Goal: Task Accomplishment & Management: Manage account settings

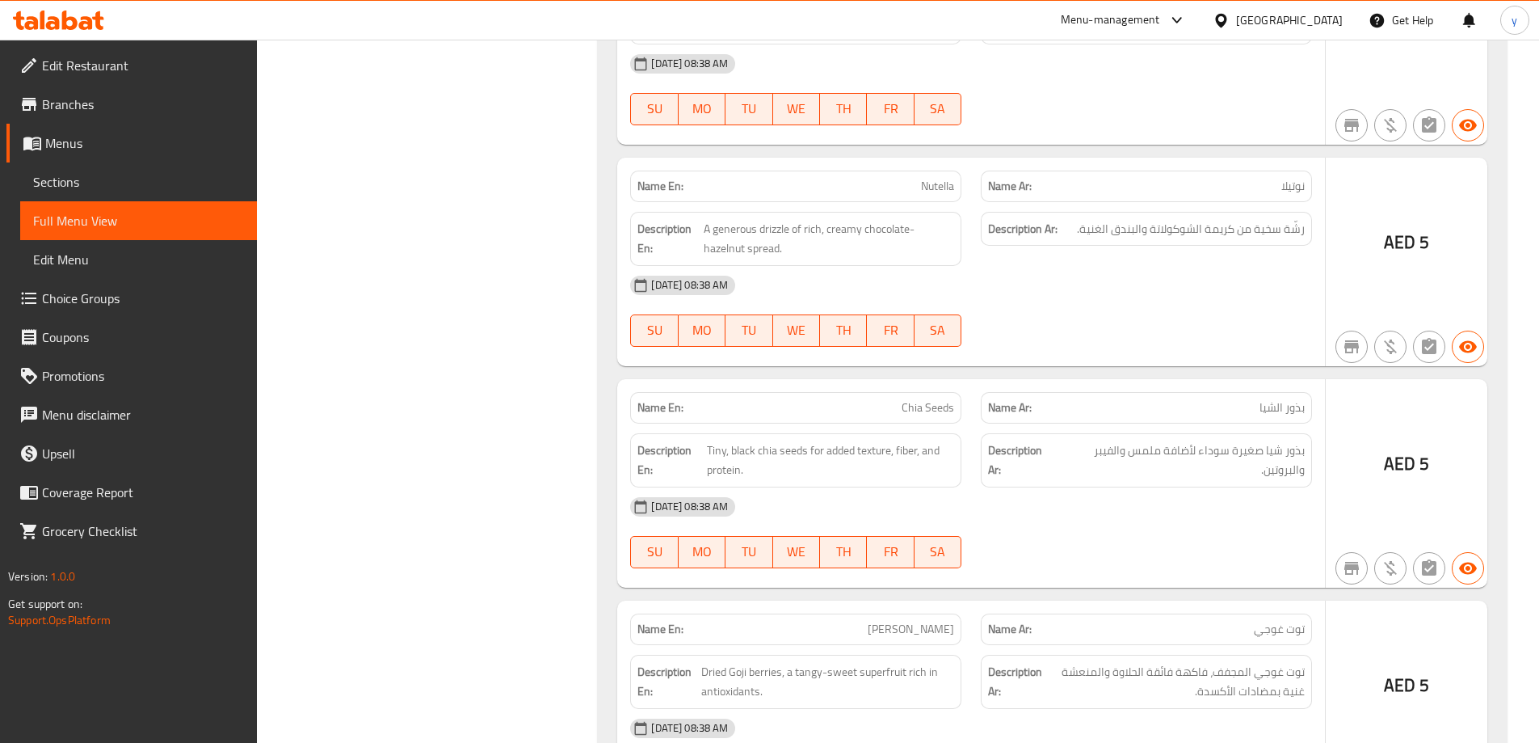
click at [78, 179] on span "Sections" at bounding box center [138, 181] width 211 height 19
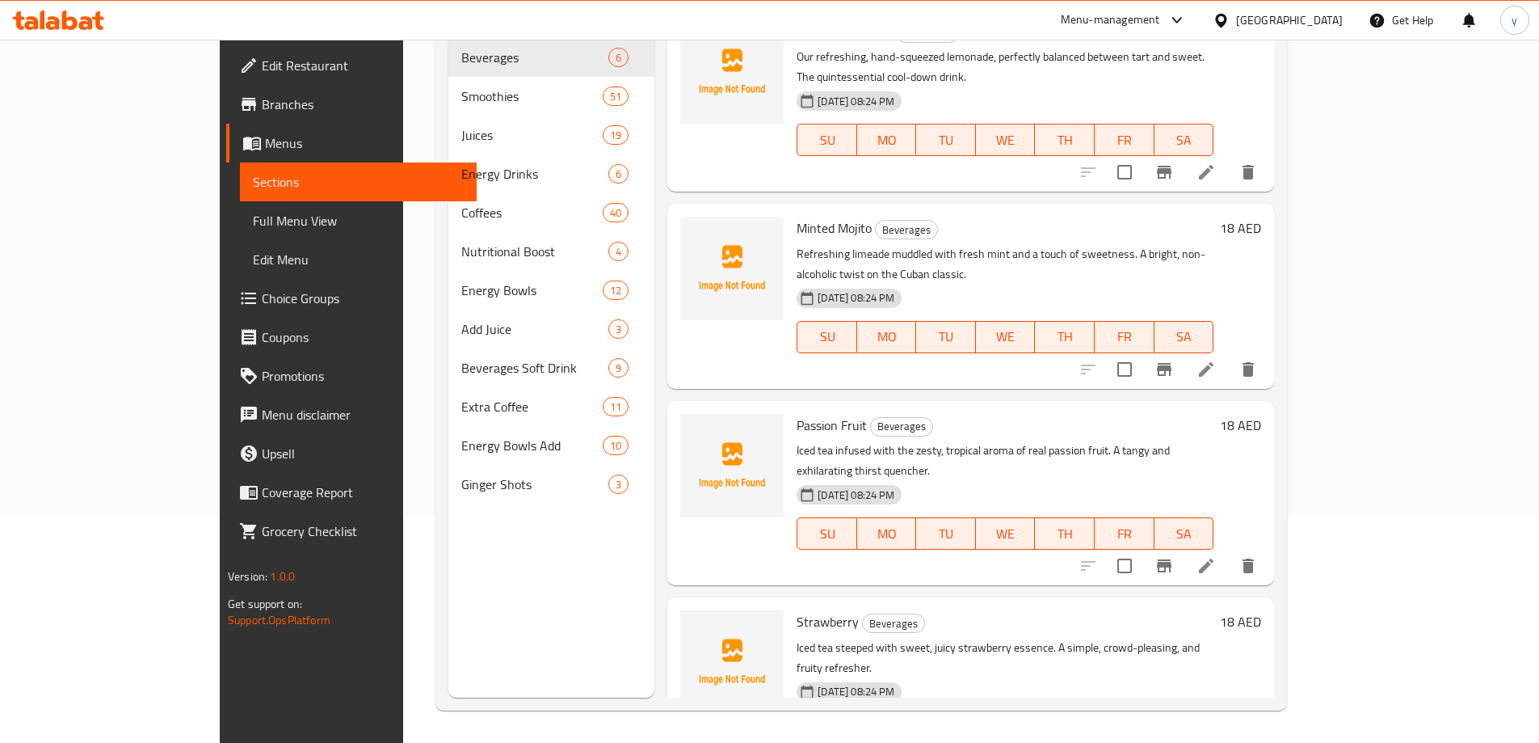
scroll to position [226, 0]
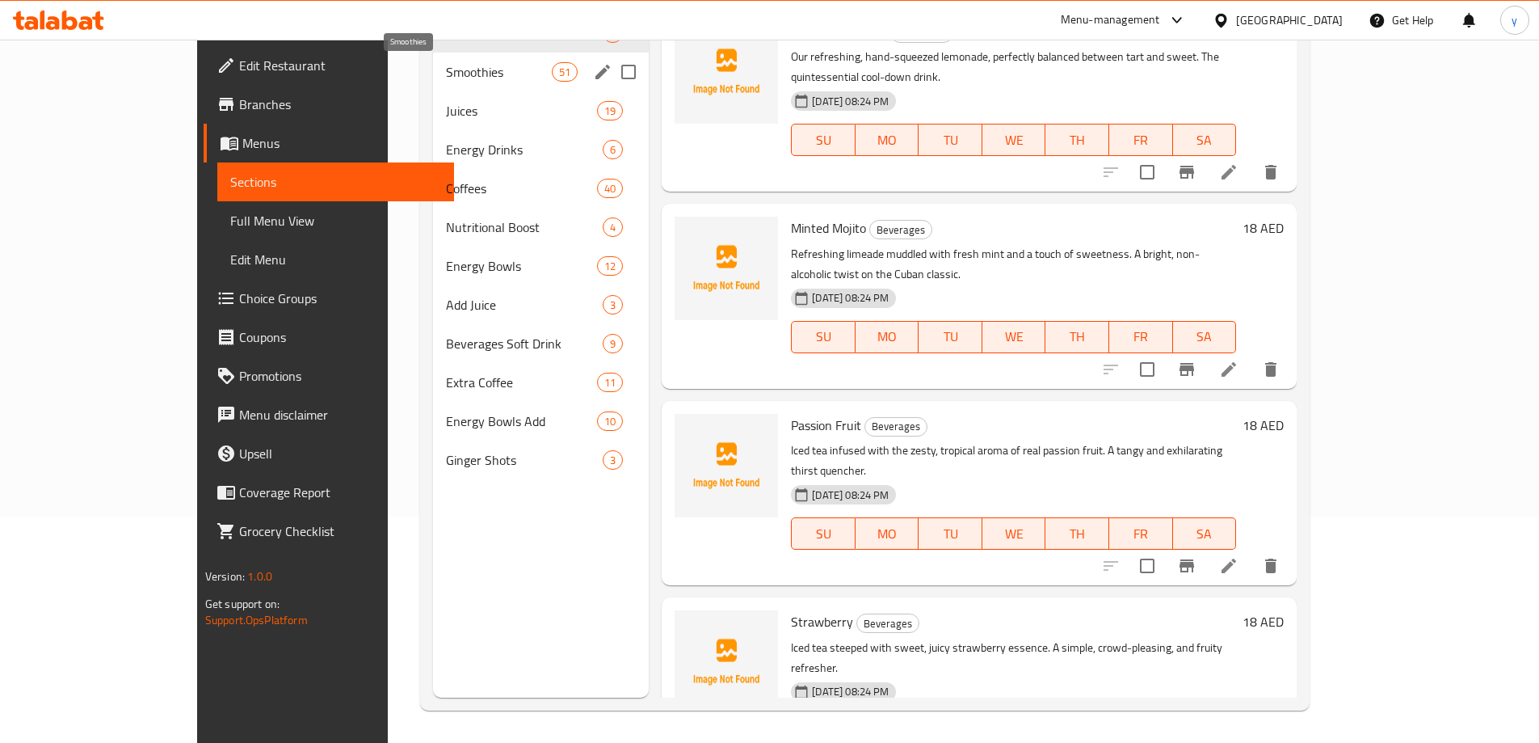
click at [446, 75] on span "Smoothies" at bounding box center [499, 71] width 106 height 19
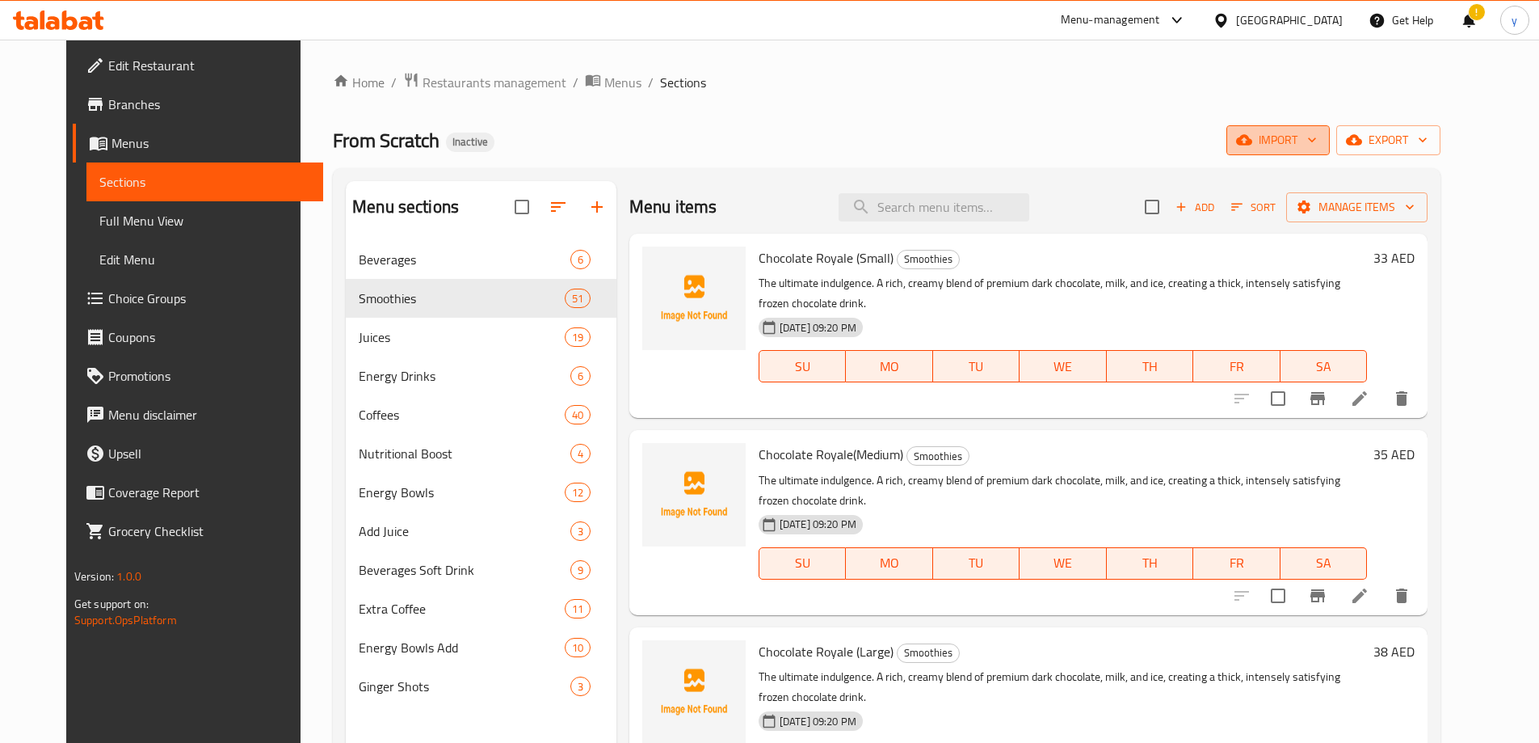
click at [1317, 139] on span "import" at bounding box center [1279, 140] width 78 height 20
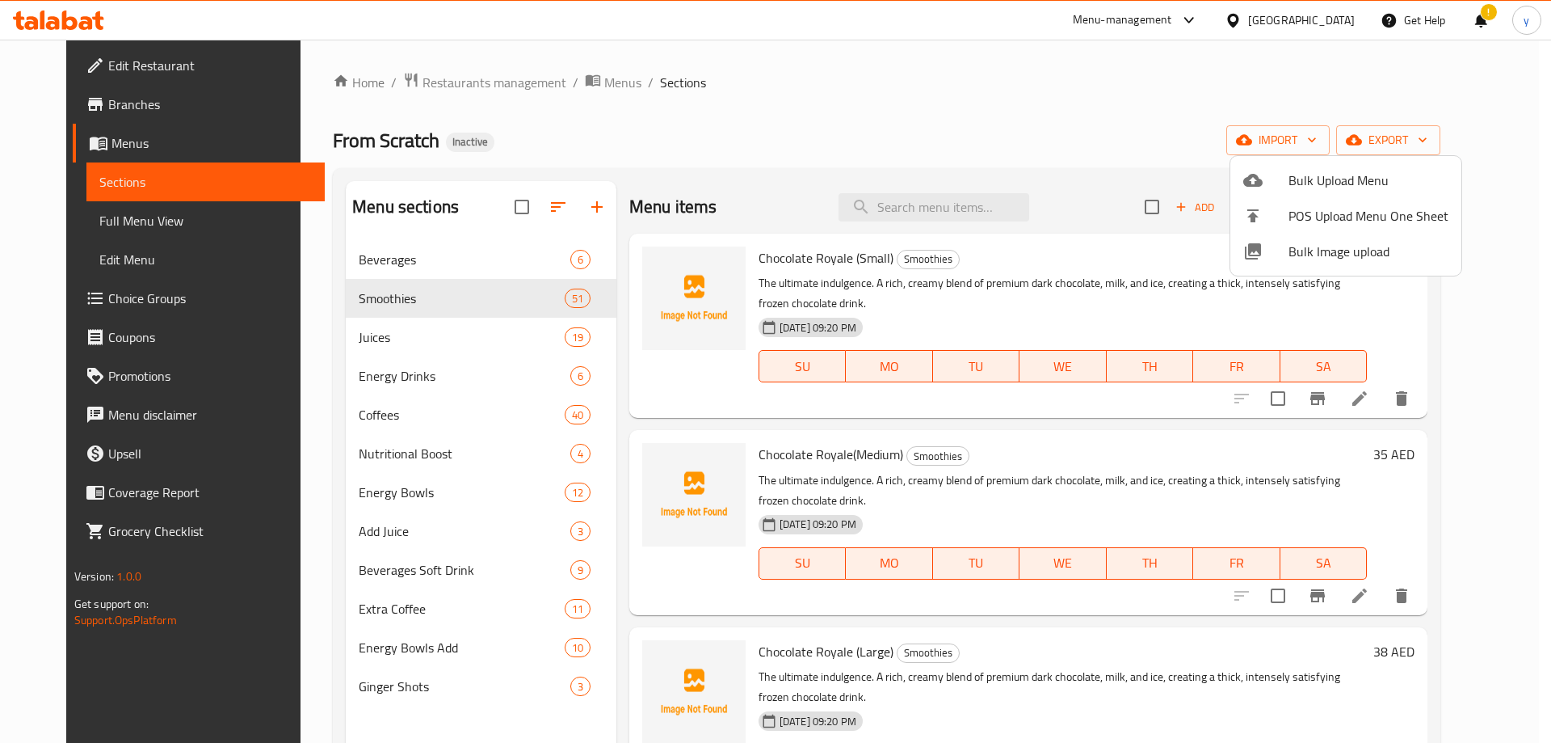
click at [1326, 175] on span "Bulk Upload Menu" at bounding box center [1369, 179] width 160 height 19
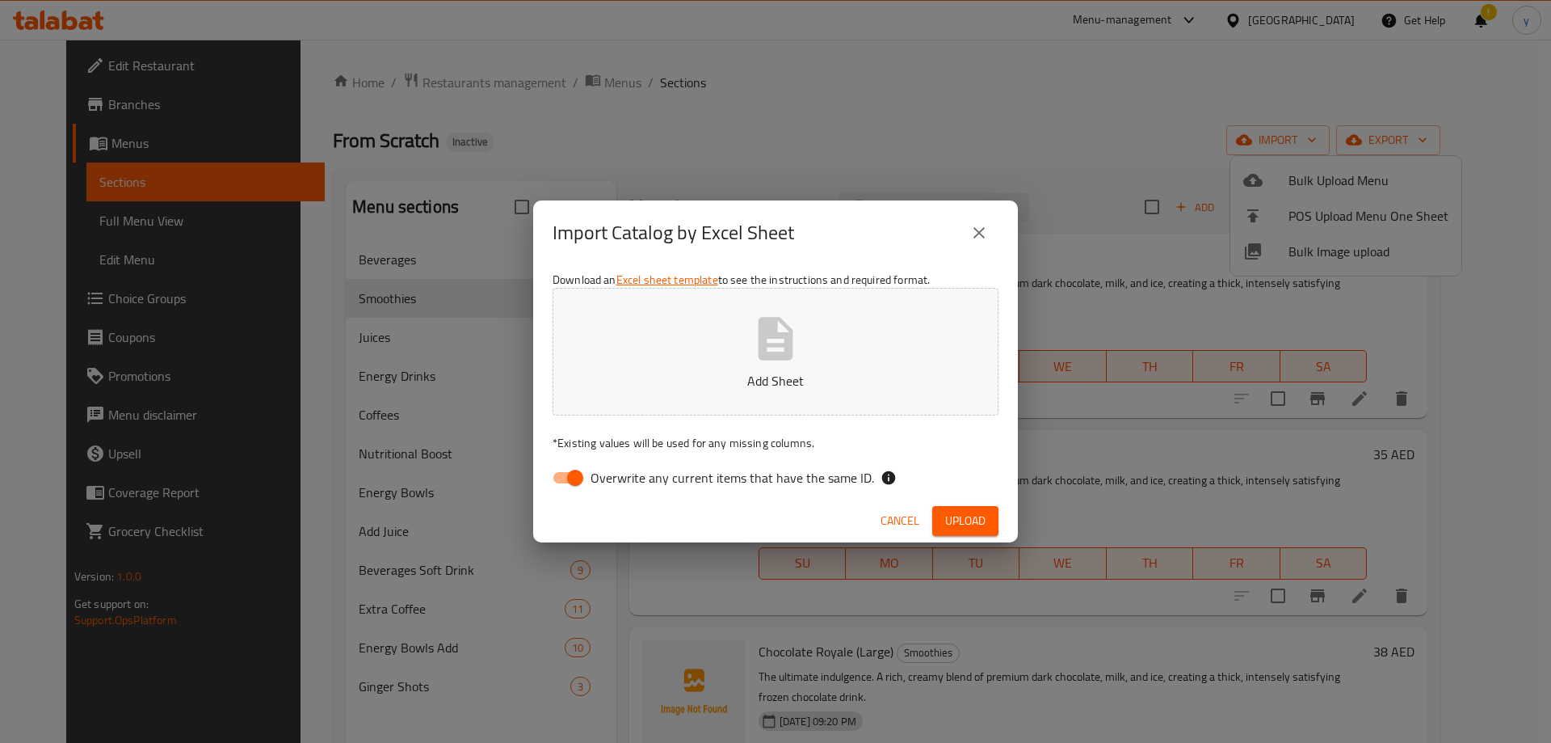
click at [568, 478] on input "Overwrite any current items that have the same ID." at bounding box center [575, 477] width 92 height 31
checkbox input "false"
click at [964, 518] on span "Upload" at bounding box center [965, 521] width 40 height 20
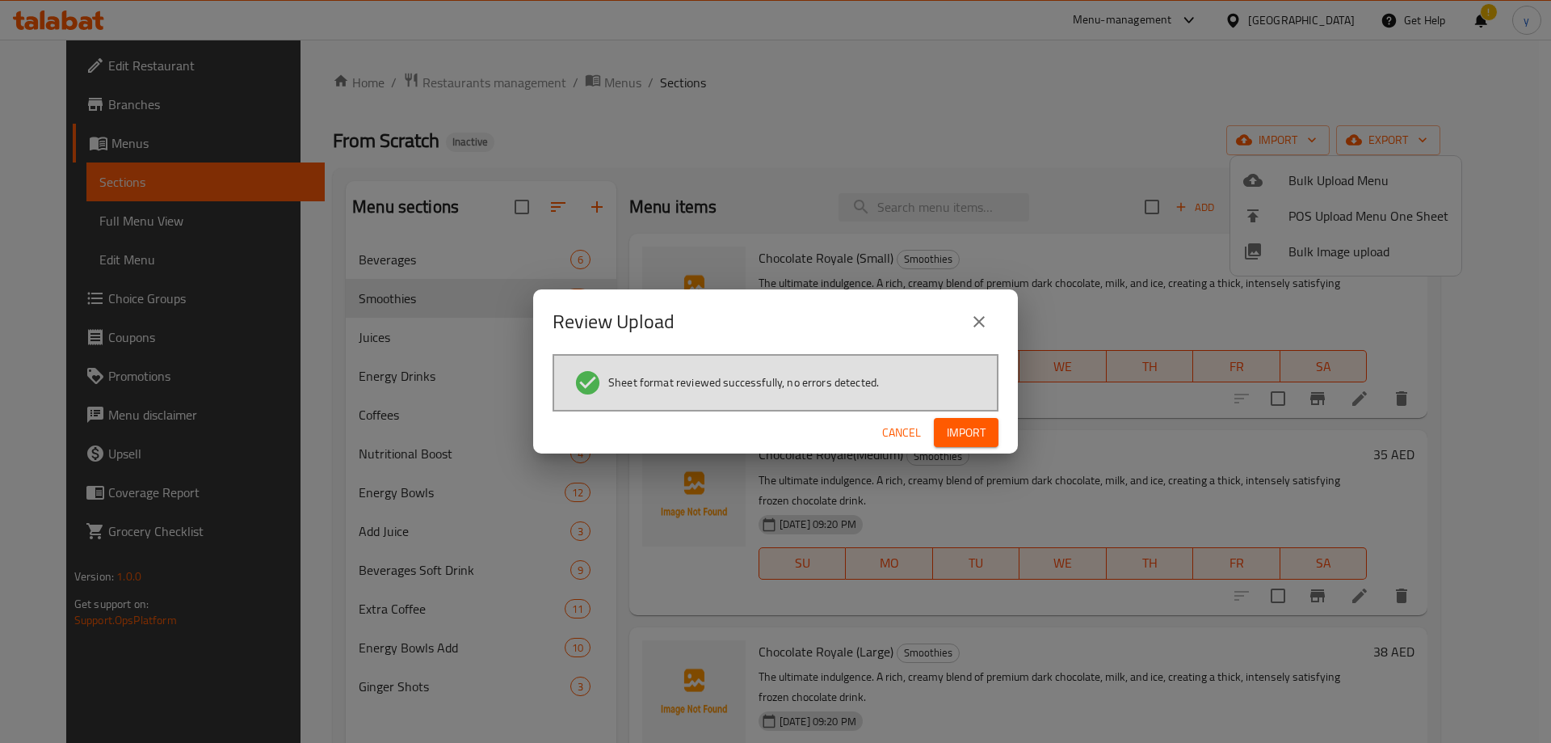
click at [953, 423] on span "Import" at bounding box center [966, 433] width 39 height 20
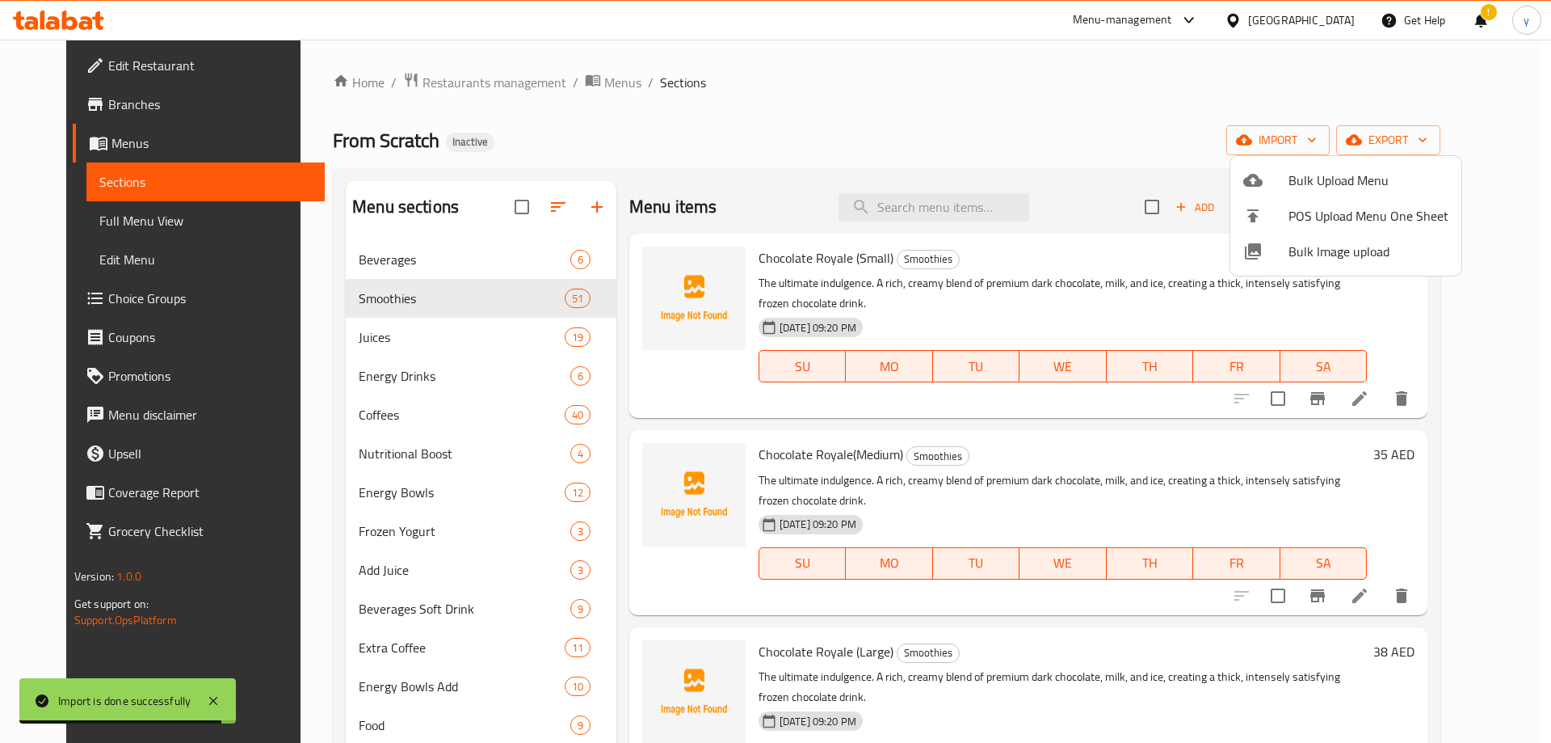
click at [154, 225] on div at bounding box center [775, 371] width 1551 height 743
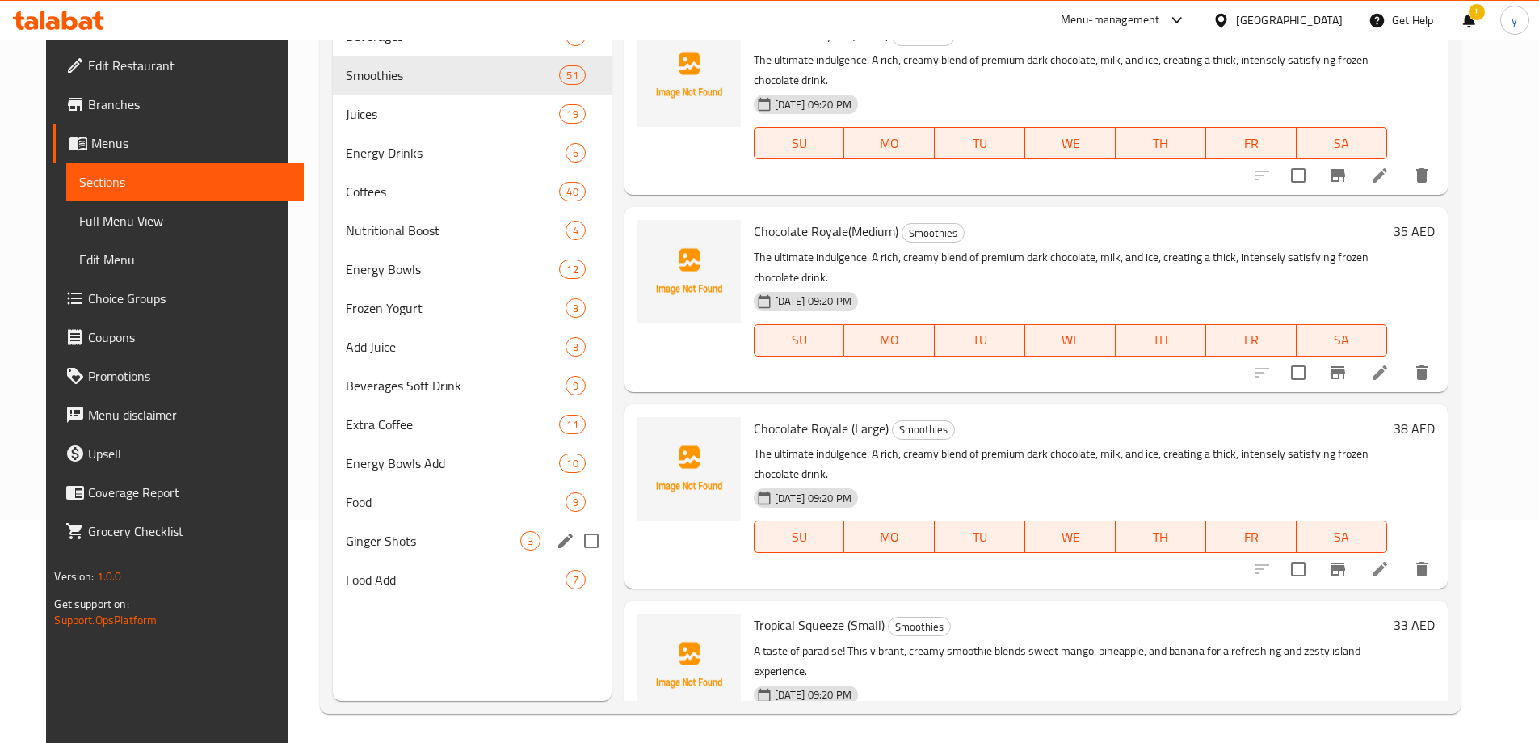
scroll to position [226, 0]
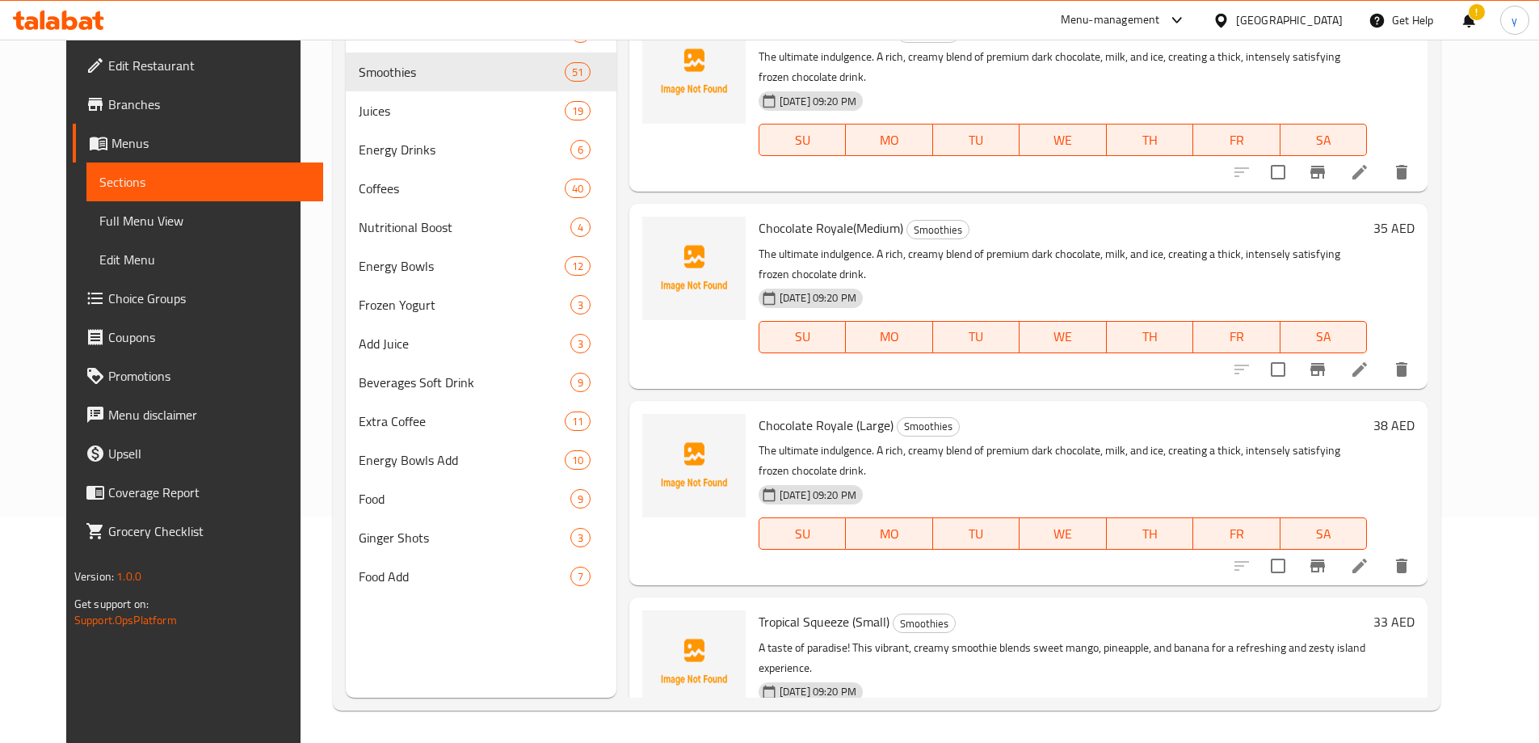
drag, startPoint x: 103, startPoint y: 236, endPoint x: 17, endPoint y: 255, distance: 88.6
click at [103, 236] on link "Full Menu View" at bounding box center [204, 220] width 237 height 39
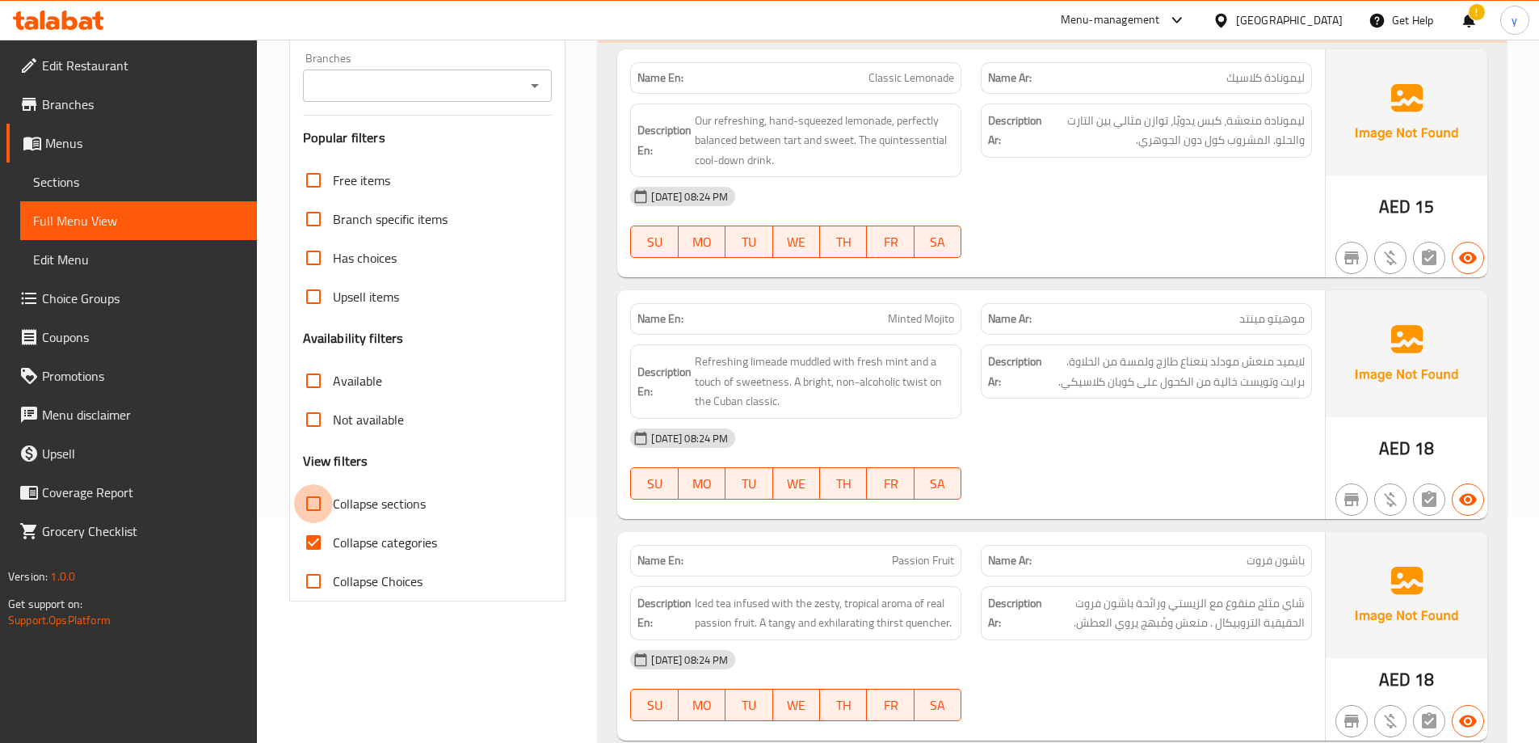
click at [322, 499] on input "Collapse sections" at bounding box center [313, 503] width 39 height 39
checkbox input "true"
click at [308, 542] on input "Collapse categories" at bounding box center [313, 542] width 39 height 39
checkbox input "false"
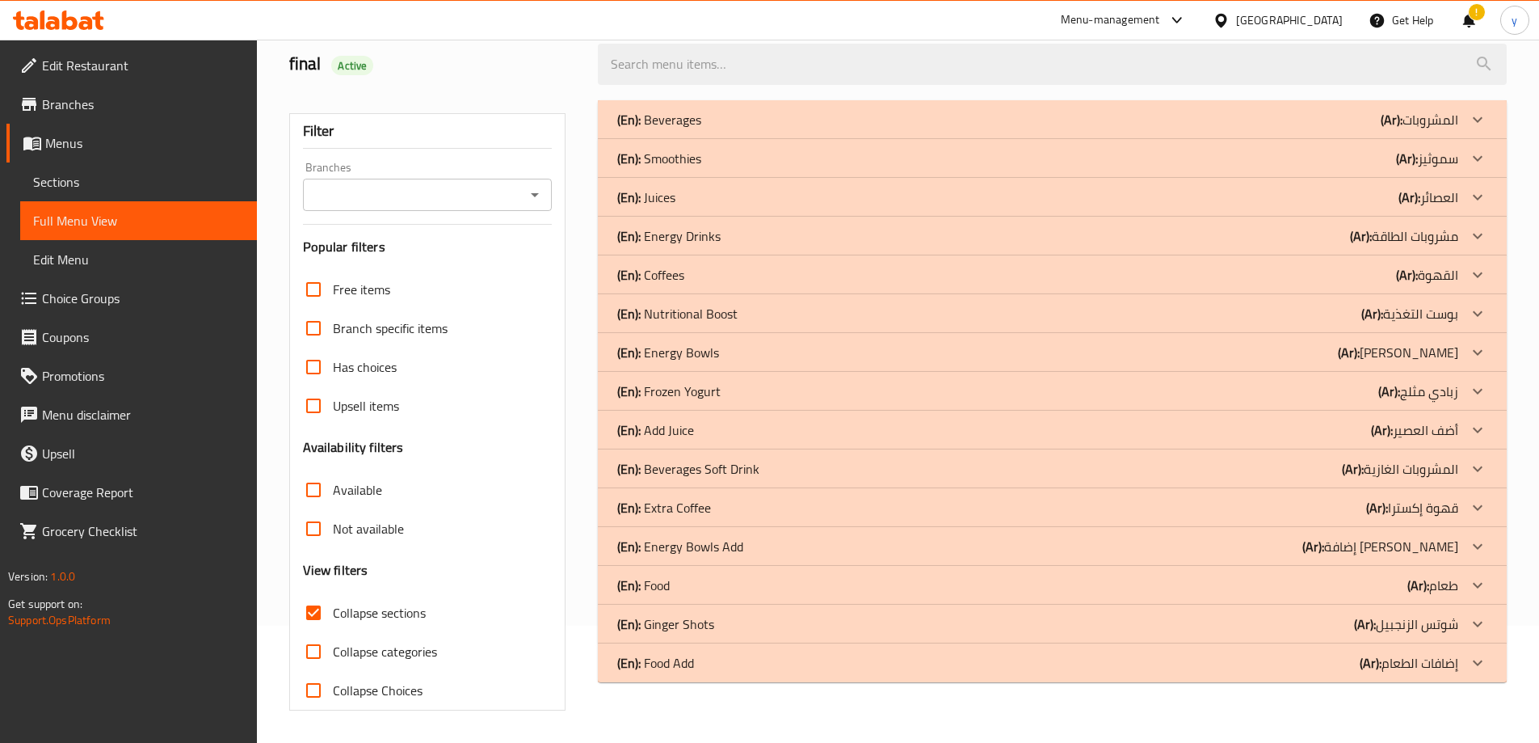
scroll to position [117, 0]
click at [733, 675] on div "(En): Food Add (Ar): إضافات الطعام" at bounding box center [1052, 662] width 909 height 39
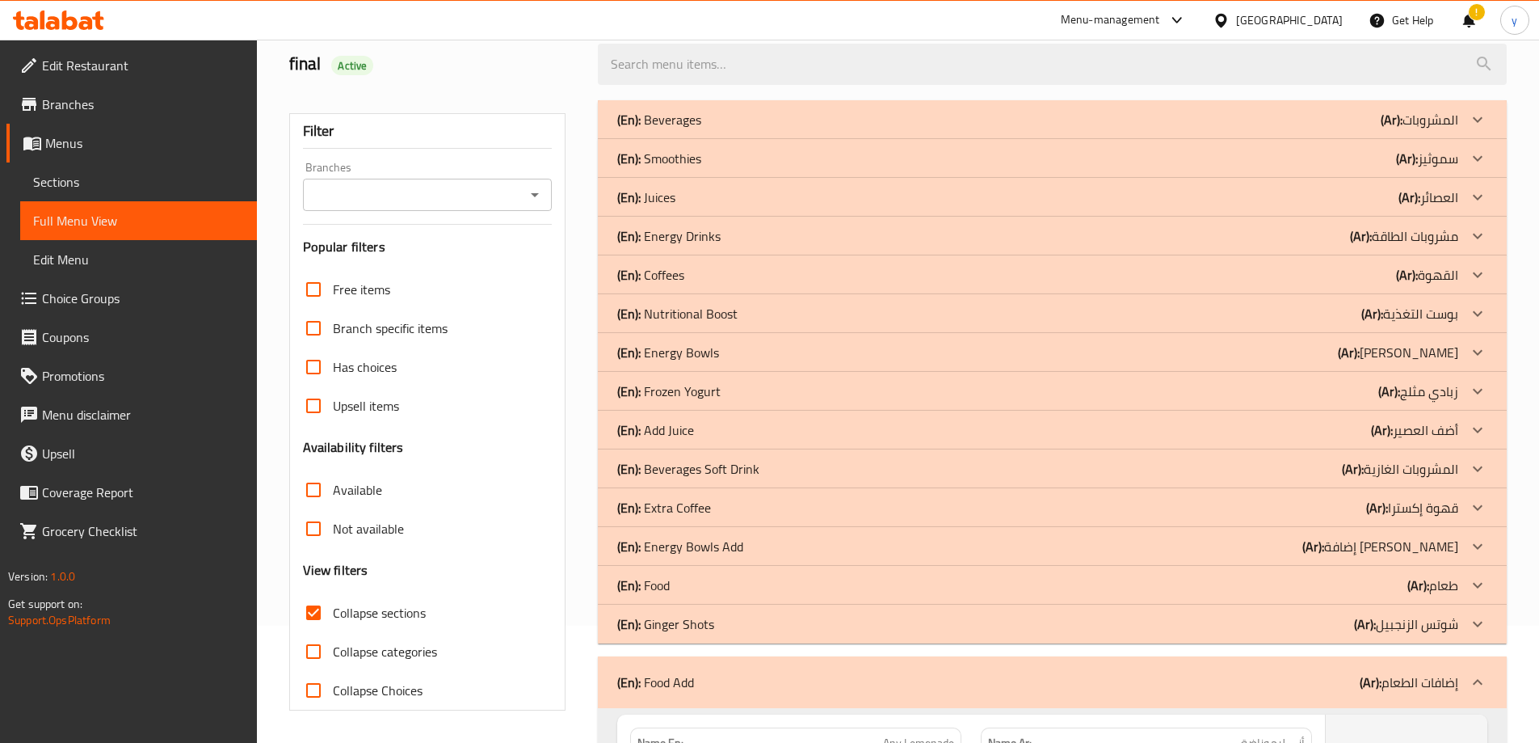
click at [675, 585] on div "(En): Food (Ar): طعام" at bounding box center [1037, 584] width 841 height 19
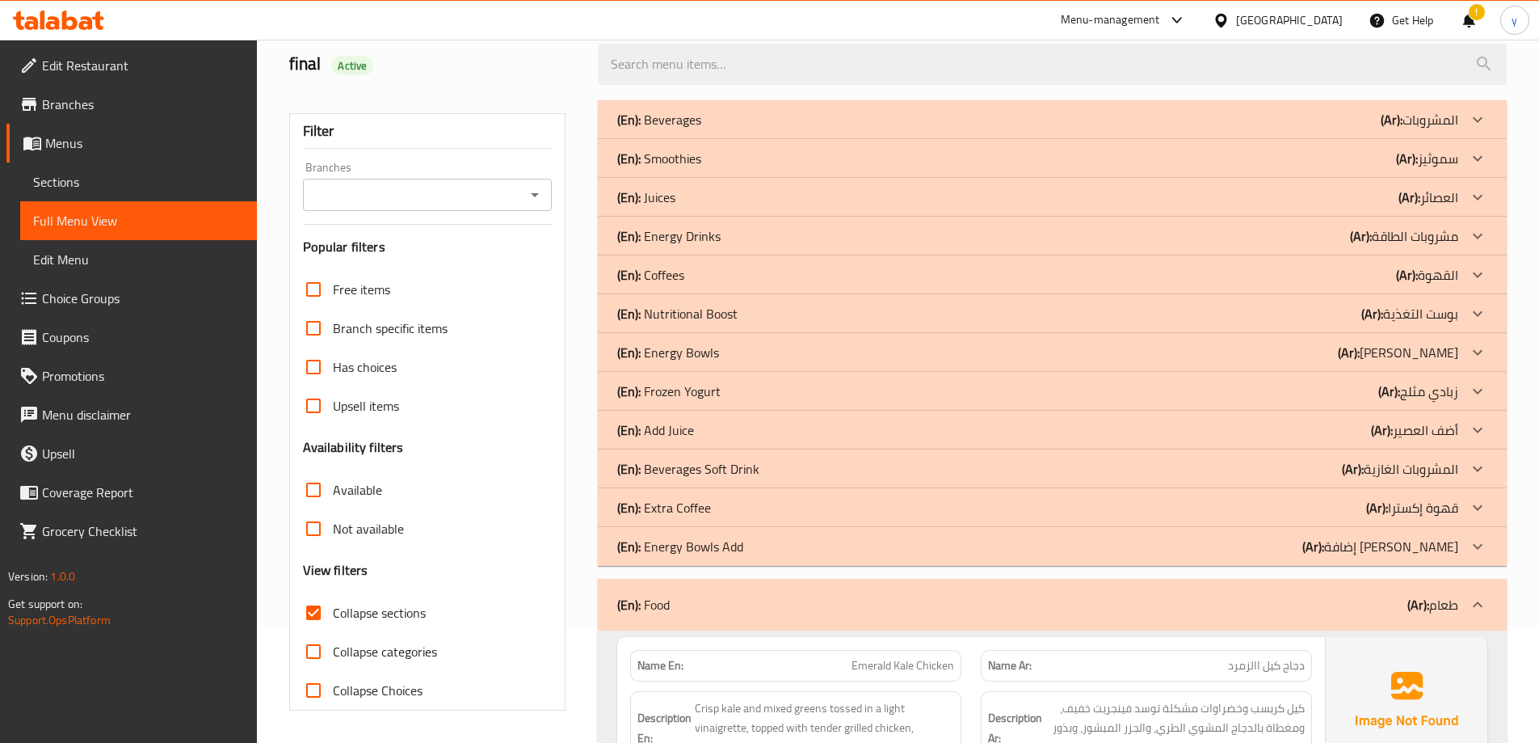
click at [676, 434] on p "(En): Add Juice" at bounding box center [655, 429] width 77 height 19
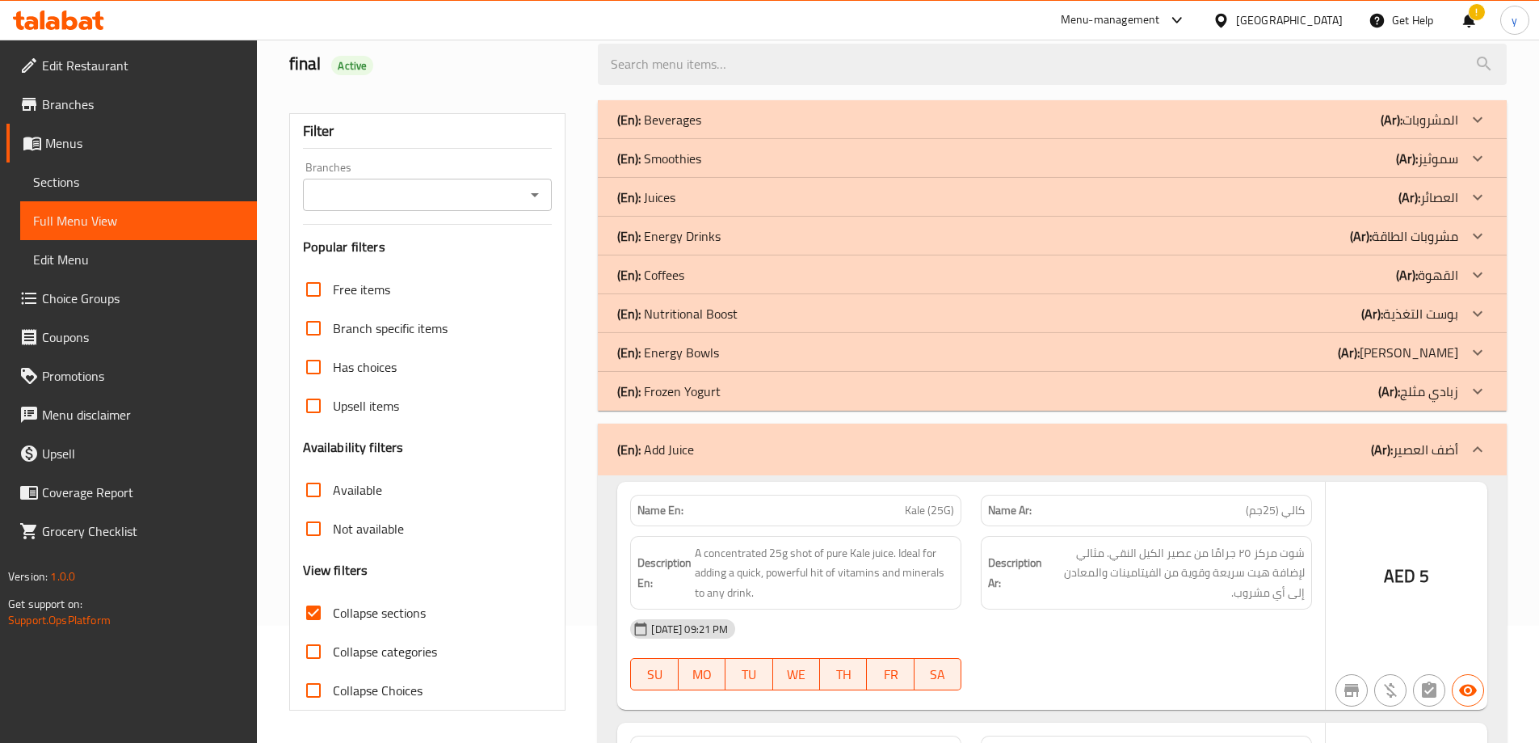
click at [679, 386] on p "(En): Frozen Yogurt" at bounding box center [668, 390] width 103 height 19
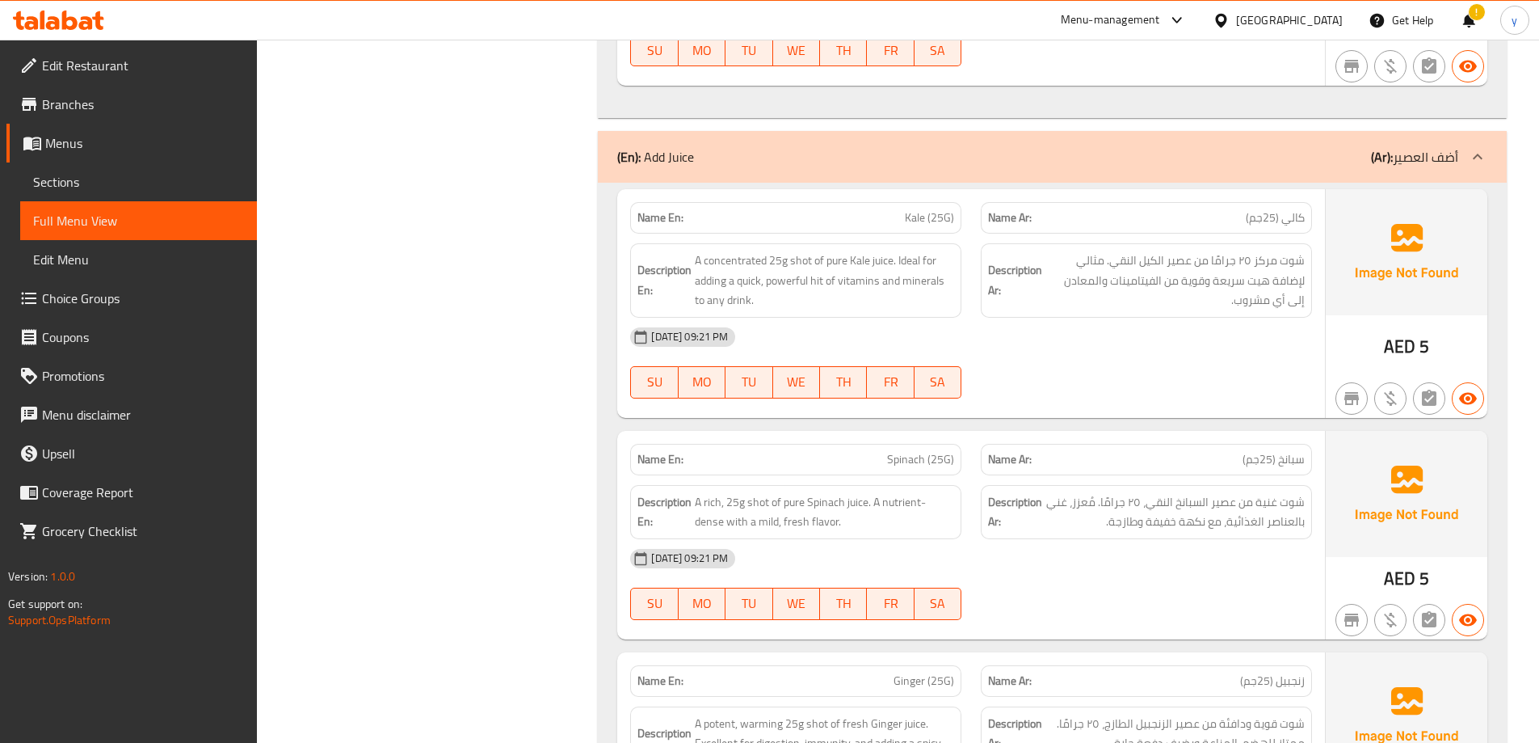
scroll to position [1410, 0]
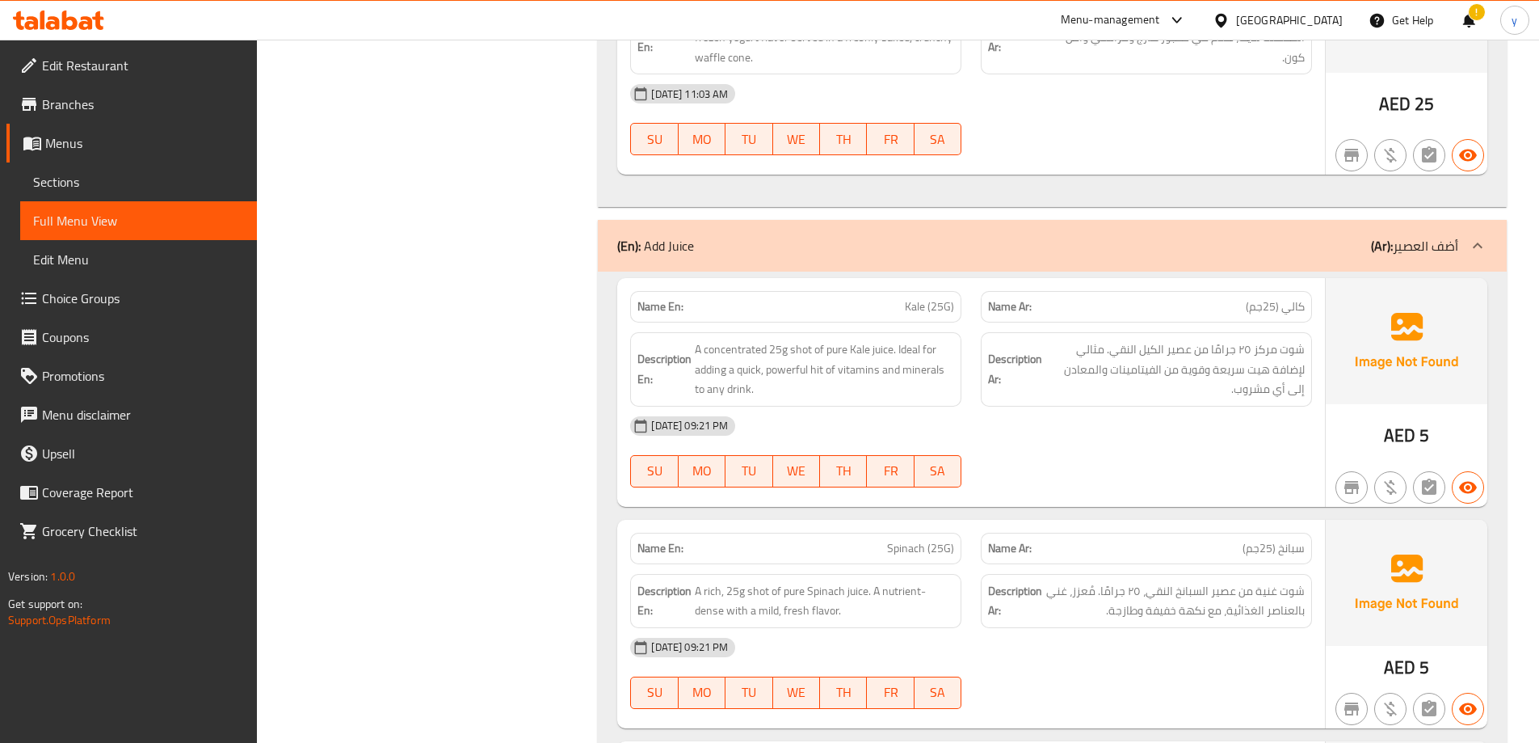
click at [772, 234] on div "(En): Add Juice (Ar): أضف العصير" at bounding box center [1052, 246] width 909 height 52
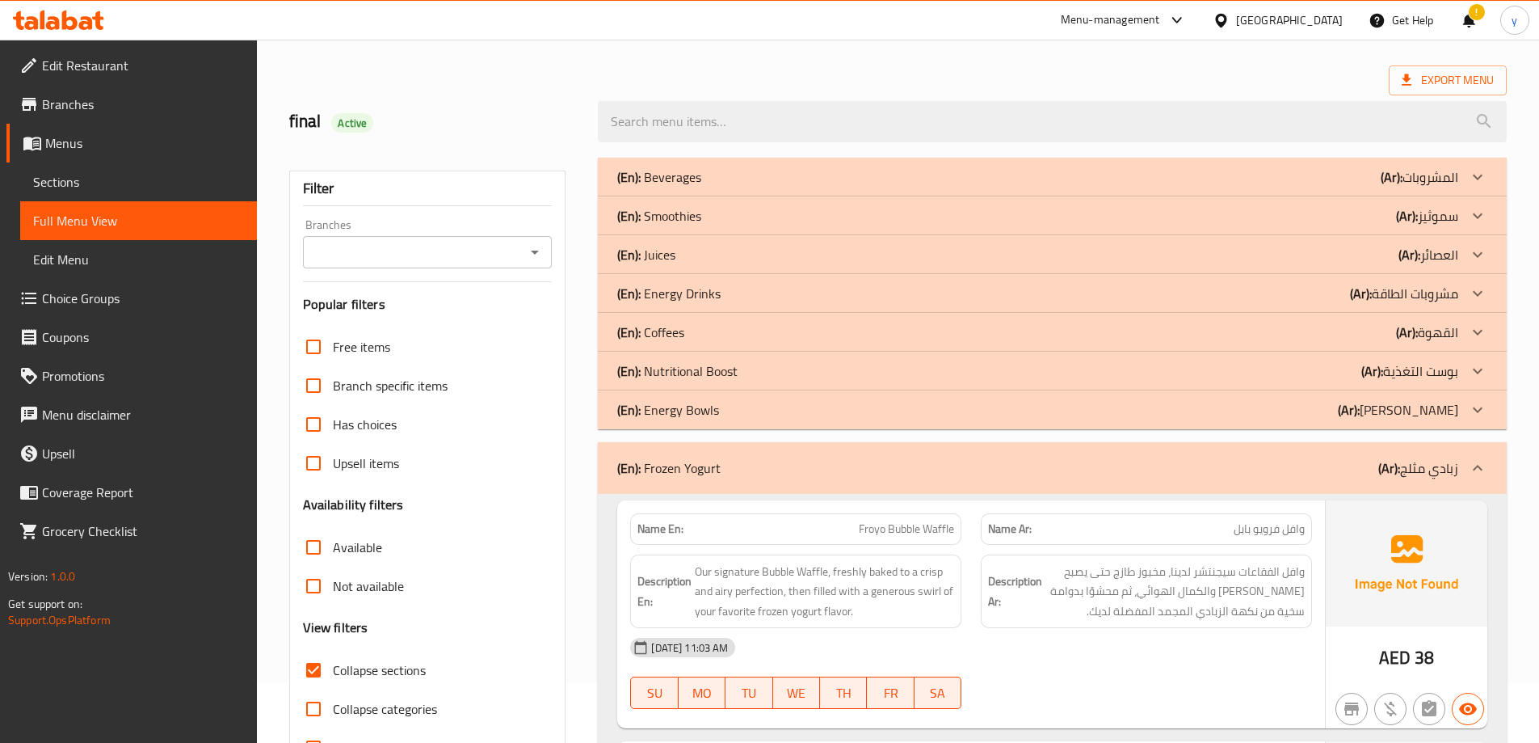
scroll to position [59, 0]
click at [669, 423] on div "(En): Energy Bowls (Ar): بولز إينرجي" at bounding box center [1052, 410] width 909 height 39
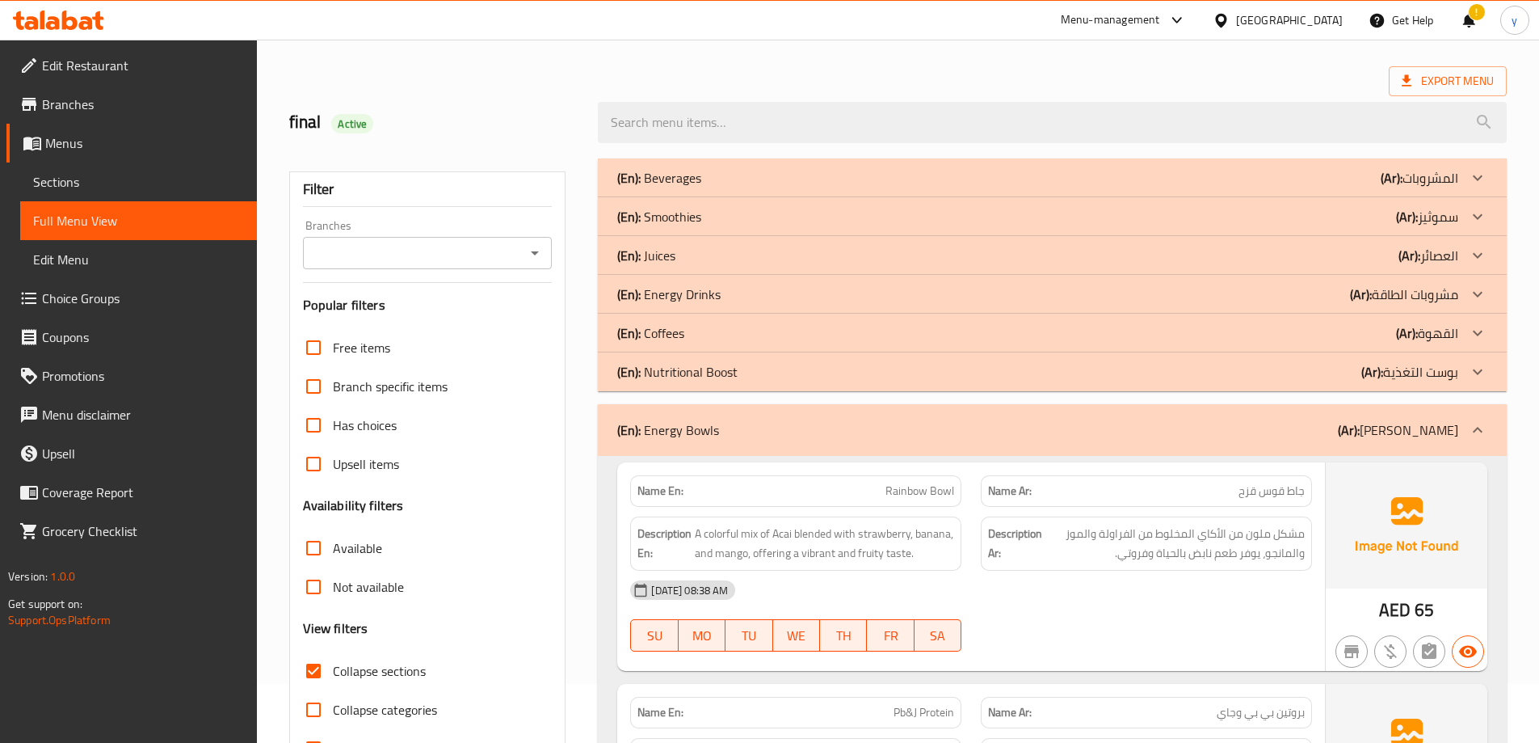
click at [669, 381] on p "(En): Nutritional Boost" at bounding box center [677, 371] width 120 height 19
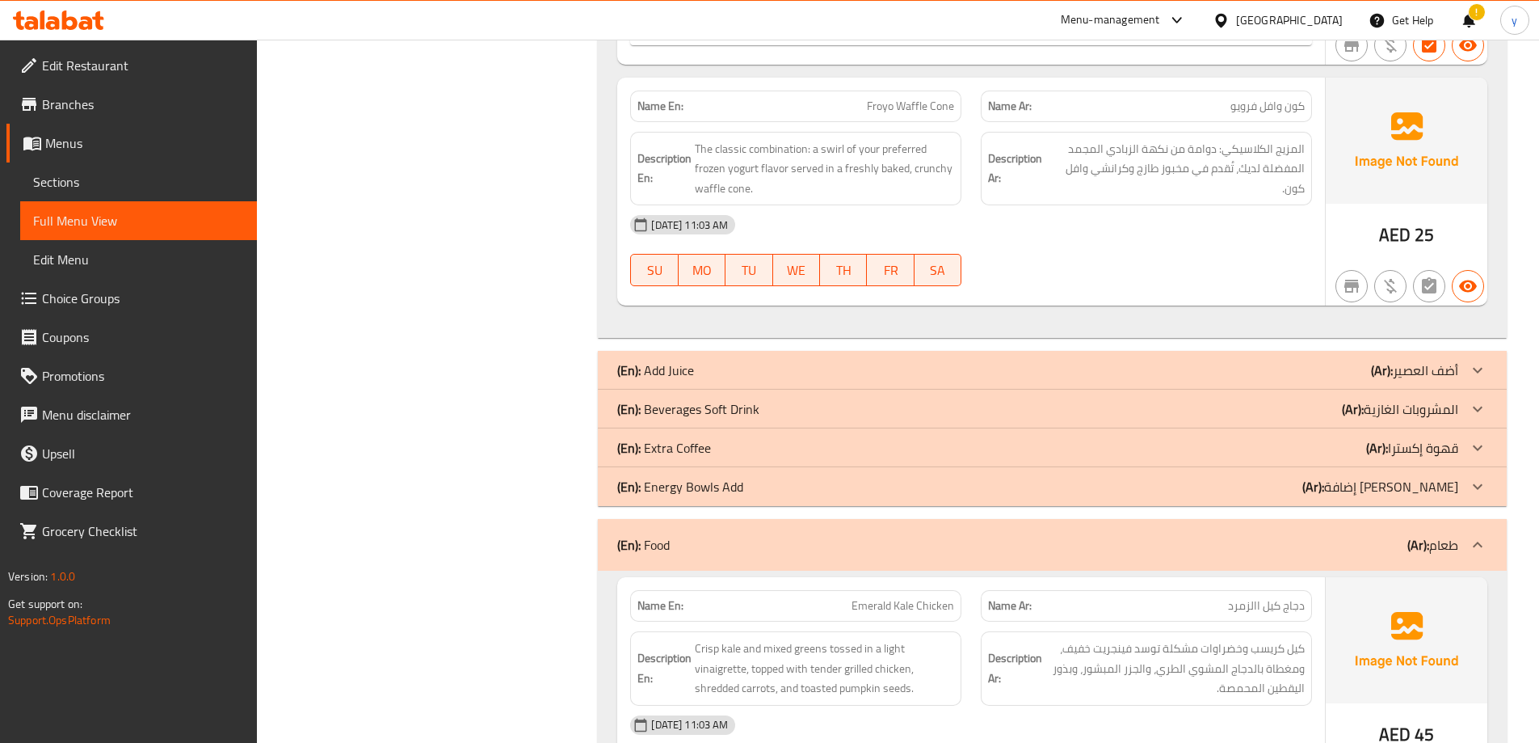
scroll to position [5796, 0]
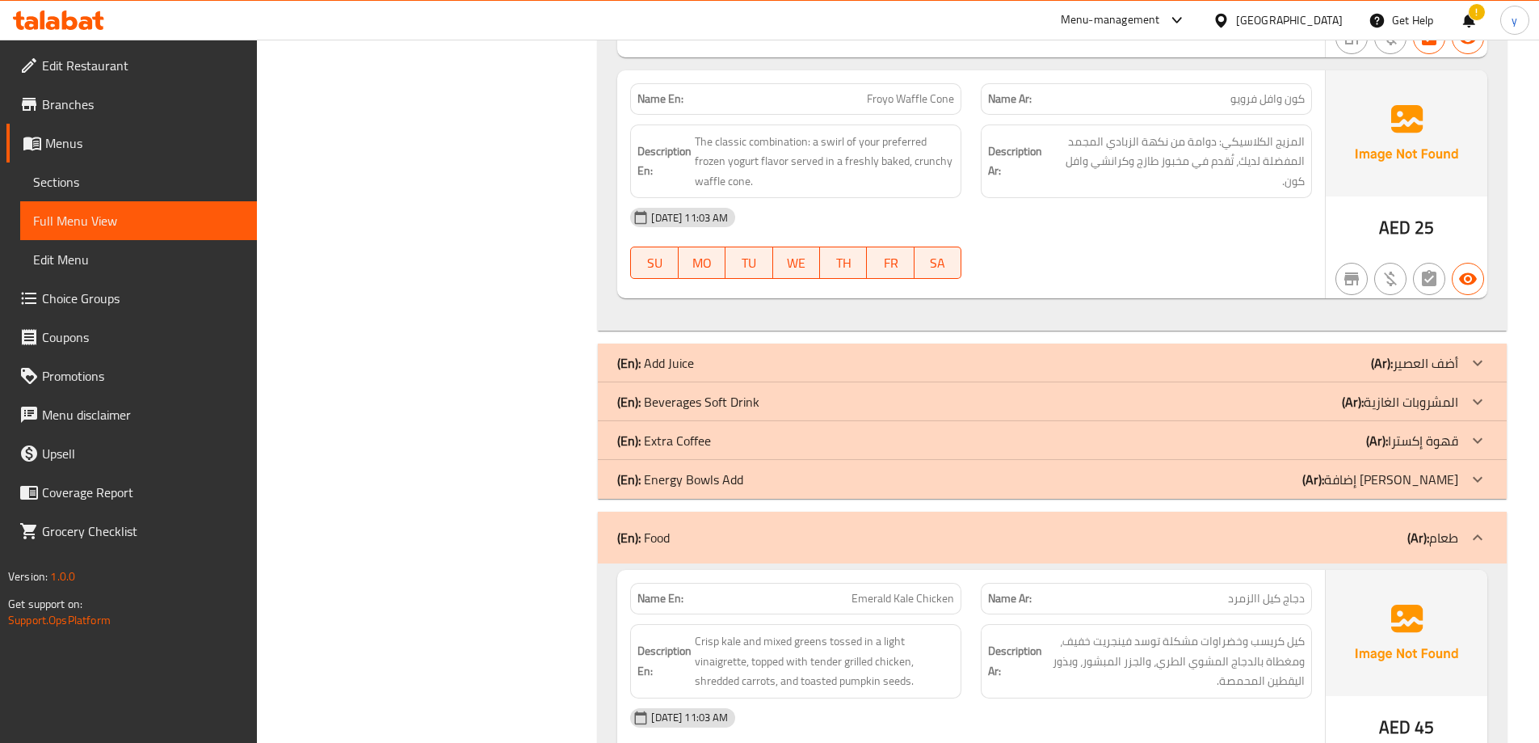
click at [753, 471] on div "(En): Energy Bowls Add (Ar): إضافة بولز إينرجي" at bounding box center [1037, 478] width 841 height 19
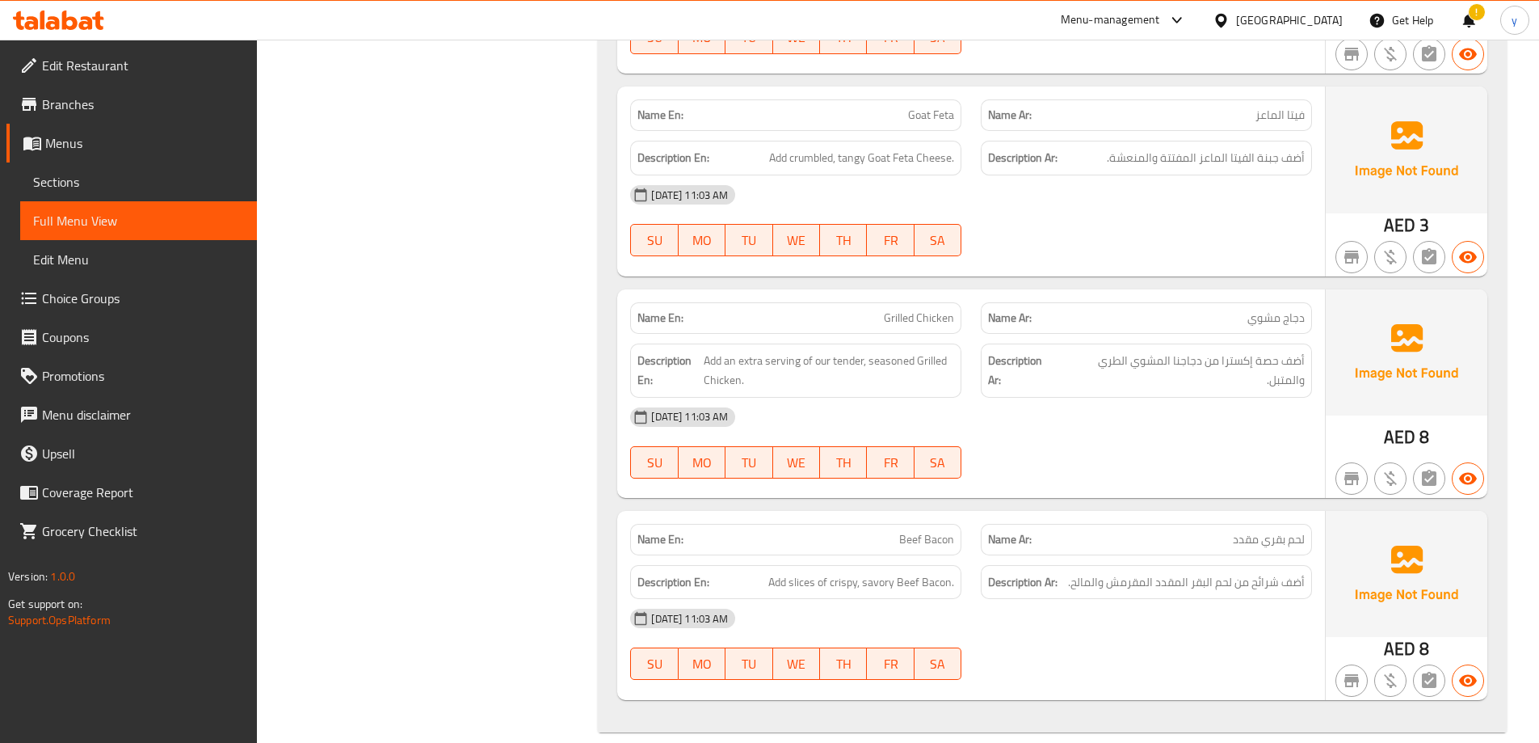
scroll to position [12573, 0]
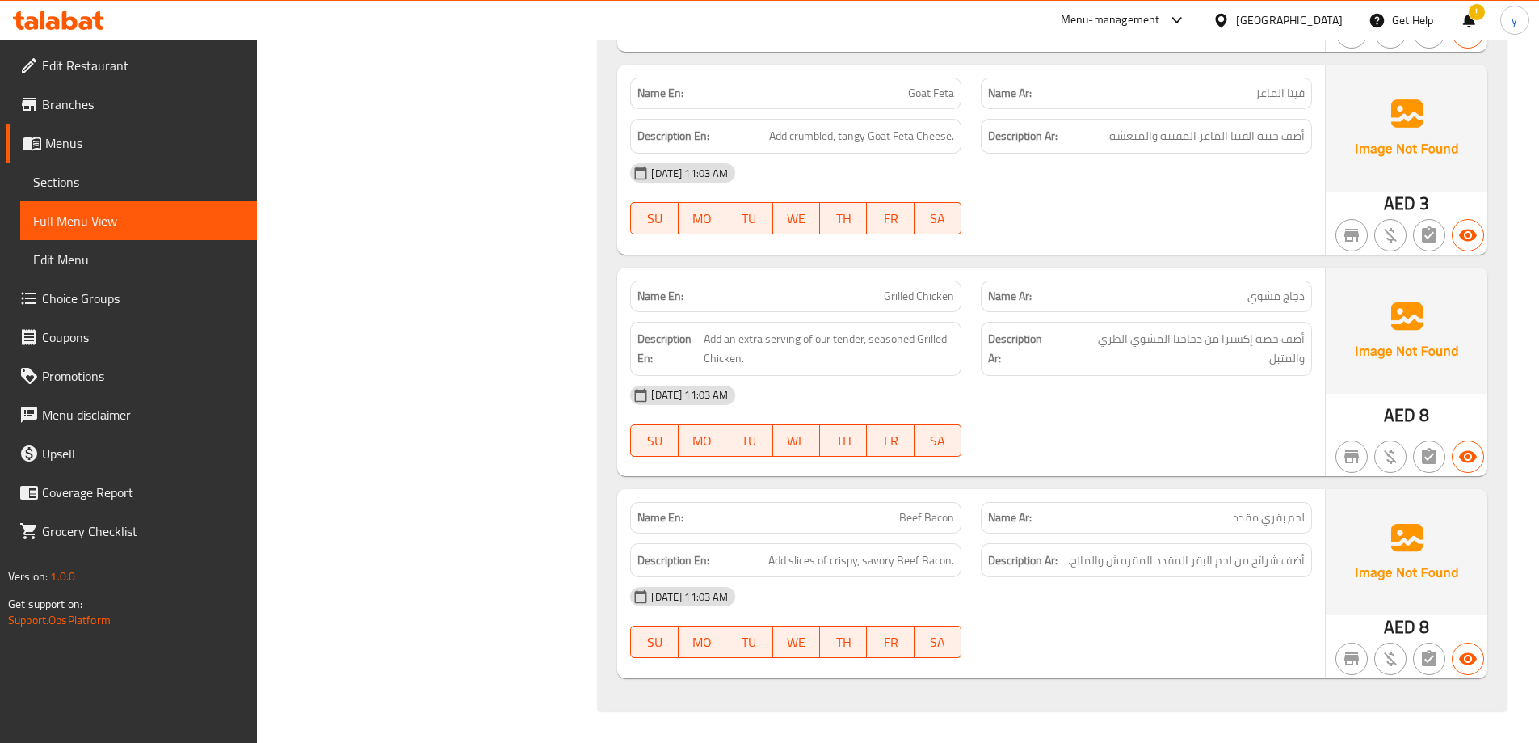
drag, startPoint x: 263, startPoint y: 411, endPoint x: 293, endPoint y: 423, distance: 31.5
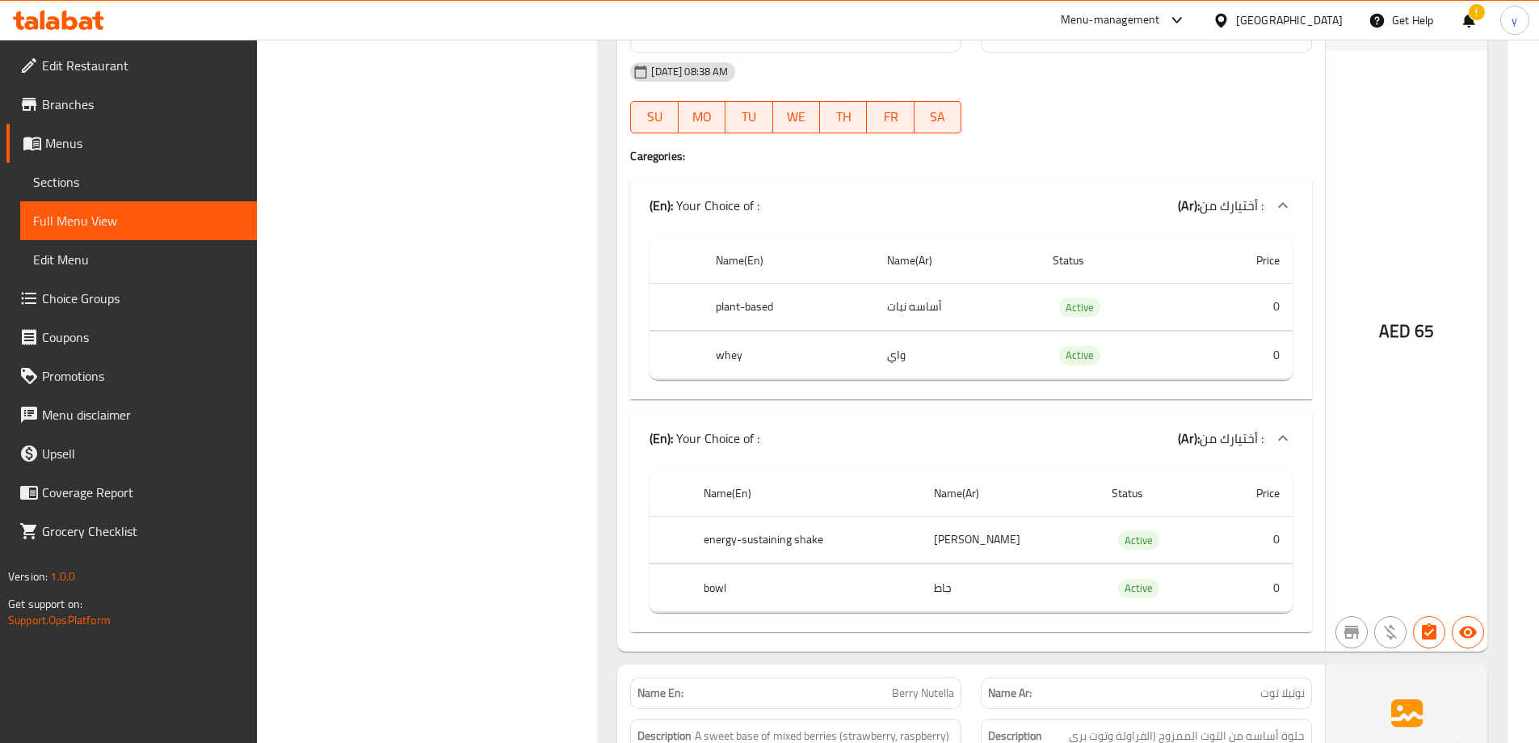
scroll to position [3197, 0]
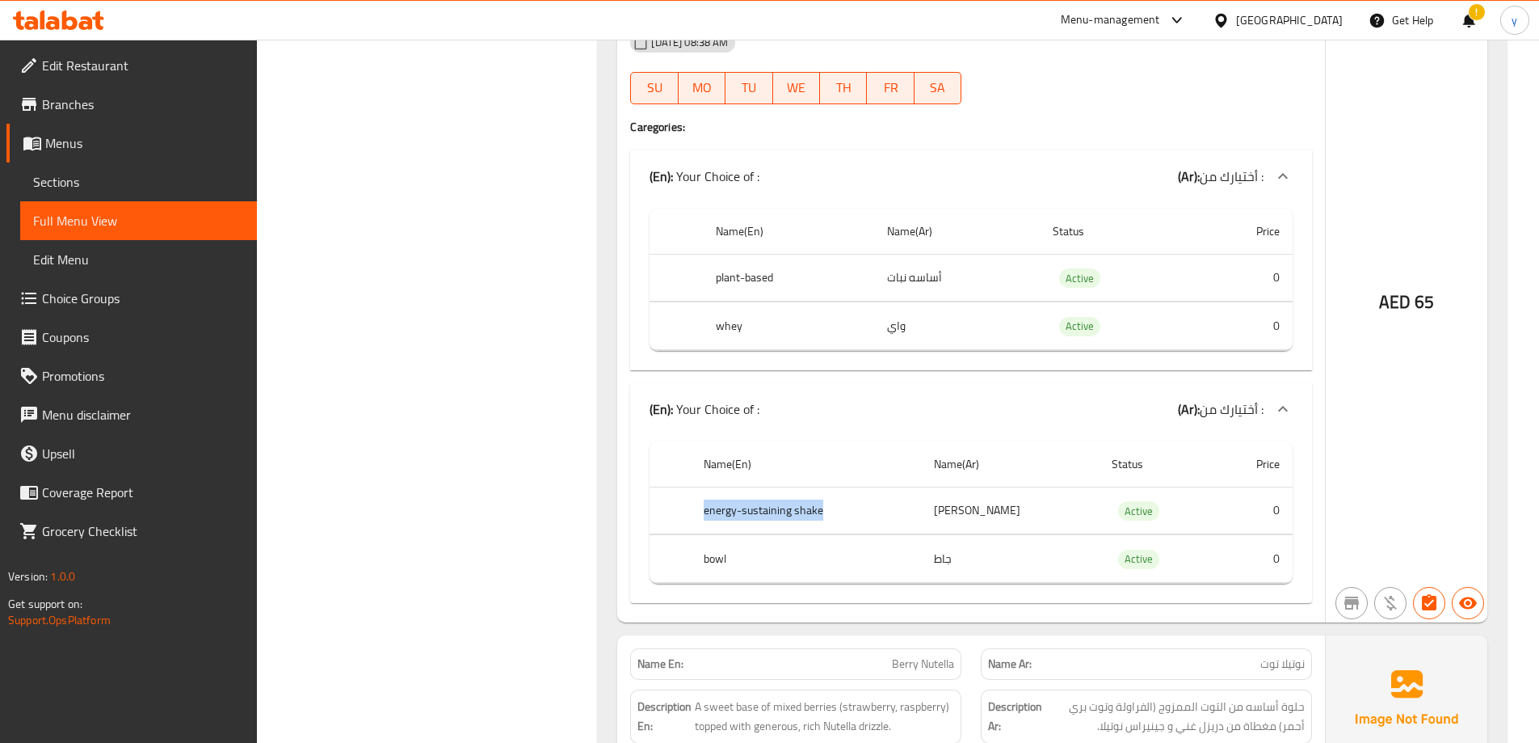
drag, startPoint x: 816, startPoint y: 511, endPoint x: 696, endPoint y: 513, distance: 120.4
click at [696, 513] on th "energy-sustaining shake" at bounding box center [806, 510] width 230 height 48
copy th "energy-sustaining shake"
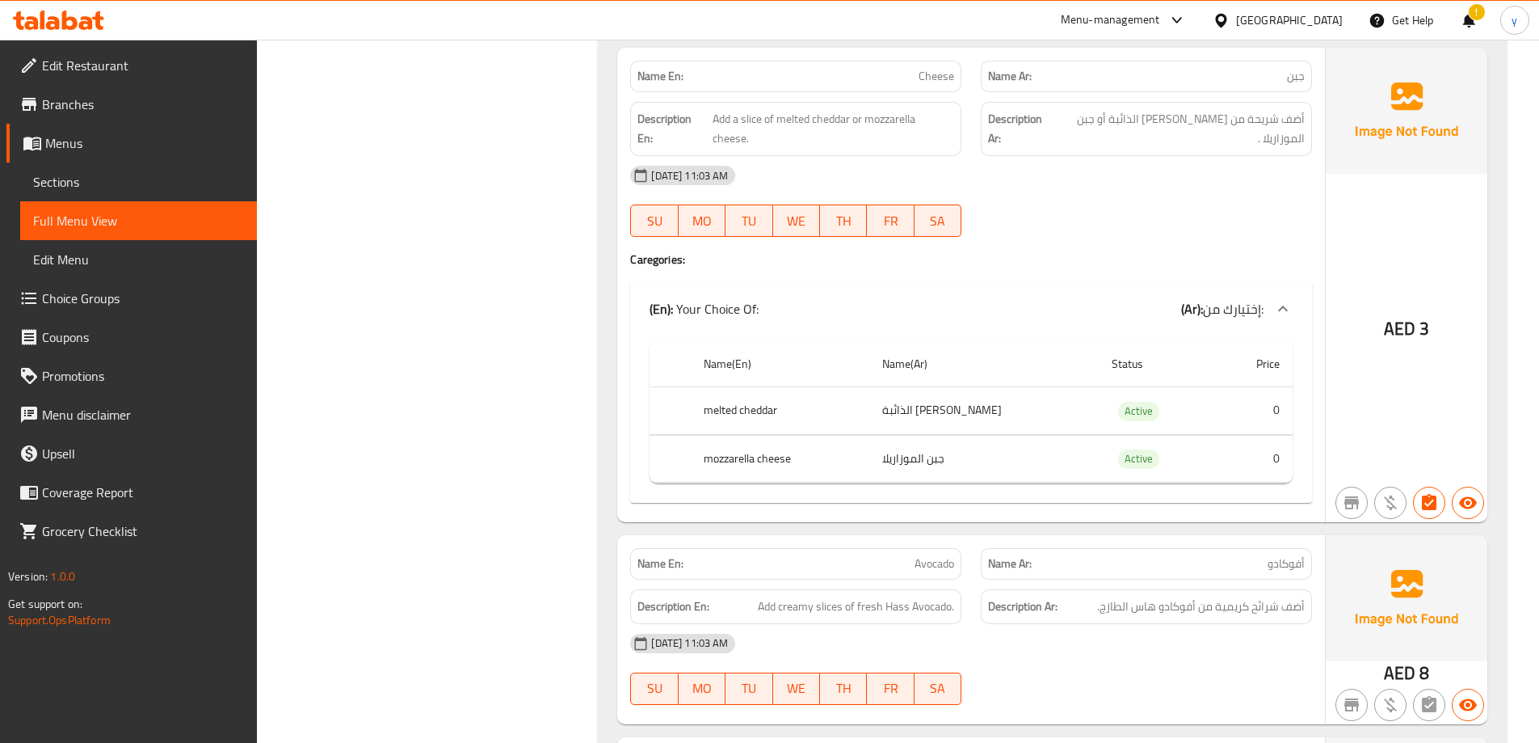
scroll to position [11910, 0]
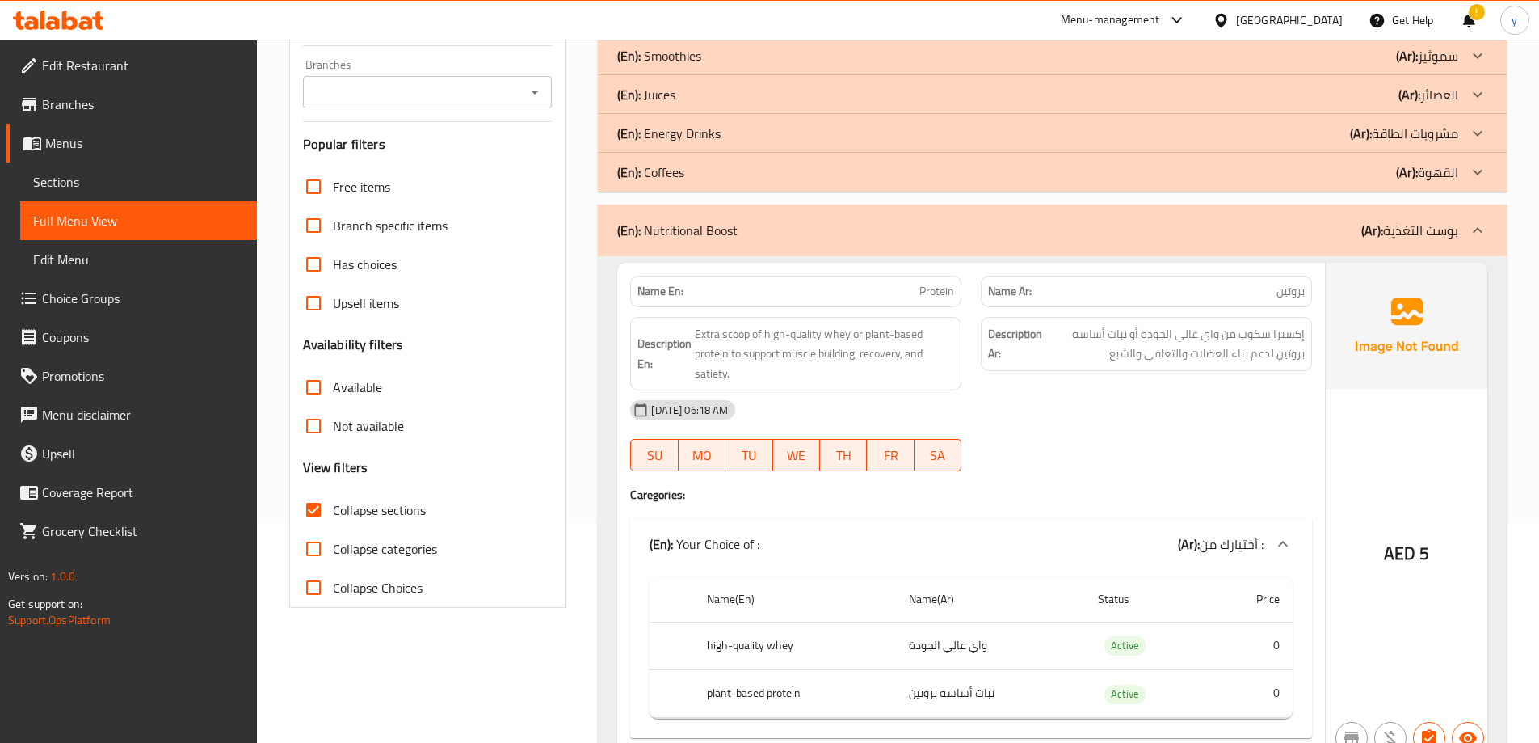
scroll to position [81, 0]
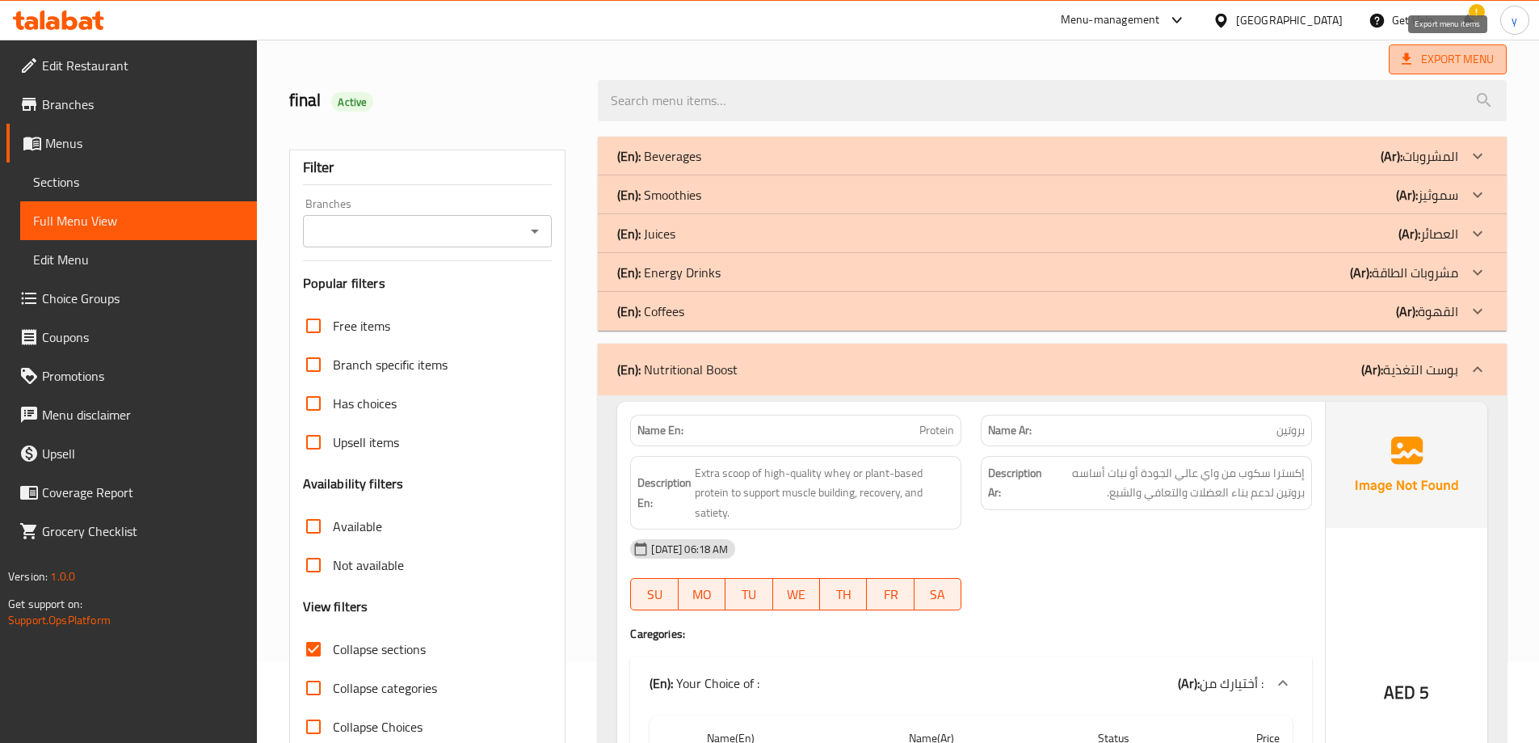
click at [1435, 57] on span "Export Menu" at bounding box center [1448, 59] width 92 height 20
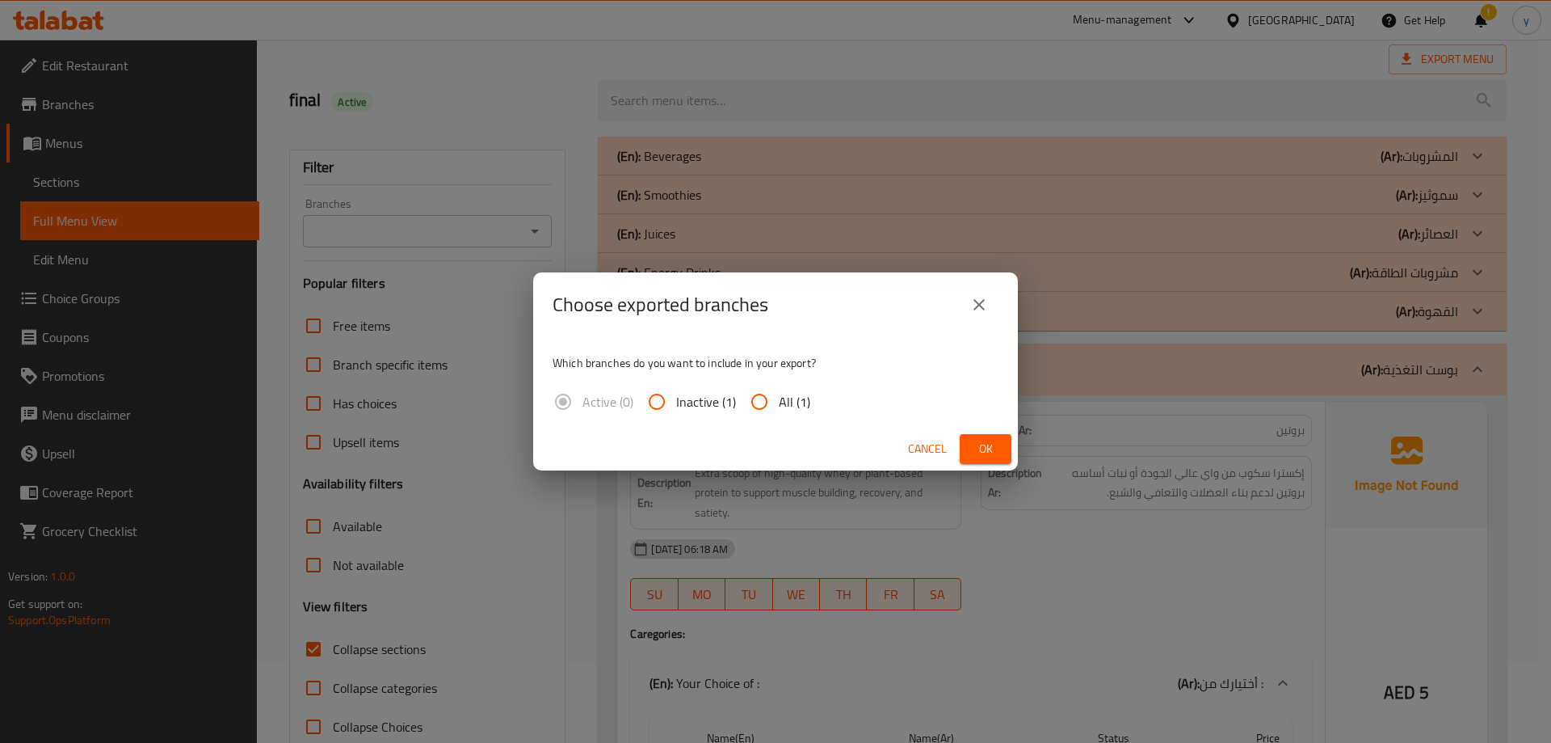
click at [757, 397] on input "All (1)" at bounding box center [759, 401] width 39 height 39
radio input "true"
click at [1001, 453] on button "Ok" at bounding box center [986, 449] width 52 height 30
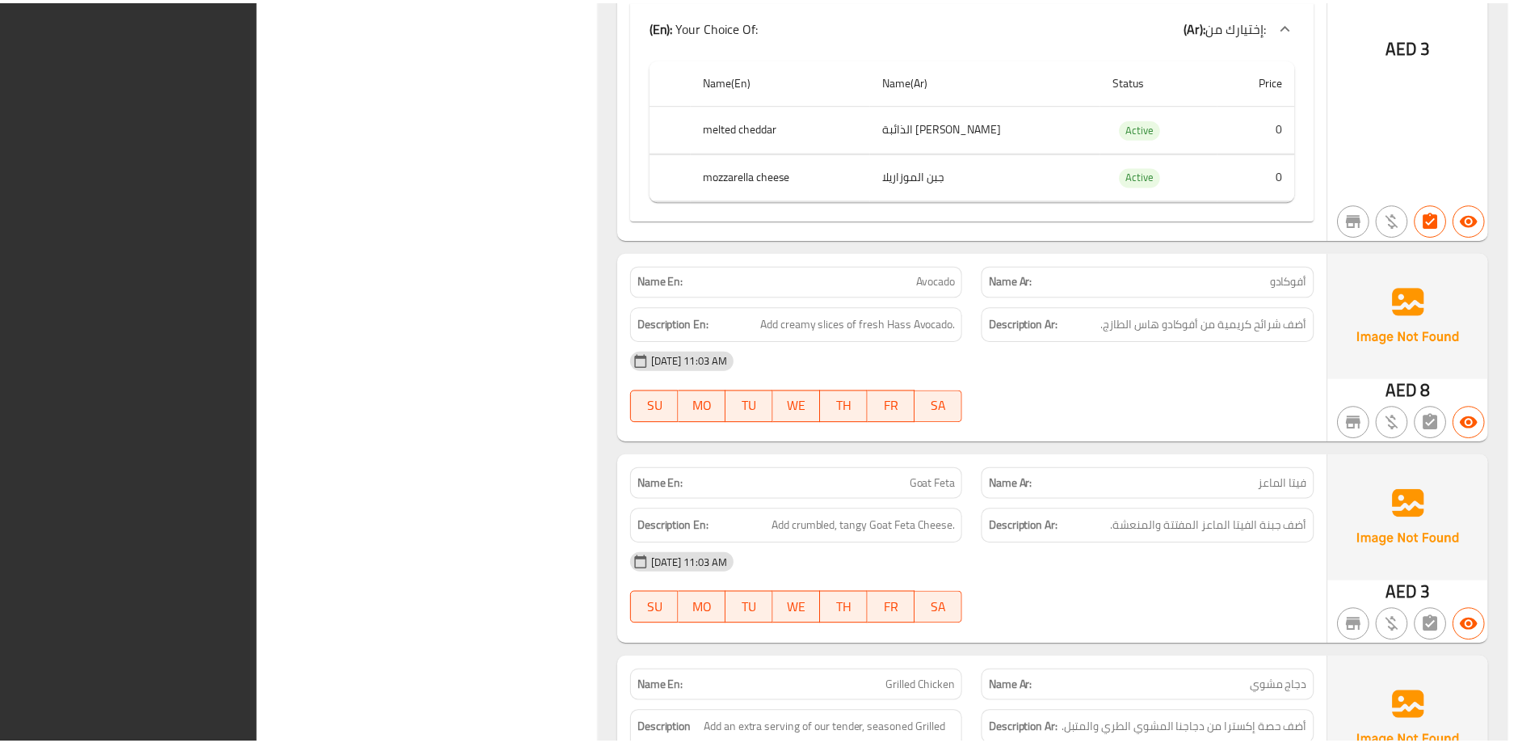
scroll to position [12554, 0]
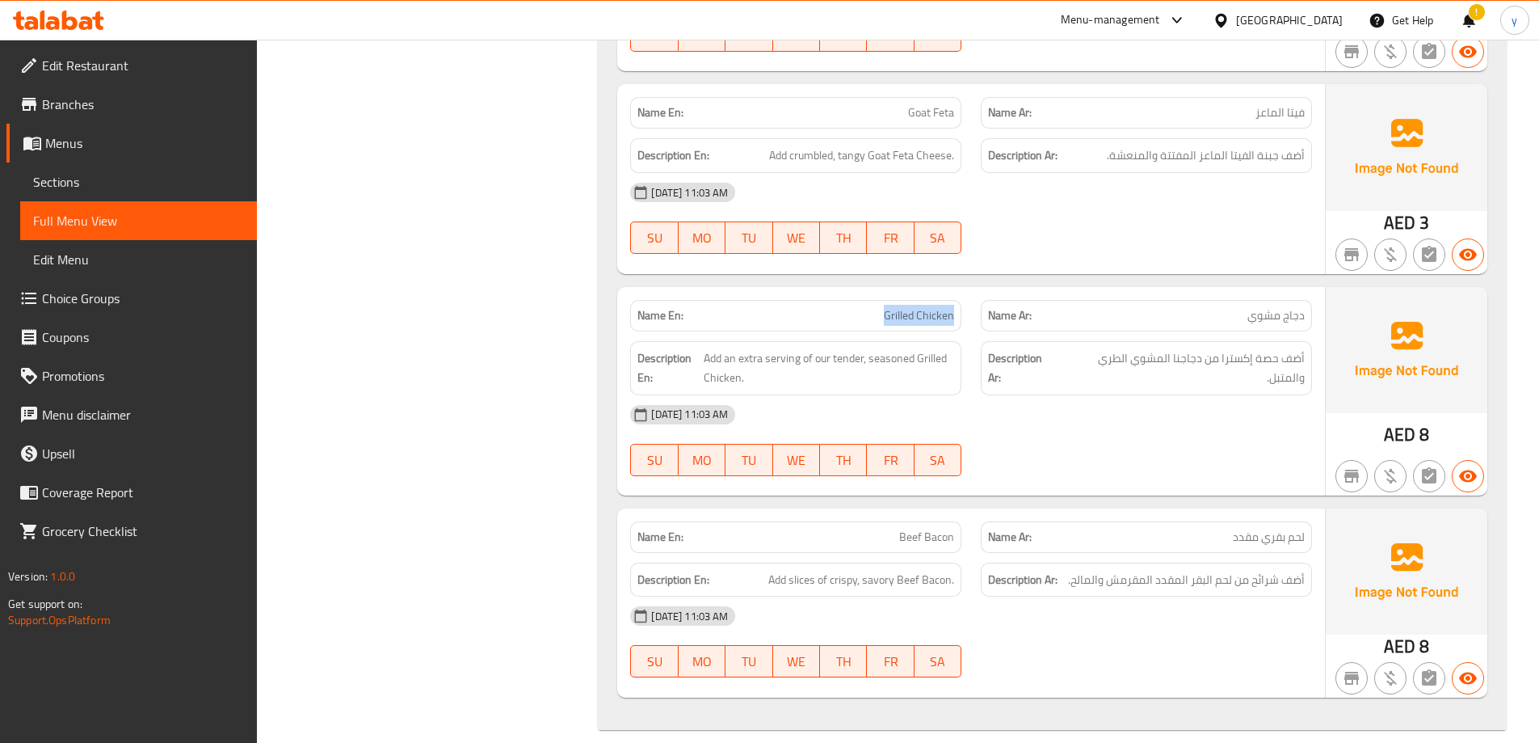
drag, startPoint x: 882, startPoint y: 313, endPoint x: 958, endPoint y: 318, distance: 77.0
click at [958, 318] on div "Name En: Grilled Chicken" at bounding box center [795, 316] width 331 height 32
copy span "Grilled Chicken"
click at [132, 179] on span "Sections" at bounding box center [138, 181] width 211 height 19
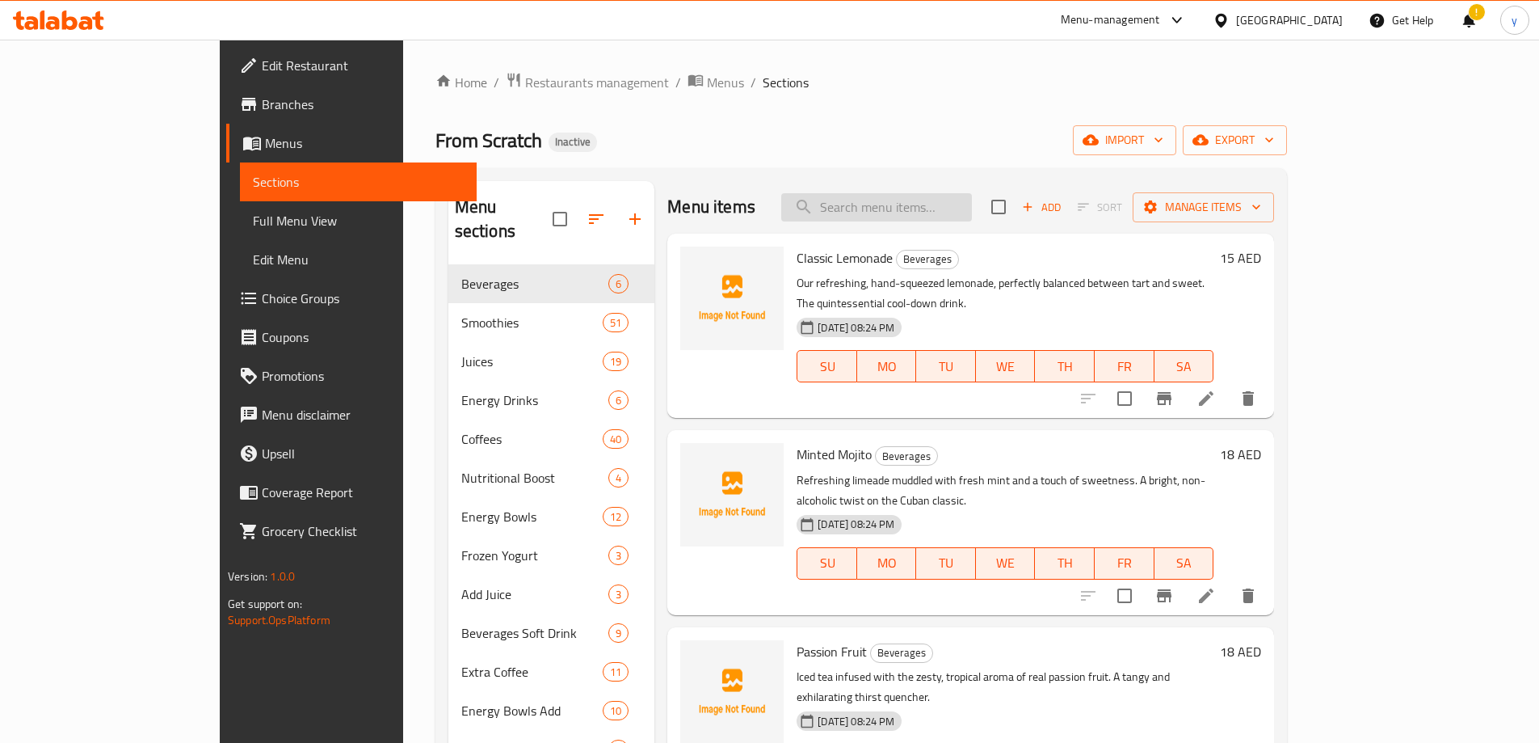
click at [921, 200] on input "search" at bounding box center [876, 207] width 191 height 28
paste input "Grilled Chicken"
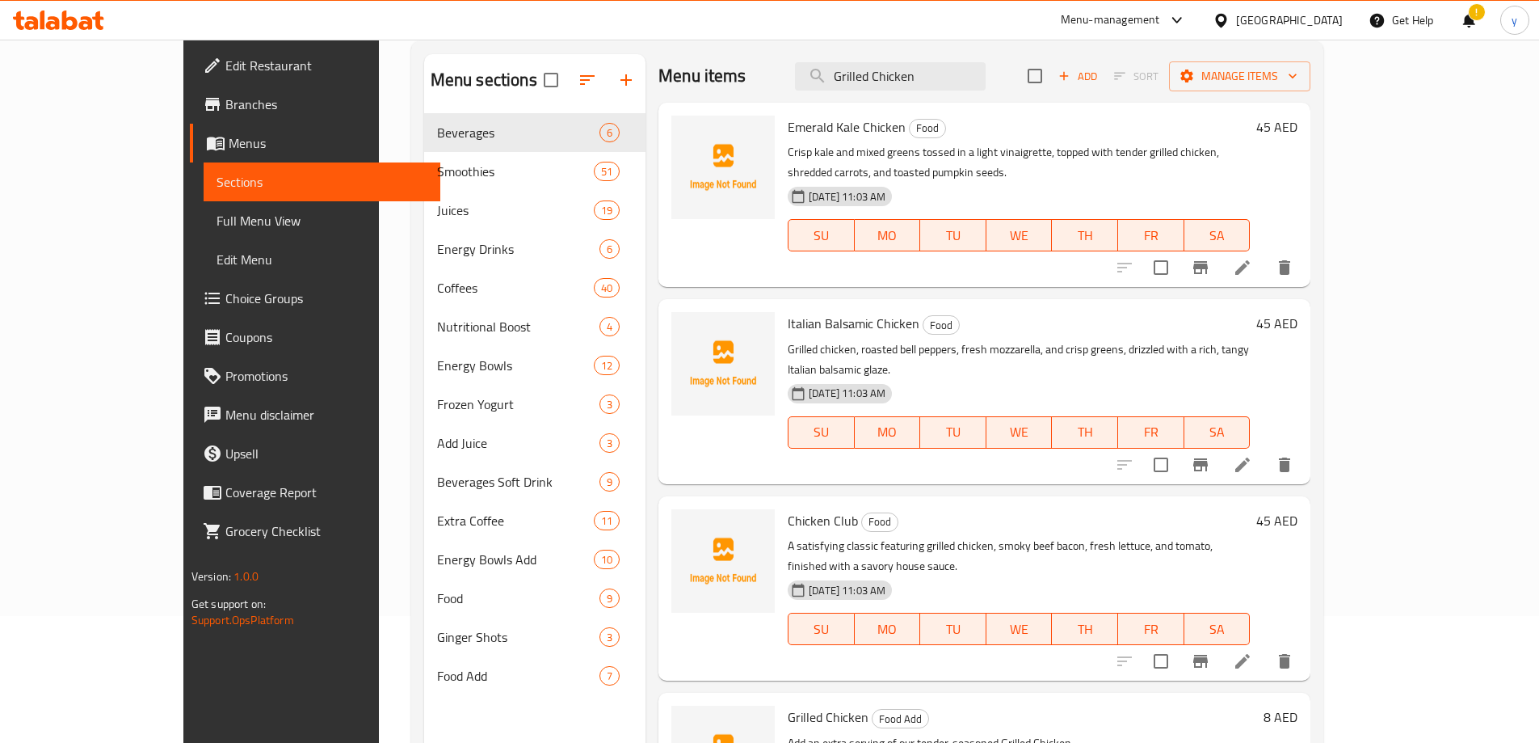
scroll to position [226, 0]
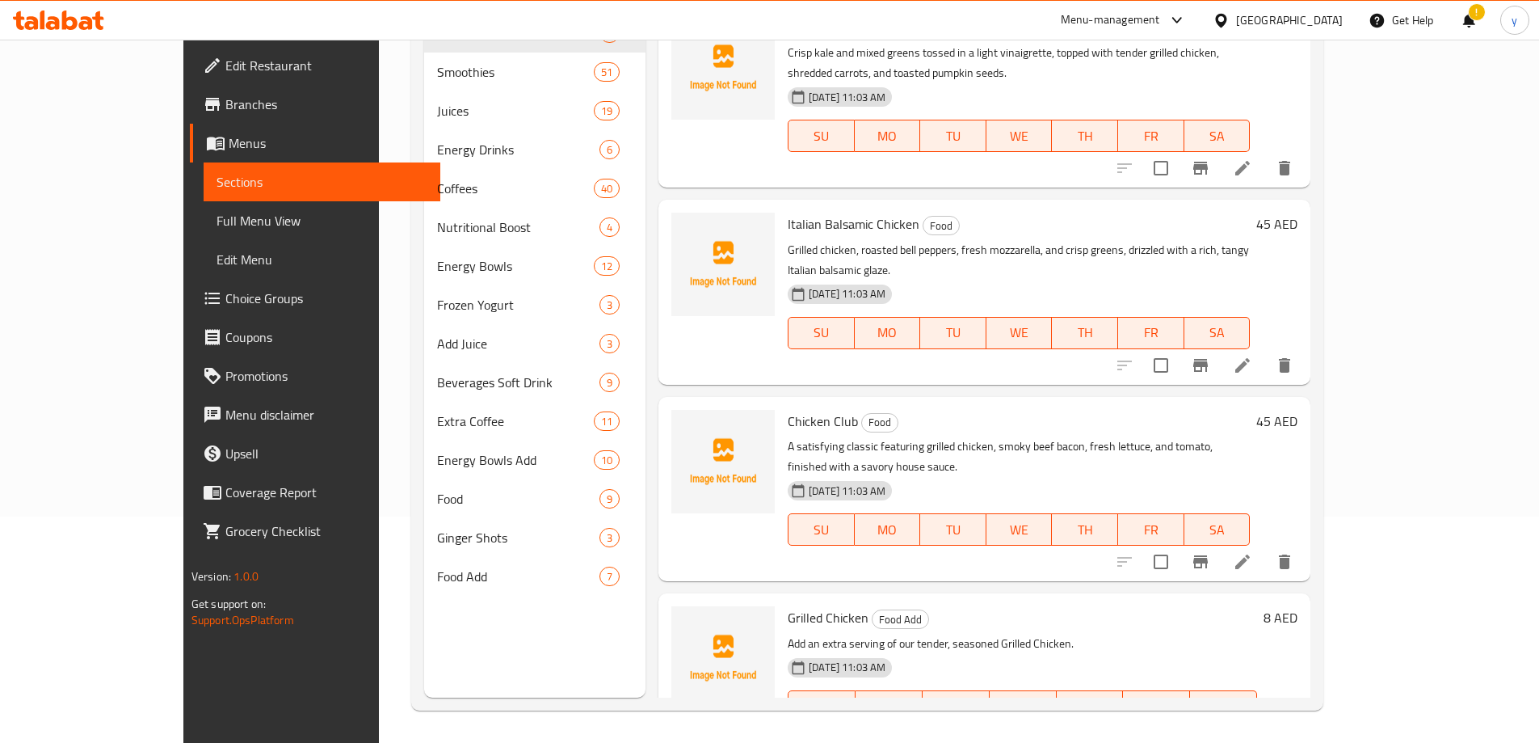
type input "Grilled Chicken"
click at [1252, 729] on icon at bounding box center [1242, 738] width 19 height 19
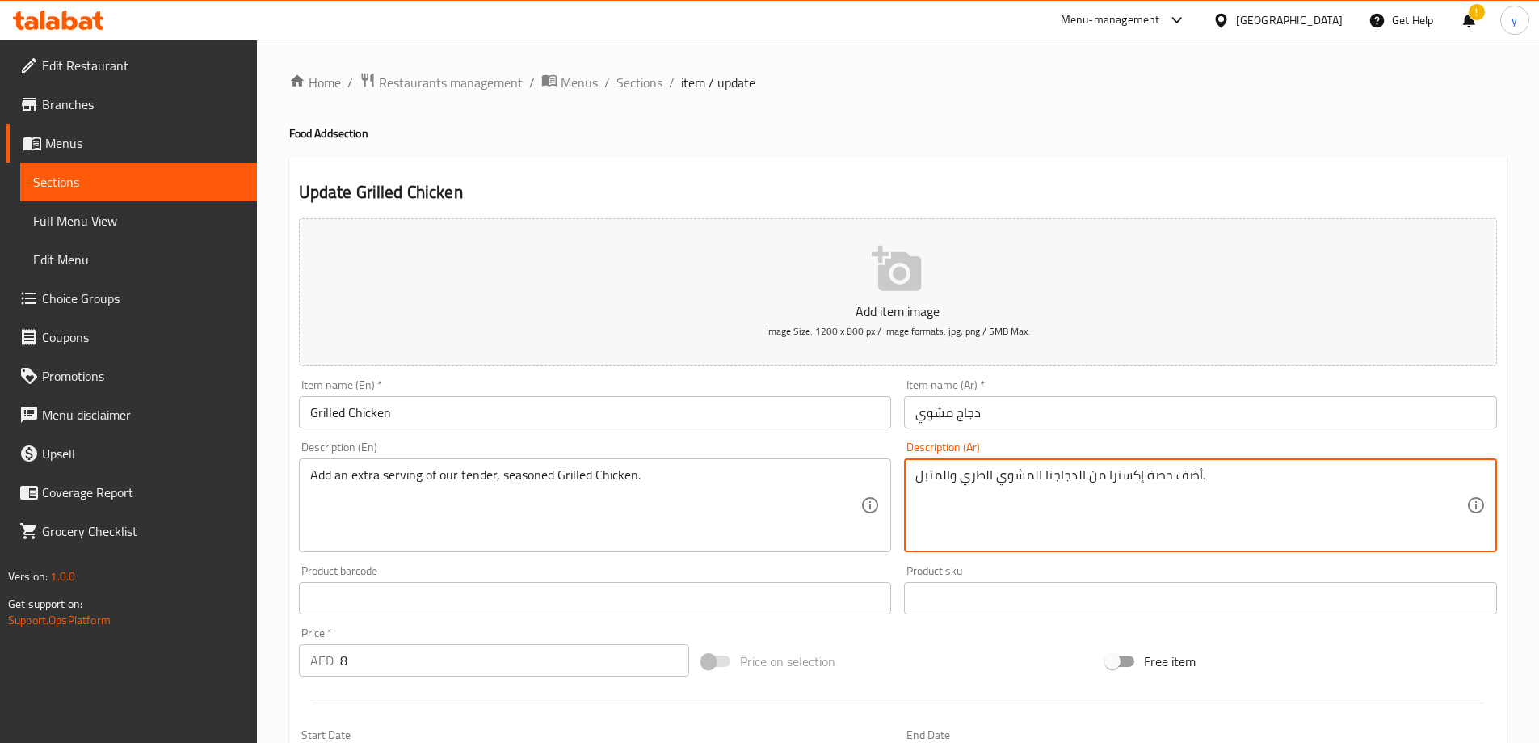
click at [1051, 483] on textarea "أضف حصة إكسترا من الدجاجنا المشوي الطري والمتبل." at bounding box center [1191, 505] width 551 height 77
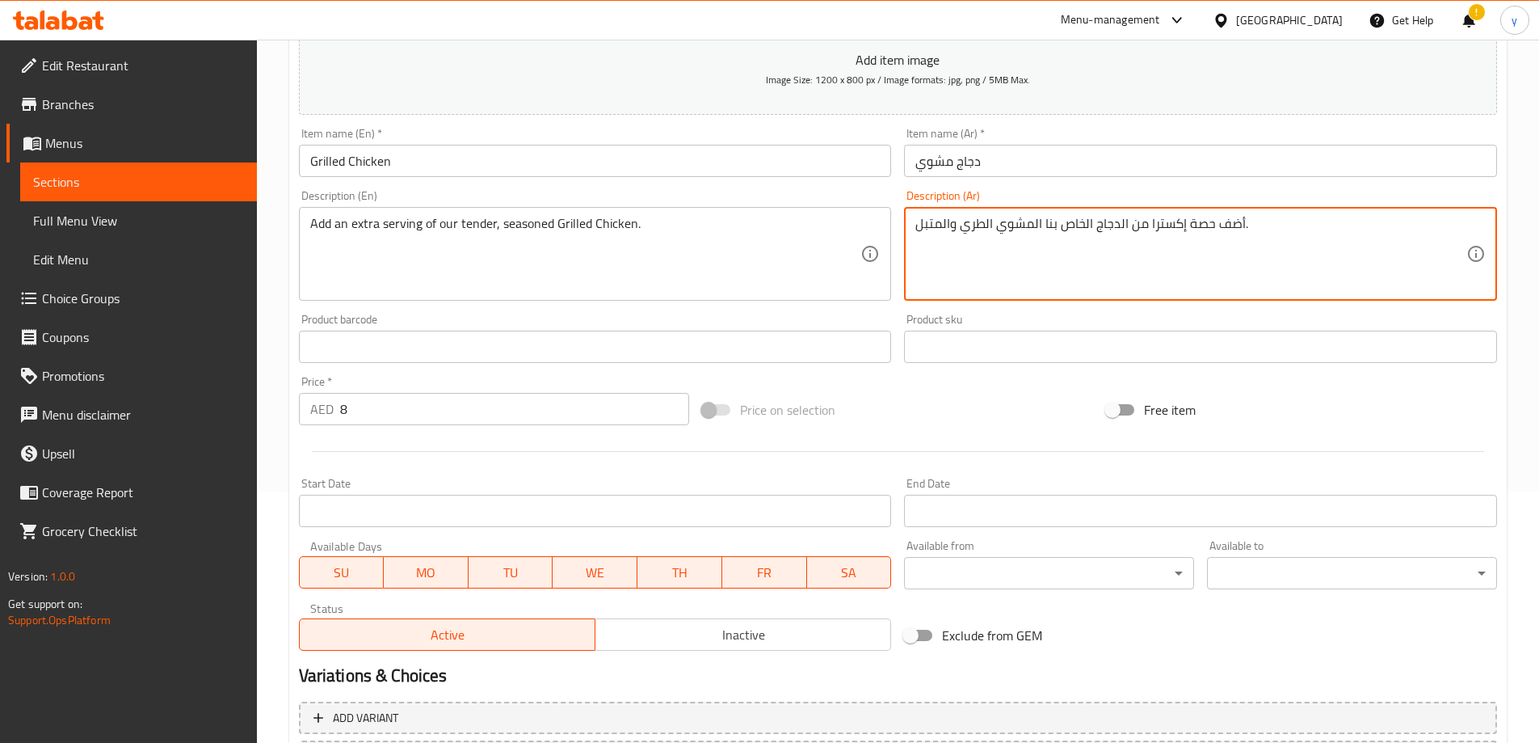
scroll to position [399, 0]
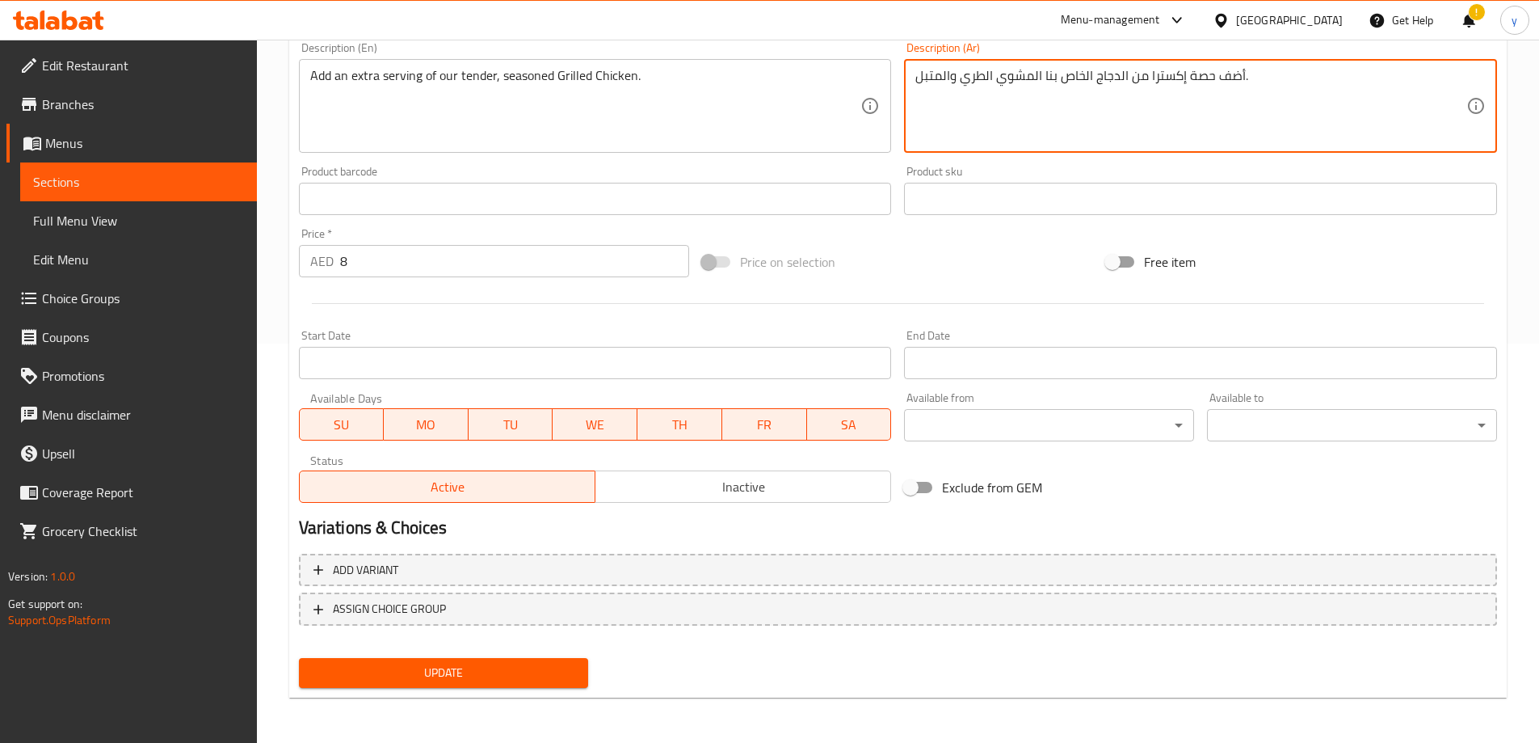
type textarea "أضف حصة إكسترا من الدجاج الخاص بنا المشوي الطري والمتبل."
click at [493, 681] on span "Update" at bounding box center [444, 673] width 264 height 20
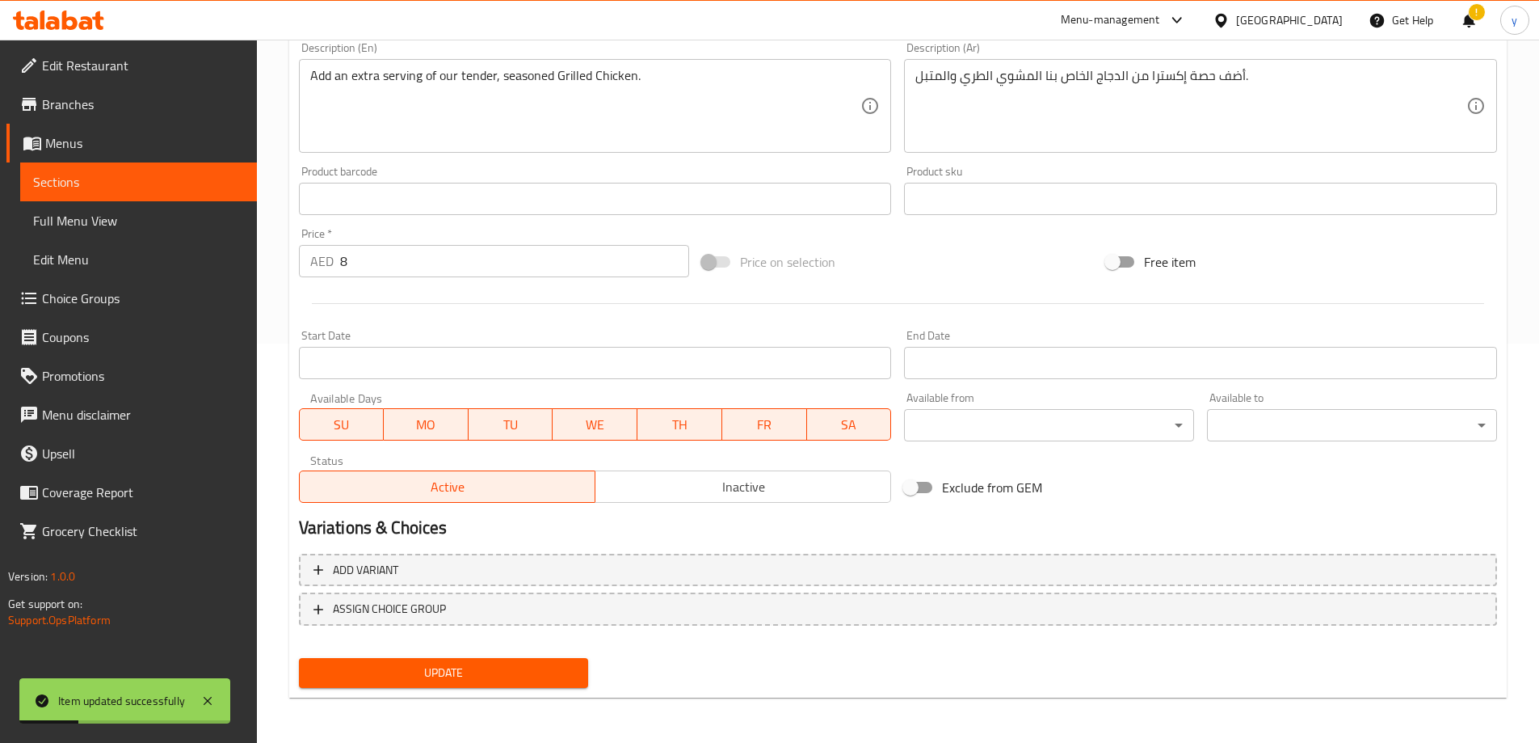
click at [110, 217] on span "Full Menu View" at bounding box center [138, 220] width 211 height 19
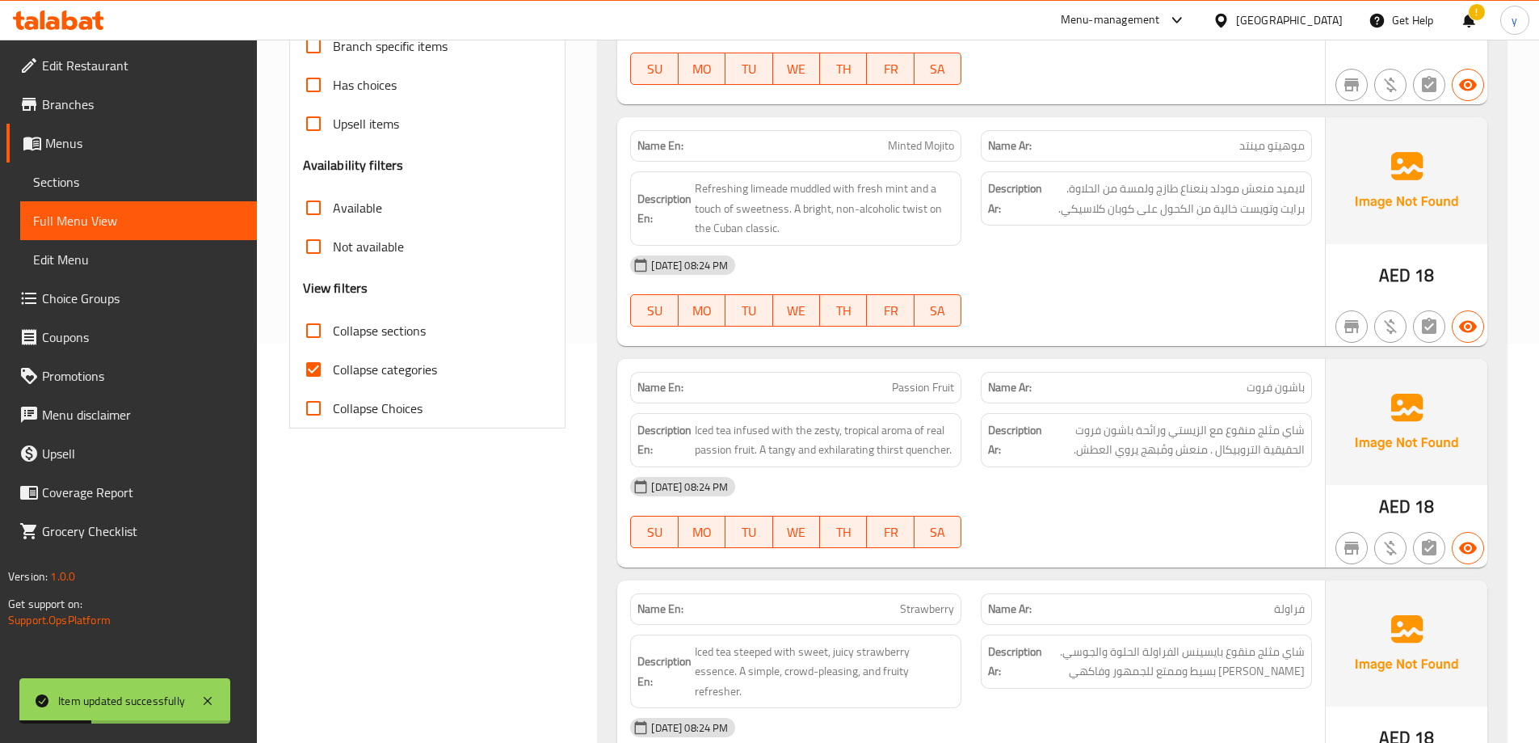
click at [318, 335] on input "Collapse sections" at bounding box center [313, 330] width 39 height 39
checkbox input "true"
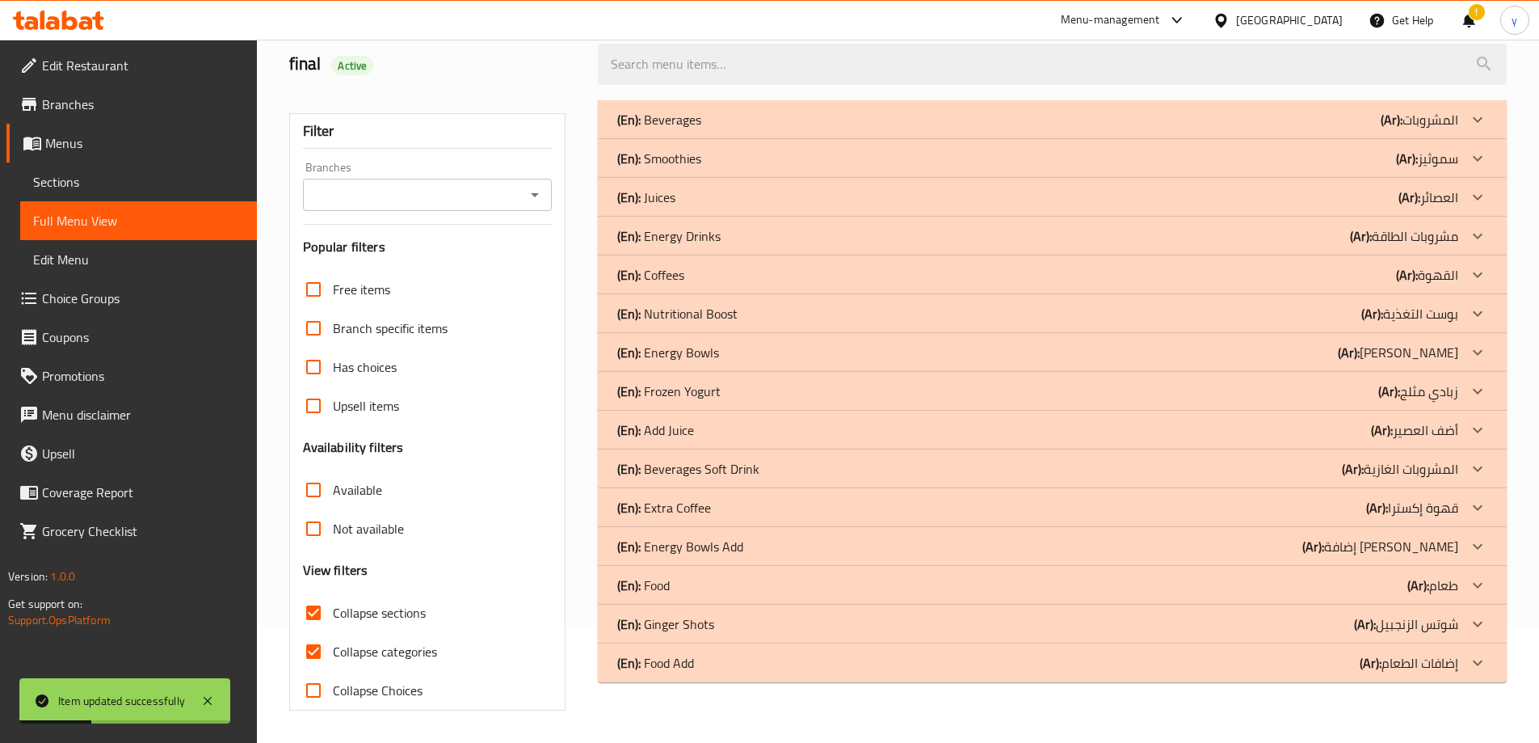
click at [311, 632] on input "Collapse categories" at bounding box center [313, 651] width 39 height 39
checkbox input "false"
click at [711, 315] on p "(En): Nutritional Boost" at bounding box center [677, 313] width 120 height 19
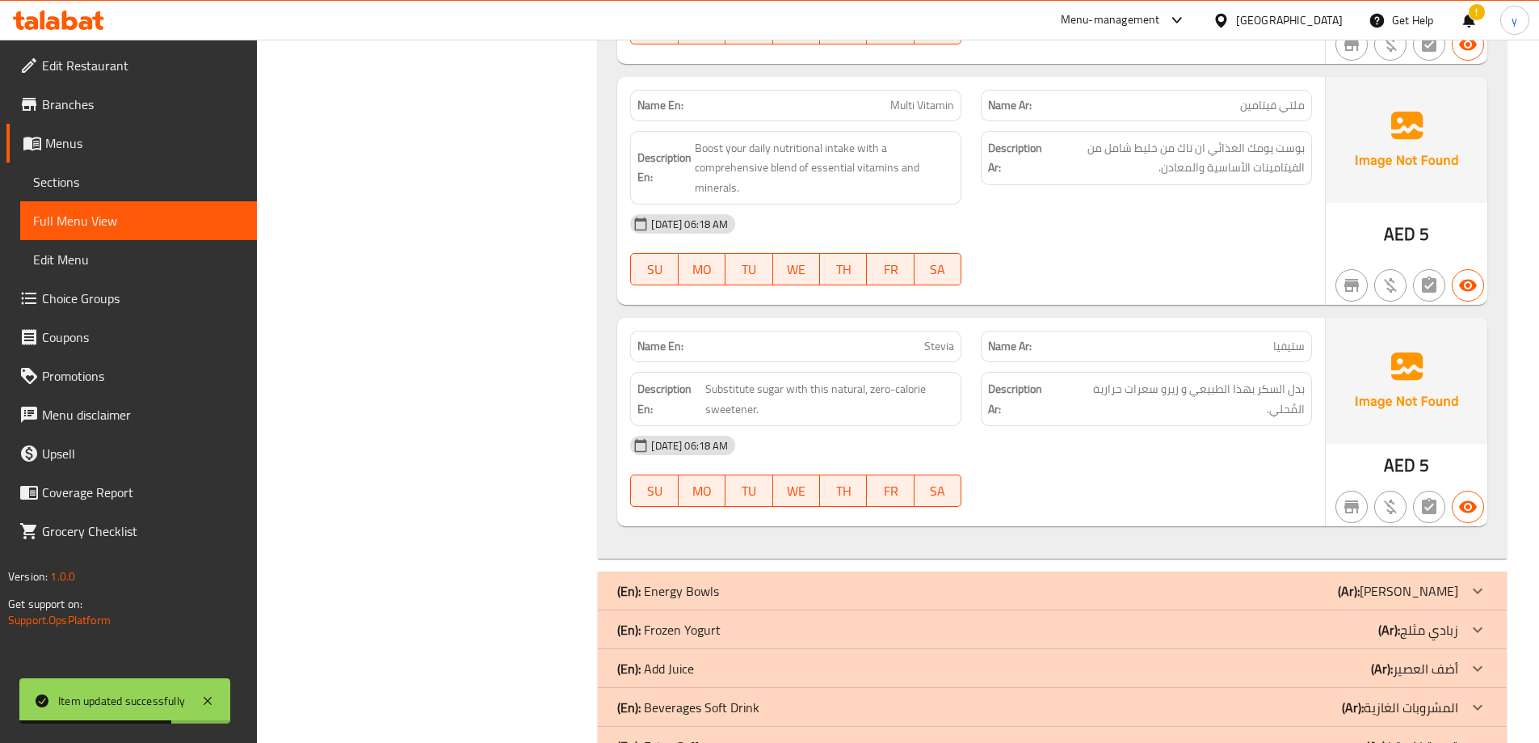
scroll to position [1345, 0]
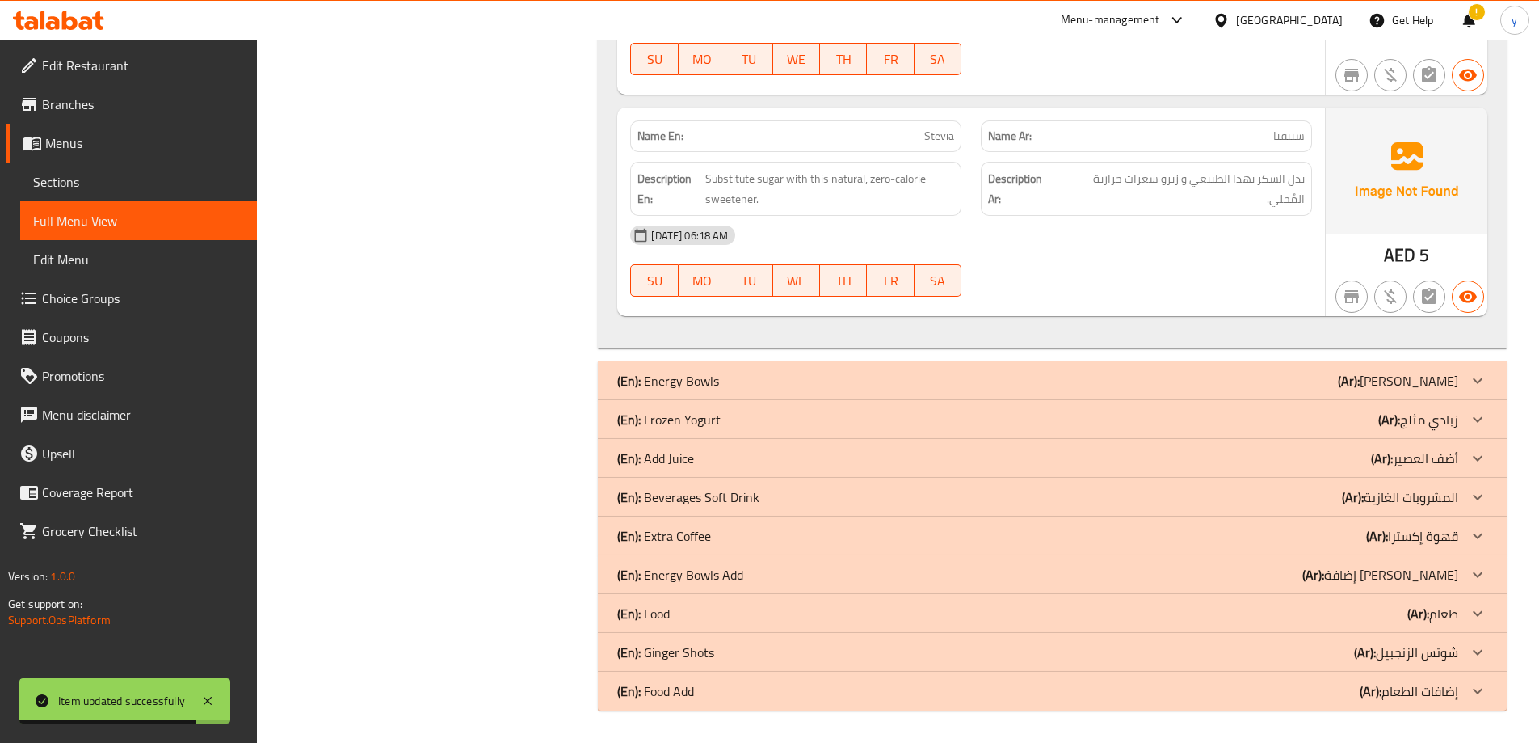
click at [704, 381] on p "(En): Energy Bowls" at bounding box center [668, 380] width 102 height 19
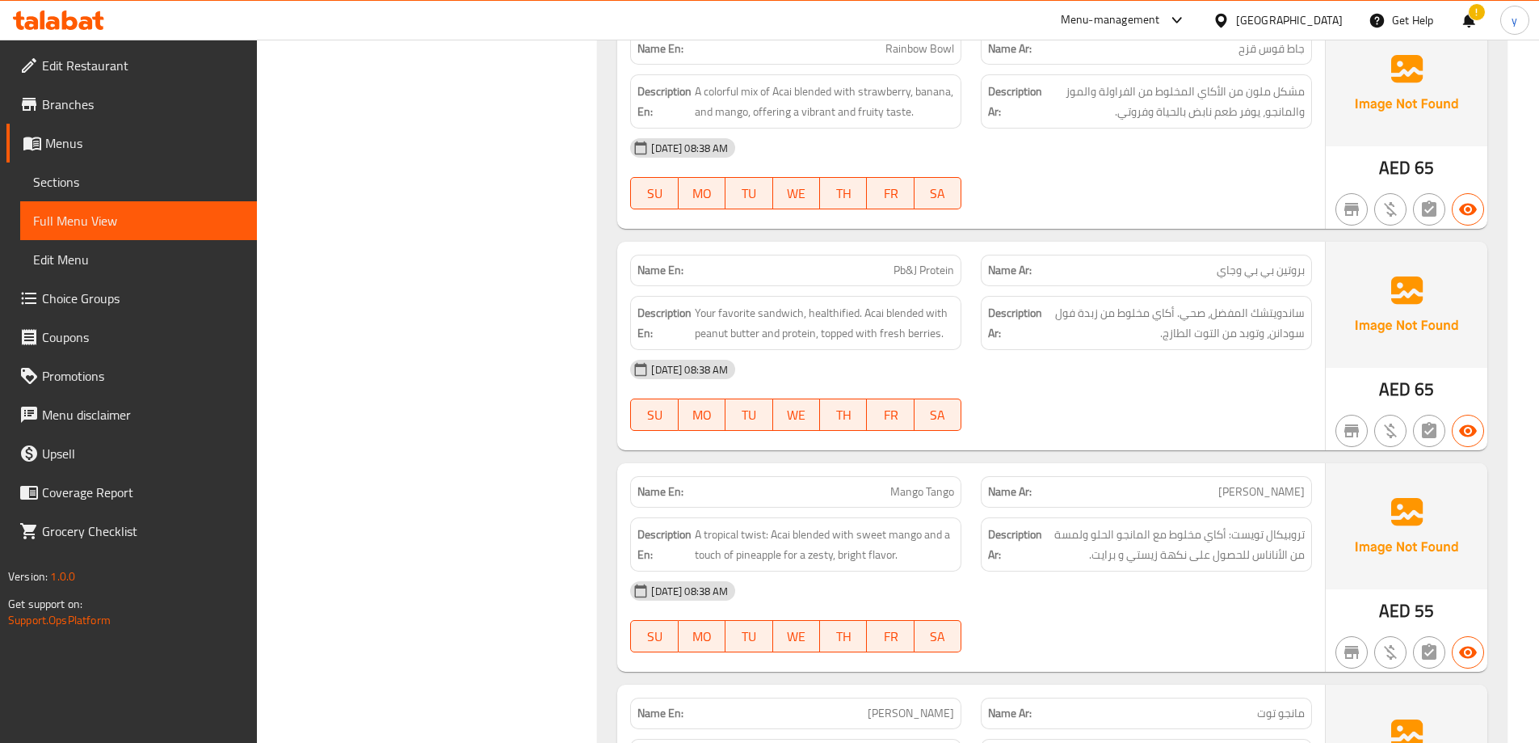
scroll to position [1264, 0]
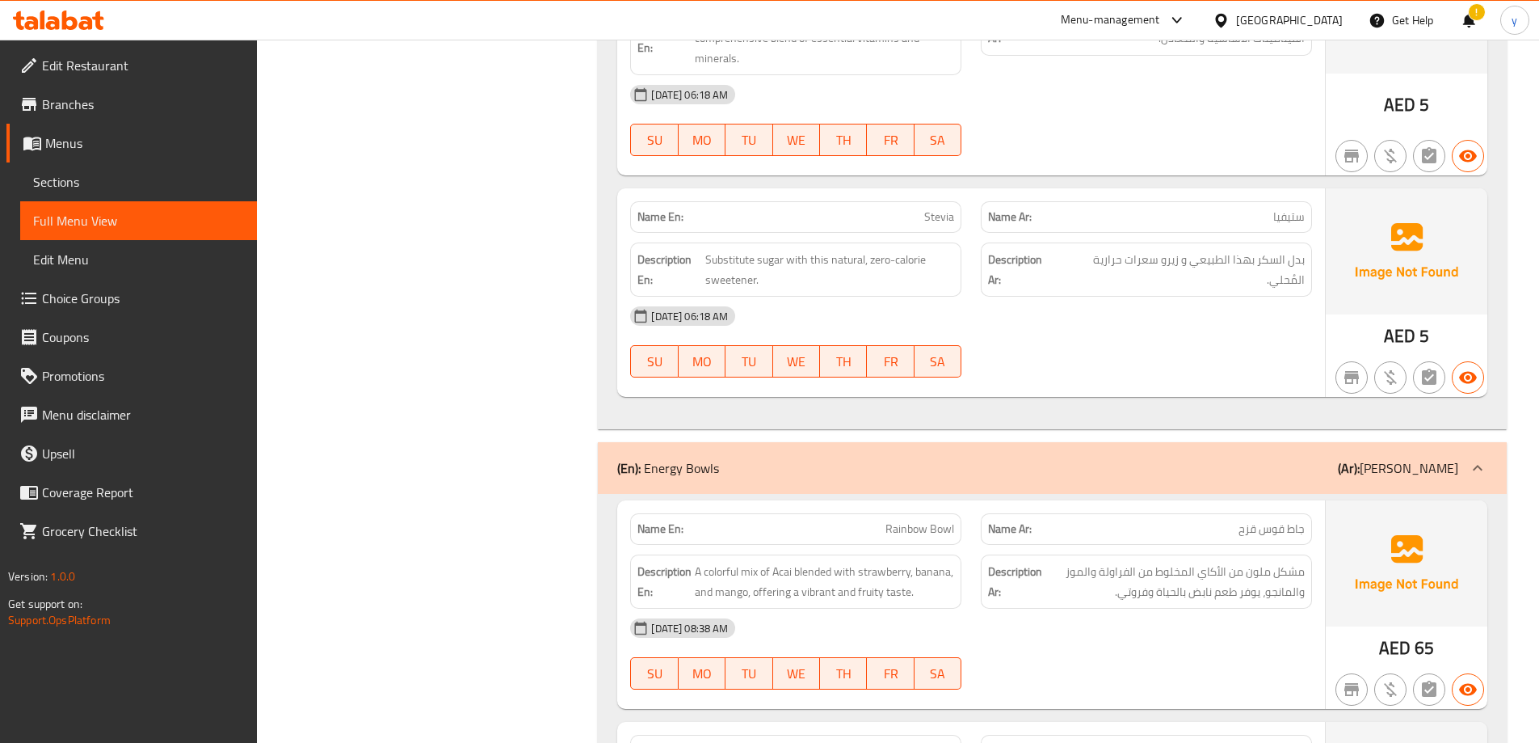
click at [735, 472] on div "(En): Energy Bowls (Ar): بولز إينرجي" at bounding box center [1037, 467] width 841 height 19
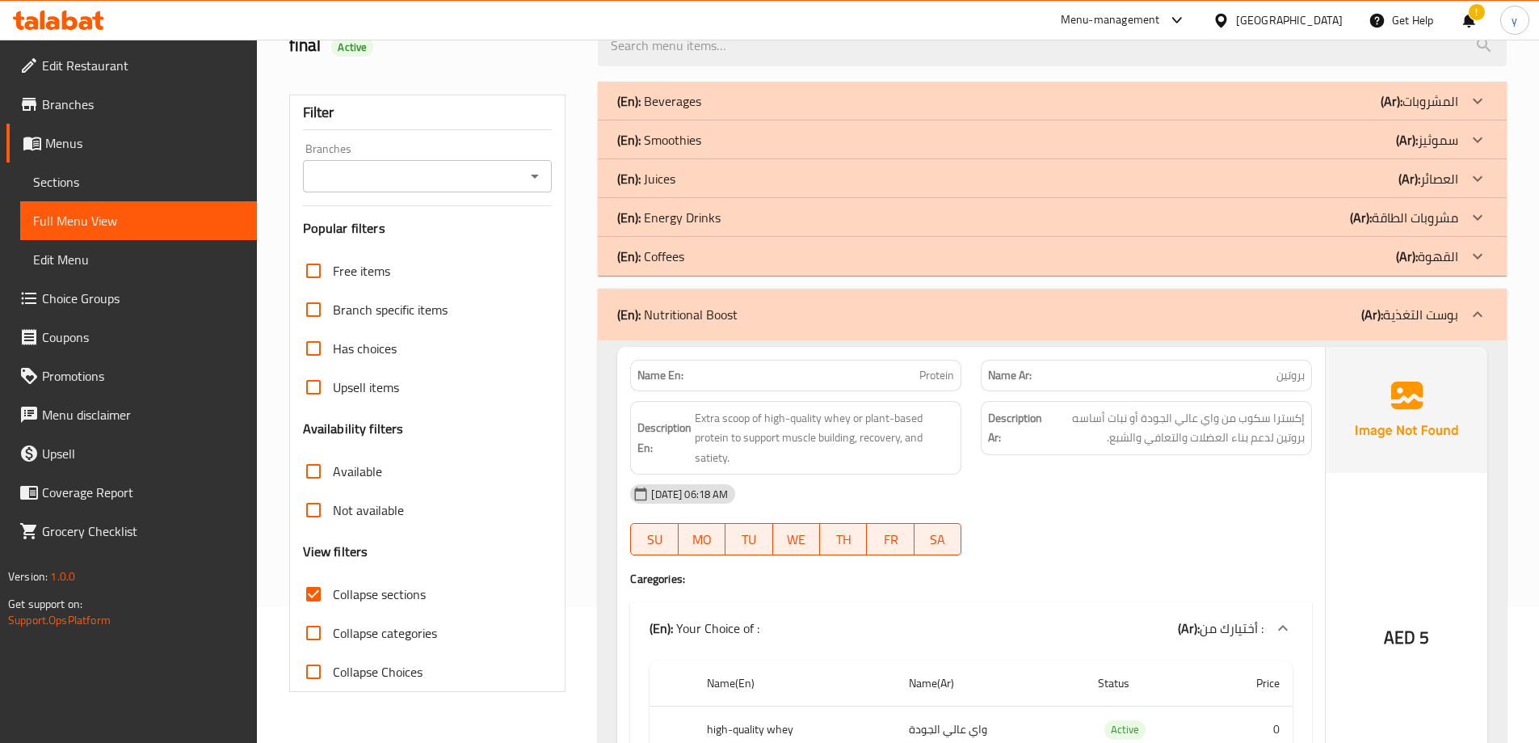
scroll to position [0, 0]
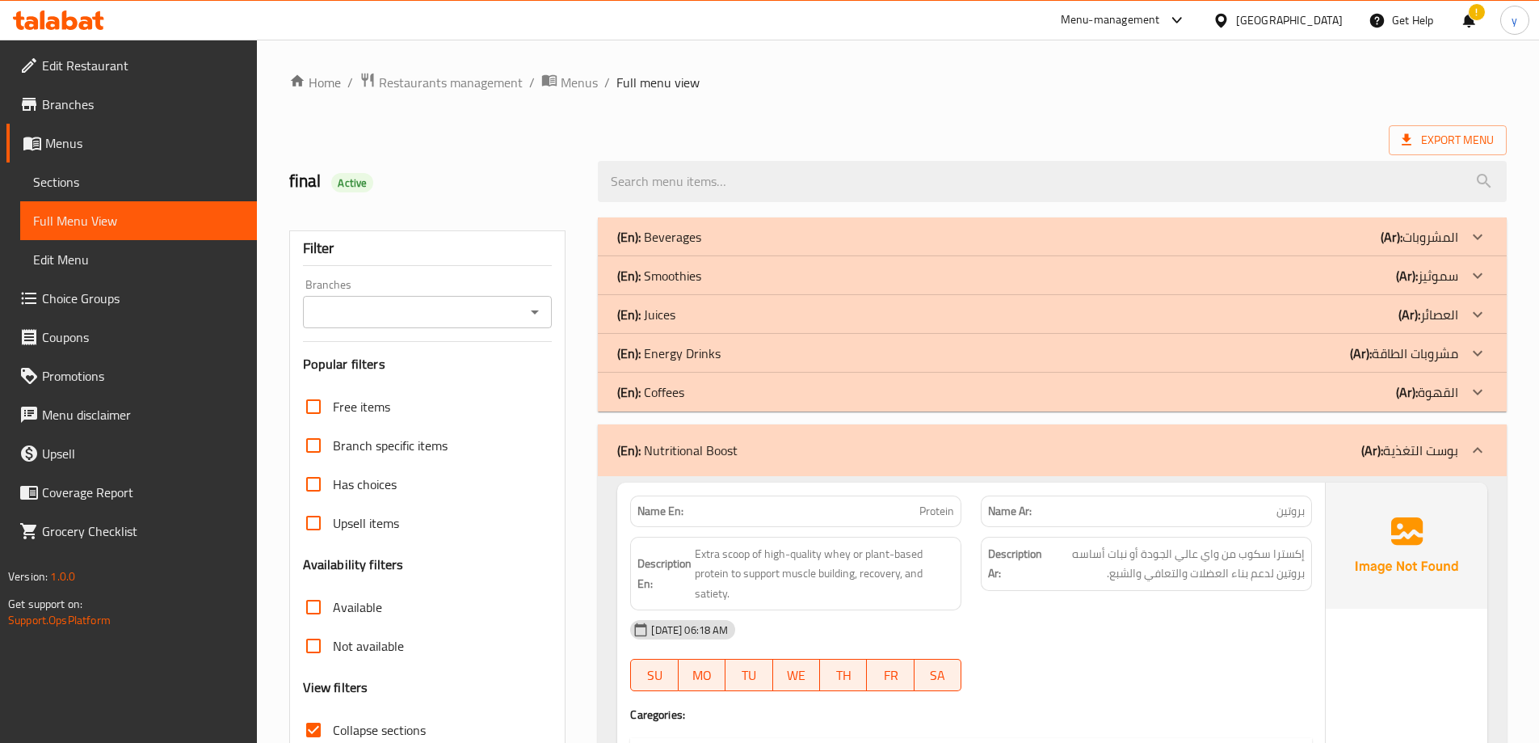
click at [706, 453] on p "(En): Nutritional Boost" at bounding box center [677, 449] width 120 height 19
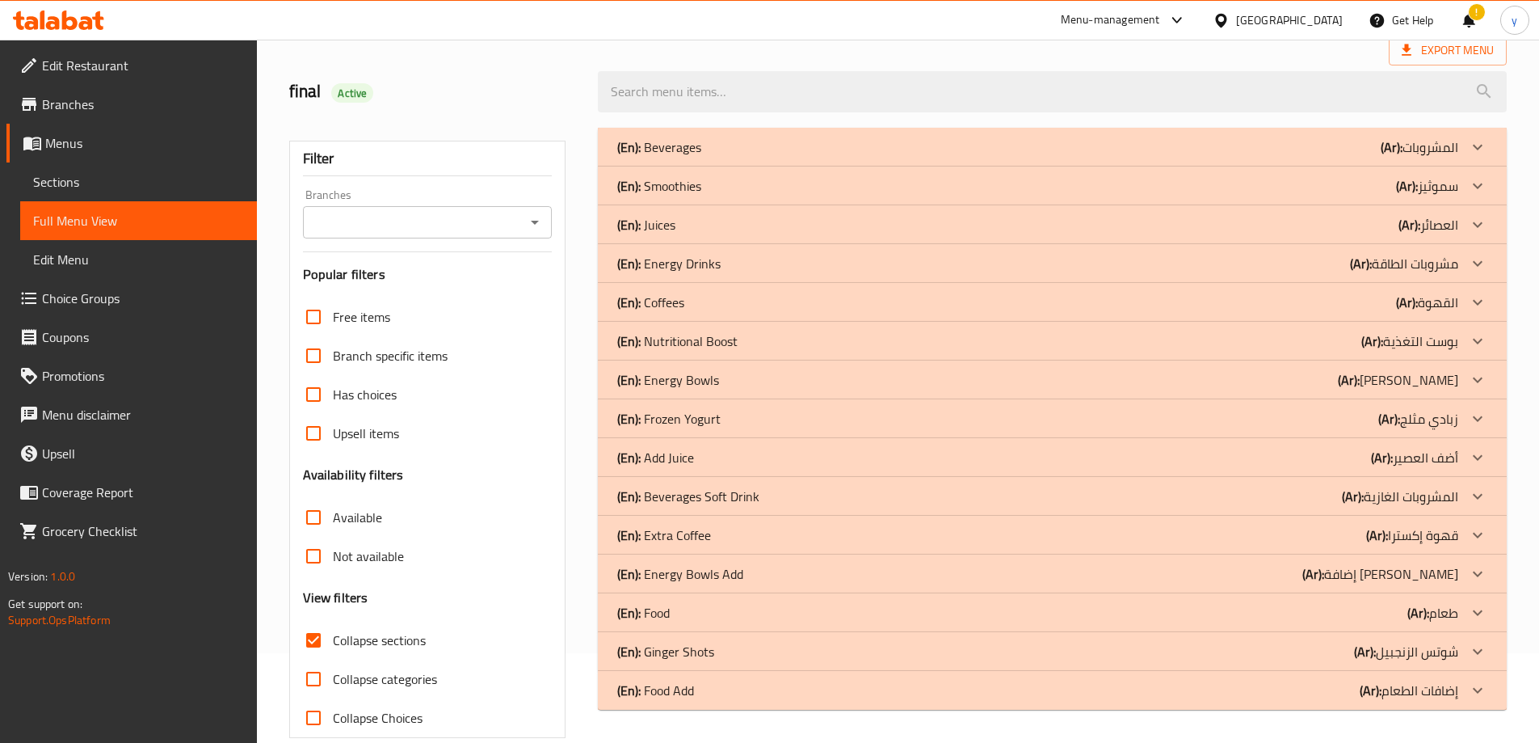
scroll to position [117, 0]
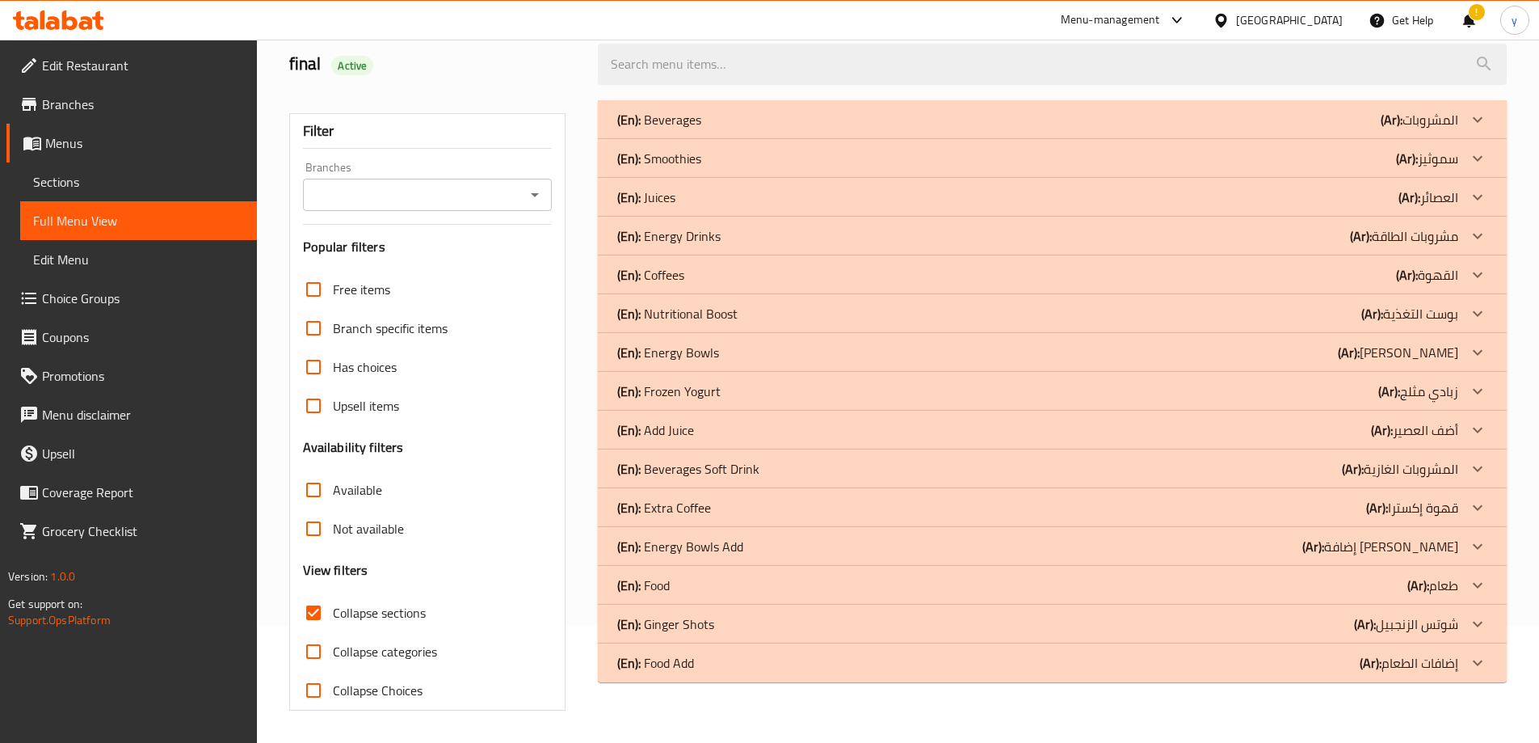
click at [709, 661] on div "(En): Food Add (Ar): إضافات الطعام" at bounding box center [1037, 662] width 841 height 19
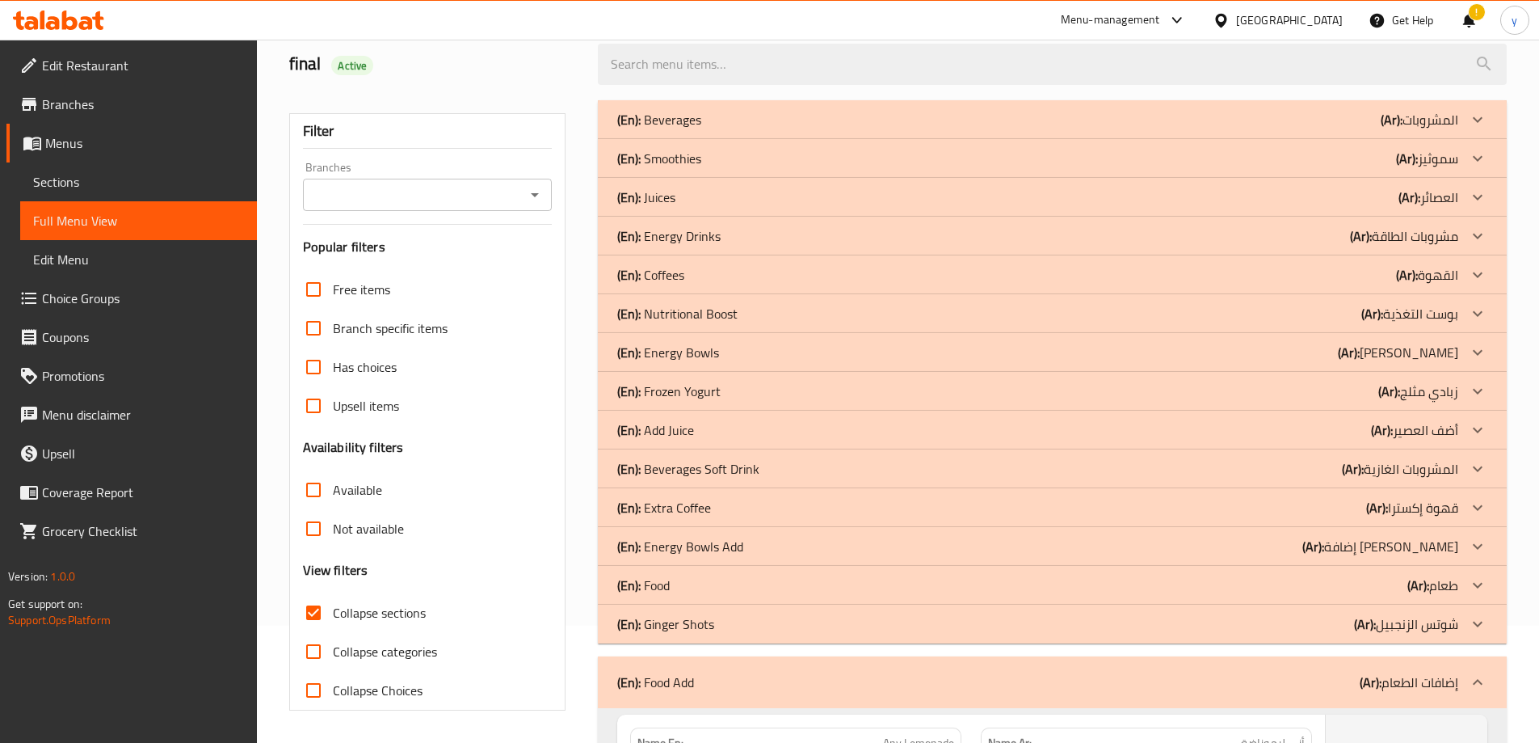
click at [692, 591] on div "(En): Food (Ar): طعام" at bounding box center [1037, 584] width 841 height 19
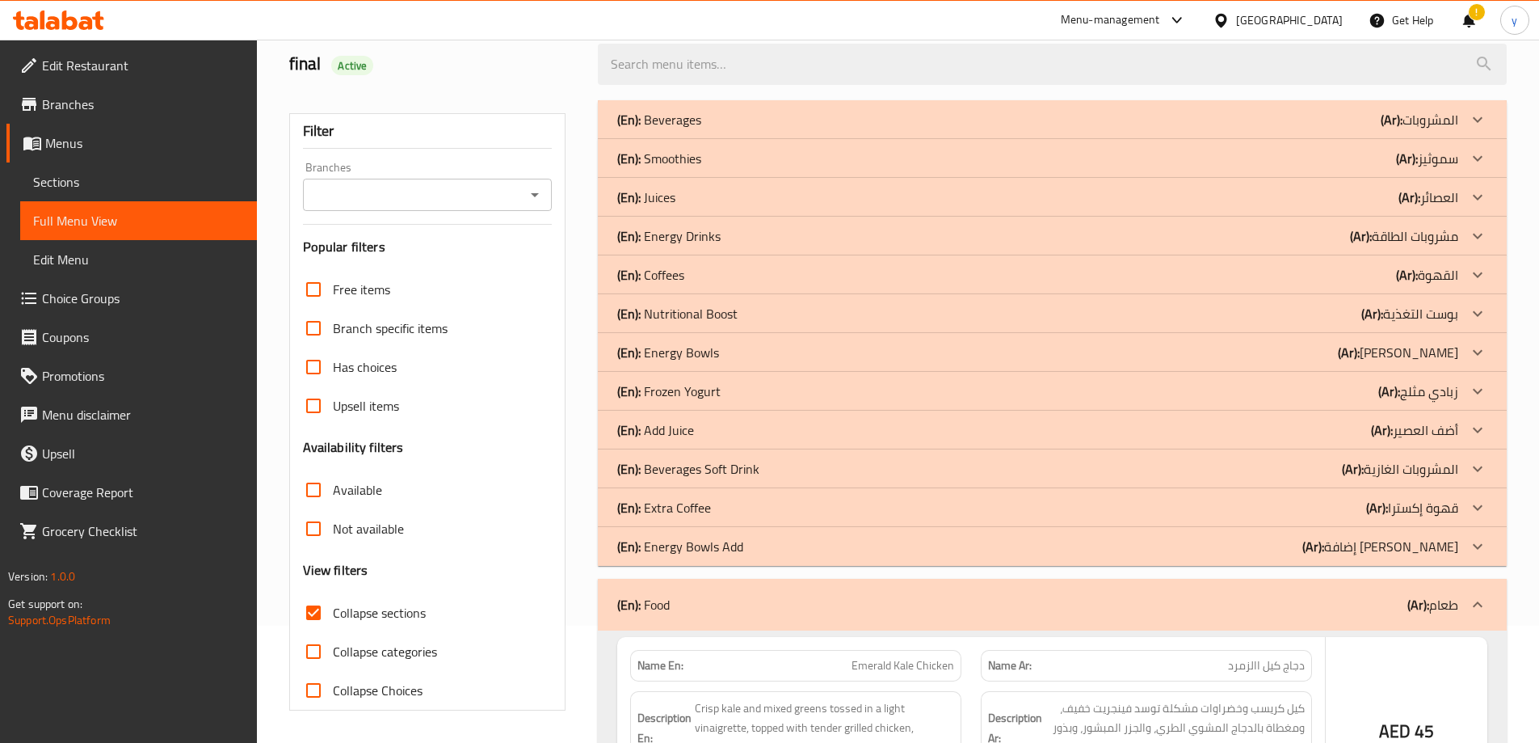
click at [709, 548] on p "(En): Energy Bowls Add" at bounding box center [680, 546] width 126 height 19
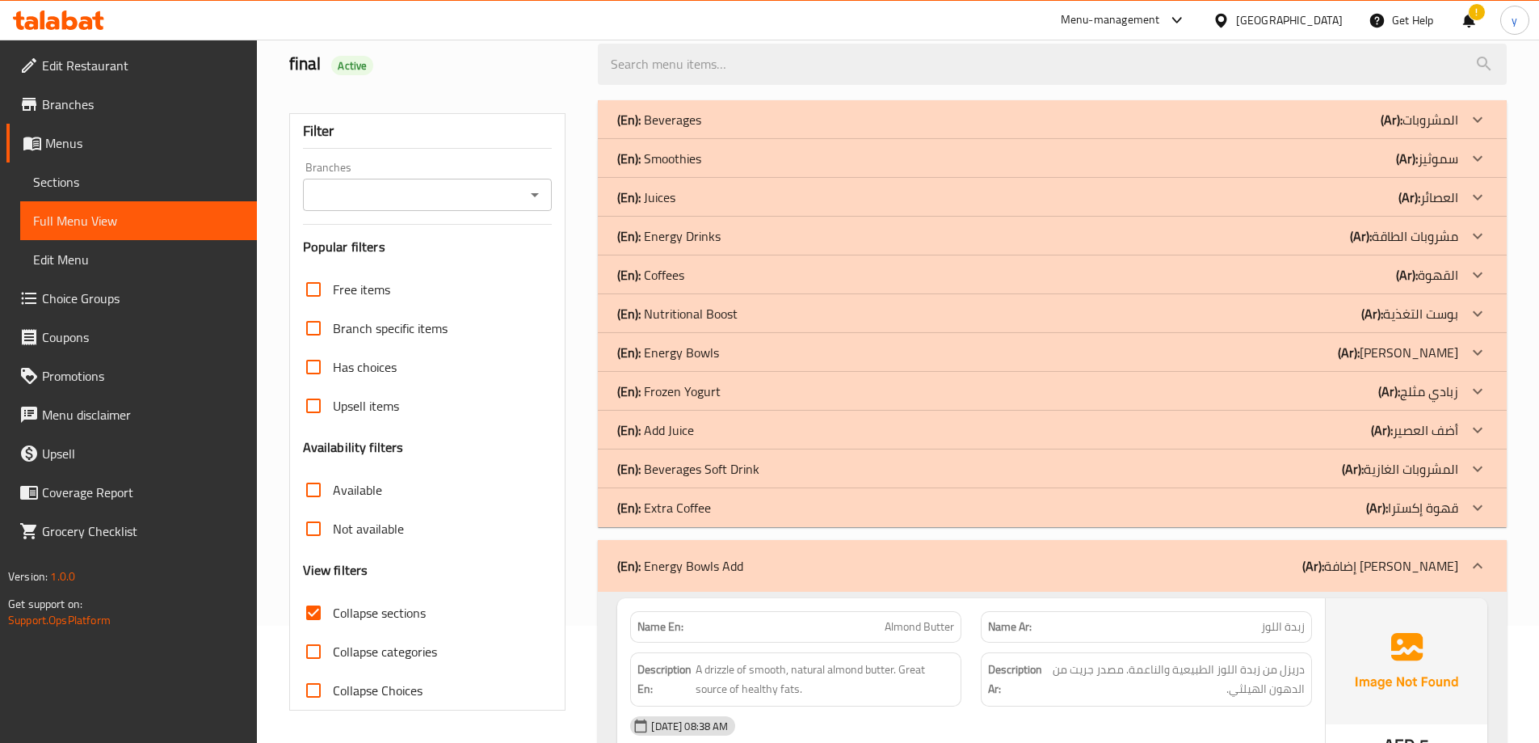
click at [704, 399] on p "(En): Frozen Yogurt" at bounding box center [668, 390] width 103 height 19
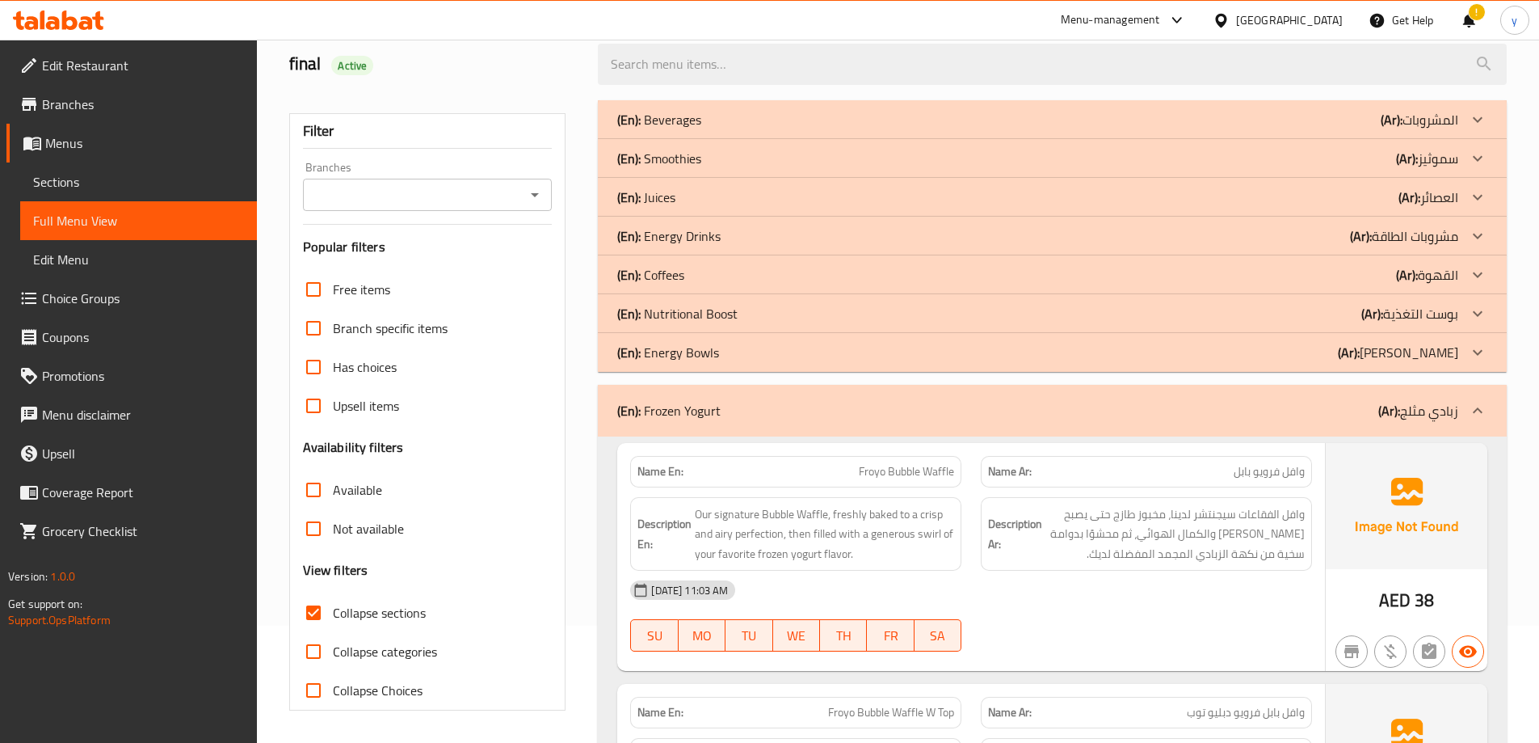
click at [737, 355] on div "(En): Energy Bowls (Ar): بولز إينرجي" at bounding box center [1037, 352] width 841 height 19
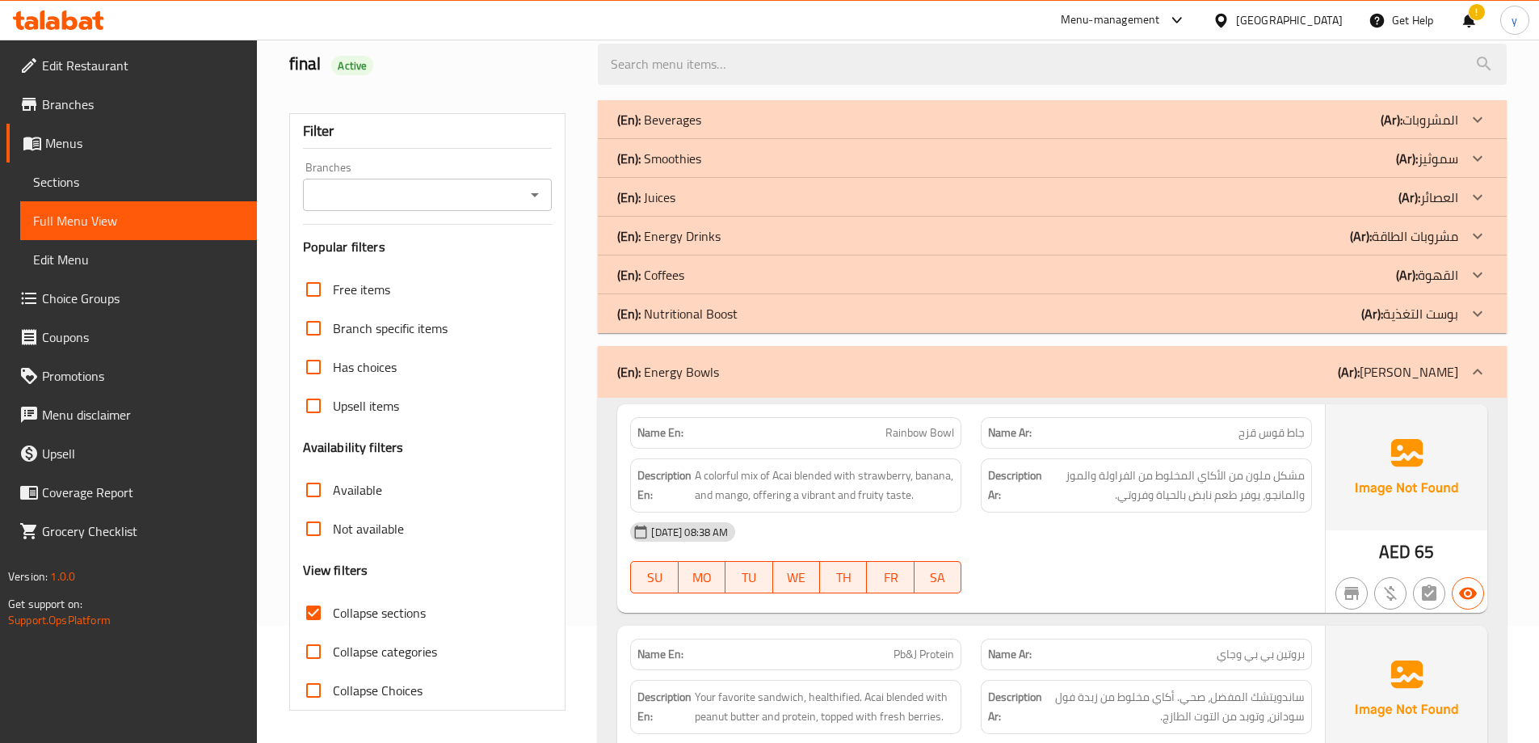
click at [712, 314] on p "(En): Nutritional Boost" at bounding box center [677, 313] width 120 height 19
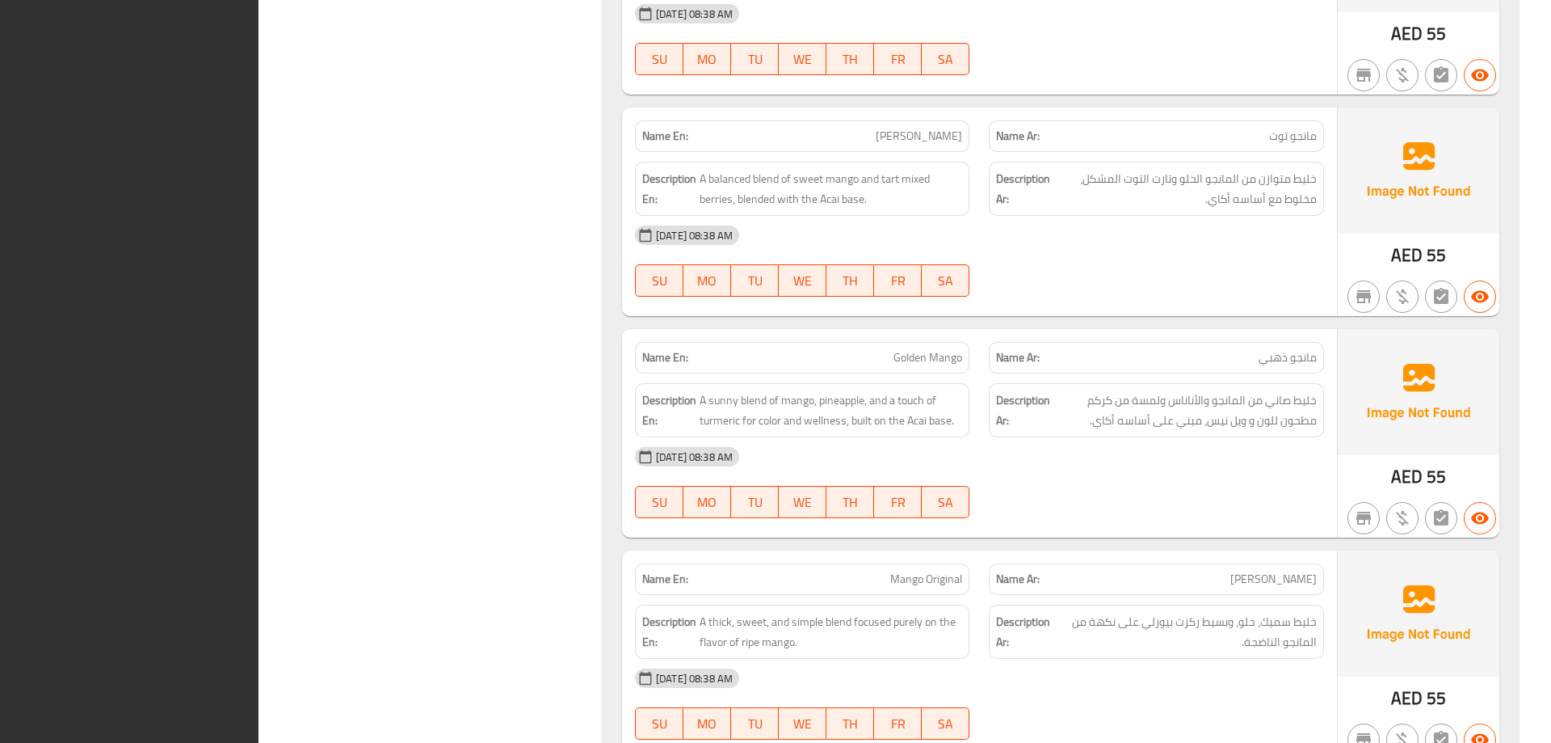
scroll to position [2901, 0]
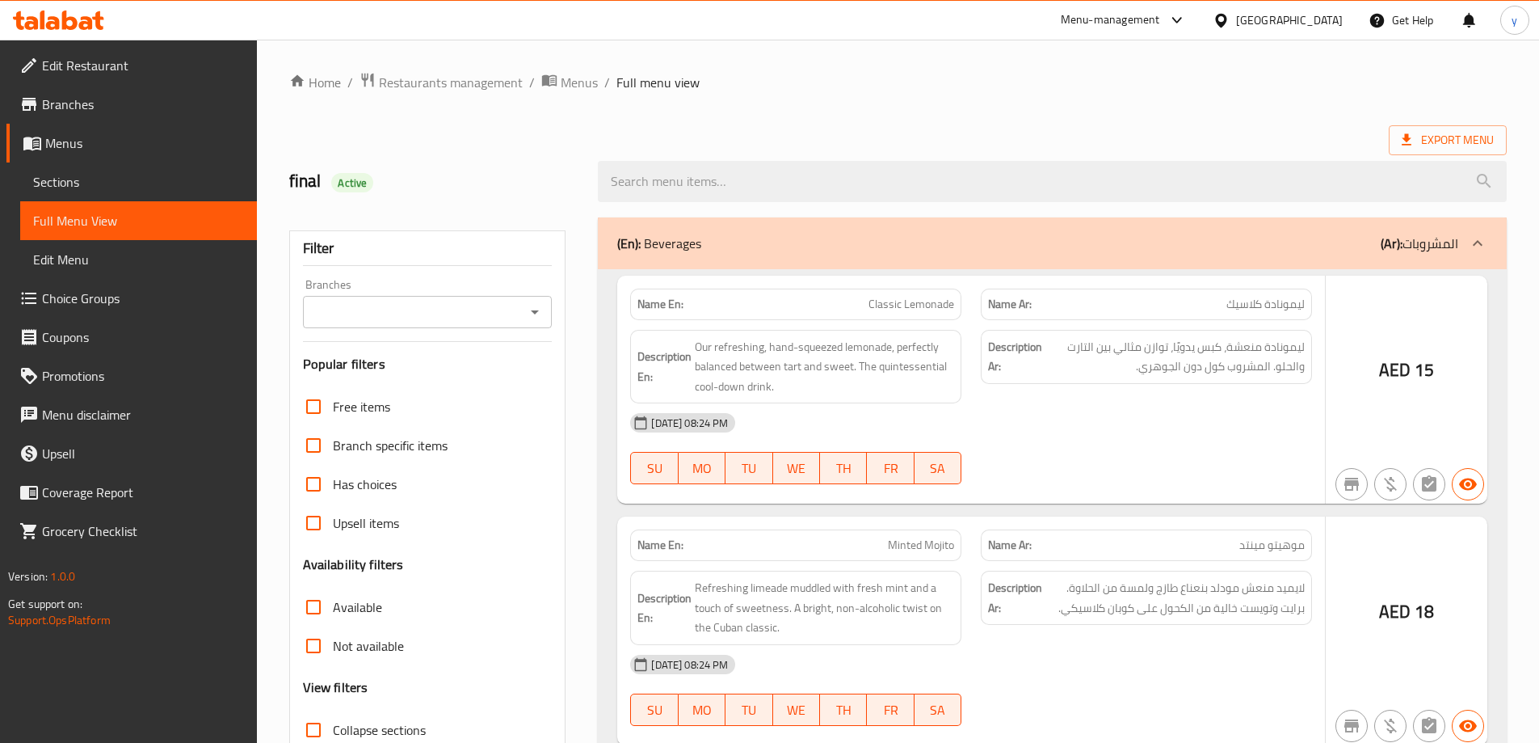
click at [311, 650] on div at bounding box center [769, 371] width 1539 height 743
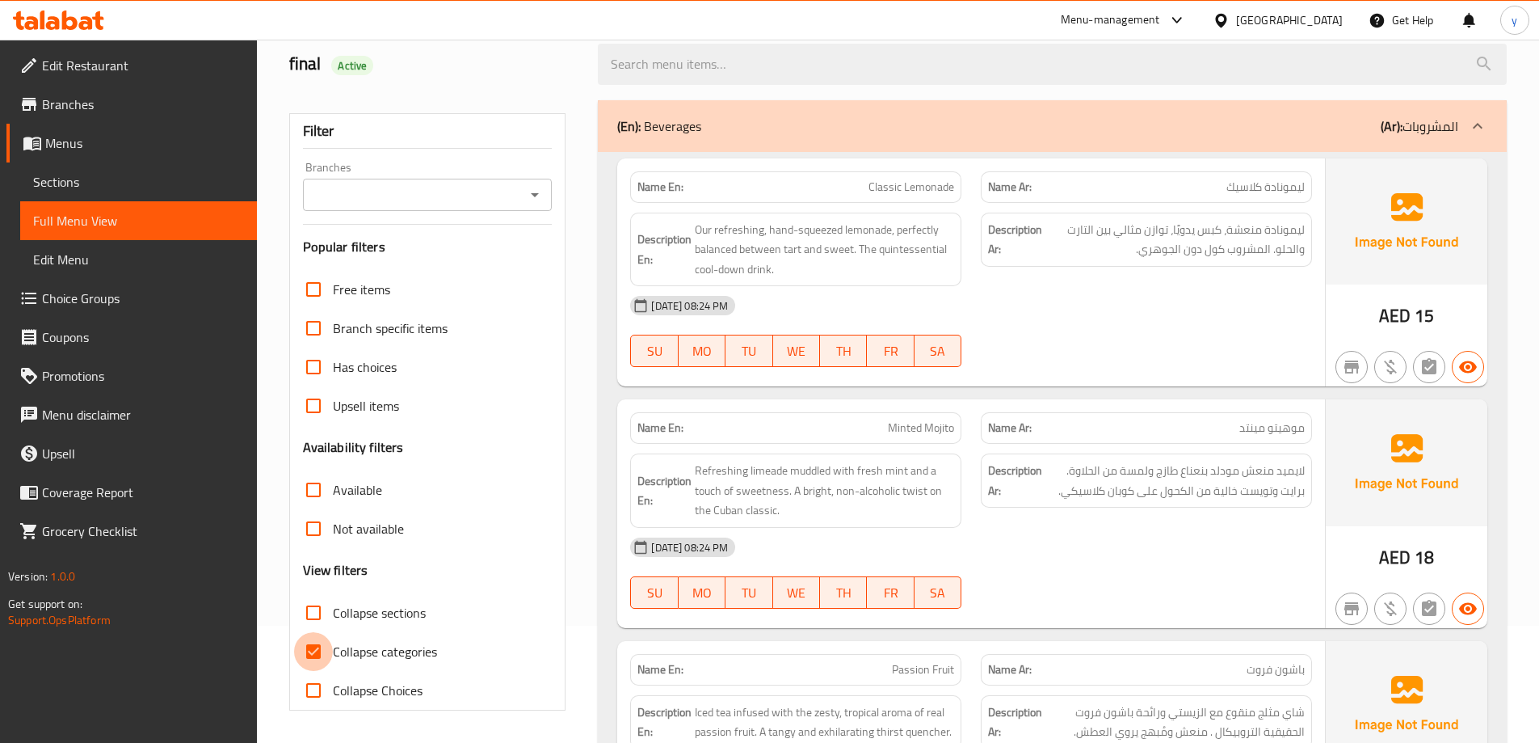
click at [312, 650] on input "Collapse categories" at bounding box center [313, 651] width 39 height 39
checkbox input "false"
click at [318, 612] on input "Collapse sections" at bounding box center [313, 612] width 39 height 39
checkbox input "true"
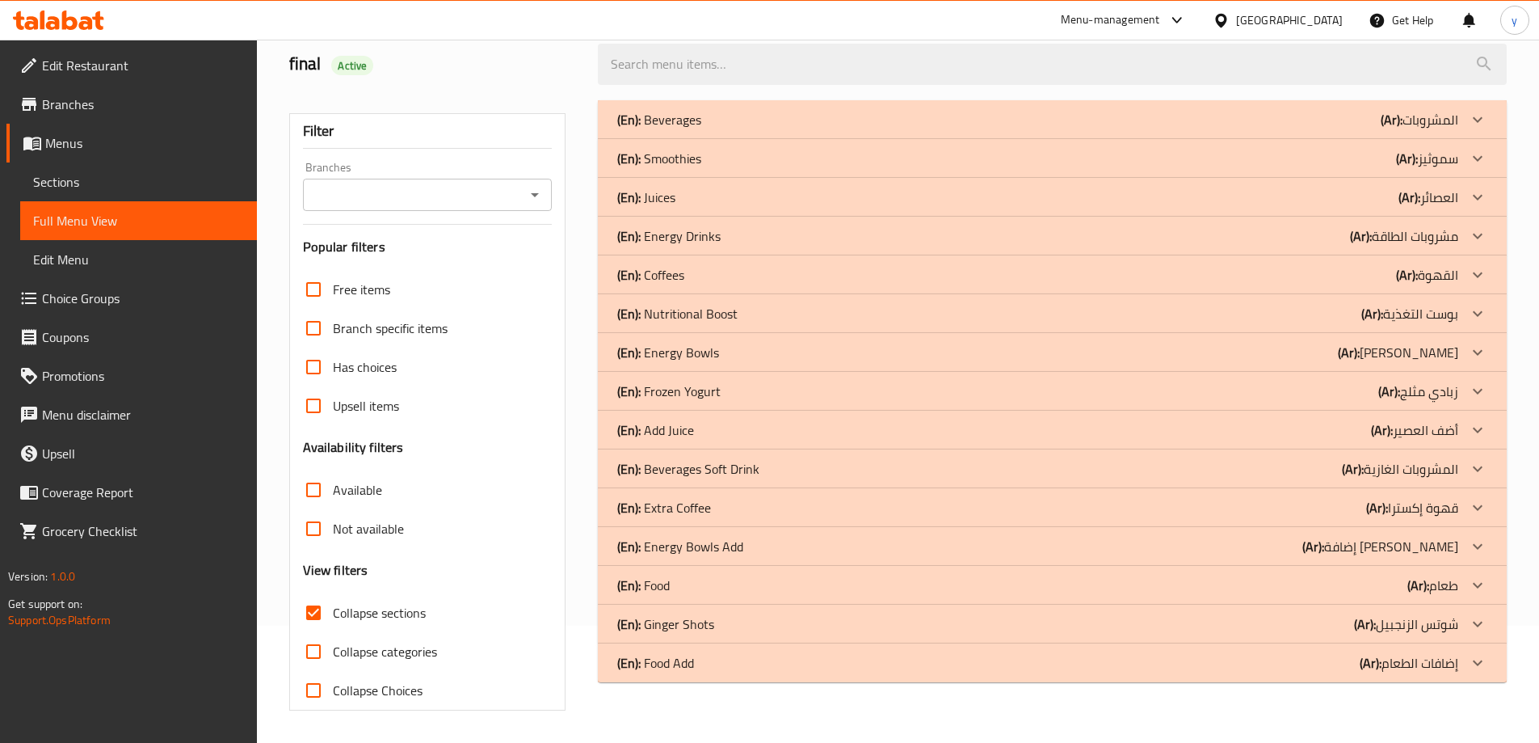
click at [720, 667] on div "(En): Food Add (Ar): إضافات الطعام" at bounding box center [1037, 662] width 841 height 19
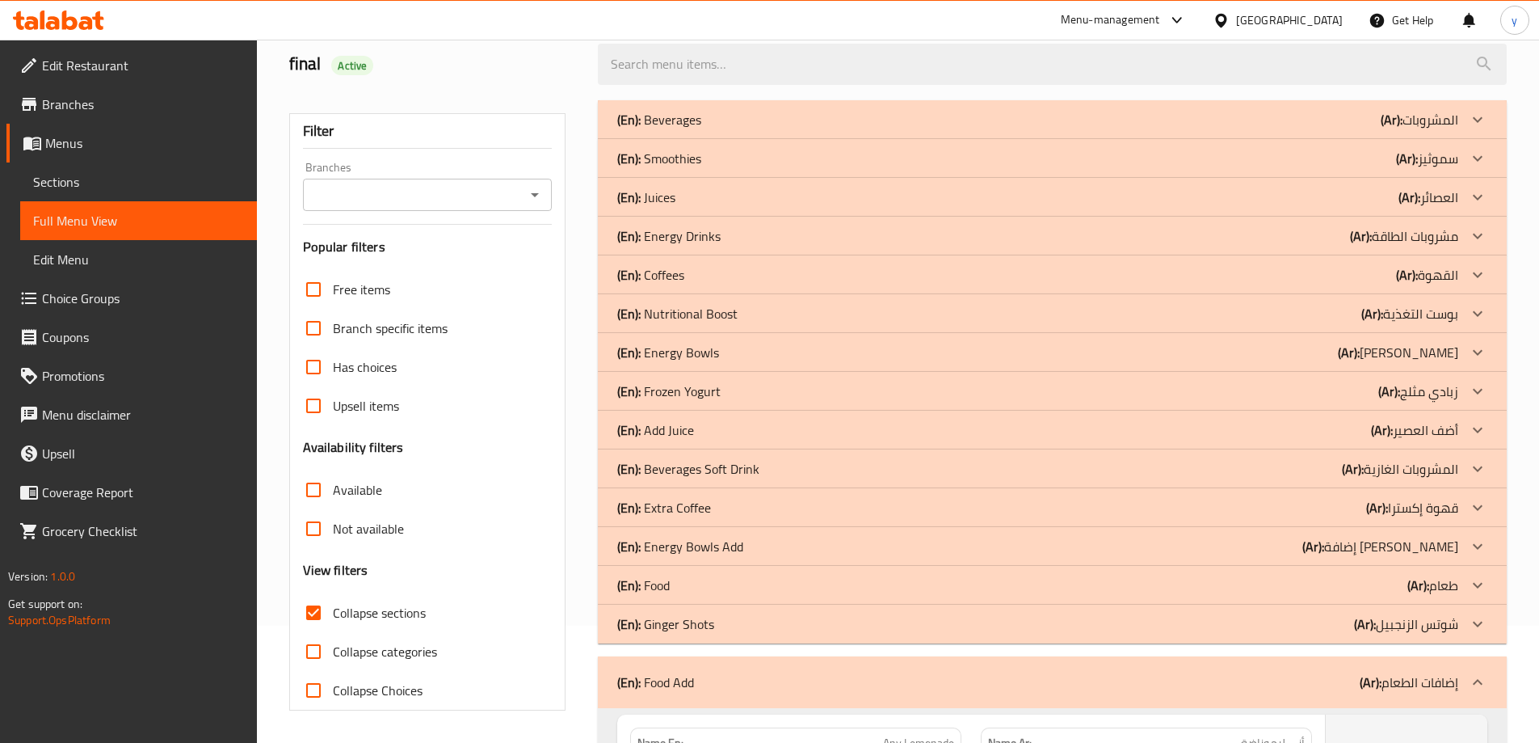
click at [680, 589] on div "(En): Food (Ar): طعام" at bounding box center [1037, 584] width 841 height 19
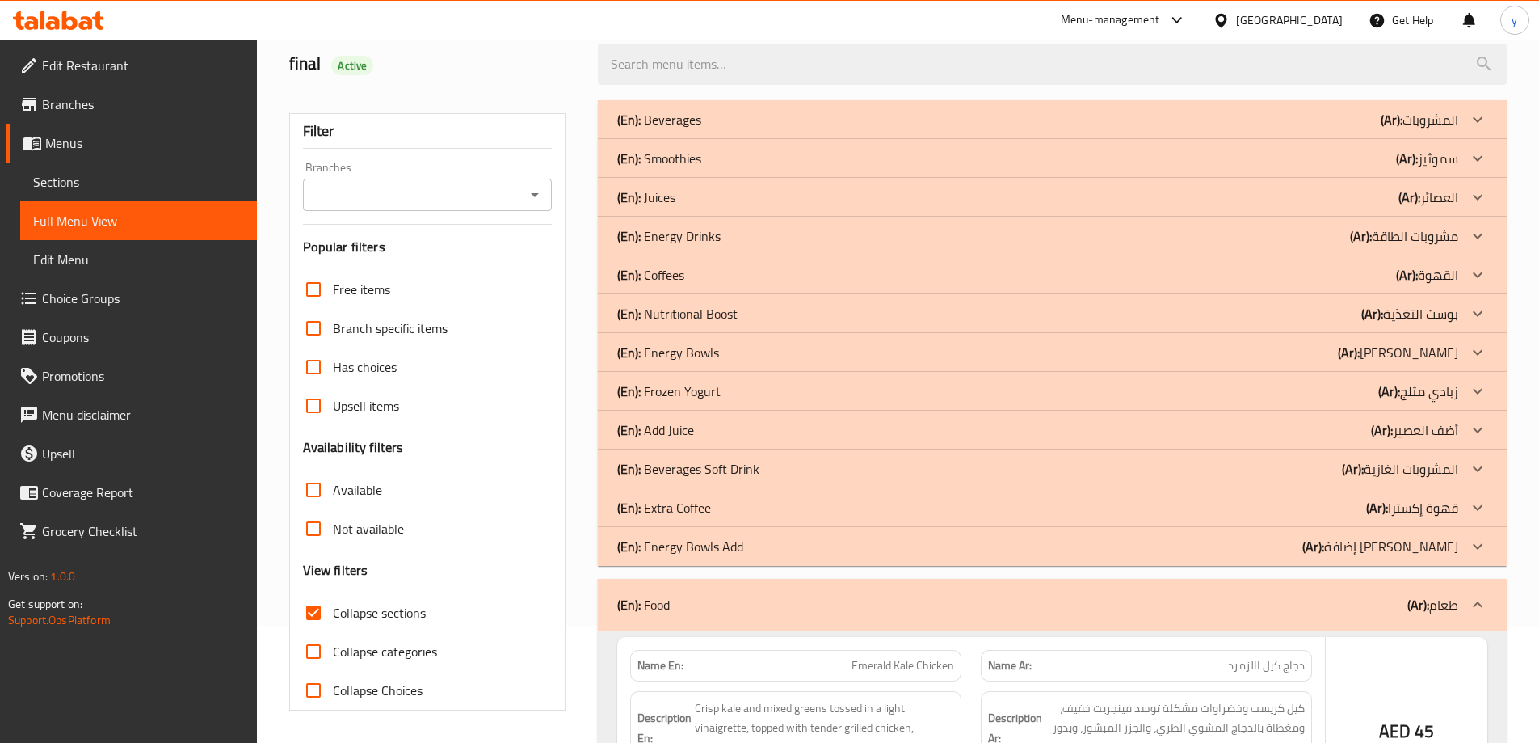
click at [709, 543] on p "(En): Energy Bowls Add" at bounding box center [680, 546] width 126 height 19
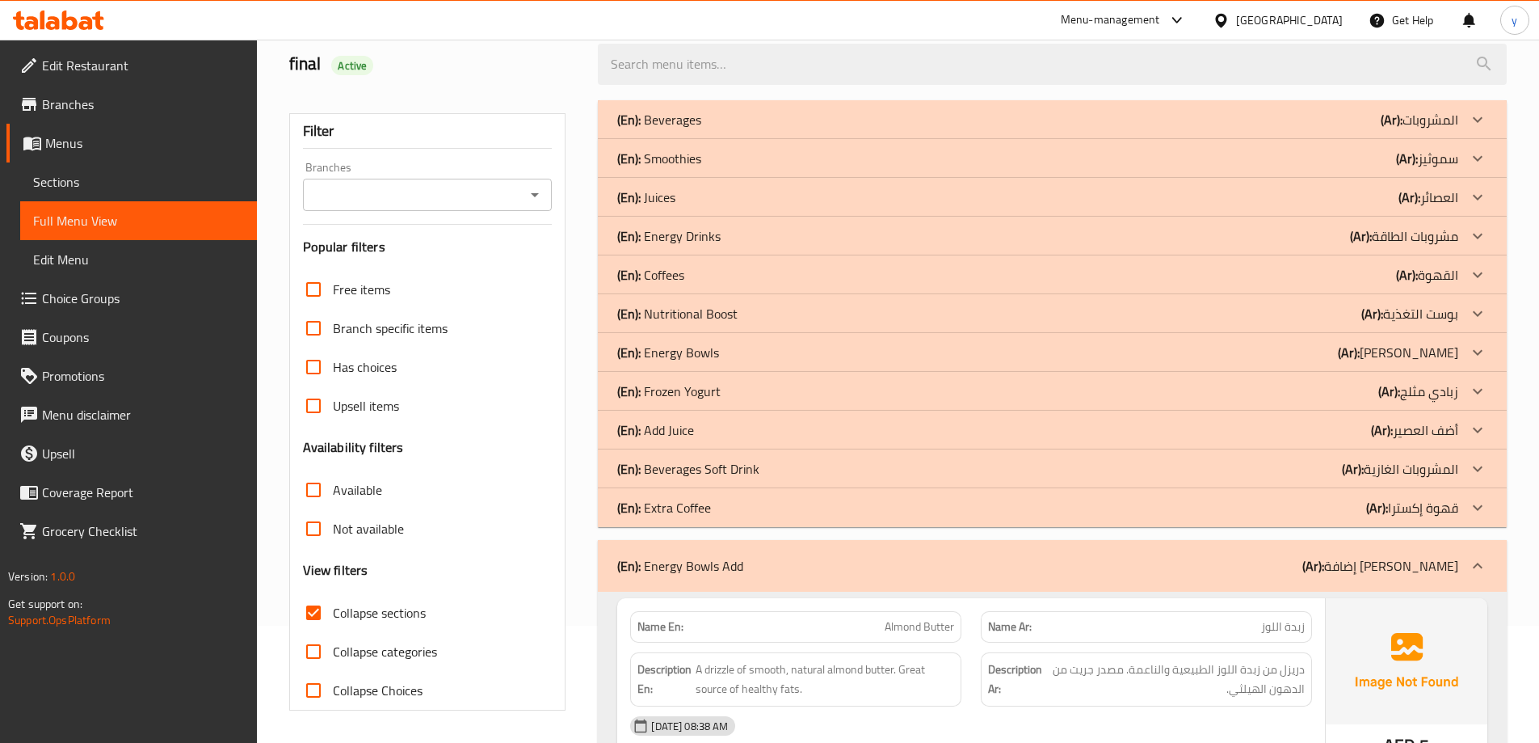
click at [729, 394] on div "(En): Frozen Yogurt (Ar): زبادي مثلج" at bounding box center [1037, 390] width 841 height 19
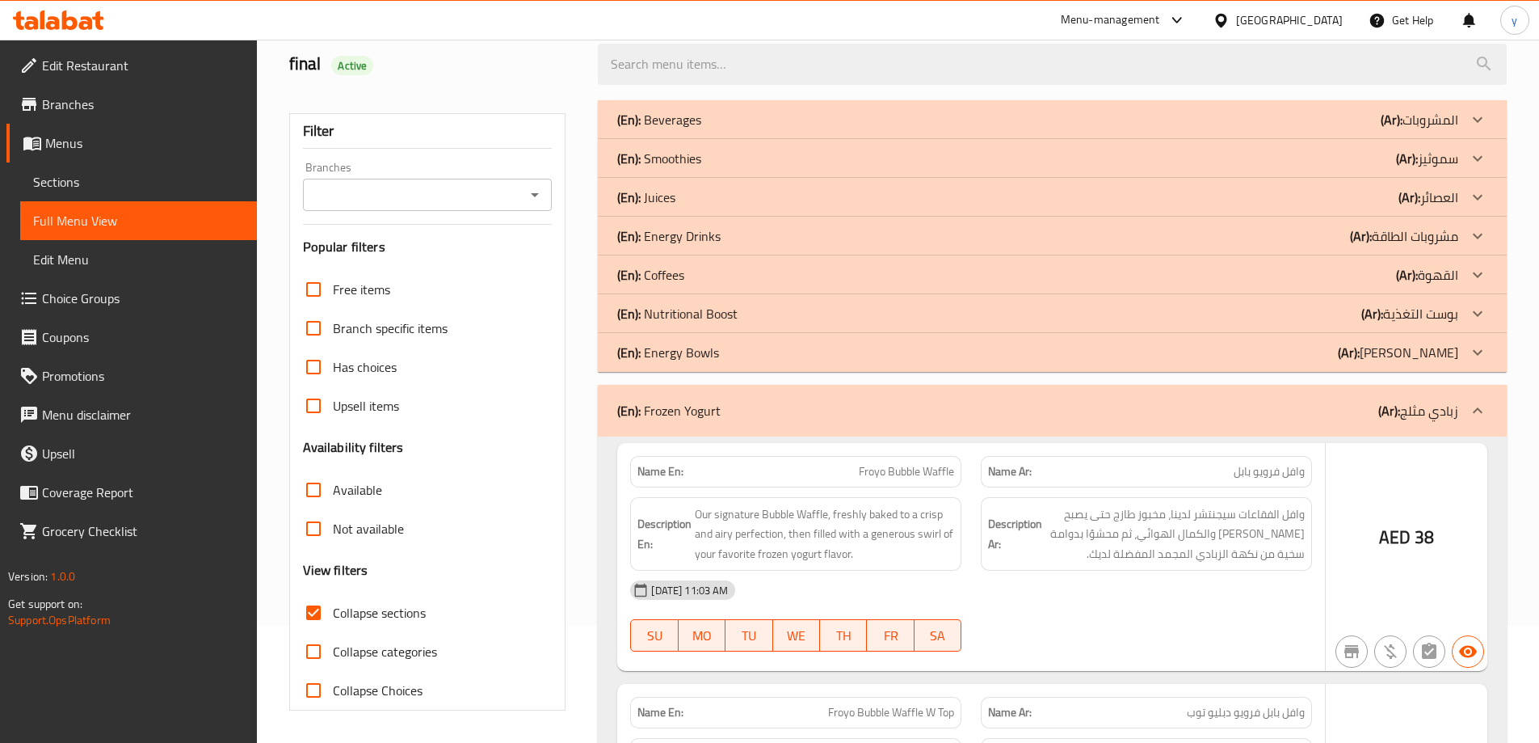
click at [717, 357] on p "(En): Energy Bowls" at bounding box center [668, 352] width 102 height 19
click at [718, 313] on p "(En): Nutritional Boost" at bounding box center [677, 313] width 120 height 19
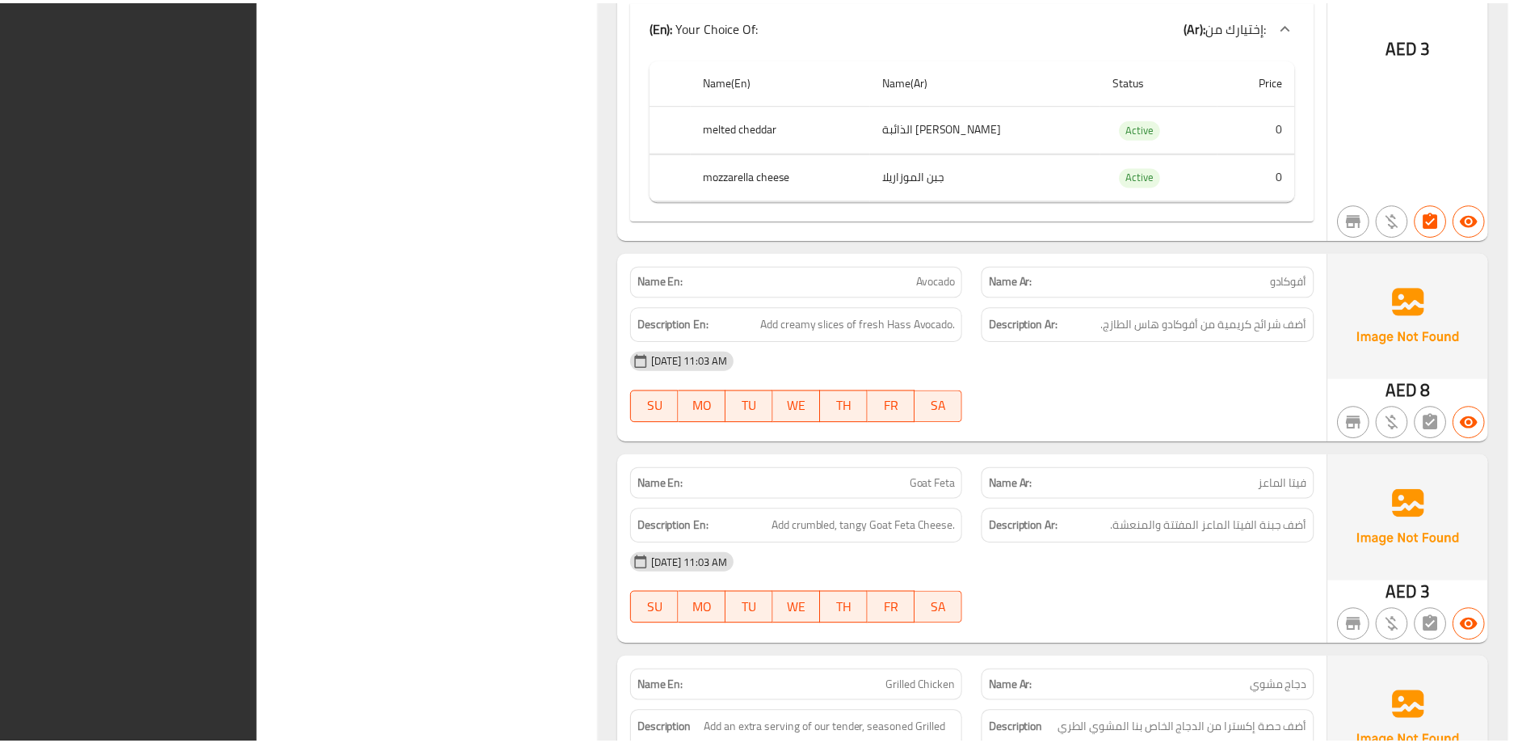
scroll to position [12553, 0]
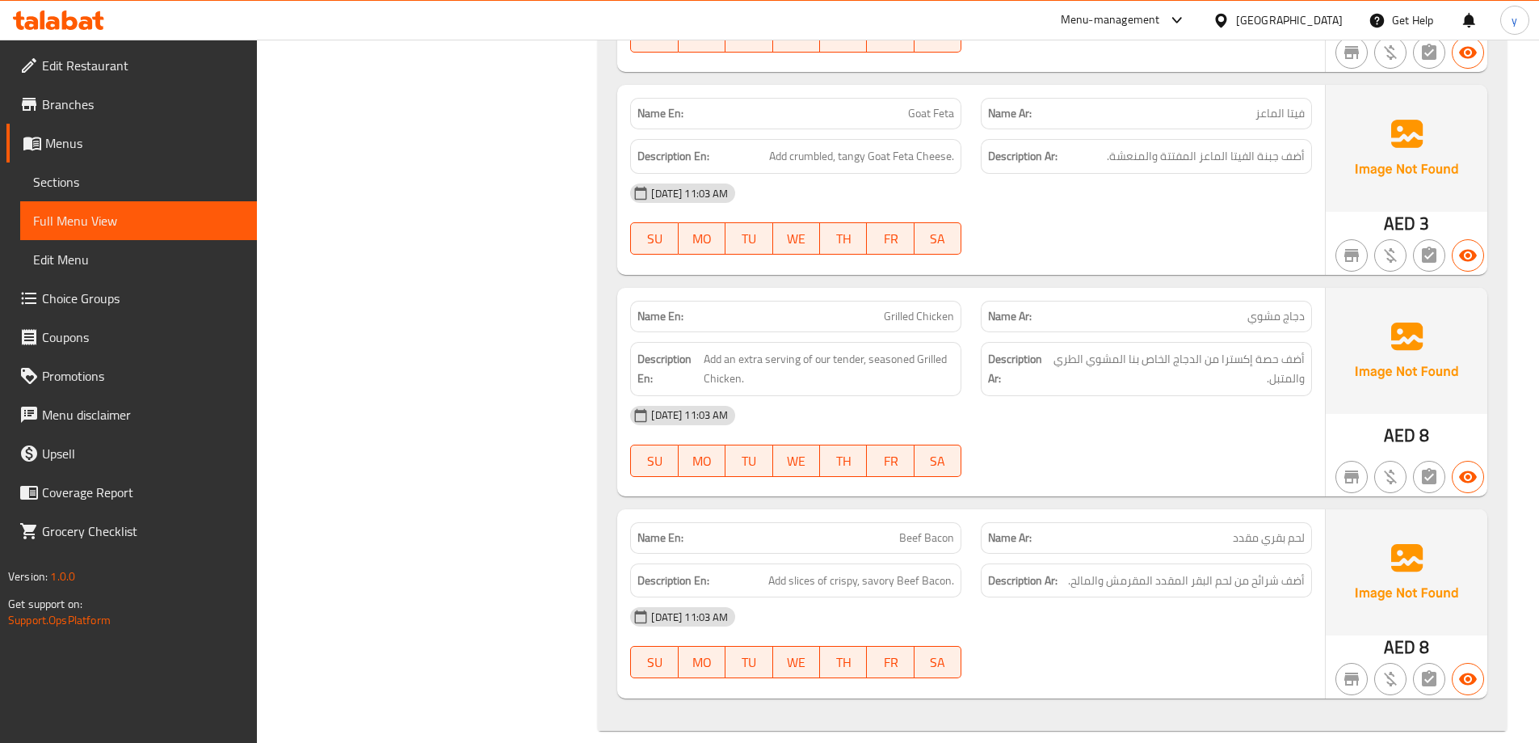
click at [1271, 25] on div "[GEOGRAPHIC_DATA]" at bounding box center [1289, 20] width 107 height 18
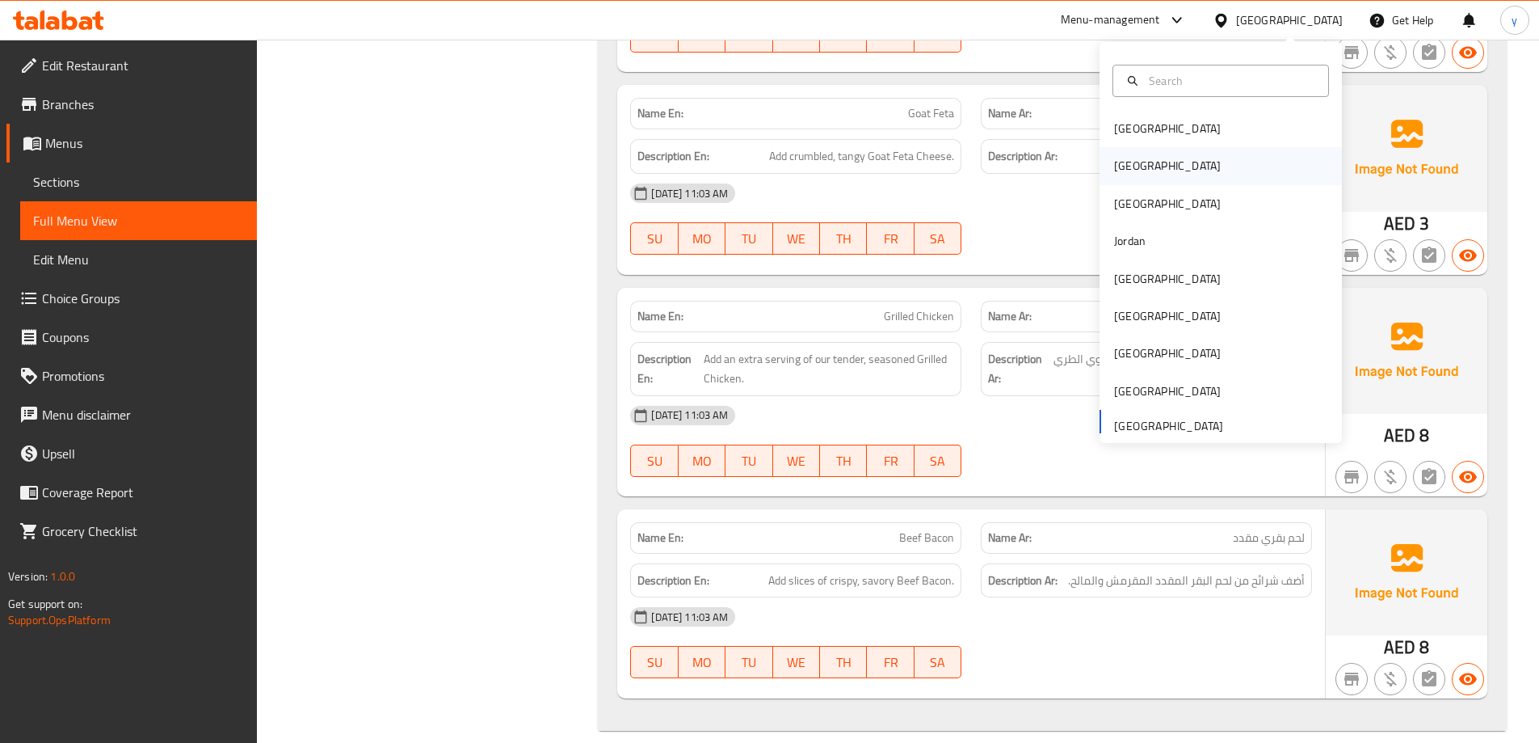
click at [1122, 165] on div "Egypt" at bounding box center [1167, 166] width 107 height 18
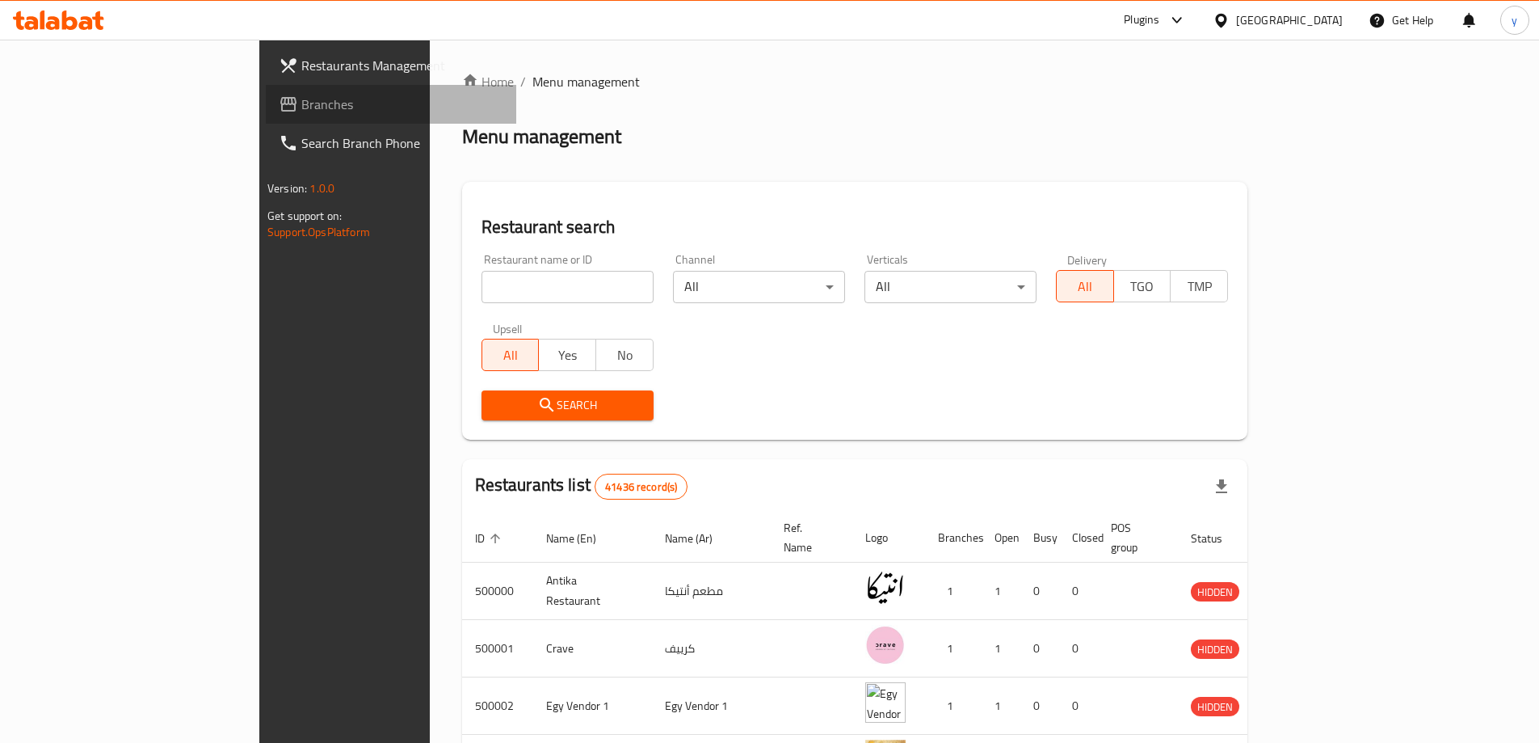
click at [301, 107] on span "Branches" at bounding box center [402, 104] width 202 height 19
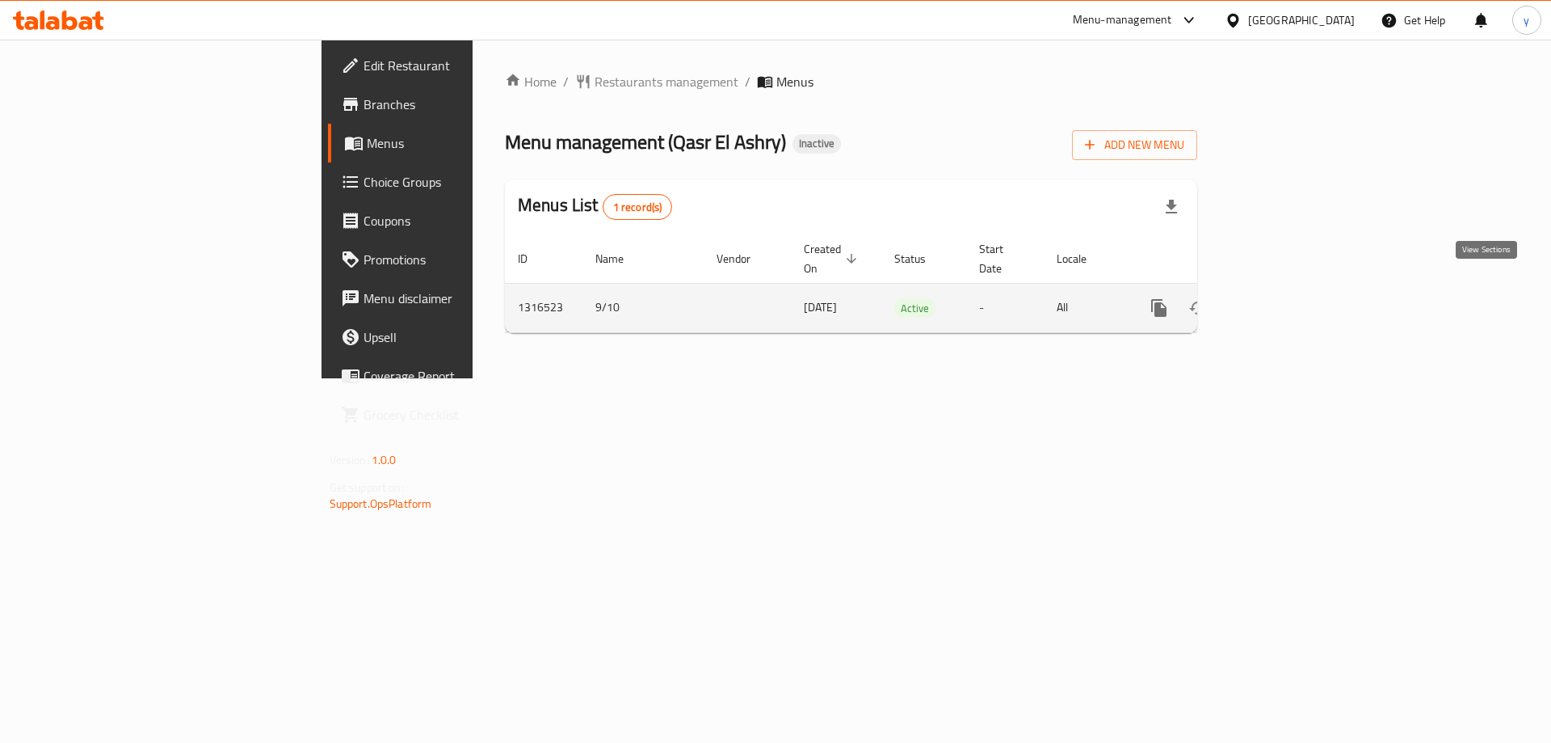
click at [1283, 301] on icon "enhanced table" at bounding box center [1276, 308] width 15 height 15
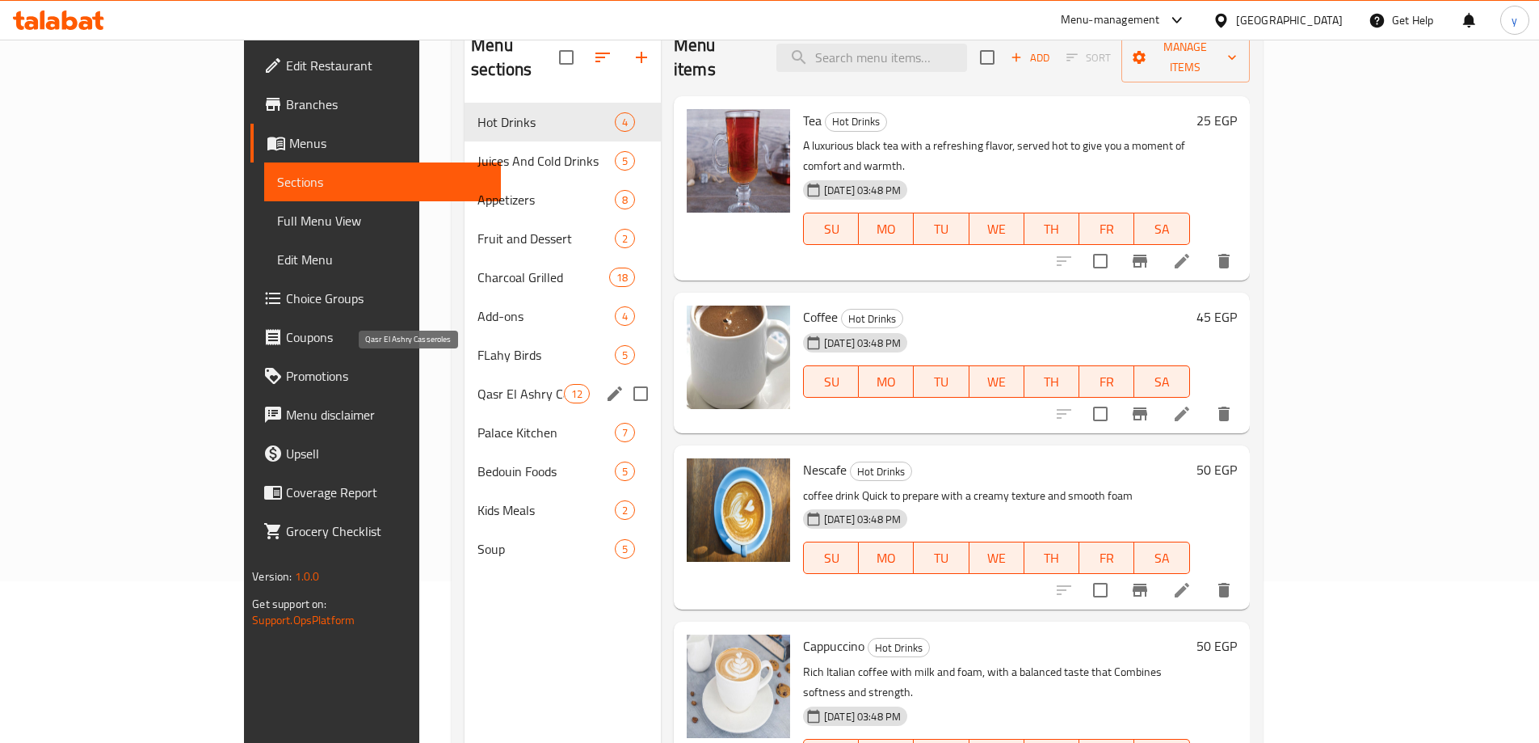
scroll to position [81, 0]
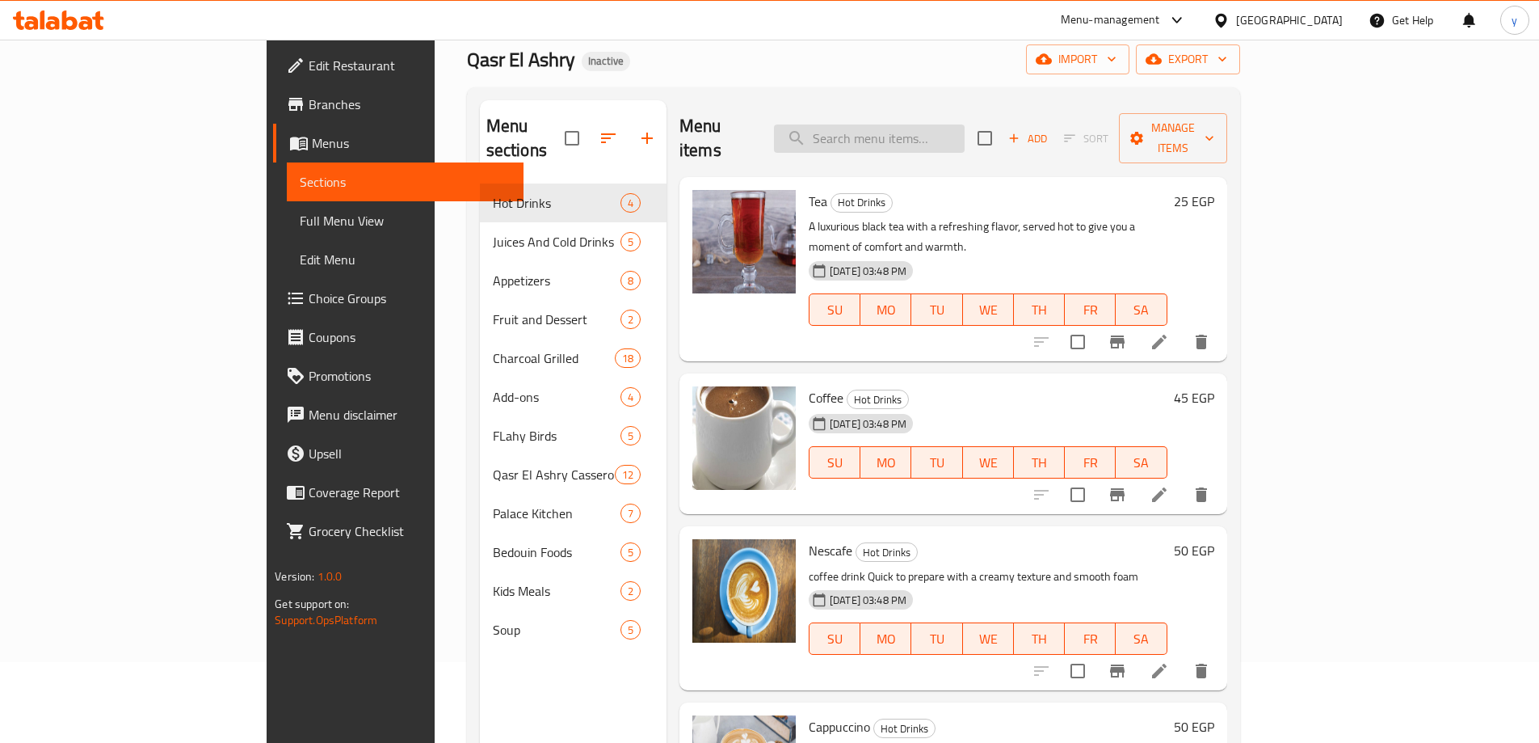
click at [965, 128] on input "search" at bounding box center [869, 138] width 191 height 28
paste input "charcoal grilled"
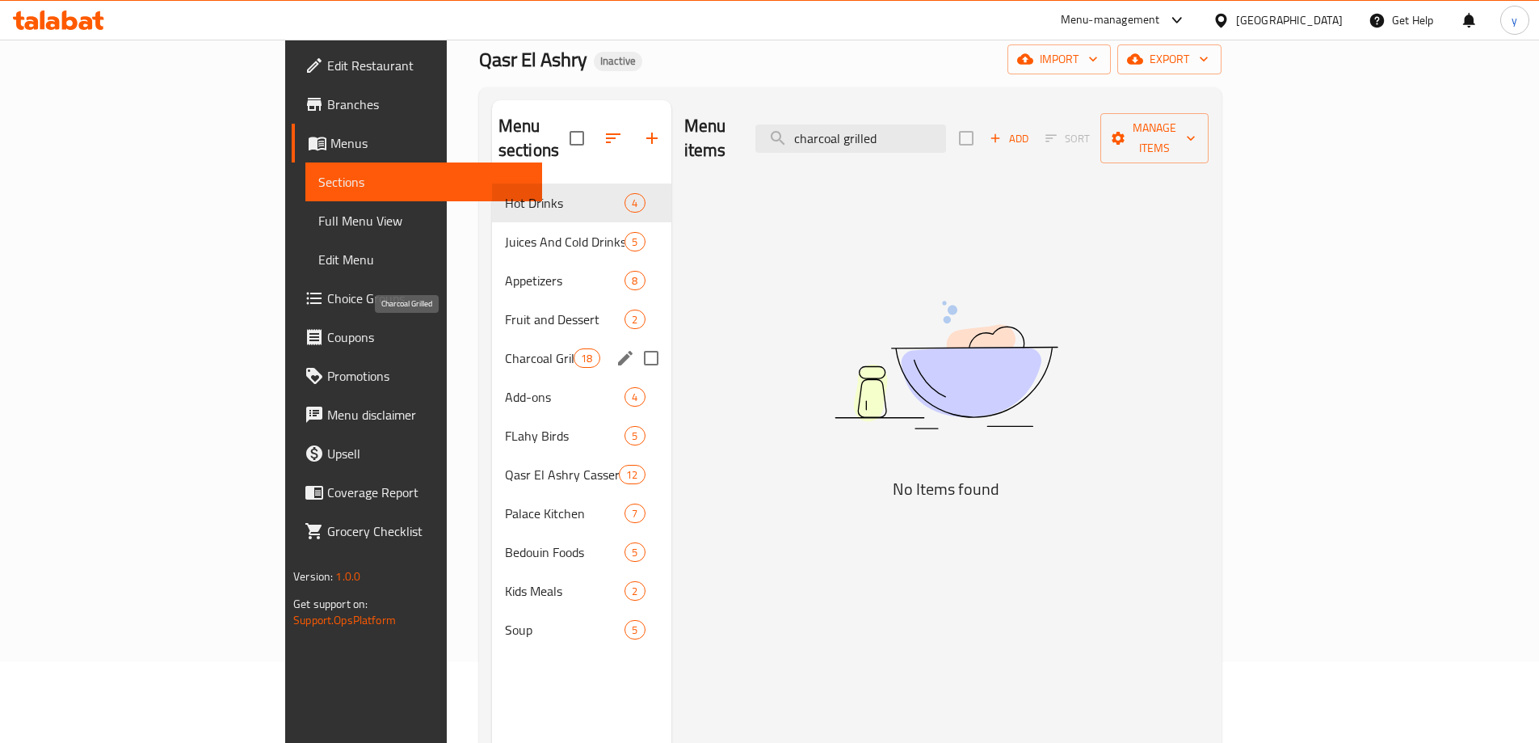
click at [505, 348] on span "Charcoal Grilled" at bounding box center [539, 357] width 69 height 19
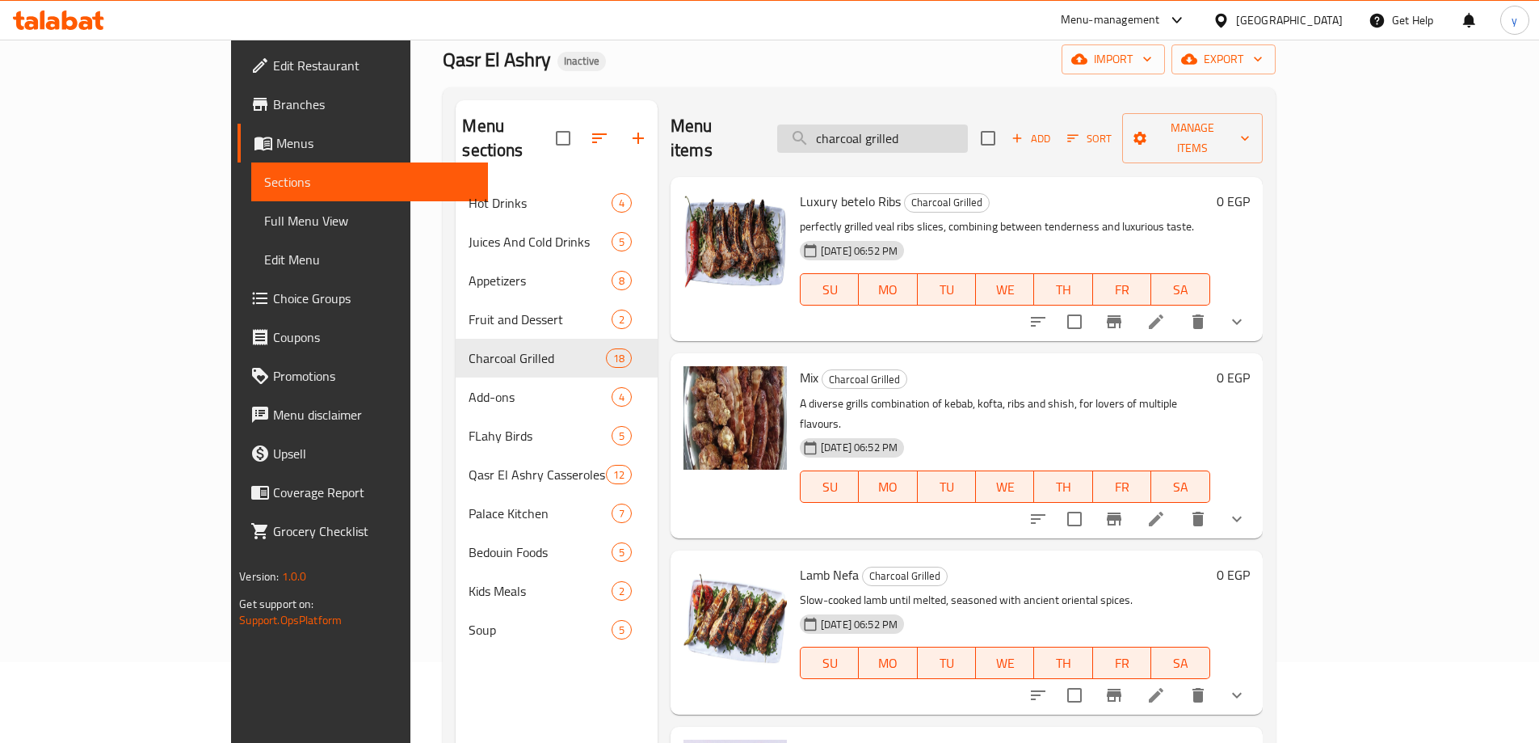
click at [968, 126] on input "charcoal grilled" at bounding box center [872, 138] width 191 height 28
paste input "Luxury betelo Ribs"
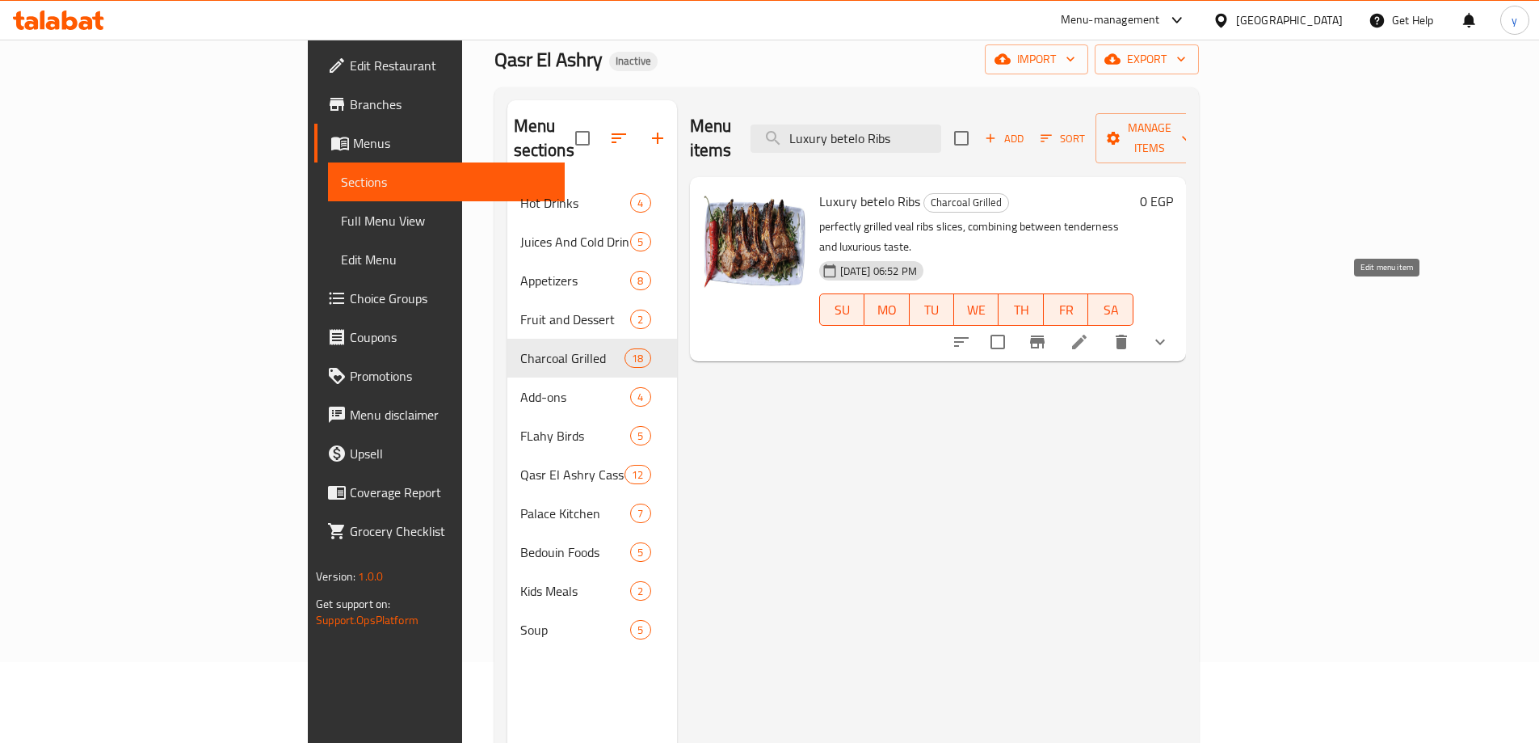
type input "Luxury betelo Ribs"
click at [1089, 332] on icon at bounding box center [1079, 341] width 19 height 19
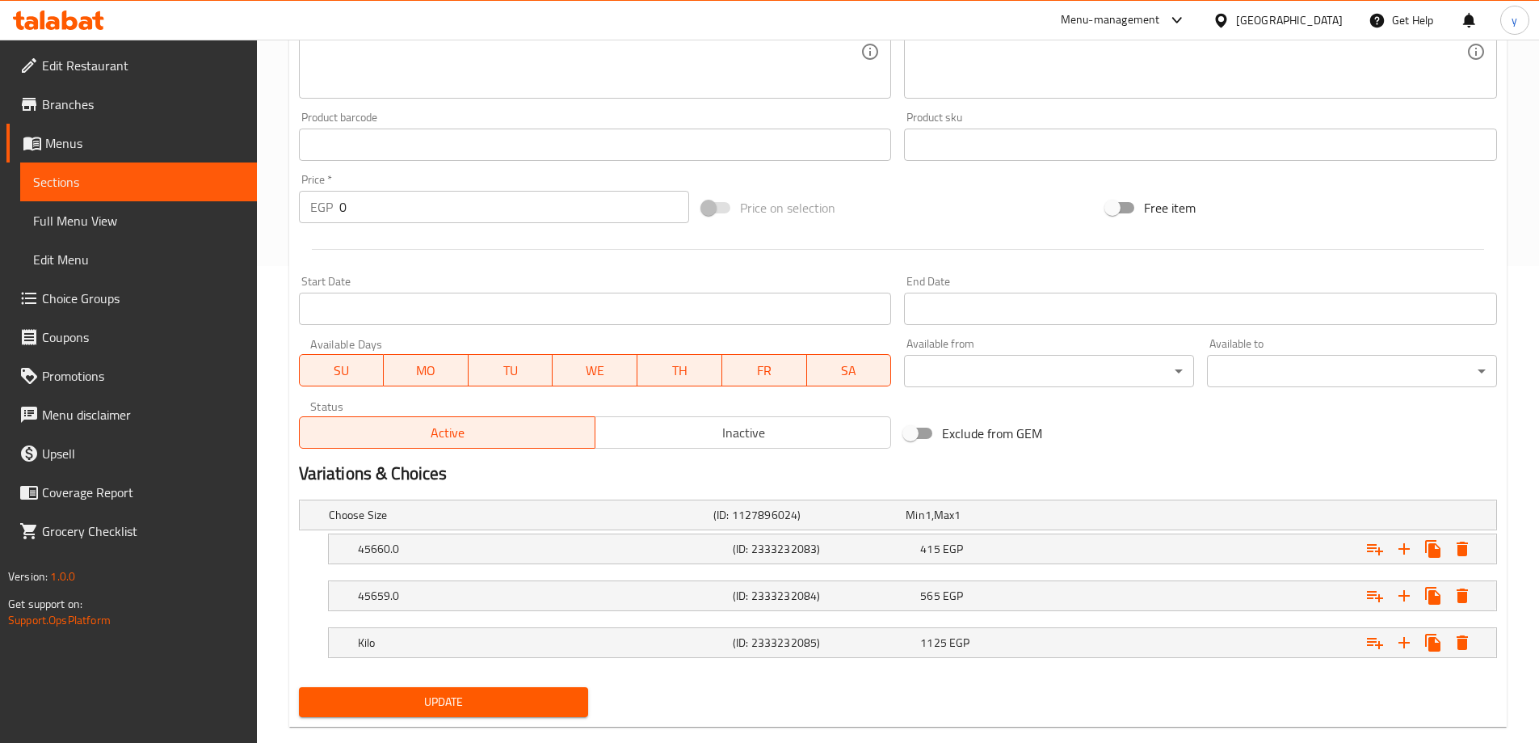
scroll to position [506, 0]
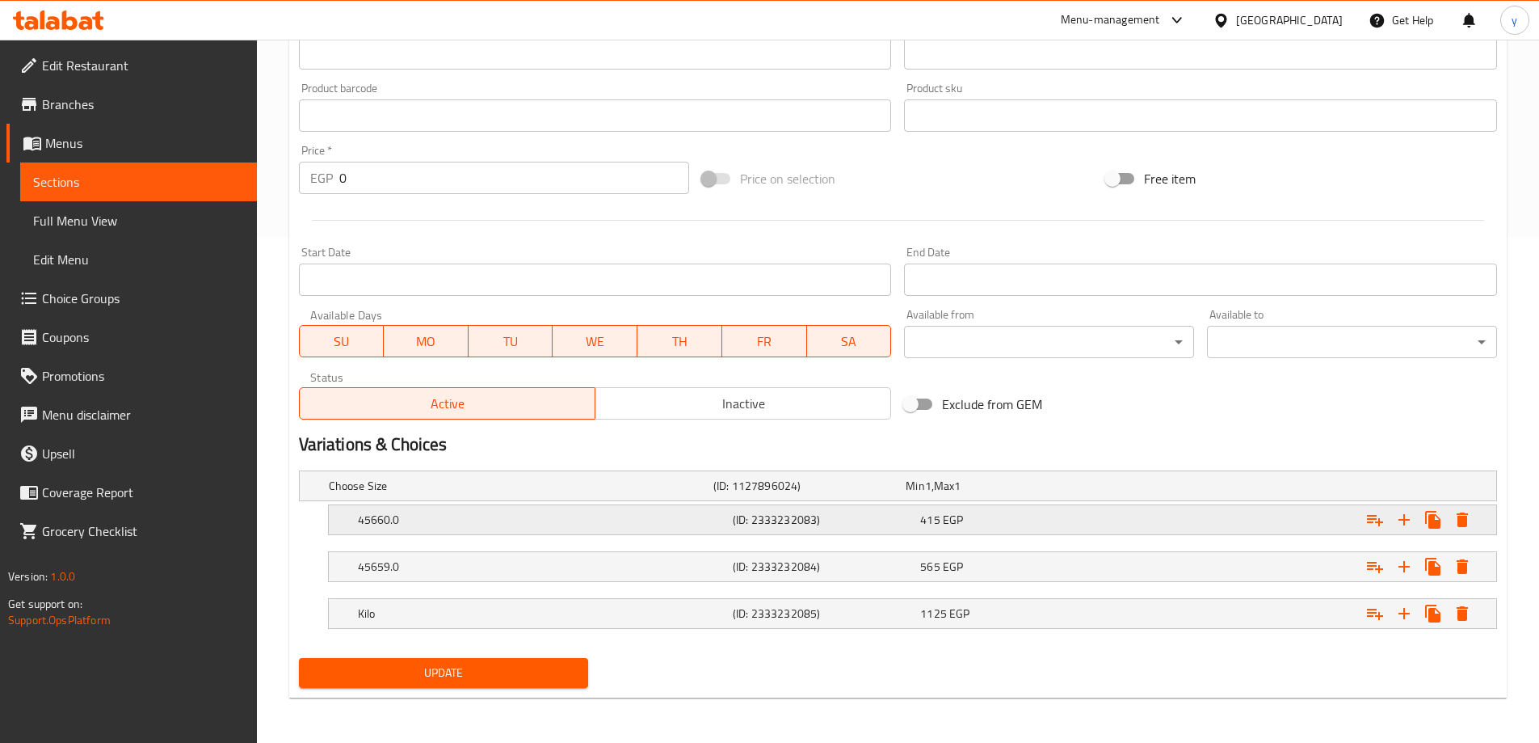
click at [488, 523] on h5 "45660.0" at bounding box center [542, 519] width 368 height 16
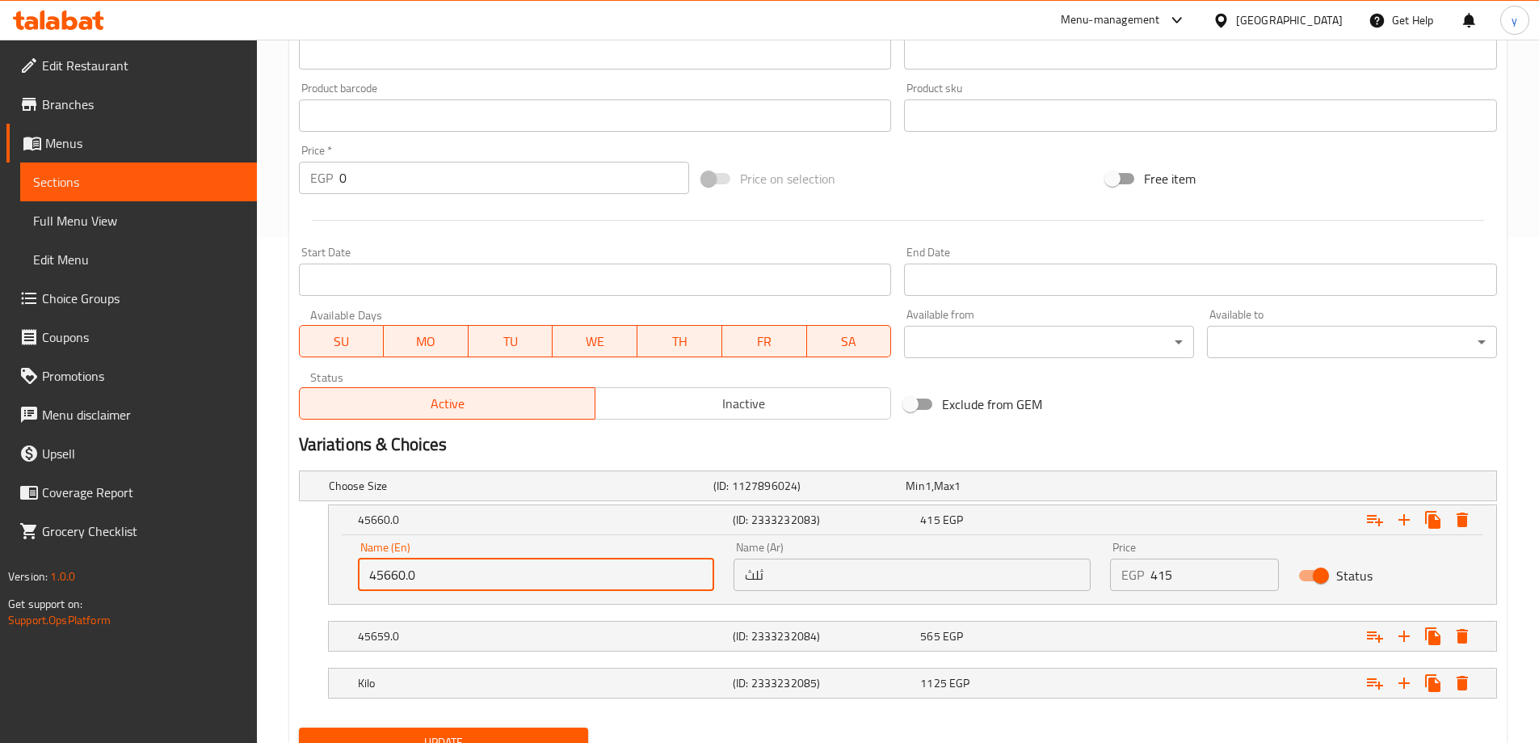
drag, startPoint x: 419, startPoint y: 574, endPoint x: 349, endPoint y: 583, distance: 71.0
click at [349, 583] on div "Name (En) 45660.0 Name (En)" at bounding box center [536, 566] width 377 height 69
type input "1/3"
click at [567, 630] on h5 "45659.0" at bounding box center [542, 636] width 368 height 16
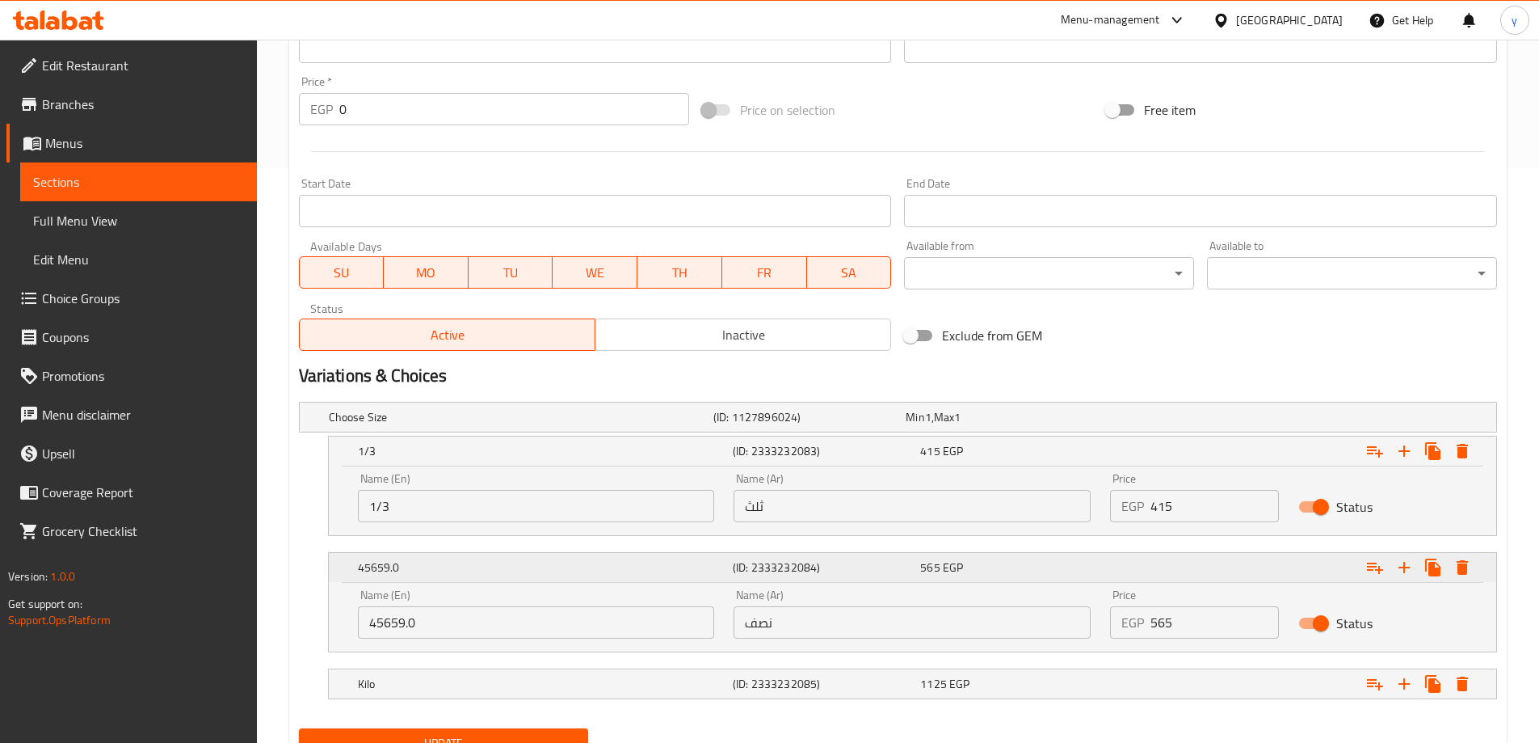
scroll to position [645, 0]
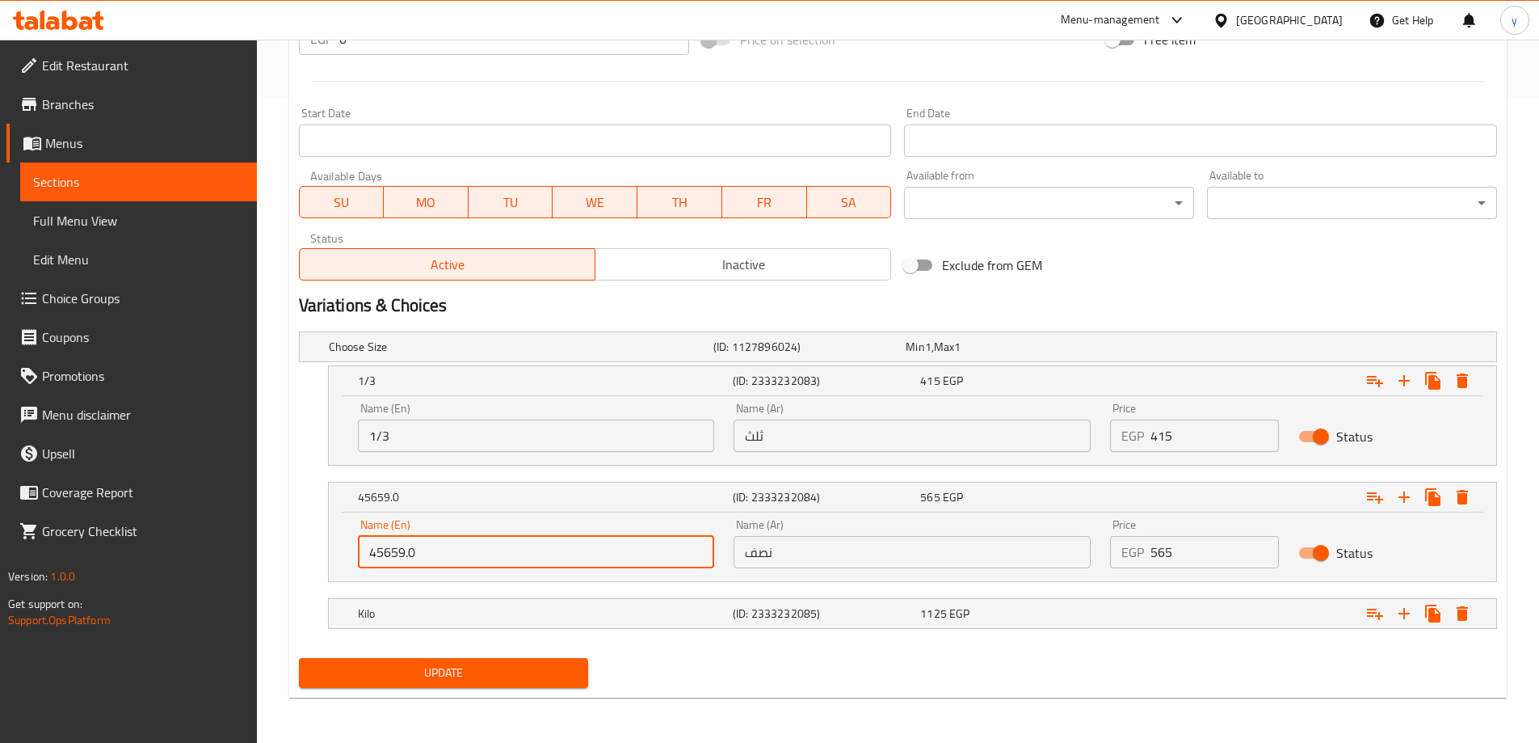
drag, startPoint x: 419, startPoint y: 555, endPoint x: 347, endPoint y: 555, distance: 71.9
click at [348, 555] on div "Name (En) 45659.0 Name (En)" at bounding box center [536, 543] width 377 height 69
paste input "1/2"
type input "1/2"
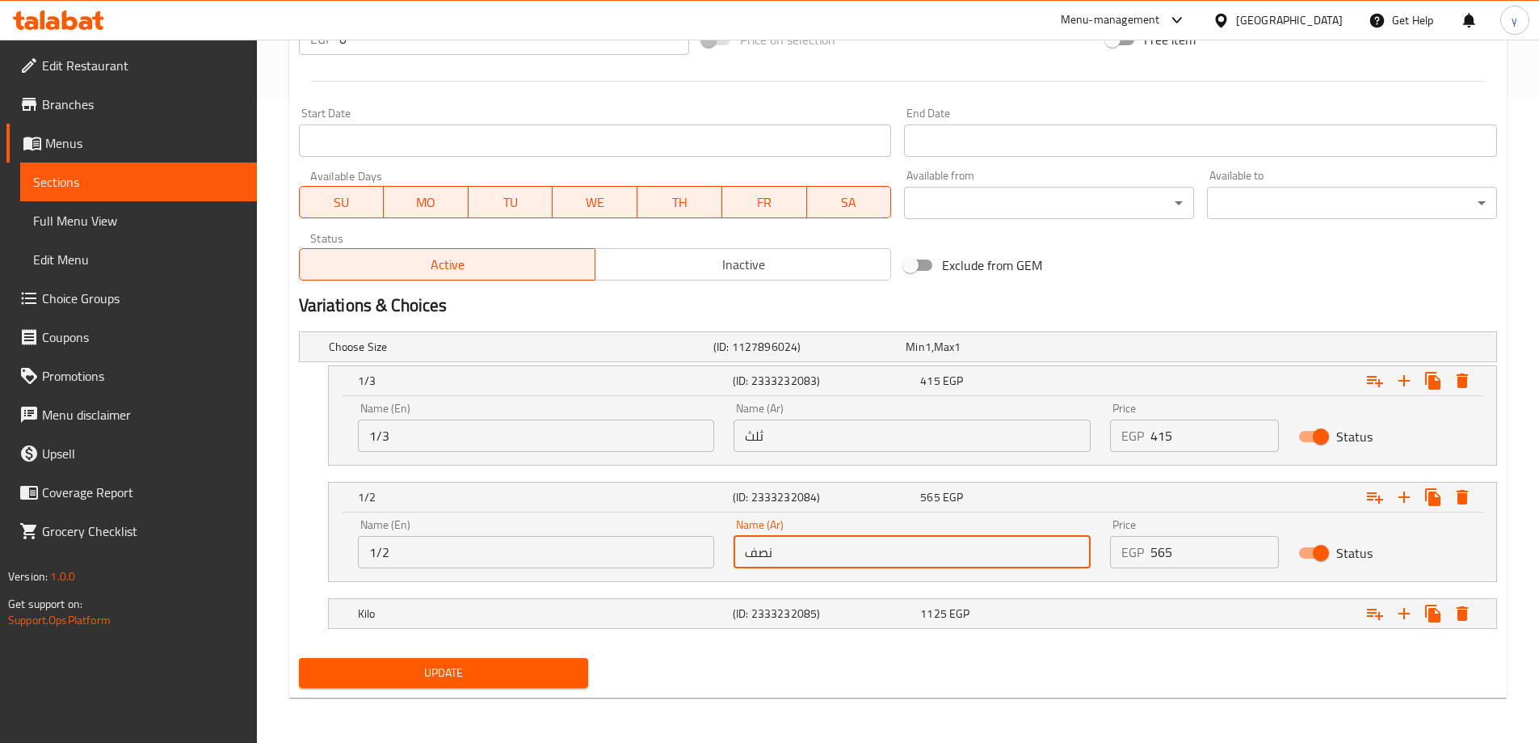
drag, startPoint x: 784, startPoint y: 561, endPoint x: 681, endPoint y: 558, distance: 102.6
click at [681, 558] on div "Name (En) 1/2 Name (En) Name (Ar) نصف Name (Ar) Price EGP 565 Price Status" at bounding box center [912, 543] width 1129 height 69
paste input "1/2"
type input "1/2"
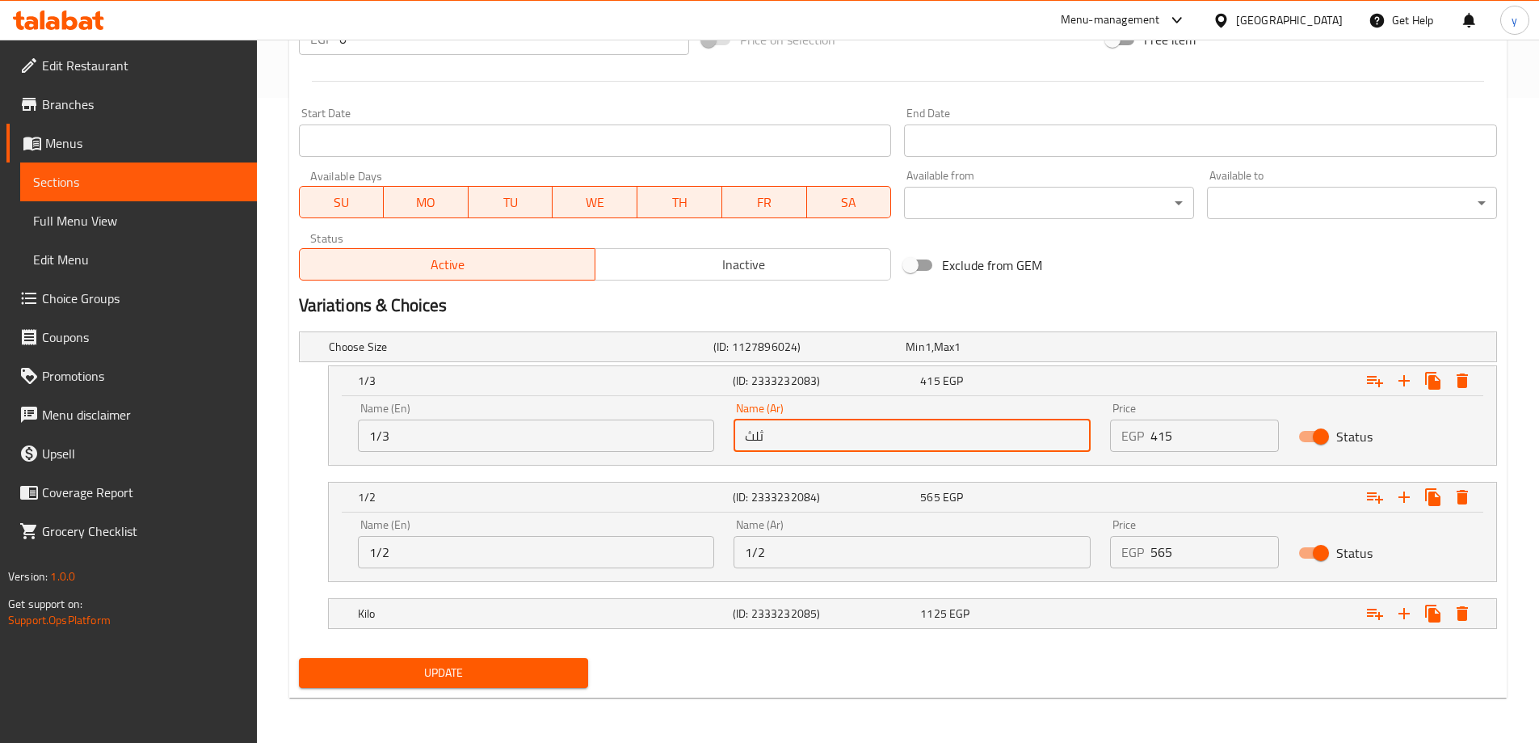
drag, startPoint x: 769, startPoint y: 435, endPoint x: 736, endPoint y: 440, distance: 33.6
click at [736, 440] on input "ثلث" at bounding box center [912, 435] width 357 height 32
paste input "1/3"
type input "1/3"
click at [746, 613] on h5 "(ID: 2333232085)" at bounding box center [823, 613] width 181 height 16
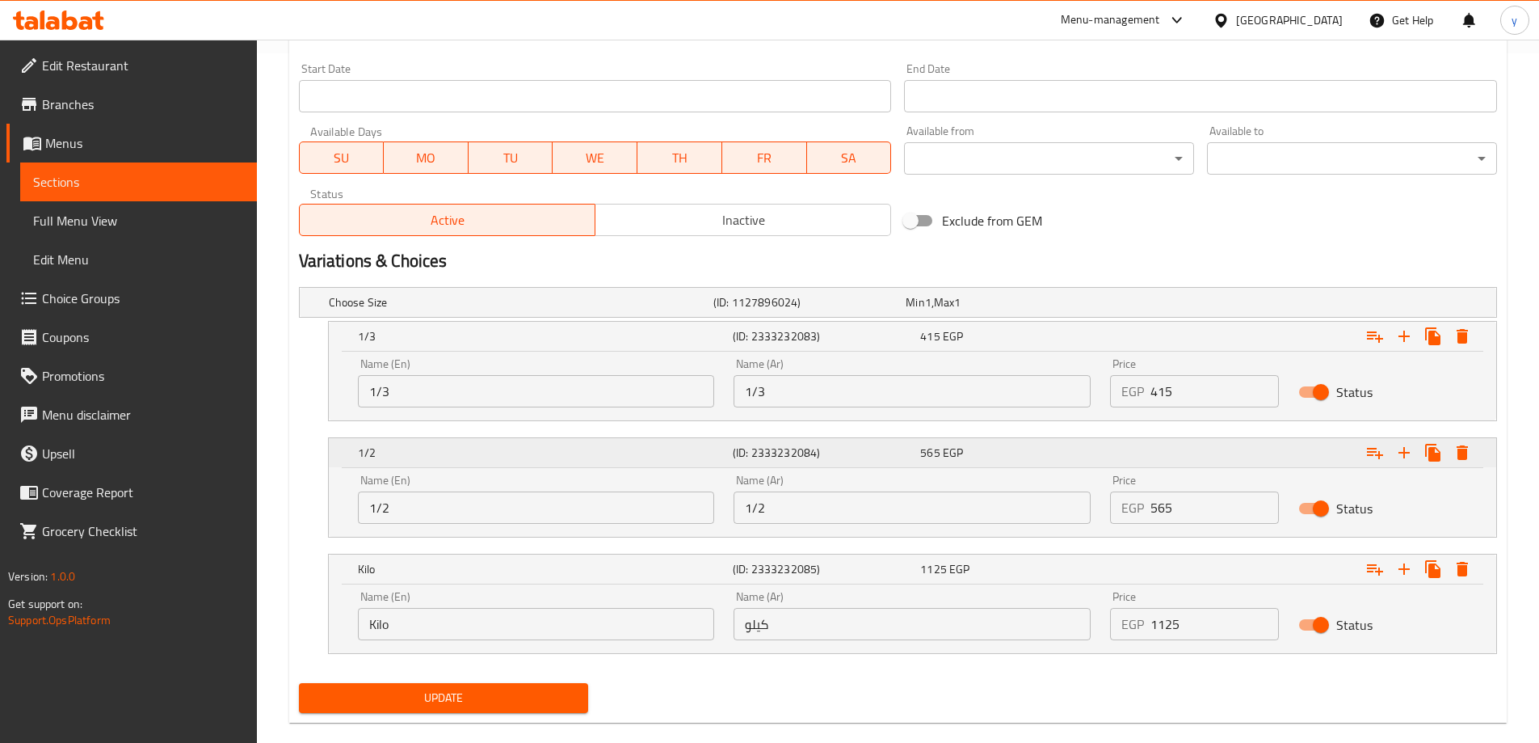
scroll to position [714, 0]
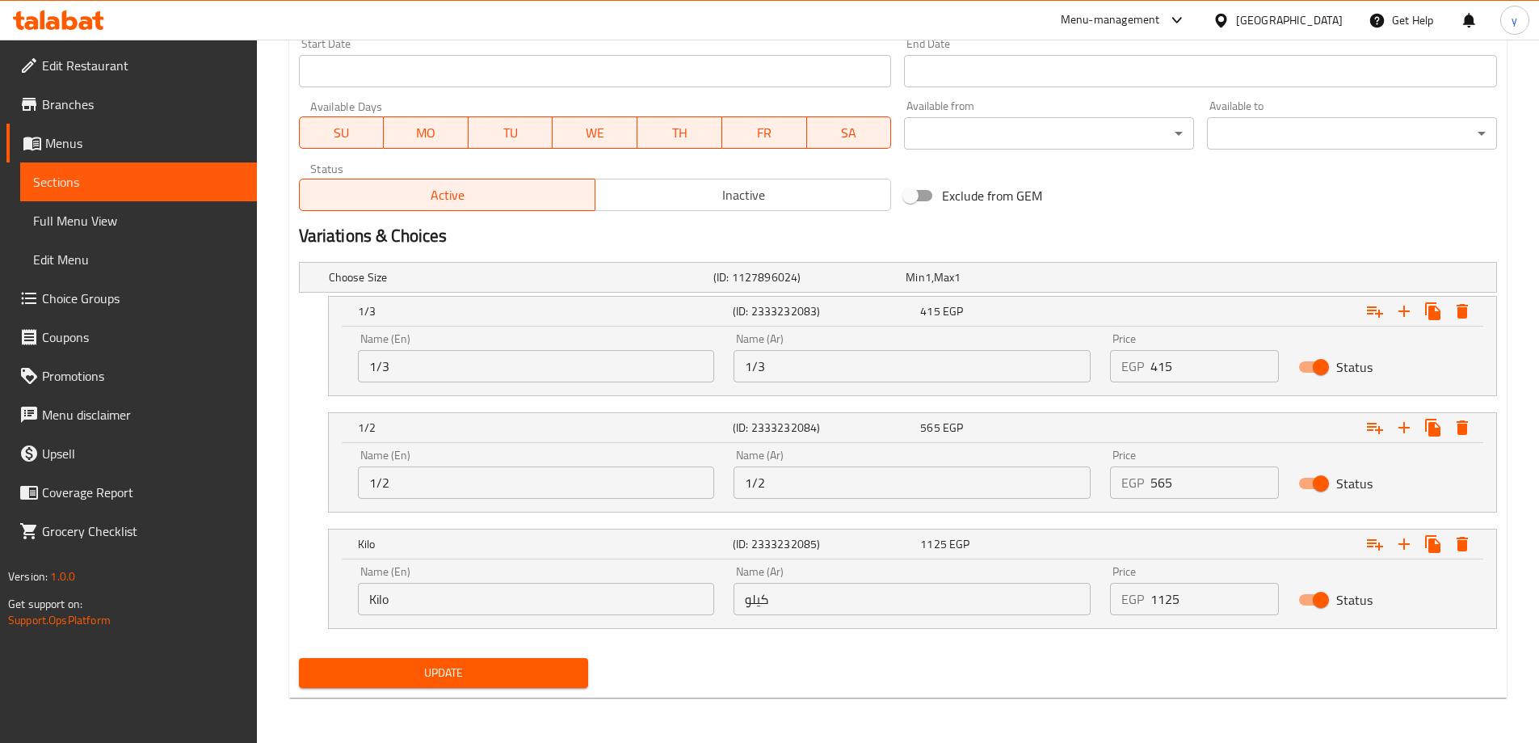
click at [418, 678] on span "Update" at bounding box center [444, 673] width 264 height 20
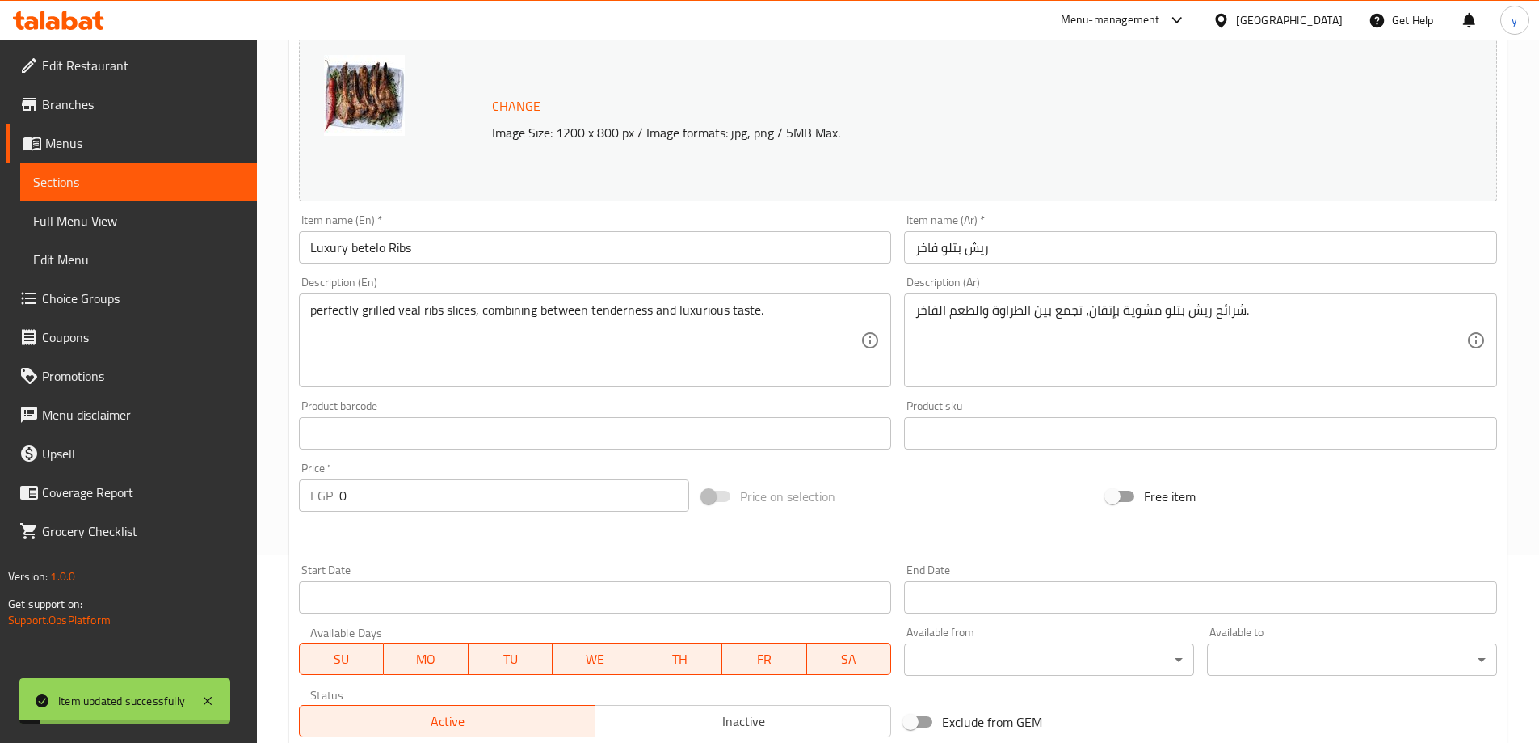
scroll to position [0, 0]
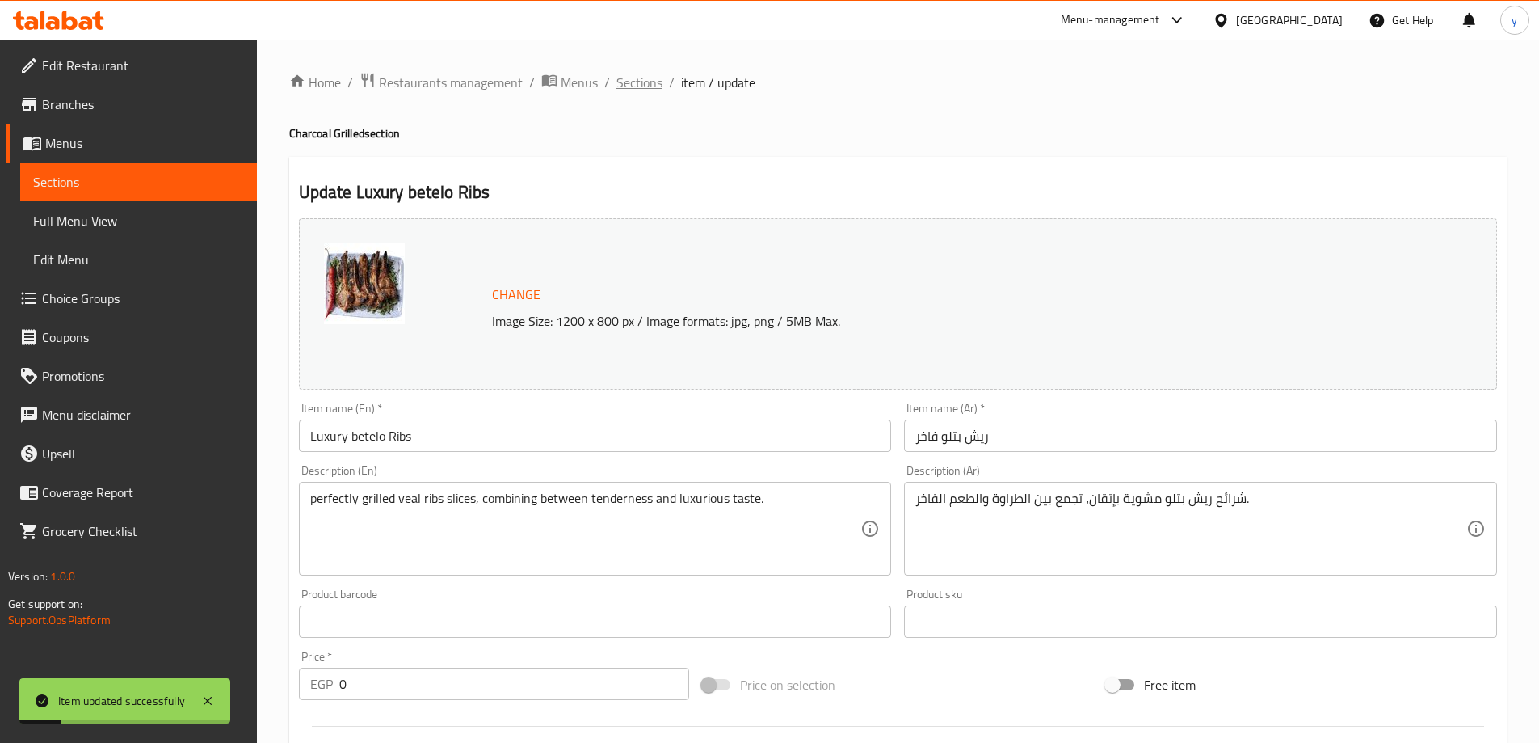
click at [635, 84] on span "Sections" at bounding box center [640, 82] width 46 height 19
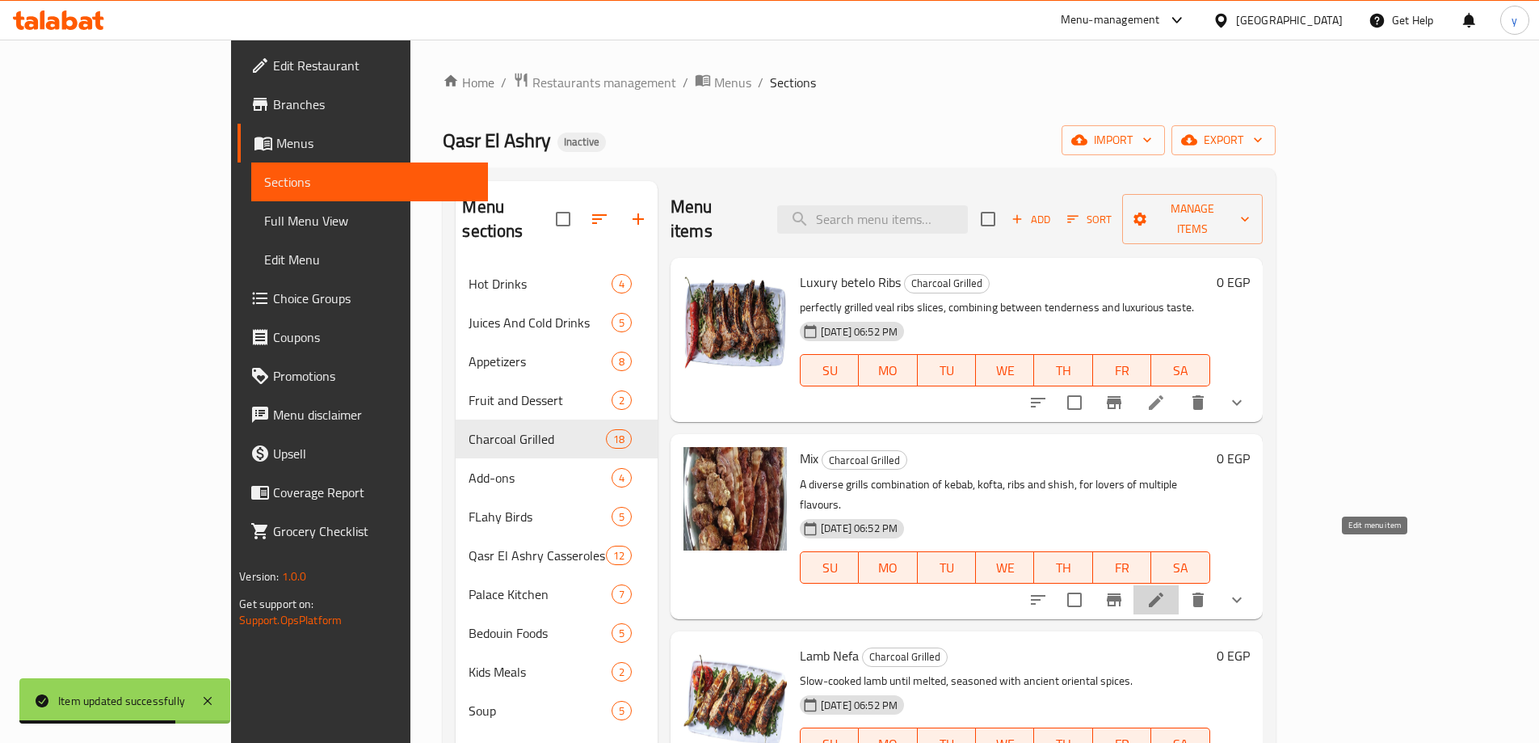
click at [1166, 590] on icon at bounding box center [1156, 599] width 19 height 19
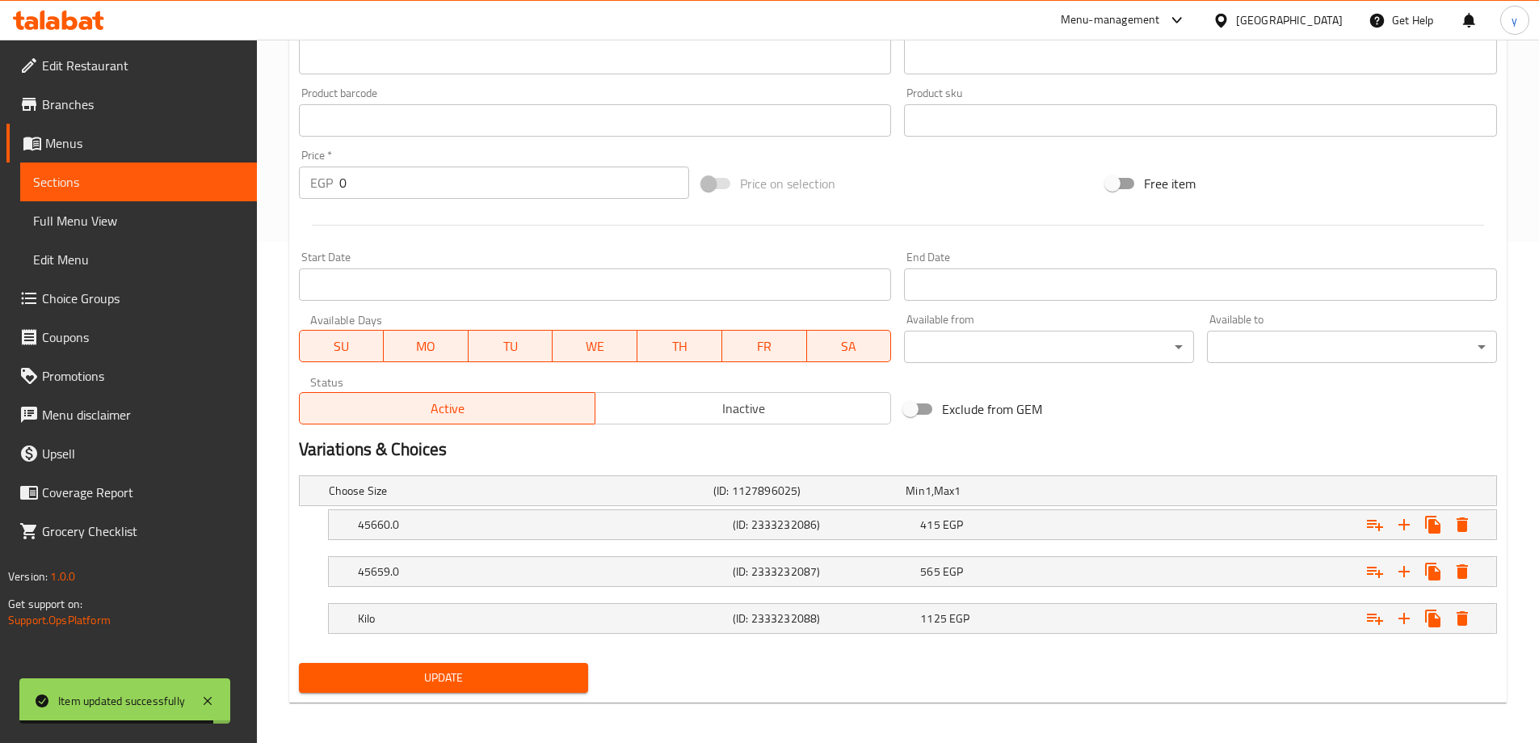
scroll to position [506, 0]
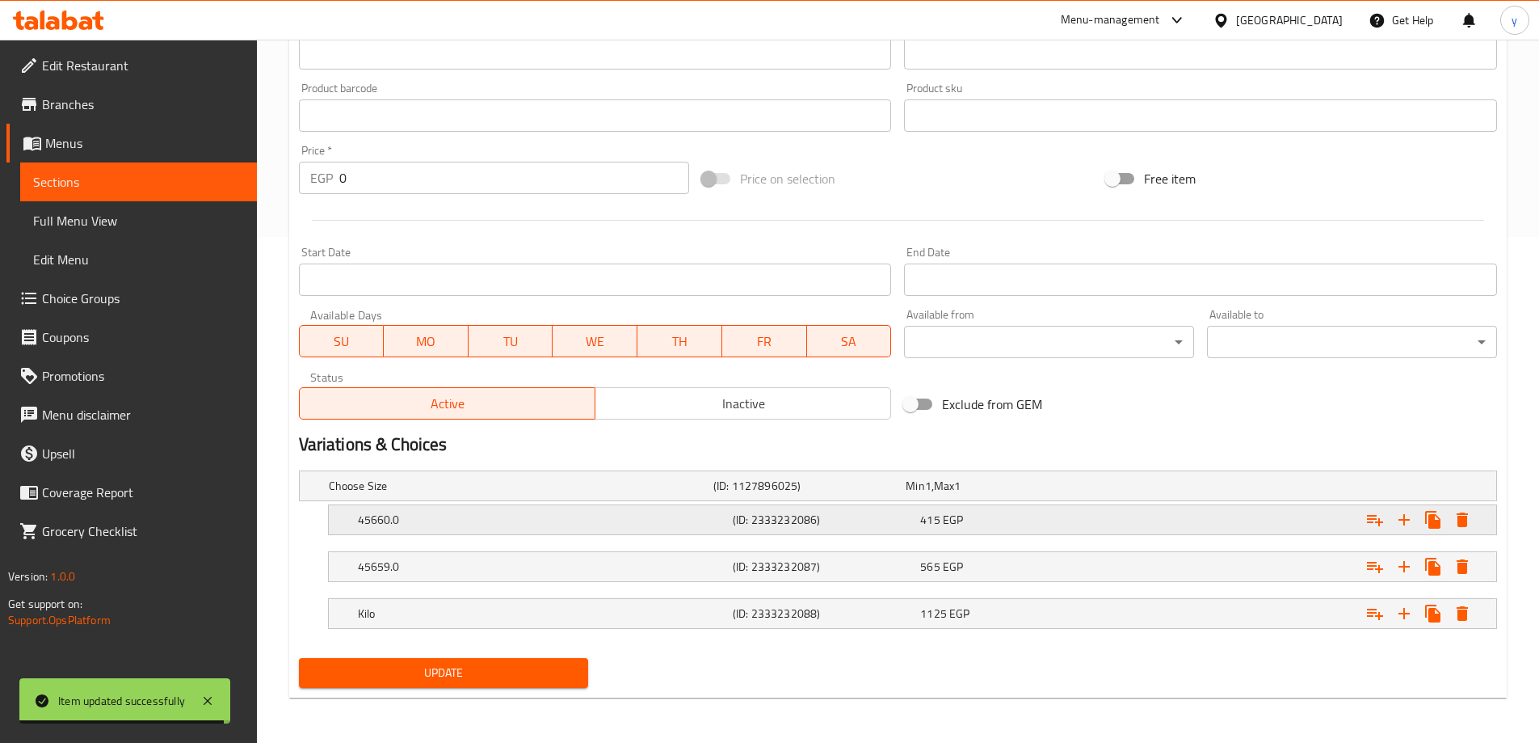
click at [492, 520] on h5 "45660.0" at bounding box center [542, 519] width 368 height 16
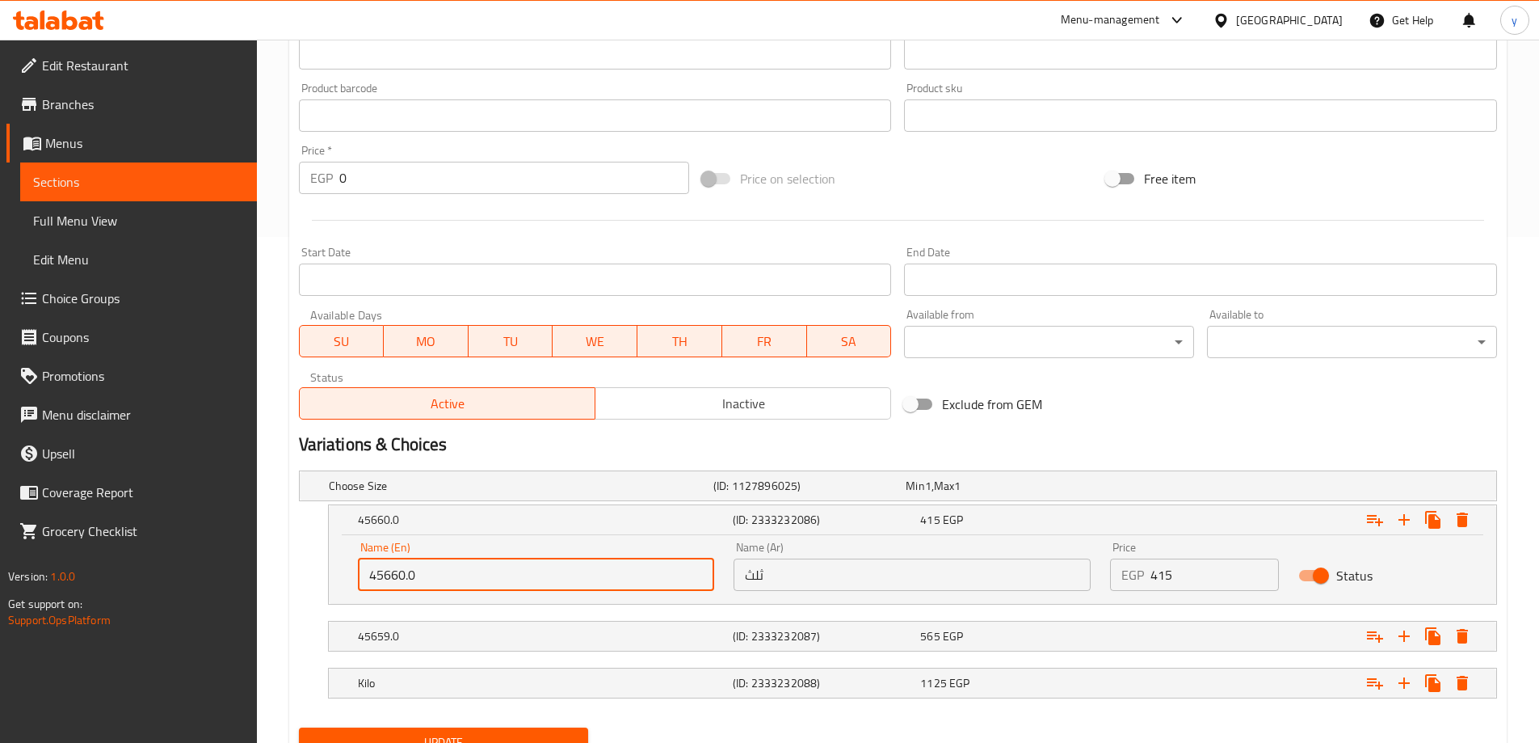
drag, startPoint x: 432, startPoint y: 569, endPoint x: 301, endPoint y: 562, distance: 131.9
click at [301, 562] on div "45660.0 (ID: 2333232086) 415 EGP Name (En) 45660.0 Name (En) Name (Ar) ثلث Name…" at bounding box center [898, 554] width 1198 height 100
paste input "1/3"
type input "1/3"
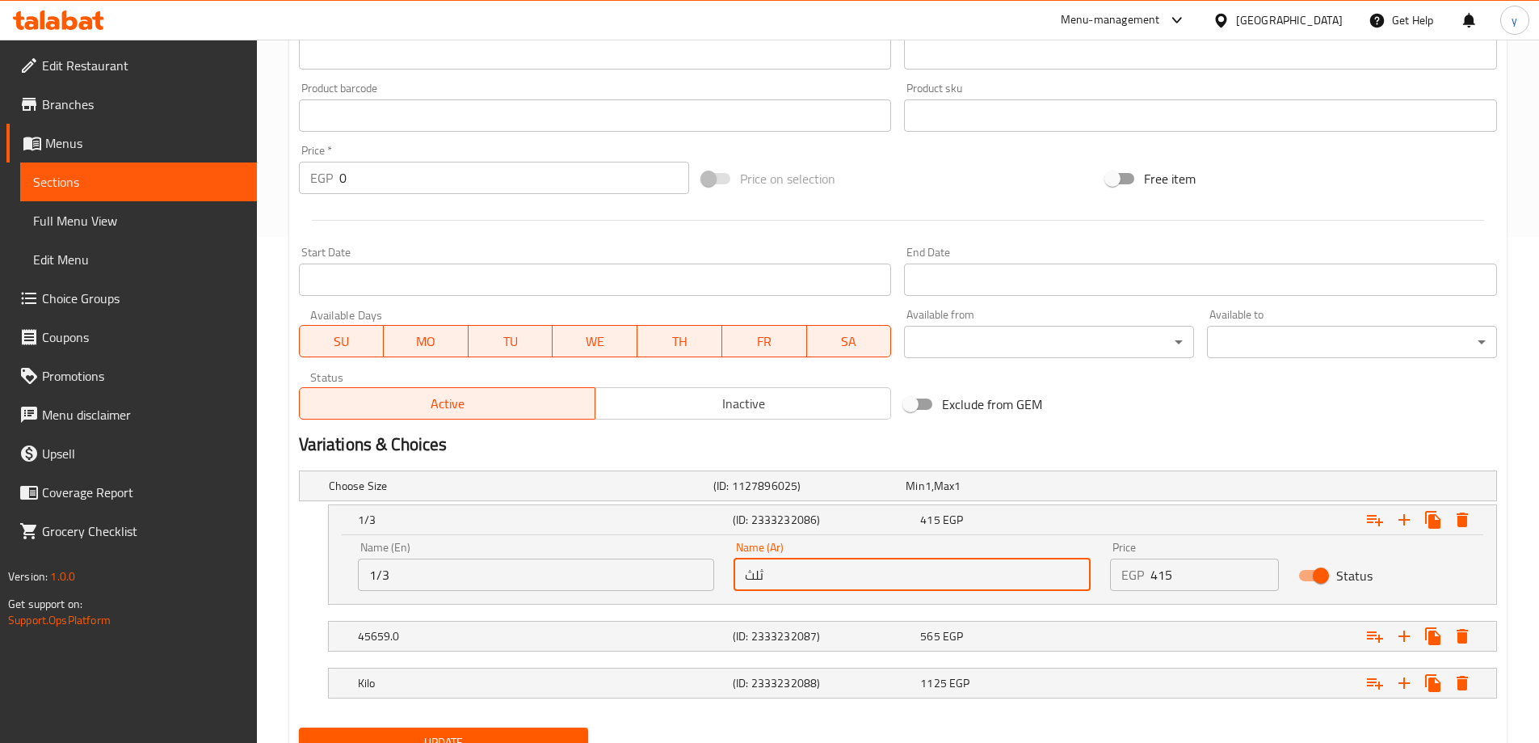
drag, startPoint x: 809, startPoint y: 581, endPoint x: 638, endPoint y: 579, distance: 171.3
click at [638, 579] on div "Name (En) 1/3 Name (En) Name (Ar) ثلث Name (Ar) Price EGP 415 Price Status" at bounding box center [912, 566] width 1129 height 69
paste input "1/3"
type input "1/3"
click at [545, 631] on h5 "45659.0" at bounding box center [542, 636] width 368 height 16
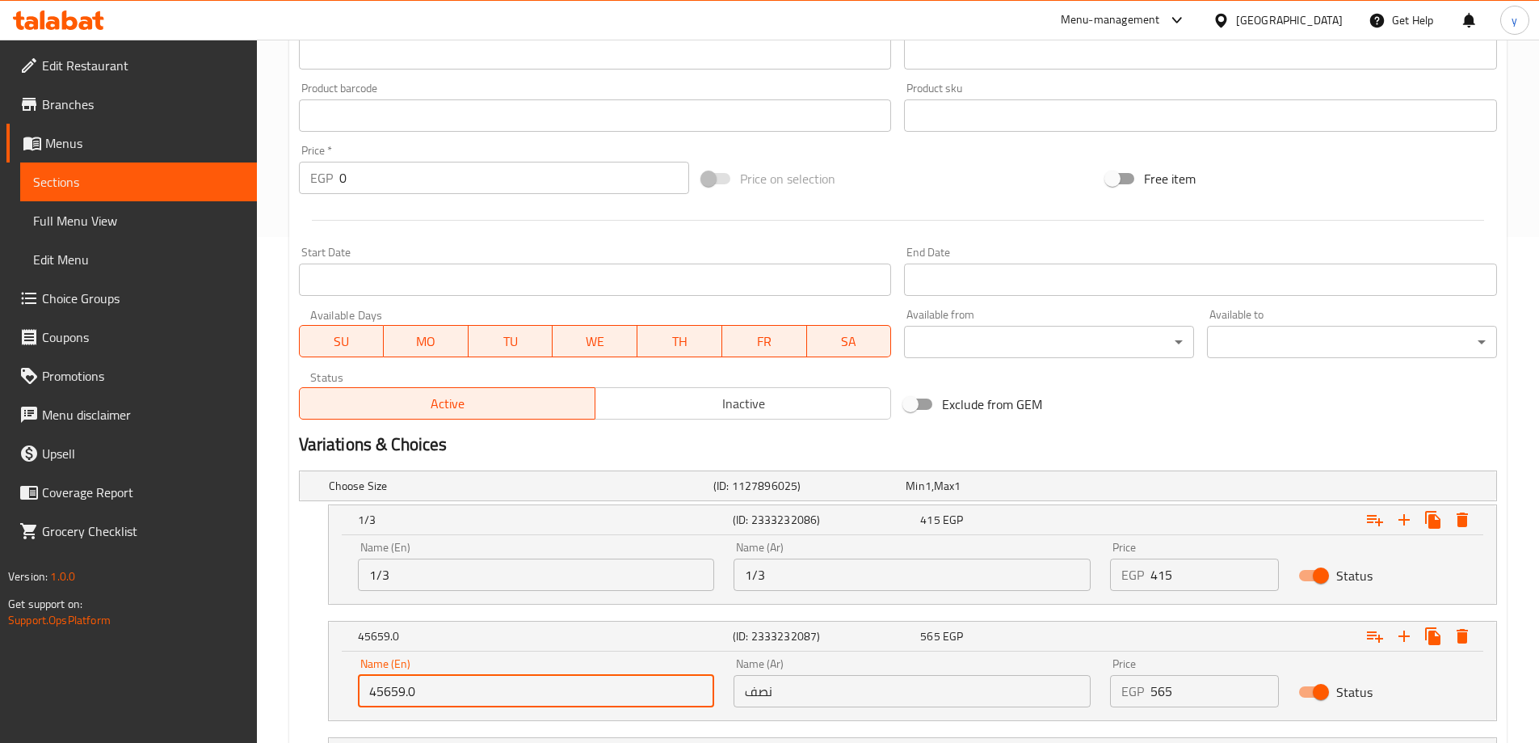
drag, startPoint x: 417, startPoint y: 686, endPoint x: 286, endPoint y: 666, distance: 132.5
click at [286, 666] on div "Home / Restaurants management / Menus / Sections / item / update Charcoal Grill…" at bounding box center [898, 208] width 1282 height 1348
click at [439, 683] on input "45659.0" at bounding box center [536, 691] width 357 height 32
drag, startPoint x: 439, startPoint y: 684, endPoint x: 372, endPoint y: 682, distance: 67.1
click at [372, 682] on input "45659.0" at bounding box center [536, 691] width 357 height 32
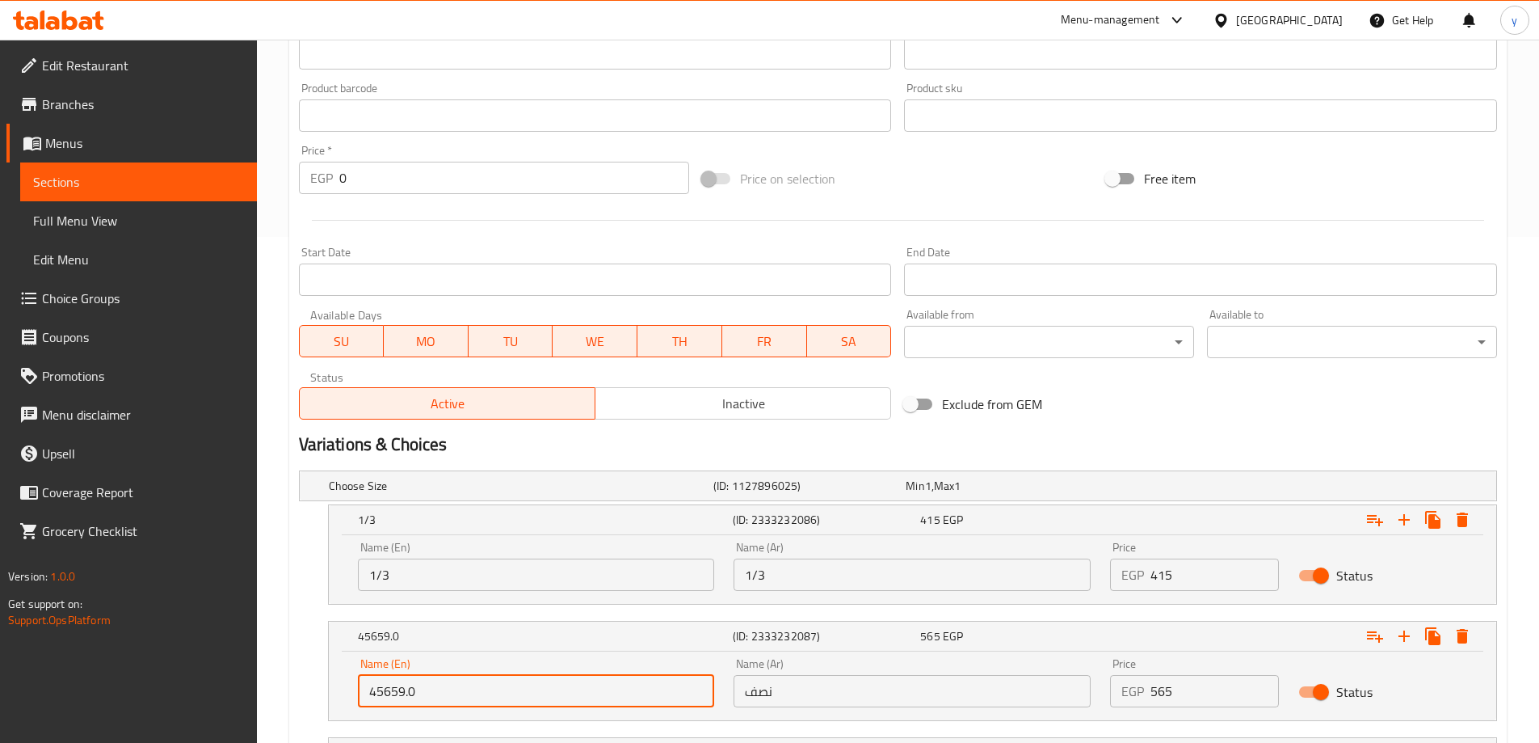
paste input "1/2"
type input "1/2"
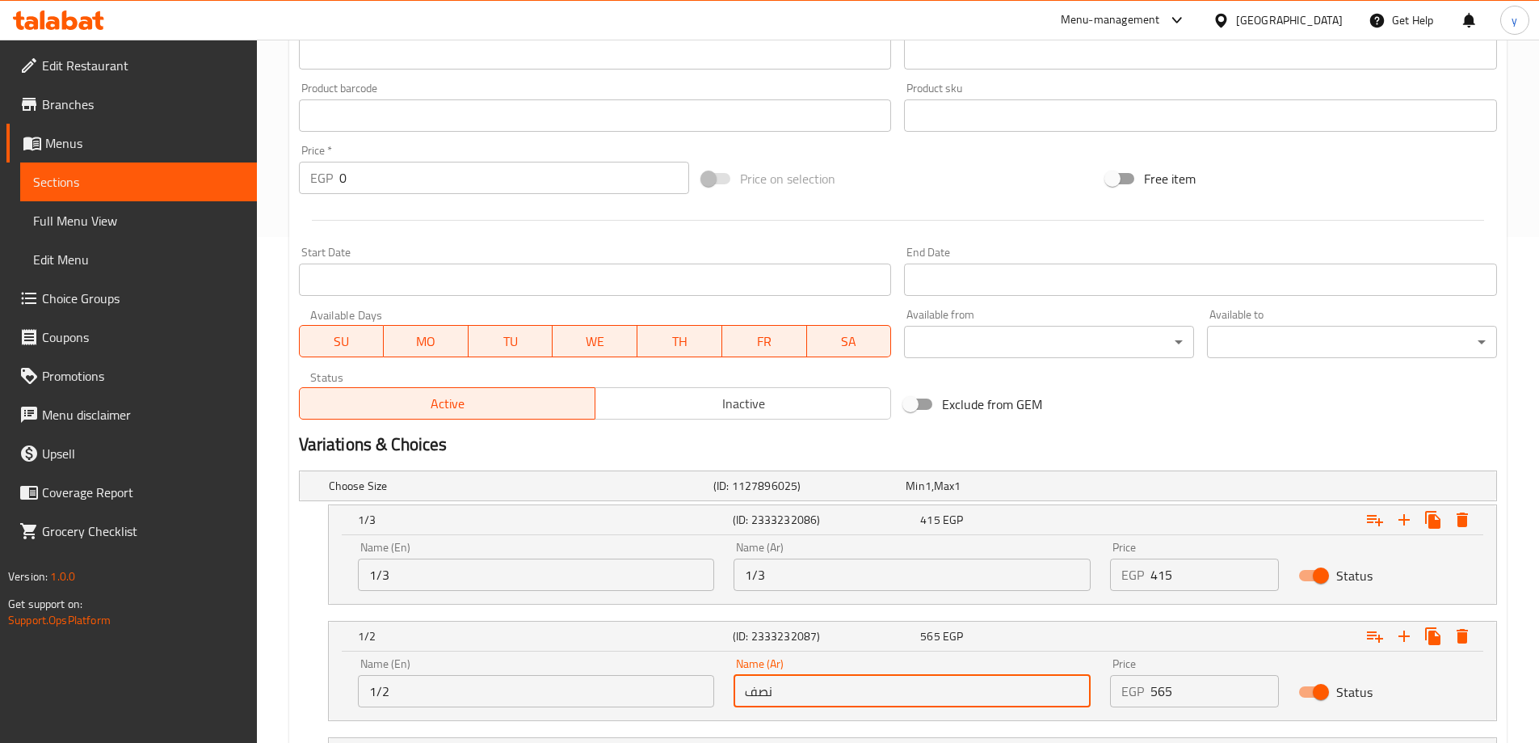
drag, startPoint x: 796, startPoint y: 695, endPoint x: 643, endPoint y: 697, distance: 152.7
click at [644, 697] on div "Name (En) 1/2 Name (En) Name (Ar) نصف Name (Ar) Price EGP 565 Price Status" at bounding box center [912, 682] width 1129 height 69
paste input "1/2"
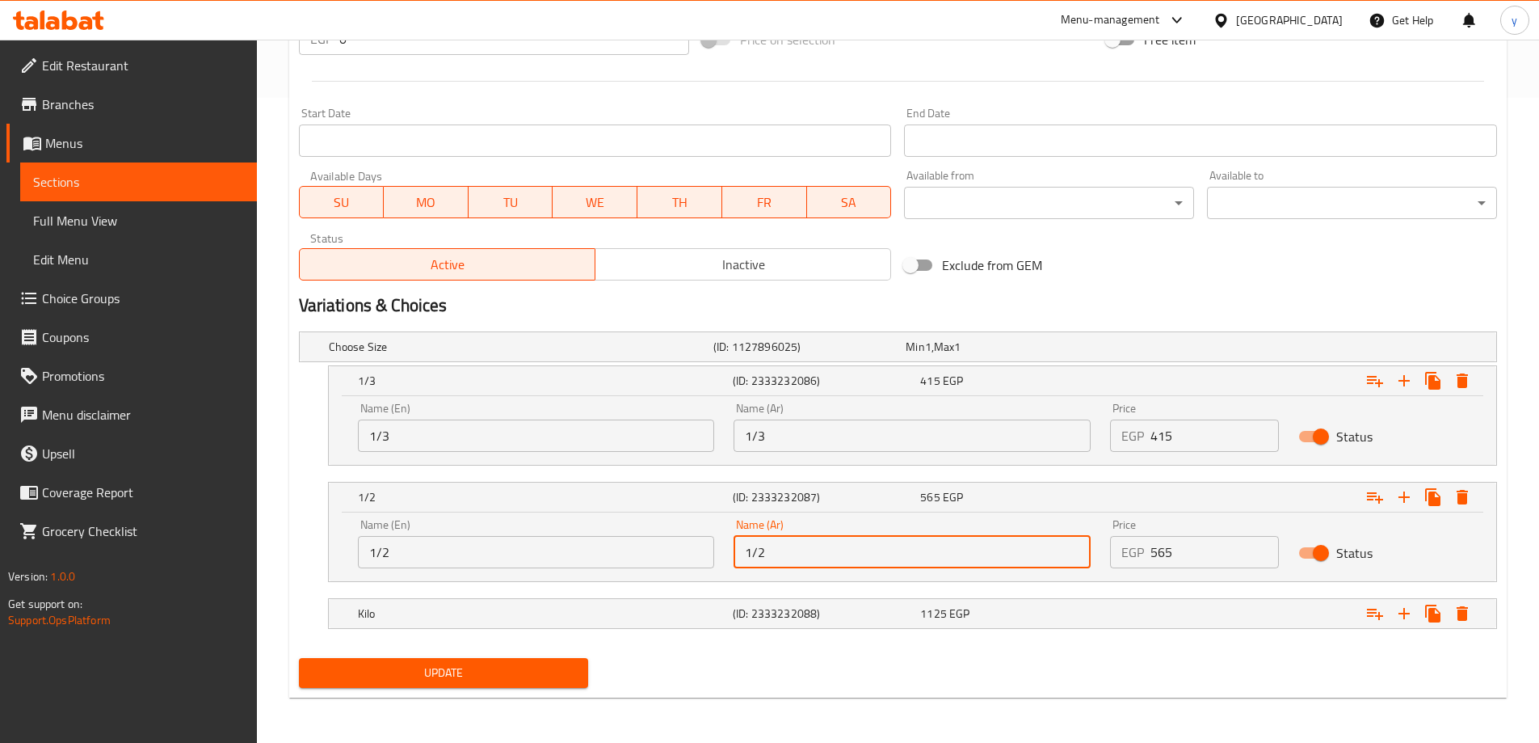
type input "1/2"
click at [491, 667] on span "Update" at bounding box center [444, 673] width 264 height 20
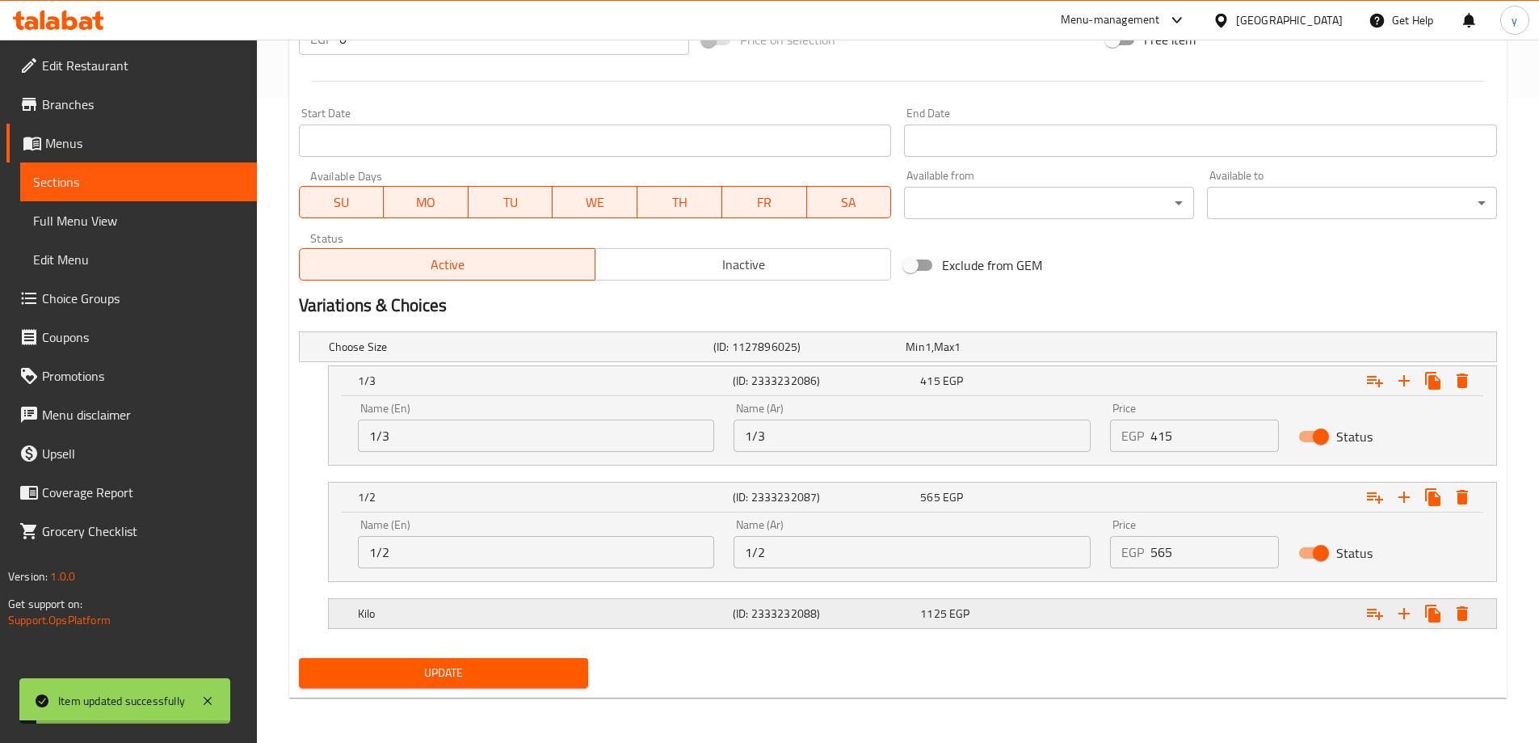
click at [486, 623] on div "Kilo" at bounding box center [542, 613] width 375 height 23
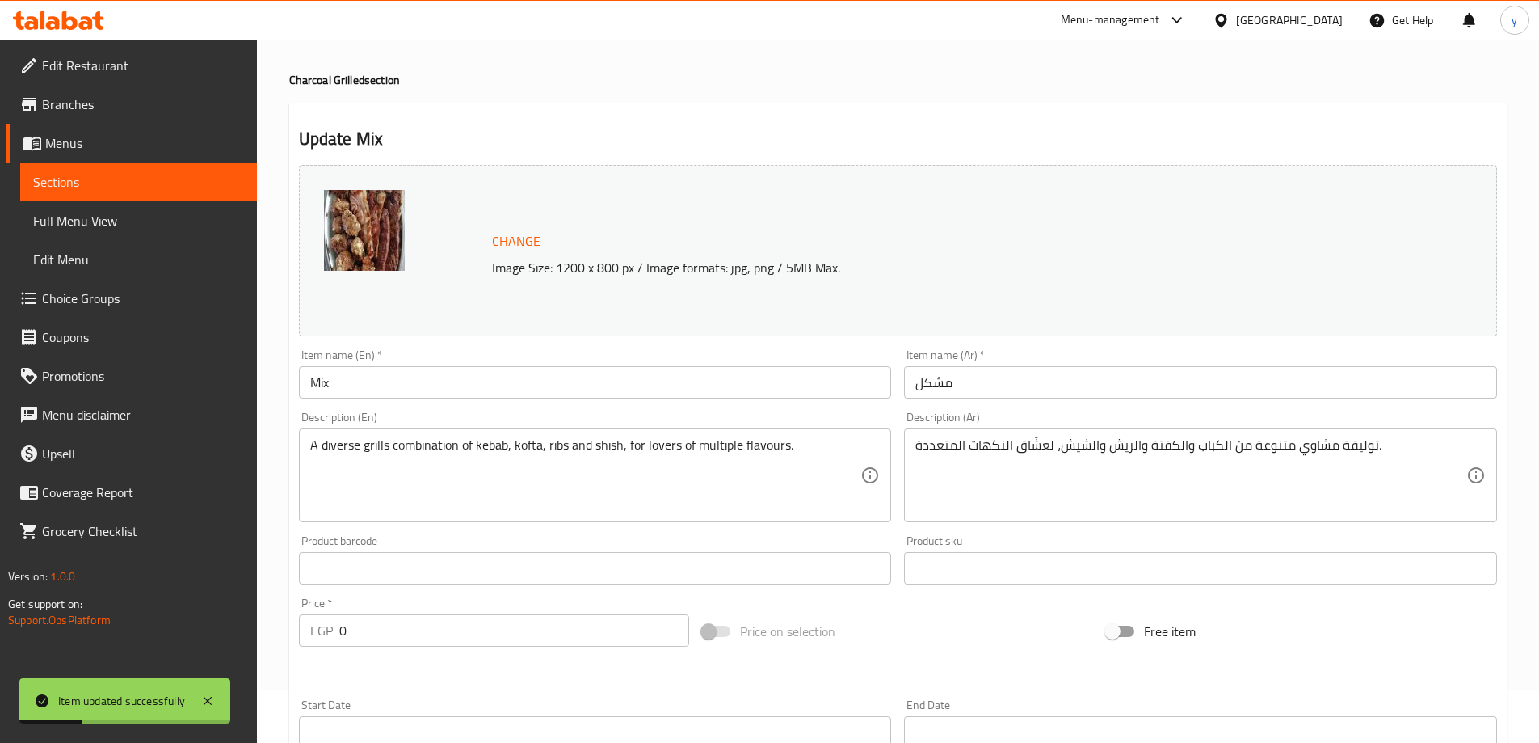
scroll to position [0, 0]
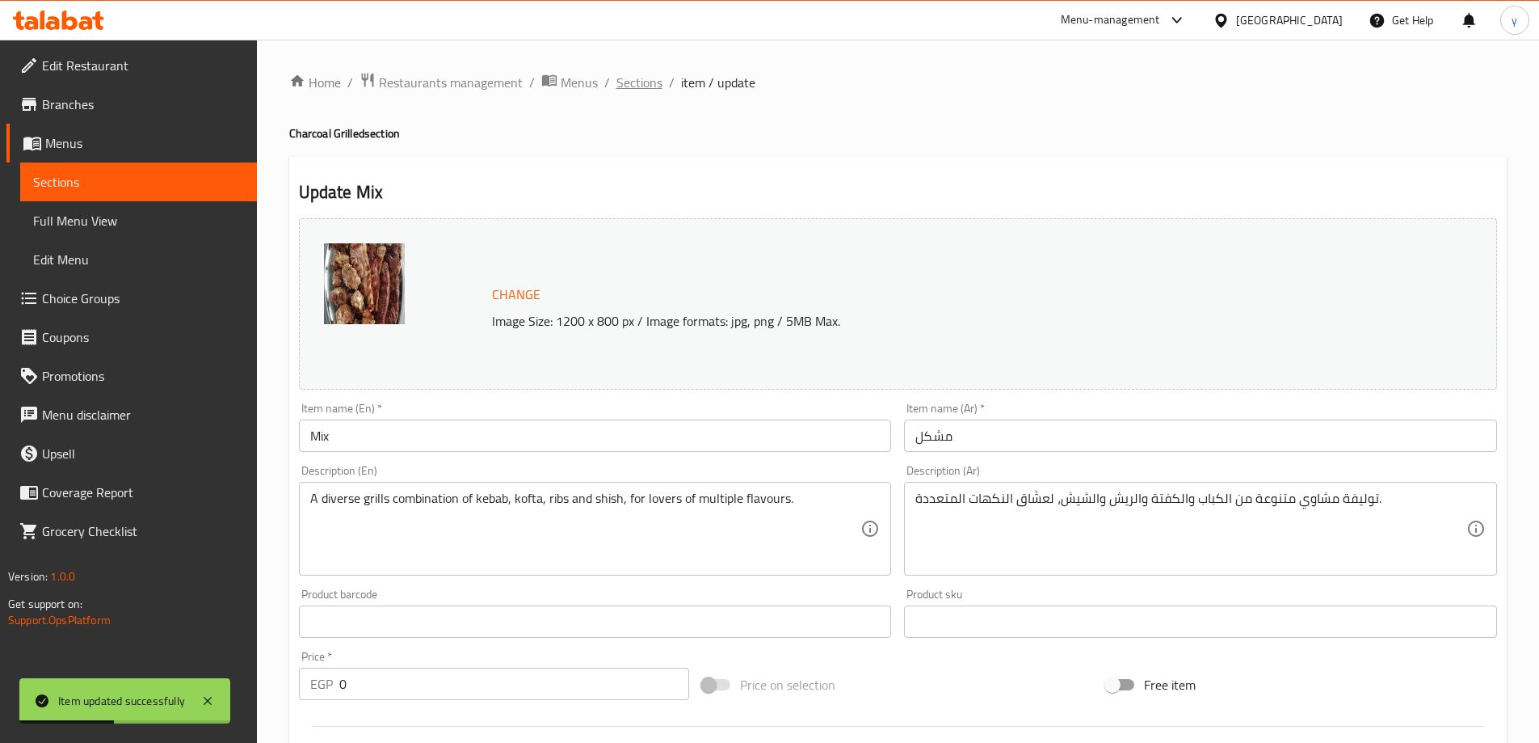
click at [638, 91] on span "Sections" at bounding box center [640, 82] width 46 height 19
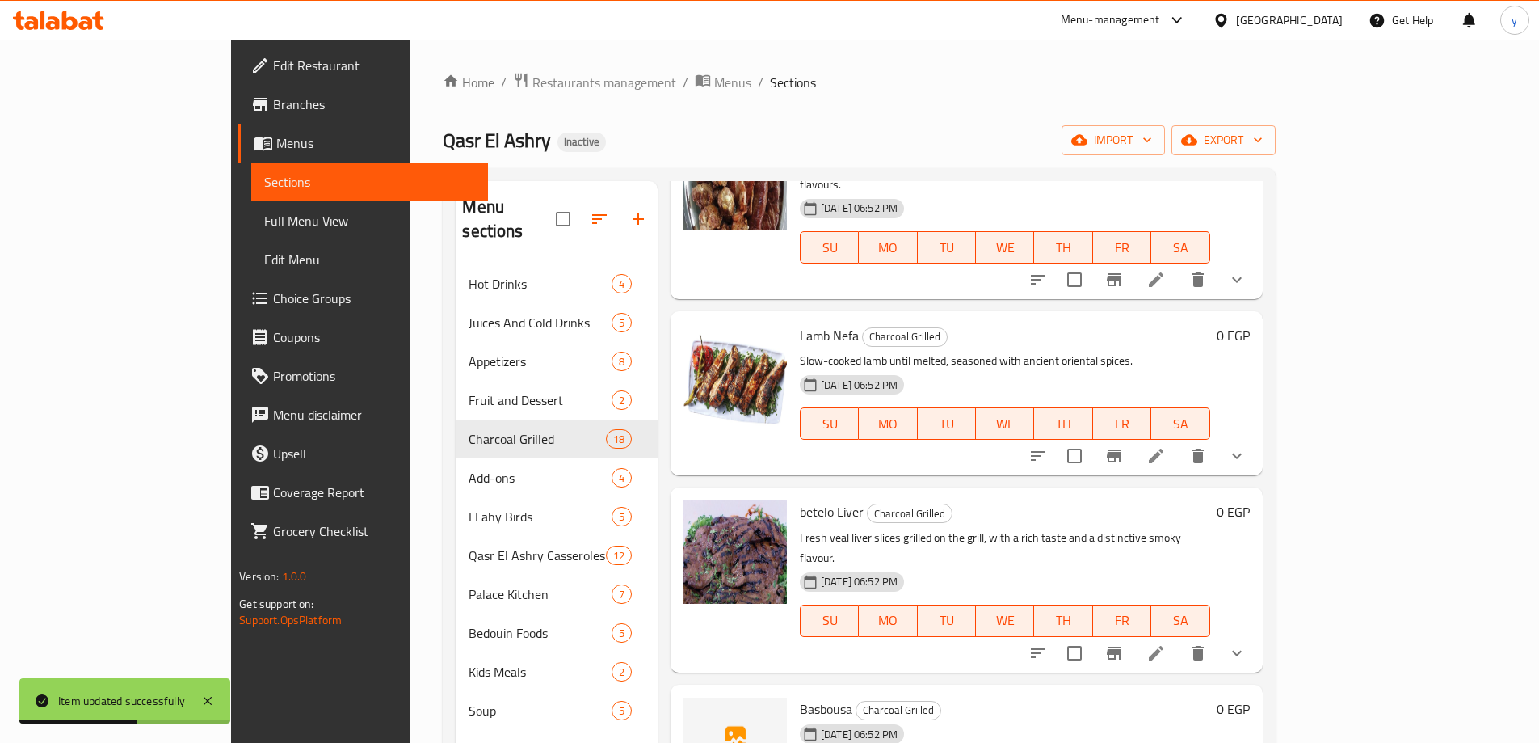
scroll to position [323, 0]
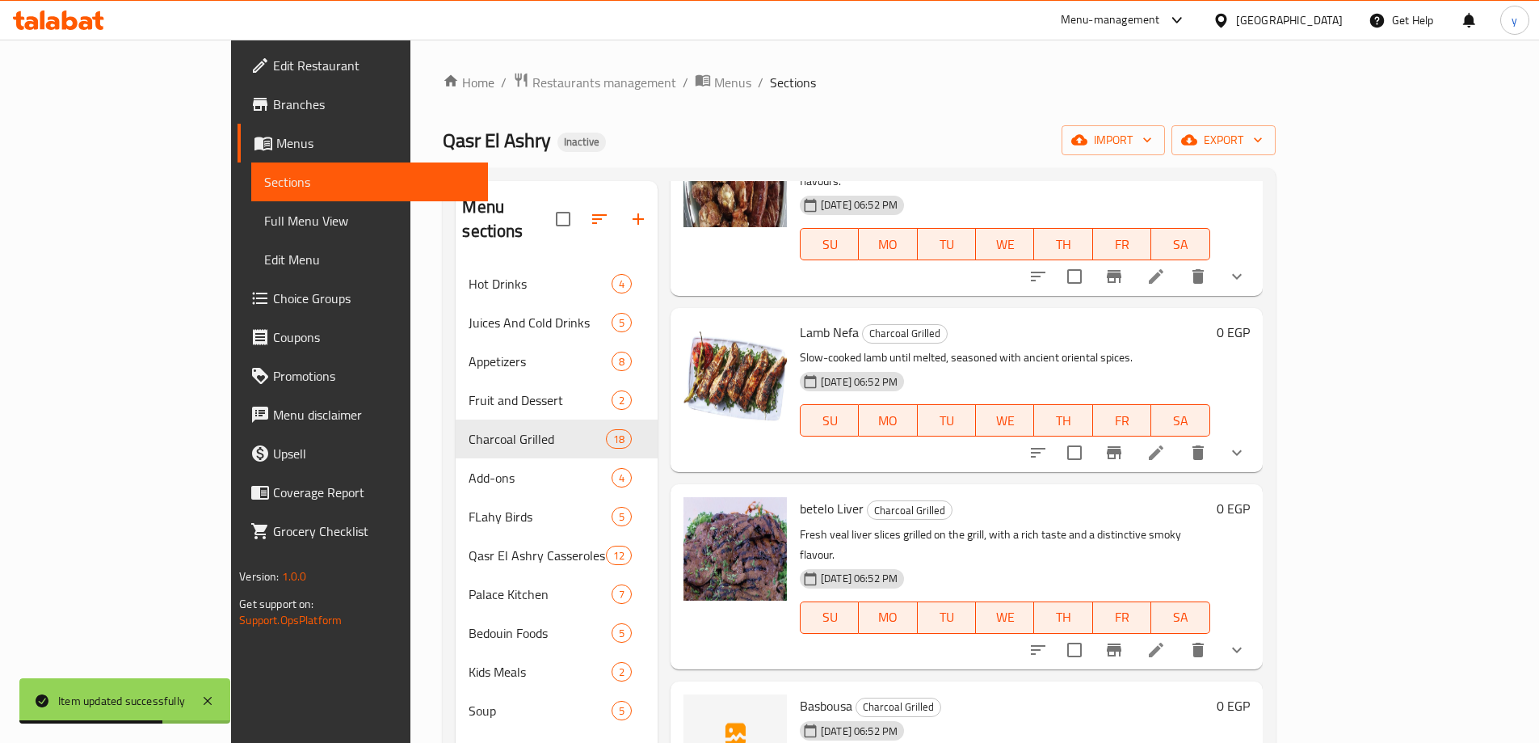
click at [1179, 438] on li at bounding box center [1156, 452] width 45 height 29
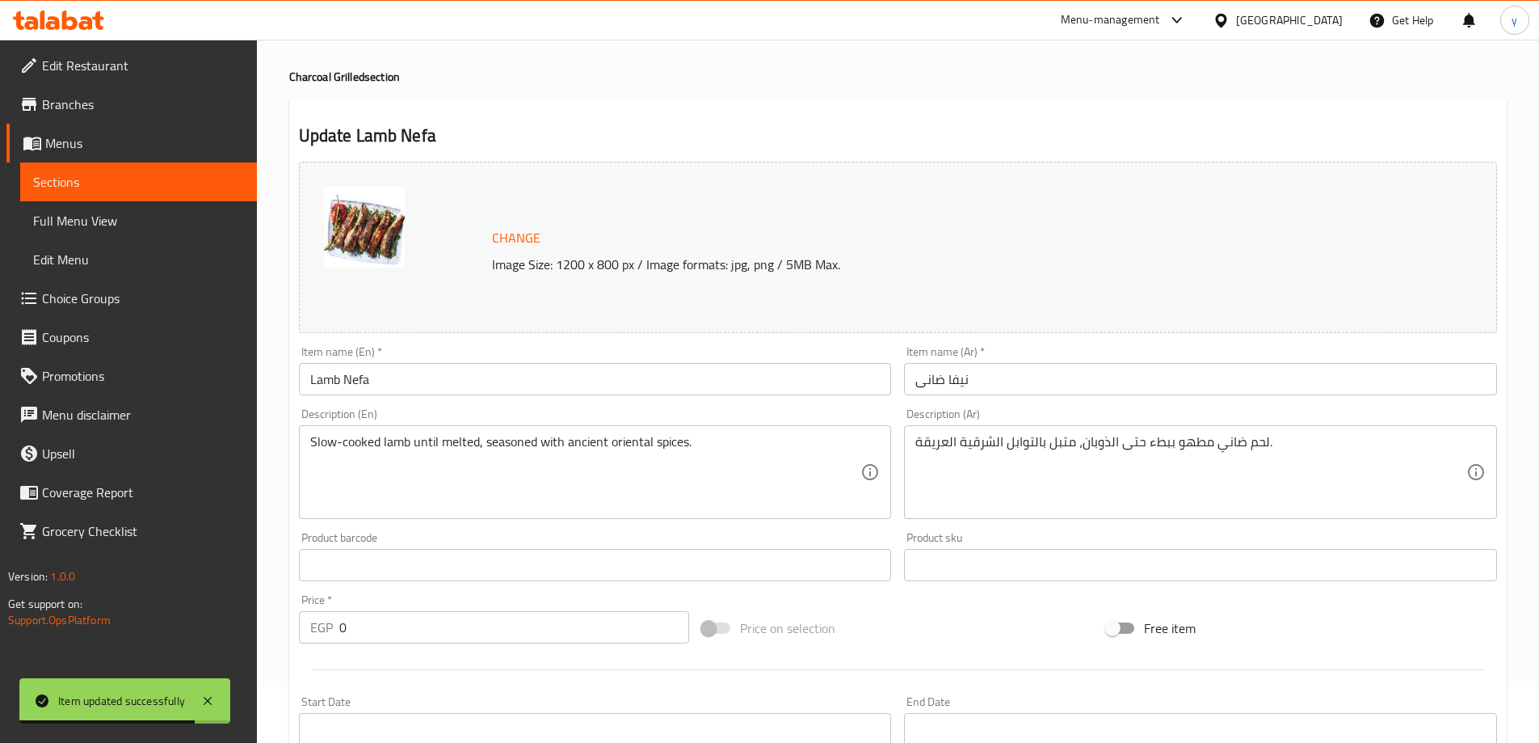
scroll to position [506, 0]
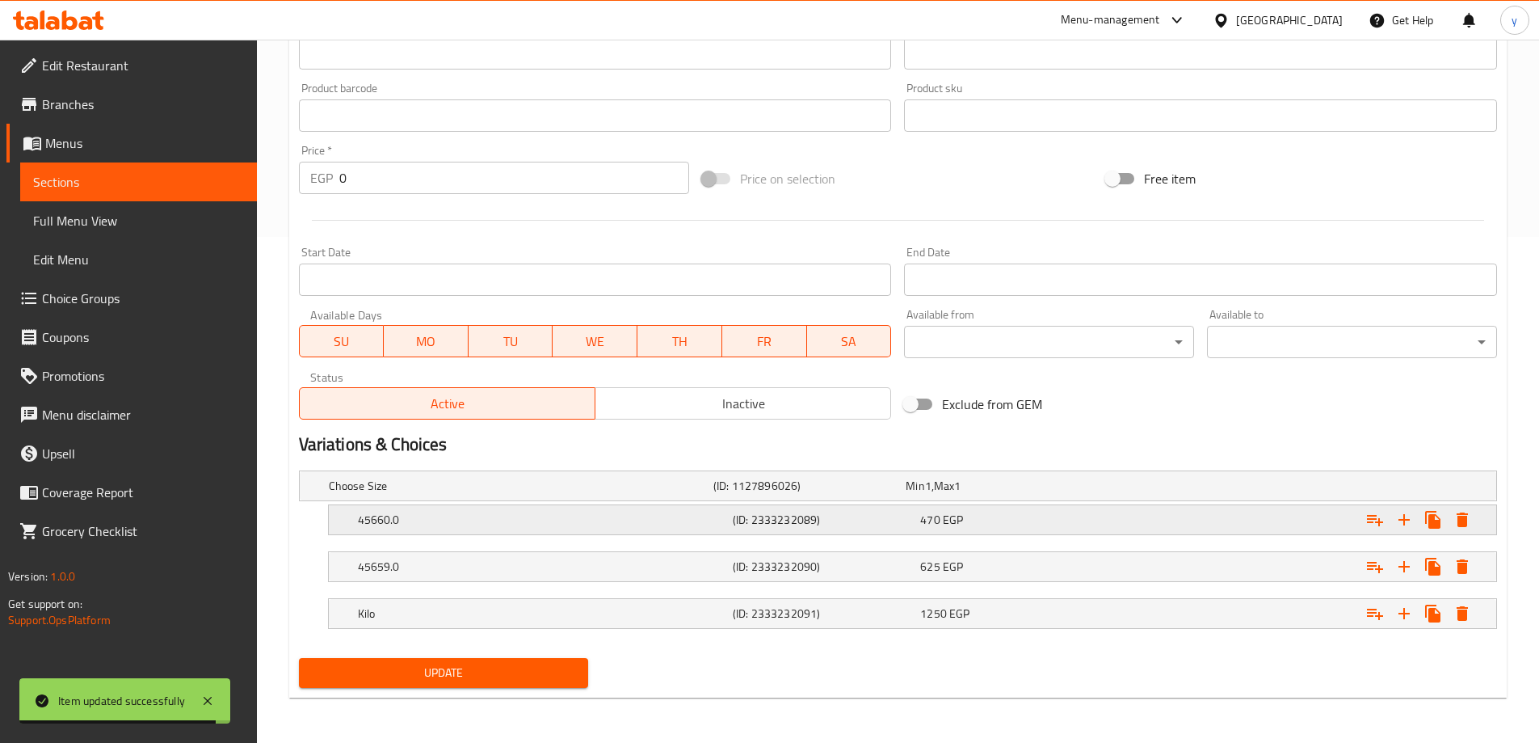
click at [500, 526] on h5 "45660.0" at bounding box center [542, 519] width 368 height 16
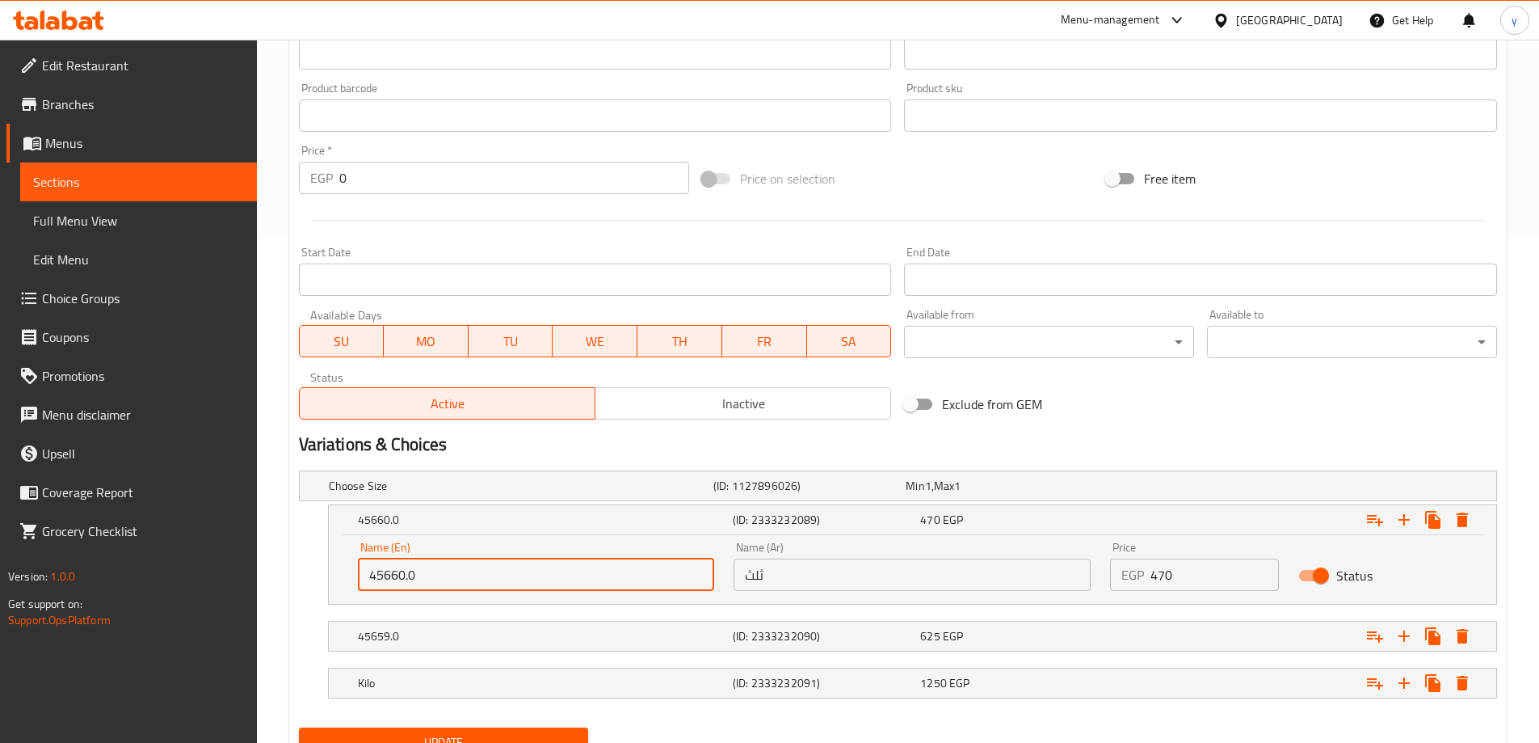
drag, startPoint x: 416, startPoint y: 574, endPoint x: 322, endPoint y: 566, distance: 94.0
click at [322, 566] on div "45660.0 (ID: 2333232089) 470 EGP Name (En) 45660.0 Name (En) Name (Ar) ثلث Name…" at bounding box center [898, 554] width 1198 height 100
paste input "1/3"
type input "1/3"
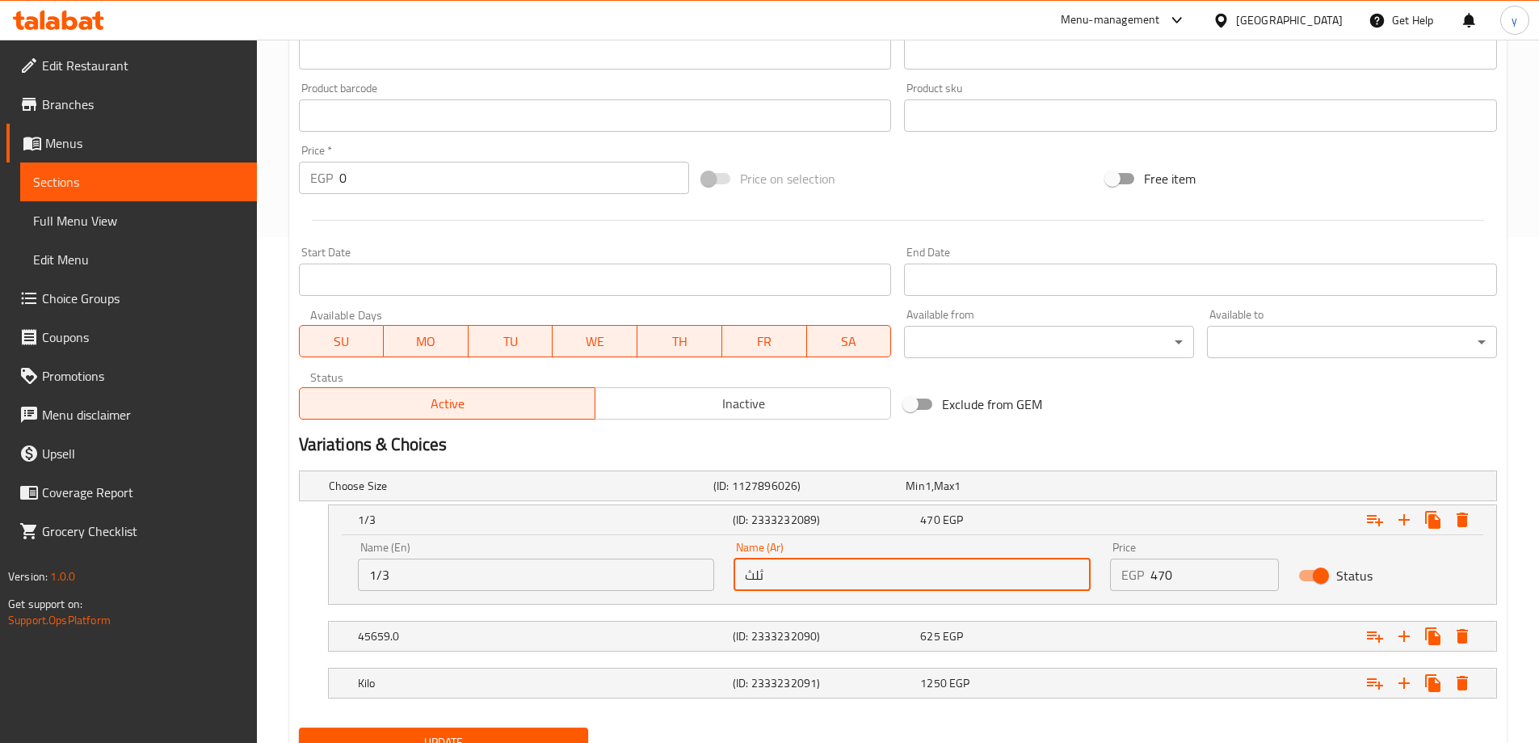
drag, startPoint x: 768, startPoint y: 582, endPoint x: 730, endPoint y: 587, distance: 38.3
click at [730, 587] on div "Name (Ar) ثلث Name (Ar)" at bounding box center [912, 566] width 377 height 69
paste input "1/3"
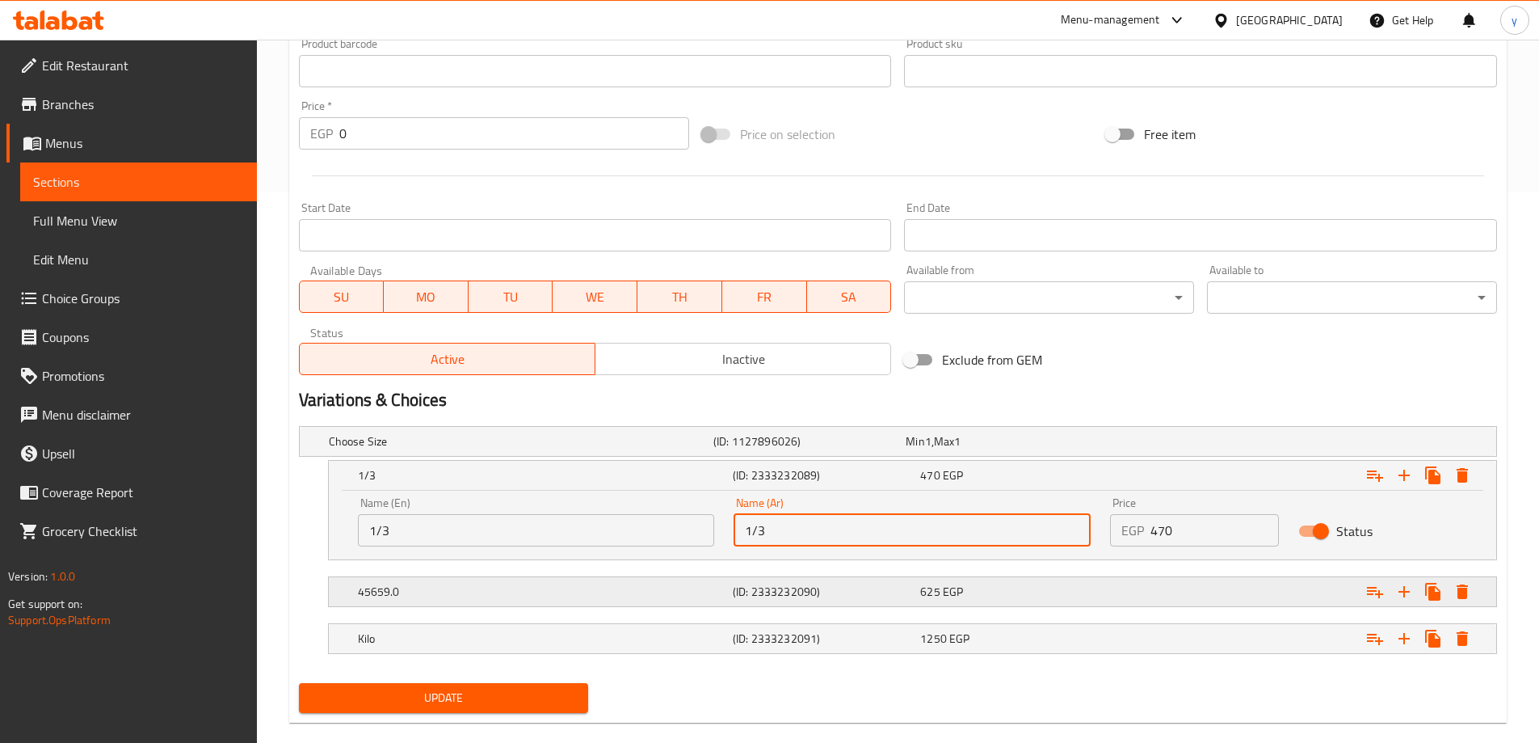
scroll to position [575, 0]
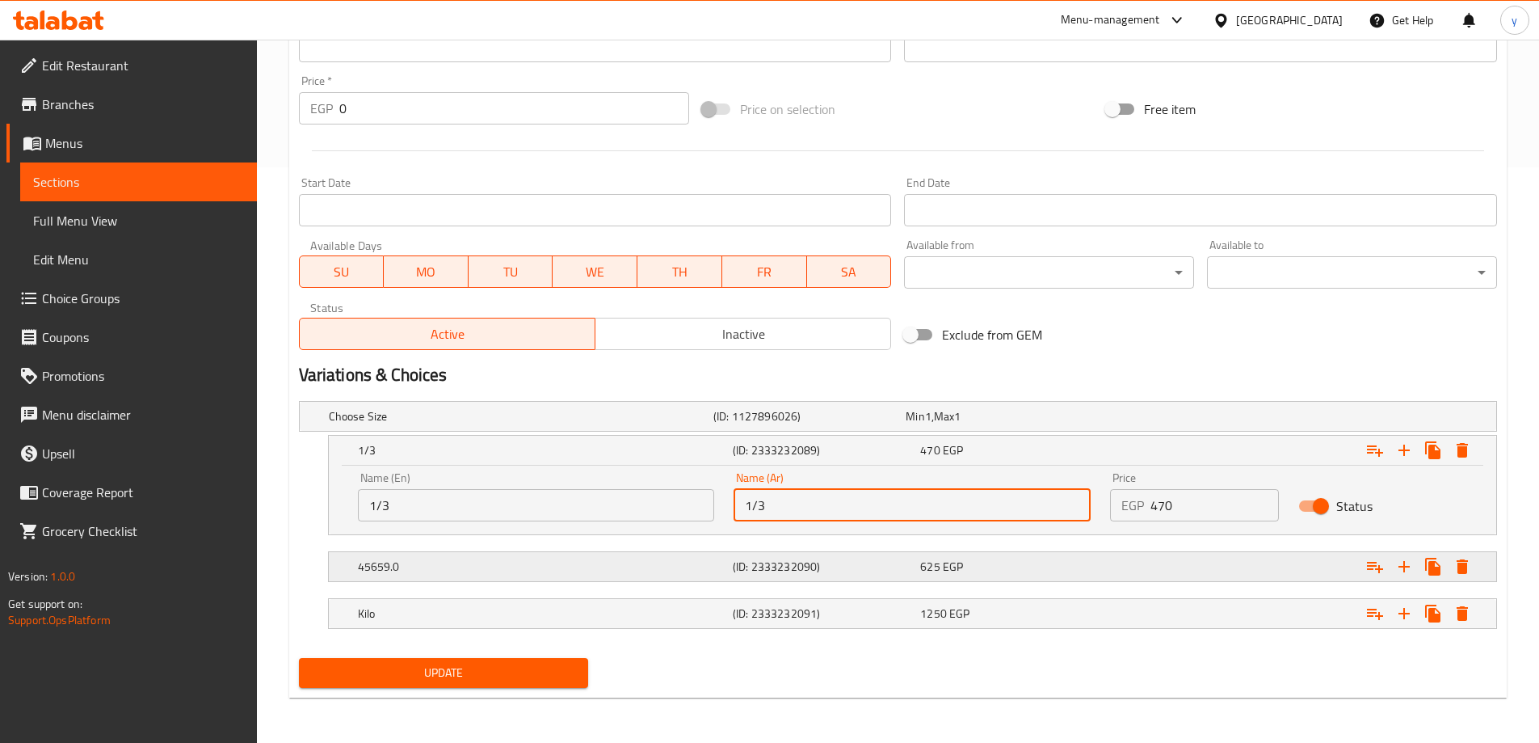
type input "1/3"
click at [506, 570] on h5 "45659.0" at bounding box center [542, 566] width 368 height 16
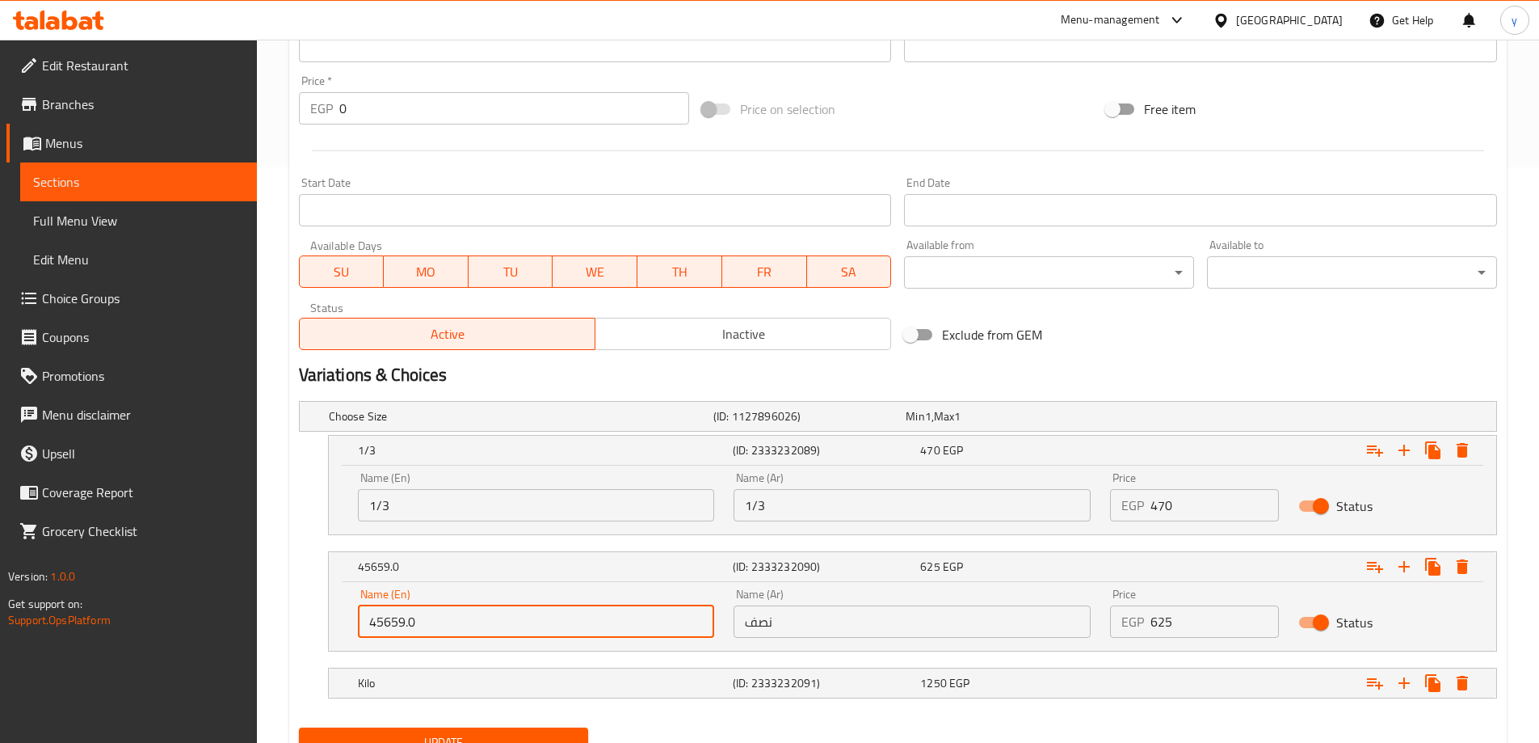
drag, startPoint x: 440, startPoint y: 624, endPoint x: 288, endPoint y: 625, distance: 152.7
click at [288, 625] on div "Home / Restaurants management / Menus / Sections / item / update Charcoal Grill…" at bounding box center [898, 138] width 1282 height 1348
paste input "1/2"
type input "1/2"
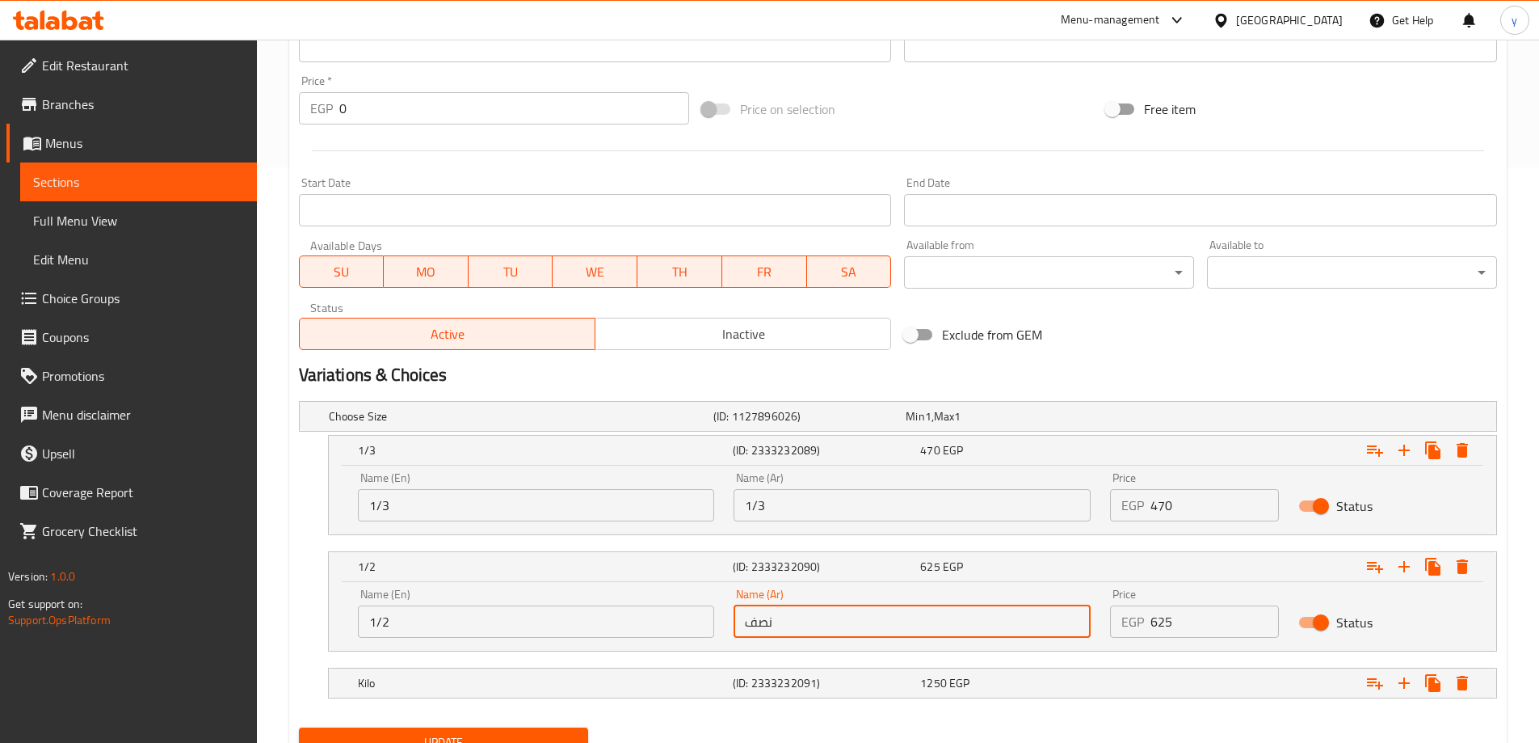
drag, startPoint x: 772, startPoint y: 621, endPoint x: 724, endPoint y: 625, distance: 48.7
click at [724, 625] on div "Name (Ar) نصف Name (Ar)" at bounding box center [912, 613] width 377 height 69
paste input "1/2"
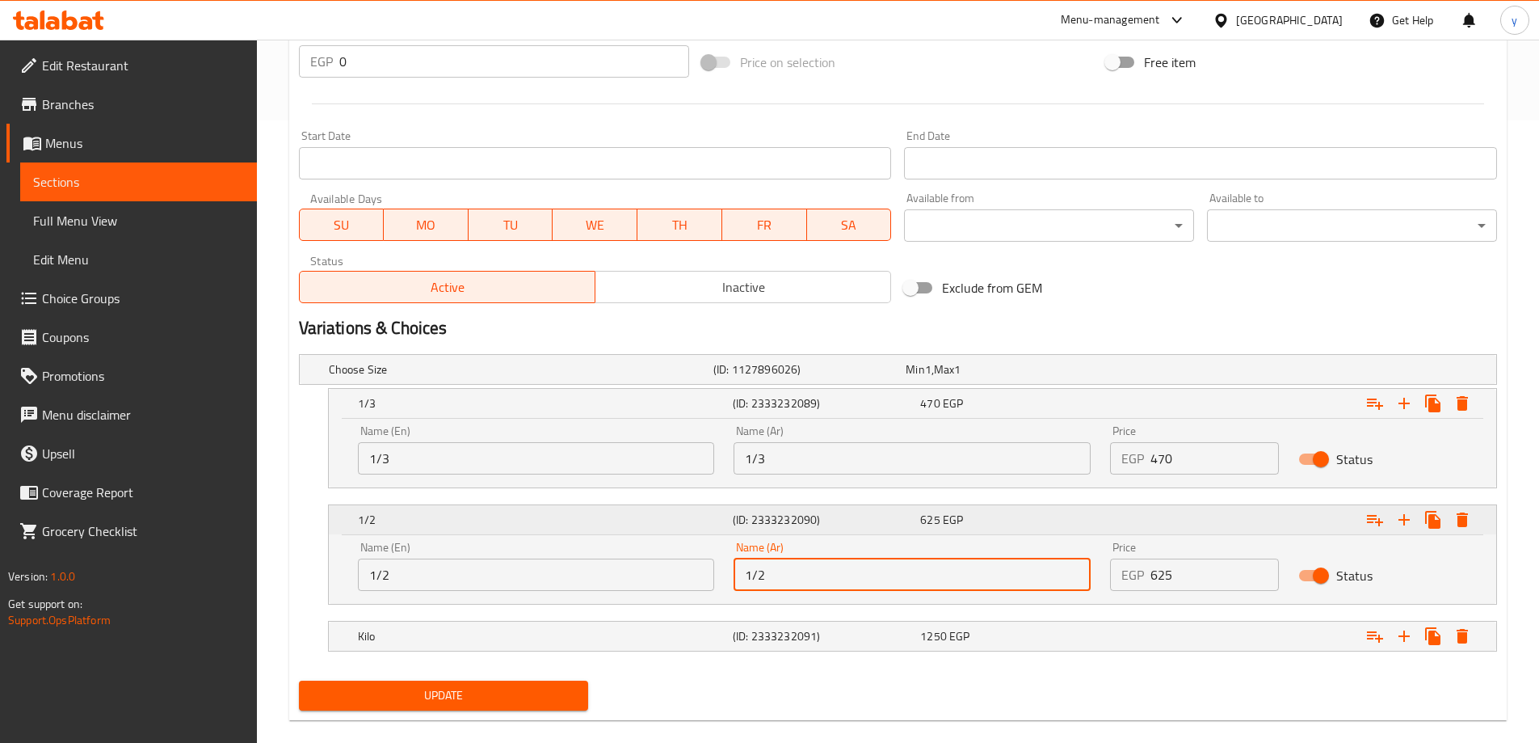
scroll to position [645, 0]
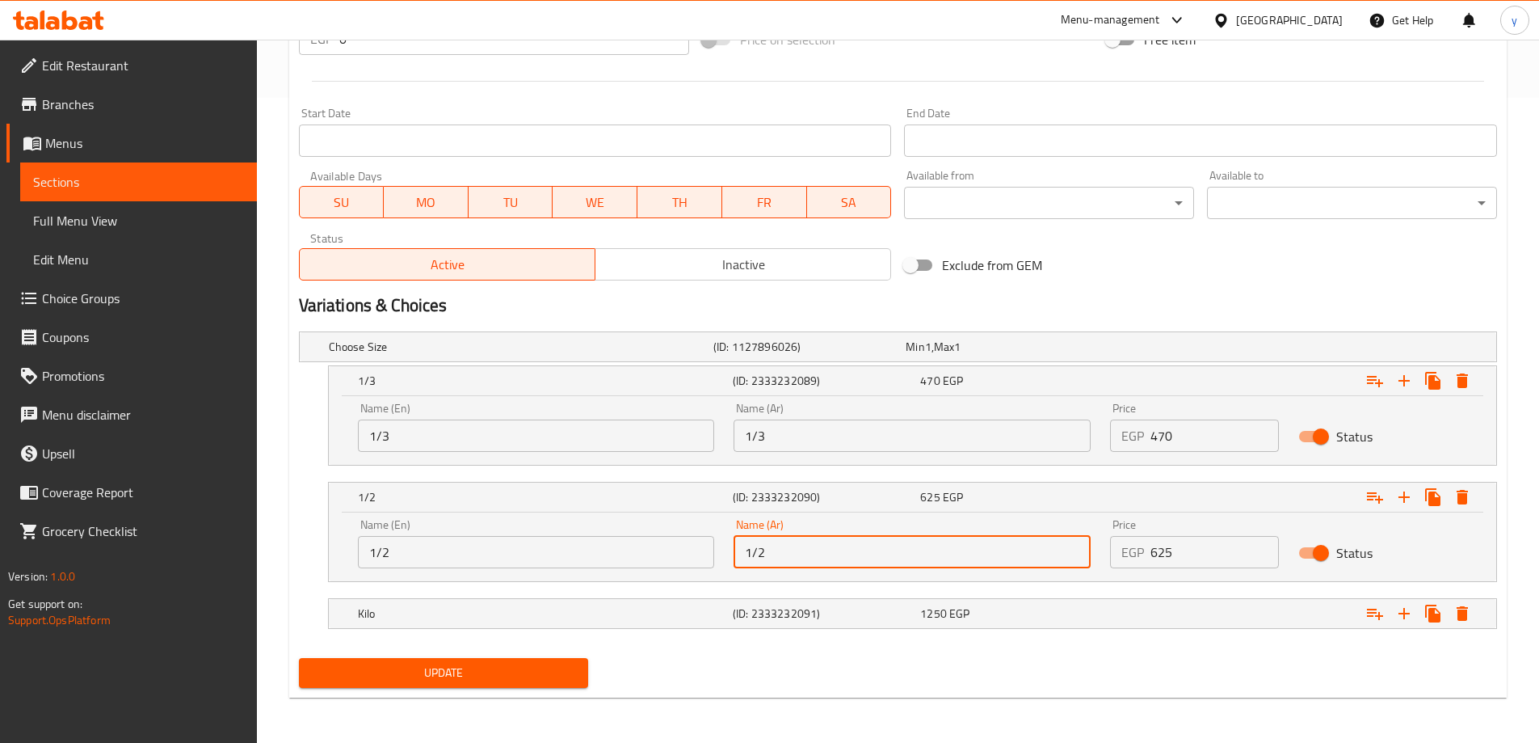
type input "1/2"
click at [436, 665] on span "Update" at bounding box center [444, 673] width 264 height 20
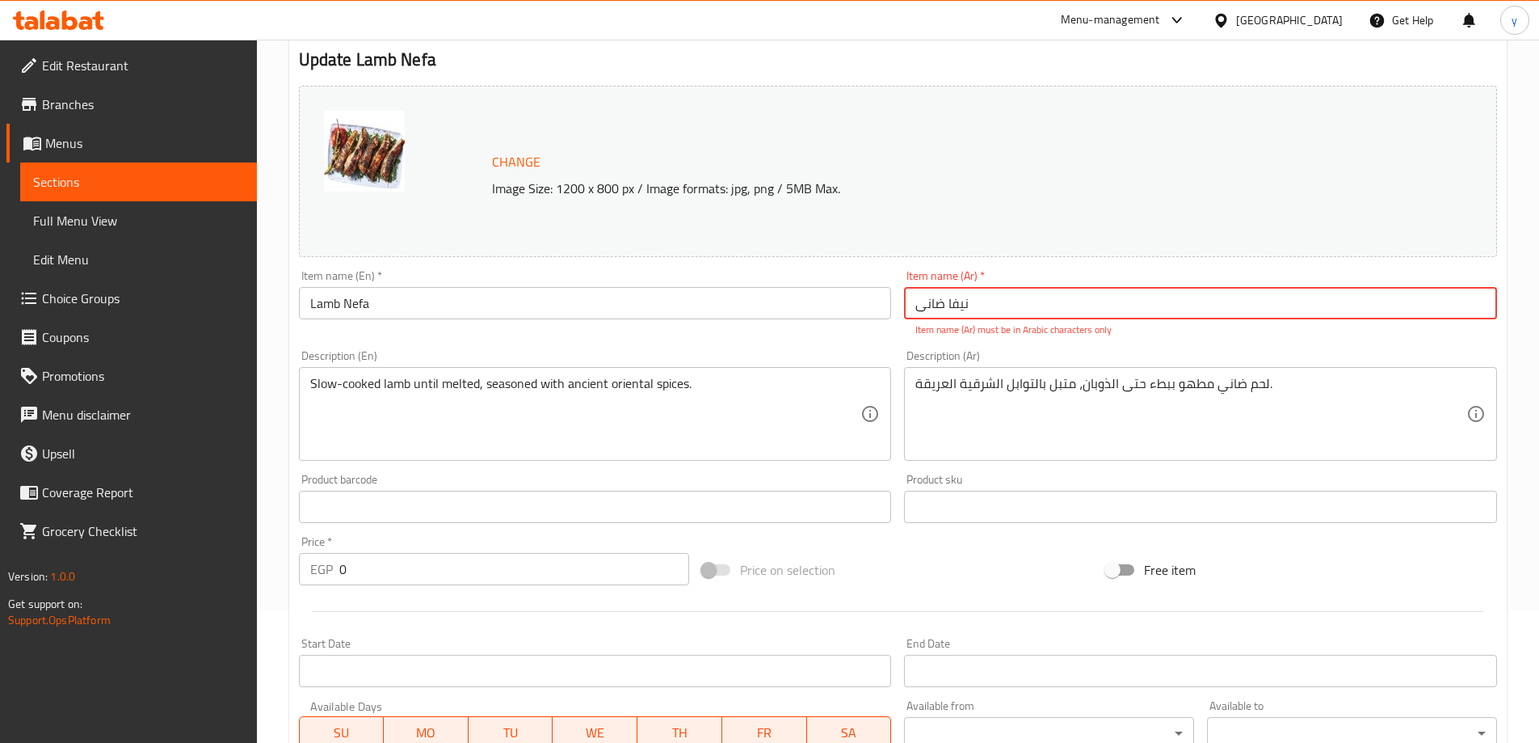
scroll to position [0, 0]
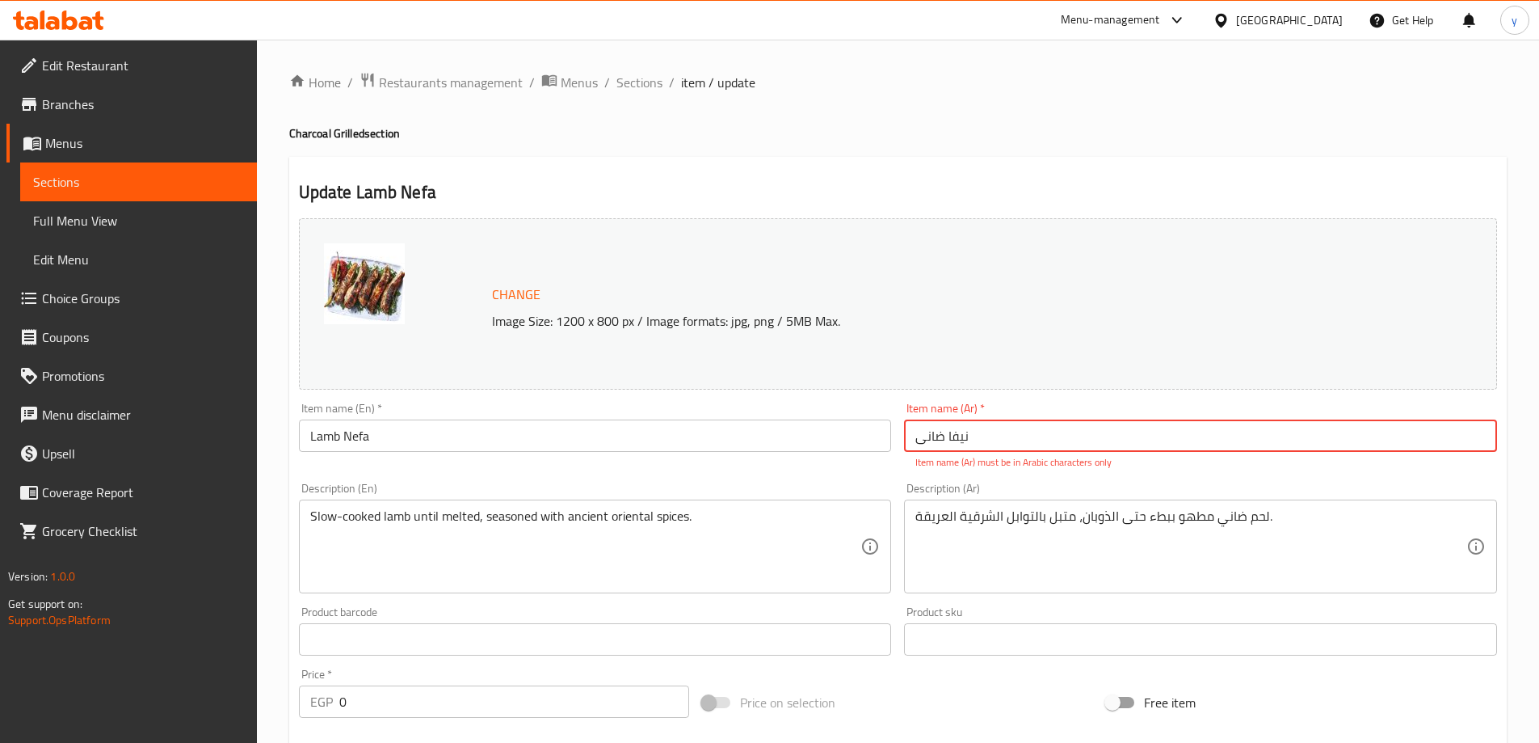
drag, startPoint x: 973, startPoint y: 432, endPoint x: 911, endPoint y: 426, distance: 61.8
click at [911, 426] on input "نیفا ضانی" at bounding box center [1200, 435] width 593 height 32
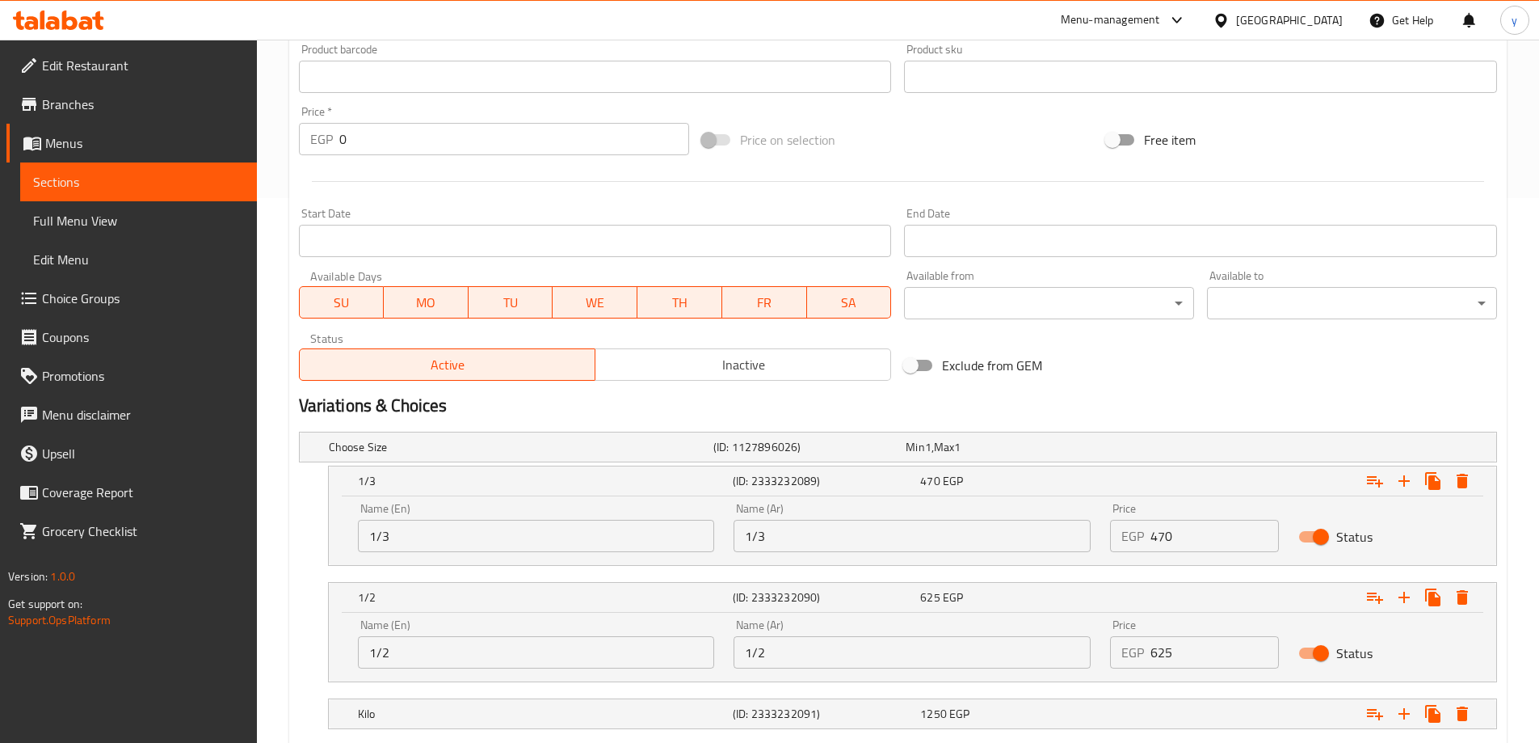
scroll to position [645, 0]
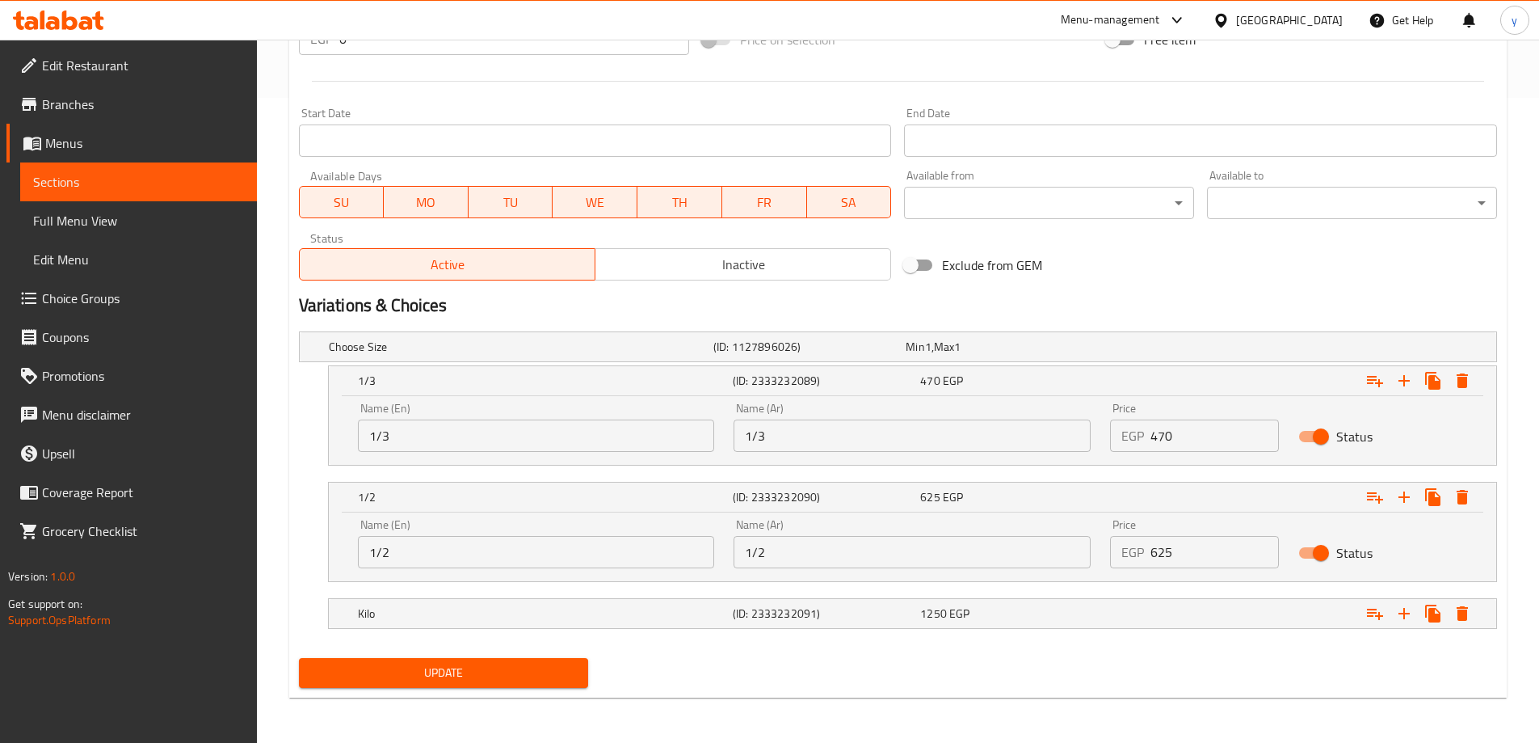
type input "نيفا ضاني"
click at [474, 673] on span "Update" at bounding box center [444, 673] width 264 height 20
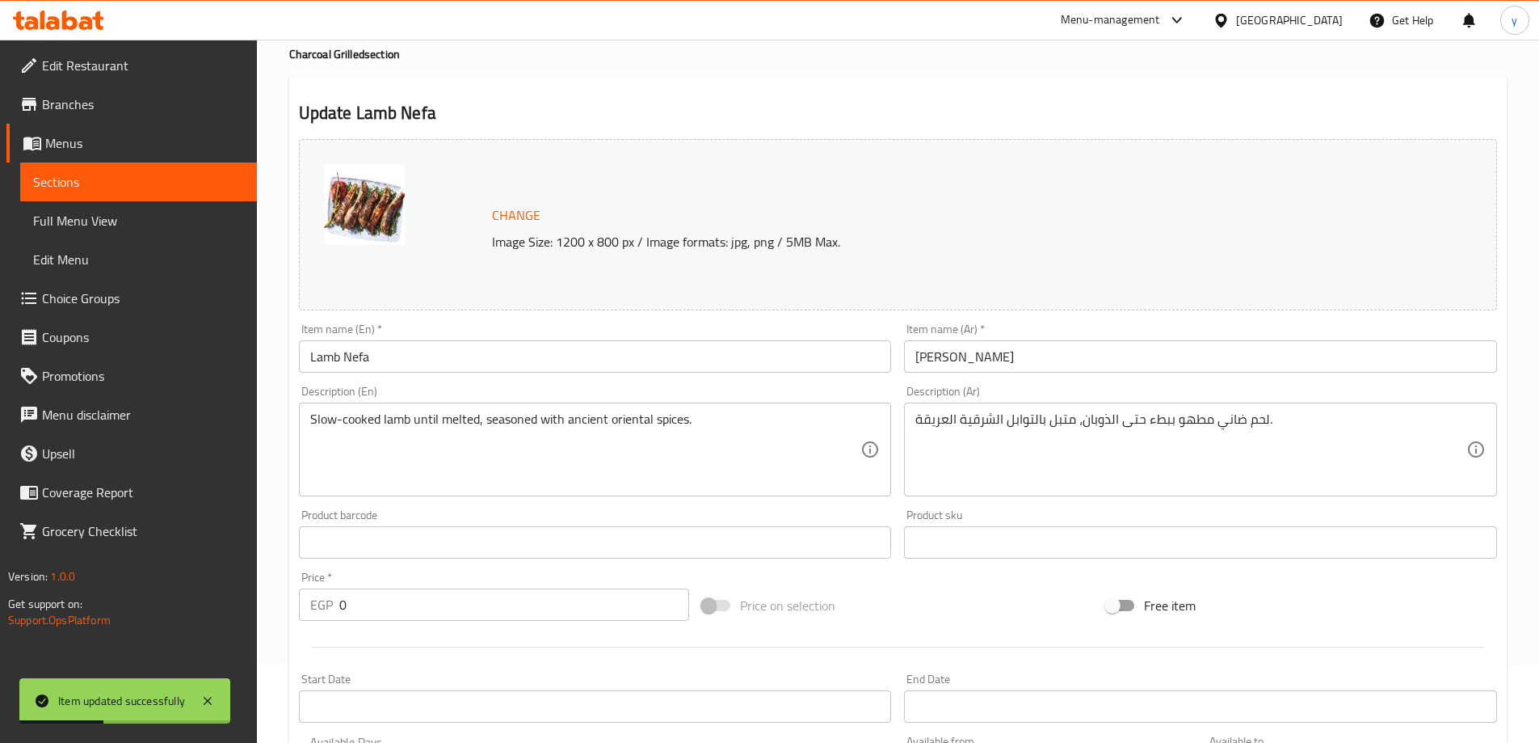
scroll to position [0, 0]
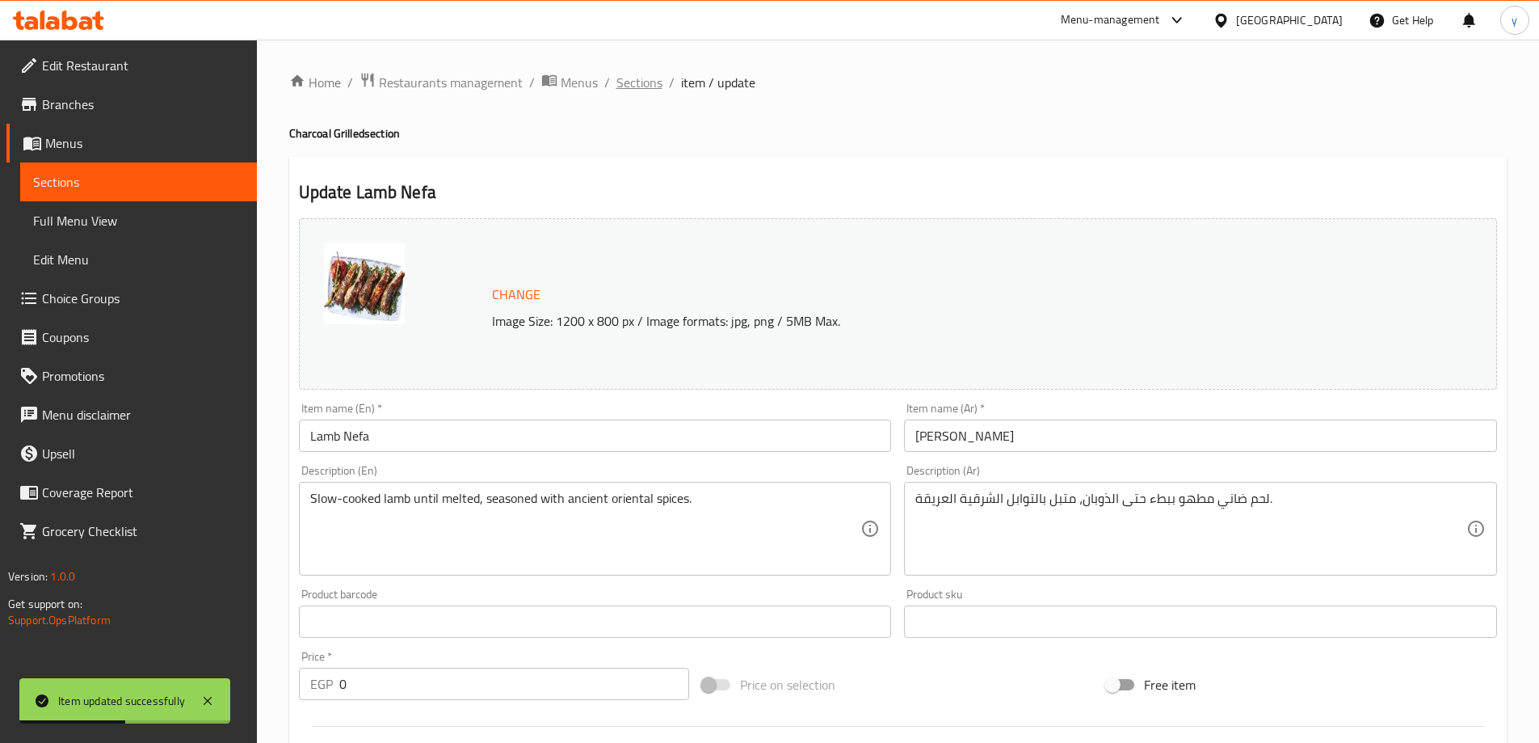
click at [639, 79] on span "Sections" at bounding box center [640, 82] width 46 height 19
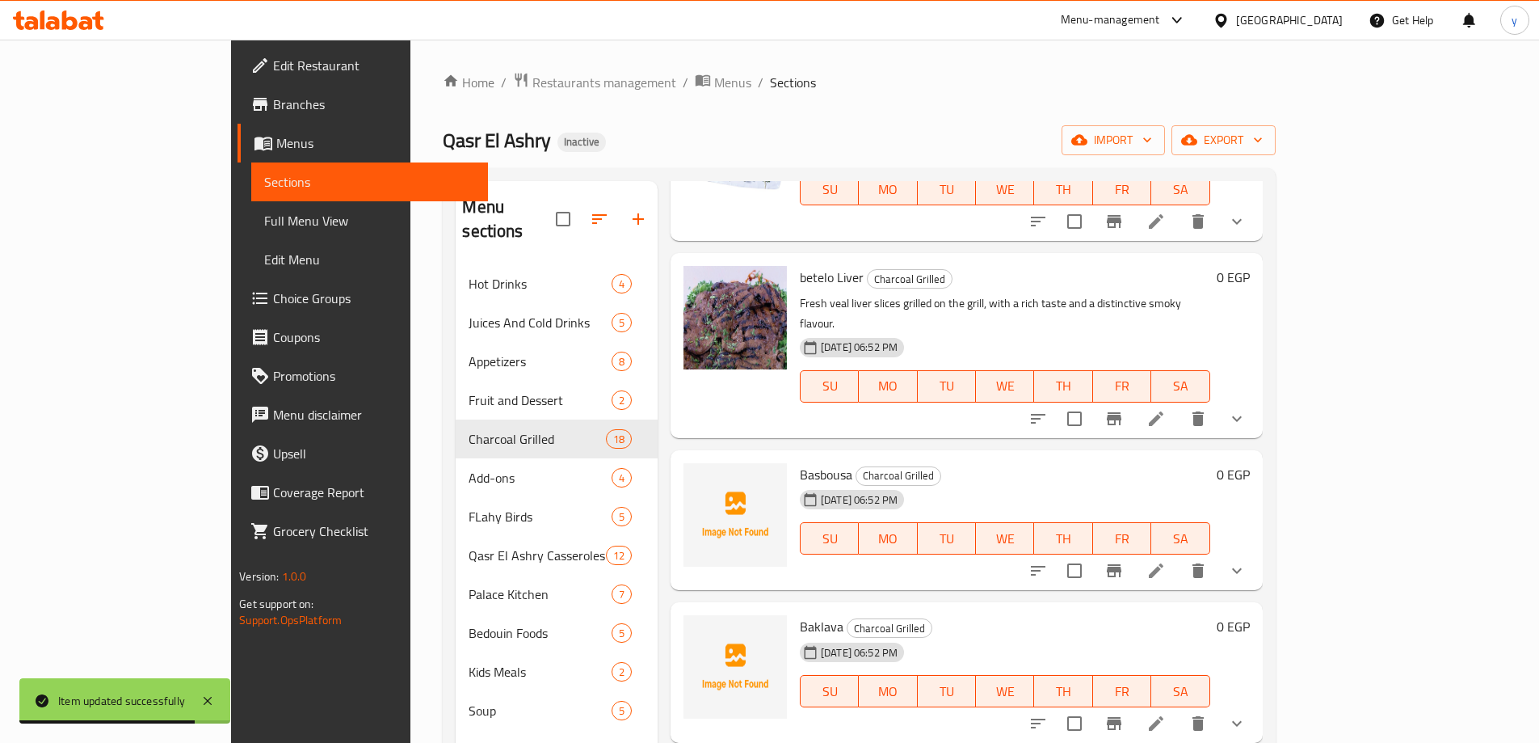
scroll to position [566, 0]
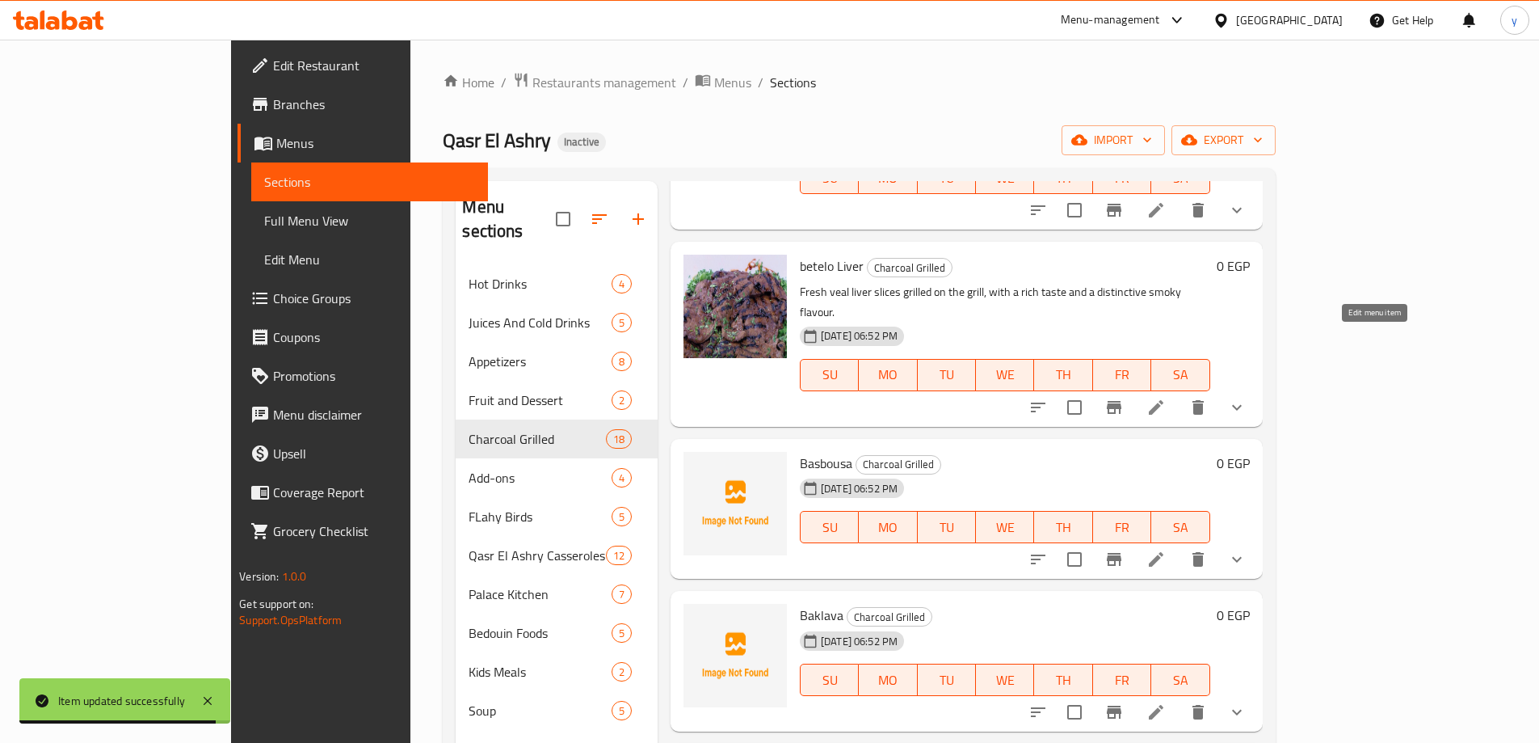
click at [1166, 398] on icon at bounding box center [1156, 407] width 19 height 19
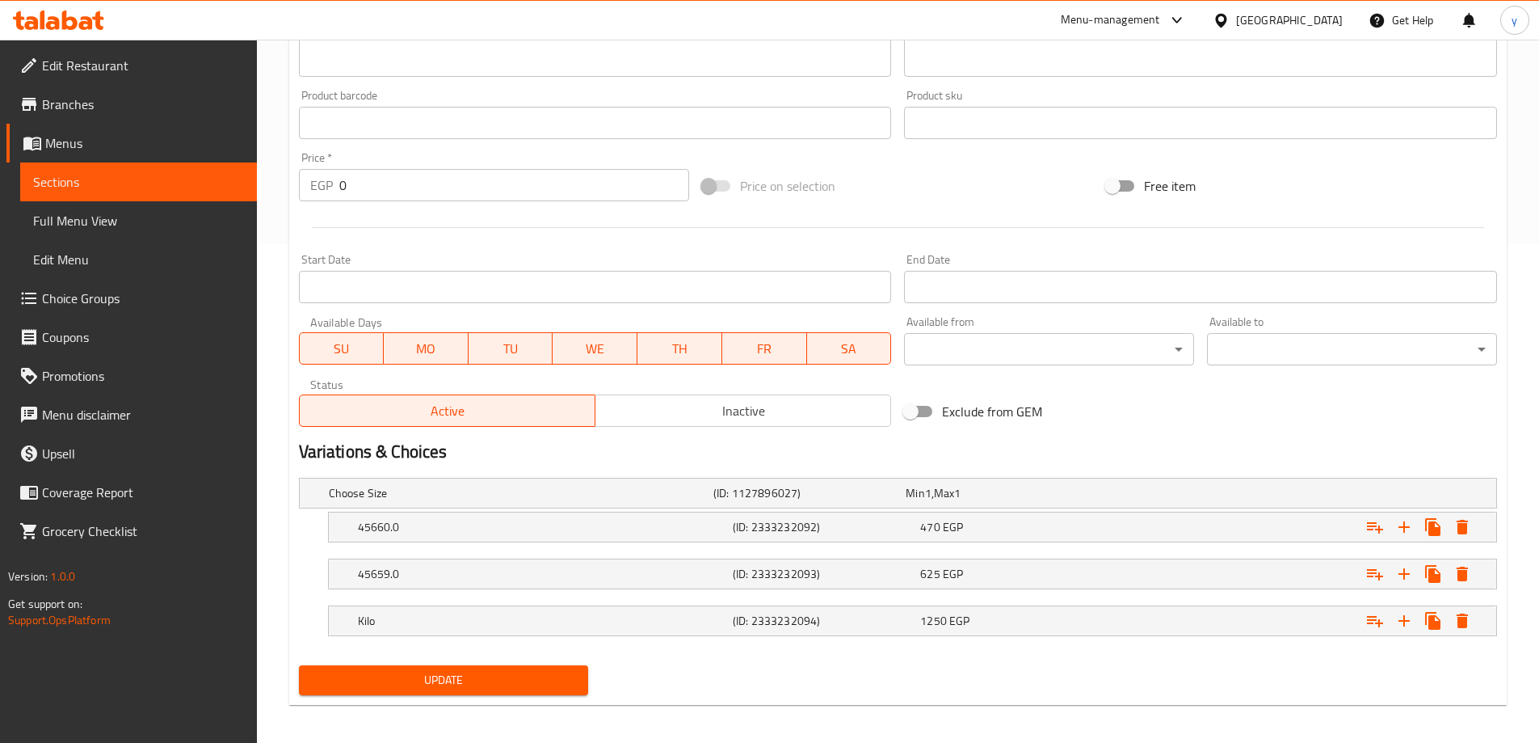
scroll to position [506, 0]
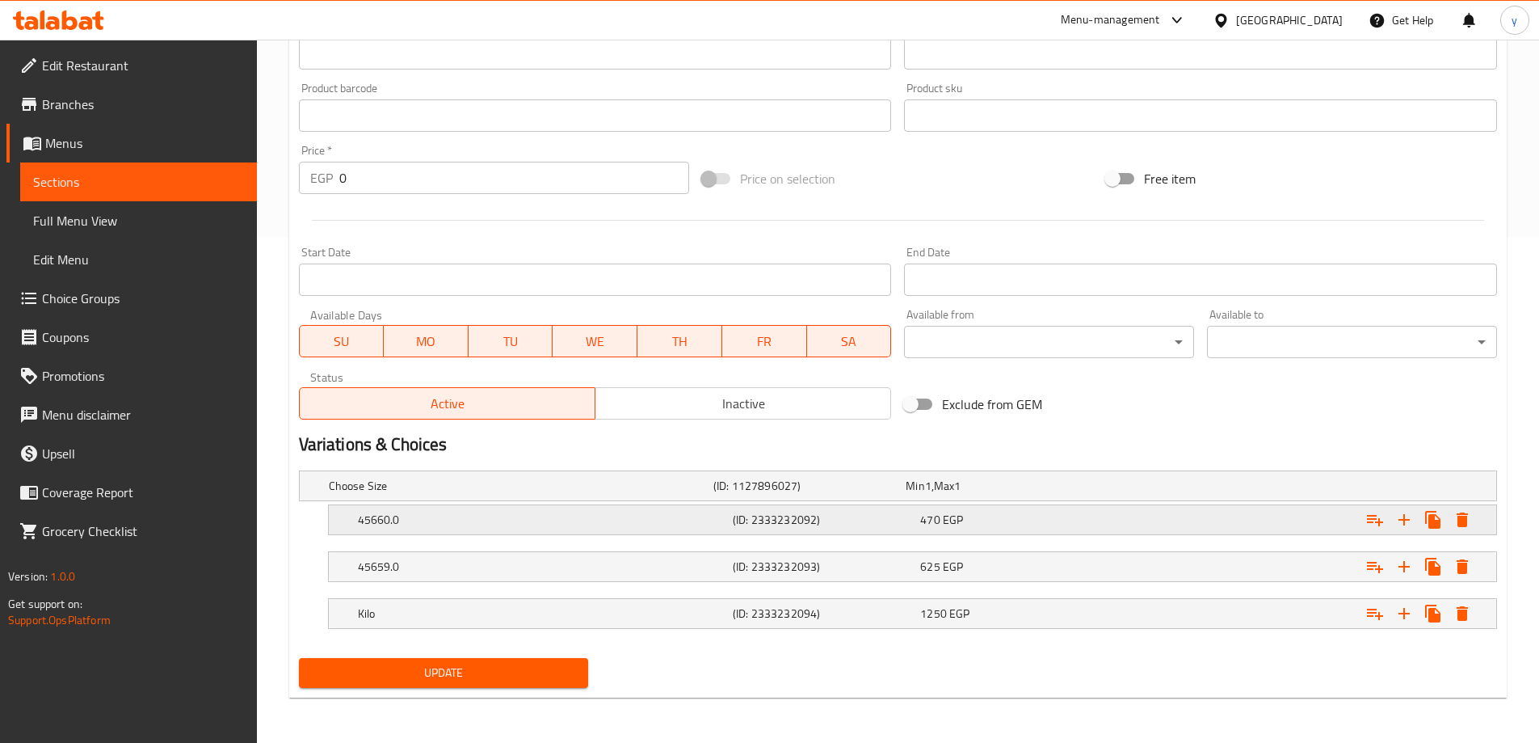
click at [527, 528] on div "45660.0" at bounding box center [542, 519] width 375 height 23
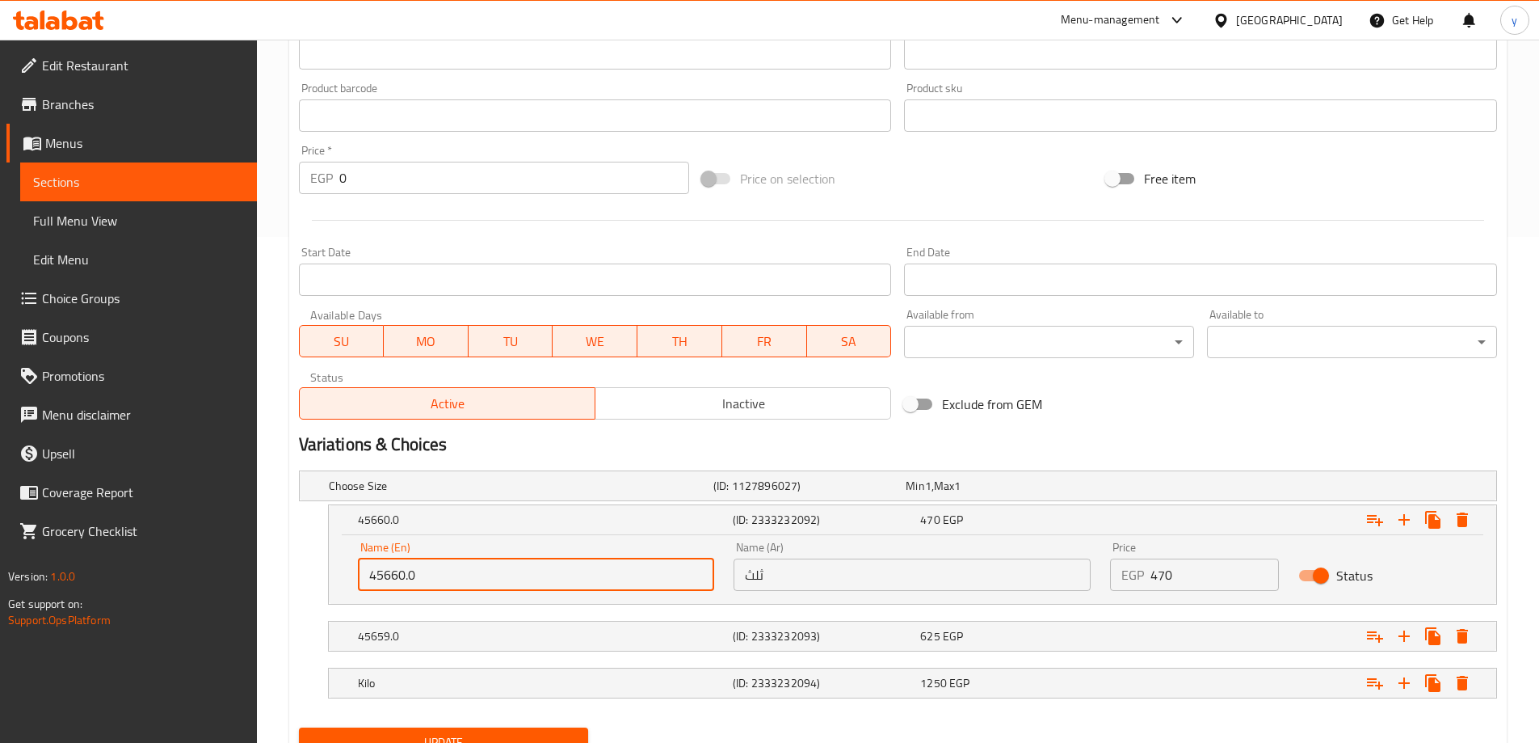
drag, startPoint x: 436, startPoint y: 567, endPoint x: 283, endPoint y: 575, distance: 153.7
click at [283, 575] on div "Home / Restaurants management / Menus / Sections / item / update Charcoal Grill…" at bounding box center [898, 173] width 1282 height 1278
paste input "1/3"
type input "1/3"
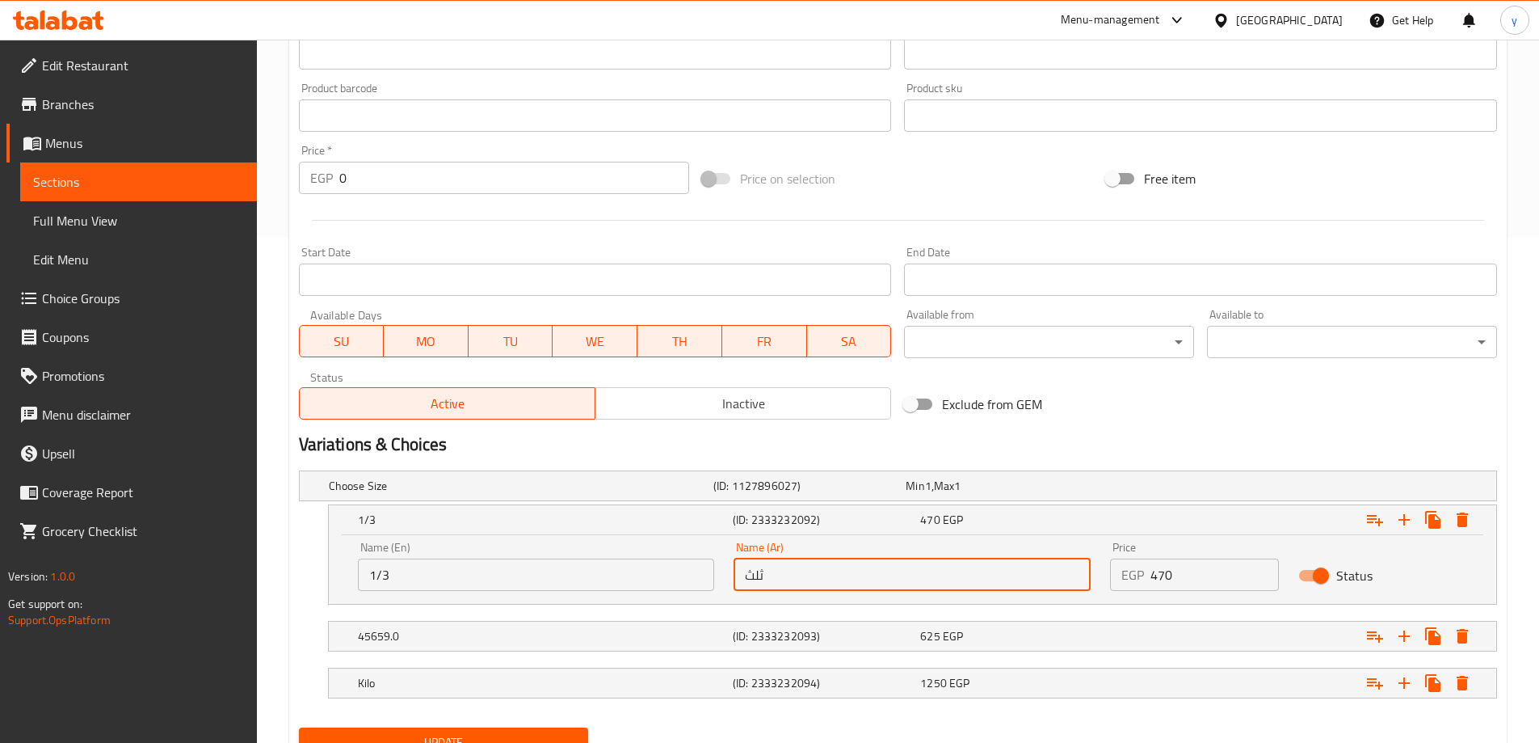
drag, startPoint x: 776, startPoint y: 581, endPoint x: 704, endPoint y: 583, distance: 71.9
click at [704, 583] on div "Name (En) 1/3 Name (En) Name (Ar) ثلث Name (Ar) Price EGP 470 Price Status" at bounding box center [912, 566] width 1129 height 69
paste input "1/3"
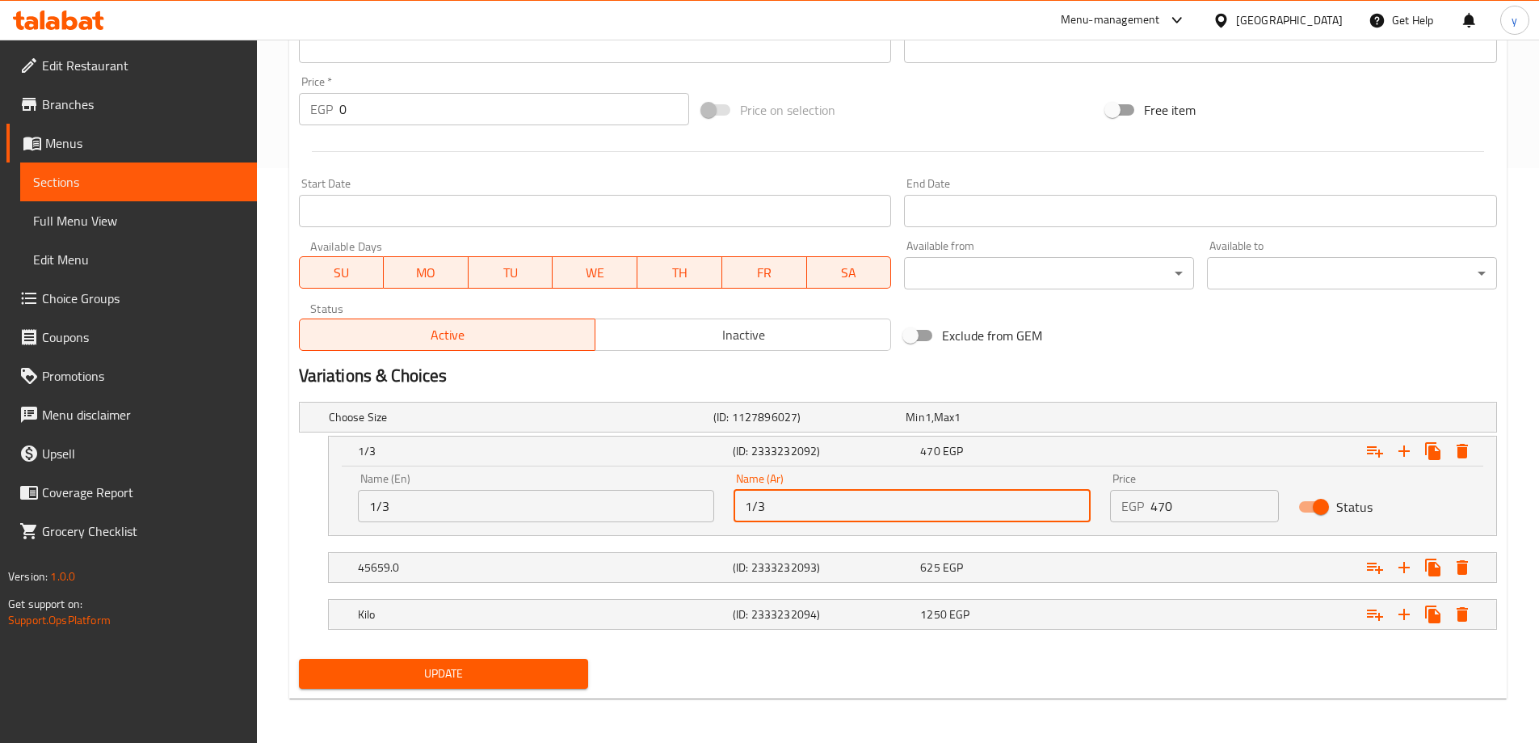
scroll to position [575, 0]
type input "1/3"
click at [491, 565] on h5 "45659.0" at bounding box center [542, 566] width 368 height 16
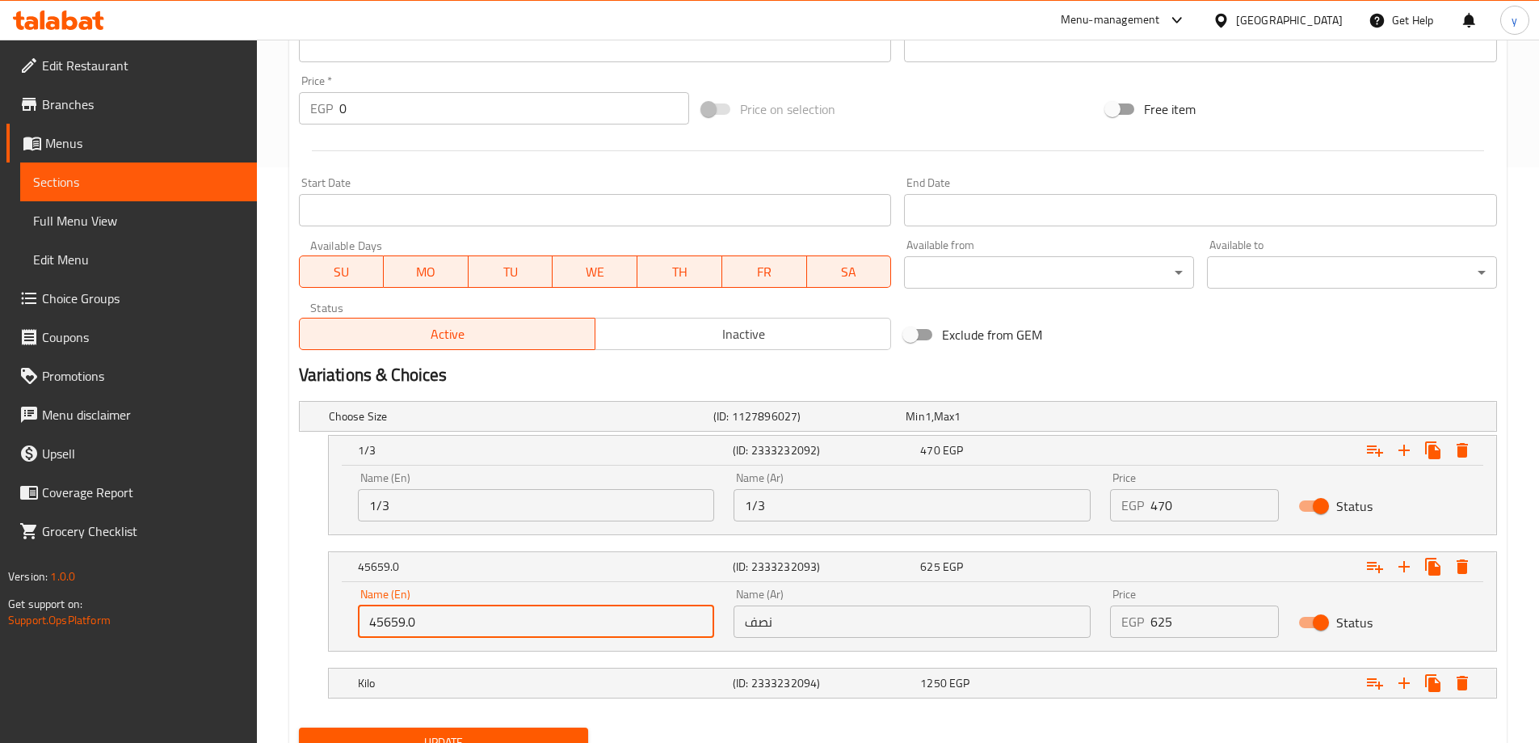
drag, startPoint x: 432, startPoint y: 623, endPoint x: 300, endPoint y: 628, distance: 132.6
click at [300, 628] on div "45659.0 (ID: 2333232093) 625 EGP Name (En) 45659.0 Name (En) Name (Ar) نصف Name…" at bounding box center [898, 601] width 1198 height 100
paste input "1/2"
type input "1/2"
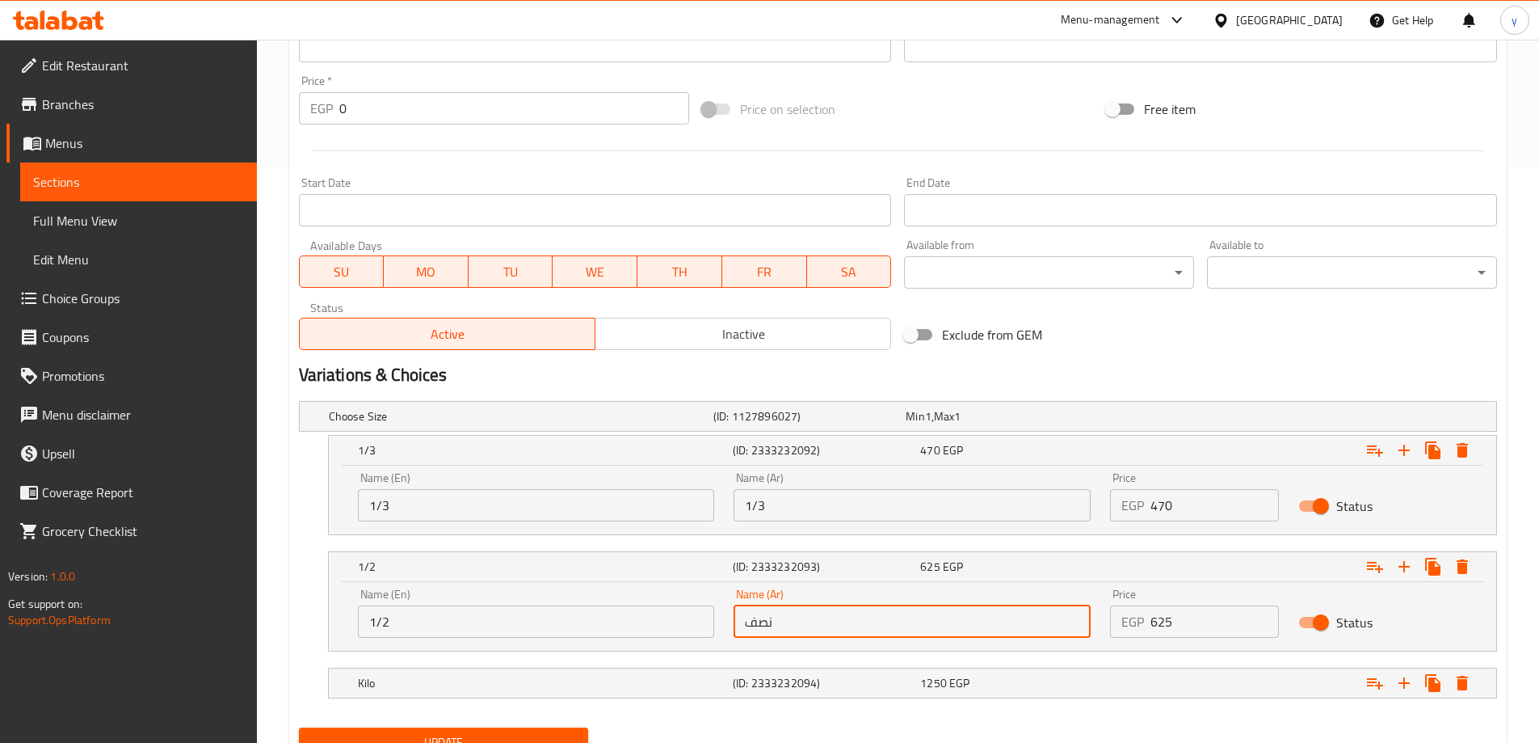
drag, startPoint x: 793, startPoint y: 628, endPoint x: 713, endPoint y: 620, distance: 81.2
click at [713, 620] on div "Name (En) 1/2 Name (En) Name (Ar) نصف Name (Ar) Price EGP 625 Price Status" at bounding box center [912, 613] width 1129 height 69
paste input "1/2"
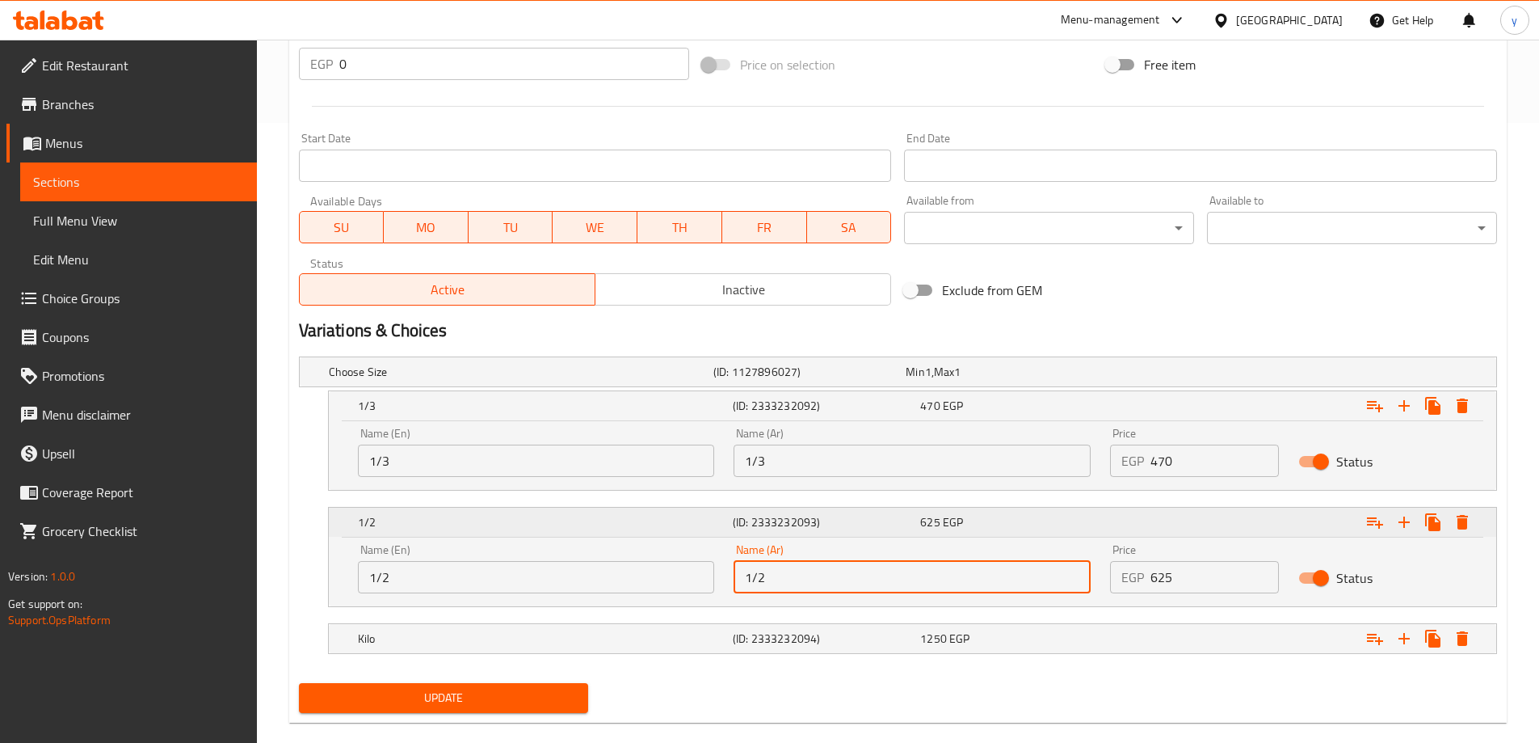
scroll to position [645, 0]
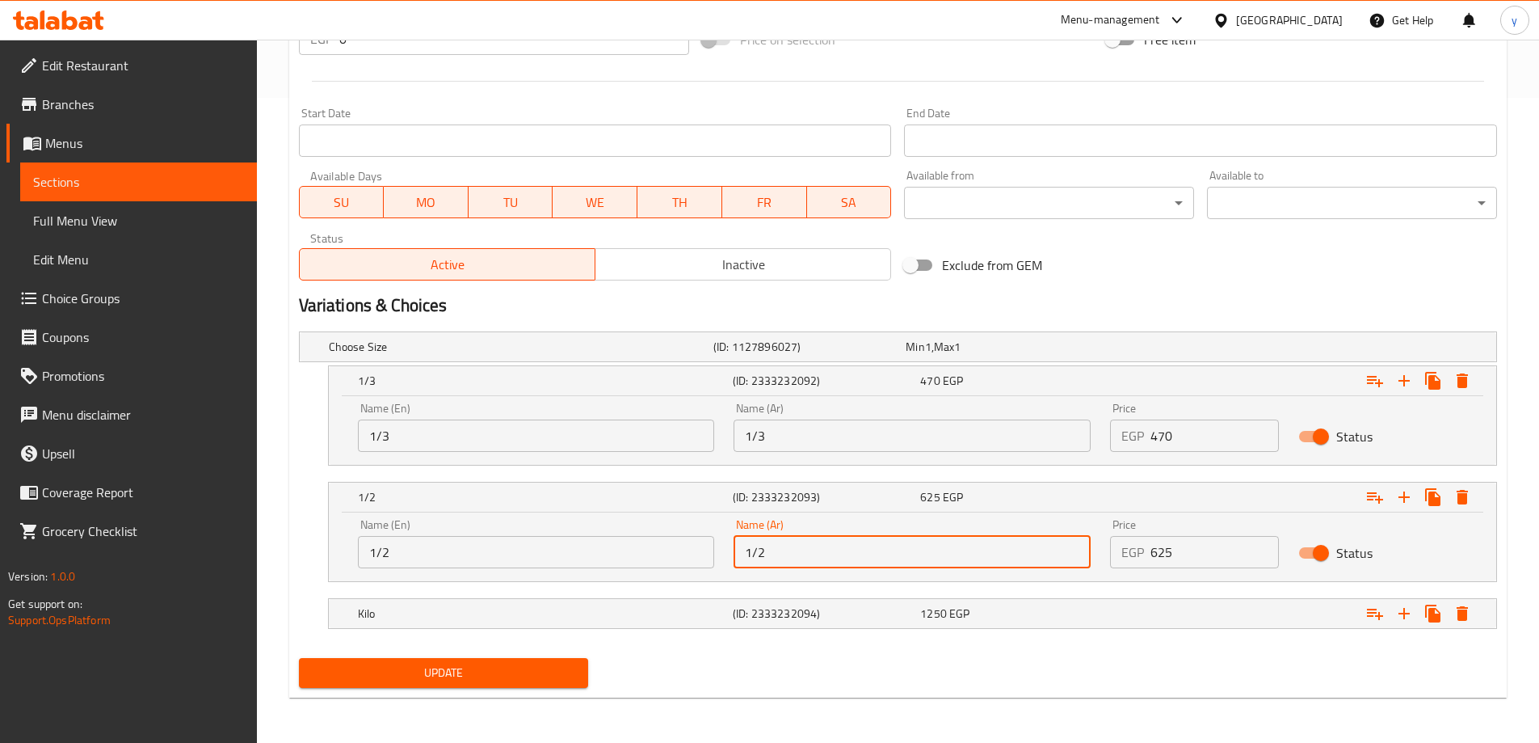
type input "1/2"
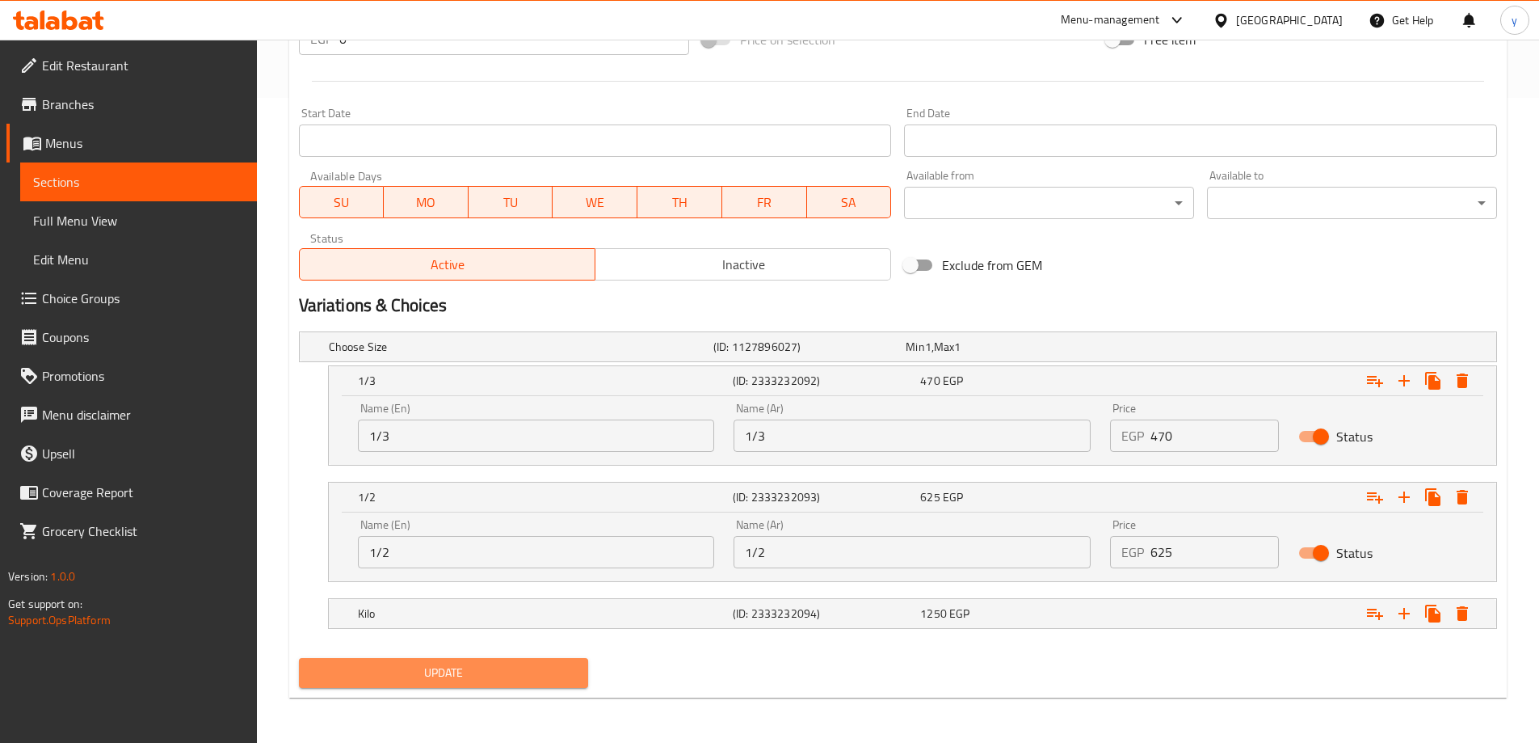
click at [511, 658] on button "Update" at bounding box center [444, 673] width 290 height 30
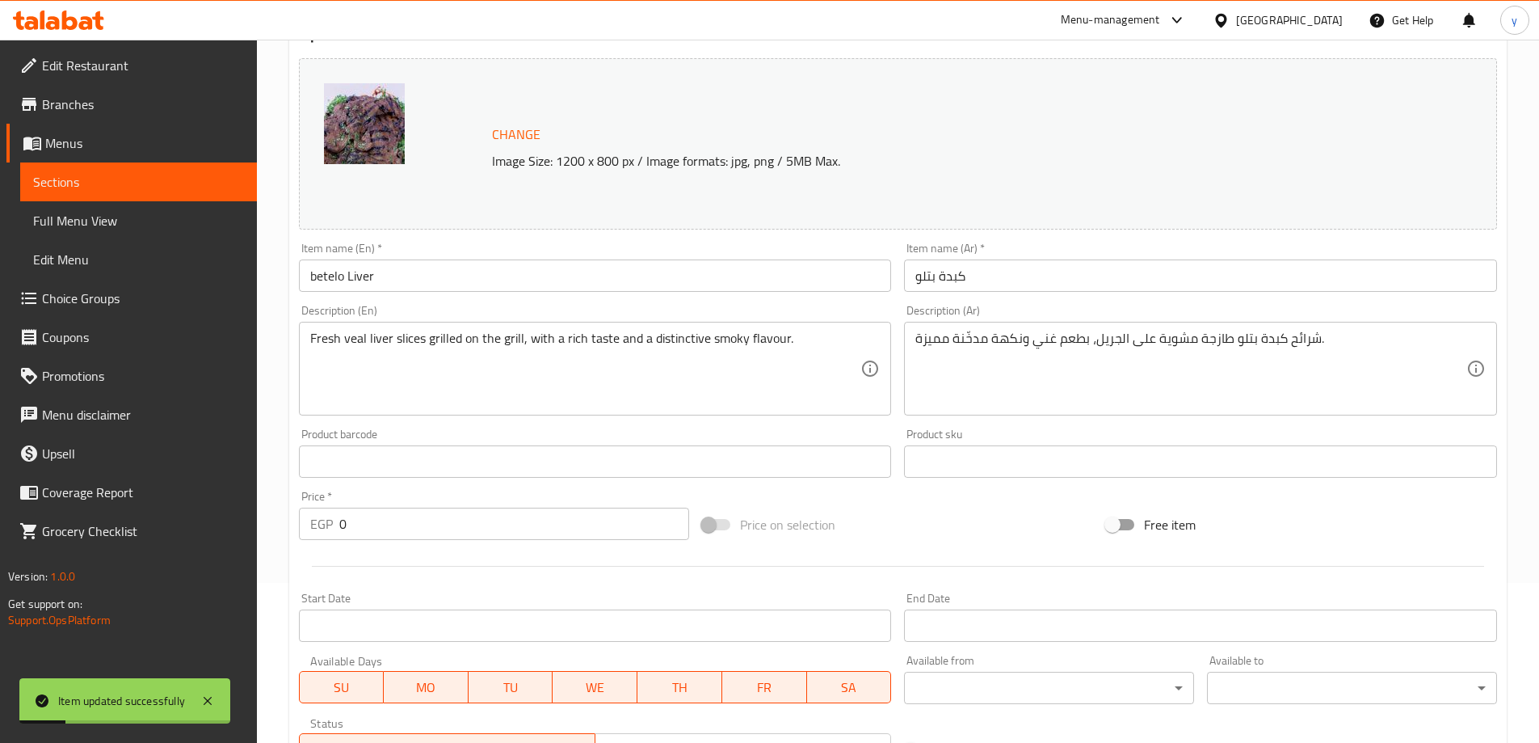
scroll to position [0, 0]
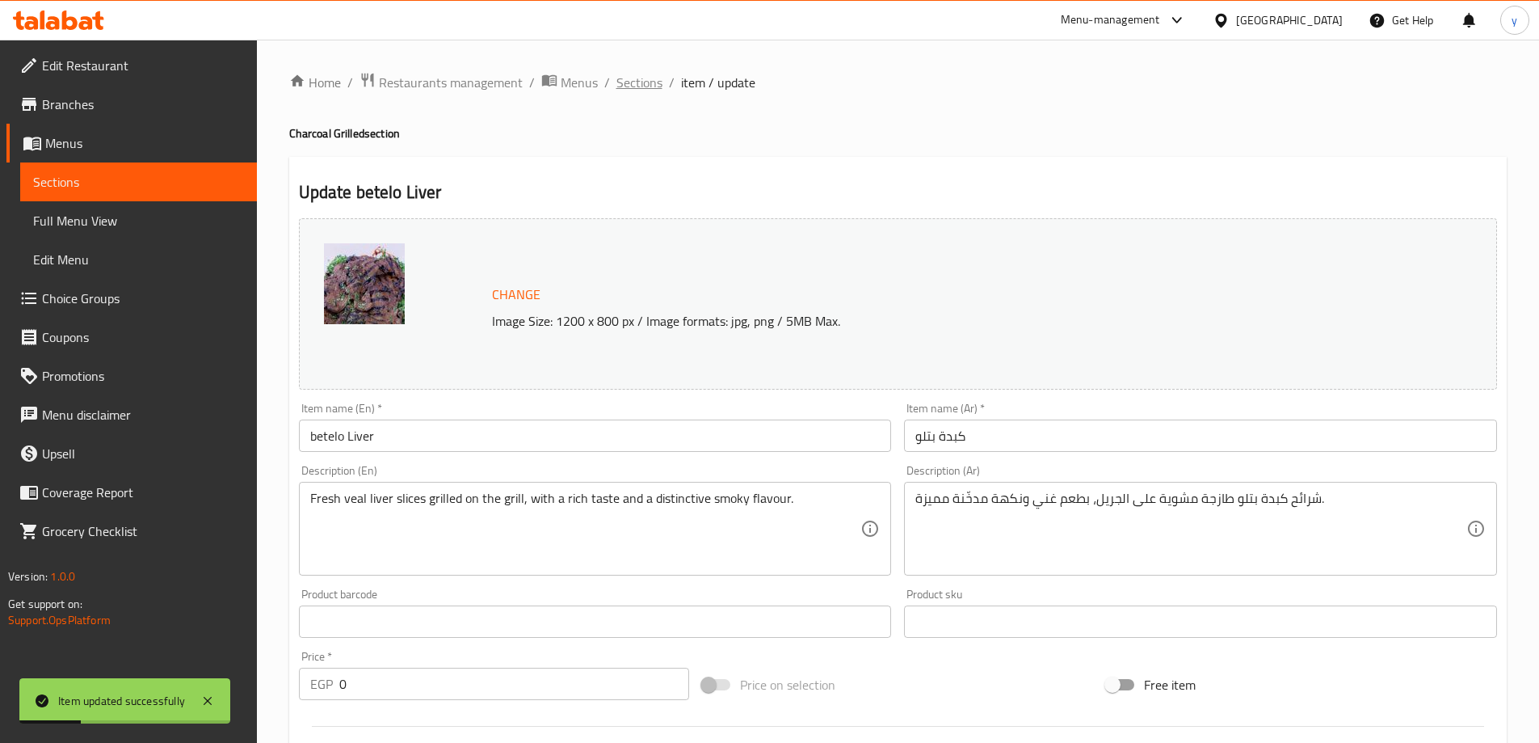
click at [641, 79] on span "Sections" at bounding box center [640, 82] width 46 height 19
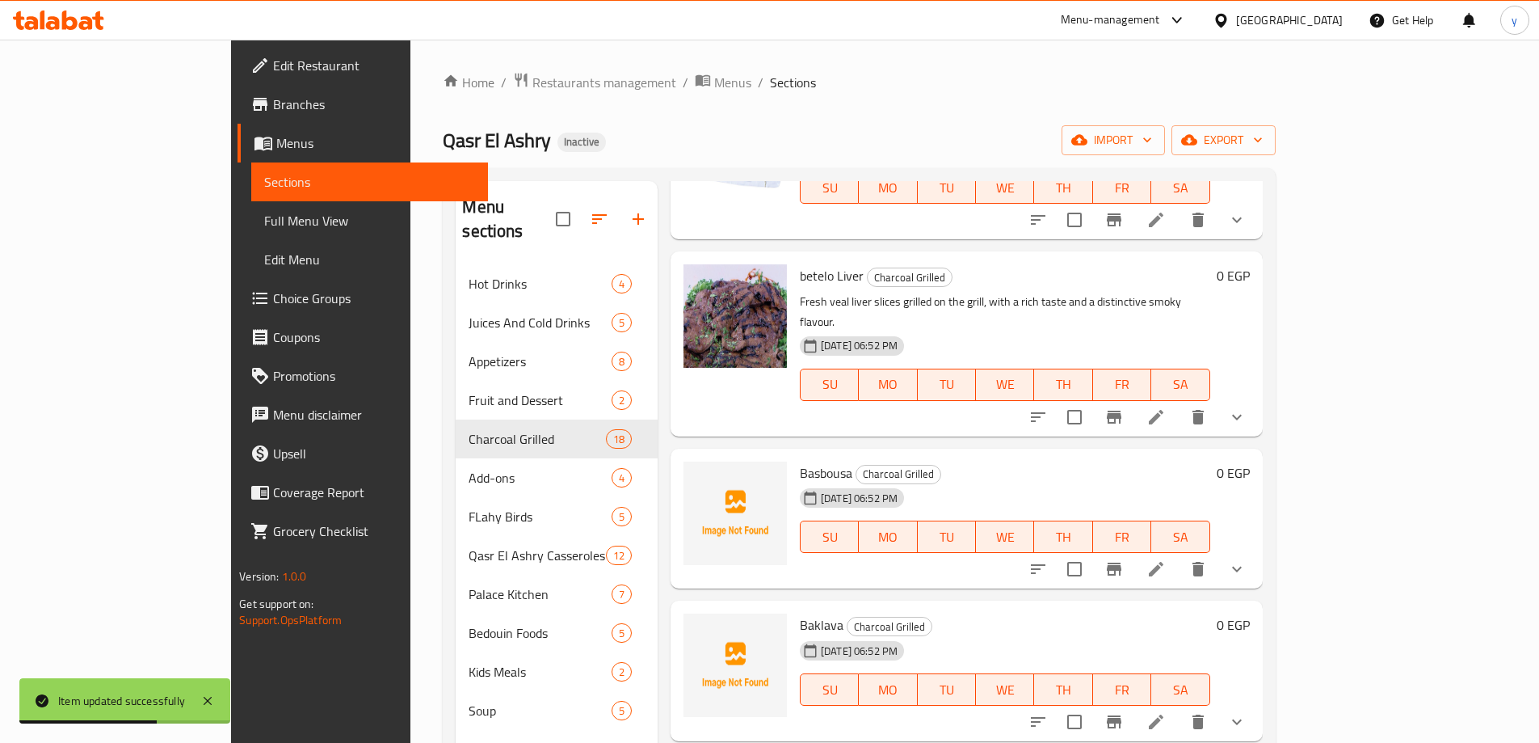
scroll to position [566, 0]
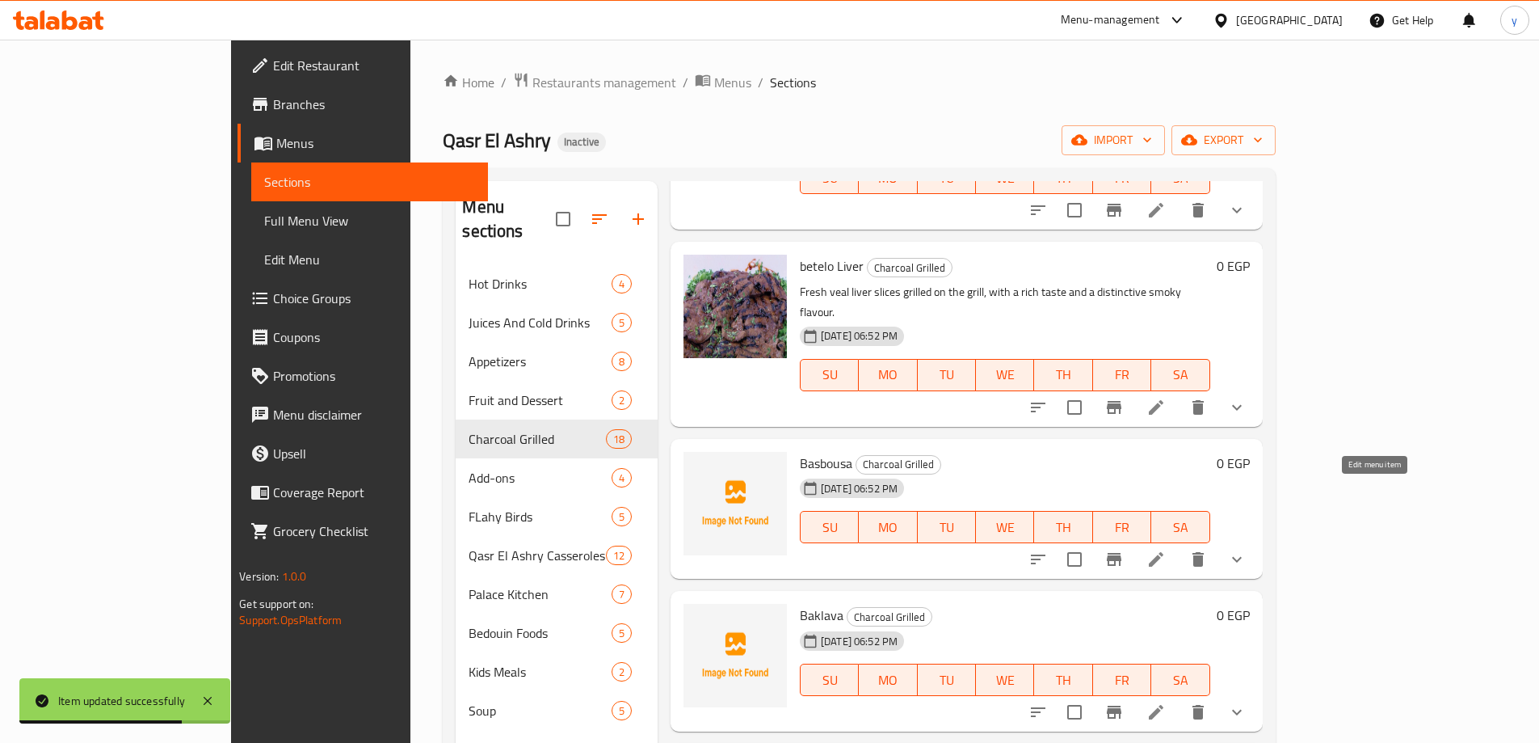
click at [1166, 549] on icon at bounding box center [1156, 558] width 19 height 19
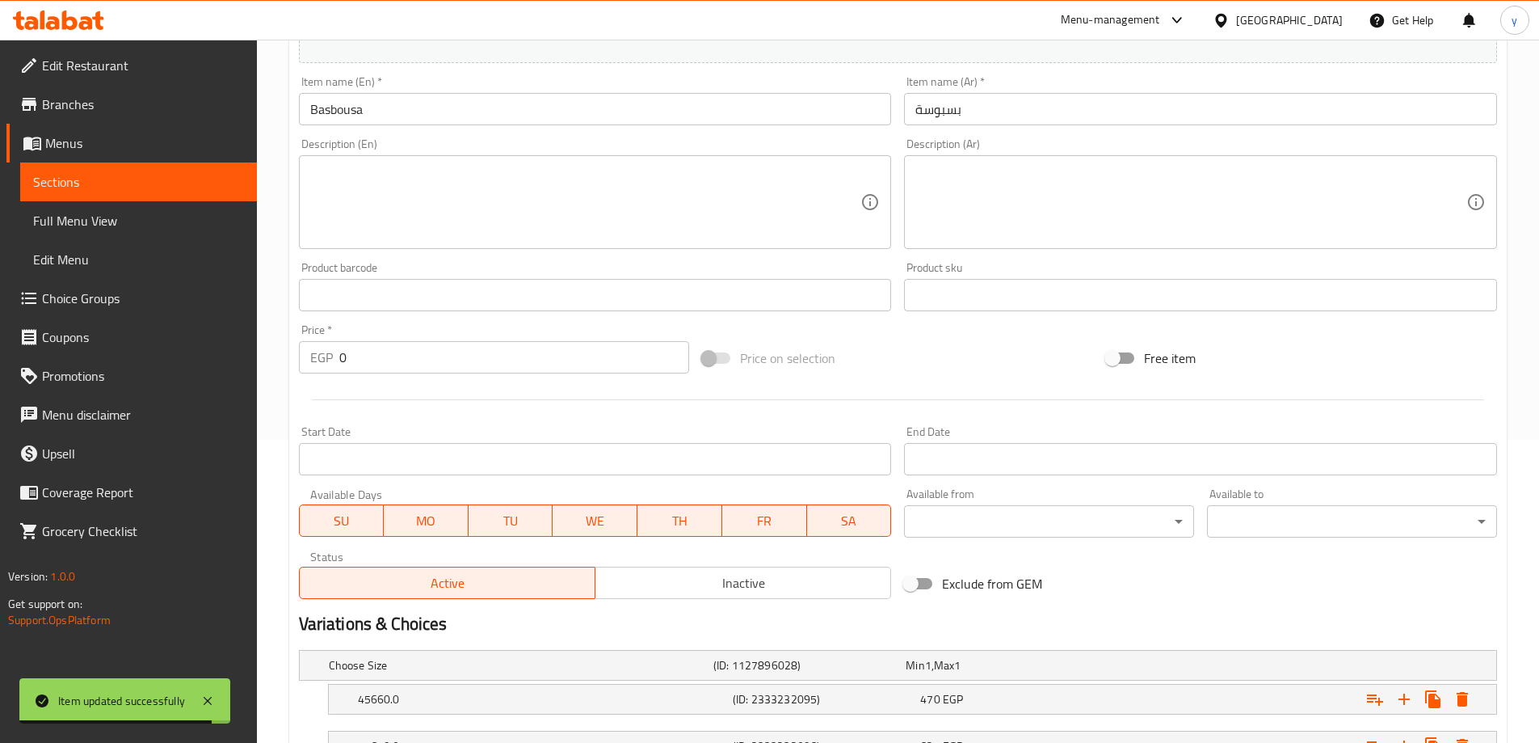
scroll to position [482, 0]
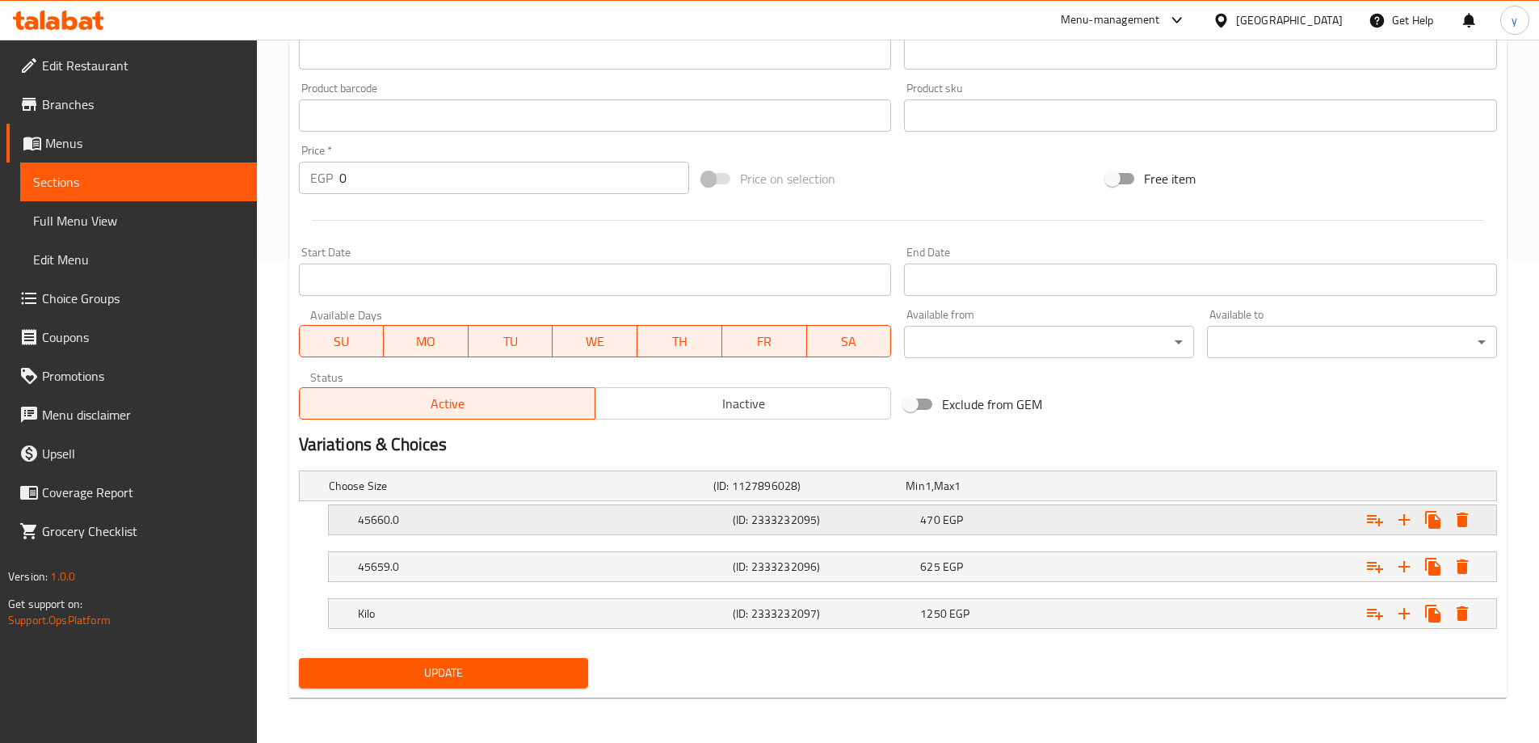
click at [480, 511] on h5 "45660.0" at bounding box center [542, 519] width 368 height 16
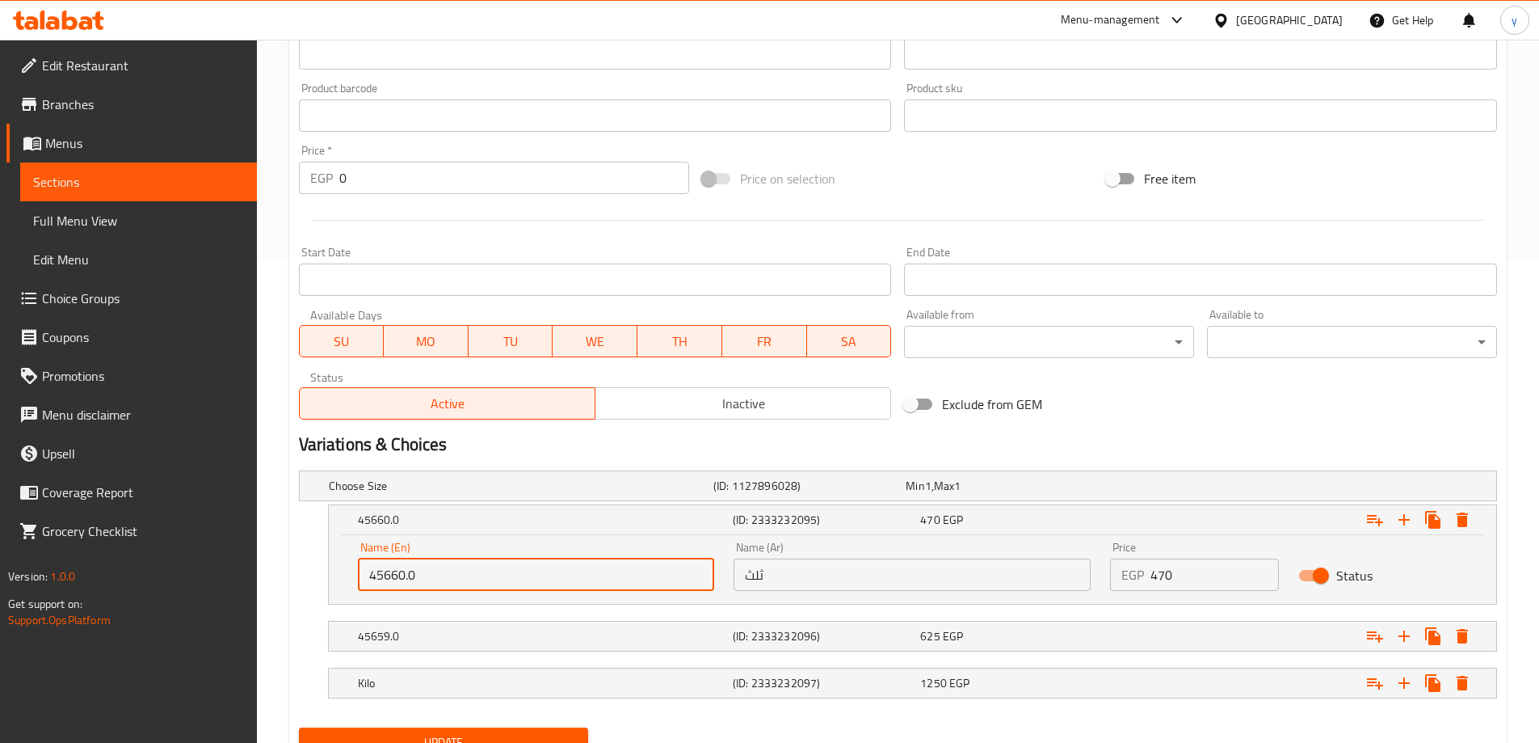
drag, startPoint x: 413, startPoint y: 578, endPoint x: 356, endPoint y: 579, distance: 56.6
click at [356, 579] on div "Name (En) 45660.0 Name (En)" at bounding box center [536, 566] width 377 height 69
paste input "1/3"
type input "1/3"
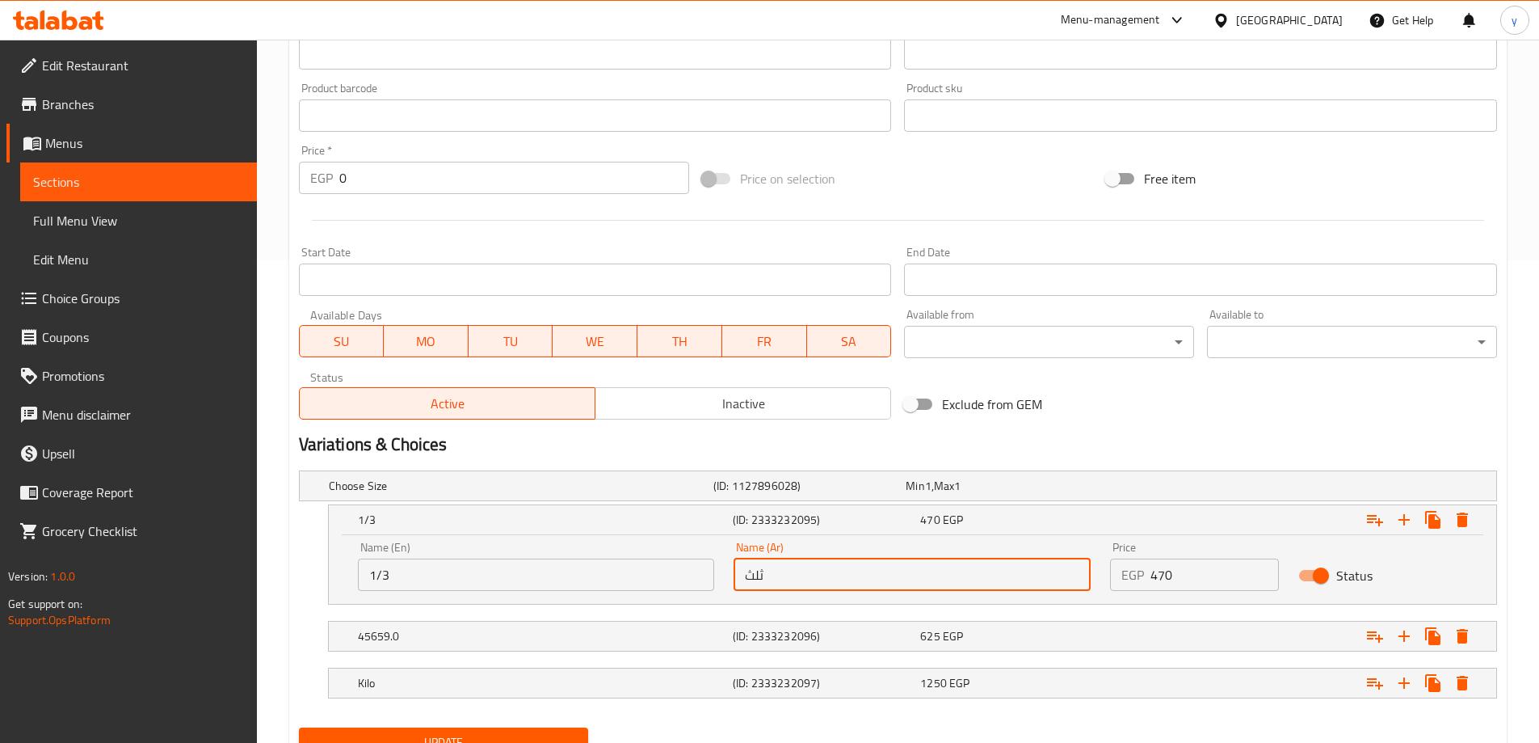
drag, startPoint x: 771, startPoint y: 577, endPoint x: 715, endPoint y: 582, distance: 56.0
click at [715, 582] on div "Name (En) 1/3 Name (En) Name (Ar) ثلث Name (Ar) Price EGP 470 Price Status" at bounding box center [912, 566] width 1129 height 69
paste input "1/3"
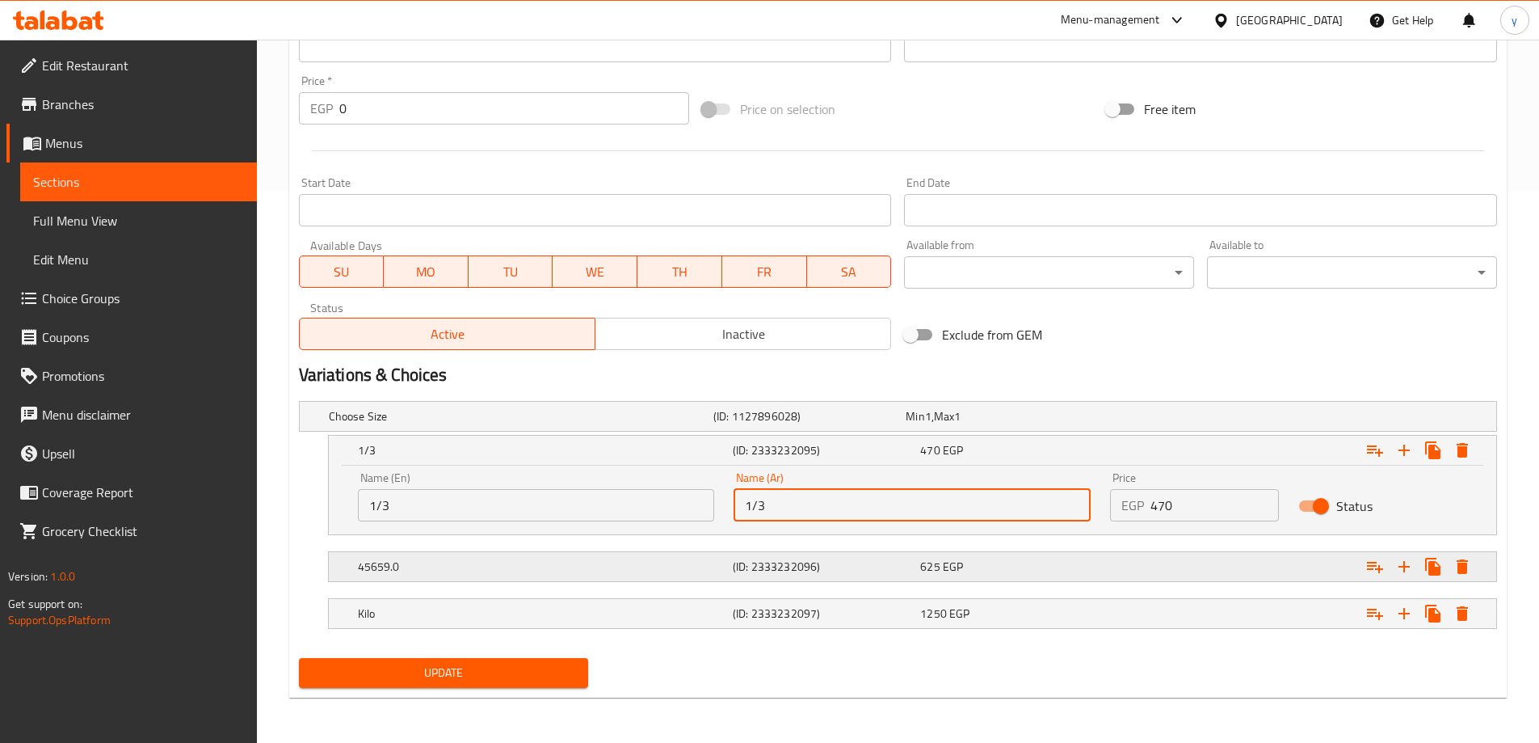
type input "1/3"
click at [460, 570] on h5 "45659.0" at bounding box center [542, 566] width 368 height 16
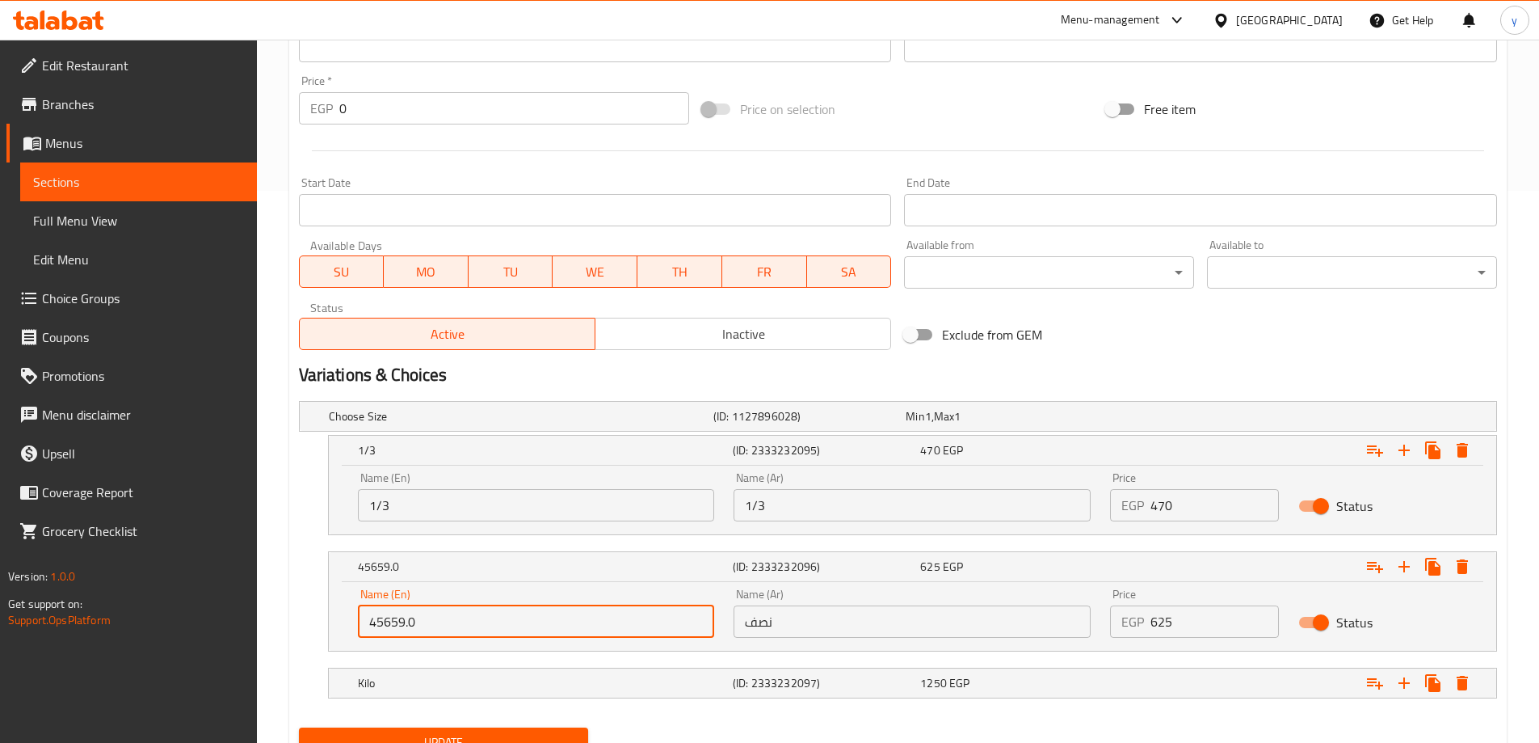
drag, startPoint x: 395, startPoint y: 624, endPoint x: 329, endPoint y: 626, distance: 66.3
click at [329, 626] on div "Name (En) 45659.0 Name (En) Name (Ar) نصف Name (Ar) Price EGP 625 Price Status" at bounding box center [913, 616] width 1168 height 69
paste input "1/2"
type input "1/2"
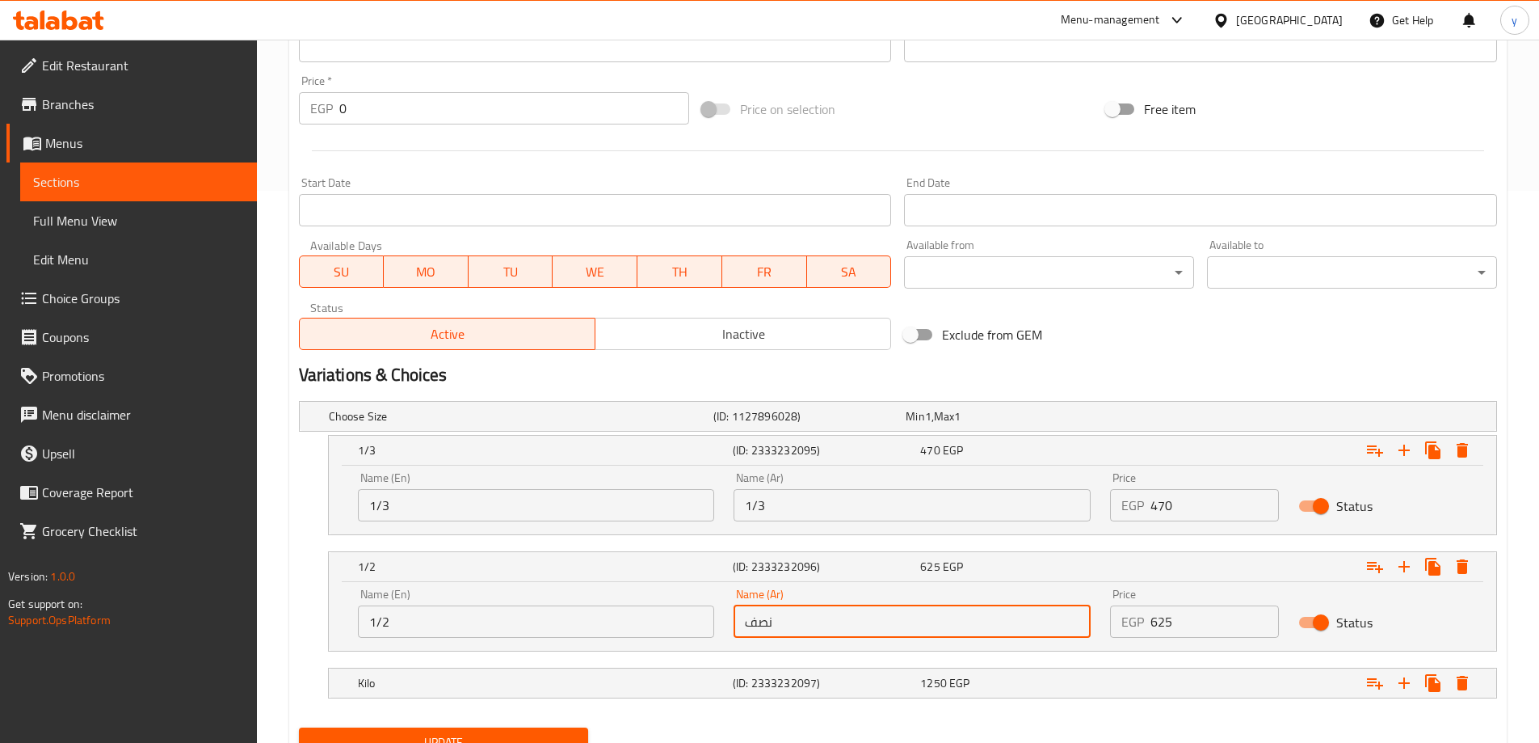
drag, startPoint x: 744, startPoint y: 632, endPoint x: 729, endPoint y: 633, distance: 15.4
click at [730, 633] on div "Name (Ar) نصف Name (Ar)" at bounding box center [912, 613] width 377 height 69
paste input "1/2"
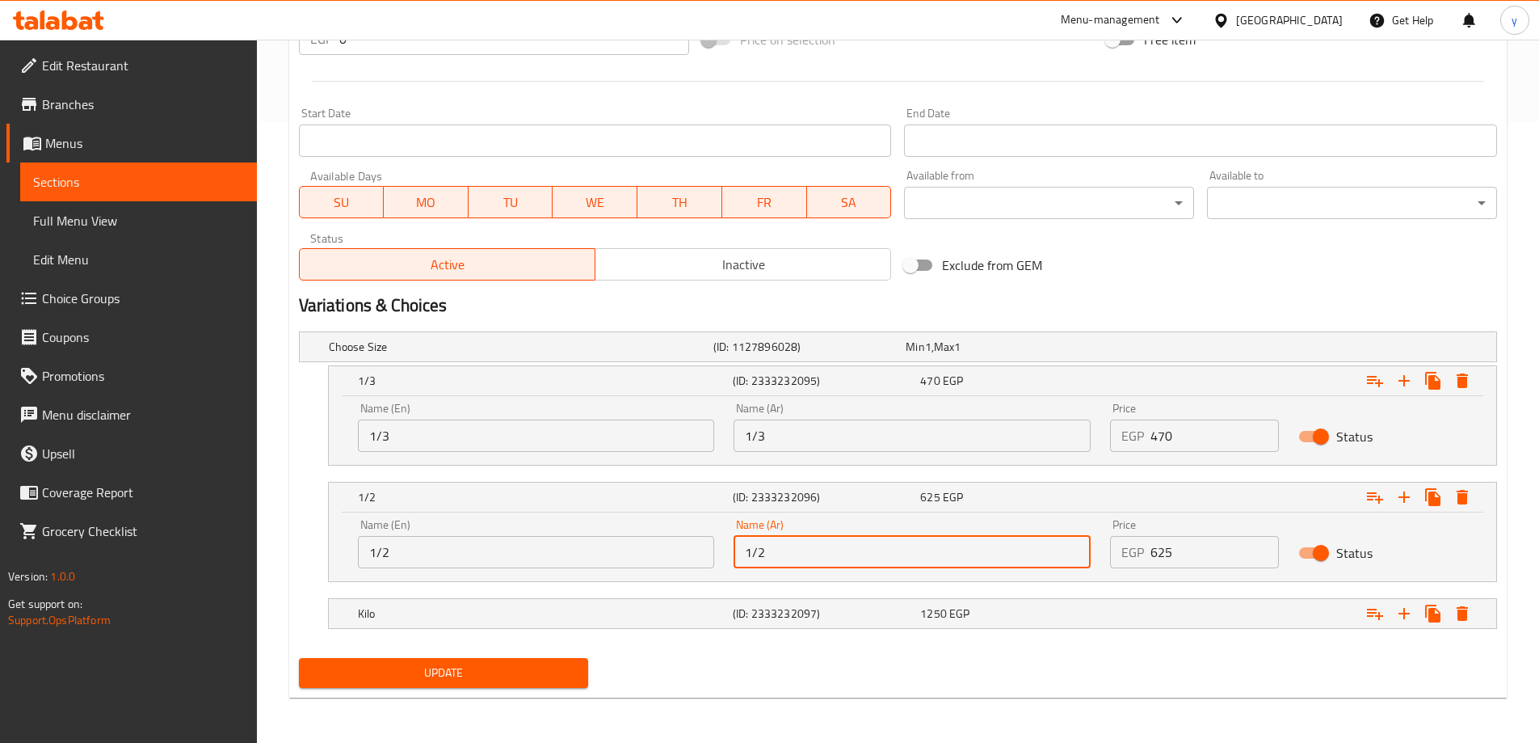
type input "1/2"
click at [453, 666] on span "Update" at bounding box center [444, 673] width 264 height 20
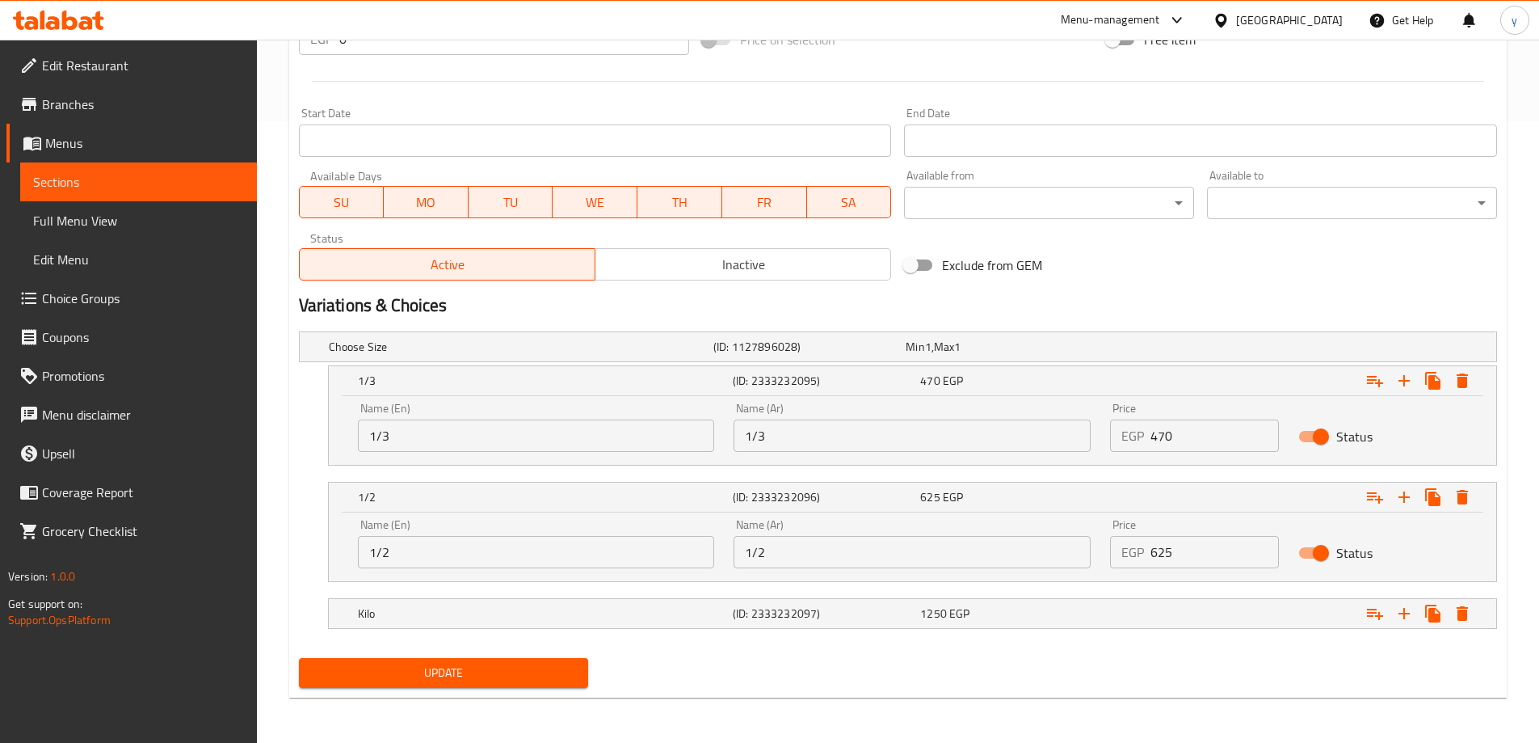
click at [472, 671] on span "Update" at bounding box center [444, 673] width 264 height 20
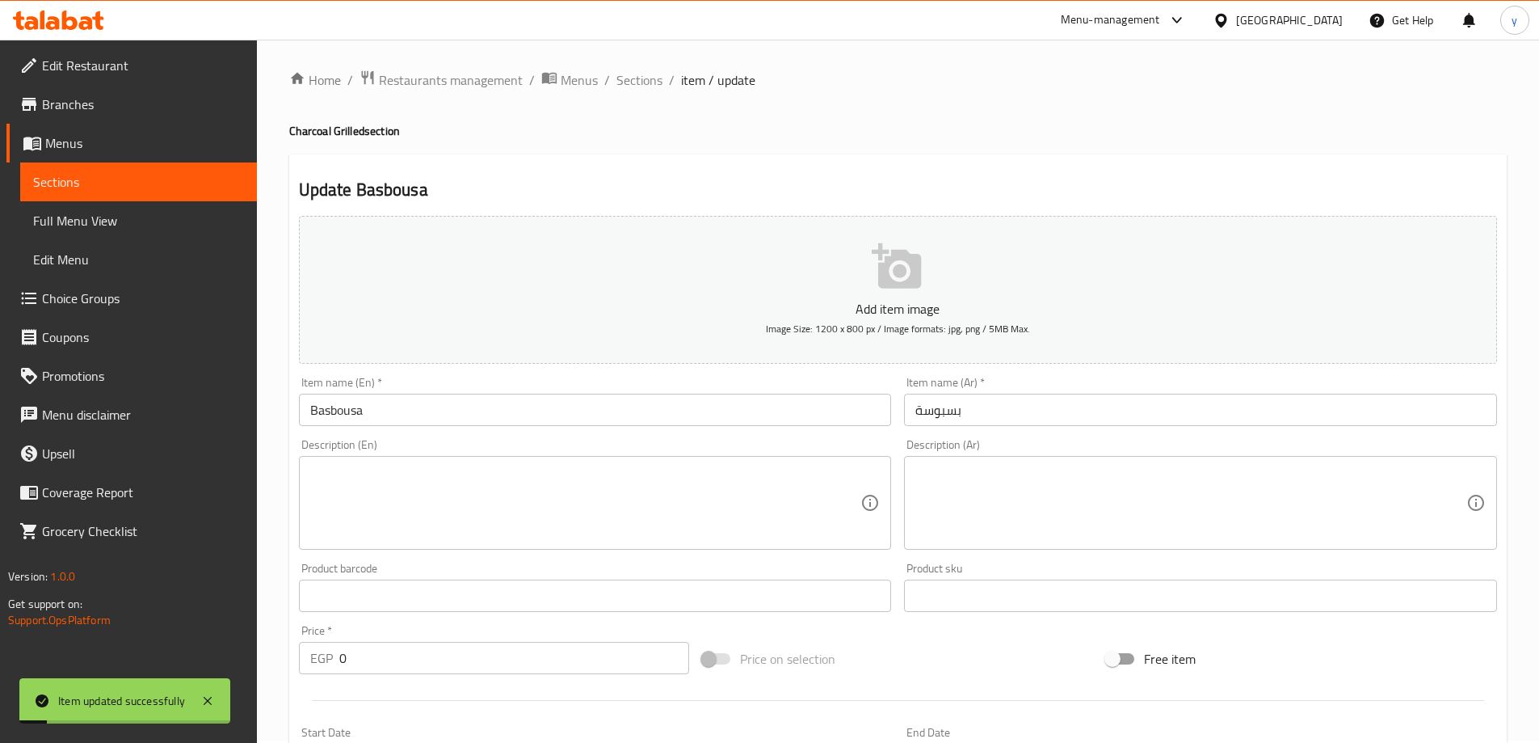
scroll to position [0, 0]
click at [622, 90] on span "Sections" at bounding box center [640, 82] width 46 height 19
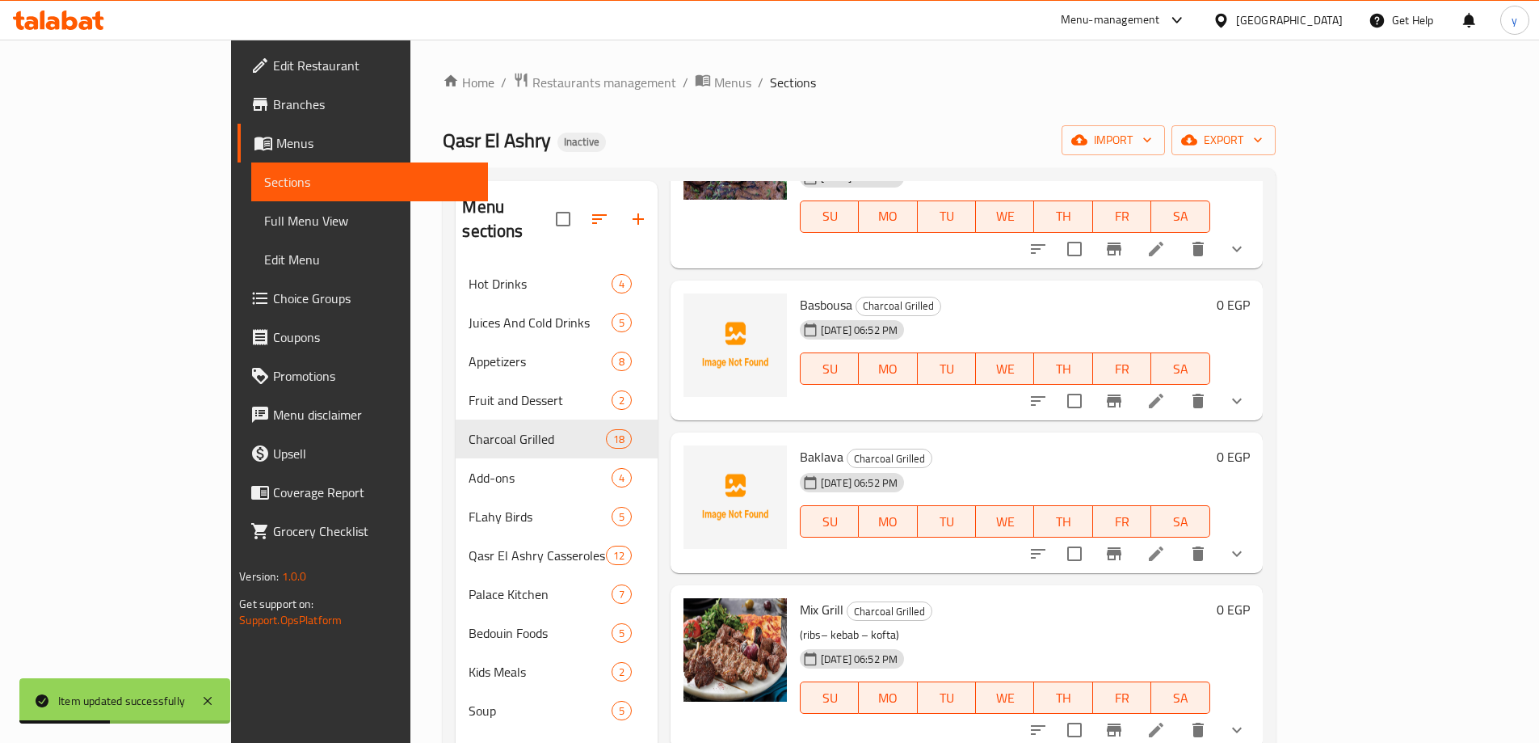
scroll to position [727, 0]
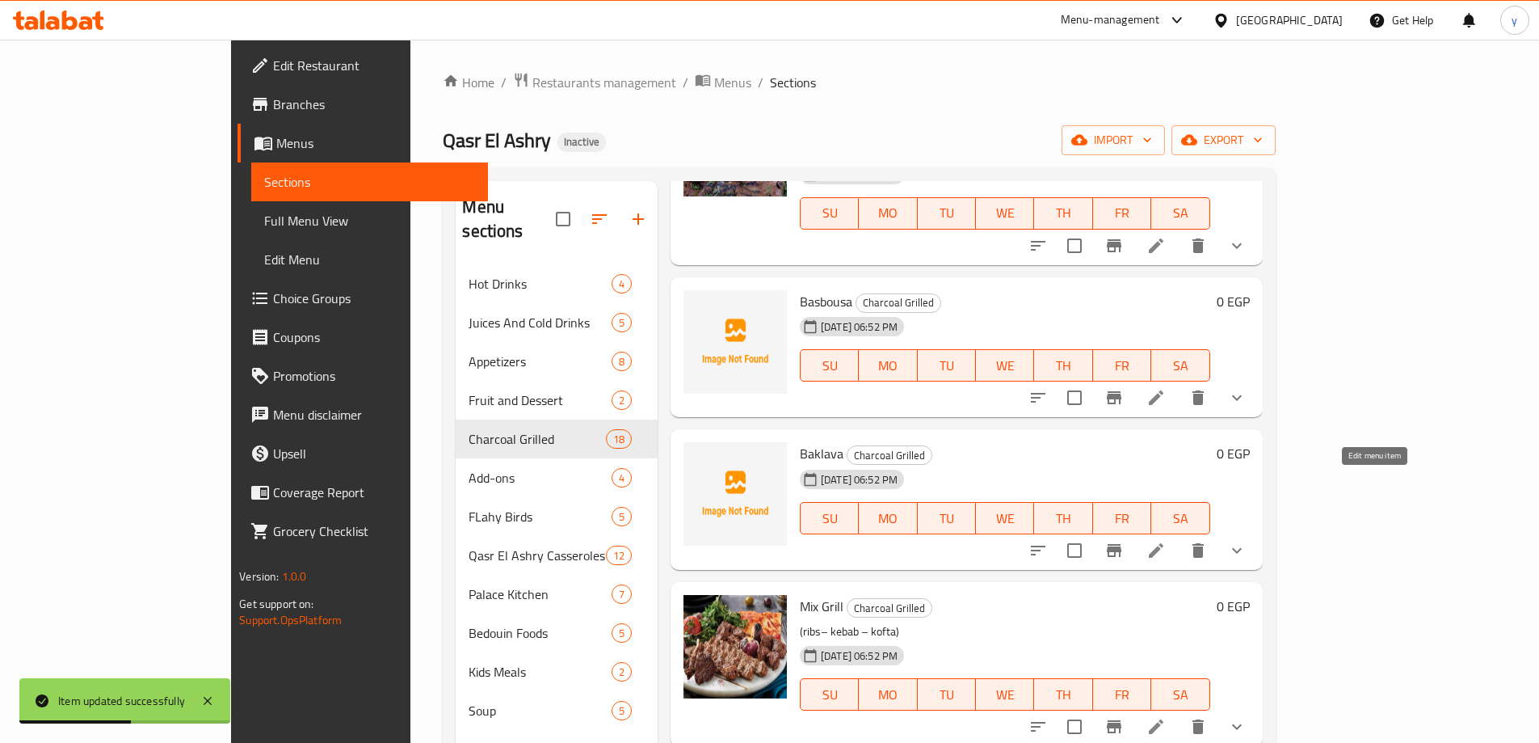
click at [1164, 543] on icon at bounding box center [1156, 550] width 15 height 15
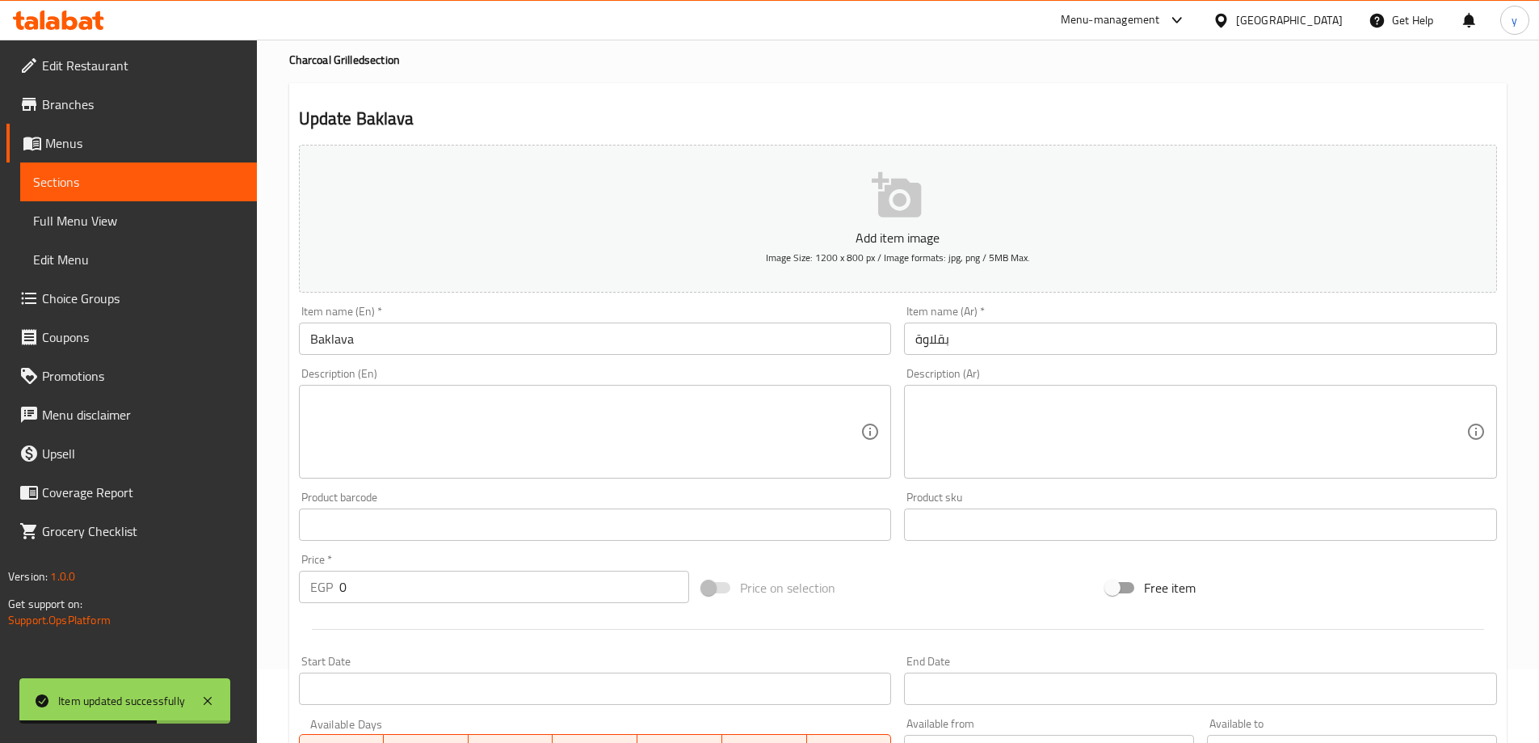
scroll to position [482, 0]
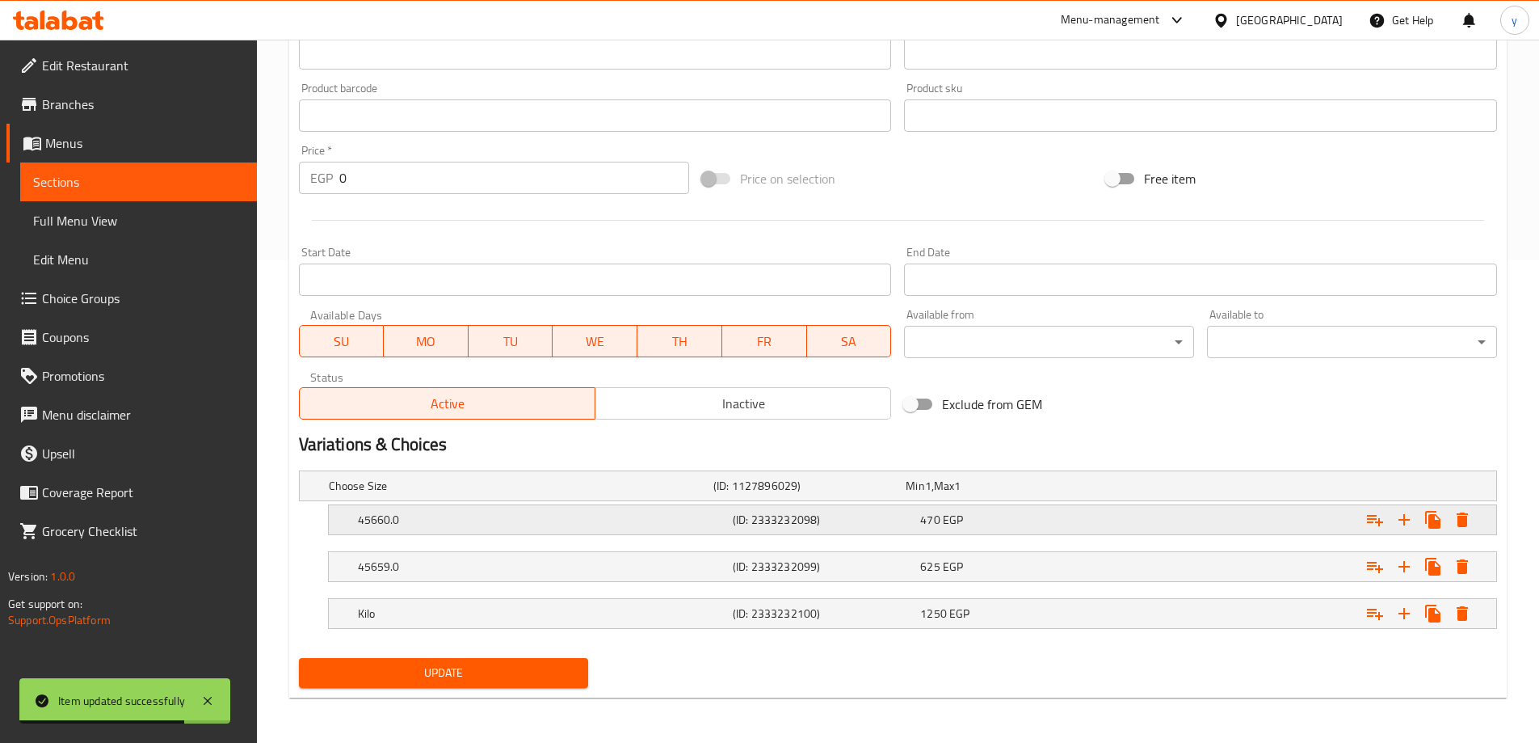
click at [463, 528] on div "45660.0" at bounding box center [542, 519] width 375 height 23
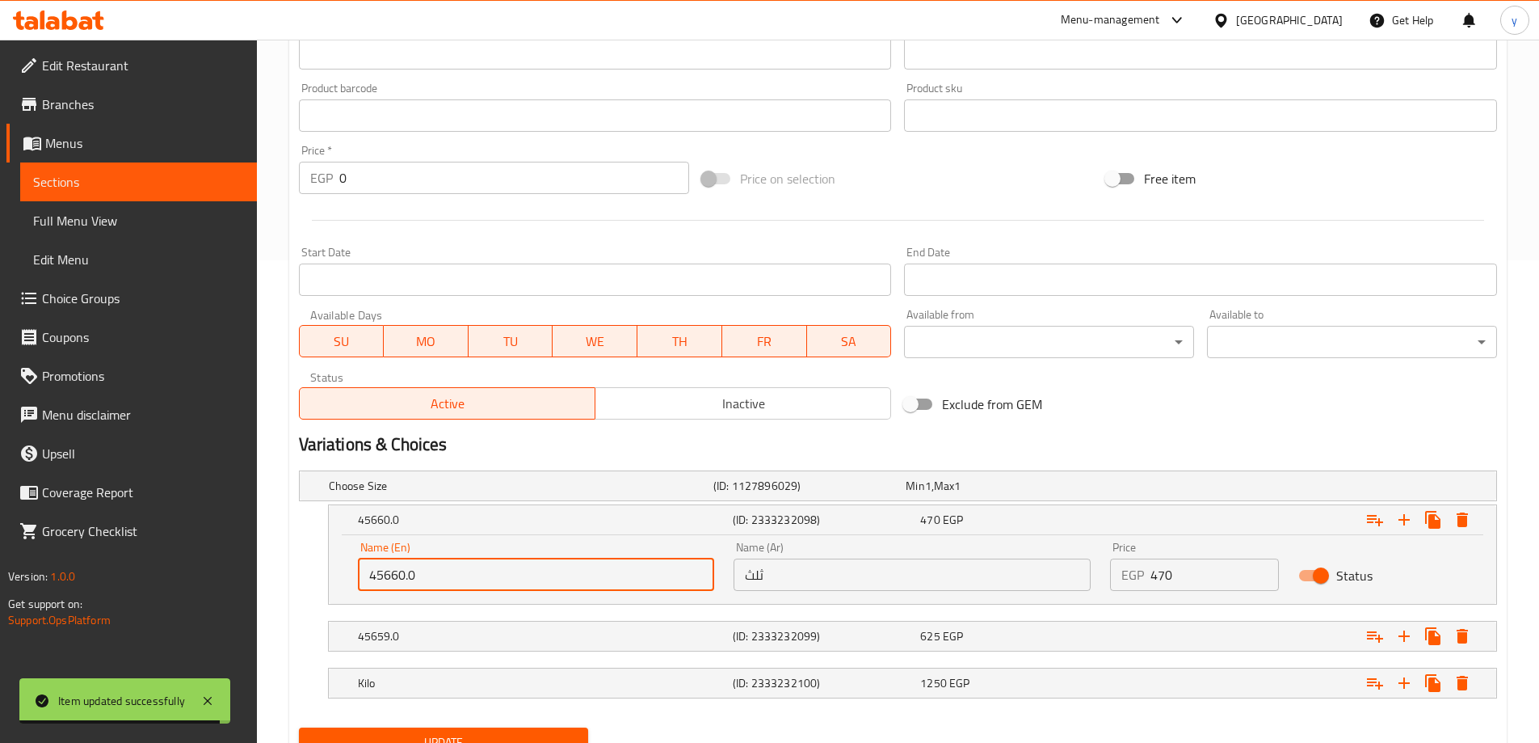
drag, startPoint x: 426, startPoint y: 580, endPoint x: 330, endPoint y: 578, distance: 95.4
click at [330, 578] on div "Name (En) 45660.0 Name (En) Name (Ar) ثلث Name (Ar) Price EGP 470 Price Status" at bounding box center [913, 569] width 1168 height 69
click at [448, 579] on input "45660.0" at bounding box center [536, 574] width 357 height 32
paste input "1/3"
type input "1/3"
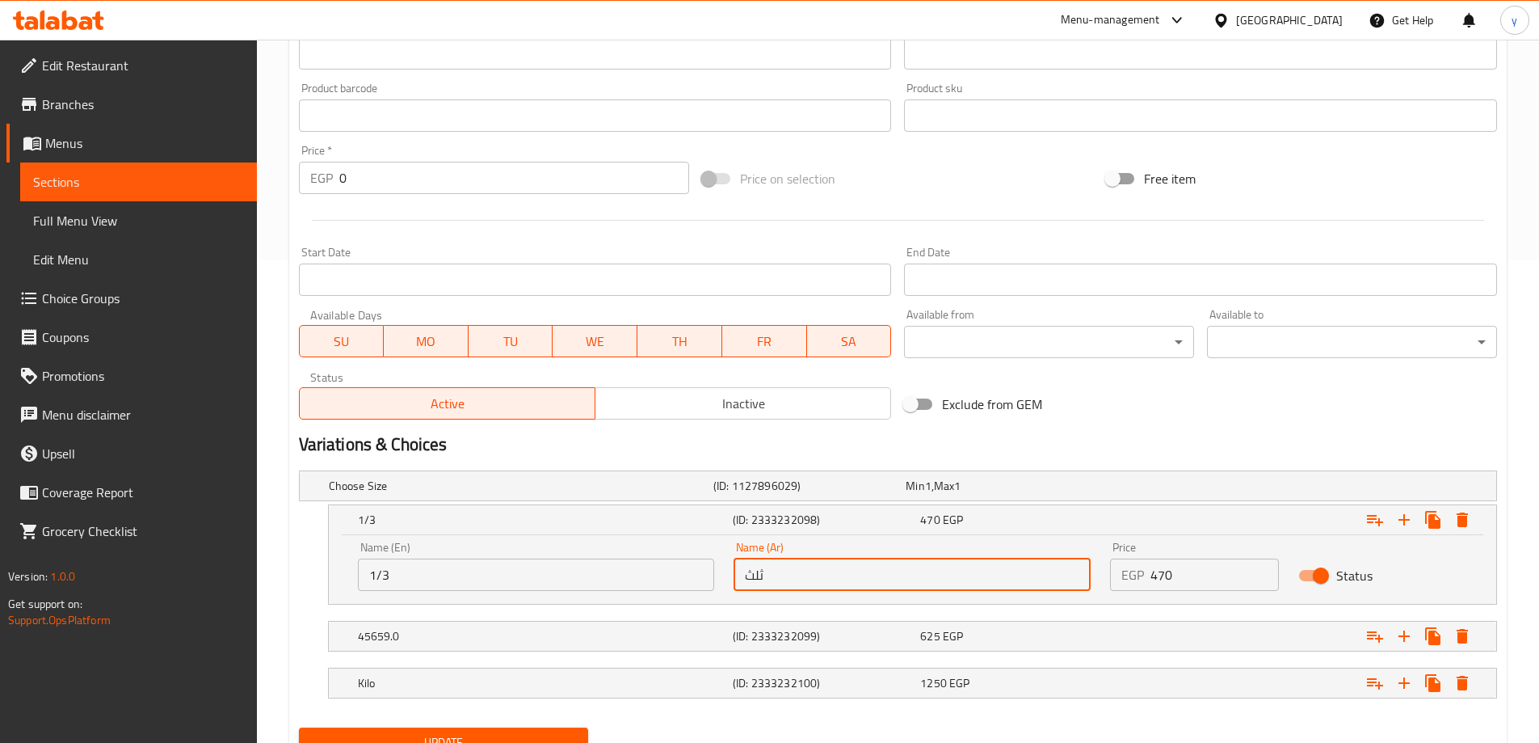
drag, startPoint x: 772, startPoint y: 571, endPoint x: 713, endPoint y: 580, distance: 60.5
click at [713, 580] on div "Name (En) 1/3 Name (En) Name (Ar) ثلث Name (Ar) Price EGP 470 Price Status" at bounding box center [912, 566] width 1129 height 69
paste input "1/3"
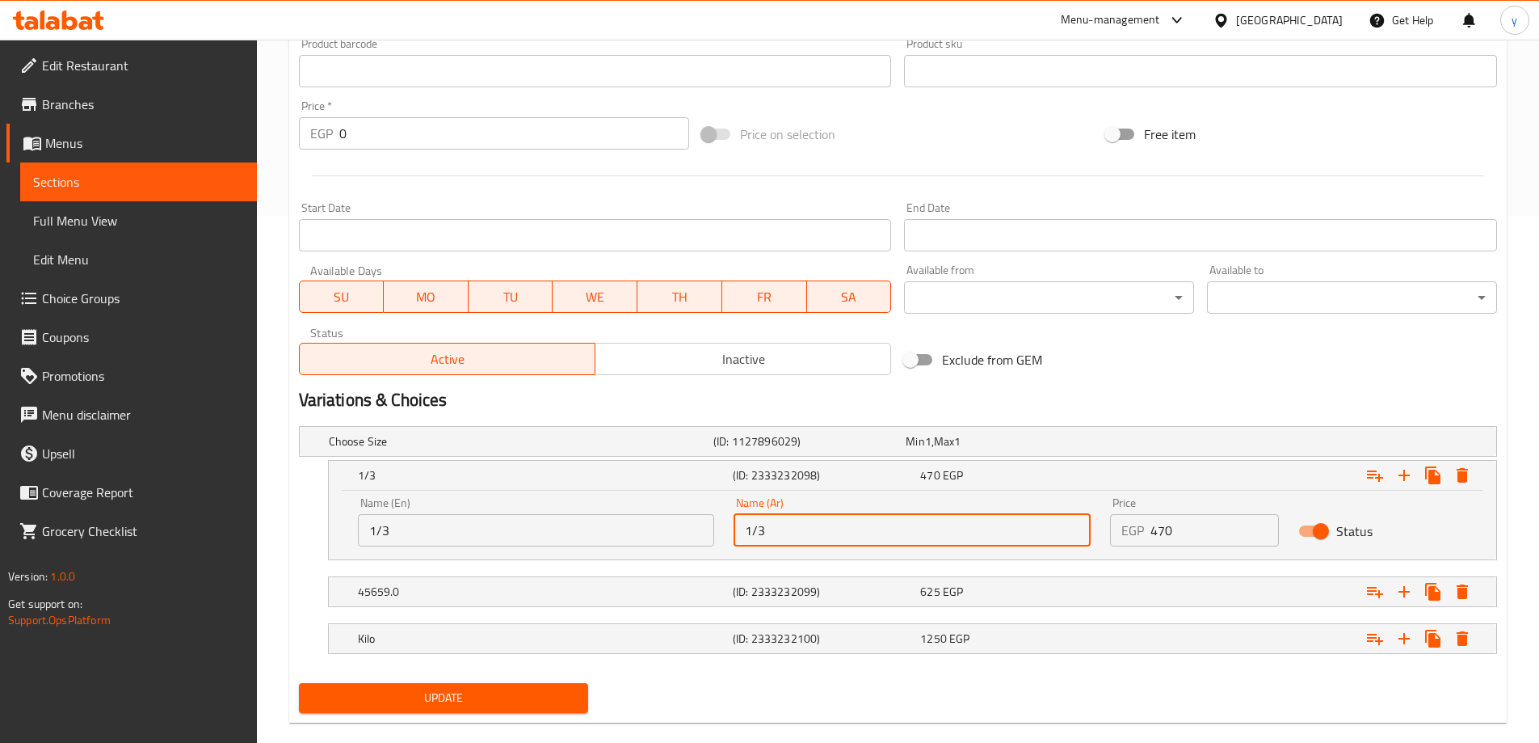
scroll to position [552, 0]
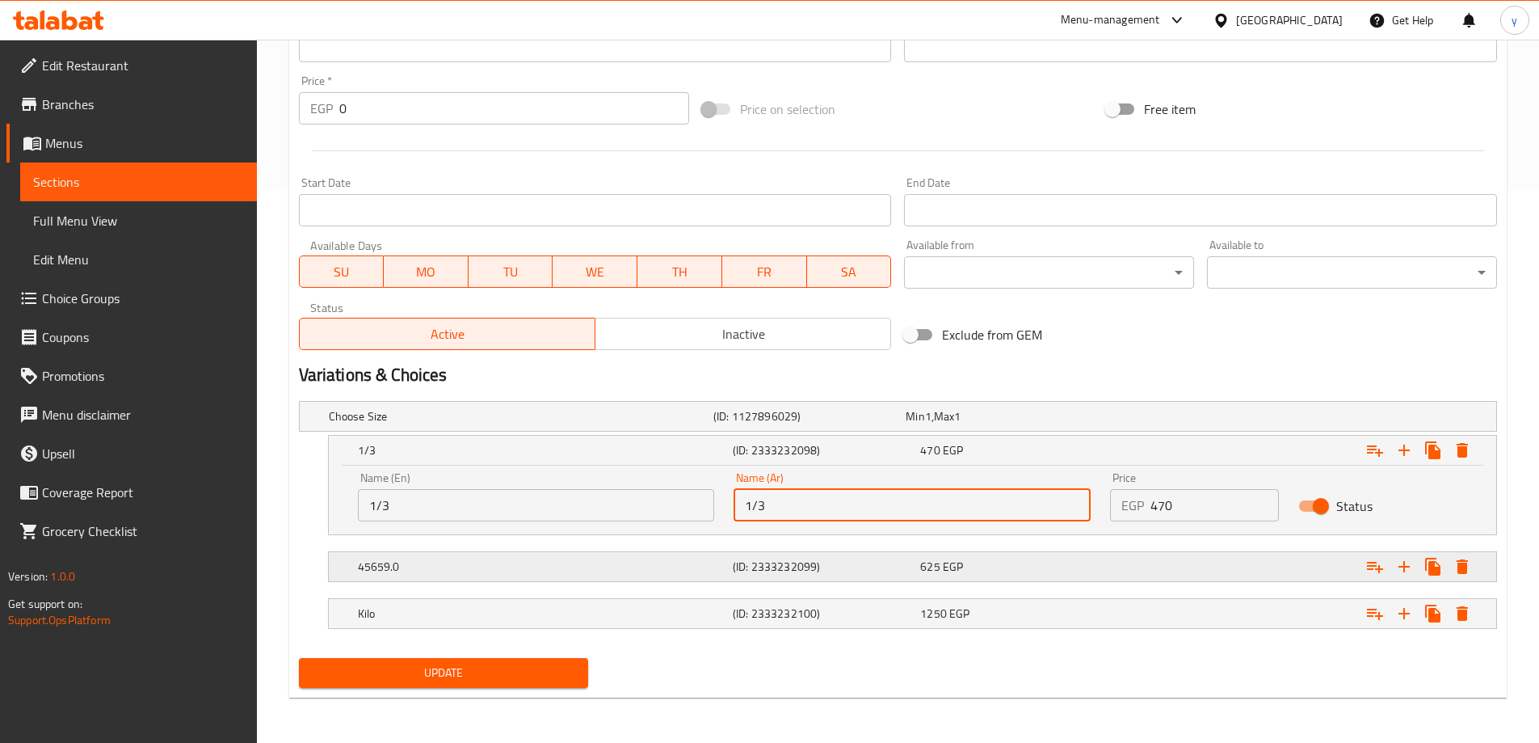
type input "1/3"
click at [471, 567] on h5 "45659.0" at bounding box center [542, 566] width 368 height 16
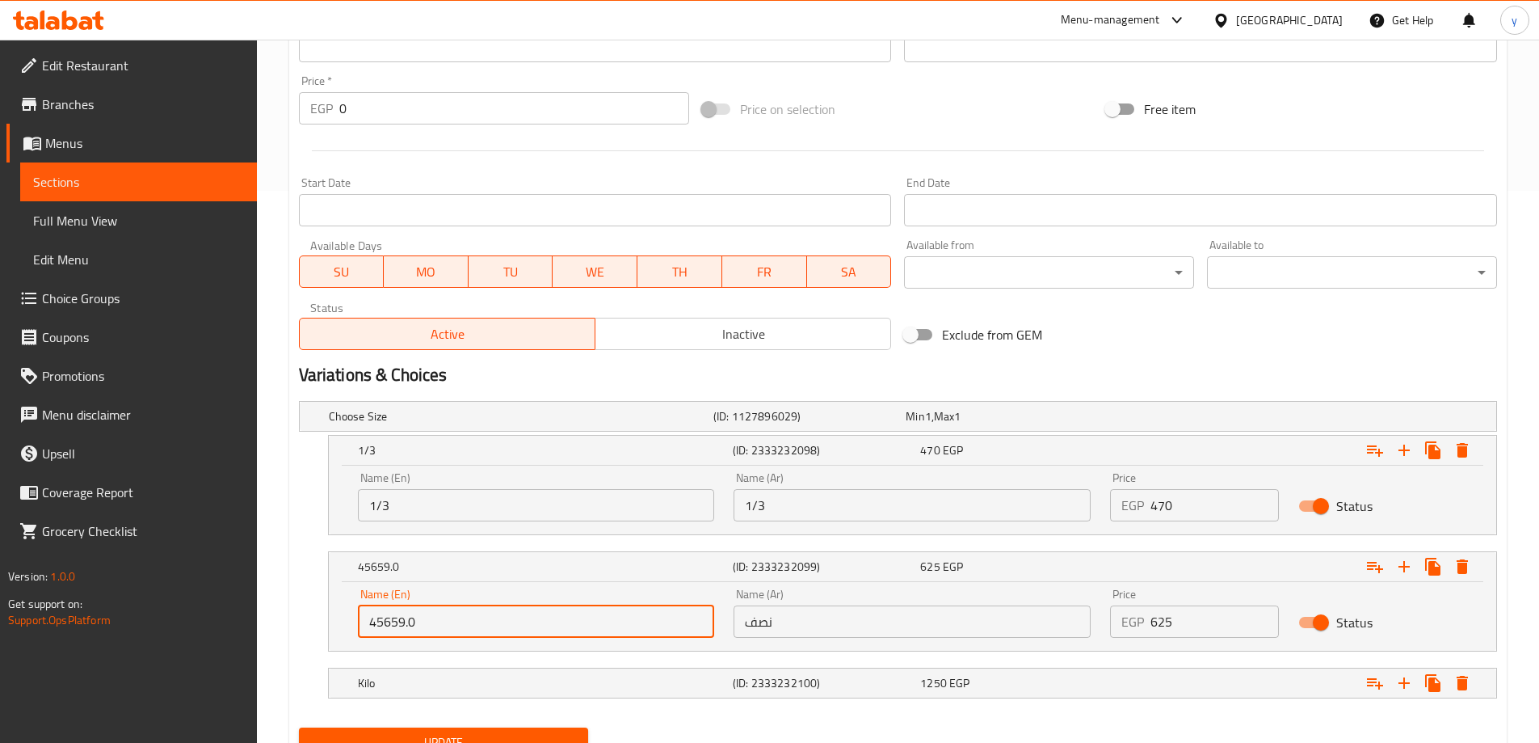
drag, startPoint x: 431, startPoint y: 622, endPoint x: 308, endPoint y: 656, distance: 127.4
click at [308, 656] on div "Choose Size (ID: 1127896029) Min 1 , Max 1 Name (En) Choose Size Name (En) Name…" at bounding box center [898, 557] width 1211 height 326
paste input "1/2"
type input "1/2"
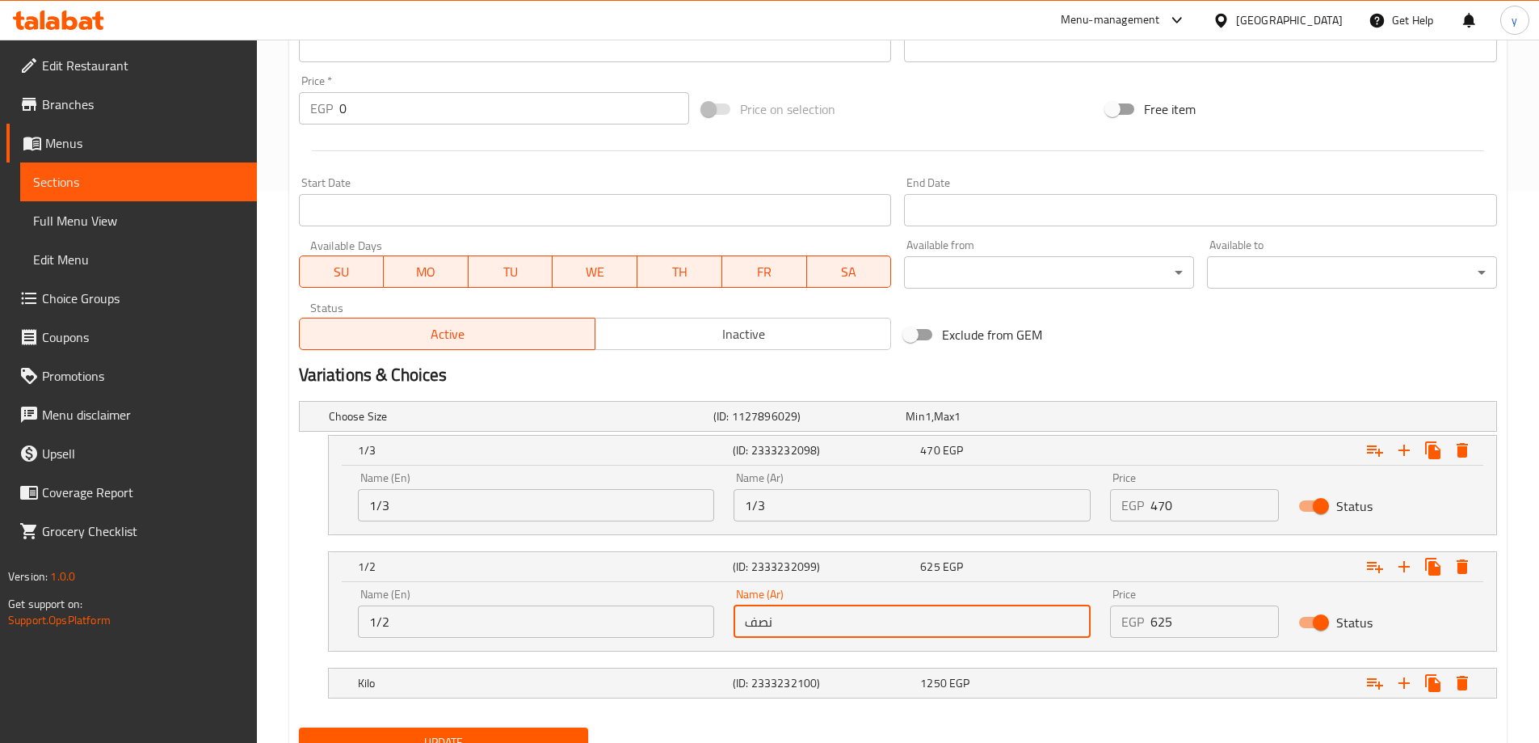
drag, startPoint x: 785, startPoint y: 630, endPoint x: 720, endPoint y: 631, distance: 64.6
click at [720, 631] on div "Name (En) 1/2 Name (En) Name (Ar) نصف Name (Ar) Price EGP 625 Price Status" at bounding box center [912, 613] width 1129 height 69
paste input "1/2"
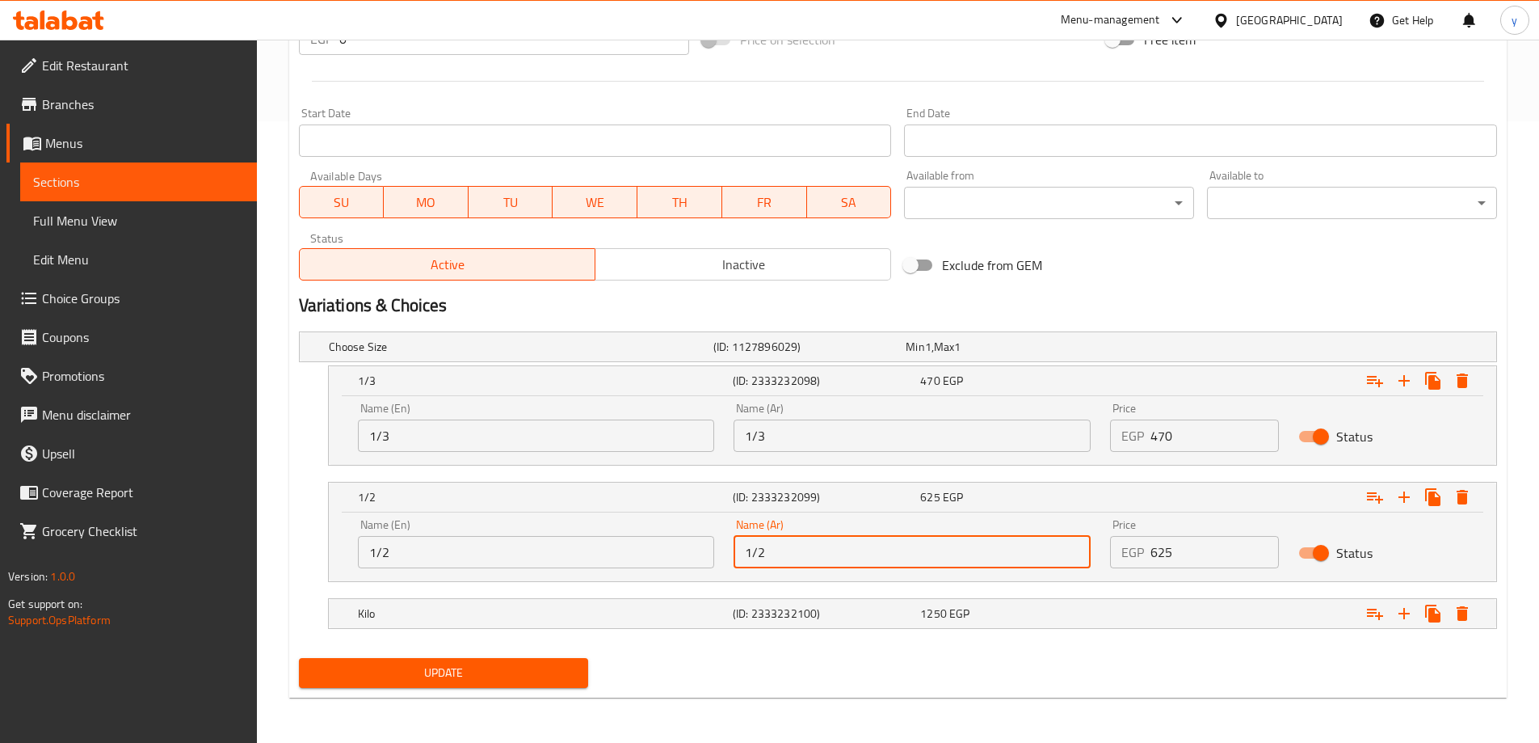
type input "1/2"
click at [534, 668] on span "Update" at bounding box center [444, 673] width 264 height 20
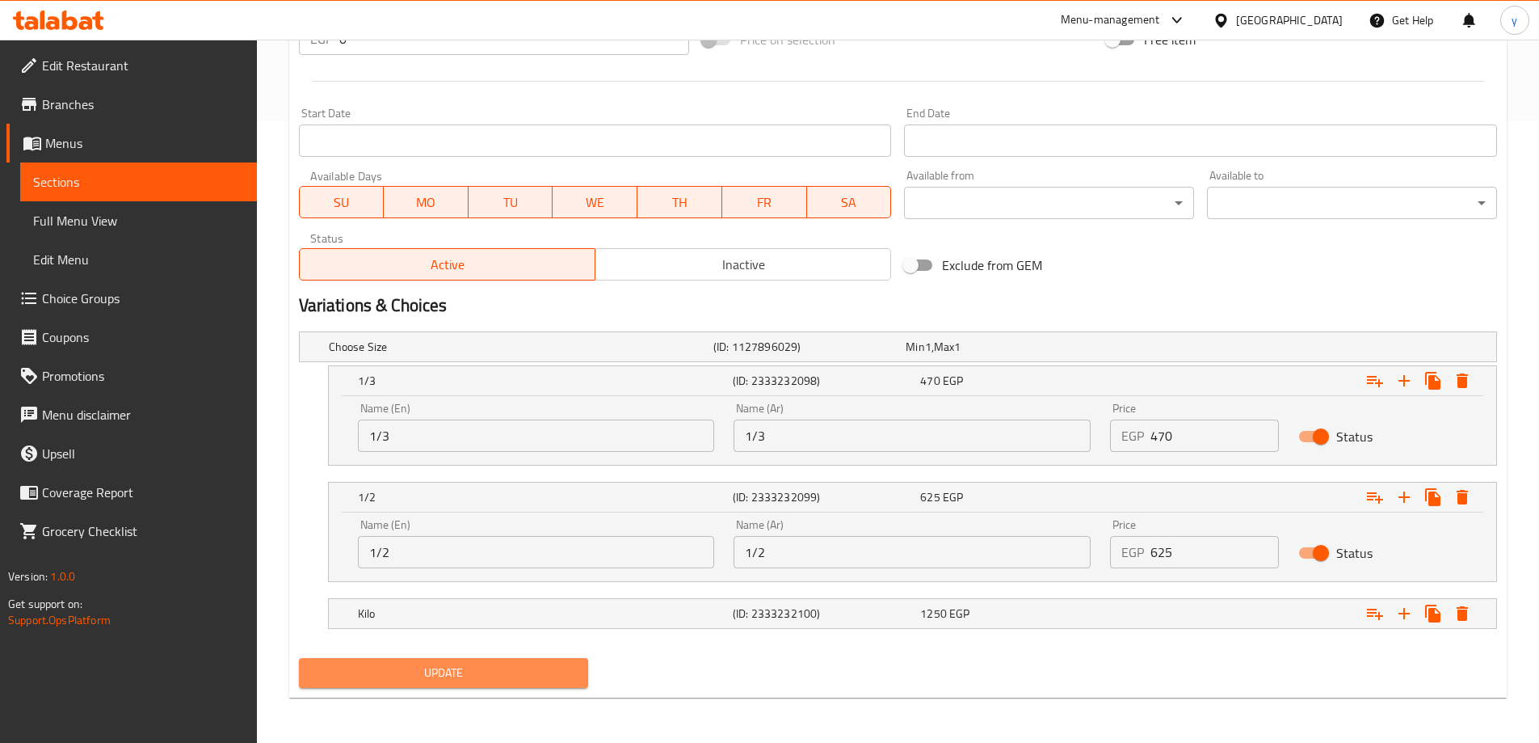
click at [518, 667] on span "Update" at bounding box center [444, 673] width 264 height 20
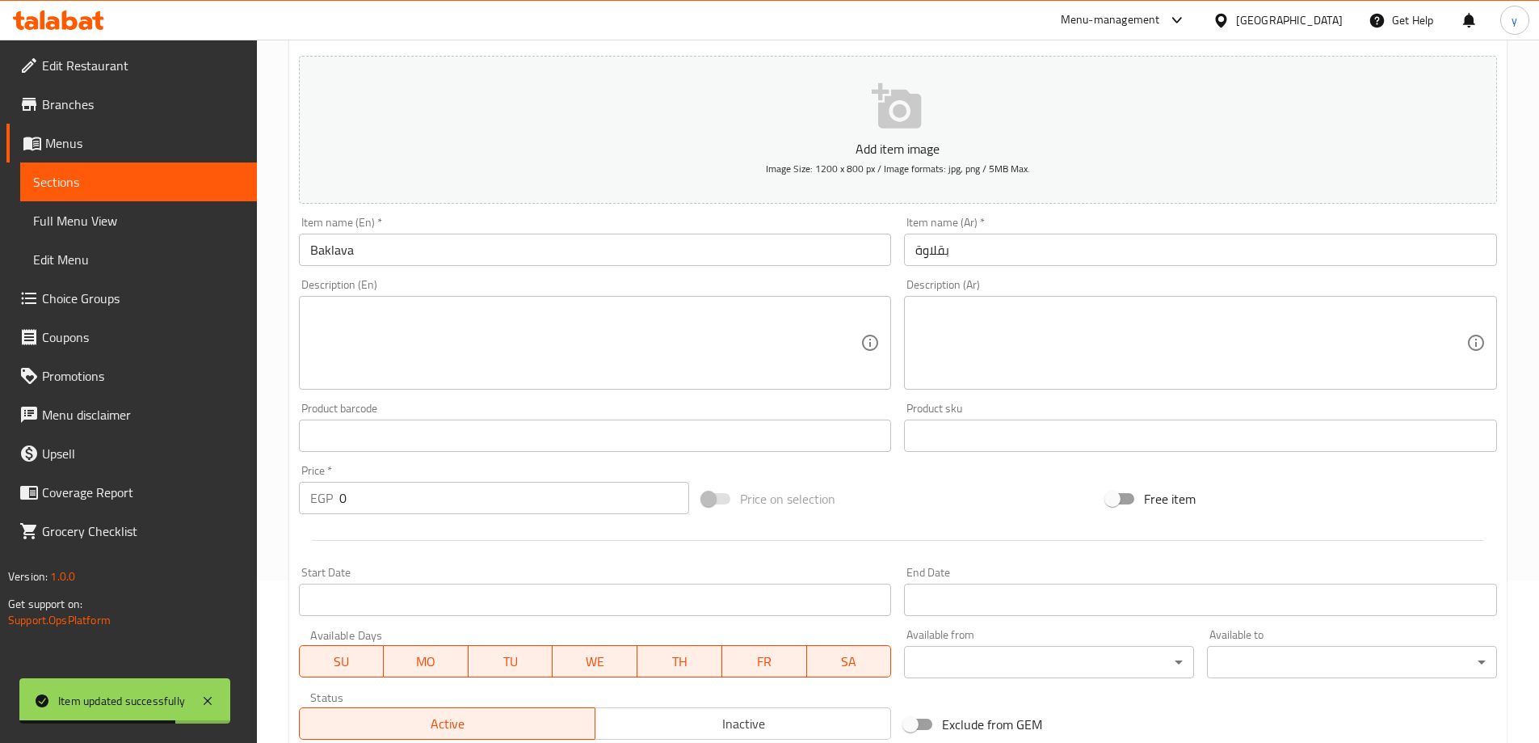
scroll to position [0, 0]
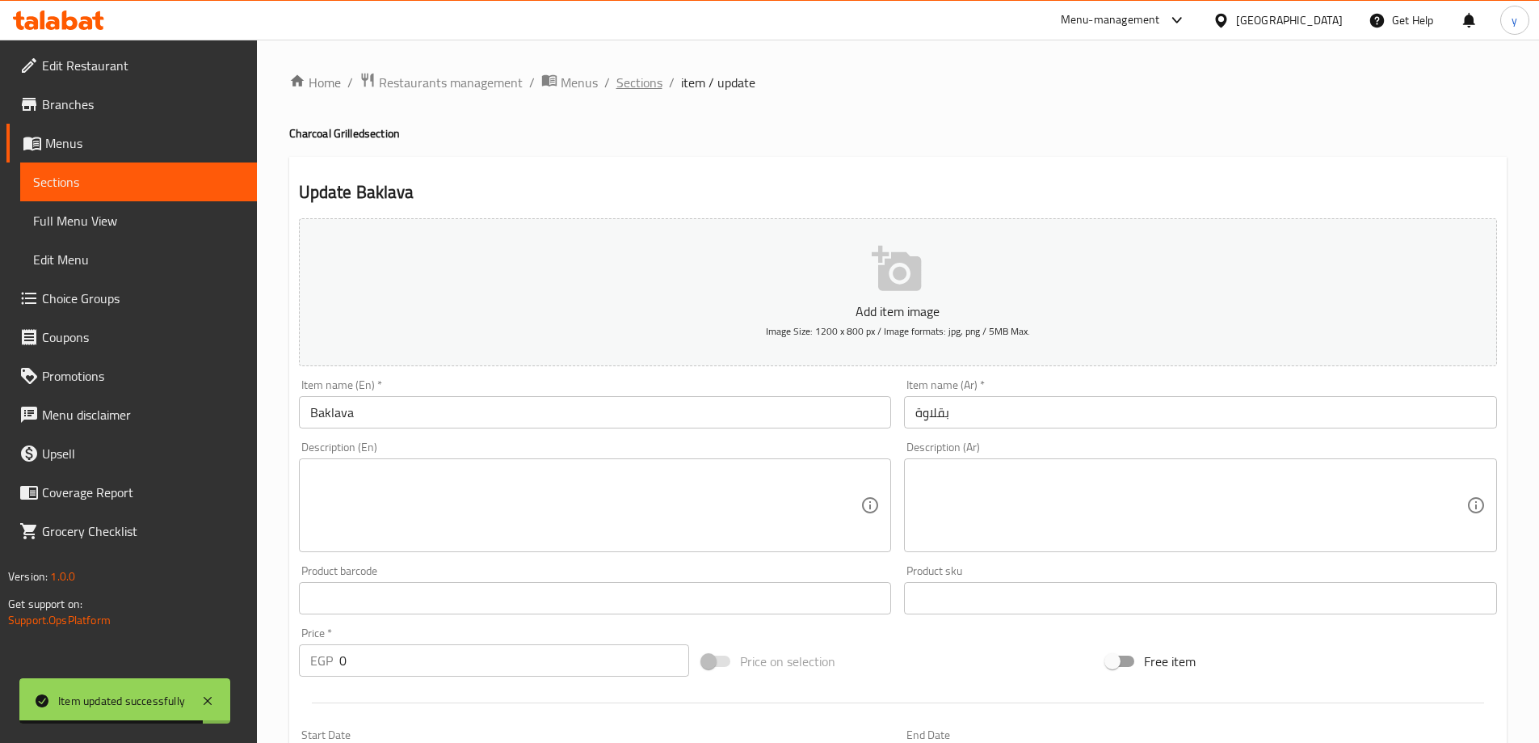
click at [642, 78] on span "Sections" at bounding box center [640, 82] width 46 height 19
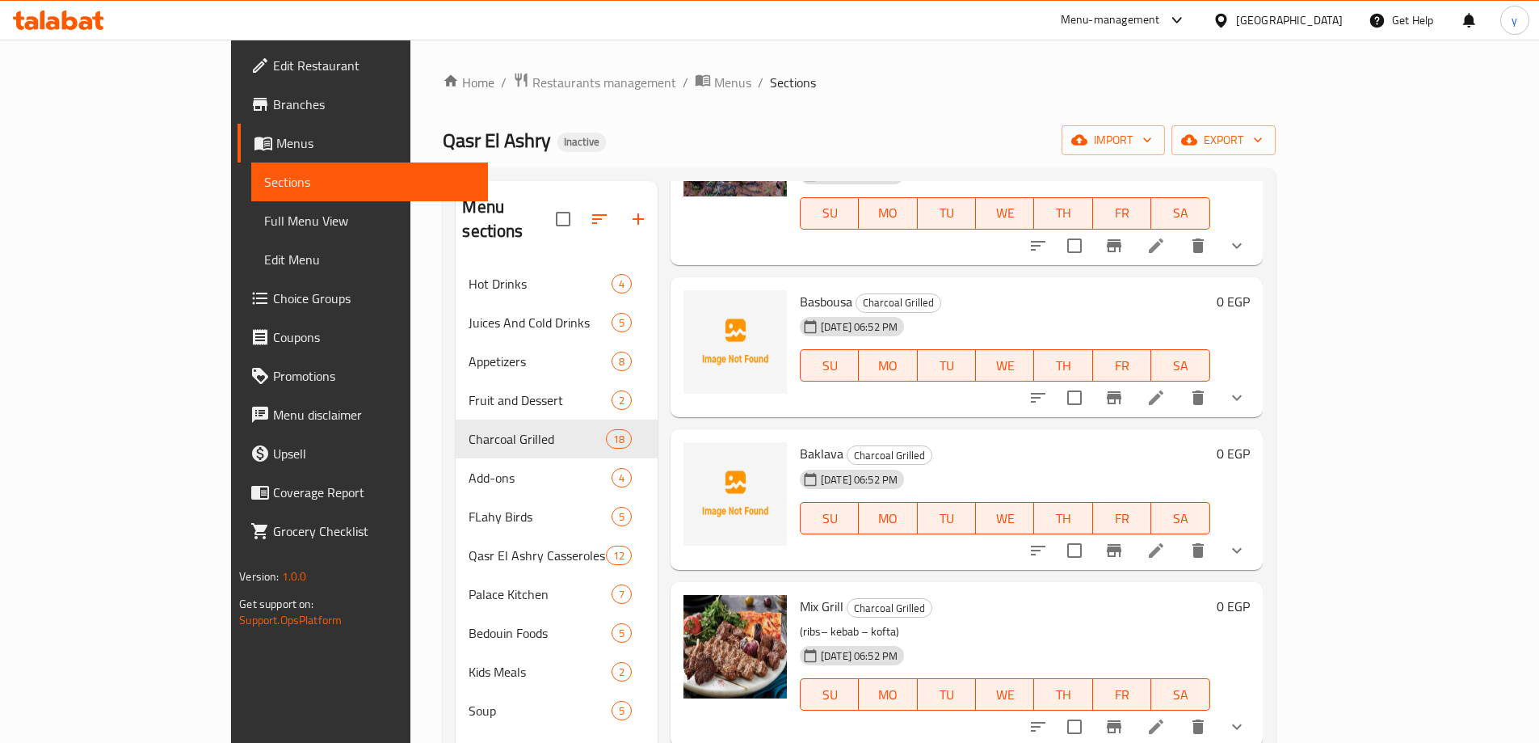
scroll to position [808, 0]
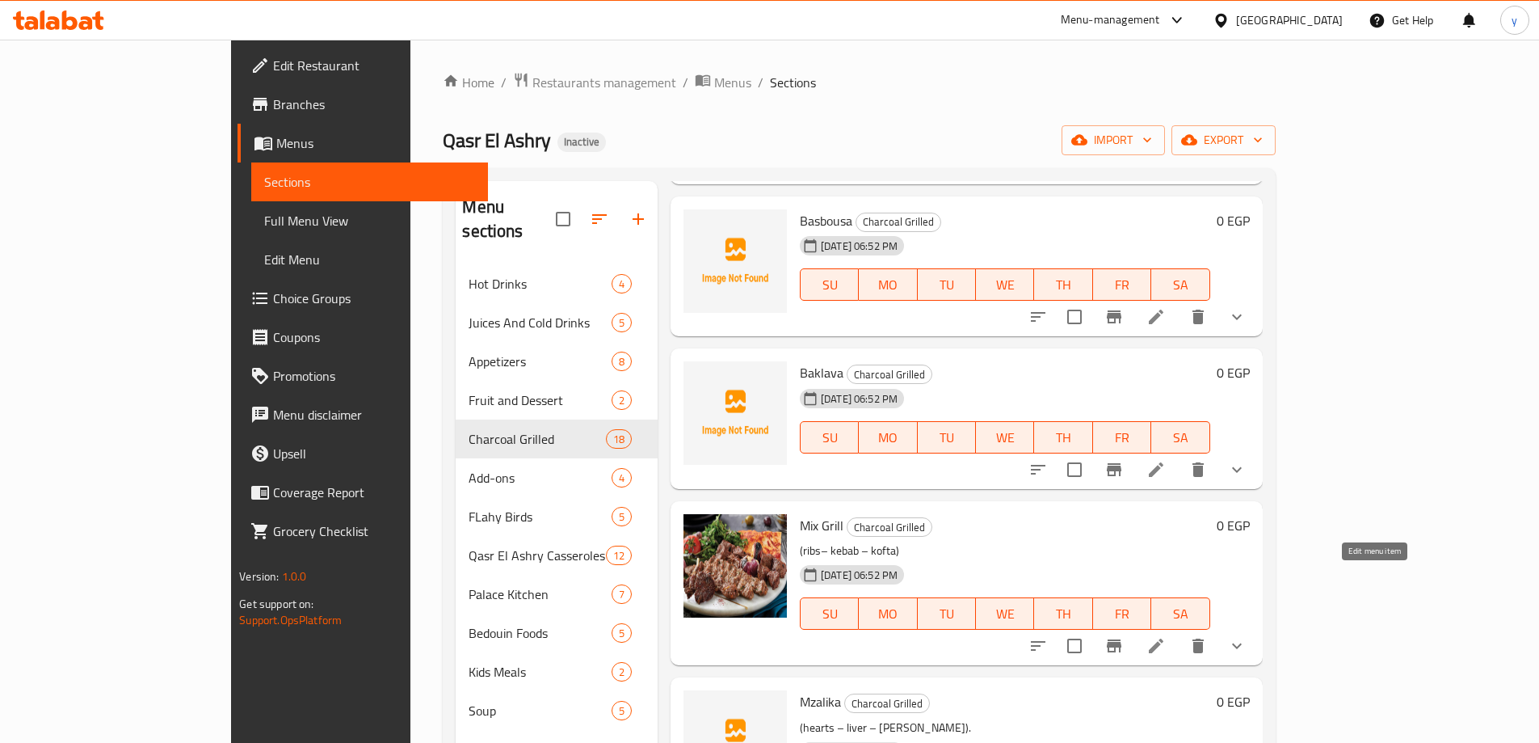
click at [1166, 636] on icon at bounding box center [1156, 645] width 19 height 19
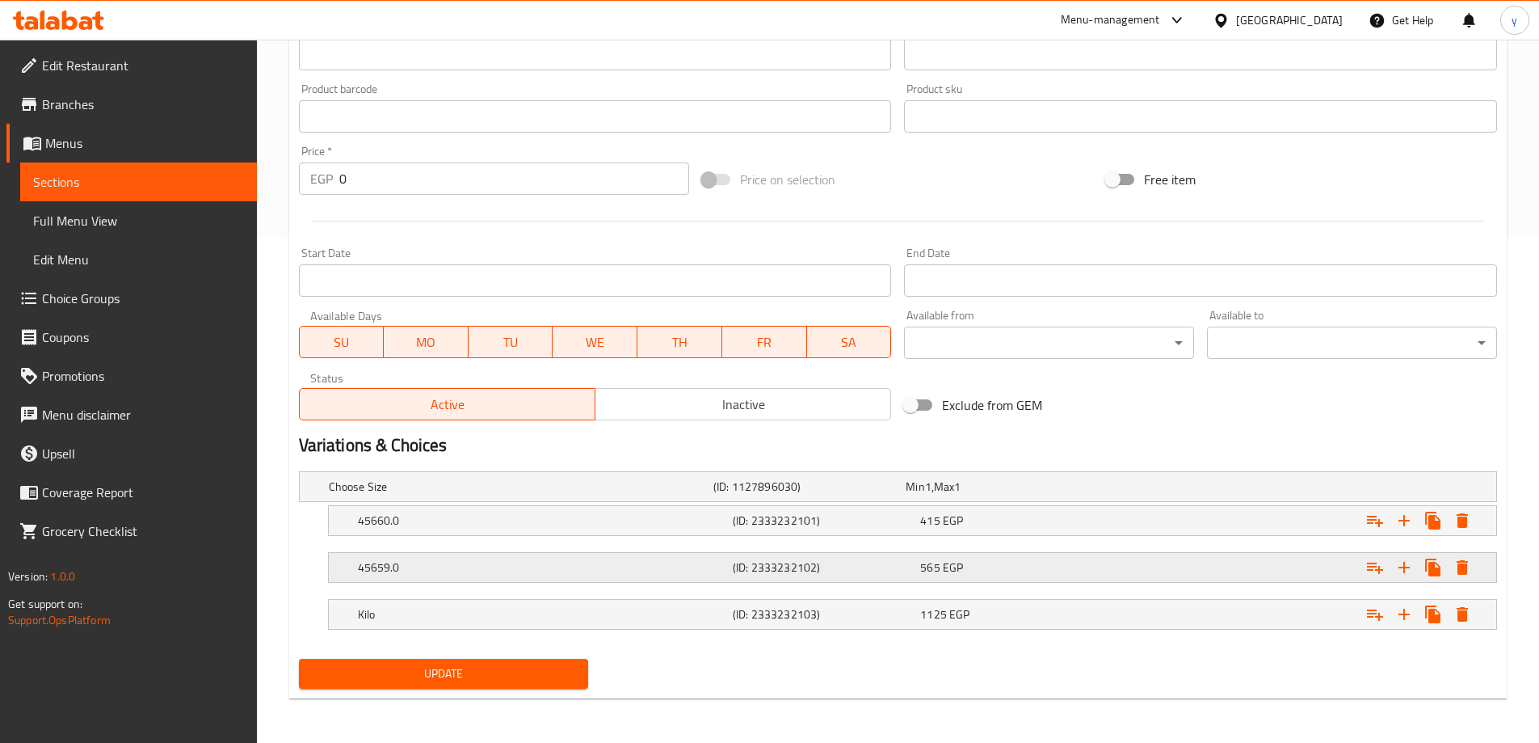
scroll to position [506, 0]
click at [358, 524] on h5 "45660.0" at bounding box center [542, 519] width 368 height 16
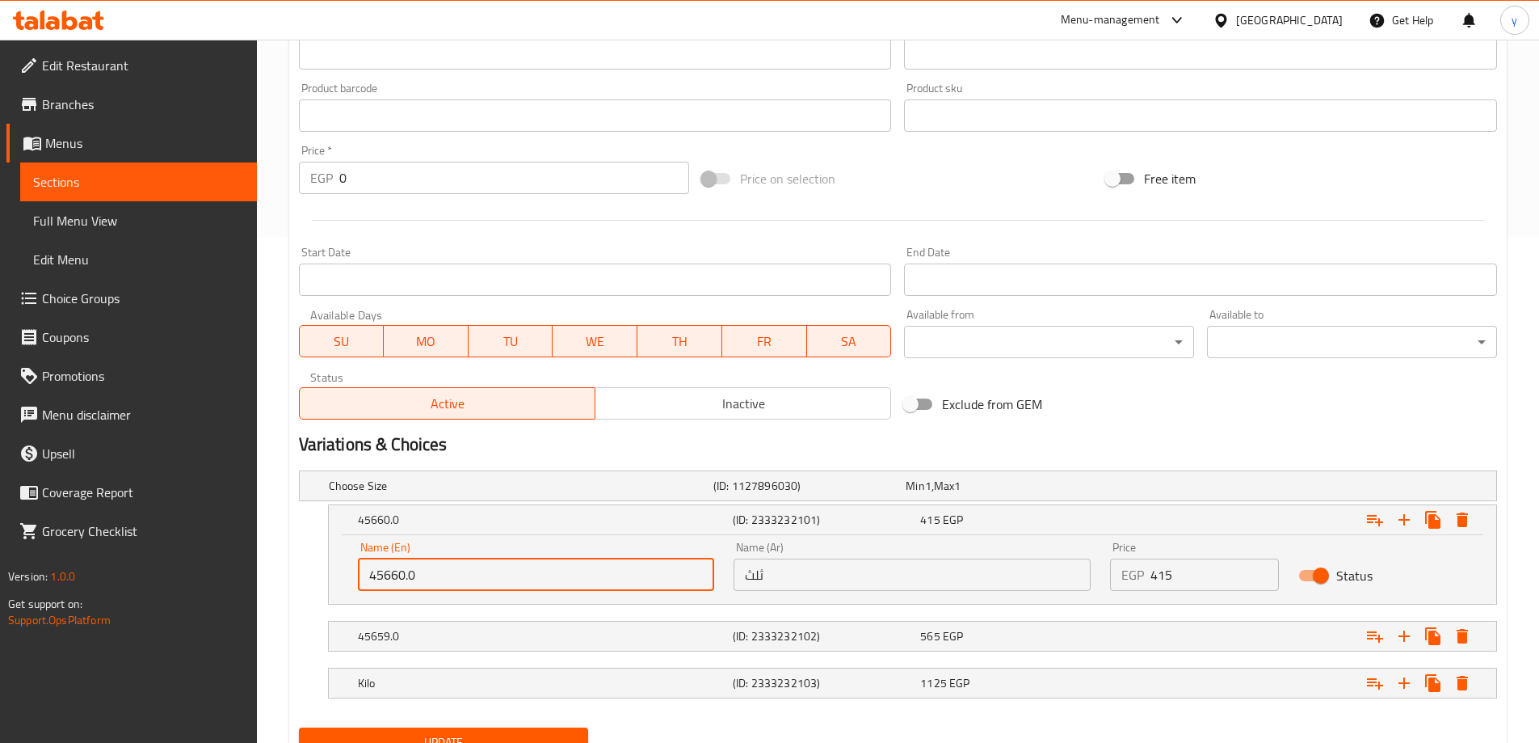
drag, startPoint x: 417, startPoint y: 573, endPoint x: 328, endPoint y: 583, distance: 89.5
click at [329, 583] on div "Name (En) 45660.0 Name (En) Name (Ar) ثلث Name (Ar) Price EGP 415 Price Status" at bounding box center [913, 569] width 1168 height 69
paste input "1/3"
type input "1/3"
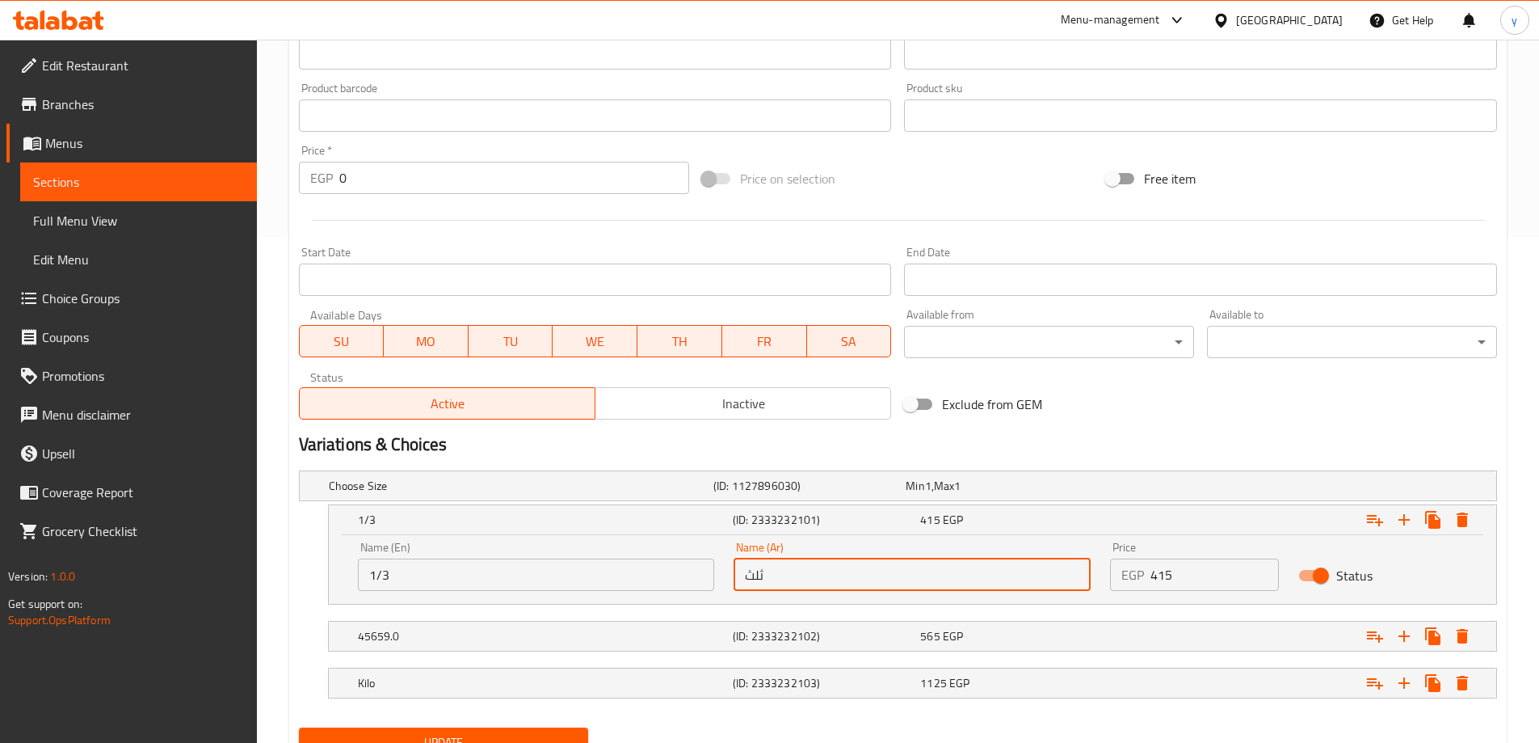
drag, startPoint x: 781, startPoint y: 572, endPoint x: 740, endPoint y: 583, distance: 41.7
click at [740, 583] on input "ثلث" at bounding box center [912, 574] width 357 height 32
paste input "1/3"
type input "1/3"
click at [500, 640] on h5 "45659.0" at bounding box center [542, 636] width 368 height 16
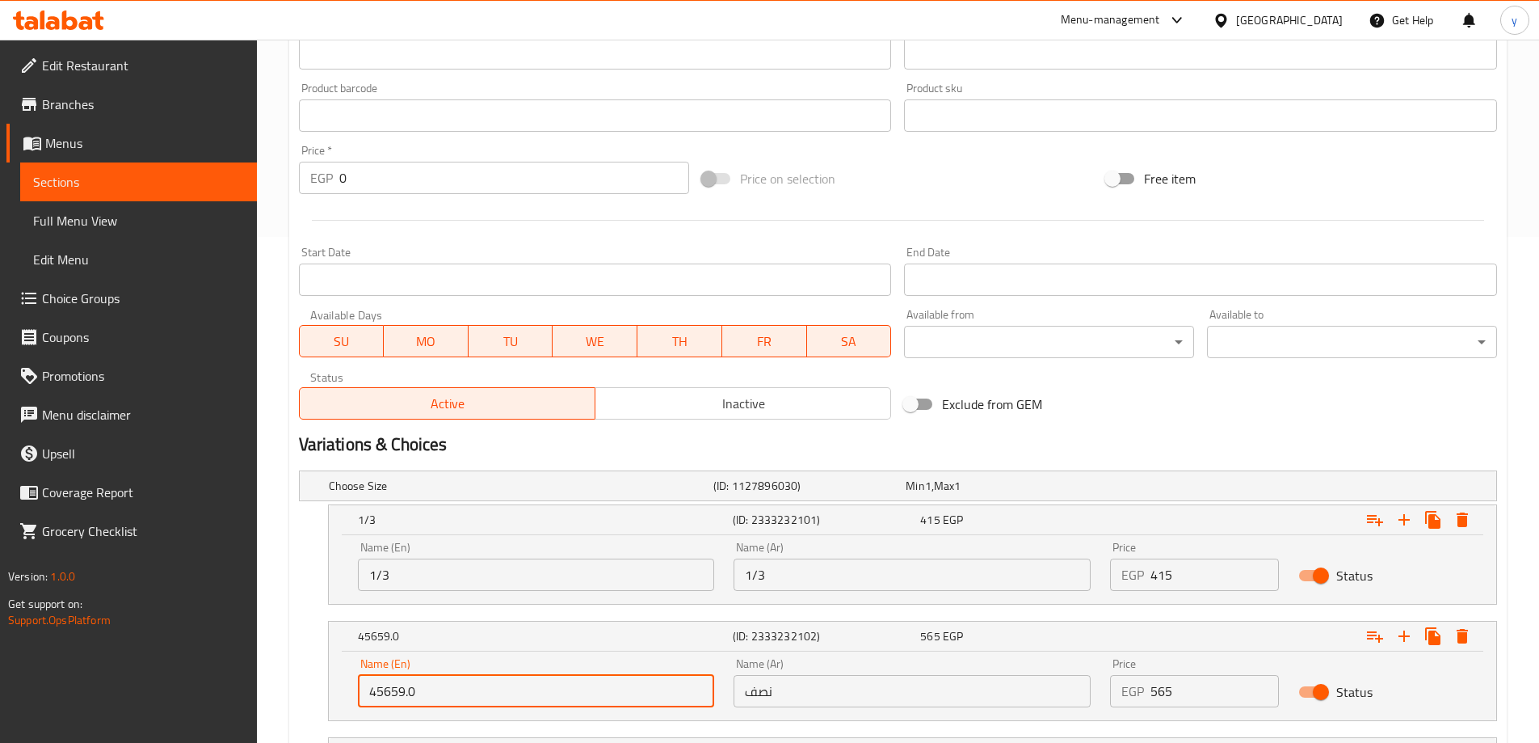
drag, startPoint x: 414, startPoint y: 688, endPoint x: 336, endPoint y: 693, distance: 77.7
click at [336, 693] on div "Name (En) 45659.0 Name (En) Name (Ar) نصف Name (Ar) Price EGP 565 Price Status" at bounding box center [913, 685] width 1168 height 69
paste input "1/2"
type input "1/2"
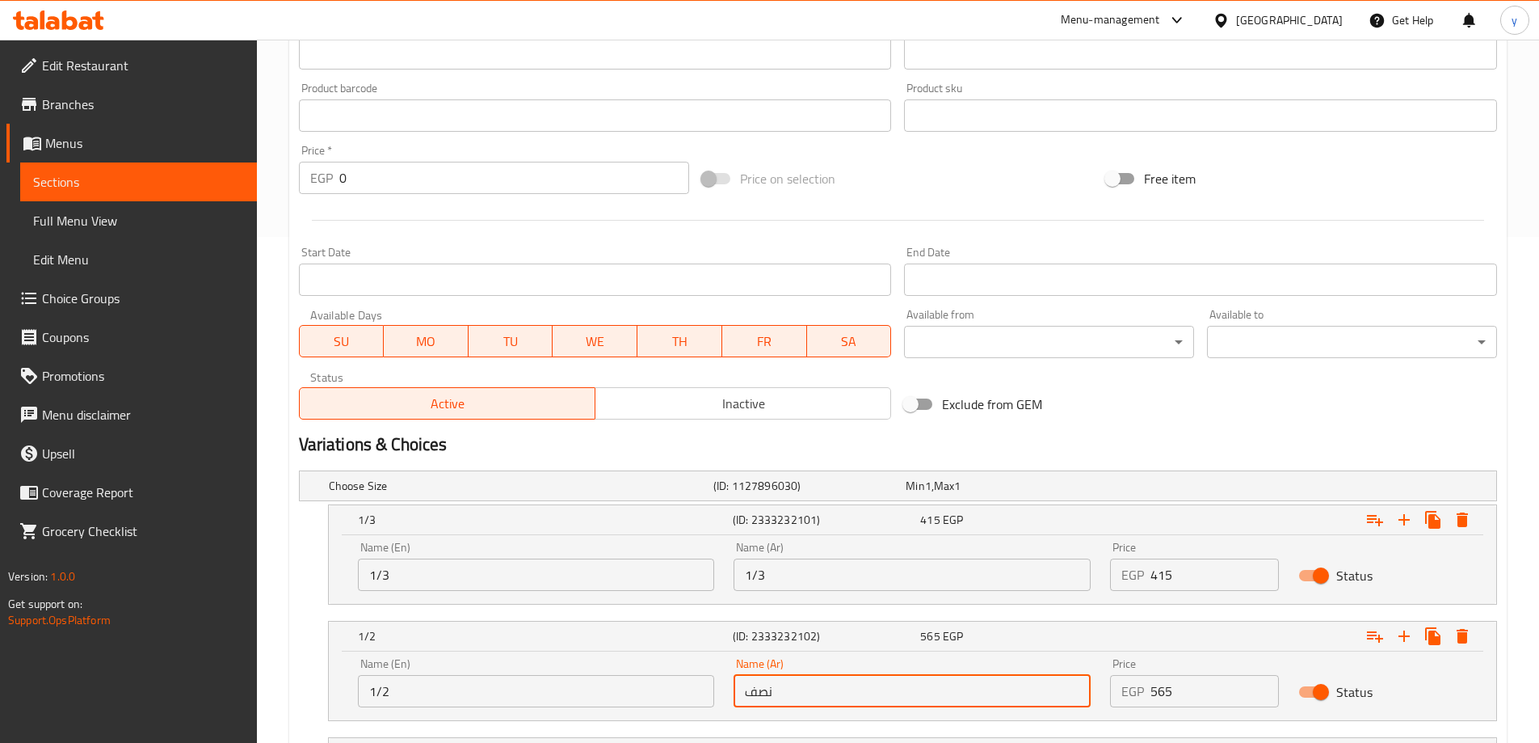
drag, startPoint x: 786, startPoint y: 696, endPoint x: 721, endPoint y: 696, distance: 65.5
click at [722, 697] on div "Name (En) 1/2 Name (En) Name (Ar) نصف Name (Ar) Price EGP 565 Price Status" at bounding box center [912, 682] width 1129 height 69
paste input "1/2"
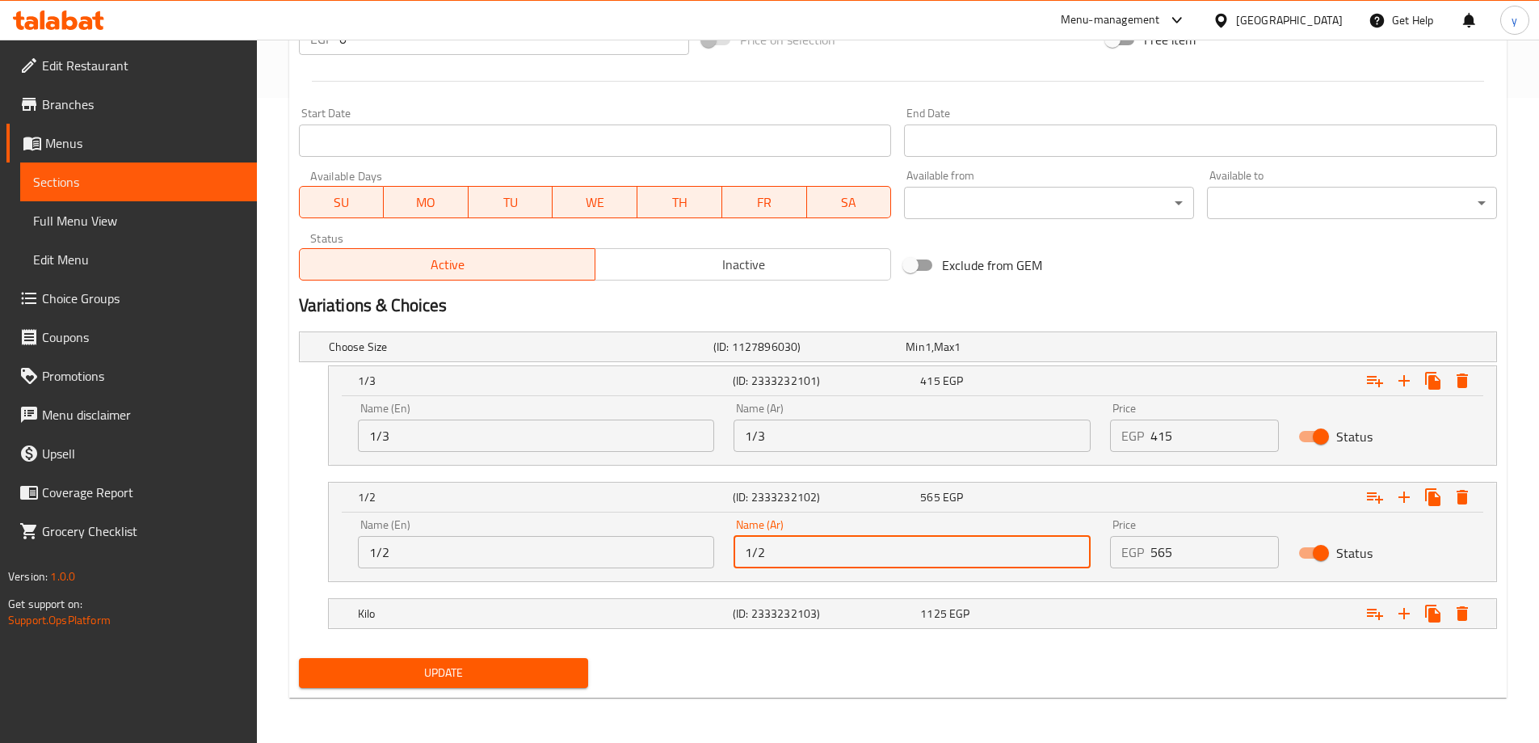
type input "1/2"
click at [472, 663] on span "Update" at bounding box center [444, 673] width 264 height 20
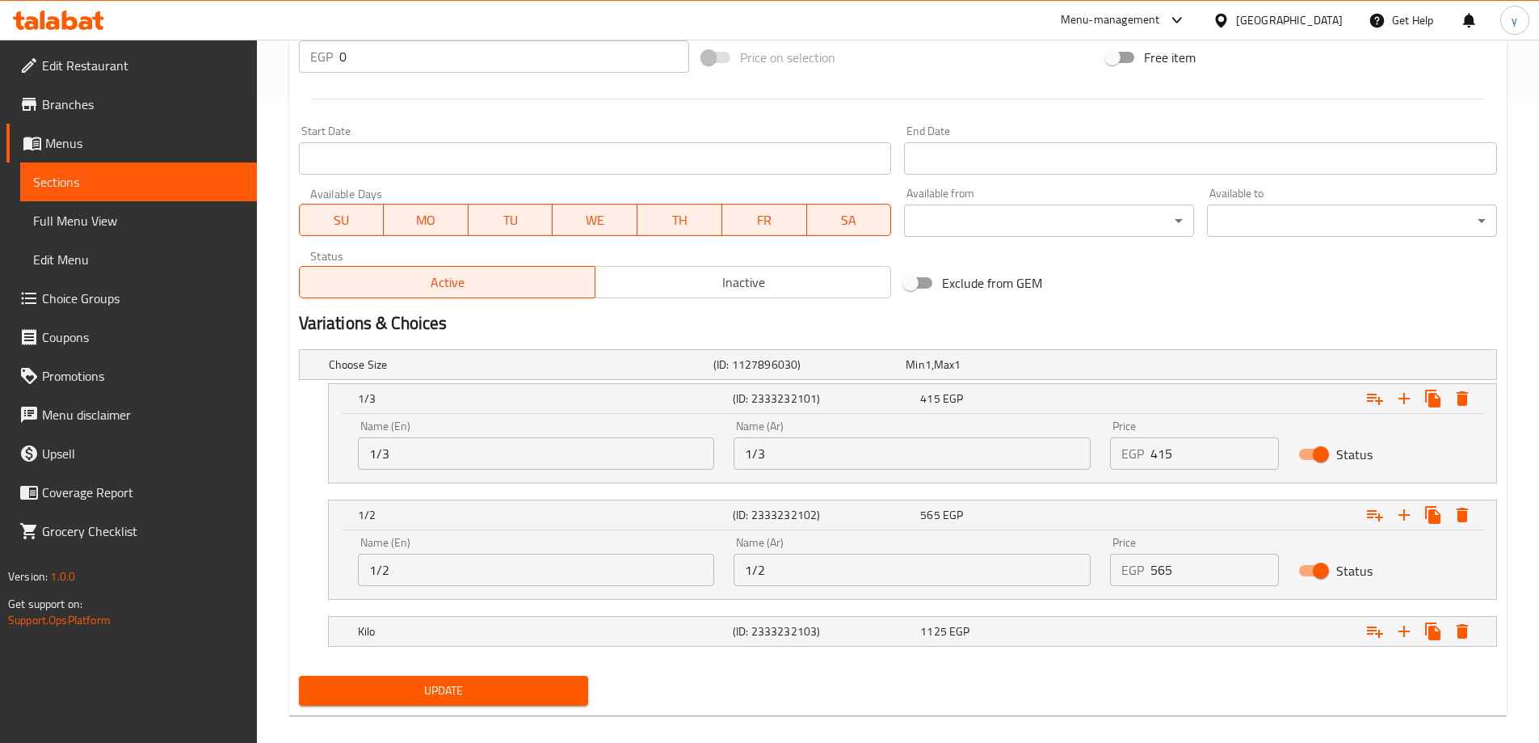
scroll to position [128, 0]
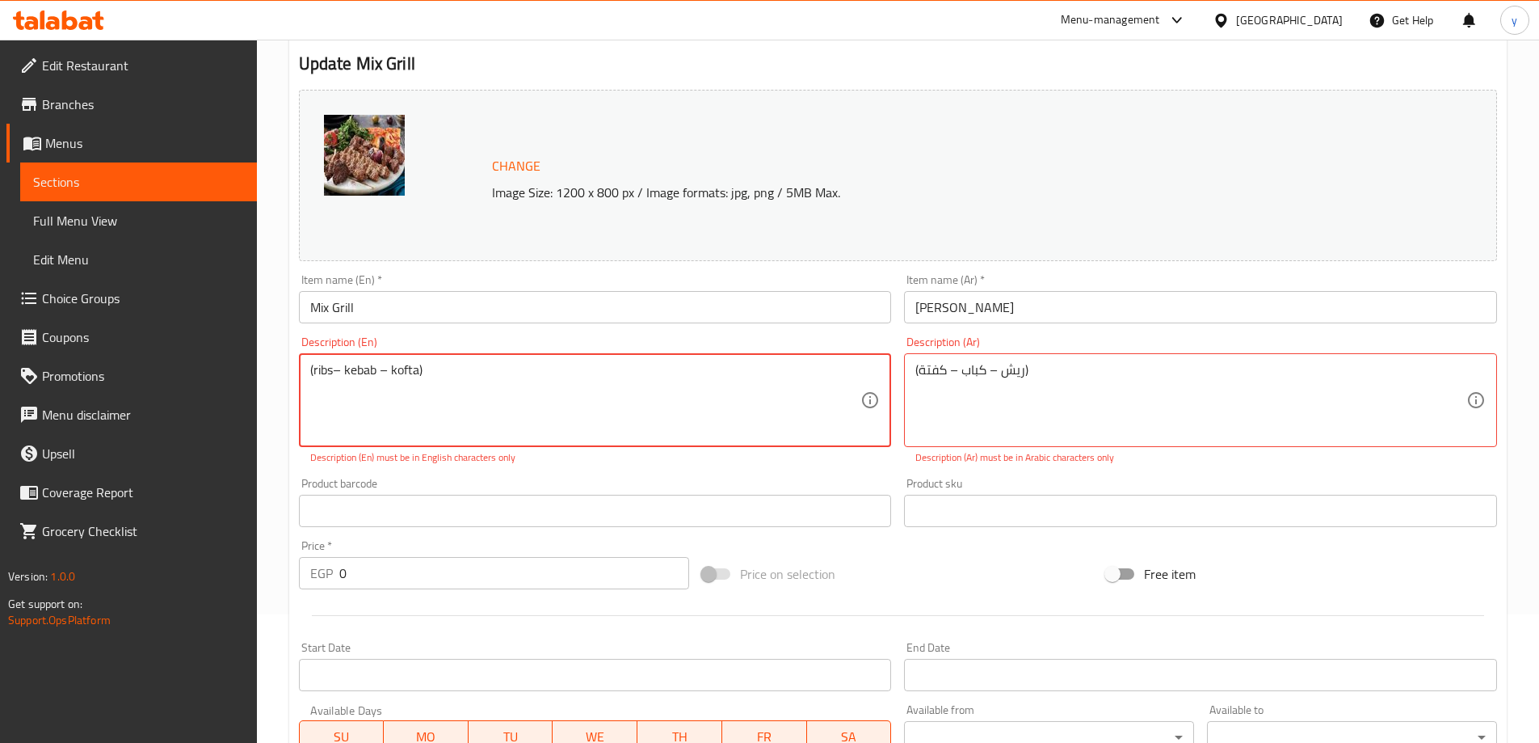
click at [317, 368] on textarea "(ribs– kebab – kofta)" at bounding box center [585, 400] width 551 height 77
click at [316, 368] on textarea "(ribs– kebab – kofta)" at bounding box center [585, 400] width 551 height 77
click at [425, 380] on textarea "ribs– kebab – kofta)" at bounding box center [585, 400] width 551 height 77
click at [312, 371] on textarea "ribs– kebab – kofta" at bounding box center [585, 400] width 551 height 77
type textarea "Ribs– kebab – kofta"
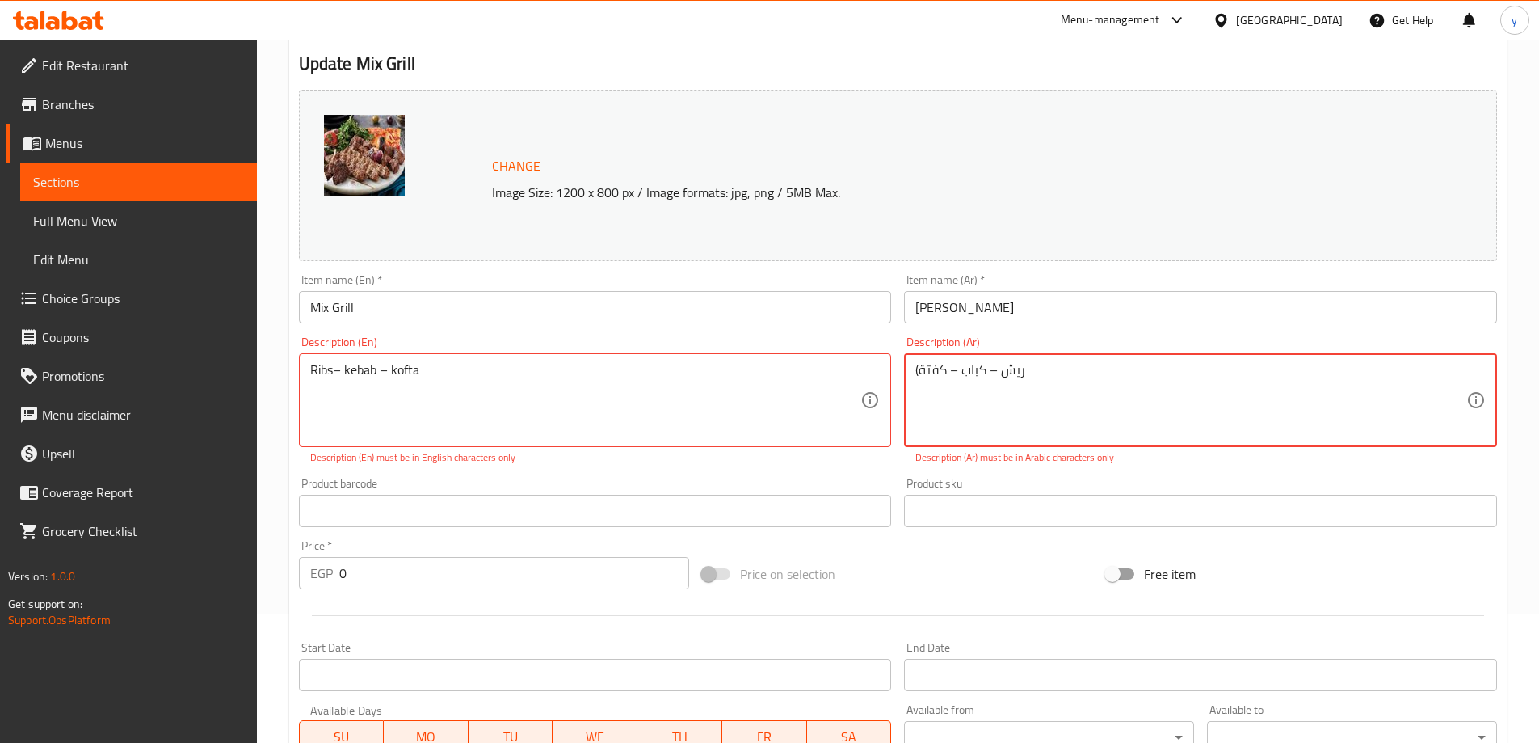
click at [916, 368] on textarea "(ريش – كباب – كفتة" at bounding box center [1191, 400] width 551 height 77
type textarea "ريش – كباب – كفتة"
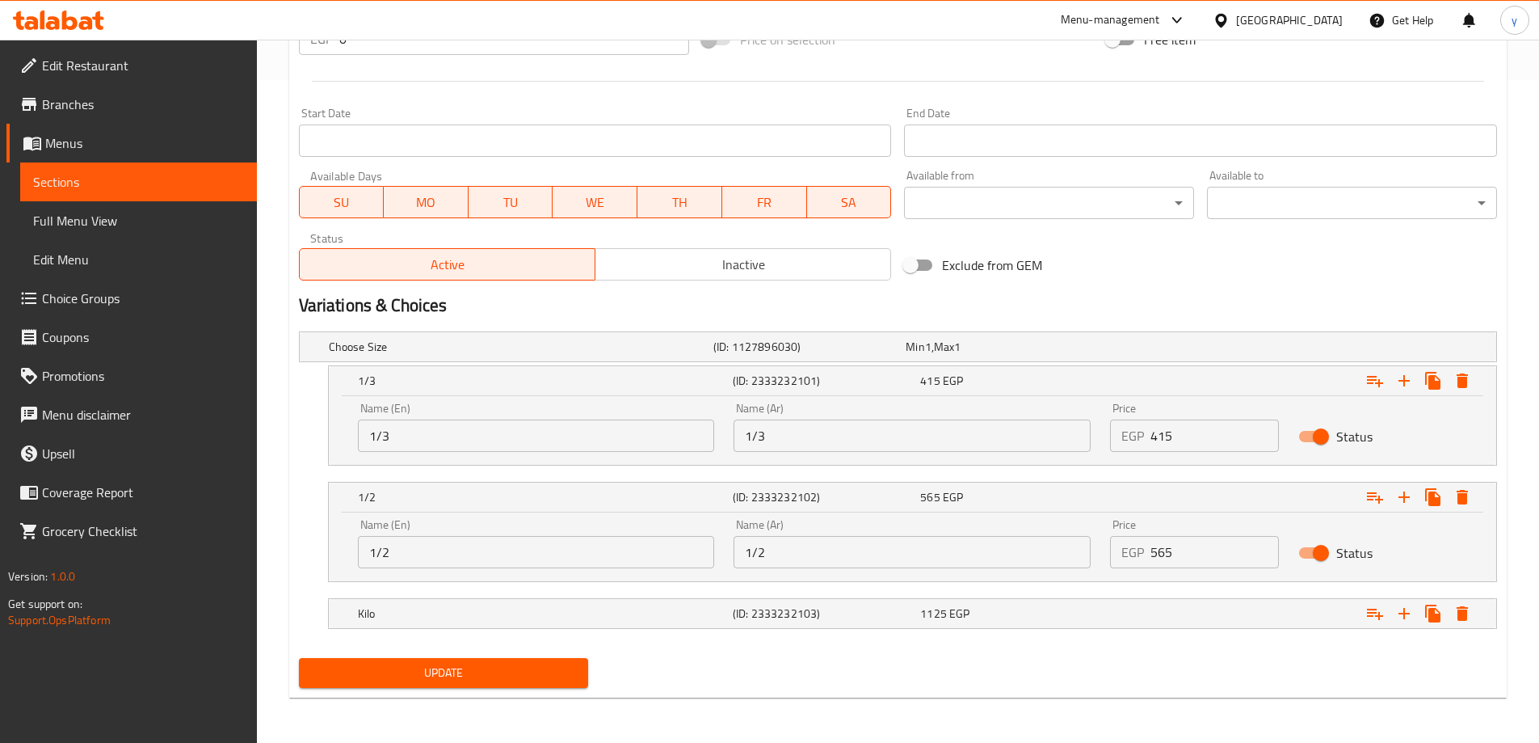
click at [447, 674] on span "Update" at bounding box center [444, 673] width 264 height 20
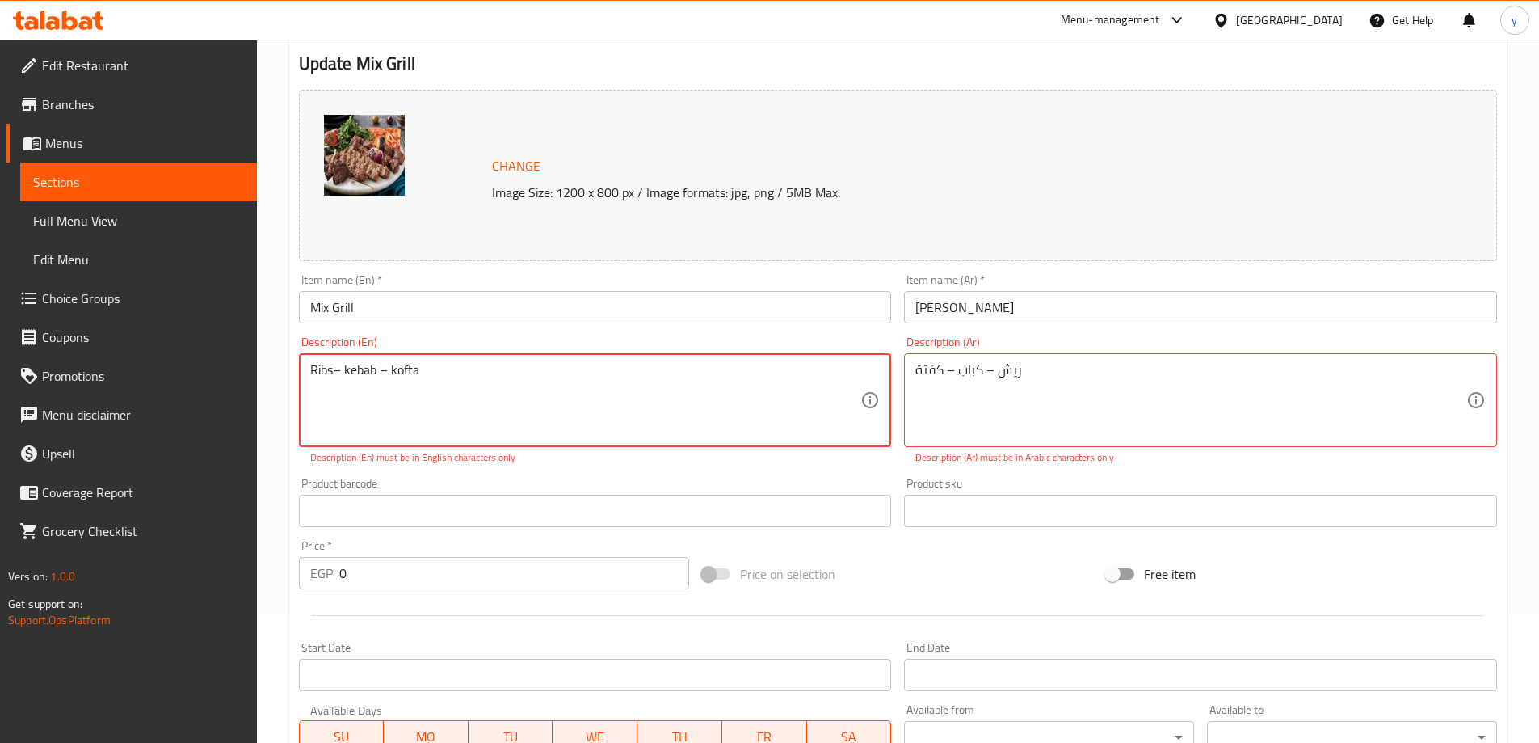
drag, startPoint x: 419, startPoint y: 373, endPoint x: 390, endPoint y: 364, distance: 29.4
click at [390, 364] on textarea "Ribs– kebab – kofta" at bounding box center [585, 400] width 551 height 77
click at [339, 373] on textarea "Ribs– kebab - kofta" at bounding box center [585, 400] width 551 height 77
type textarea "Ribs- kebab - kofta"
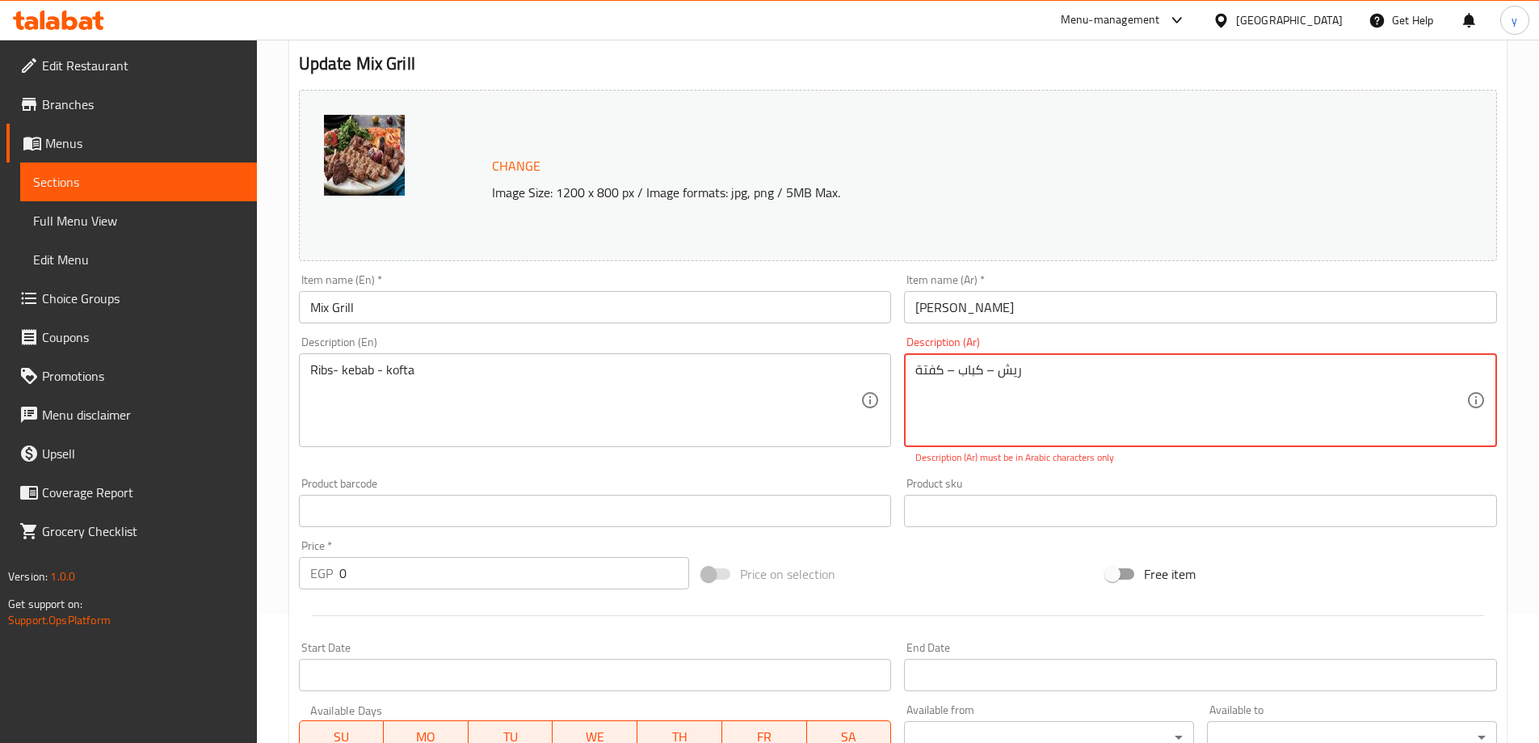
click at [987, 370] on textarea "ريش – كباب – كفتة" at bounding box center [1191, 400] width 551 height 77
click at [949, 376] on textarea "ريش - كباب – كفتة" at bounding box center [1191, 400] width 551 height 77
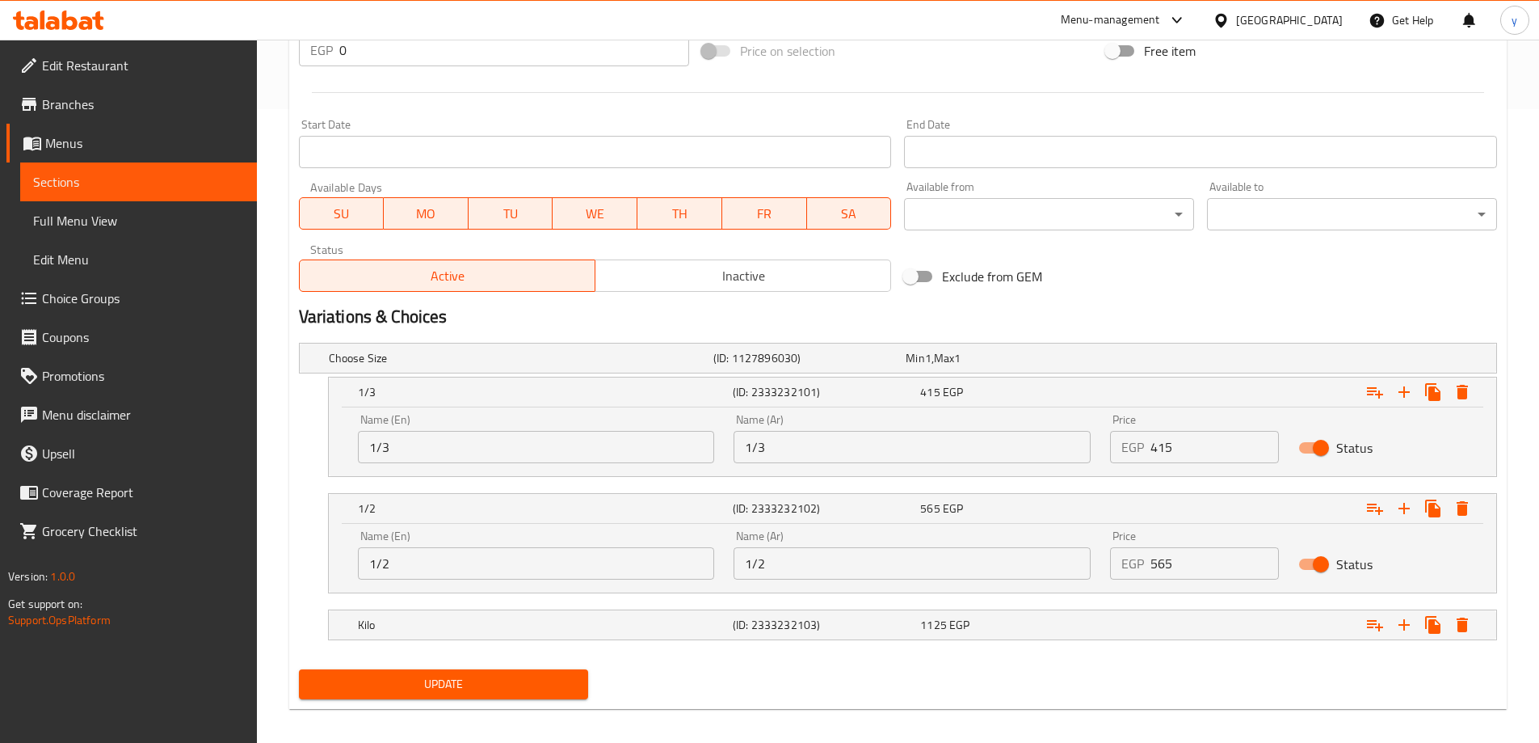
scroll to position [645, 0]
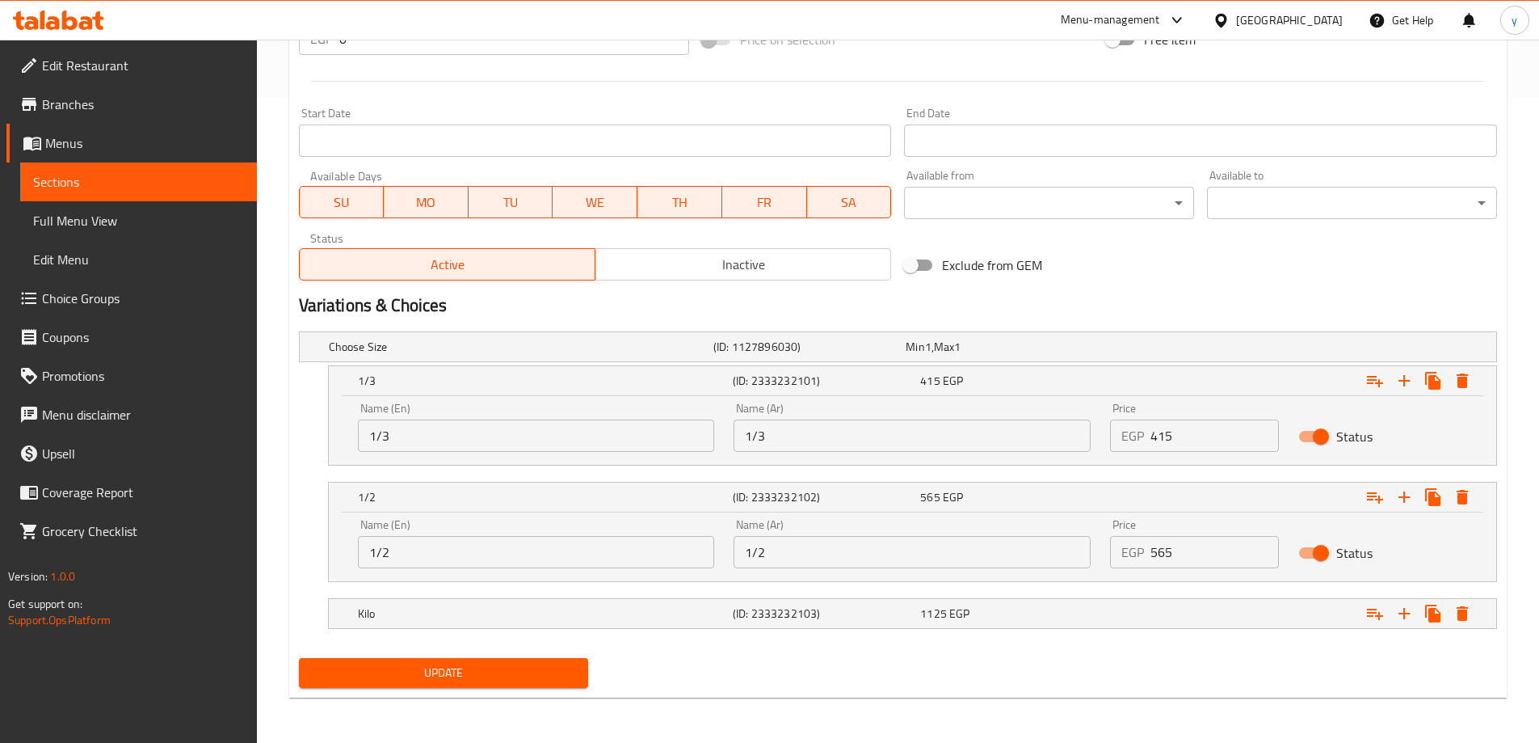
type textarea "ريش - كباب - كفتة"
click at [501, 674] on span "Update" at bounding box center [444, 673] width 264 height 20
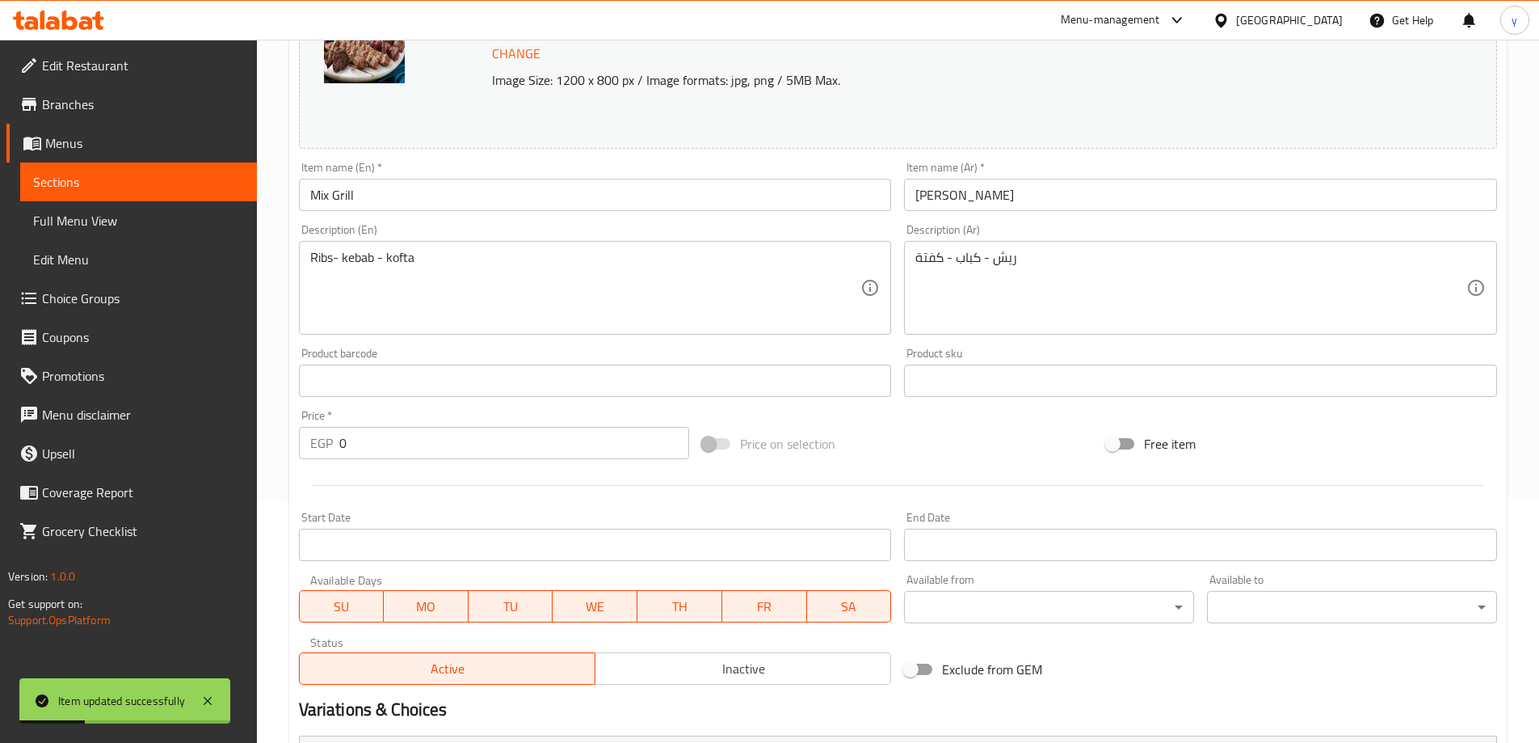
scroll to position [0, 0]
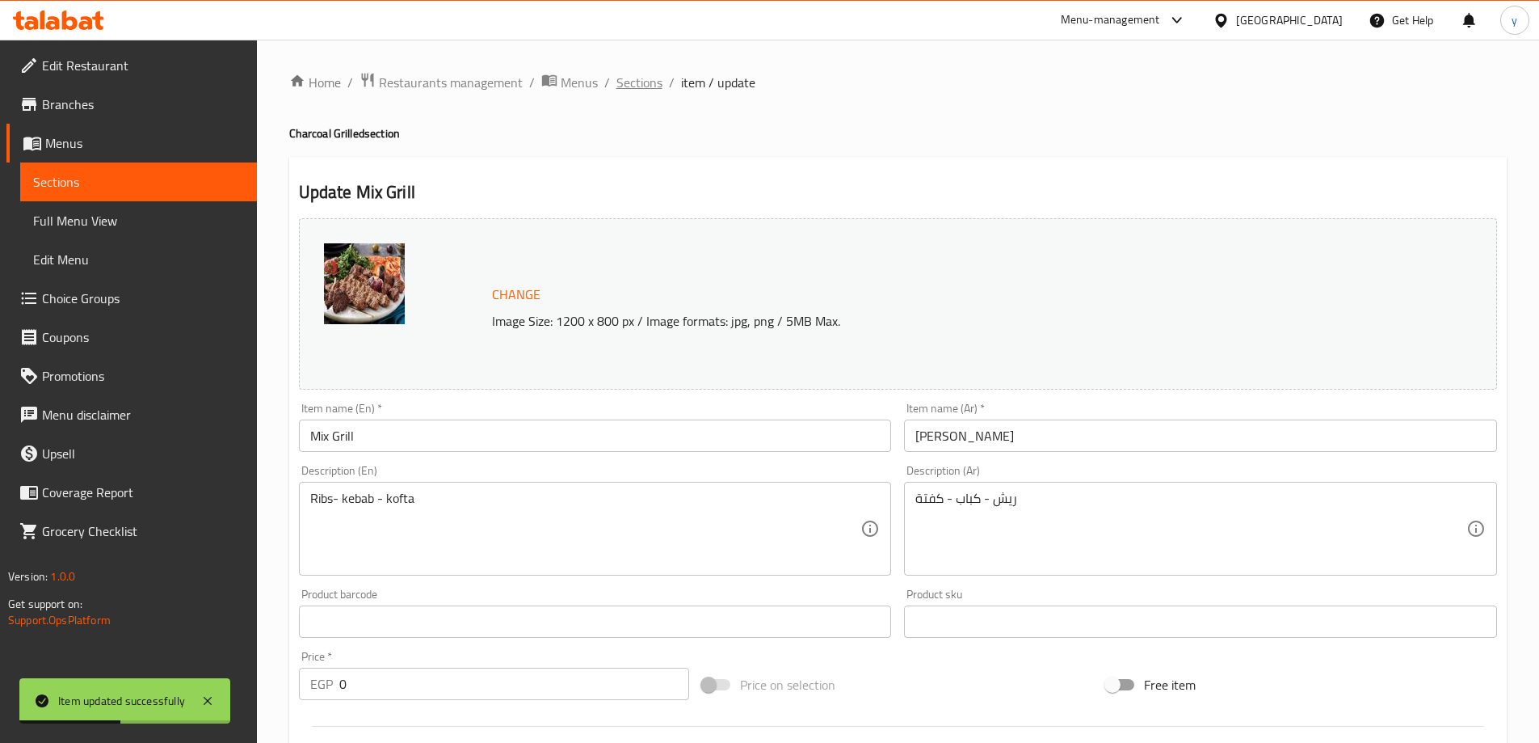
click at [642, 76] on span "Sections" at bounding box center [640, 82] width 46 height 19
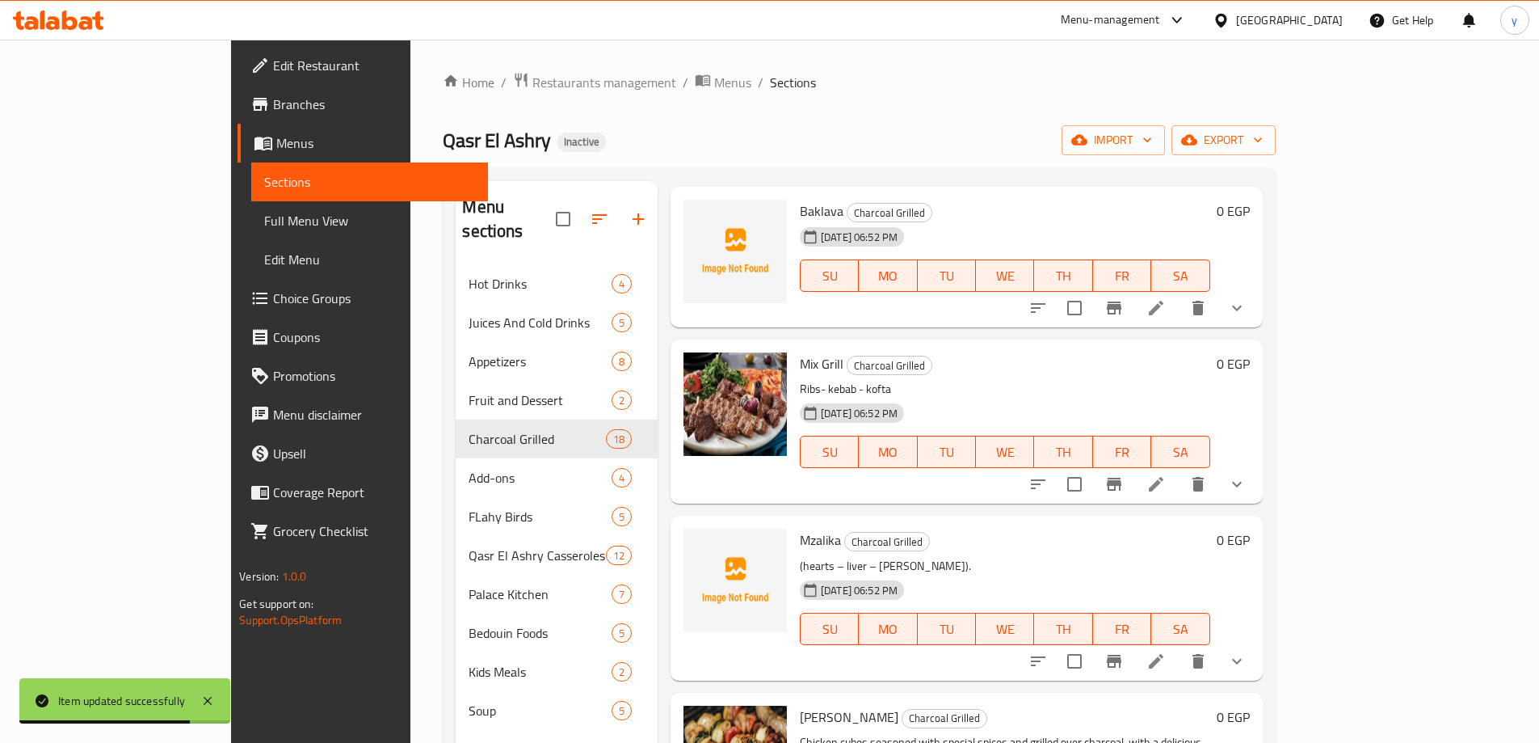
scroll to position [1212, 0]
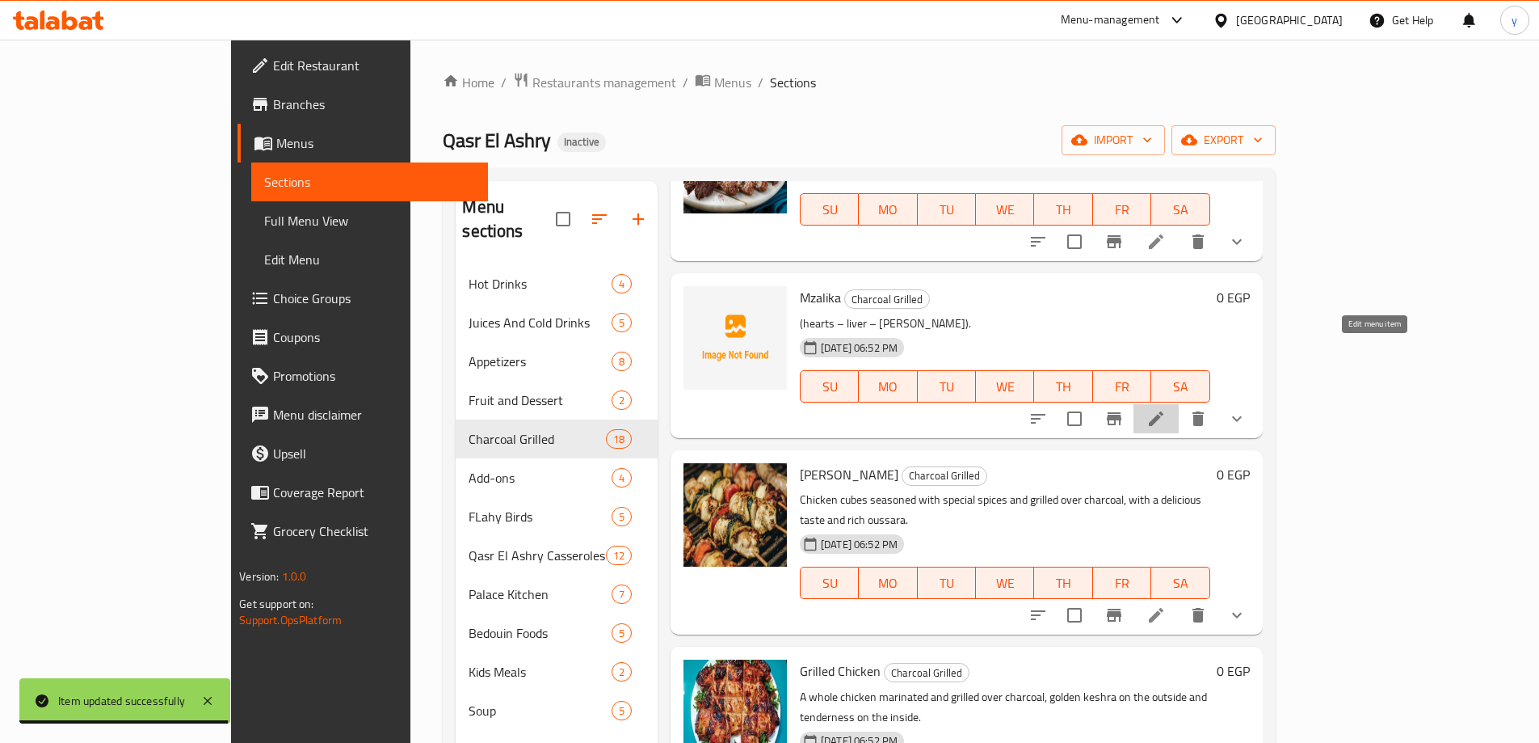
click at [1164, 411] on icon at bounding box center [1156, 418] width 15 height 15
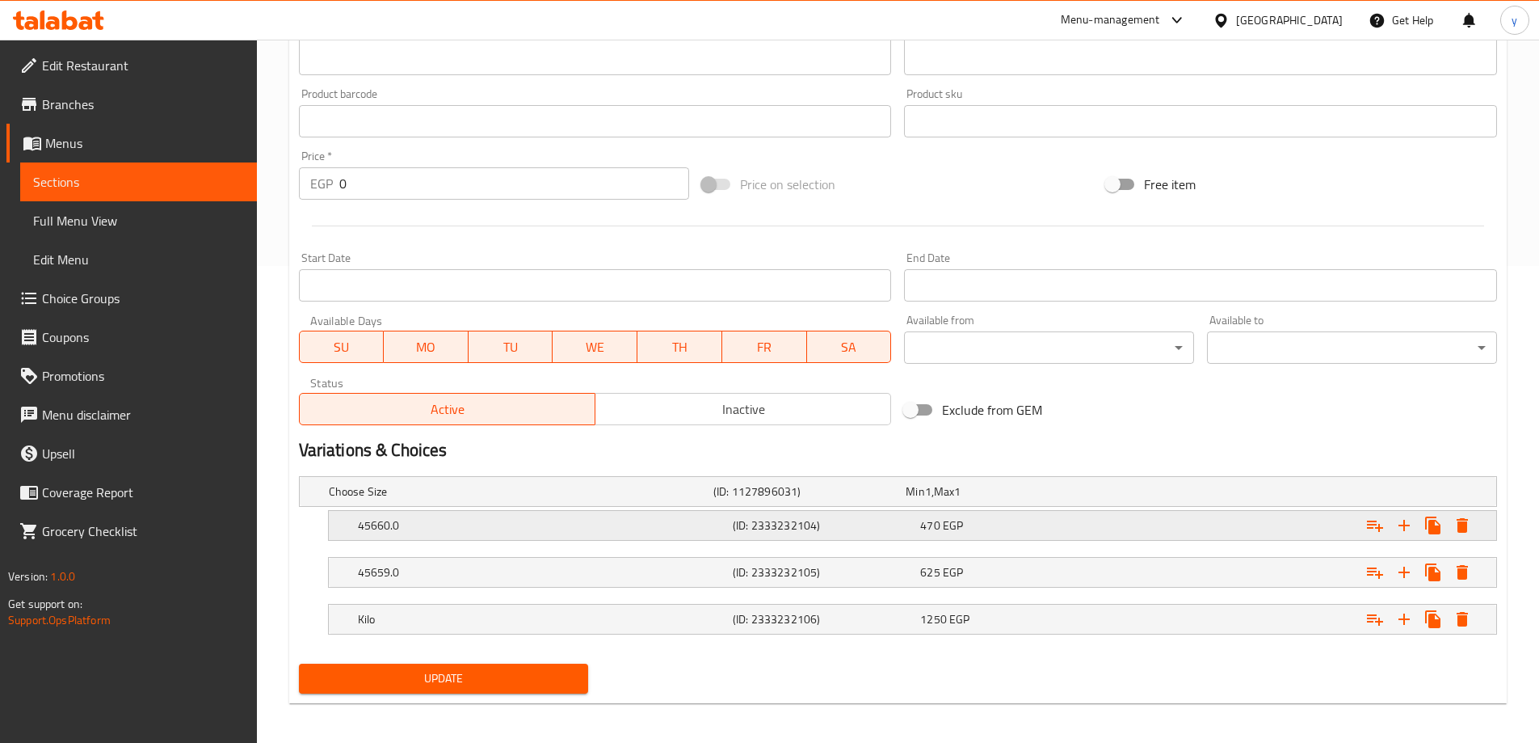
scroll to position [482, 0]
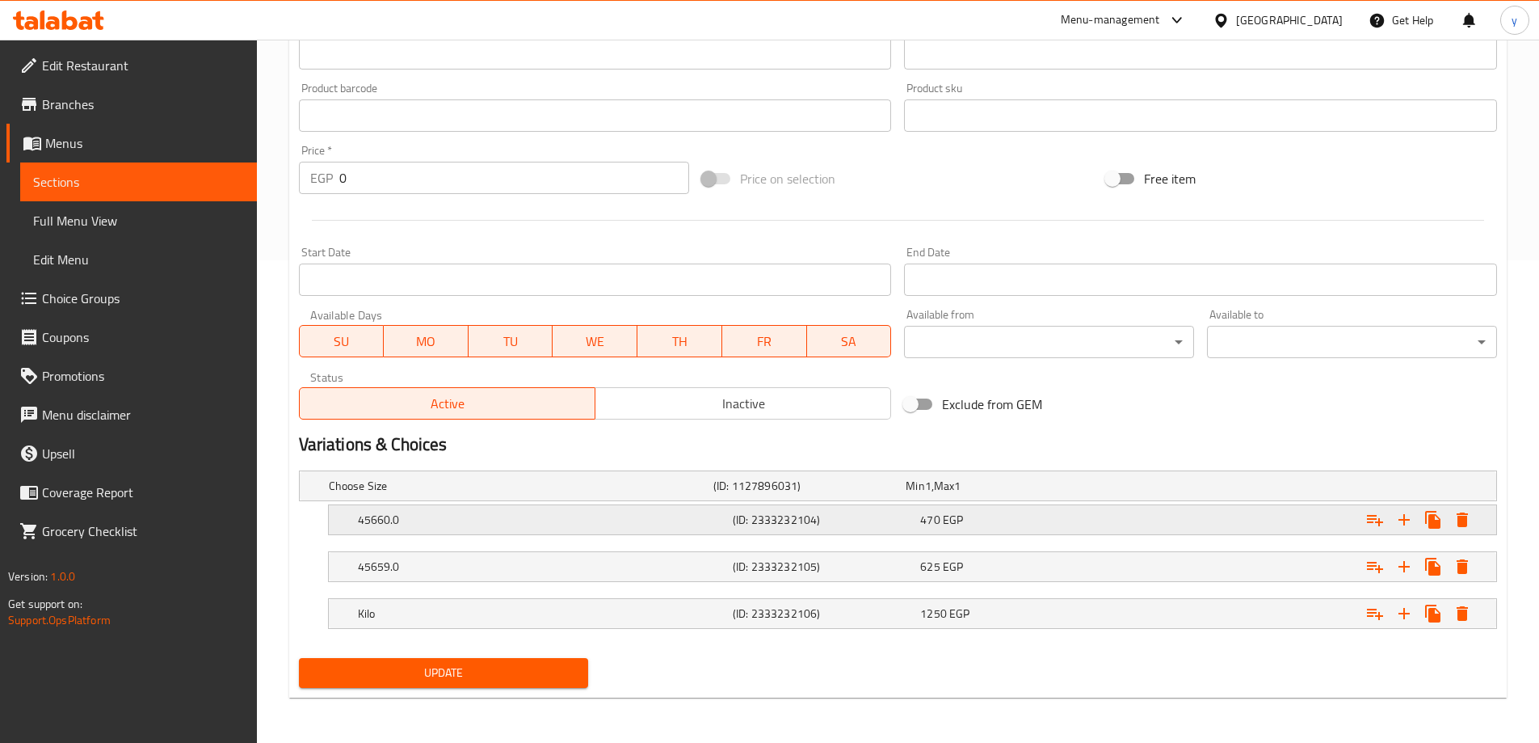
click at [440, 527] on h5 "45660.0" at bounding box center [542, 519] width 368 height 16
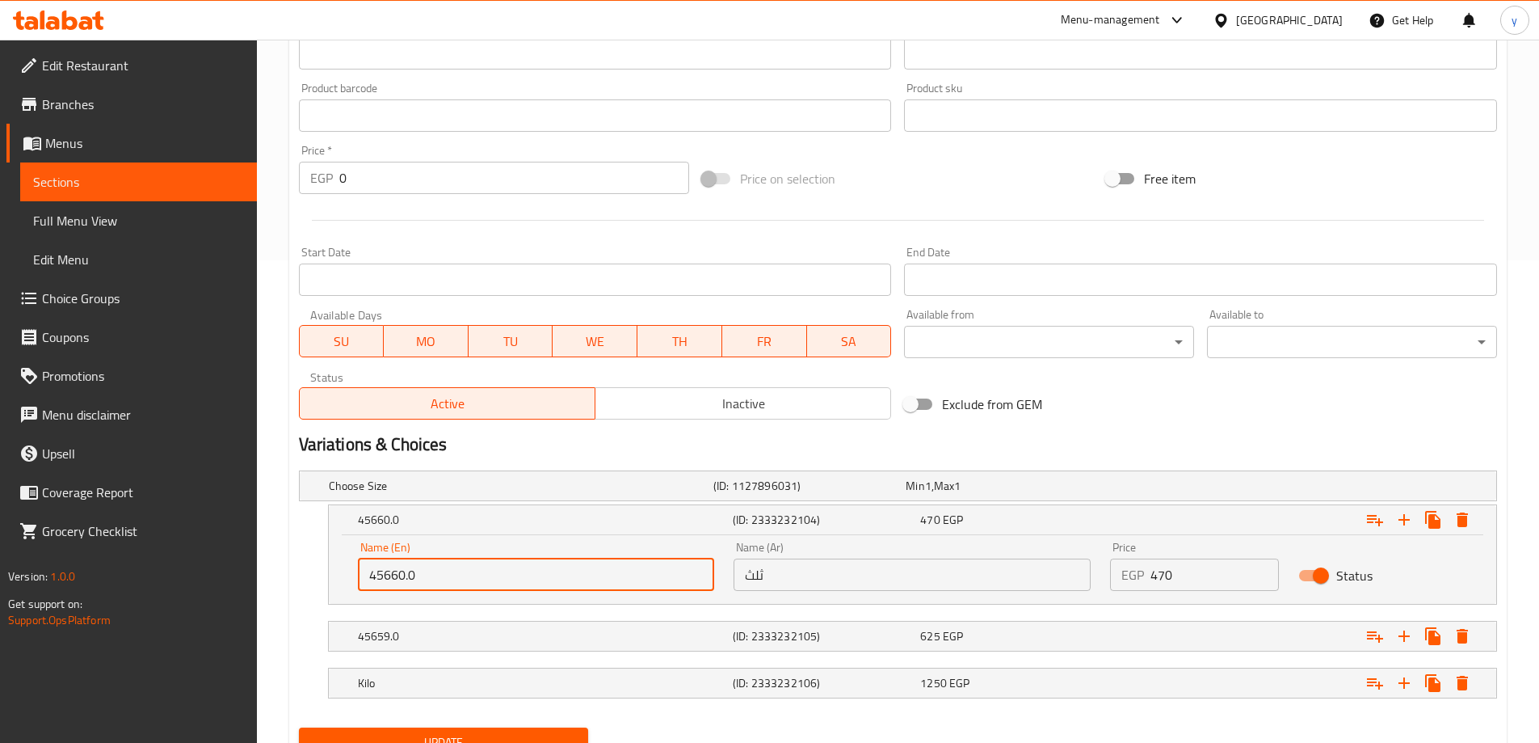
drag, startPoint x: 436, startPoint y: 575, endPoint x: 319, endPoint y: 583, distance: 116.6
click at [319, 583] on div "45660.0 (ID: 2333232104) 470 EGP Name (En) 45660.0 Name (En) Name (Ar) ثلث Name…" at bounding box center [898, 554] width 1198 height 100
paste input "1/3"
type input "1/3"
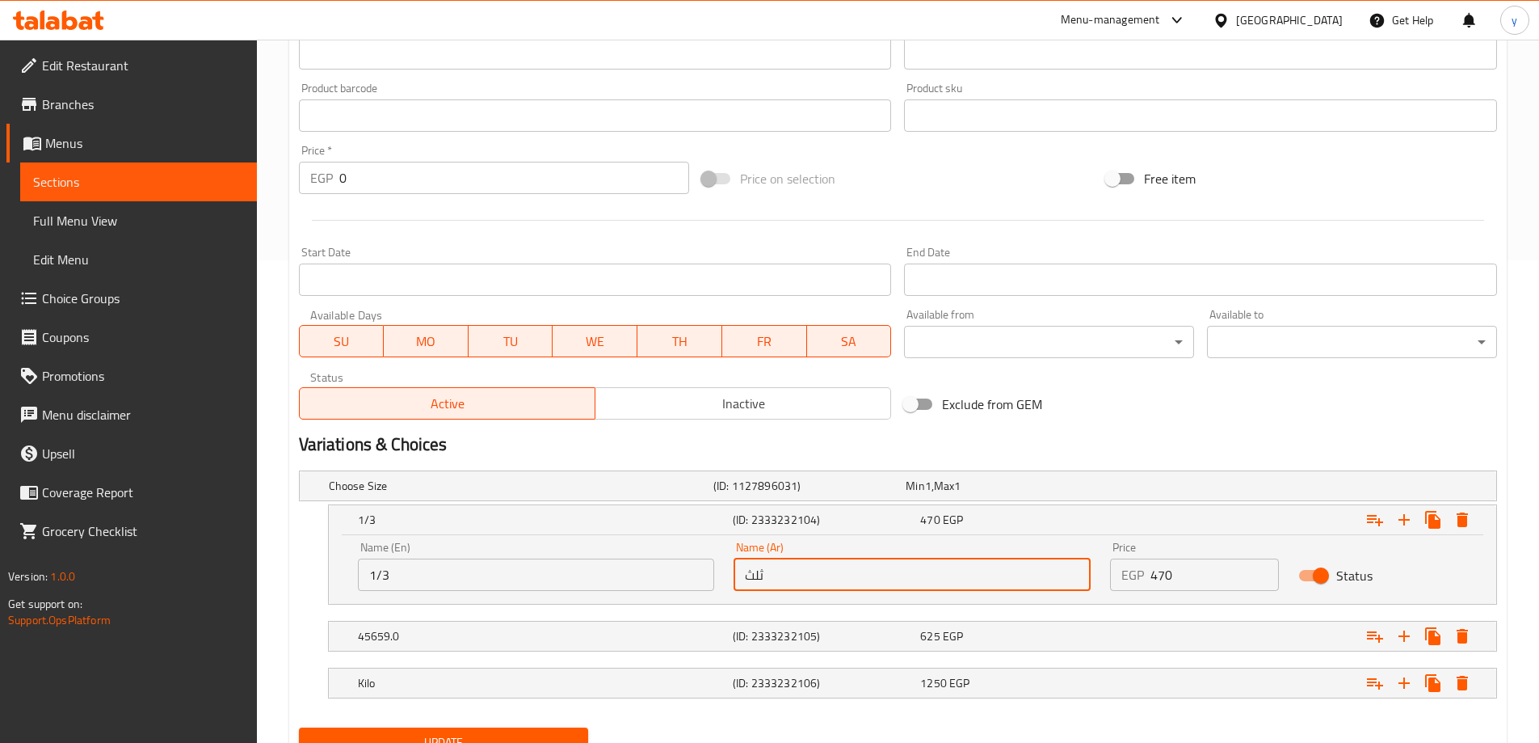
drag, startPoint x: 781, startPoint y: 575, endPoint x: 682, endPoint y: 582, distance: 98.8
click at [682, 582] on div "Name (En) 1/3 Name (En) Name (Ar) ثلث Name (Ar) Price EGP 470 Price Status" at bounding box center [912, 566] width 1129 height 69
paste input "1/3"
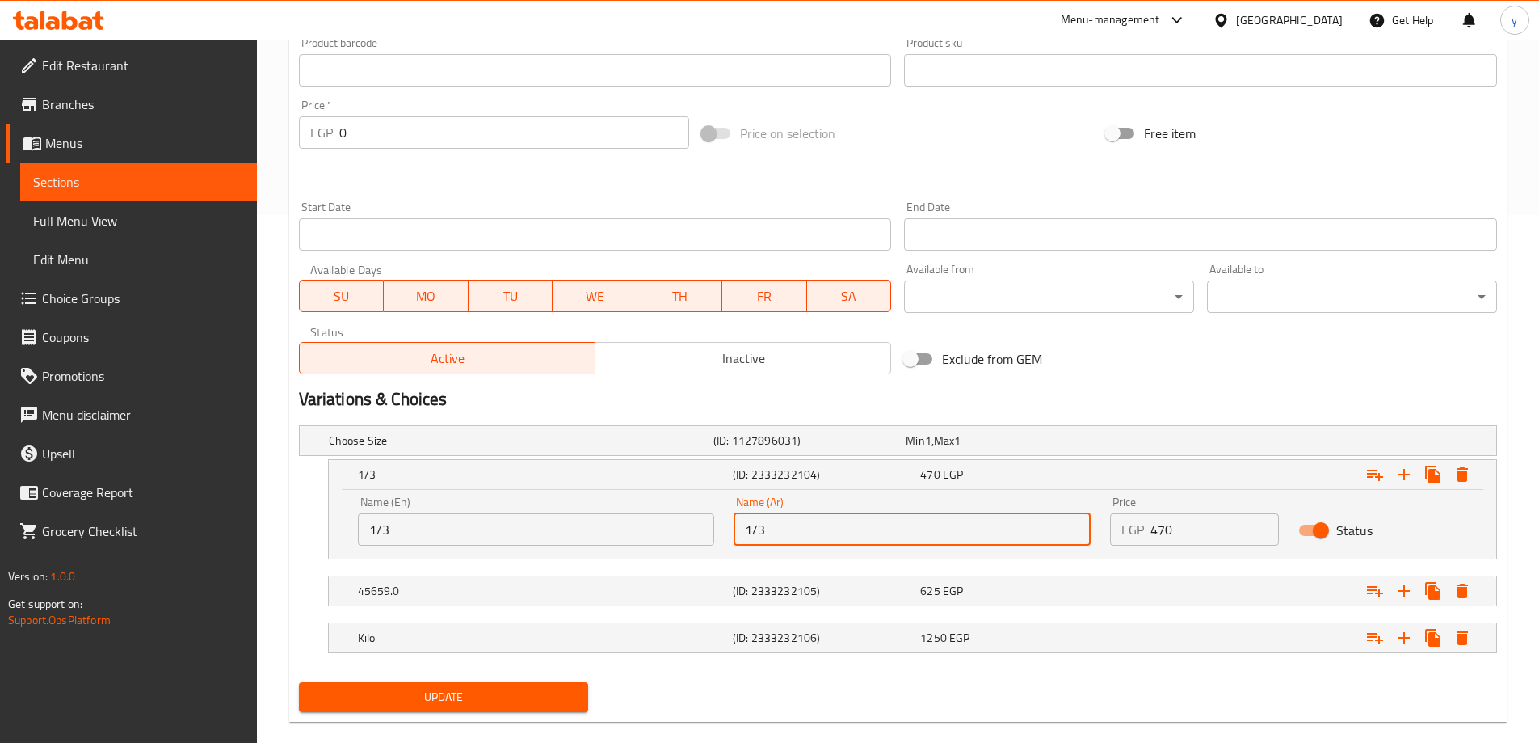
scroll to position [552, 0]
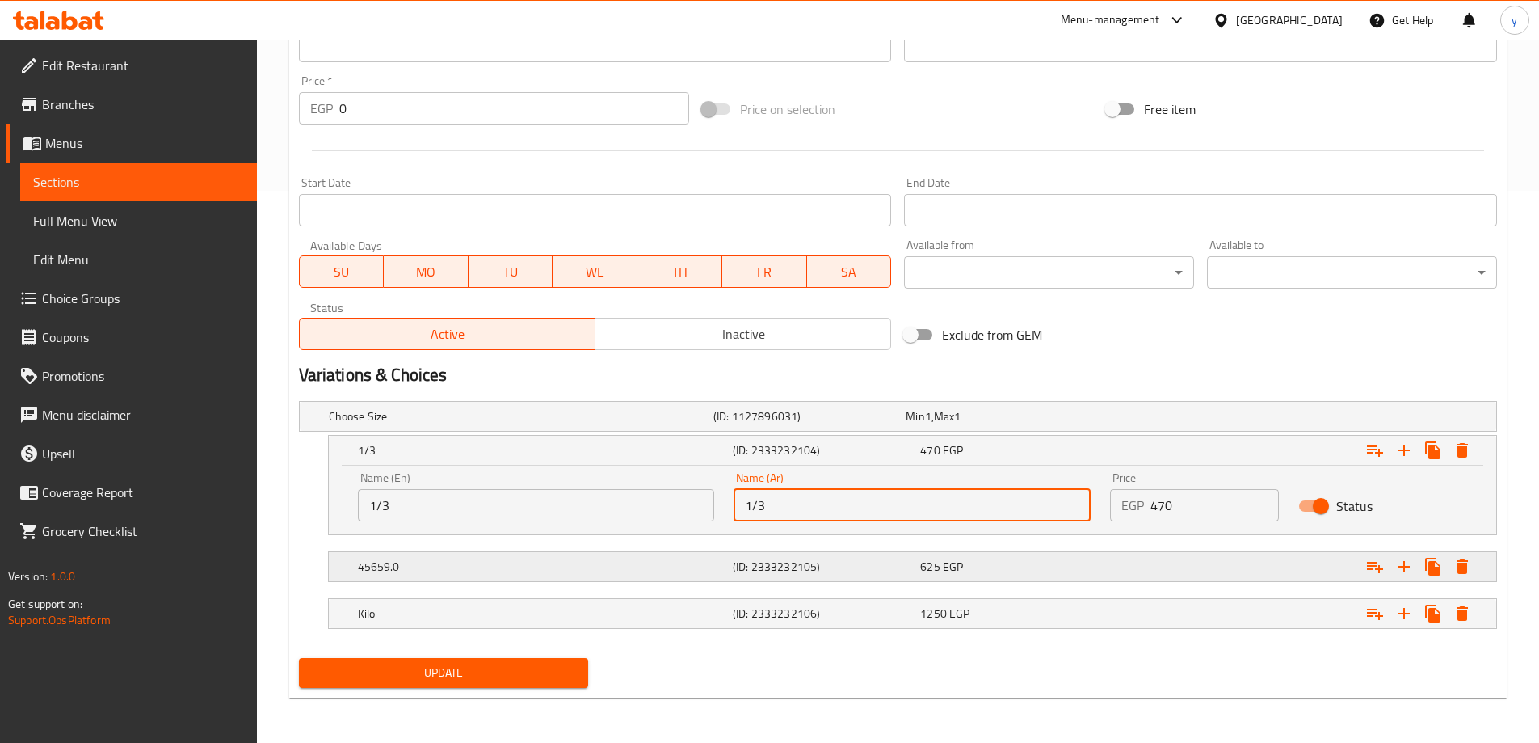
type input "1/3"
click at [468, 566] on h5 "45659.0" at bounding box center [542, 566] width 368 height 16
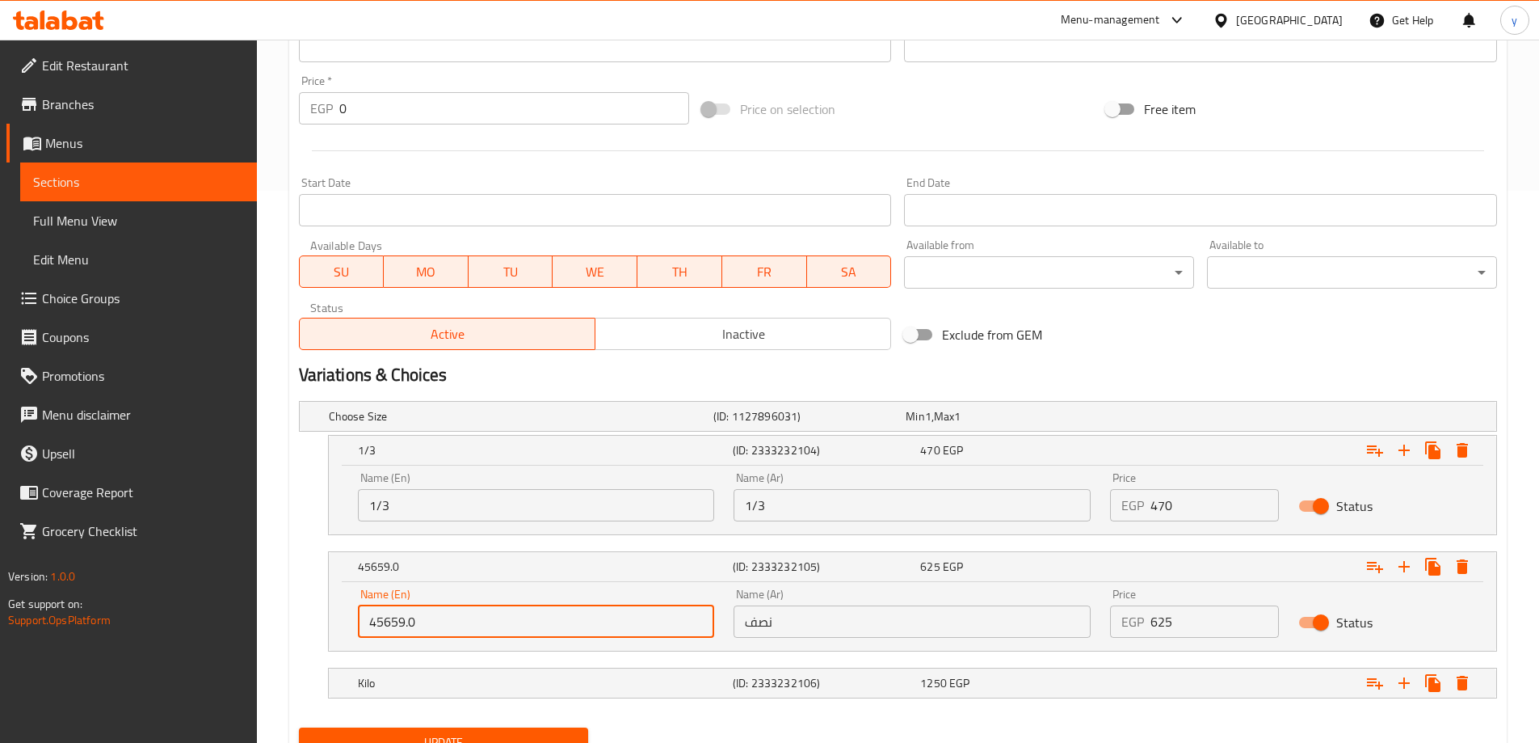
drag, startPoint x: 422, startPoint y: 625, endPoint x: 296, endPoint y: 624, distance: 126.1
click at [296, 624] on div "Choose Size (ID: 1127896031) Min 1 , Max 1 Name (En) Choose Size Name (En) Name…" at bounding box center [898, 557] width 1211 height 326
paste input "1/2"
type input "1/2"
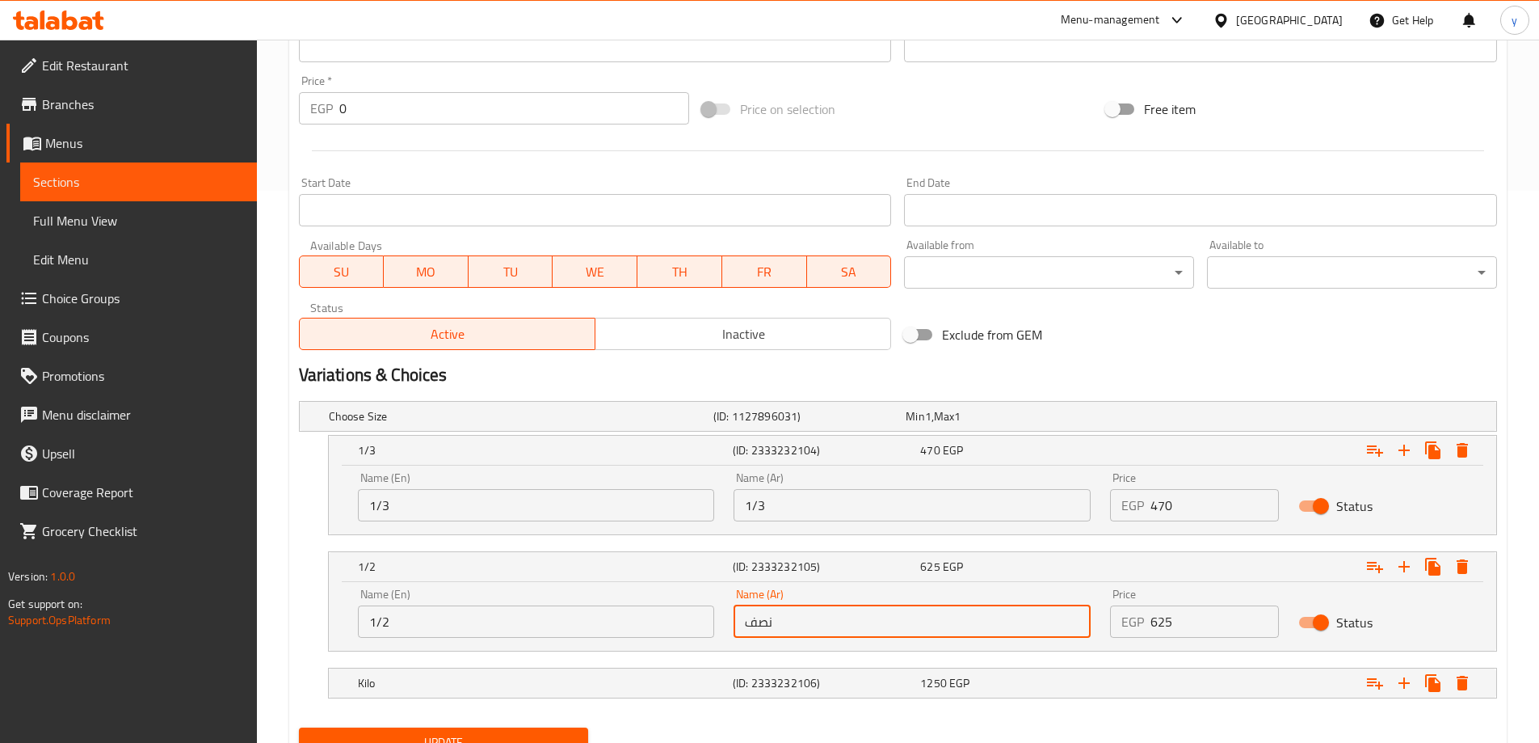
drag, startPoint x: 789, startPoint y: 621, endPoint x: 688, endPoint y: 621, distance: 101.0
click at [688, 621] on div "Name (En) 1/2 Name (En) Name (Ar) نصف Name (Ar) Price EGP 625 Price Status" at bounding box center [912, 613] width 1129 height 69
paste input "1/2"
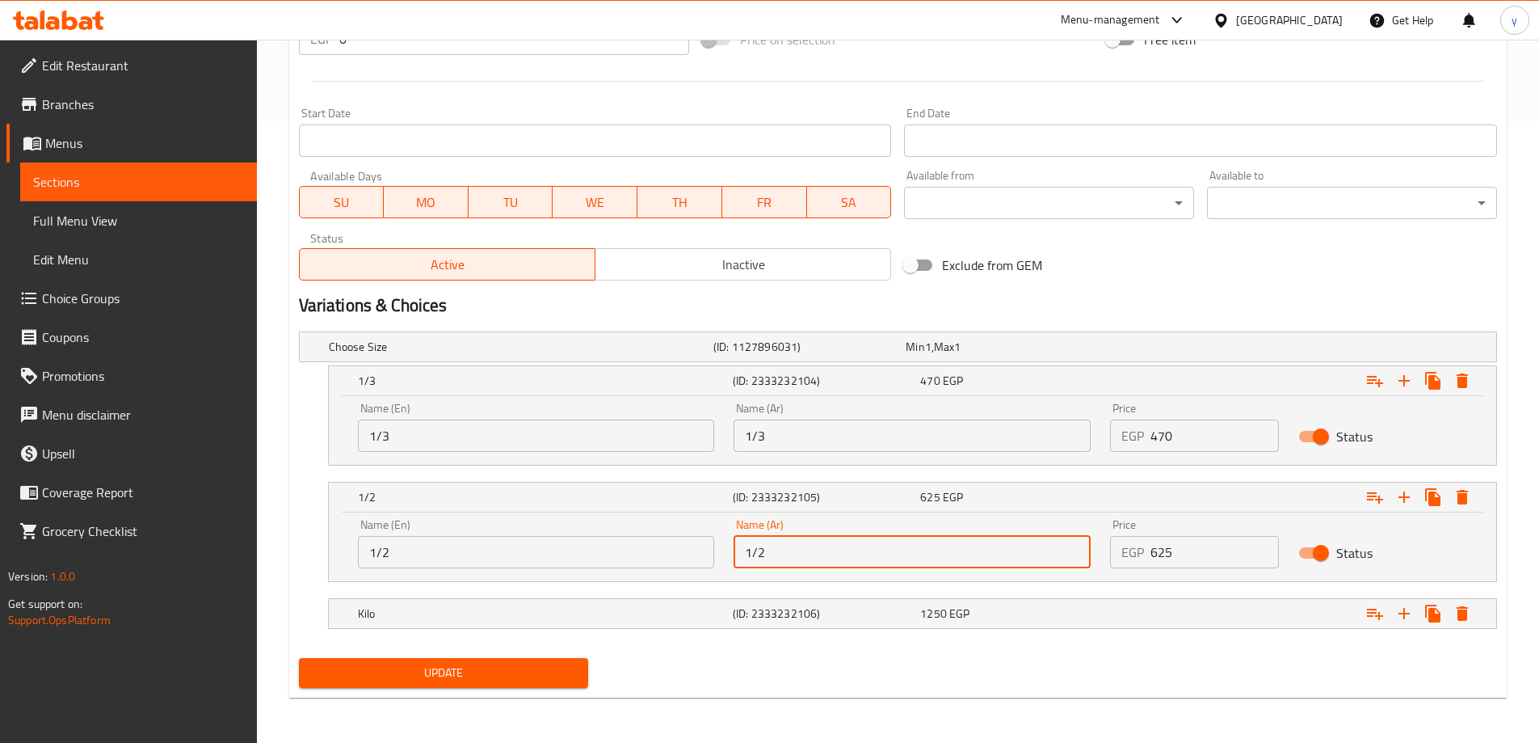
type input "1/2"
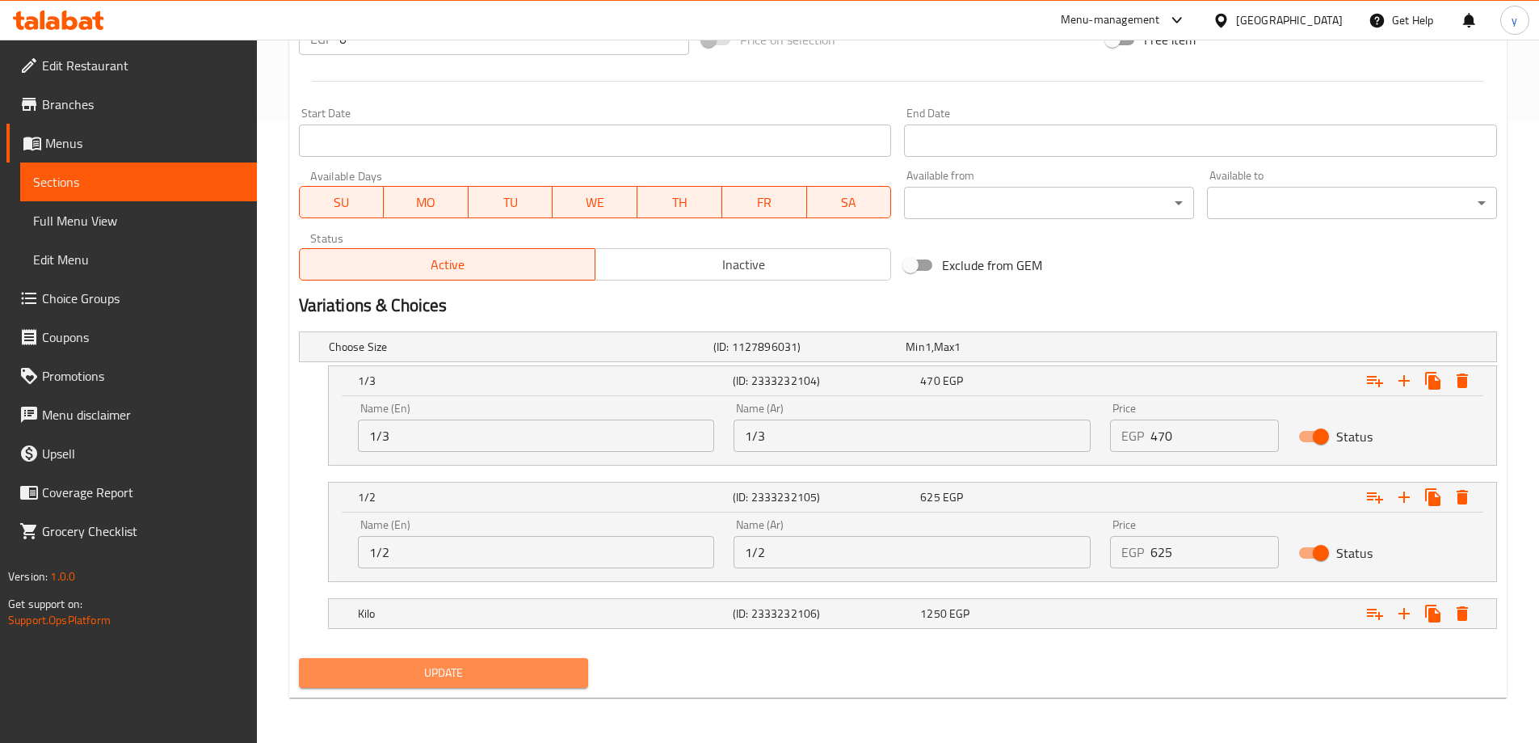
click at [453, 668] on span "Update" at bounding box center [444, 673] width 264 height 20
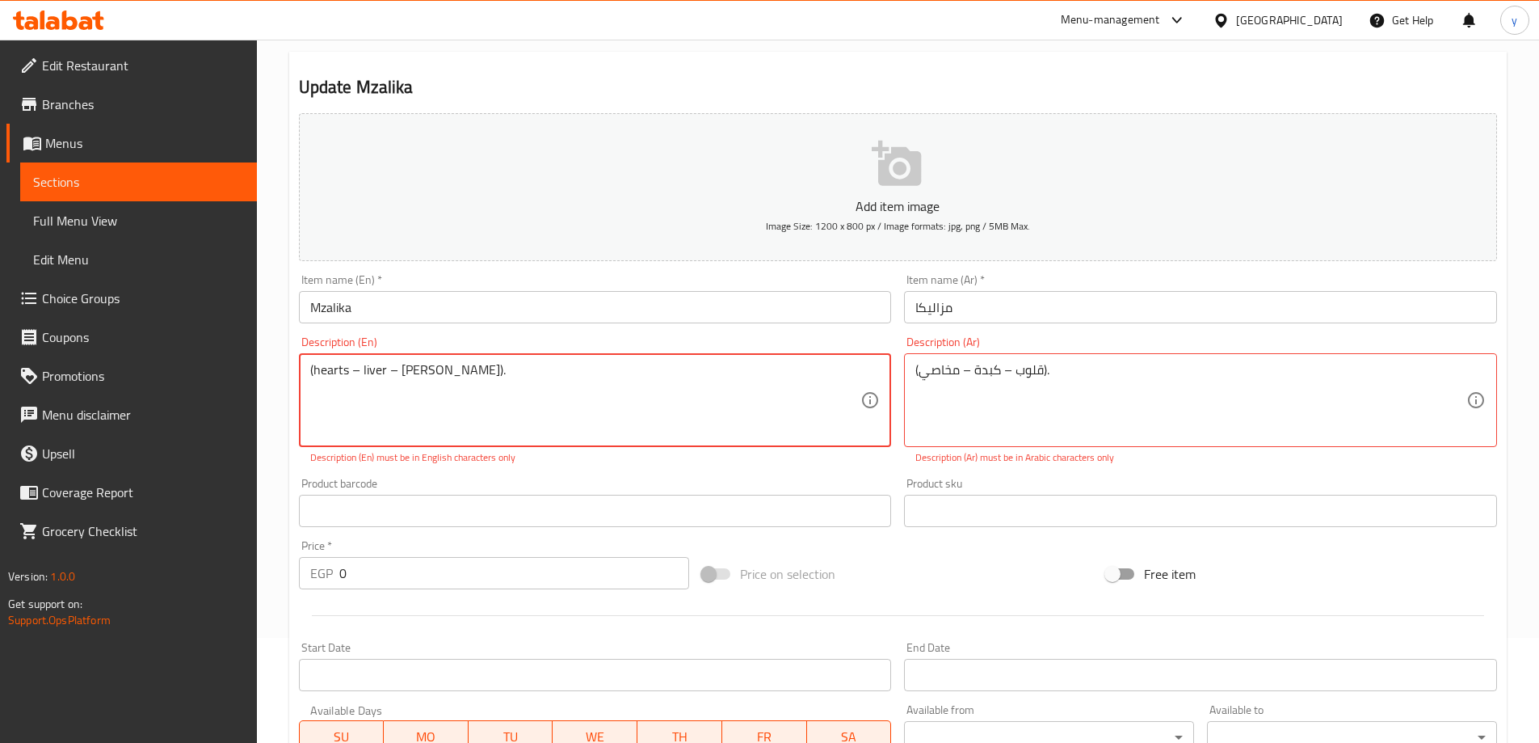
click at [352, 373] on textarea "(hearts – liver – Makhasi)." at bounding box center [585, 400] width 551 height 77
drag, startPoint x: 393, startPoint y: 373, endPoint x: 385, endPoint y: 373, distance: 8.1
click at [385, 373] on textarea "(hearts - liver – Makhasi)." at bounding box center [585, 400] width 551 height 77
type textarea "(hearts - liver - Makhasi)."
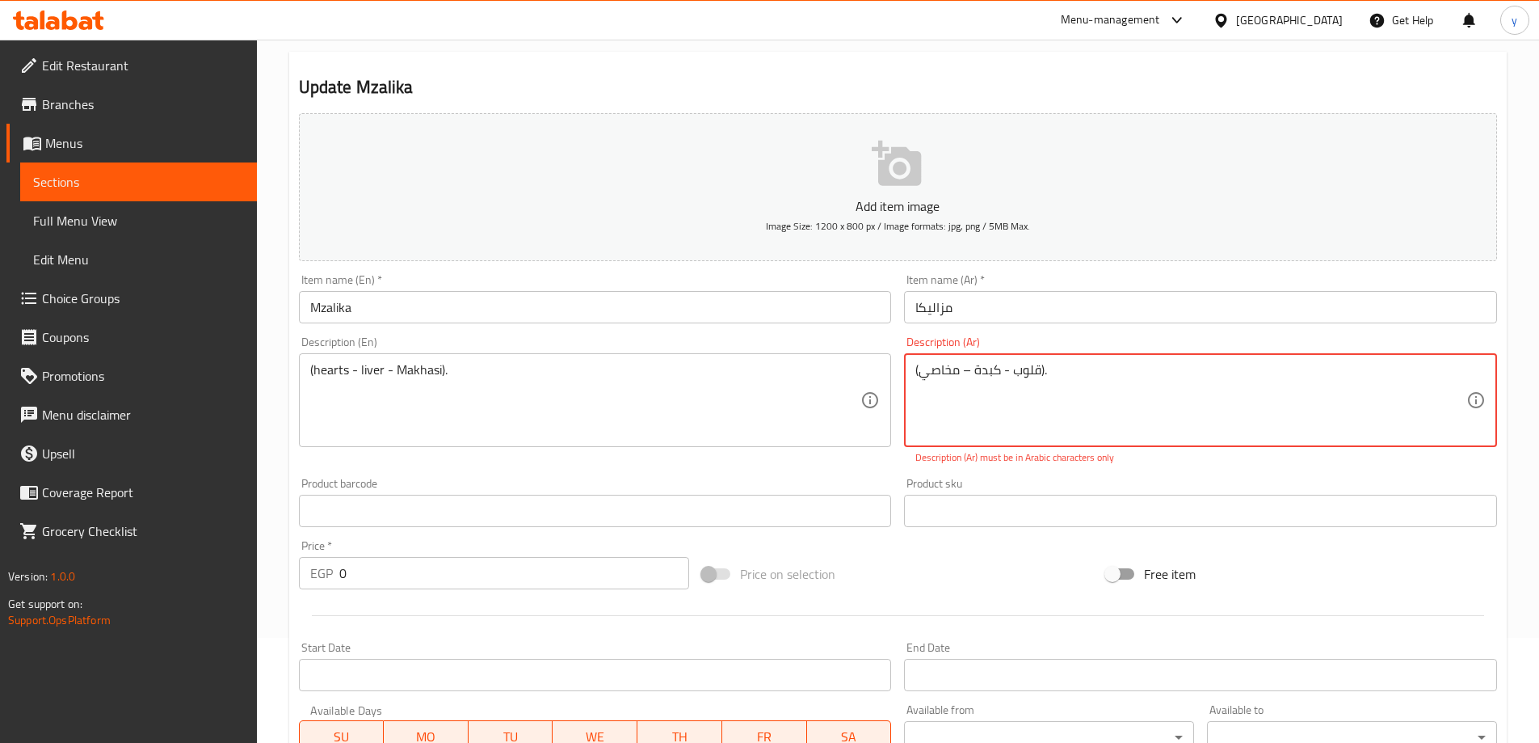
click at [965, 369] on textarea "(قلوب - كبدة – مخاصي)." at bounding box center [1191, 400] width 551 height 77
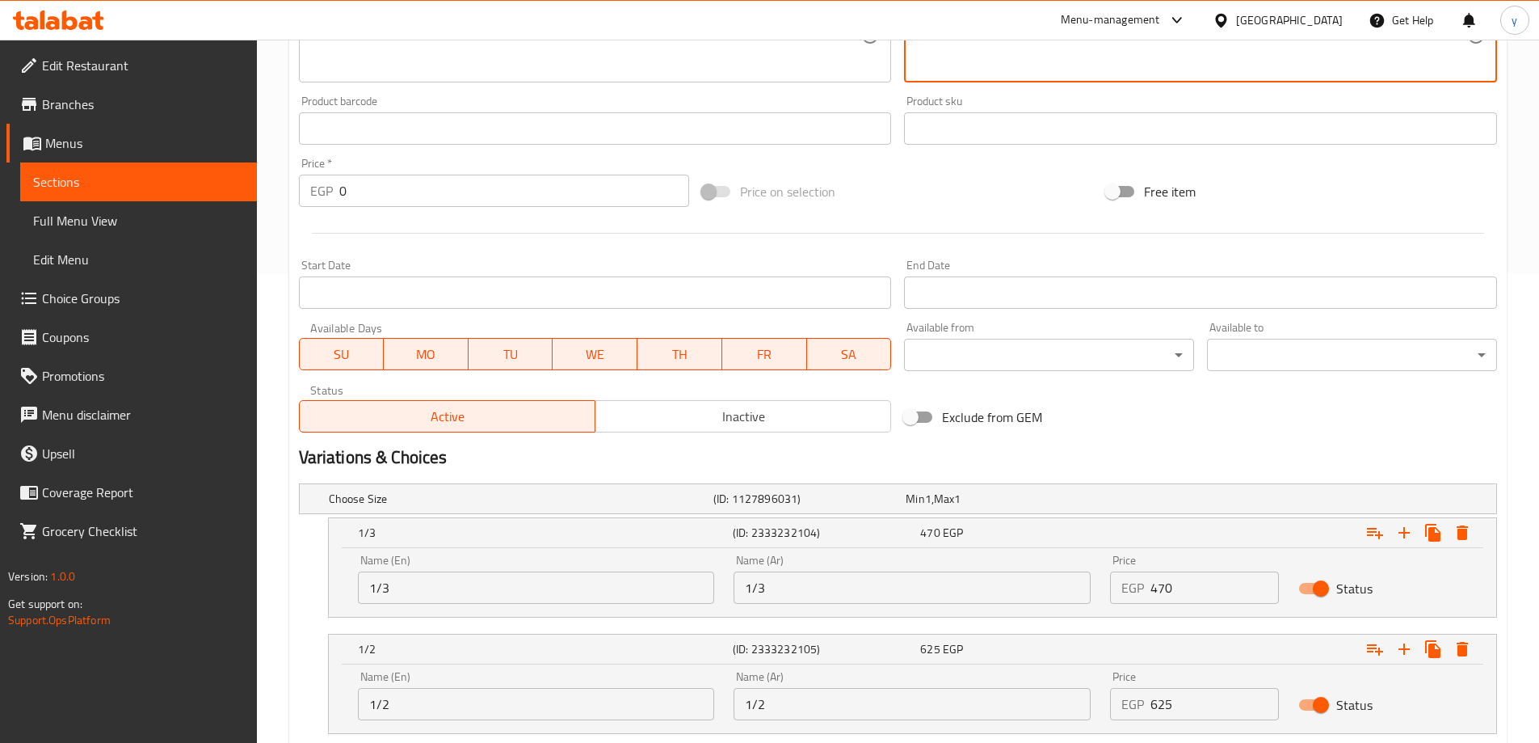
scroll to position [621, 0]
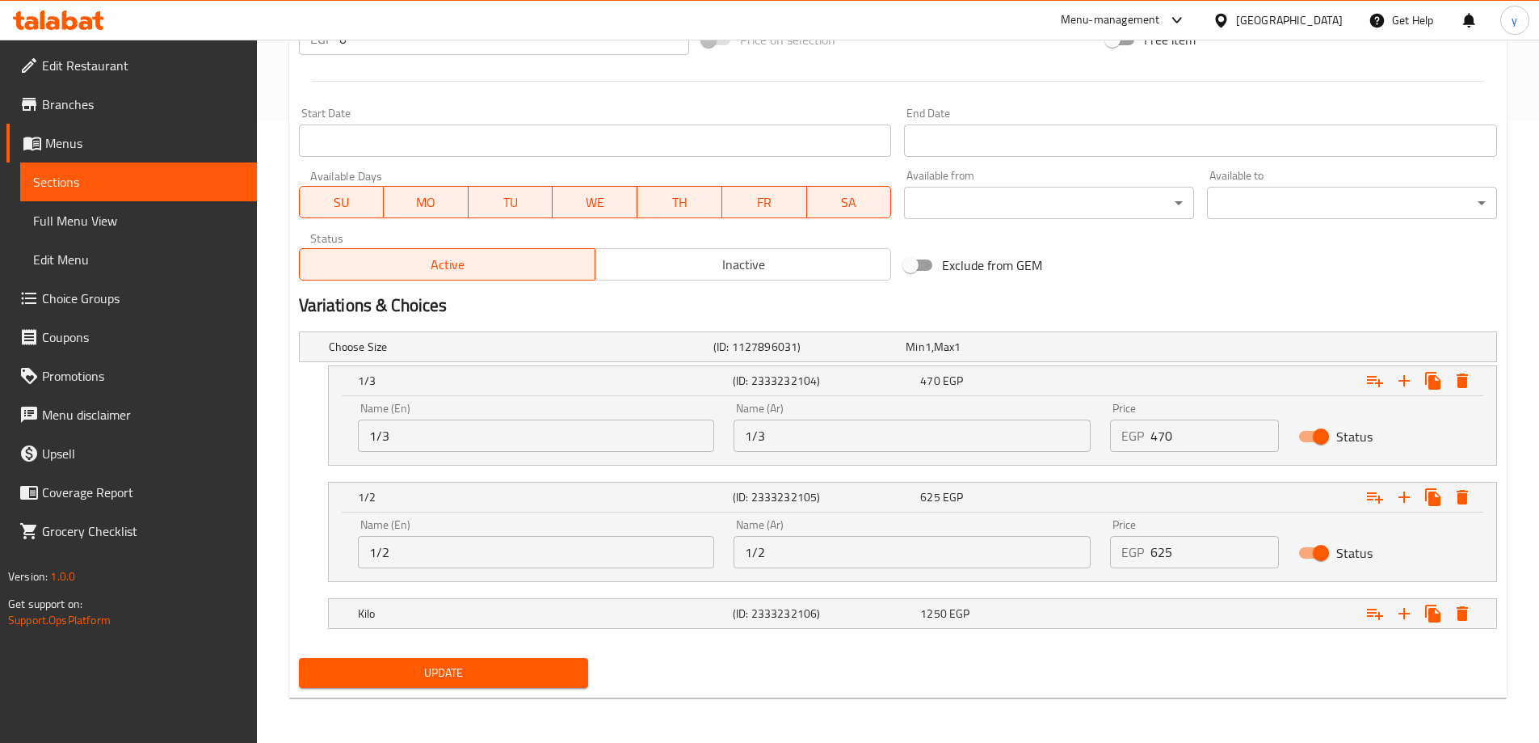
type textarea "(قلوب - كبدة - مخاصي)."
click at [504, 675] on span "Update" at bounding box center [444, 673] width 264 height 20
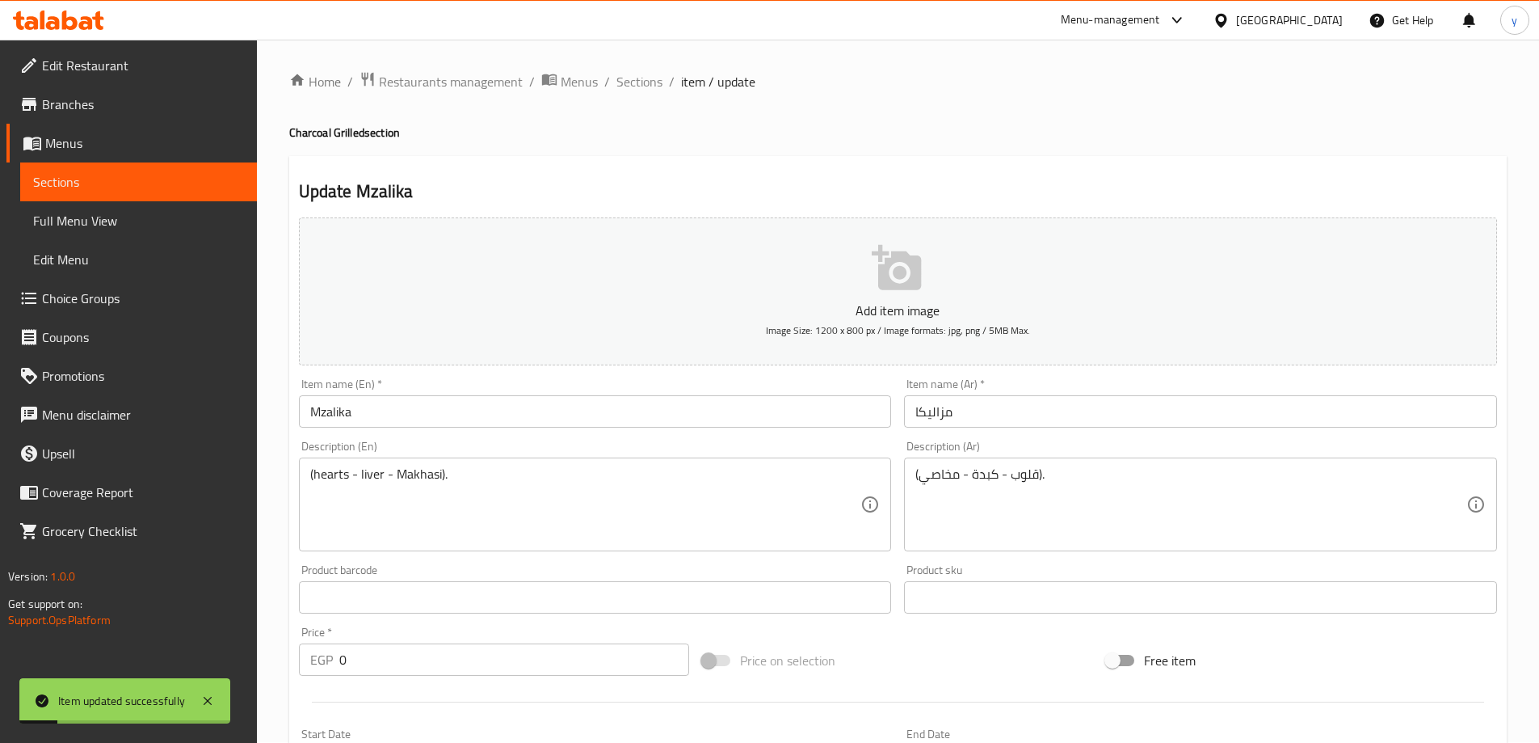
scroll to position [0, 0]
click at [642, 79] on span "Sections" at bounding box center [640, 82] width 46 height 19
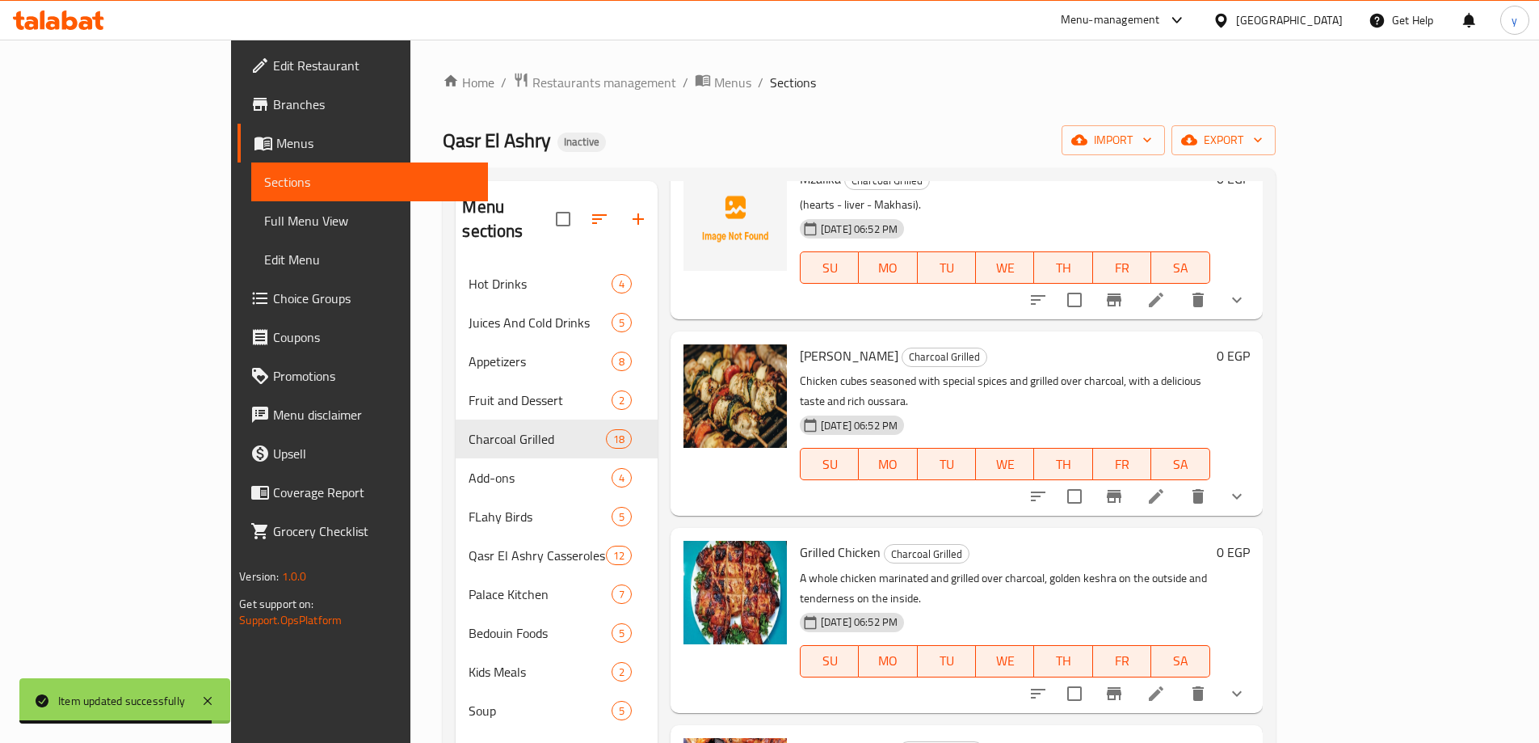
scroll to position [1374, 0]
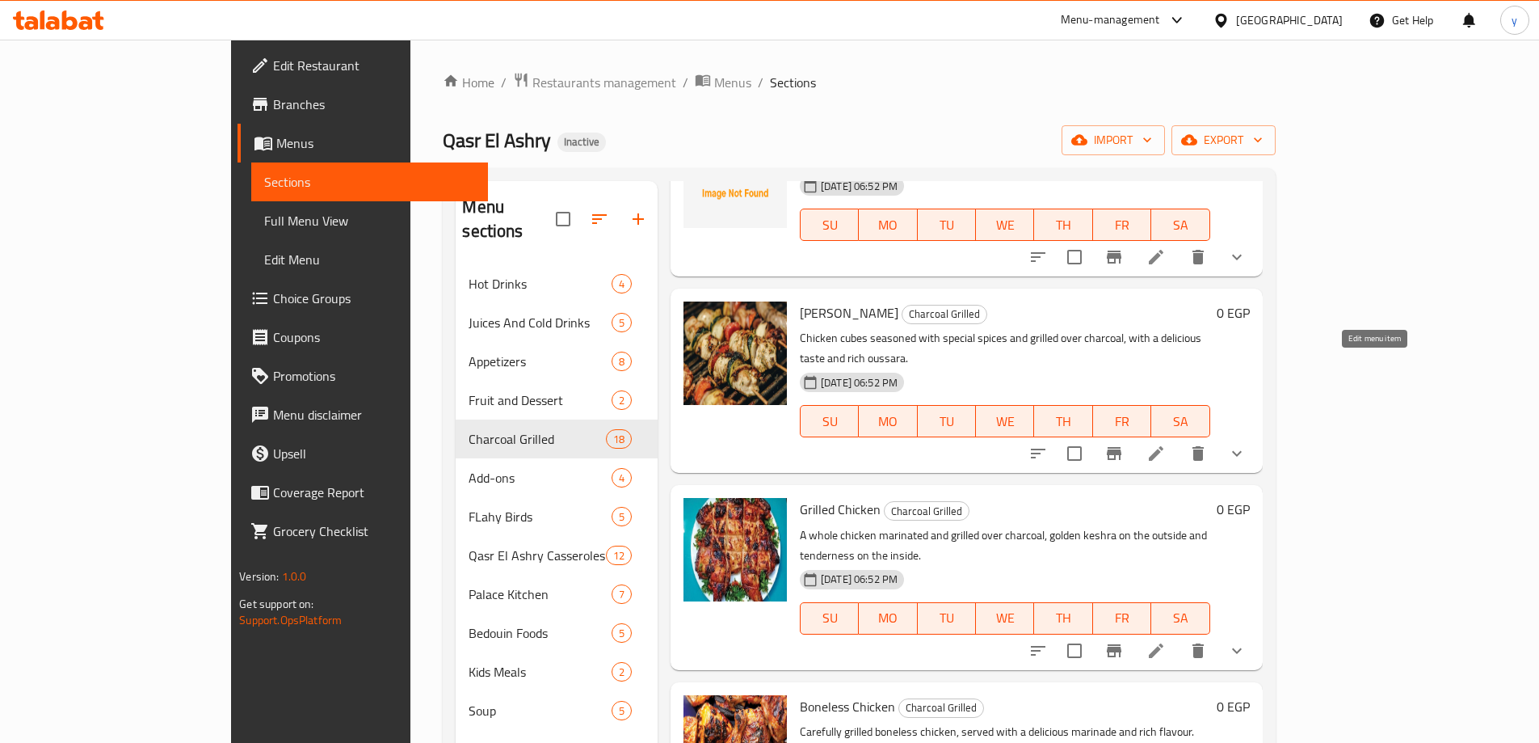
click at [1166, 444] on icon at bounding box center [1156, 453] width 19 height 19
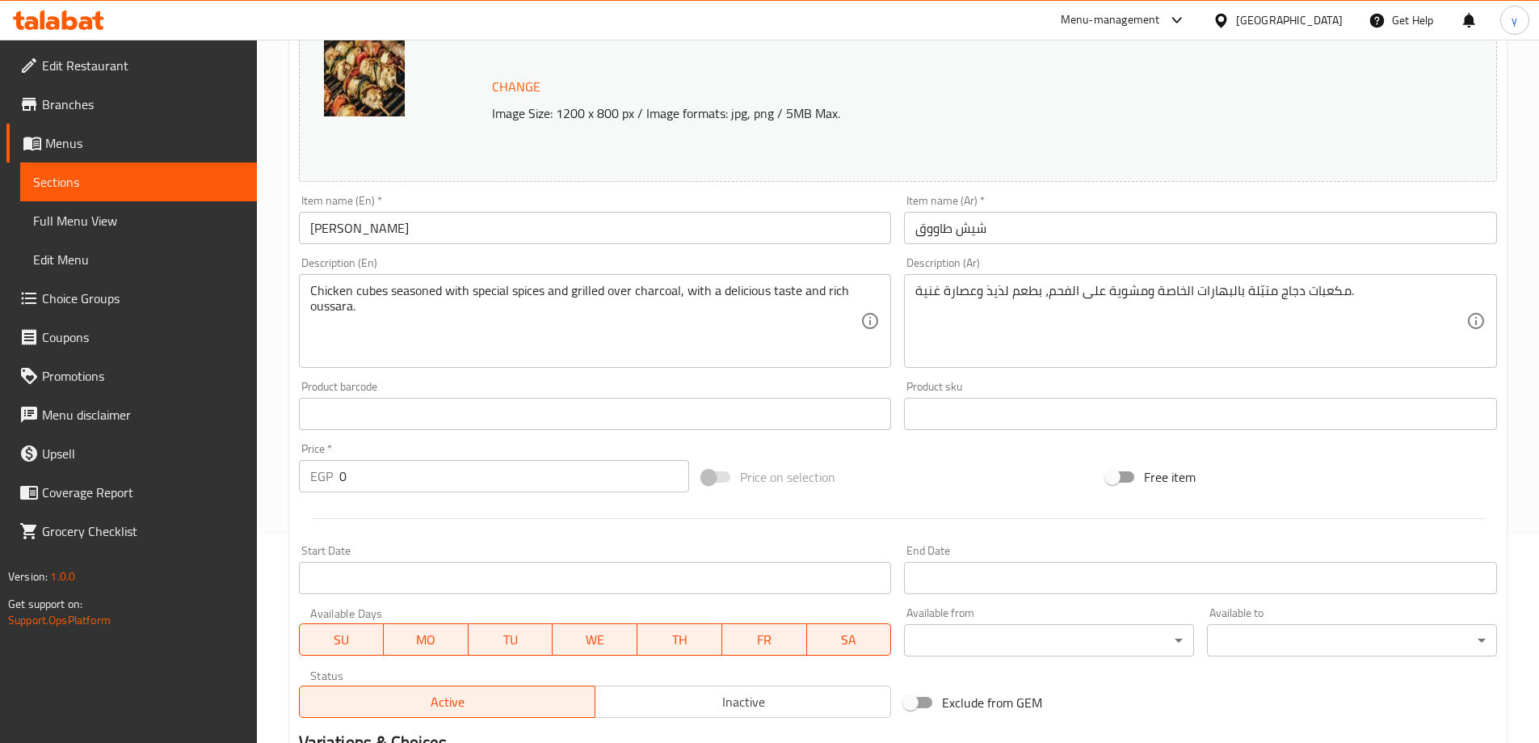
scroll to position [485, 0]
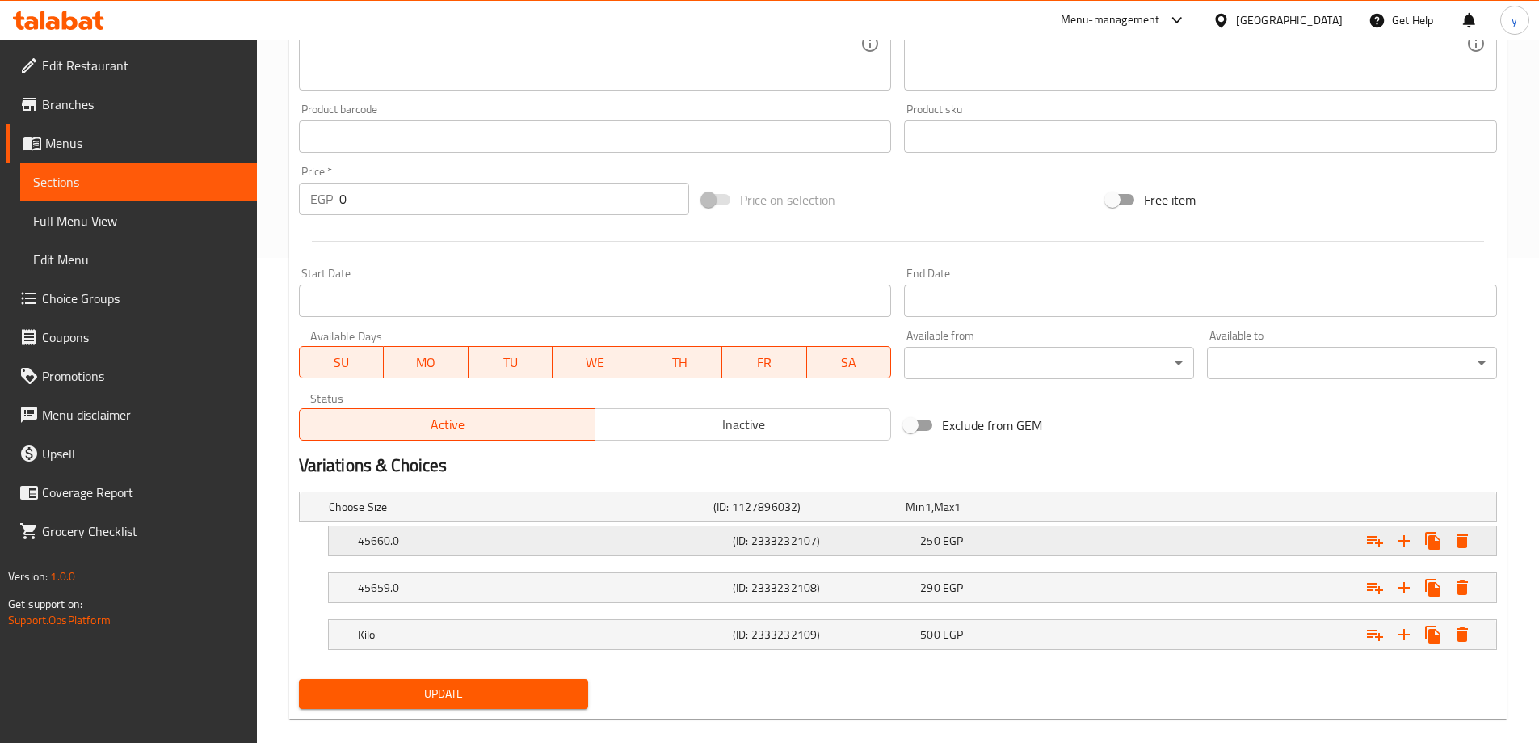
click at [445, 541] on h5 "45660.0" at bounding box center [542, 540] width 368 height 16
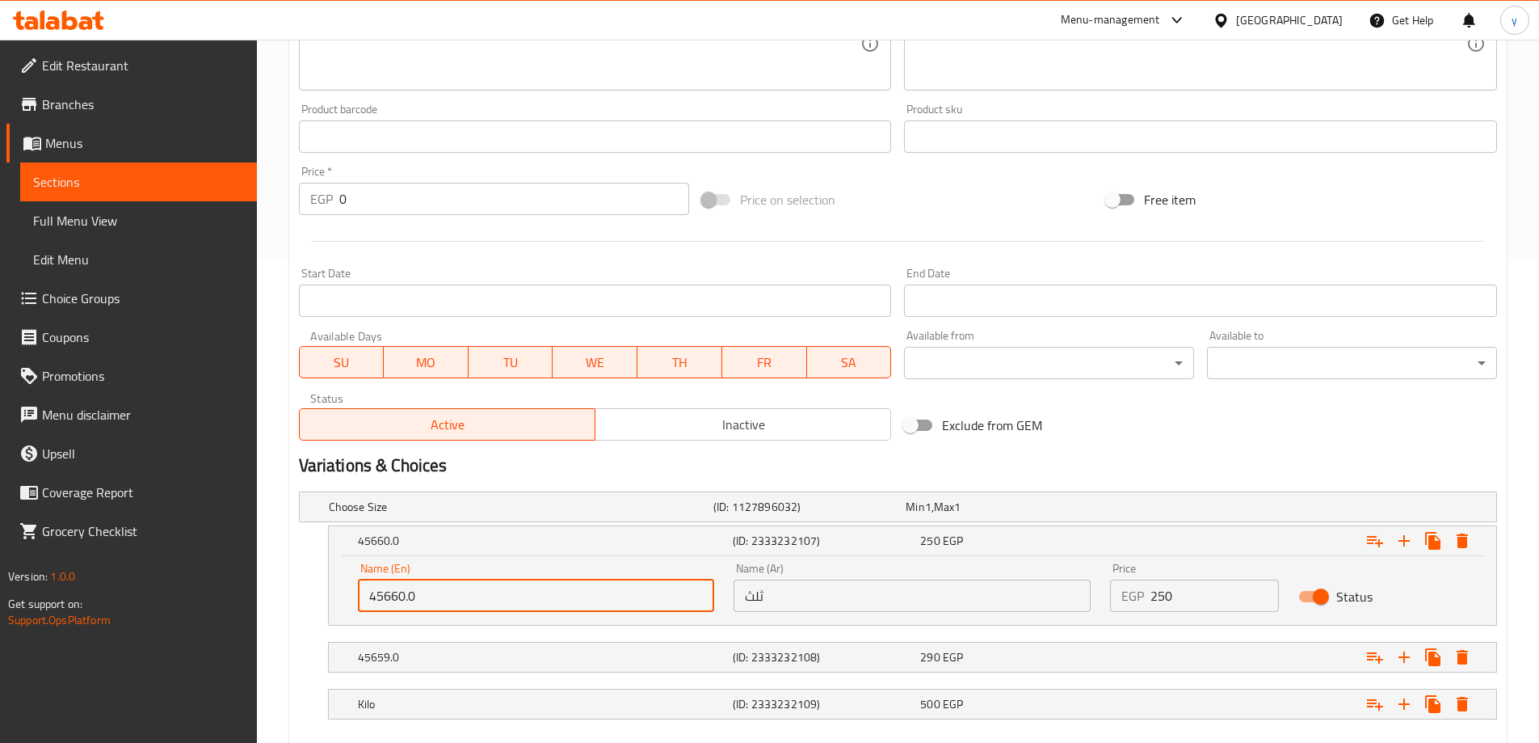
drag, startPoint x: 429, startPoint y: 593, endPoint x: 320, endPoint y: 594, distance: 109.1
click at [320, 594] on div "45660.0 (ID: 2333232107) 250 EGP Name (En) 45660.0 Name (En) Name (Ar) ثلث Name…" at bounding box center [898, 575] width 1198 height 100
paste input "1/3"
type input "1/3"
drag, startPoint x: 795, startPoint y: 596, endPoint x: 716, endPoint y: 596, distance: 79.2
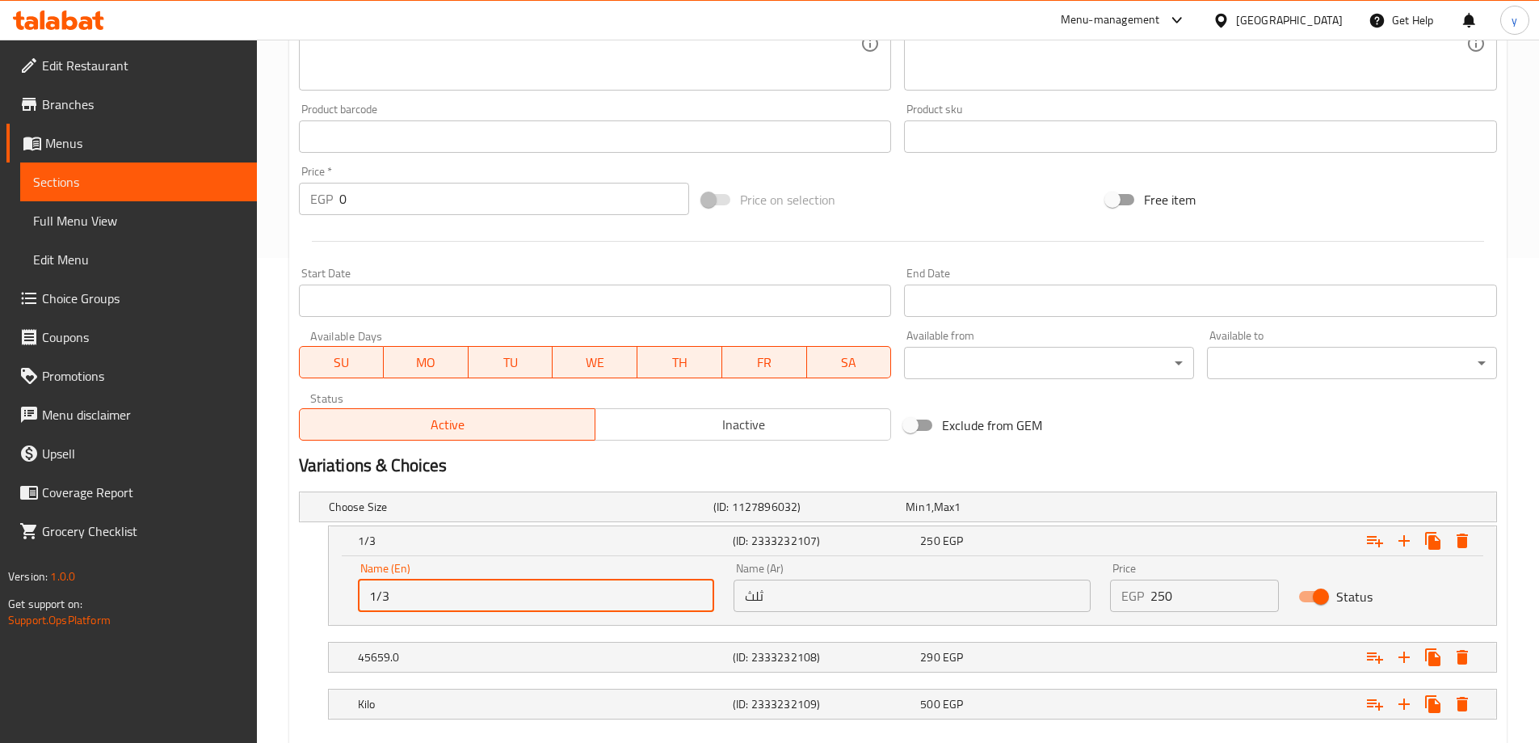
click at [716, 596] on div "Name (En) 1/3 Name (En) Name (Ar) ثلث Name (Ar) Price EGP 250 Price Status" at bounding box center [912, 587] width 1129 height 69
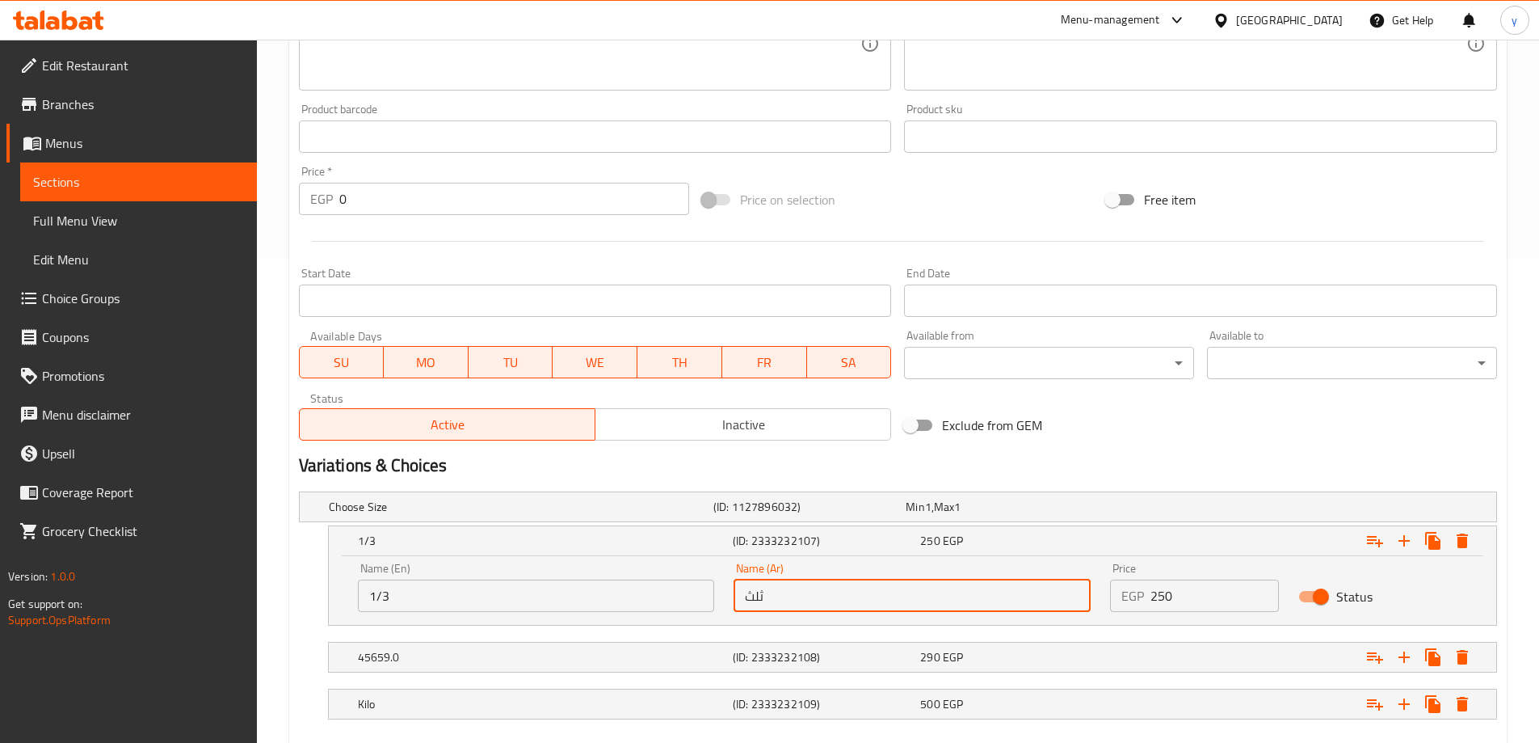
paste input "1/3"
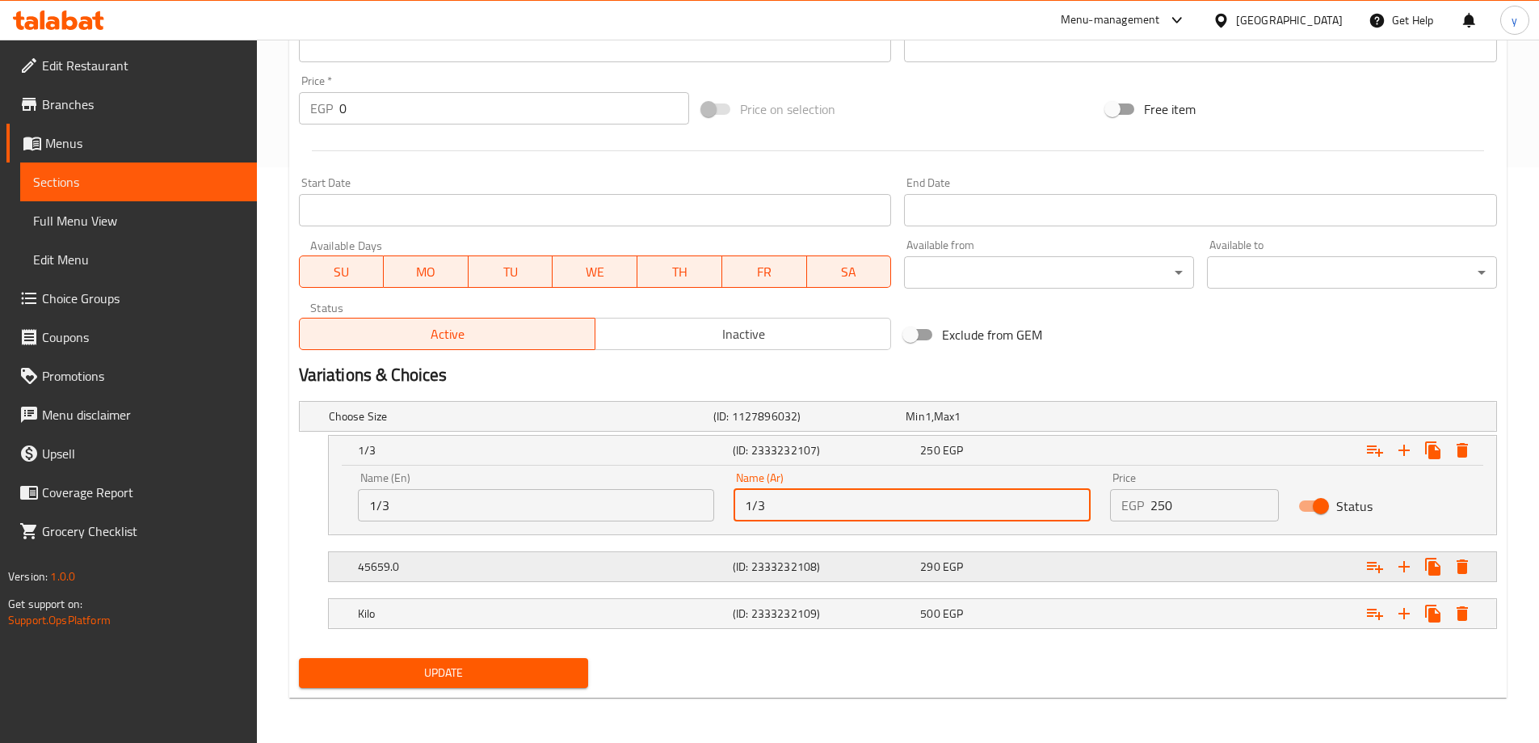
type input "1/3"
click at [486, 579] on div "45659.0 (ID: 2333232108) 290 EGP" at bounding box center [918, 567] width 1126 height 36
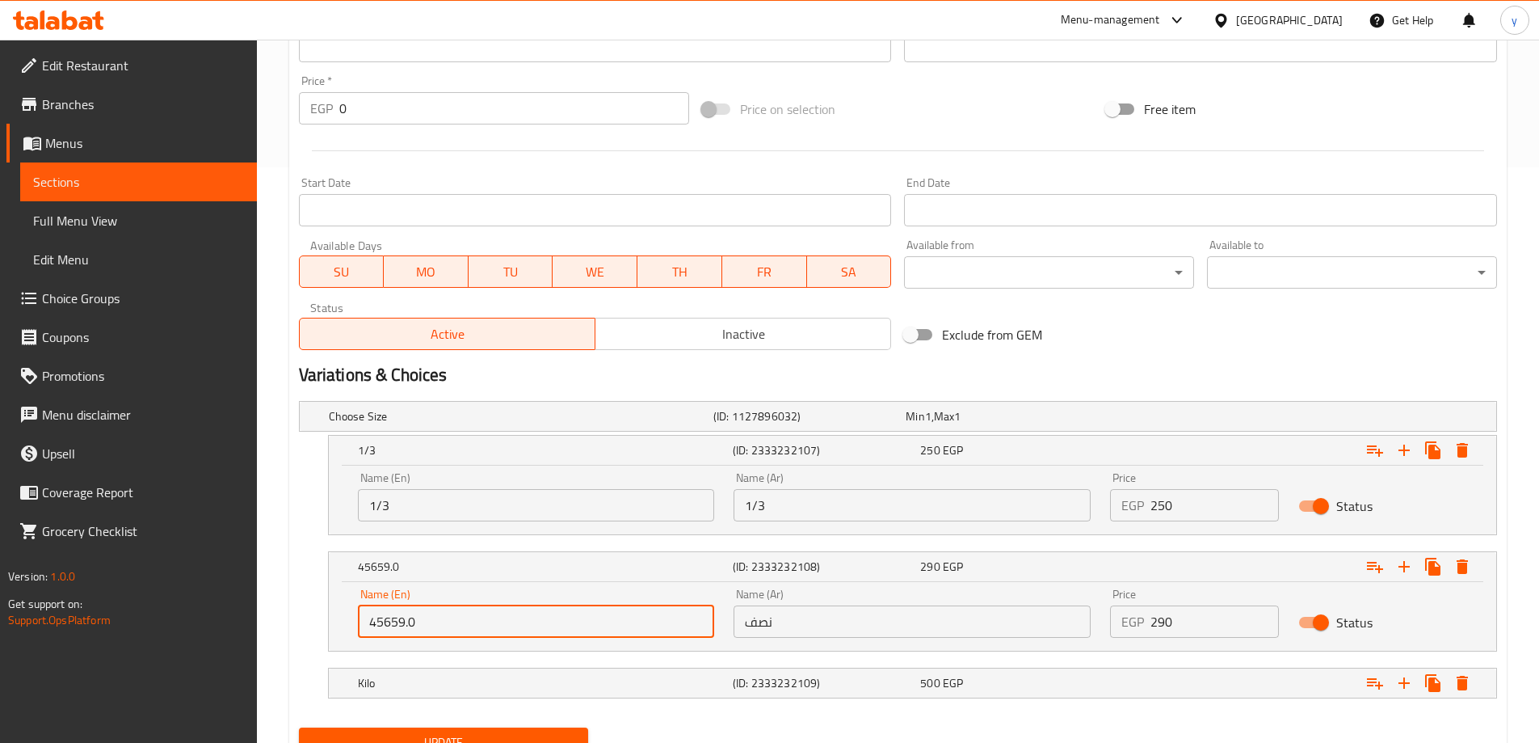
drag, startPoint x: 419, startPoint y: 619, endPoint x: 314, endPoint y: 623, distance: 105.1
click at [314, 623] on div "45659.0 (ID: 2333232108) 290 EGP Name (En) 45659.0 Name (En) Name (Ar) نصف Name…" at bounding box center [898, 601] width 1198 height 100
paste input "1/2"
type input "1/2"
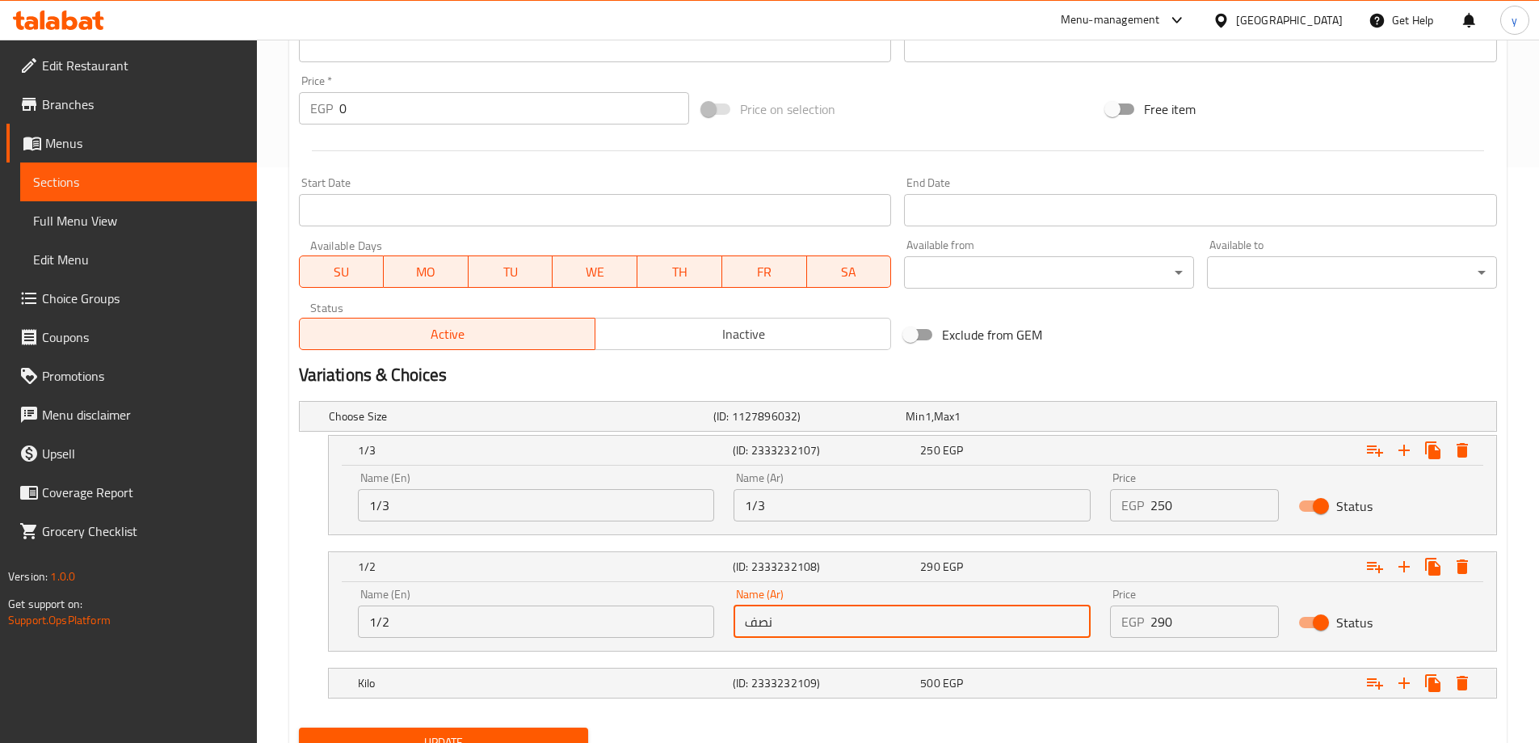
drag, startPoint x: 777, startPoint y: 625, endPoint x: 729, endPoint y: 626, distance: 48.5
click at [729, 626] on div "Name (Ar) نصف Name (Ar)" at bounding box center [912, 613] width 377 height 69
paste input "1/2"
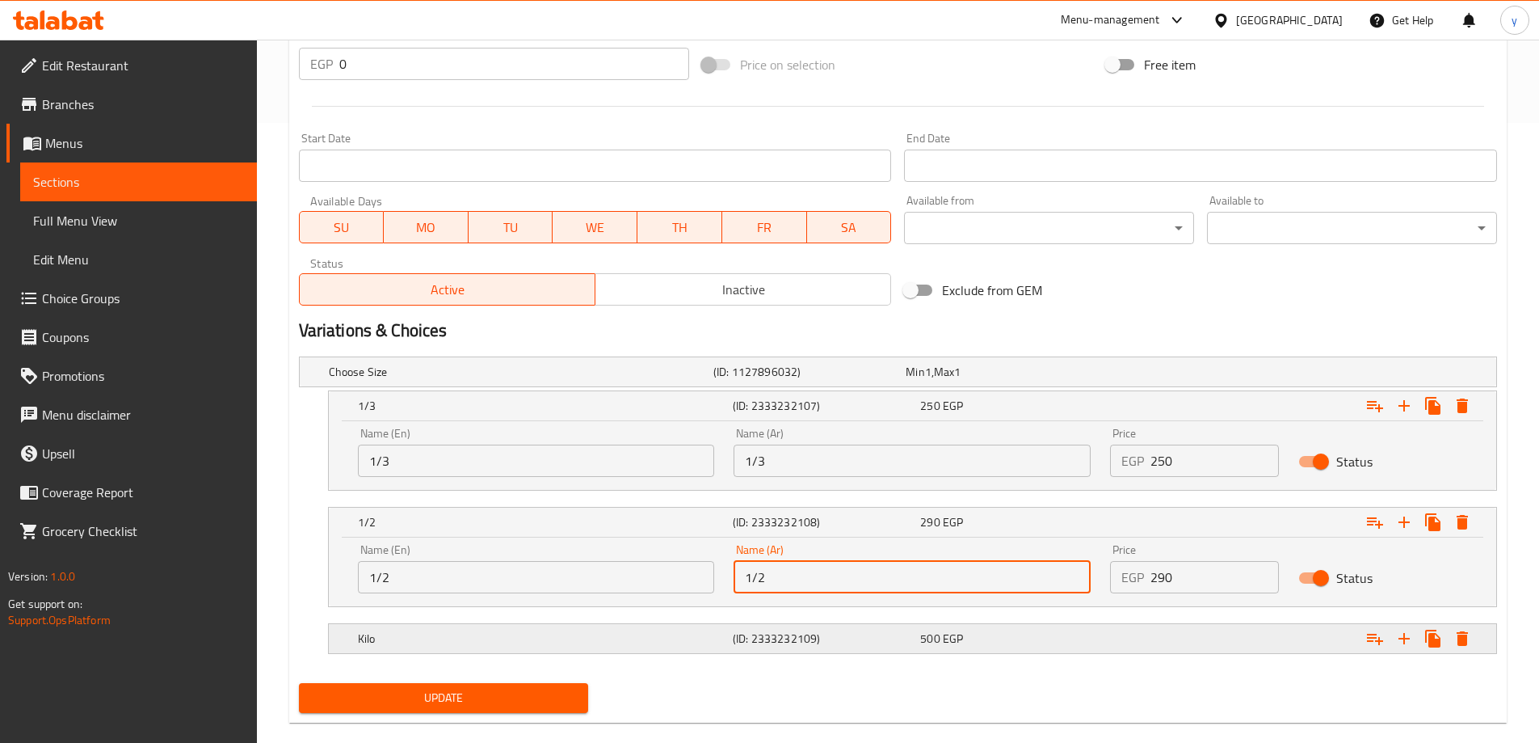
scroll to position [645, 0]
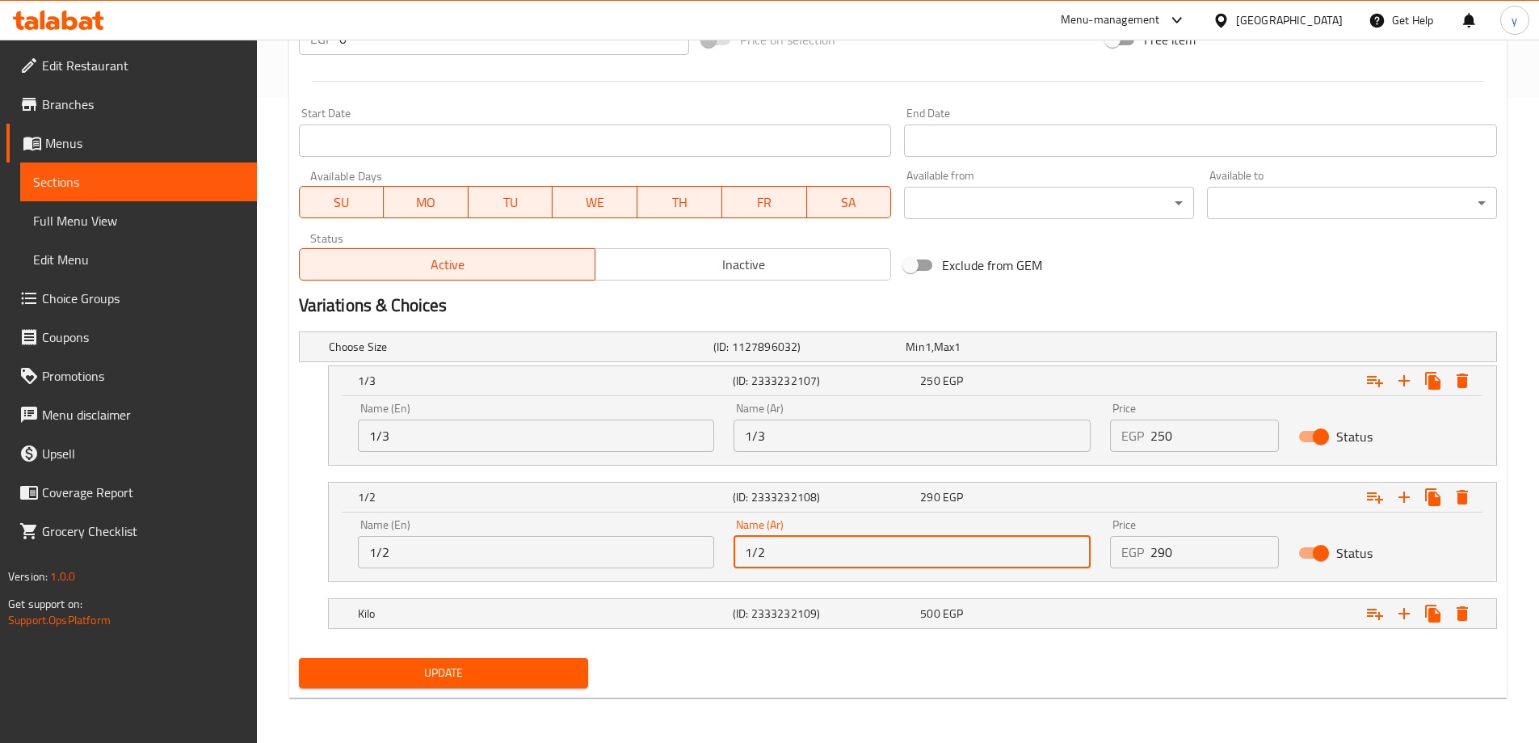
type input "1/2"
click at [459, 682] on span "Update" at bounding box center [444, 673] width 264 height 20
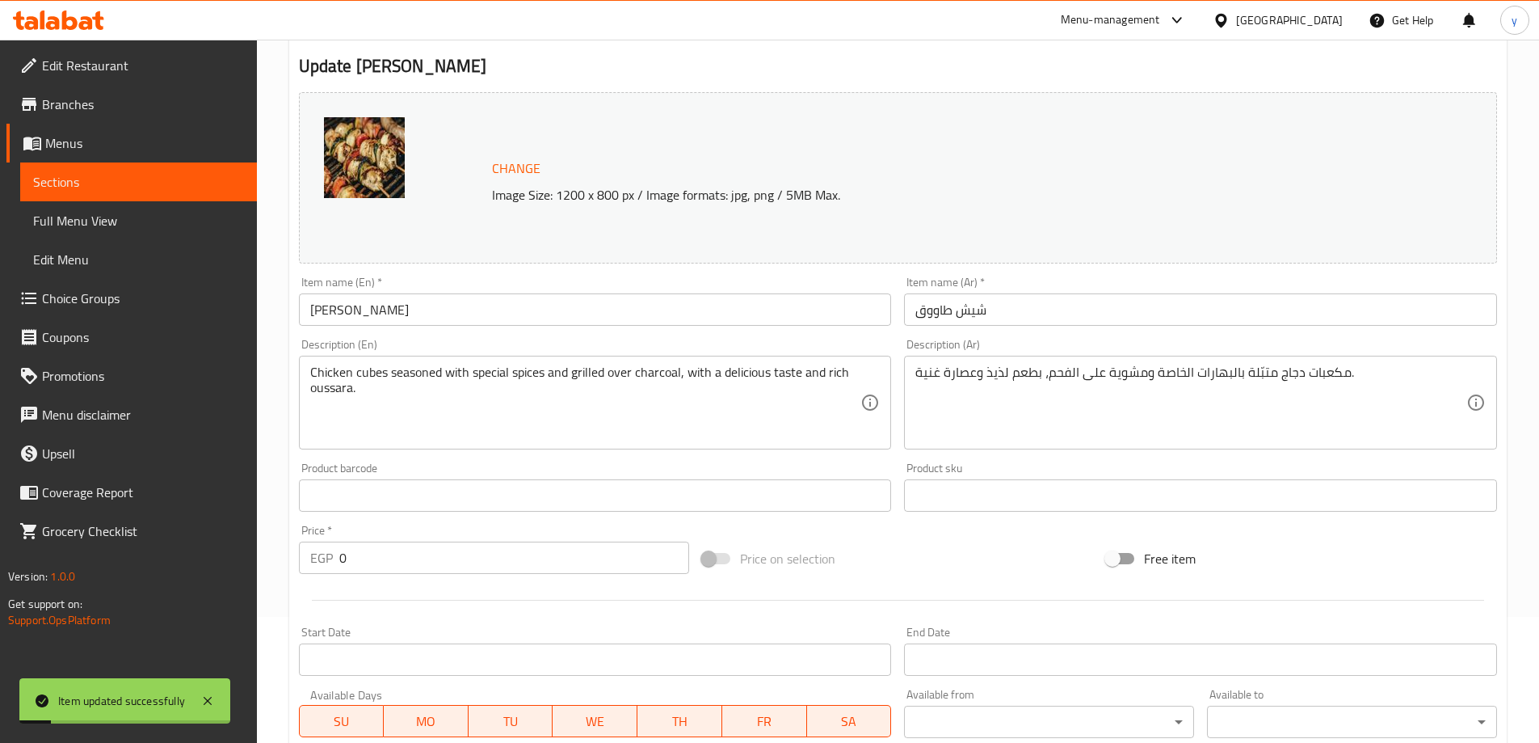
scroll to position [0, 0]
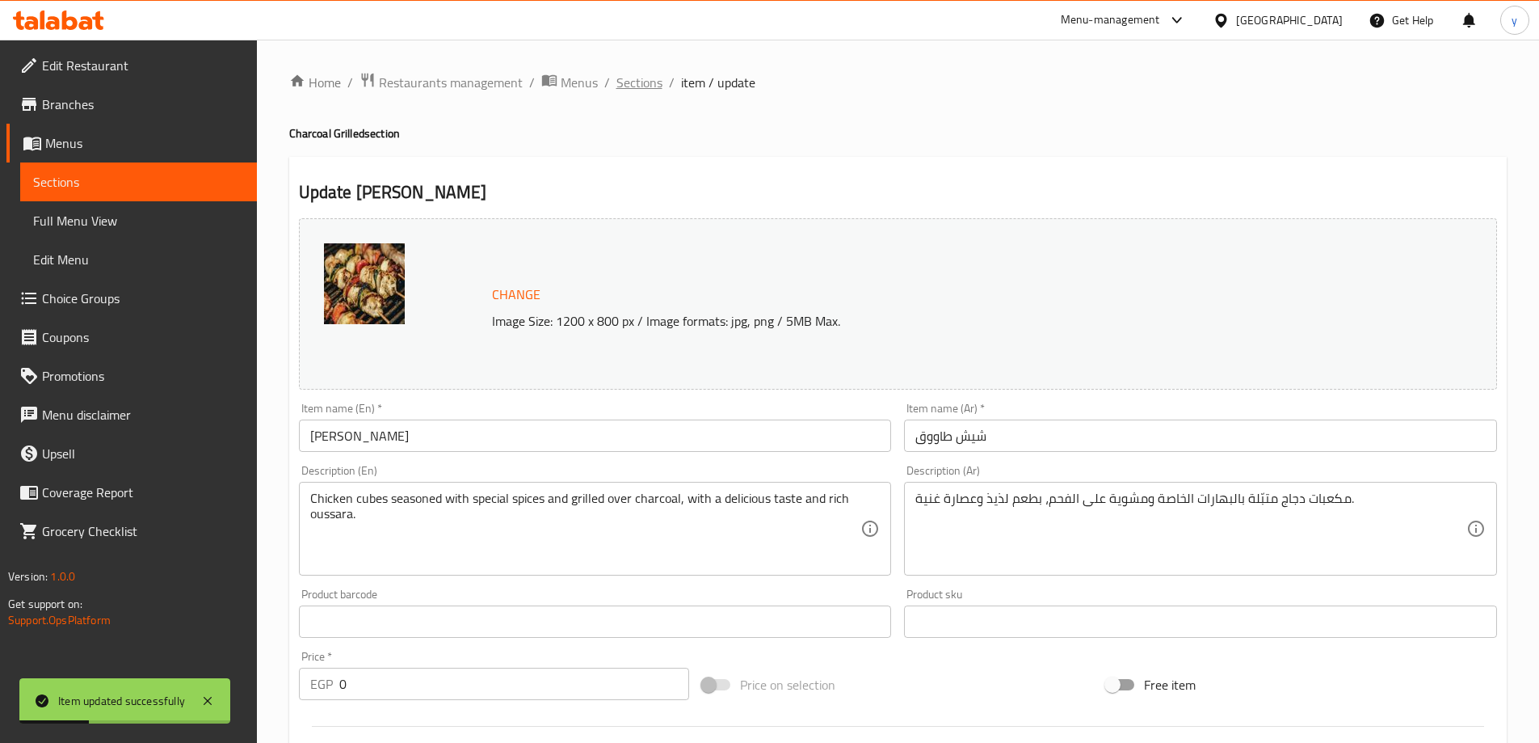
click at [634, 81] on span "Sections" at bounding box center [640, 82] width 46 height 19
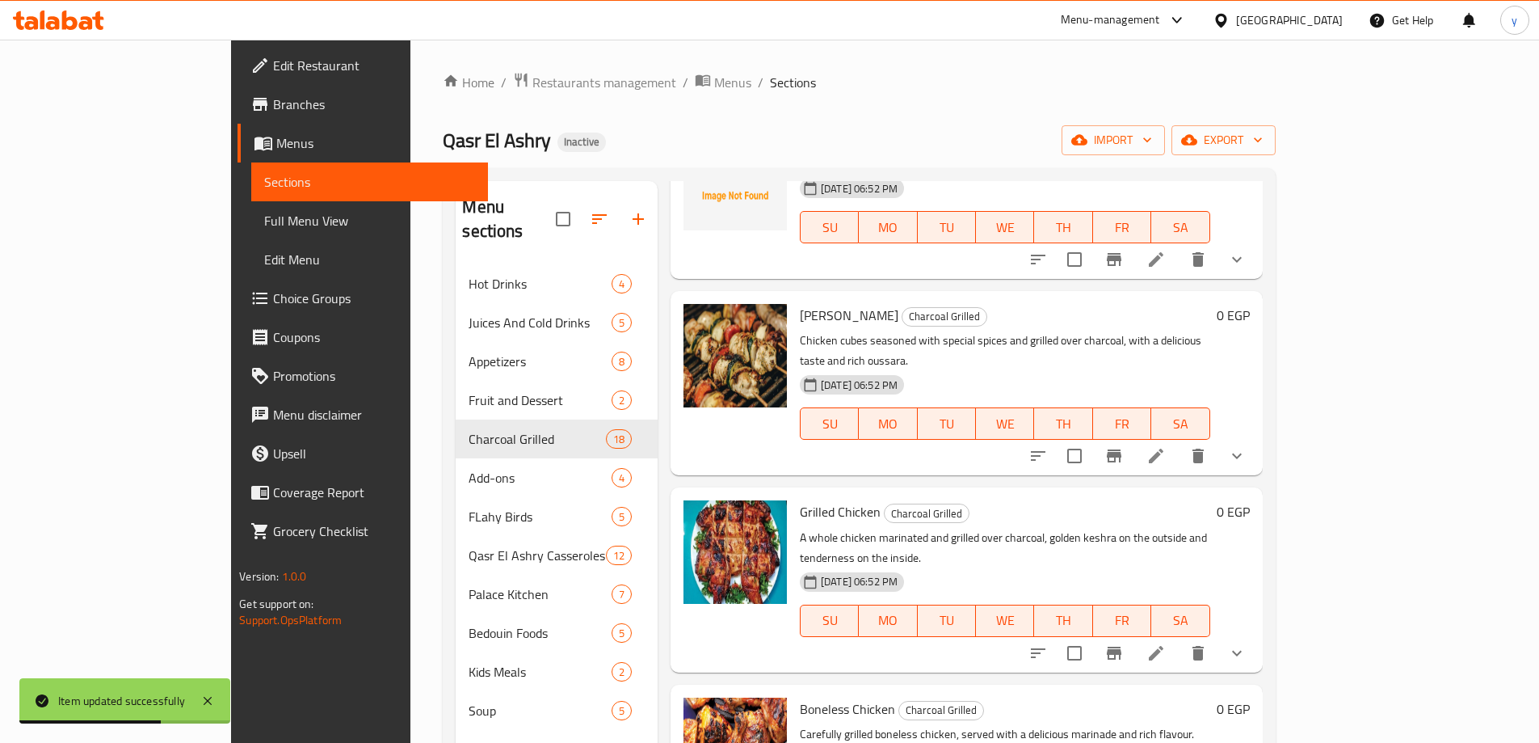
scroll to position [1535, 0]
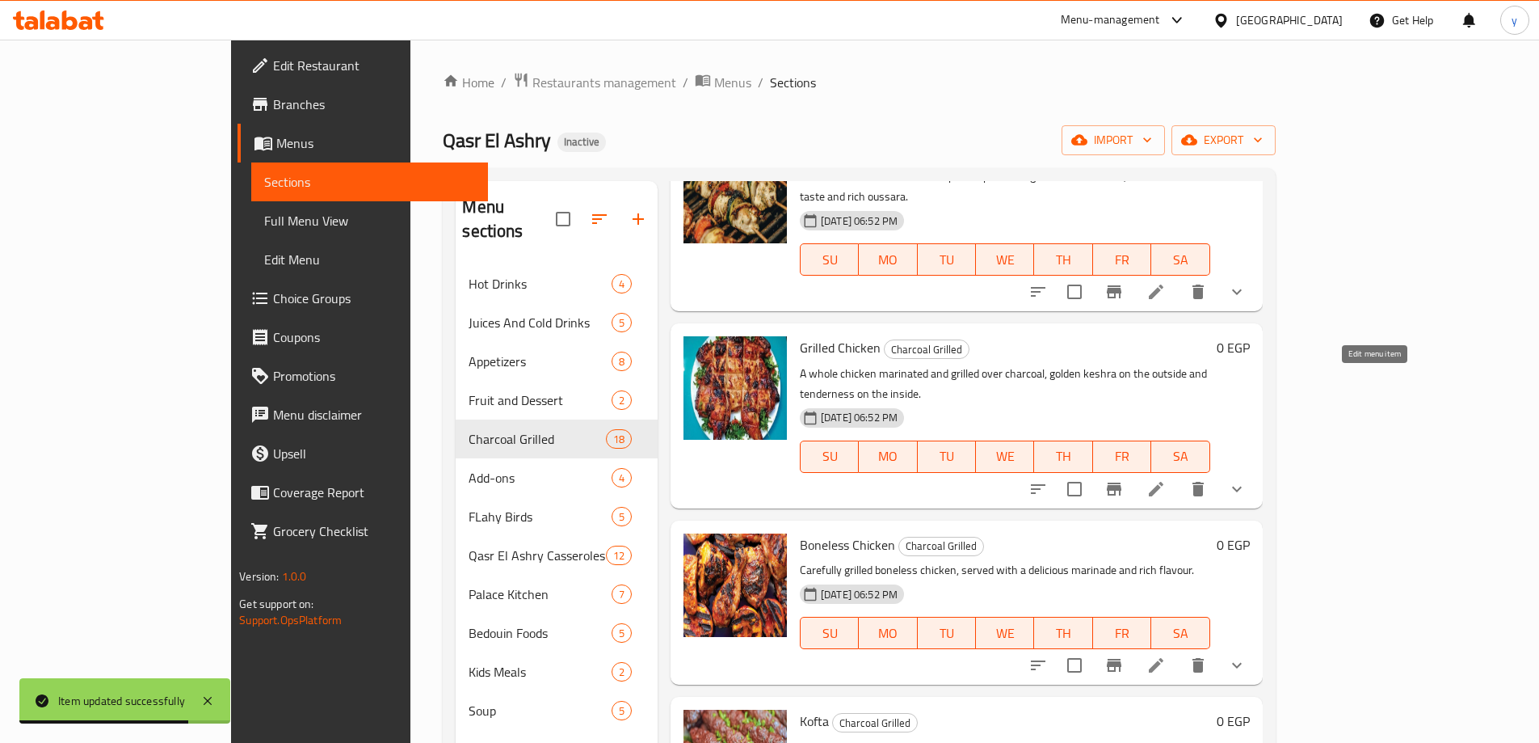
click at [1166, 479] on icon at bounding box center [1156, 488] width 19 height 19
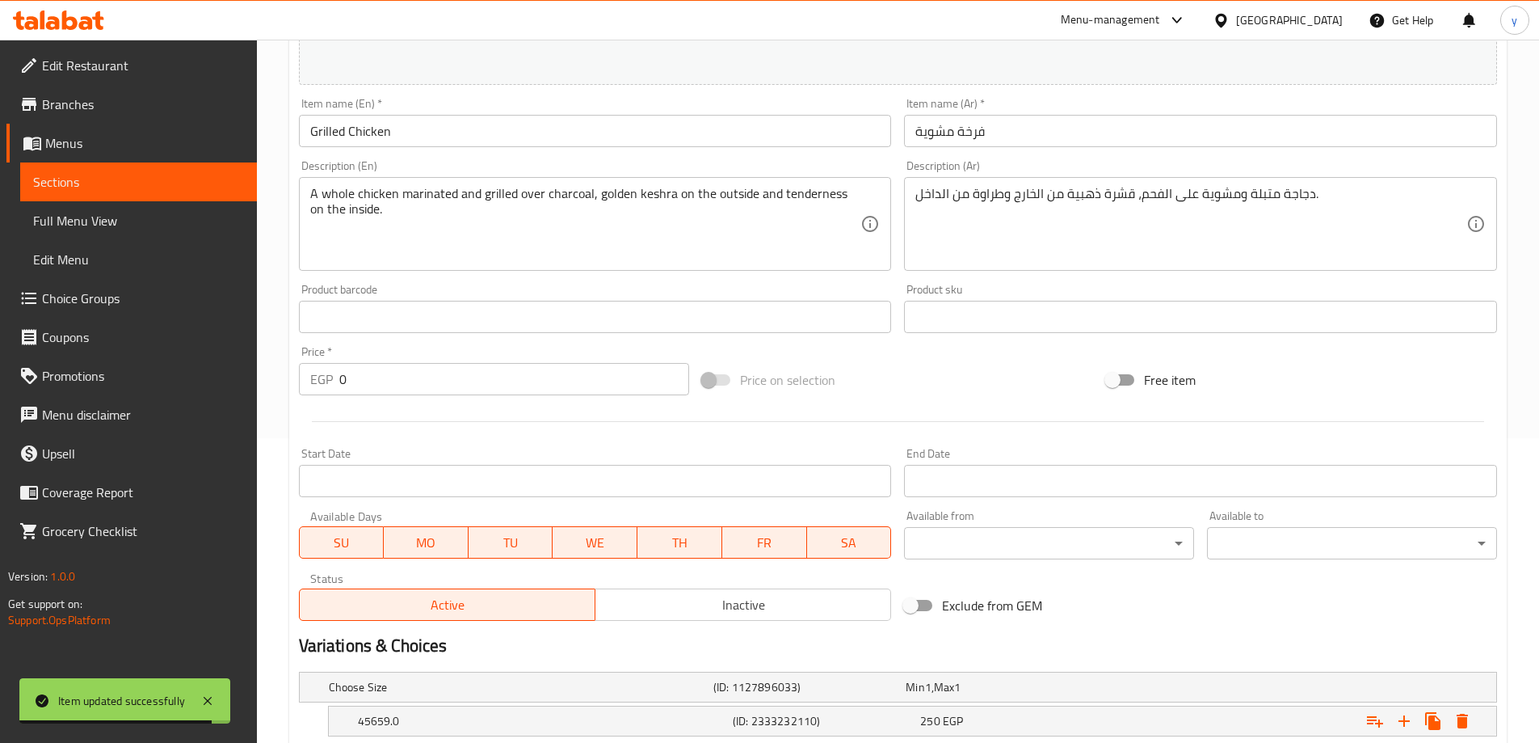
scroll to position [459, 0]
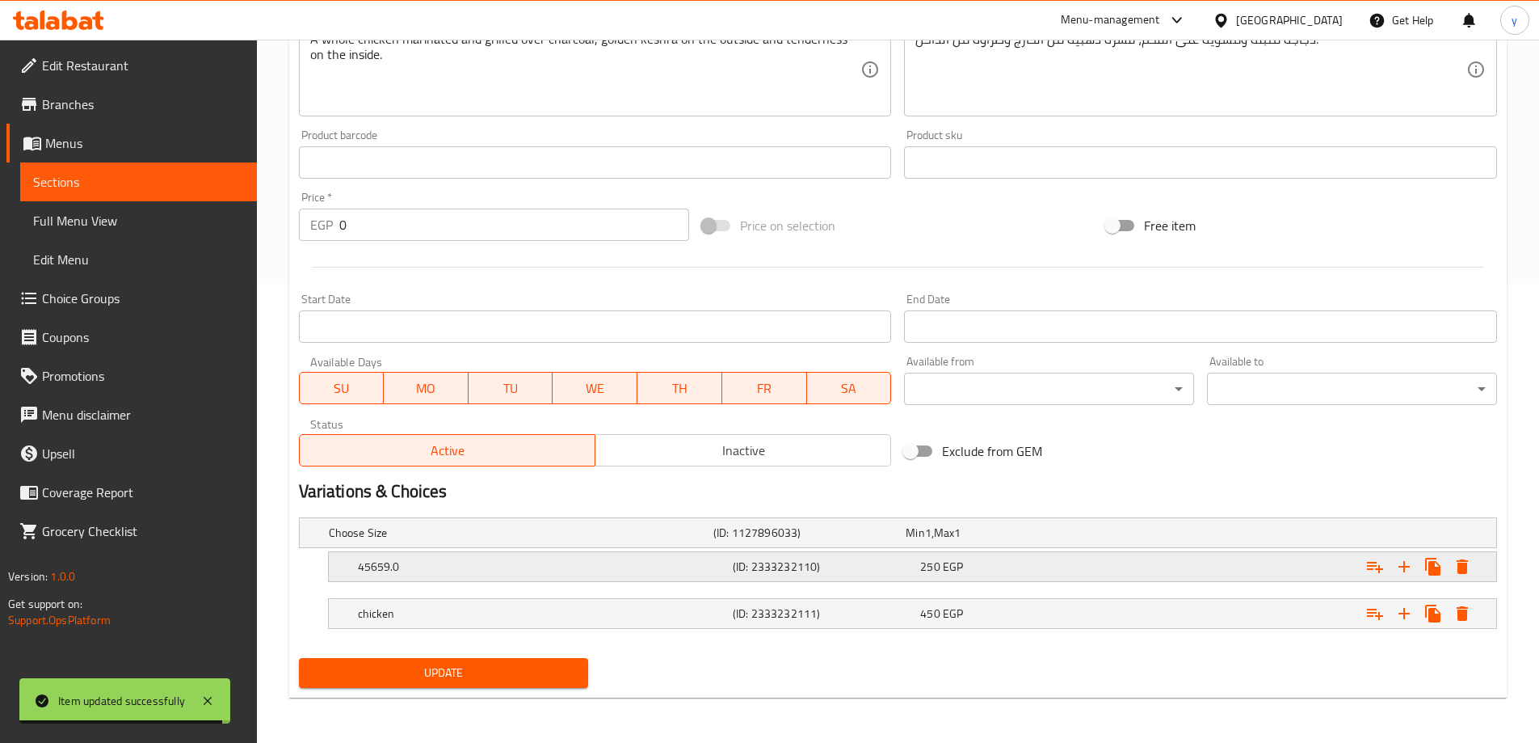
click at [522, 564] on h5 "45659.0" at bounding box center [542, 566] width 368 height 16
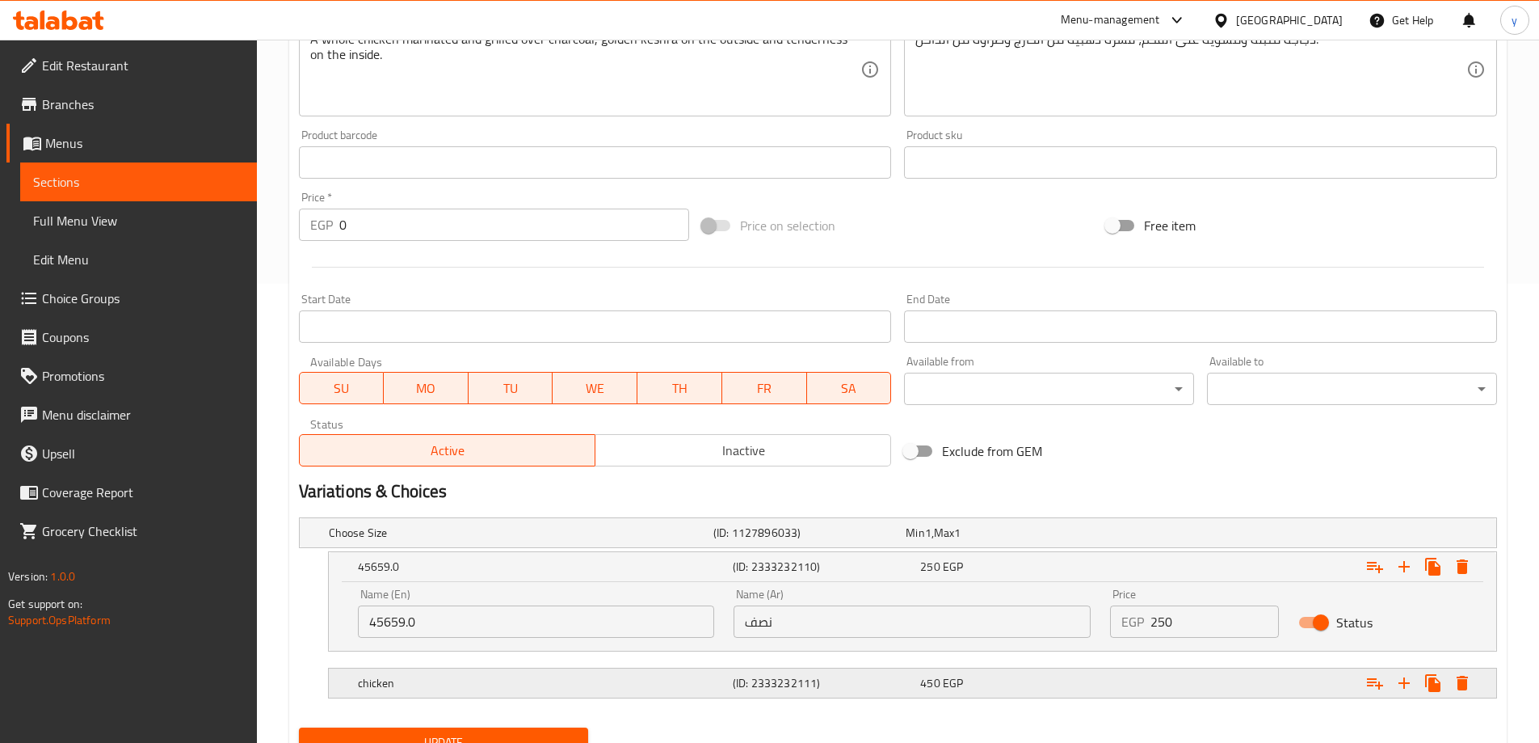
click at [463, 690] on h5 "chicken" at bounding box center [542, 683] width 368 height 16
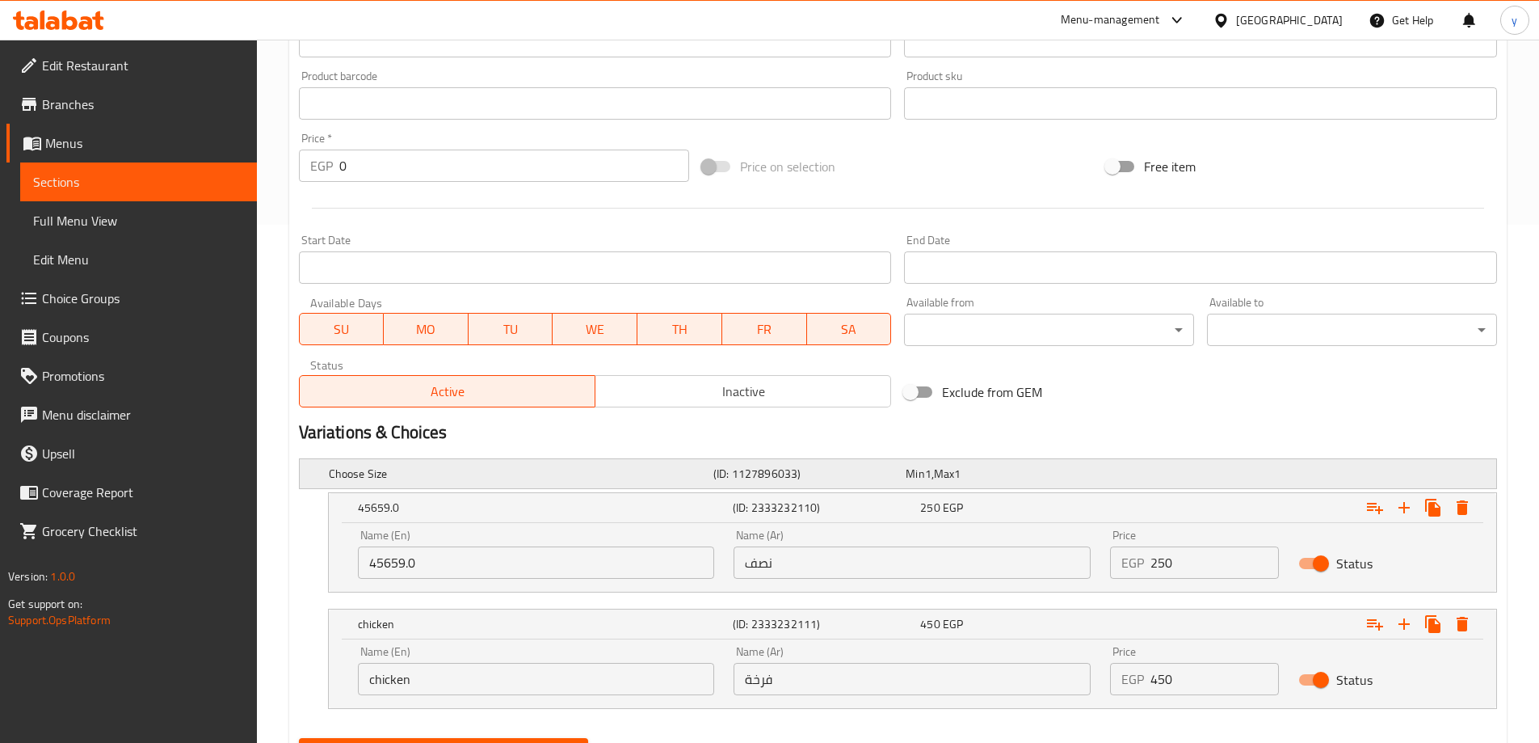
scroll to position [598, 0]
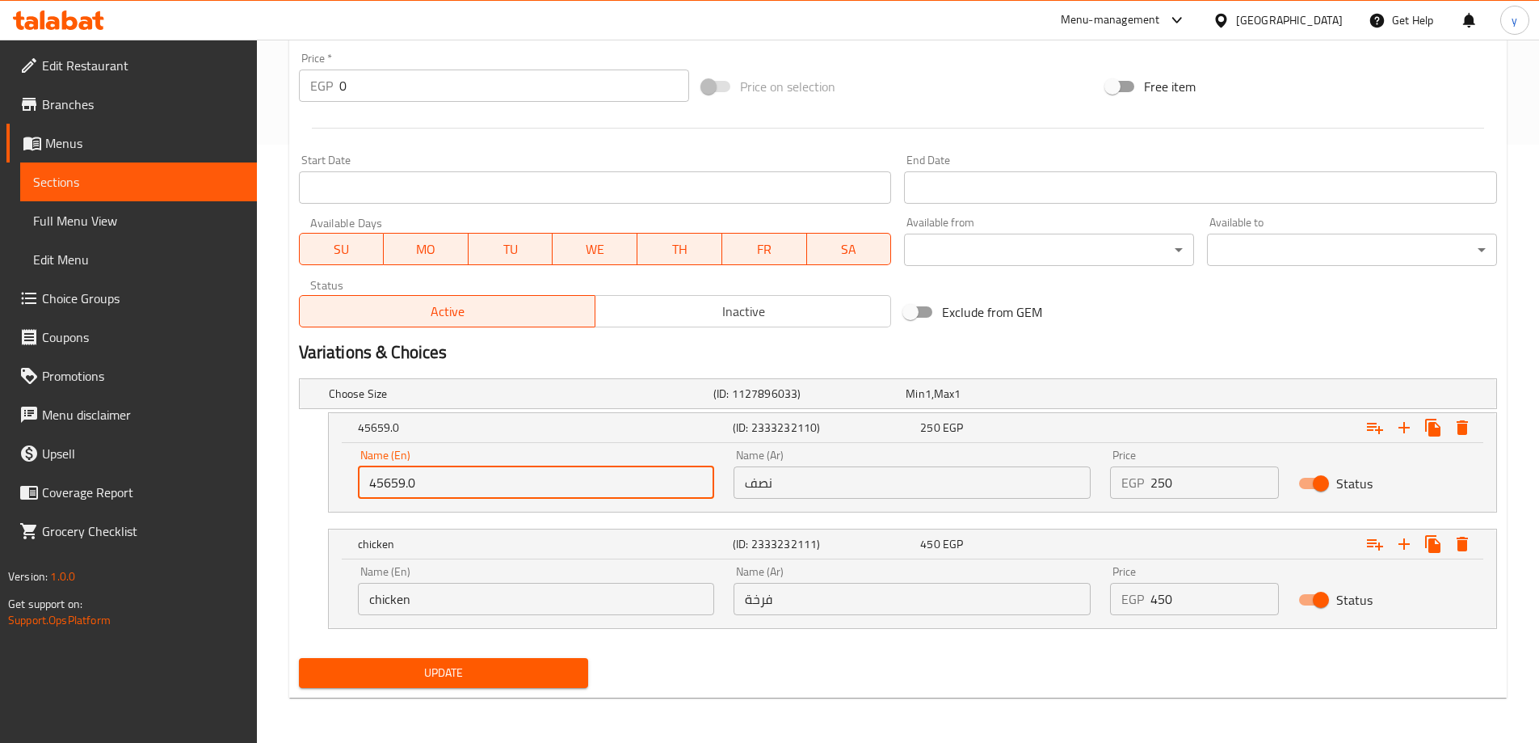
drag, startPoint x: 417, startPoint y: 478, endPoint x: 367, endPoint y: 482, distance: 50.2
click at [367, 482] on input "45659.0" at bounding box center [536, 482] width 357 height 32
paste input "1/2"
type input "1/2"
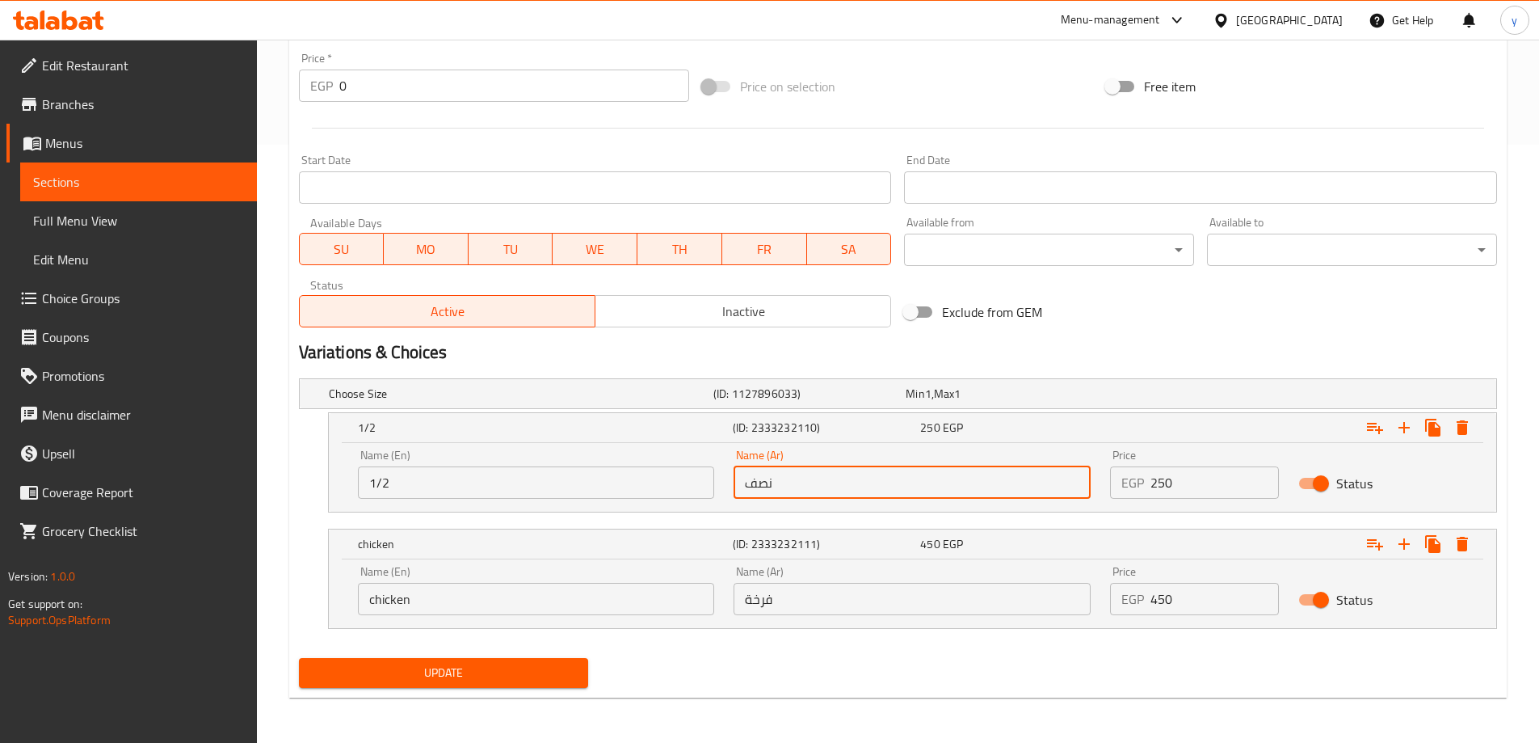
drag, startPoint x: 771, startPoint y: 490, endPoint x: 725, endPoint y: 491, distance: 46.1
click at [725, 491] on div "Name (Ar) نصف Name (Ar)" at bounding box center [912, 474] width 377 height 69
paste input "1/2"
type input "1/2"
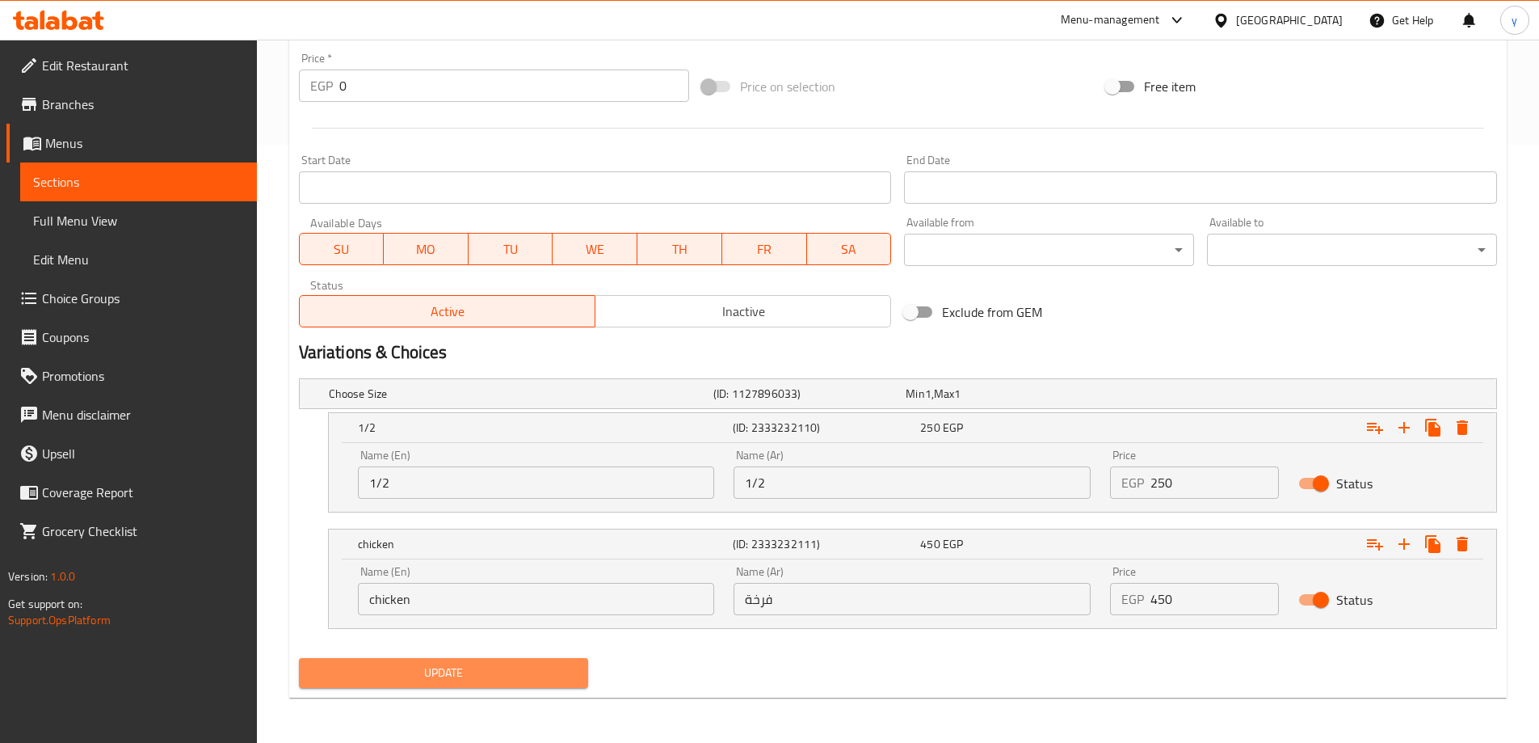
click at [540, 667] on span "Update" at bounding box center [444, 673] width 264 height 20
click at [529, 667] on span "Update" at bounding box center [444, 673] width 264 height 20
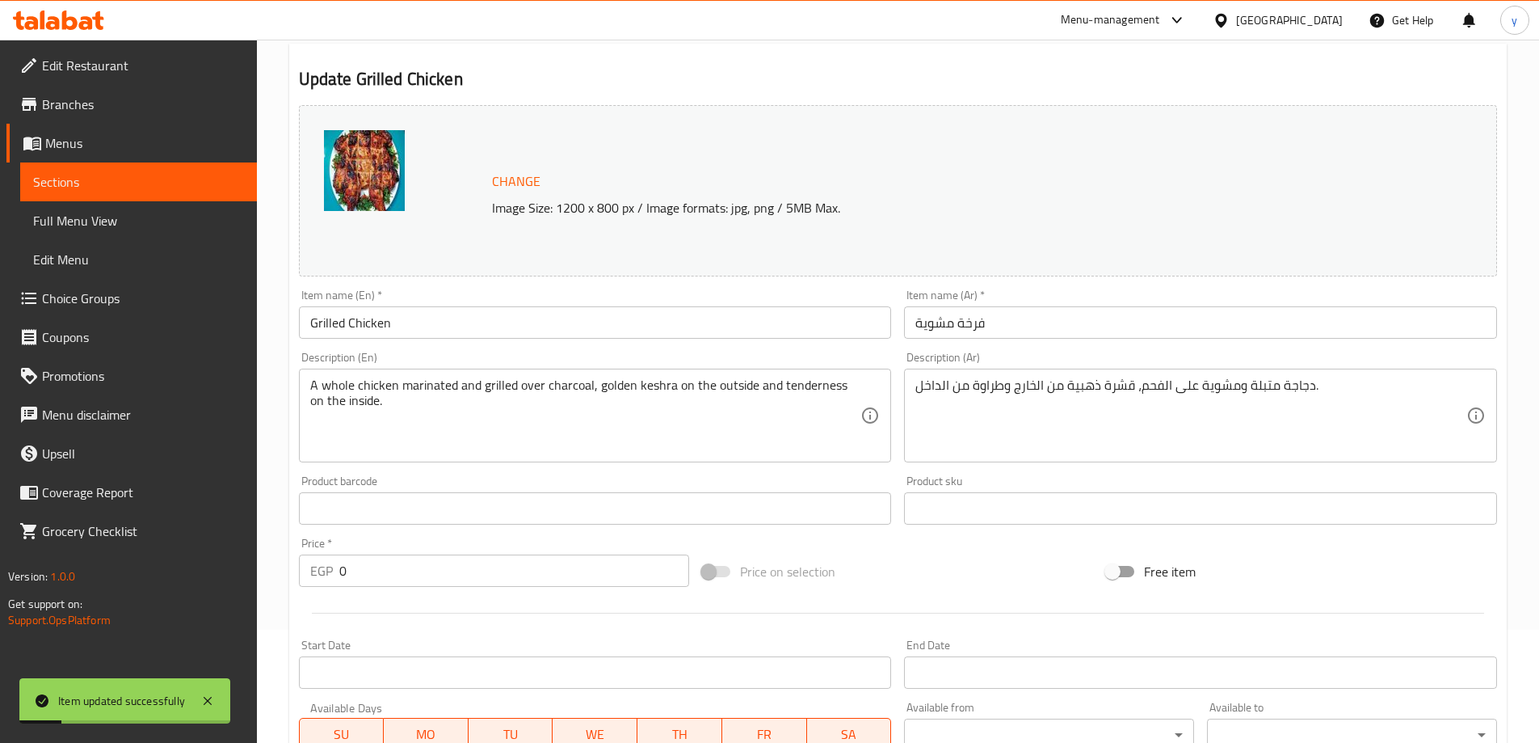
scroll to position [0, 0]
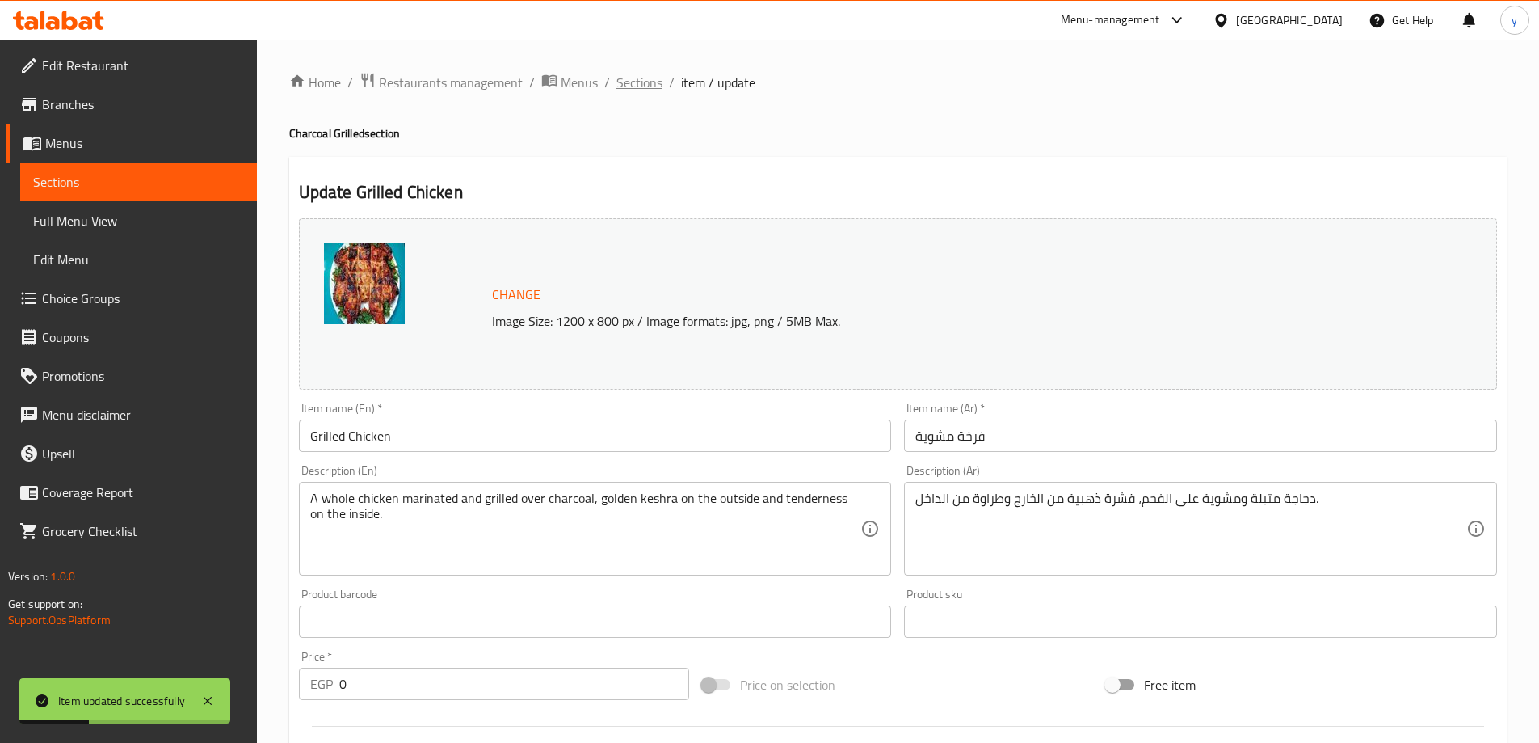
click at [639, 79] on span "Sections" at bounding box center [640, 82] width 46 height 19
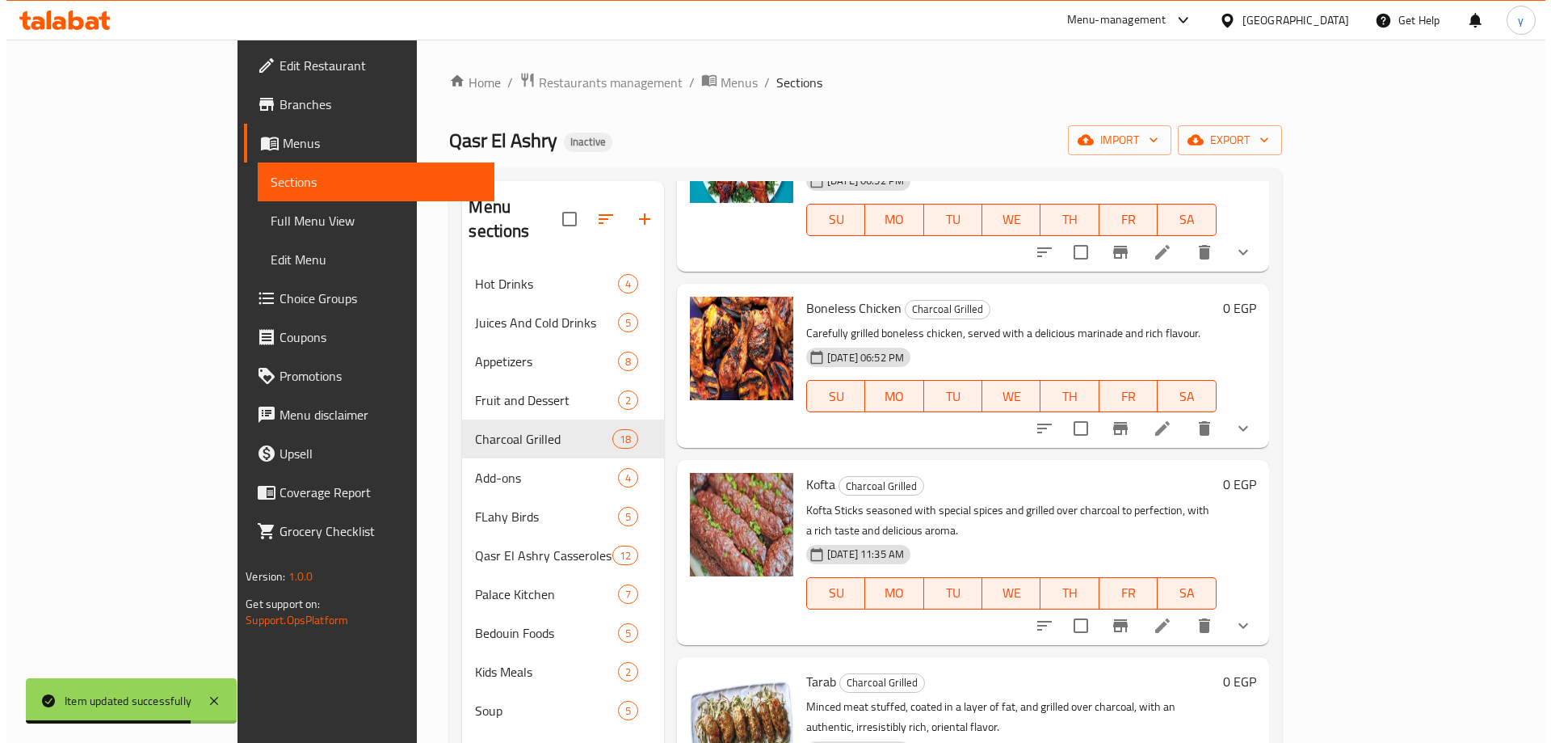
scroll to position [1778, 0]
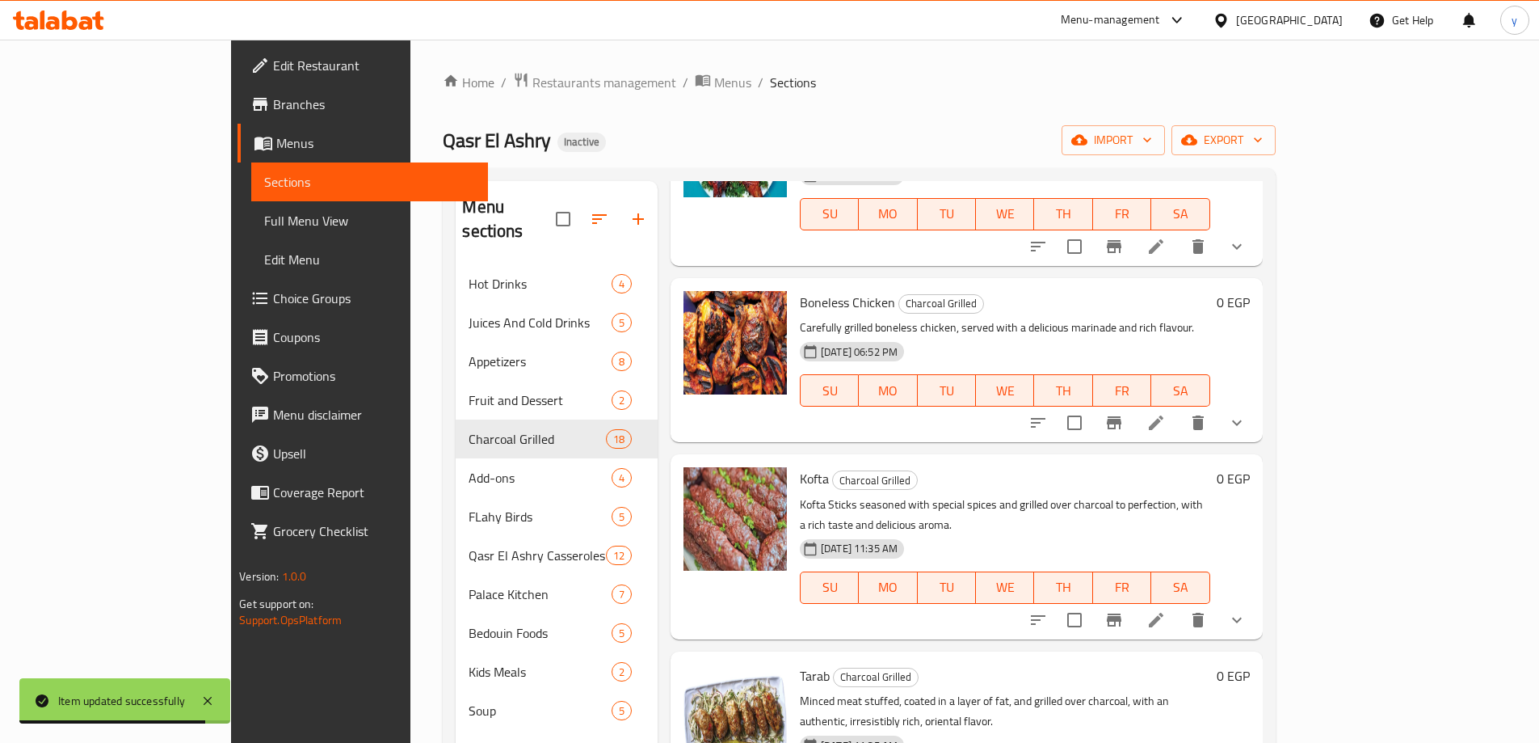
click at [1179, 408] on li at bounding box center [1156, 422] width 45 height 29
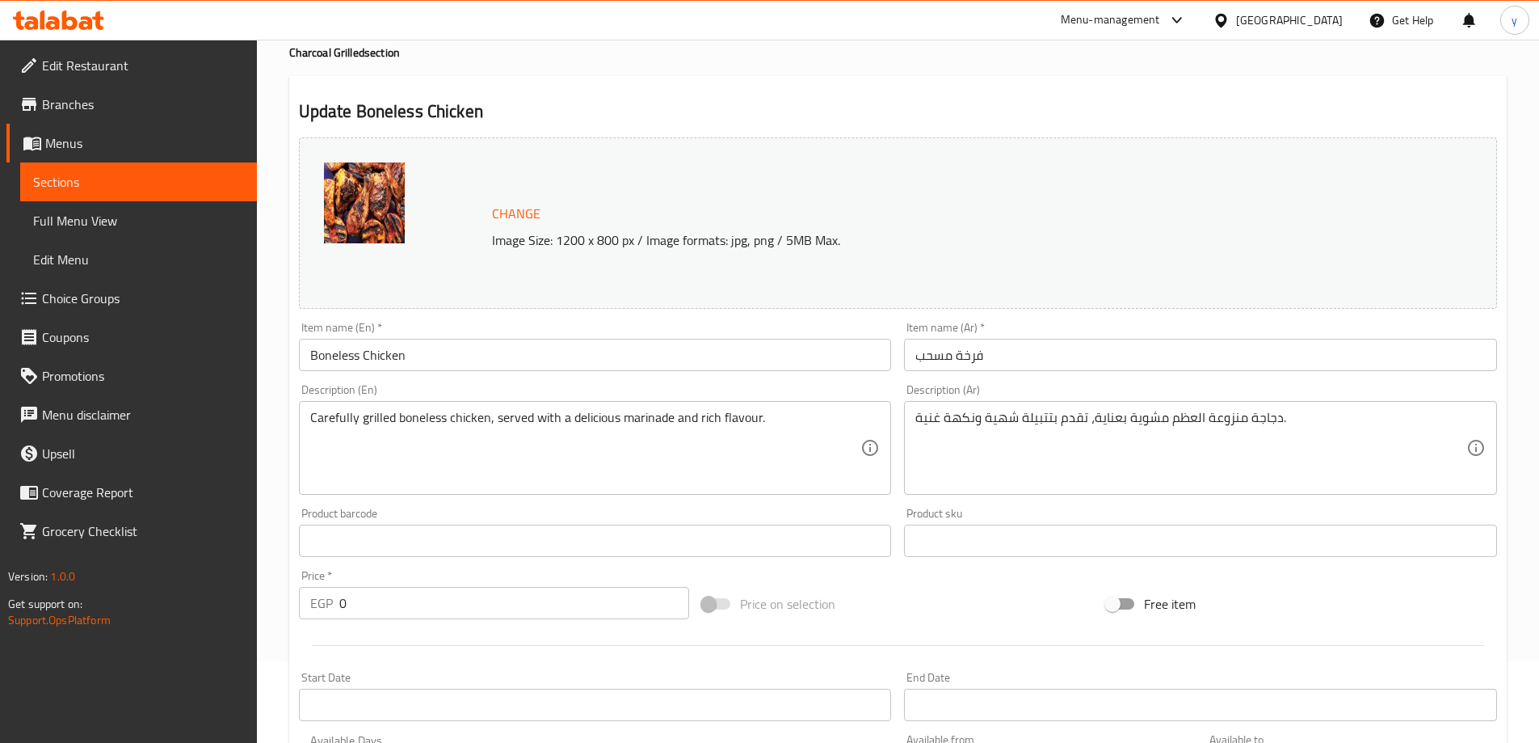
scroll to position [459, 0]
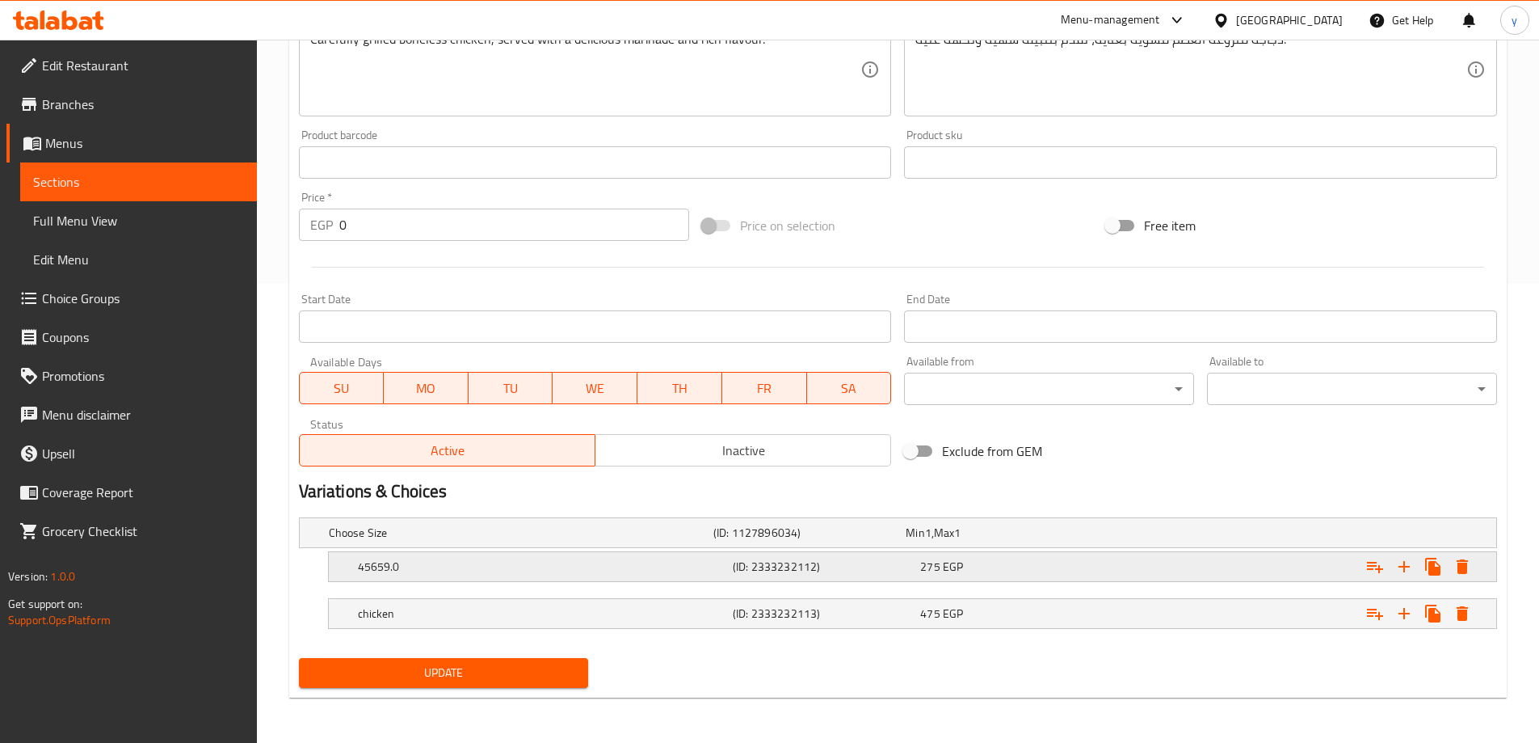
click at [553, 559] on h5 "45659.0" at bounding box center [542, 566] width 368 height 16
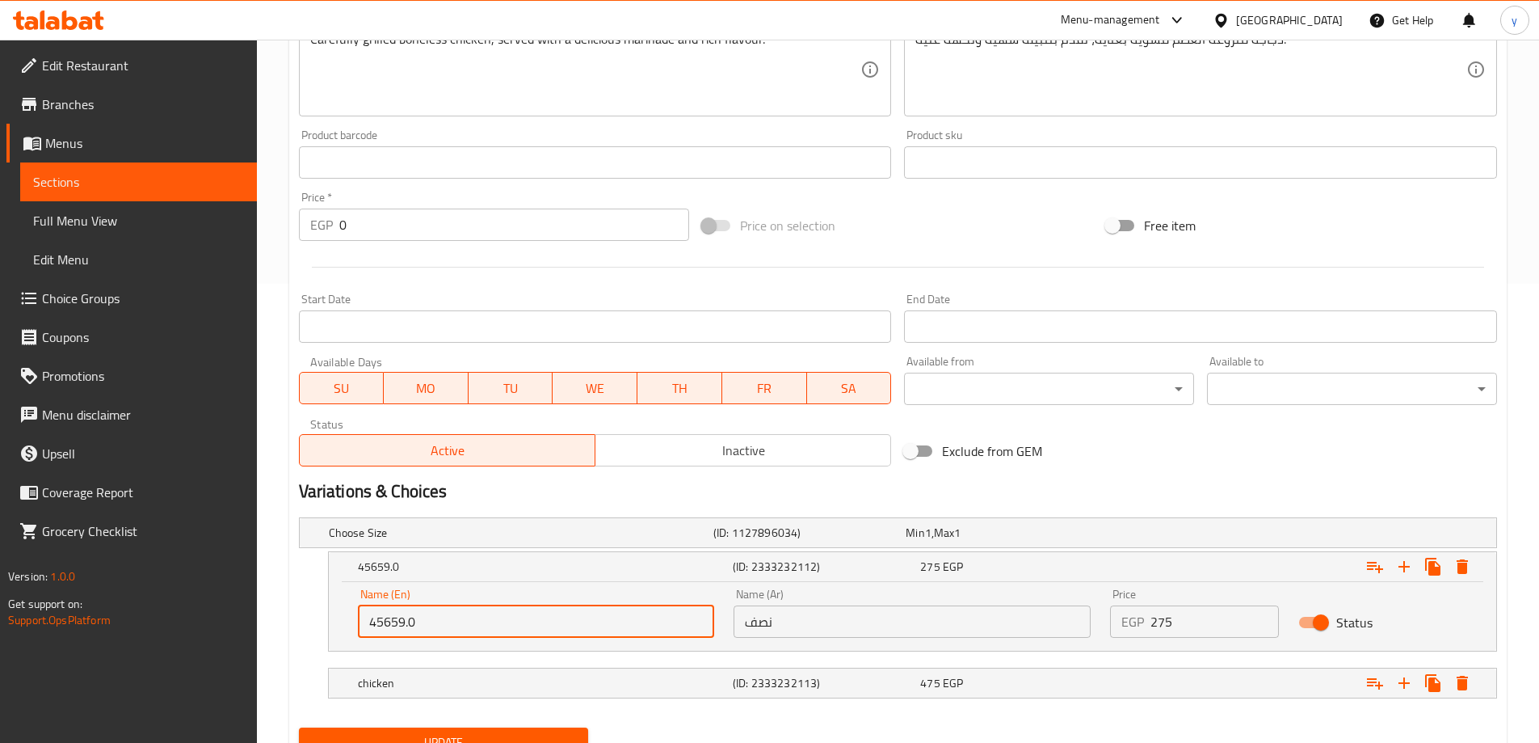
drag, startPoint x: 415, startPoint y: 616, endPoint x: 312, endPoint y: 618, distance: 103.5
click at [312, 618] on div "45659.0 (ID: 2333232112) 275 EGP Name (En) 45659.0 Name (En) Name (Ar) نصف Name…" at bounding box center [898, 601] width 1198 height 100
paste input "1/2"
type input "1/2"
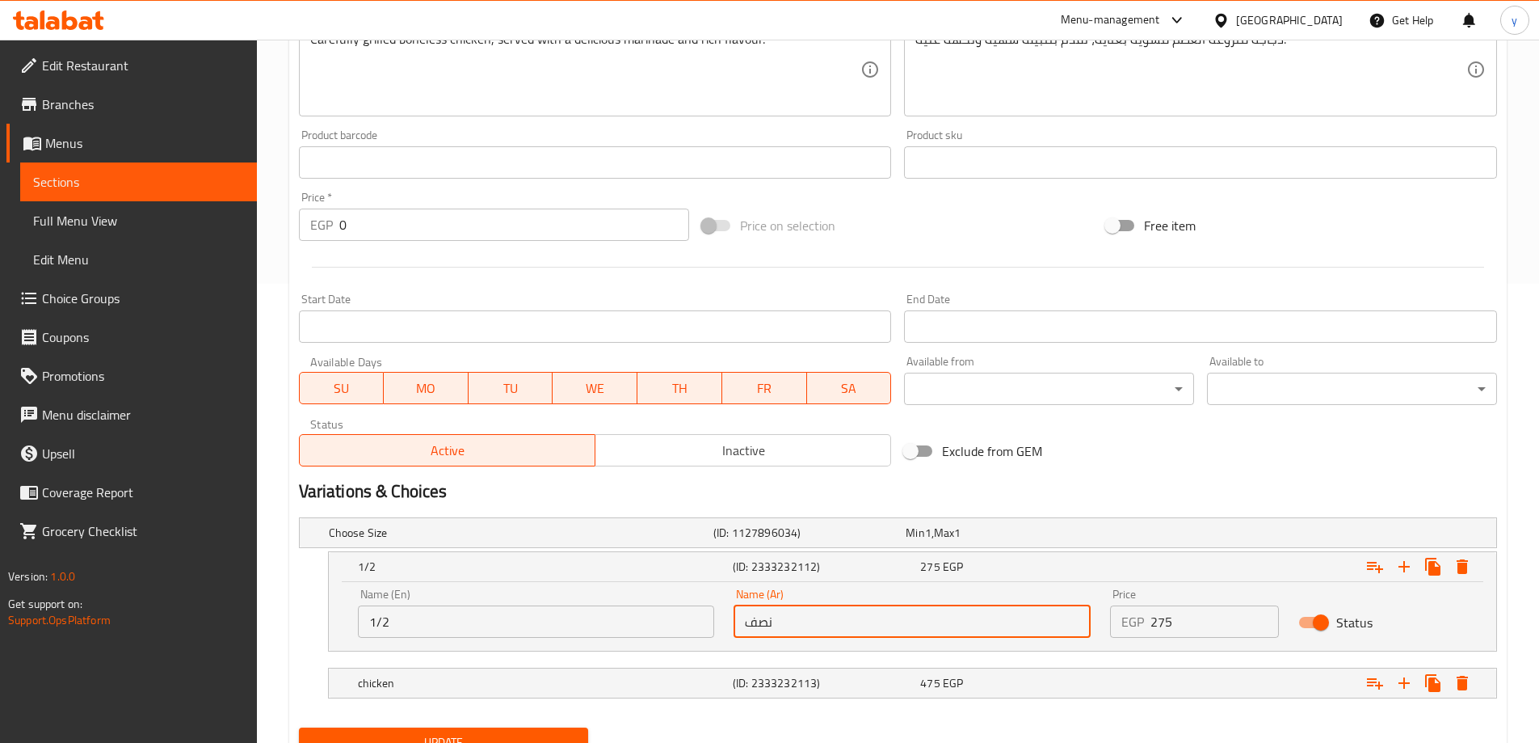
drag, startPoint x: 789, startPoint y: 622, endPoint x: 689, endPoint y: 618, distance: 100.3
click at [689, 618] on div "Name (En) 1/2 Name (En) Name (Ar) نصف Name (Ar) Price EGP 275 Price Status" at bounding box center [912, 613] width 1129 height 69
paste input "1/2"
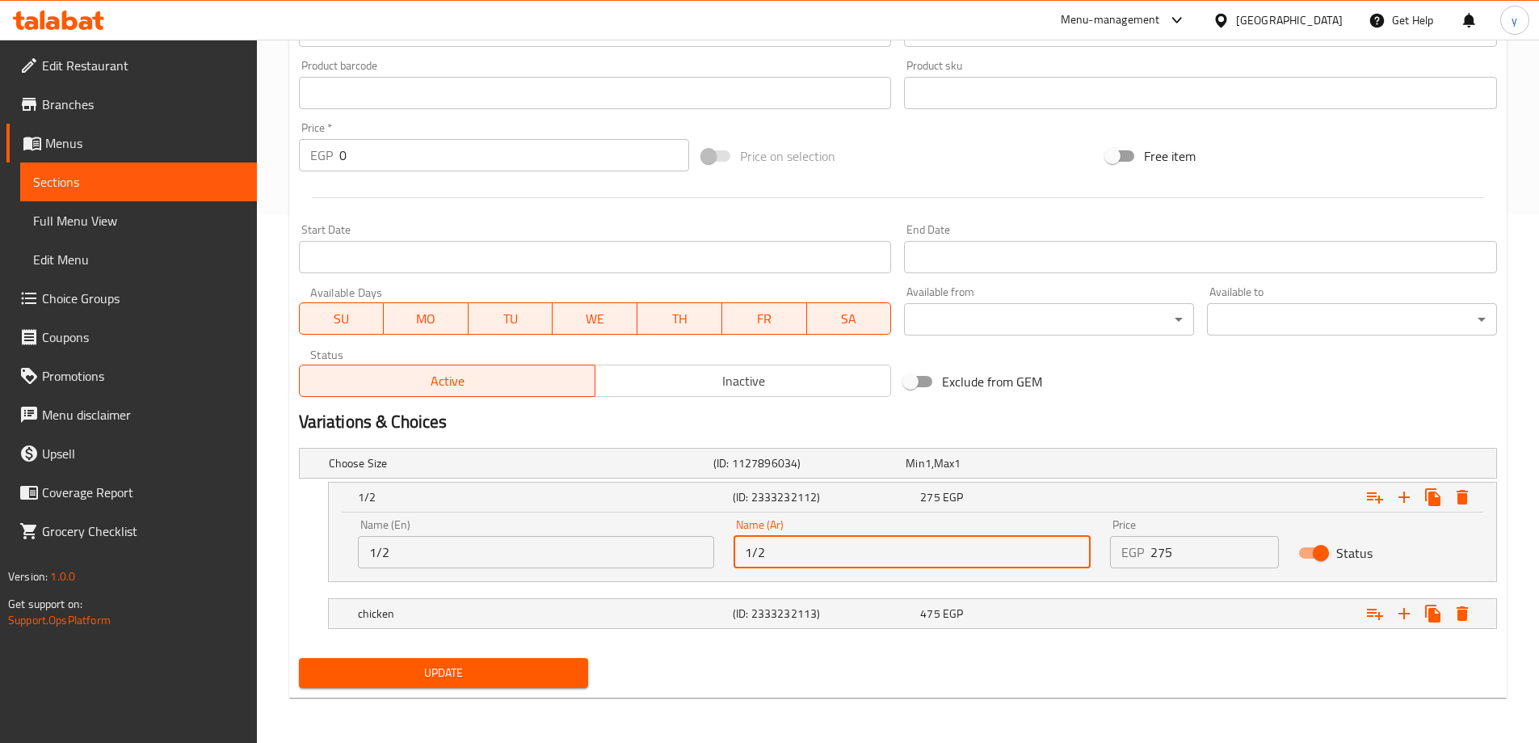
type input "1/2"
click at [488, 670] on span "Update" at bounding box center [444, 673] width 264 height 20
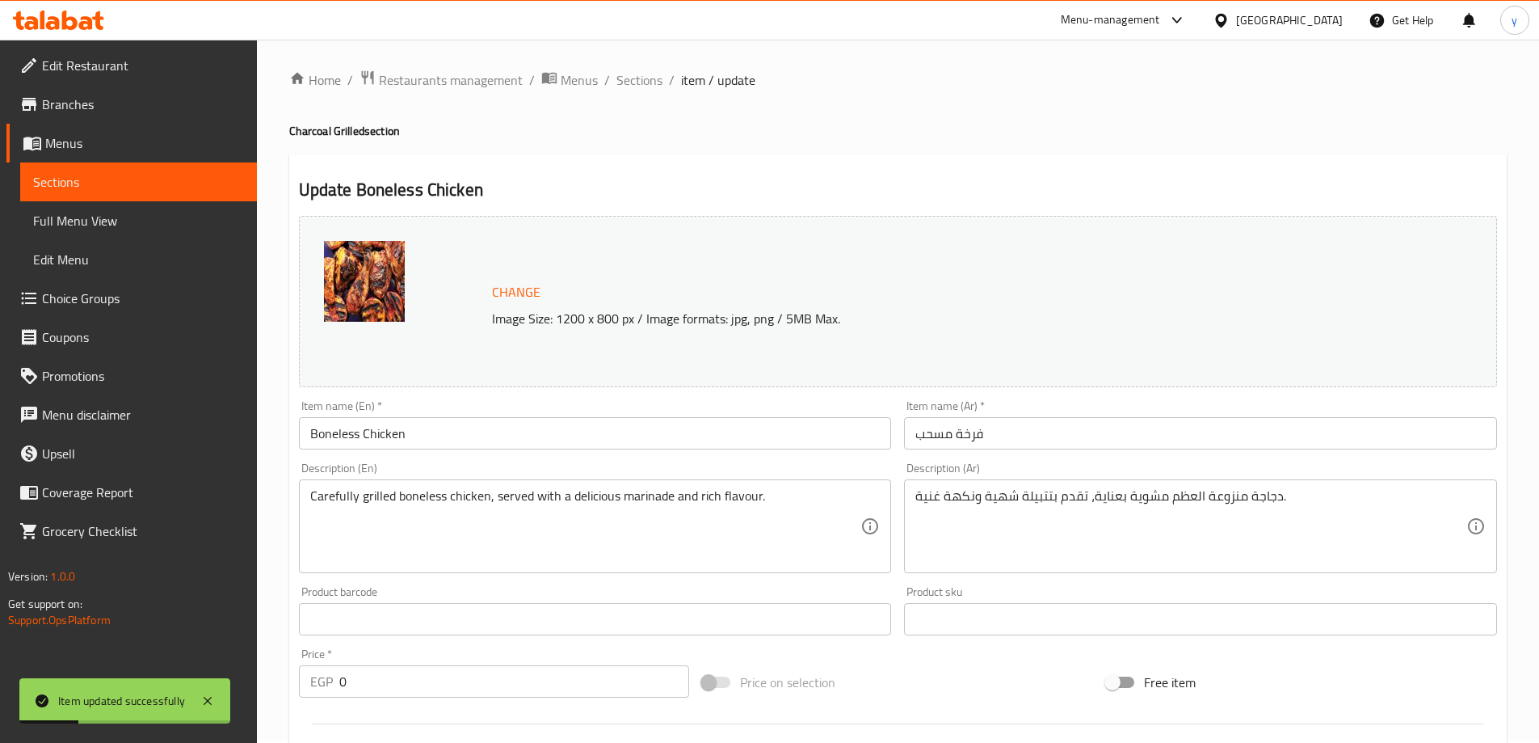
scroll to position [0, 0]
click at [648, 81] on span "Sections" at bounding box center [640, 82] width 46 height 19
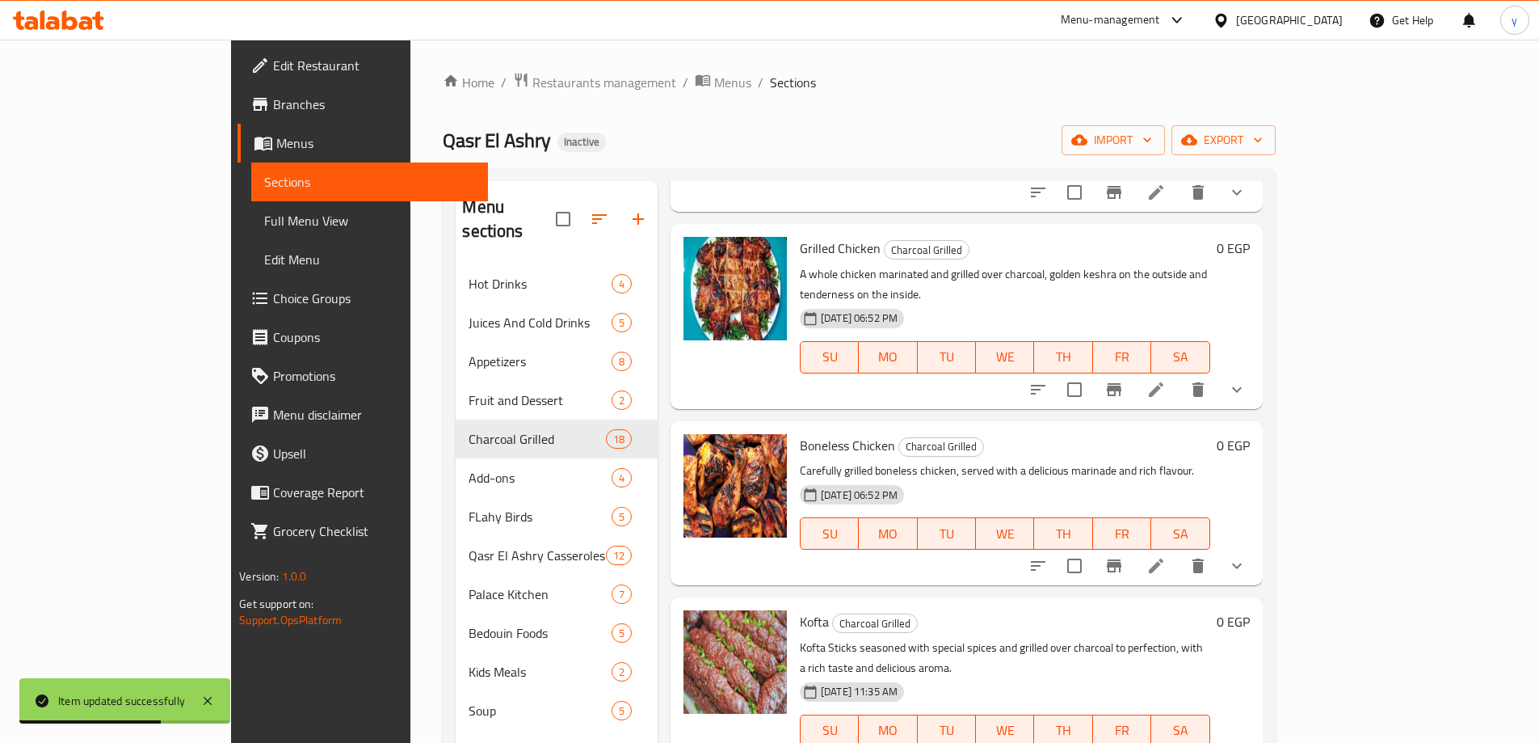
scroll to position [1858, 0]
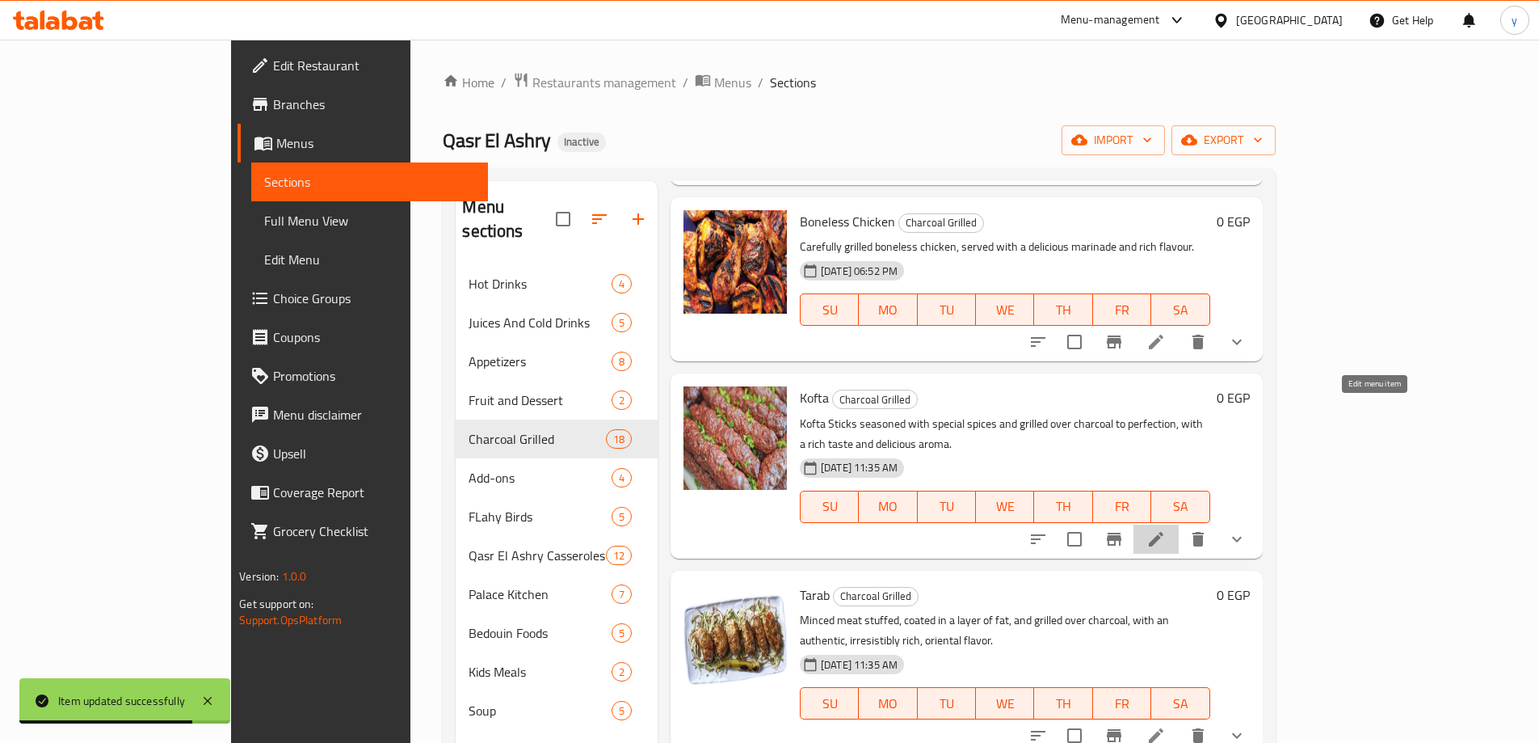
click at [1164, 532] on icon at bounding box center [1156, 539] width 15 height 15
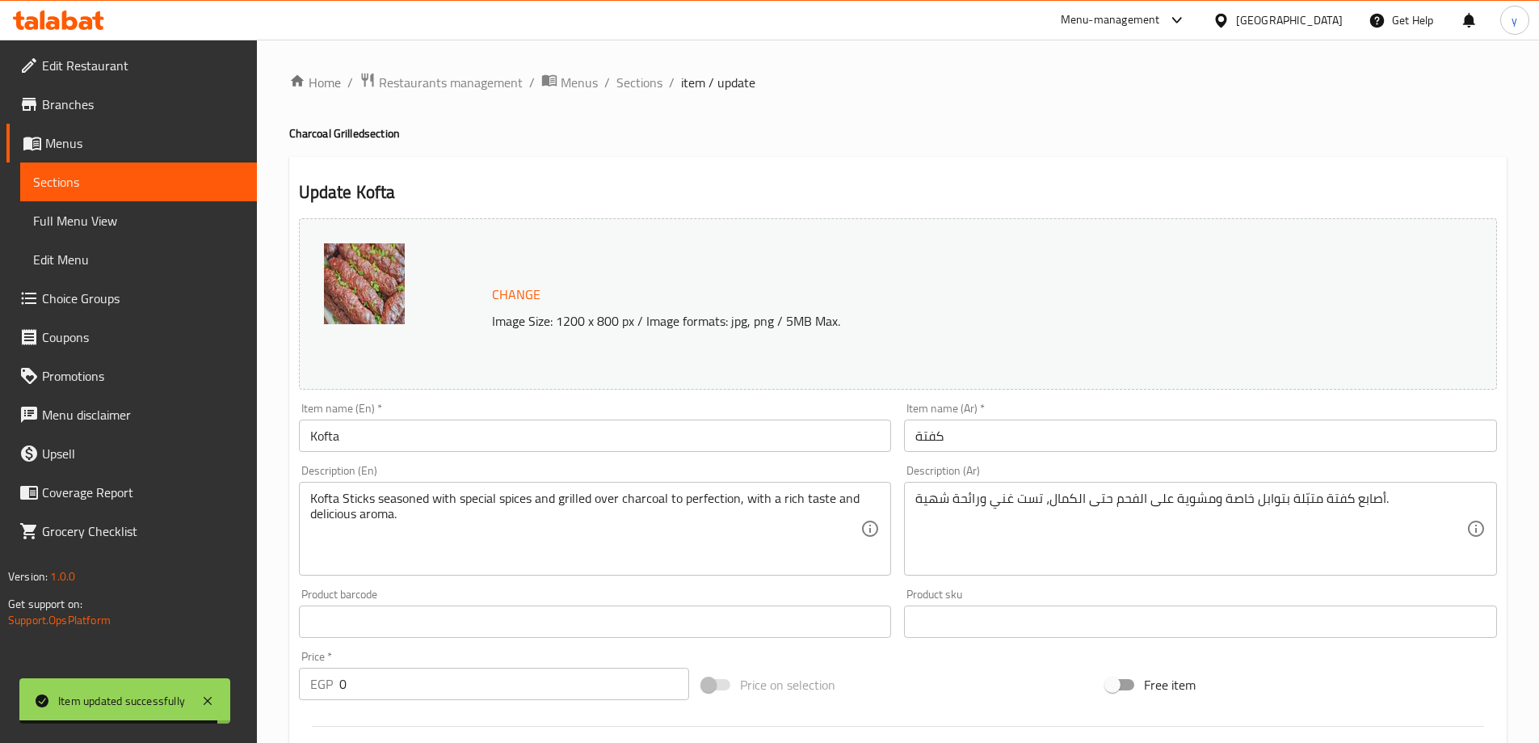
scroll to position [506, 0]
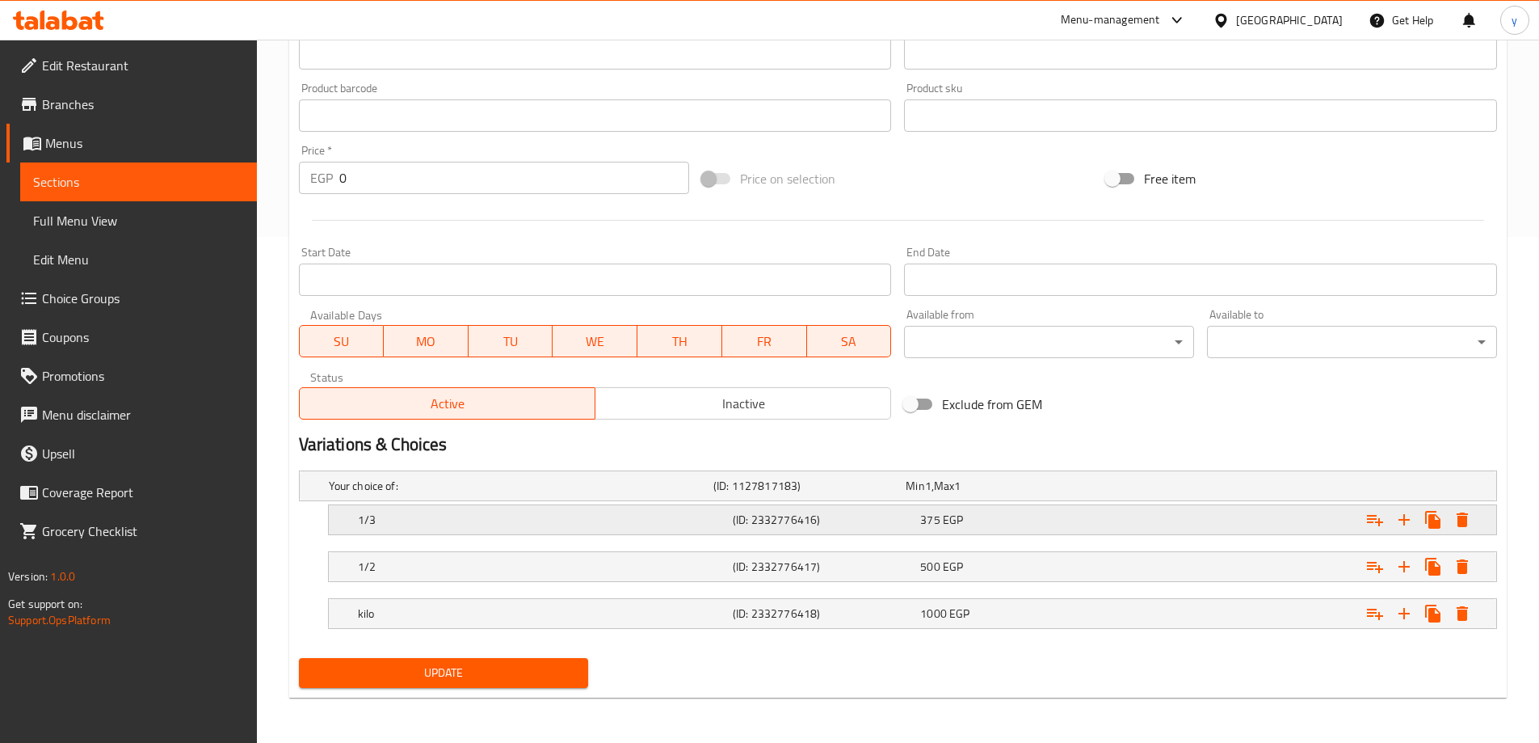
click at [503, 507] on div "1/3 (ID: 2332776416) 375 EGP" at bounding box center [918, 520] width 1126 height 36
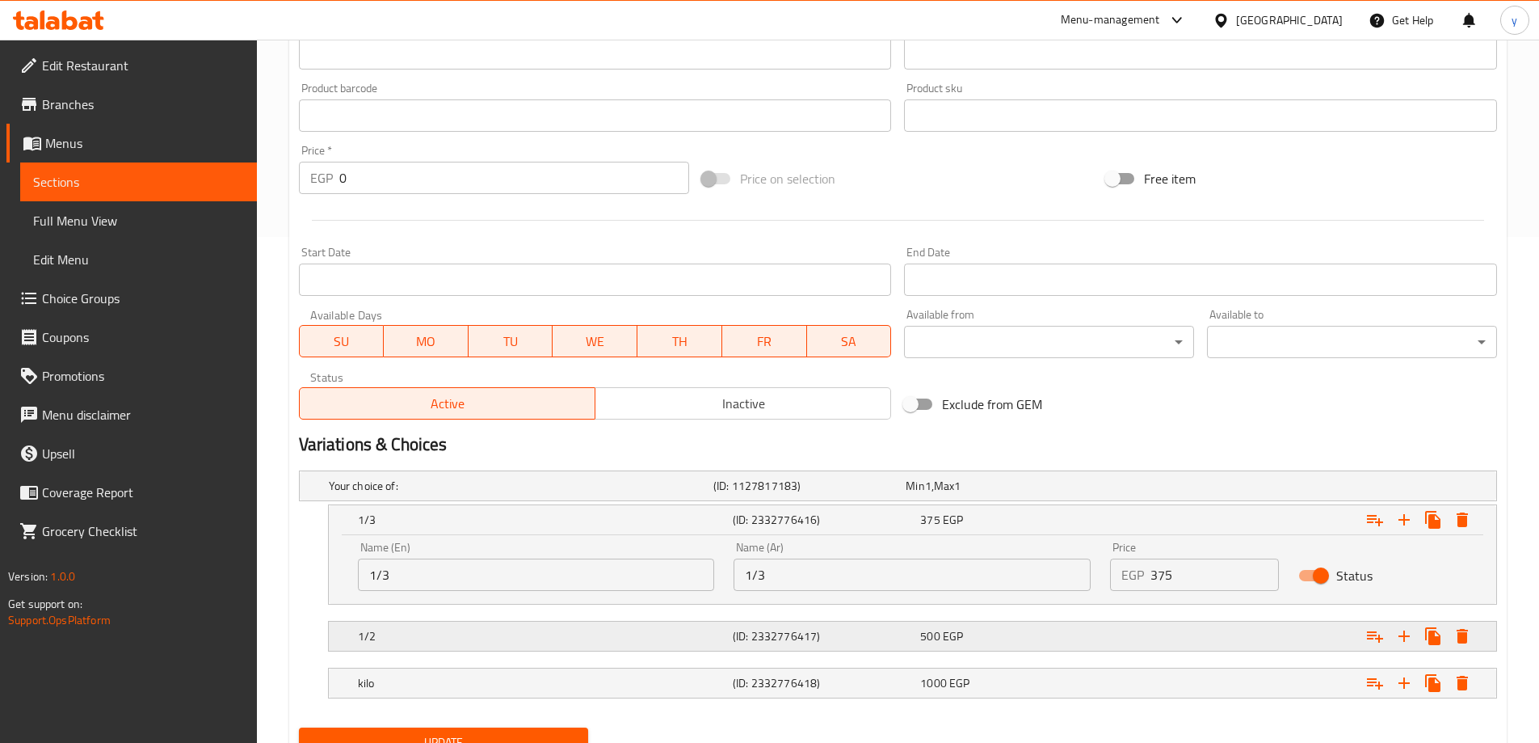
click at [470, 630] on h5 "1/2" at bounding box center [542, 636] width 368 height 16
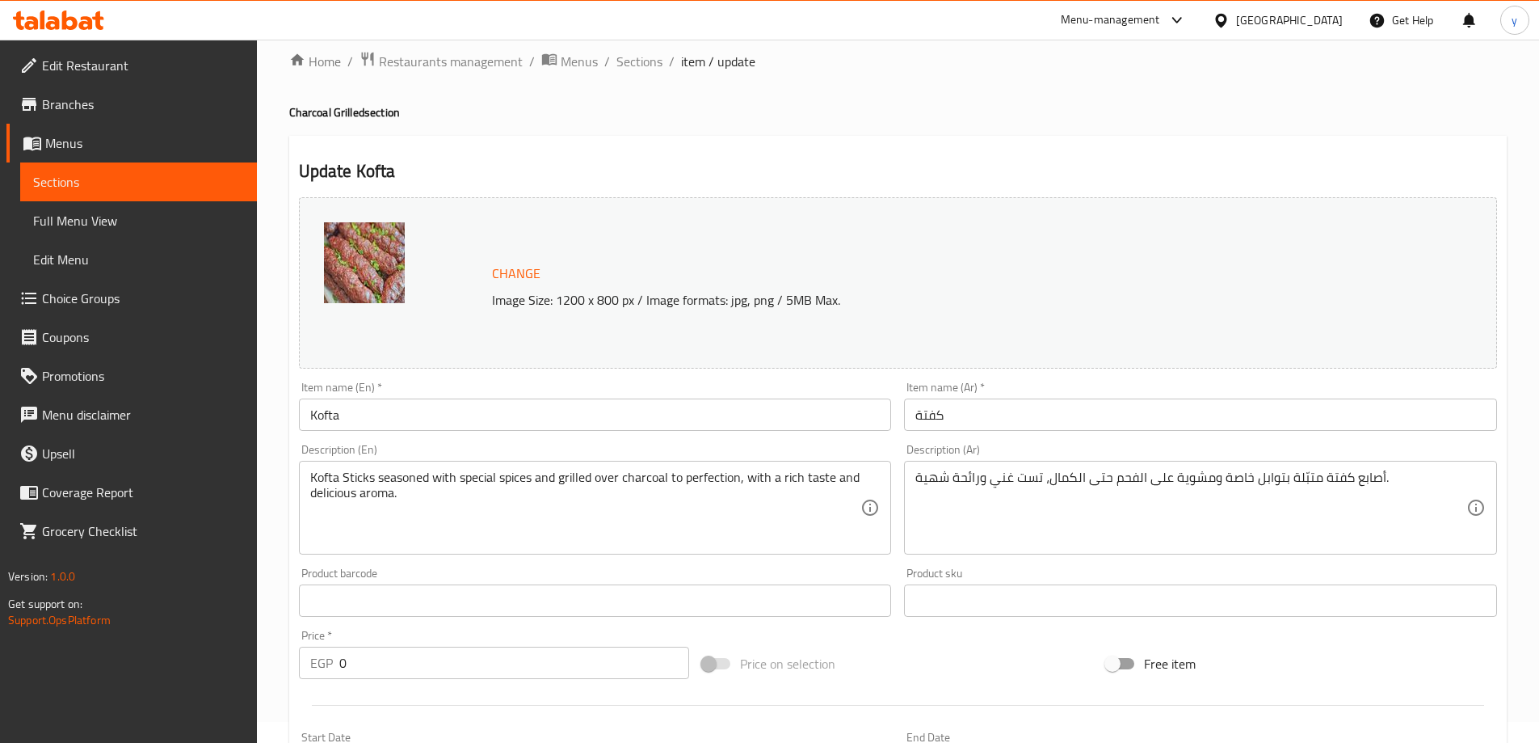
scroll to position [0, 0]
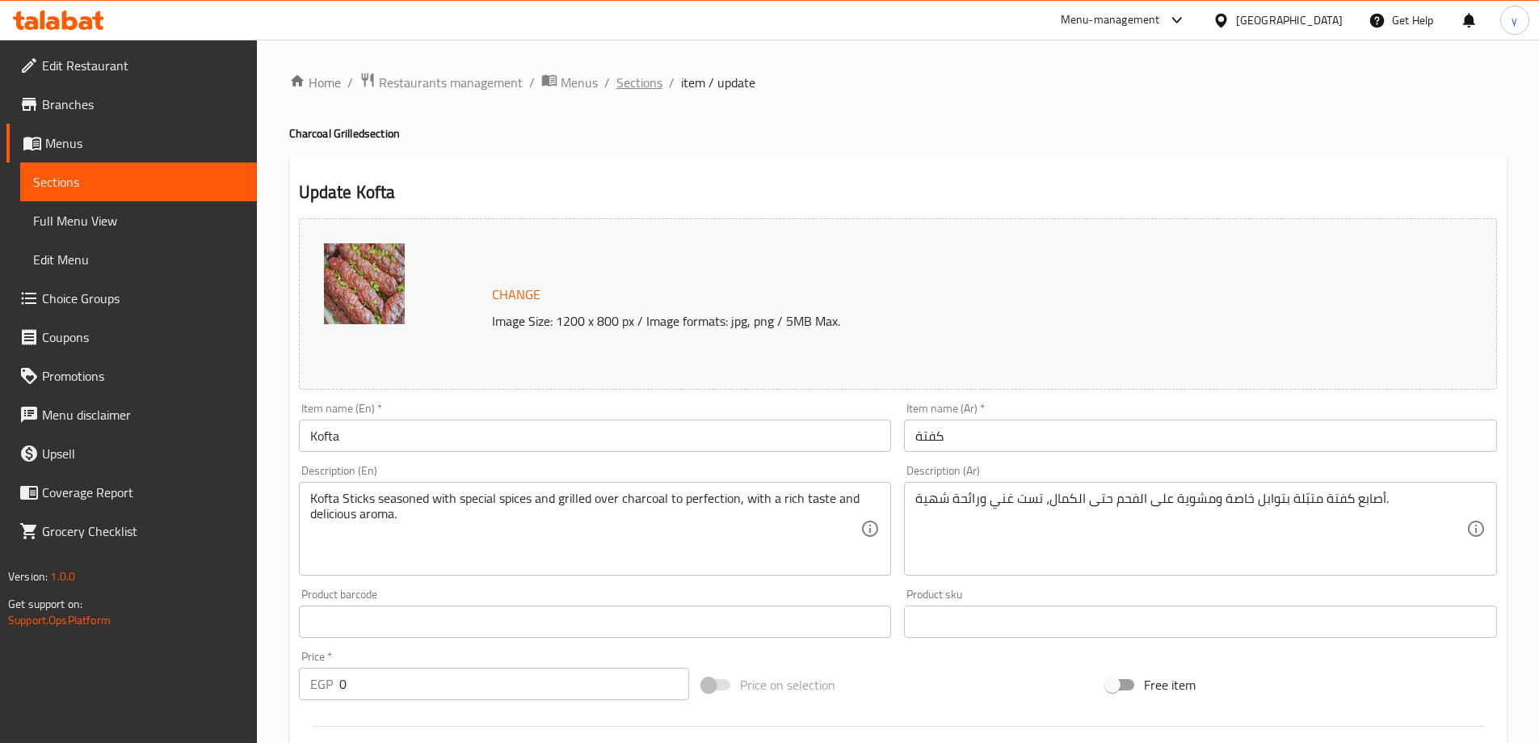
click at [650, 86] on span "Sections" at bounding box center [640, 82] width 46 height 19
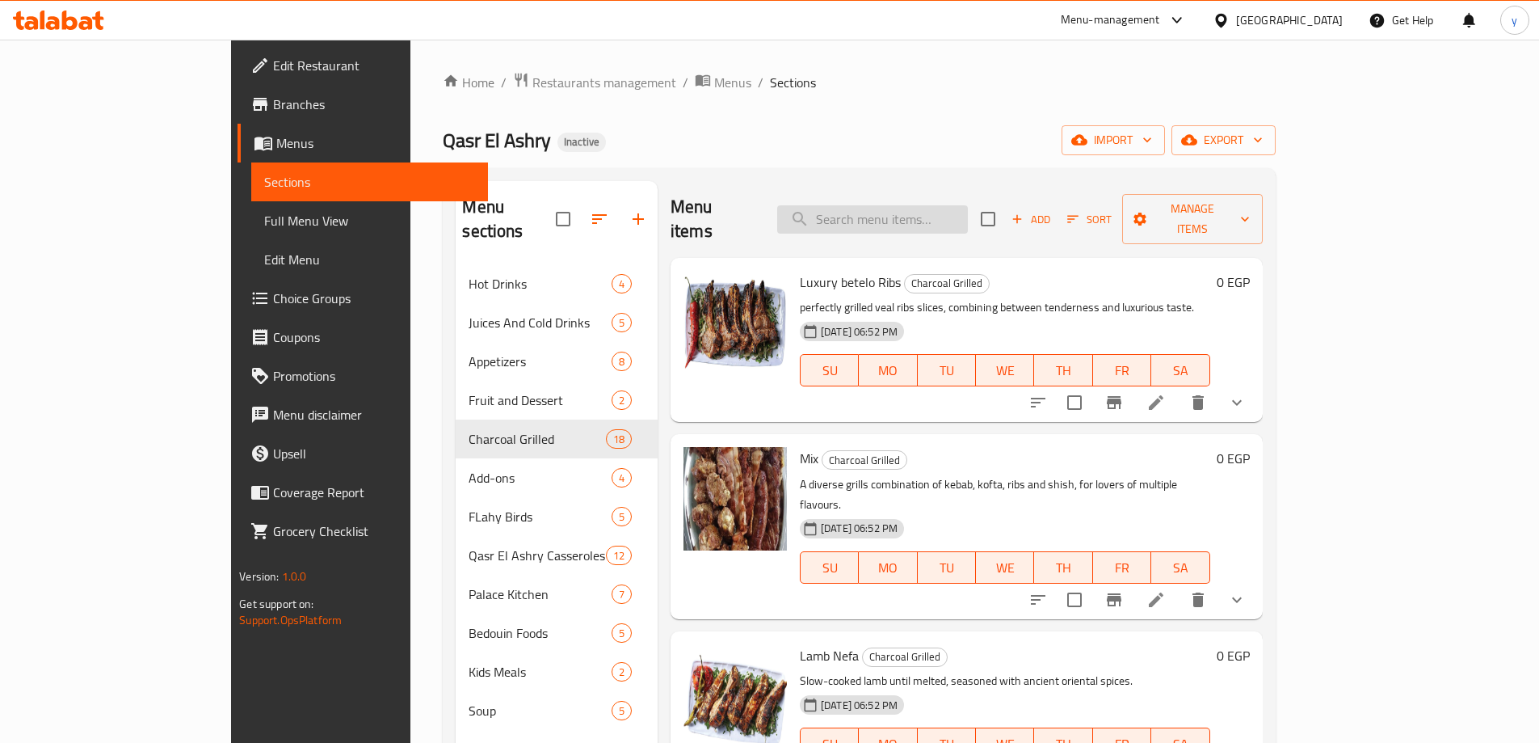
click at [964, 213] on input "search" at bounding box center [872, 219] width 191 height 28
paste input "Vegetable with Meat Casserole"
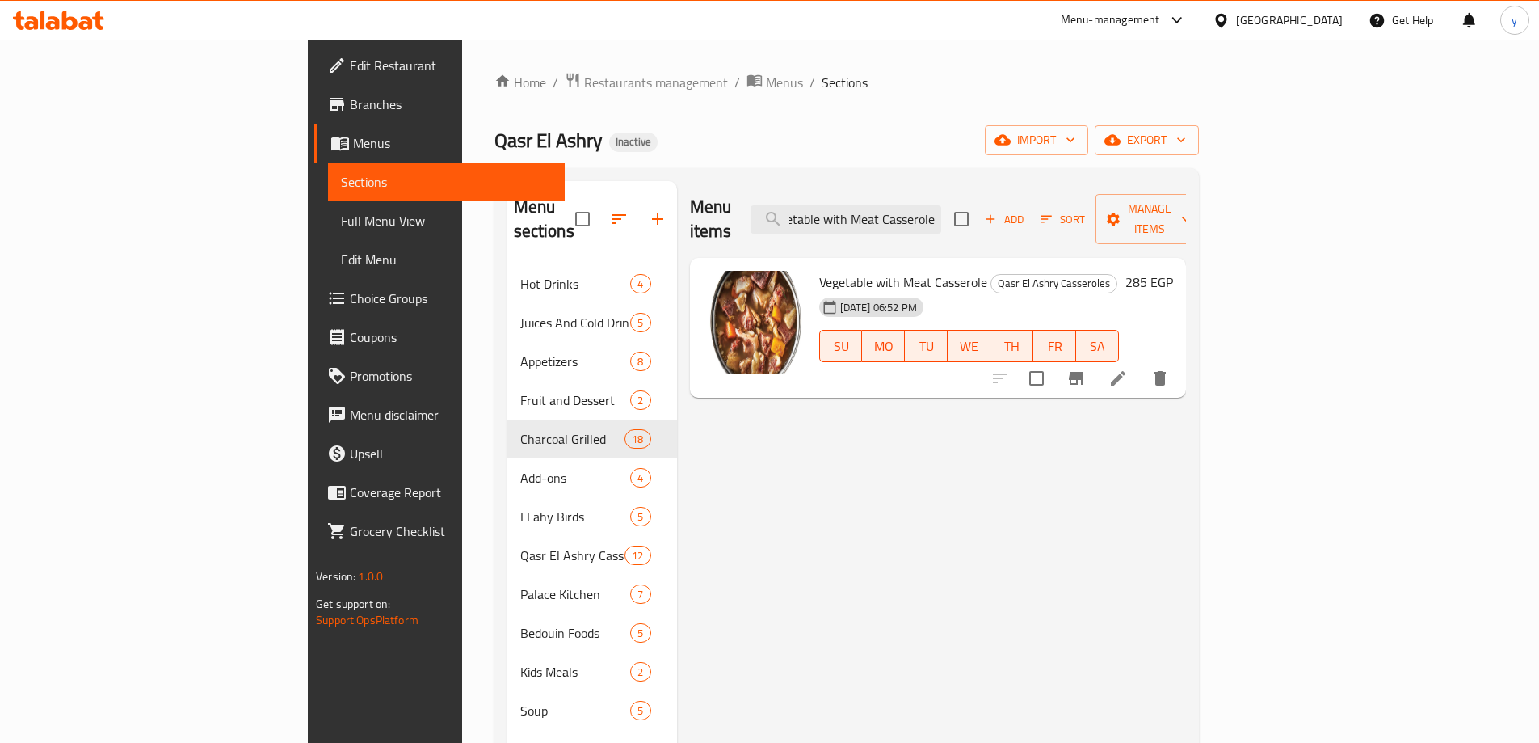
type input "Vegetable with Meat Casserole"
click at [1141, 364] on li at bounding box center [1118, 378] width 45 height 29
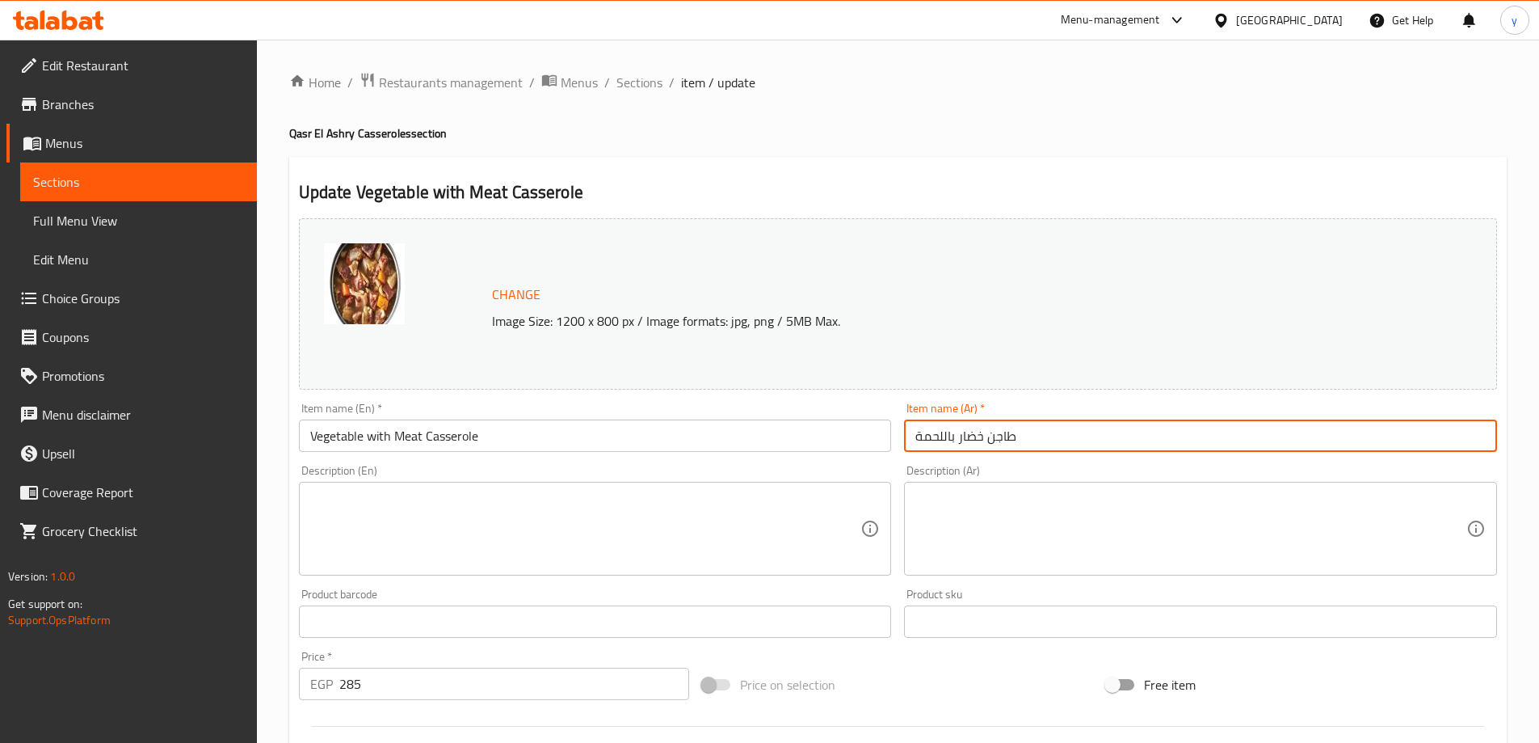
drag, startPoint x: 1019, startPoint y: 430, endPoint x: 898, endPoint y: 427, distance: 121.2
click at [898, 427] on div "Item name (Ar)   * طاجن خضار باللحمة Item name (Ar) *" at bounding box center [1201, 427] width 606 height 62
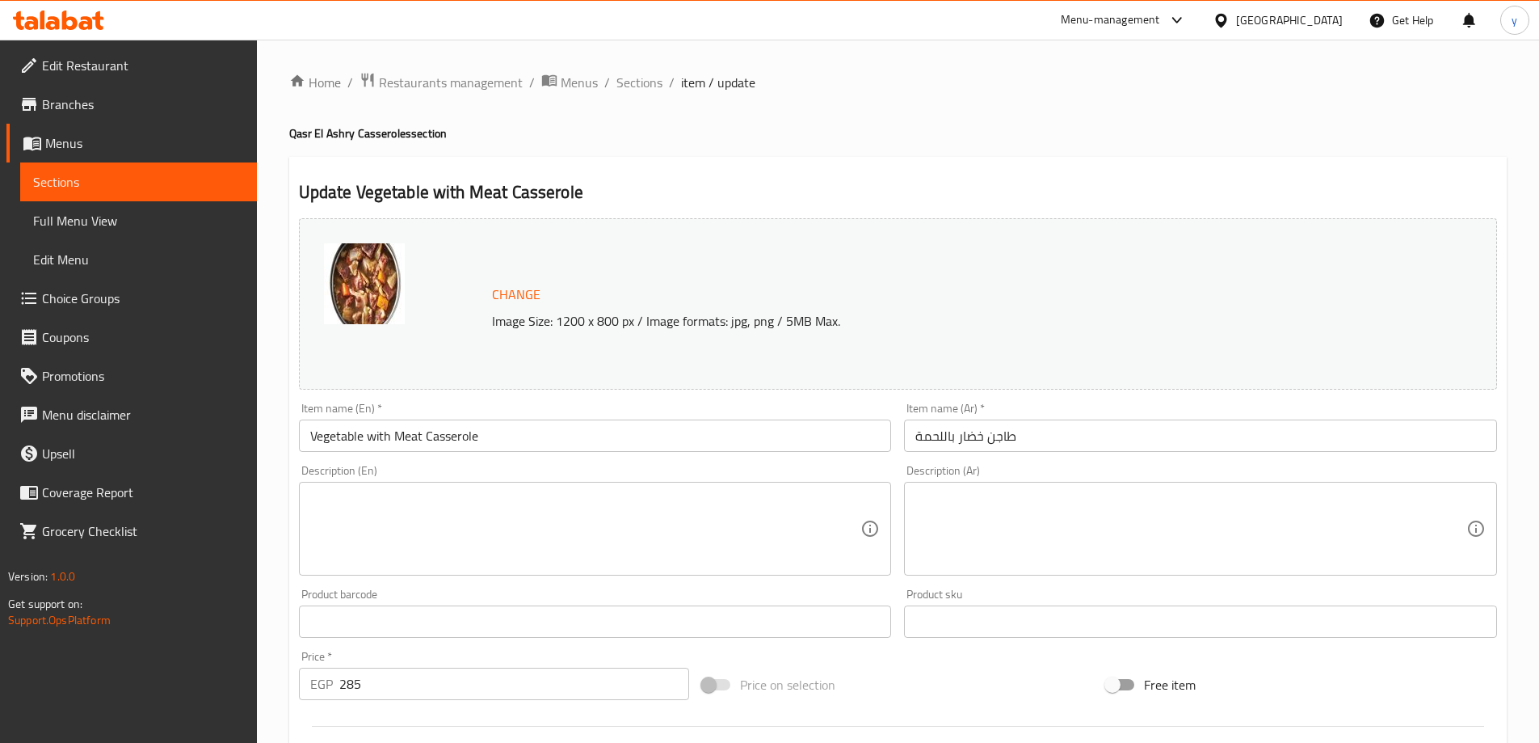
click at [1137, 519] on textarea at bounding box center [1191, 528] width 551 height 77
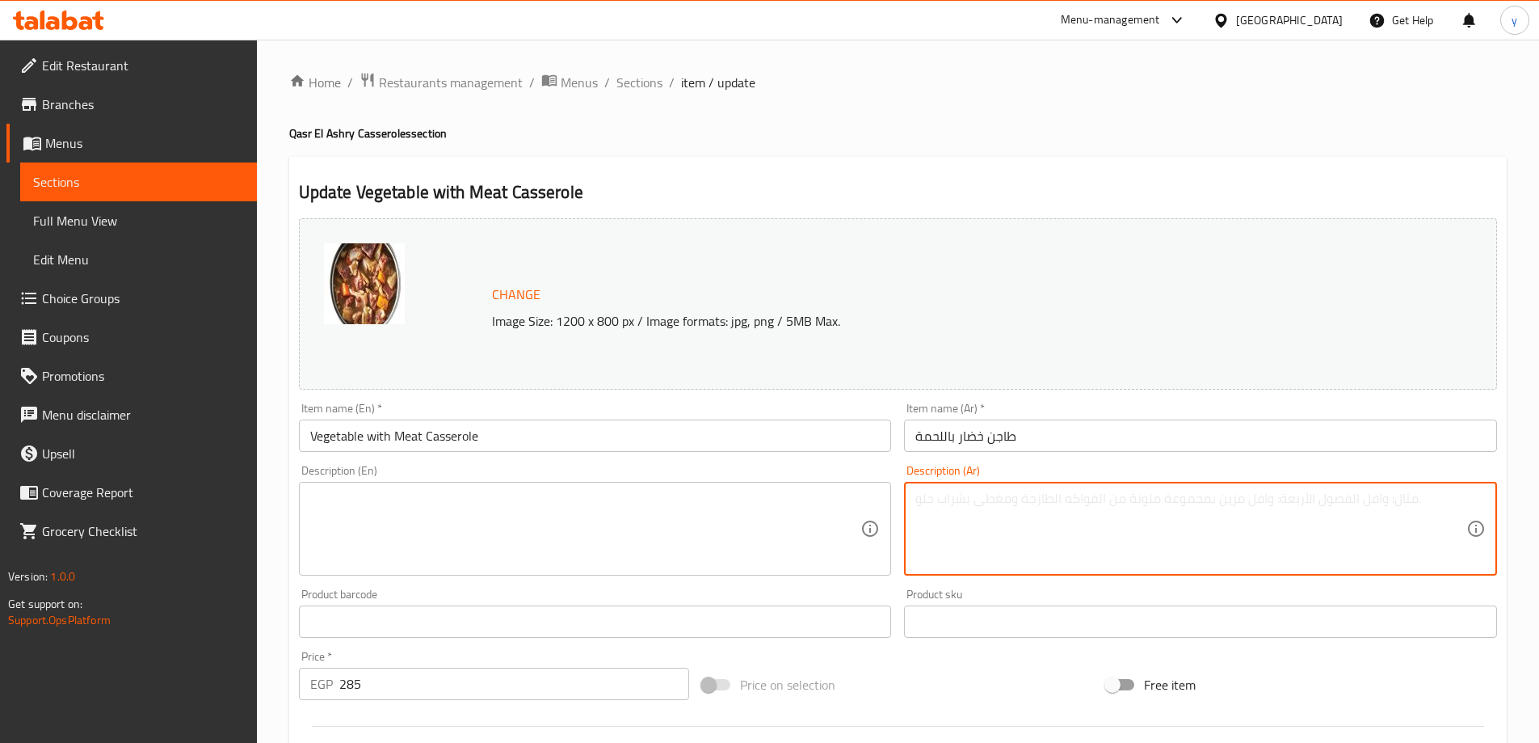
paste textarea "مزيج من الخضروات الموسمية مع قطع لحم طرية في صوص غني، يجمع بين الفائدة والمذاق …"
type textarea "مزيج من الخضروات الموسمية مع قطع لحم طرية في صوص غني، يجمع بين الفائدة والمذاق …"
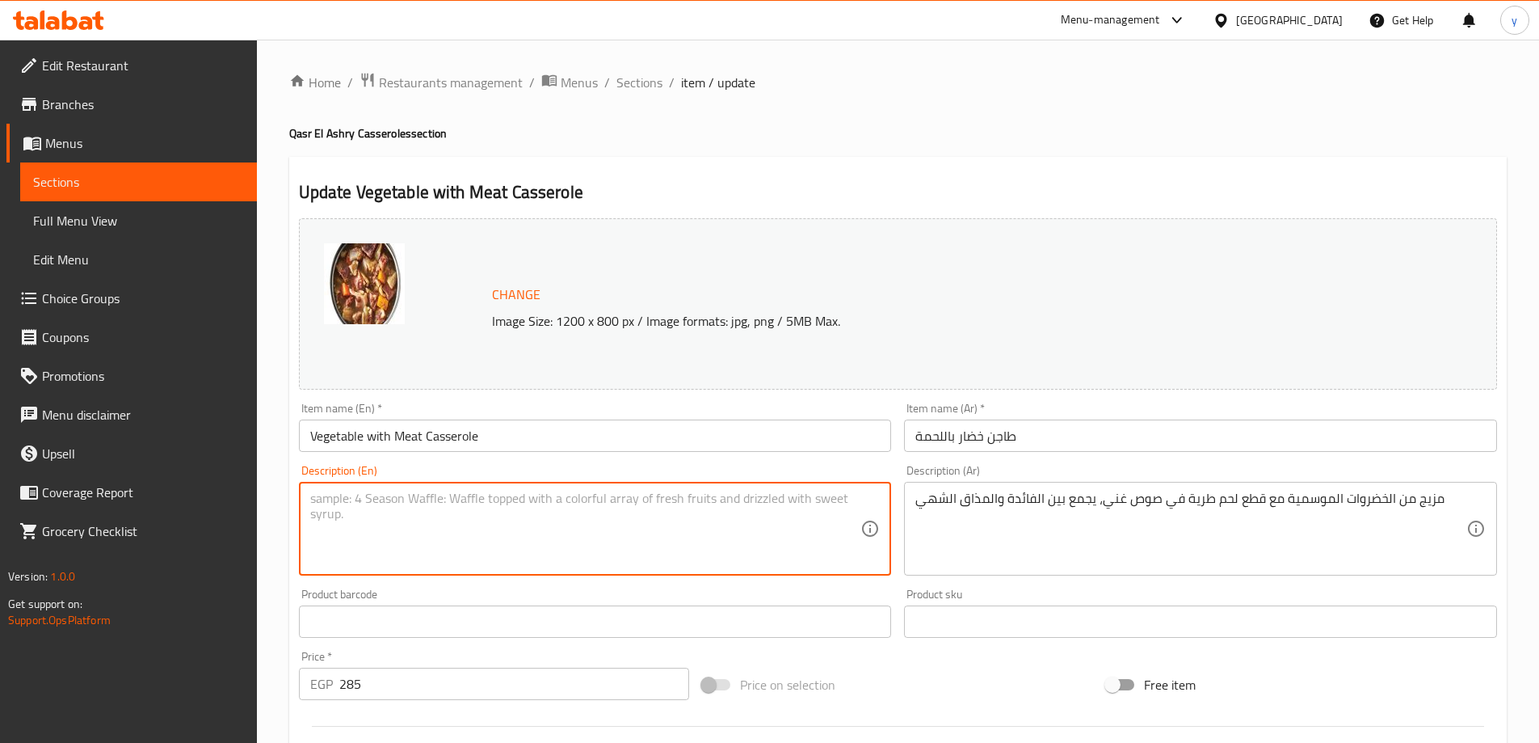
click at [578, 491] on textarea at bounding box center [585, 528] width 551 height 77
paste textarea "A mixture of seasonal vegetables with tender pieces of meat in a rich sauce, co…"
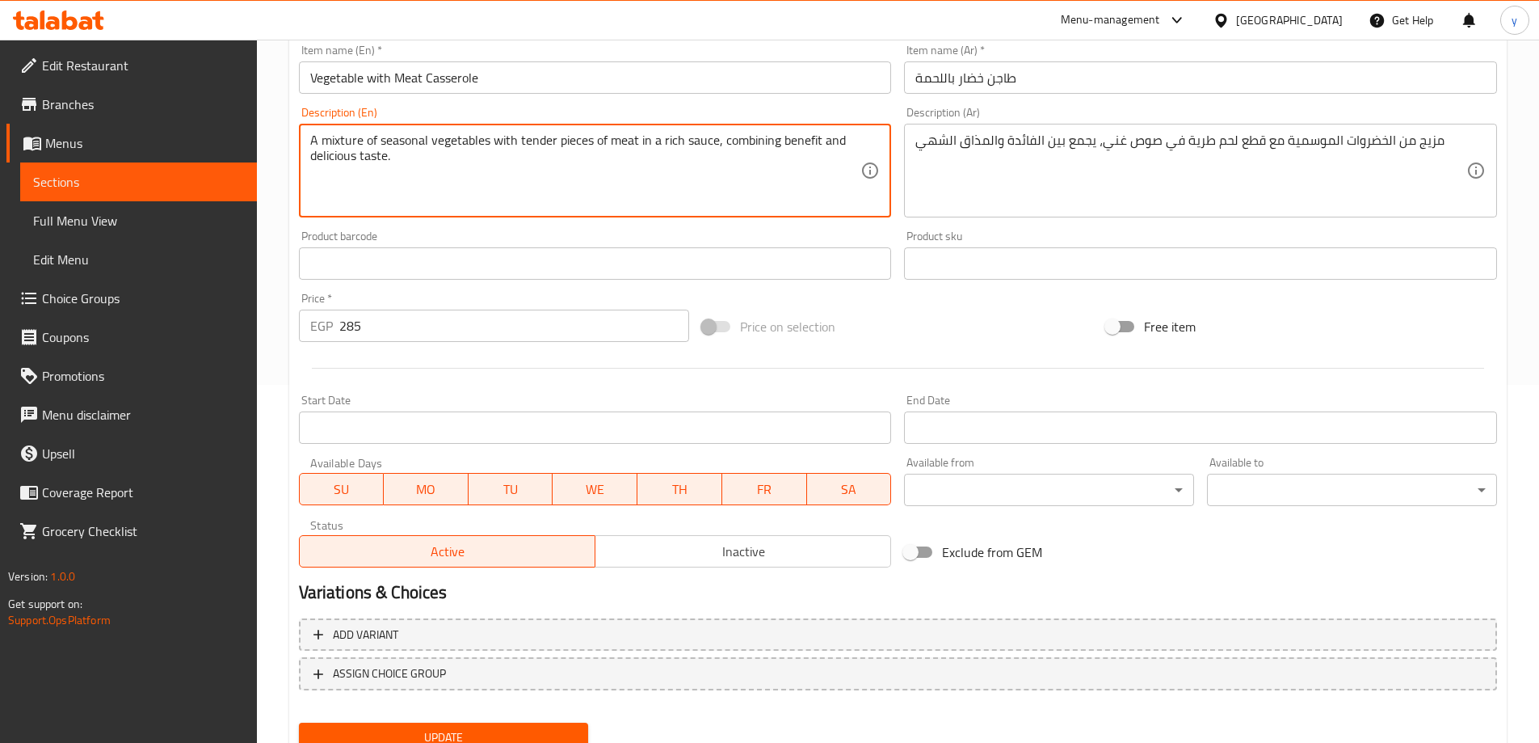
scroll to position [423, 0]
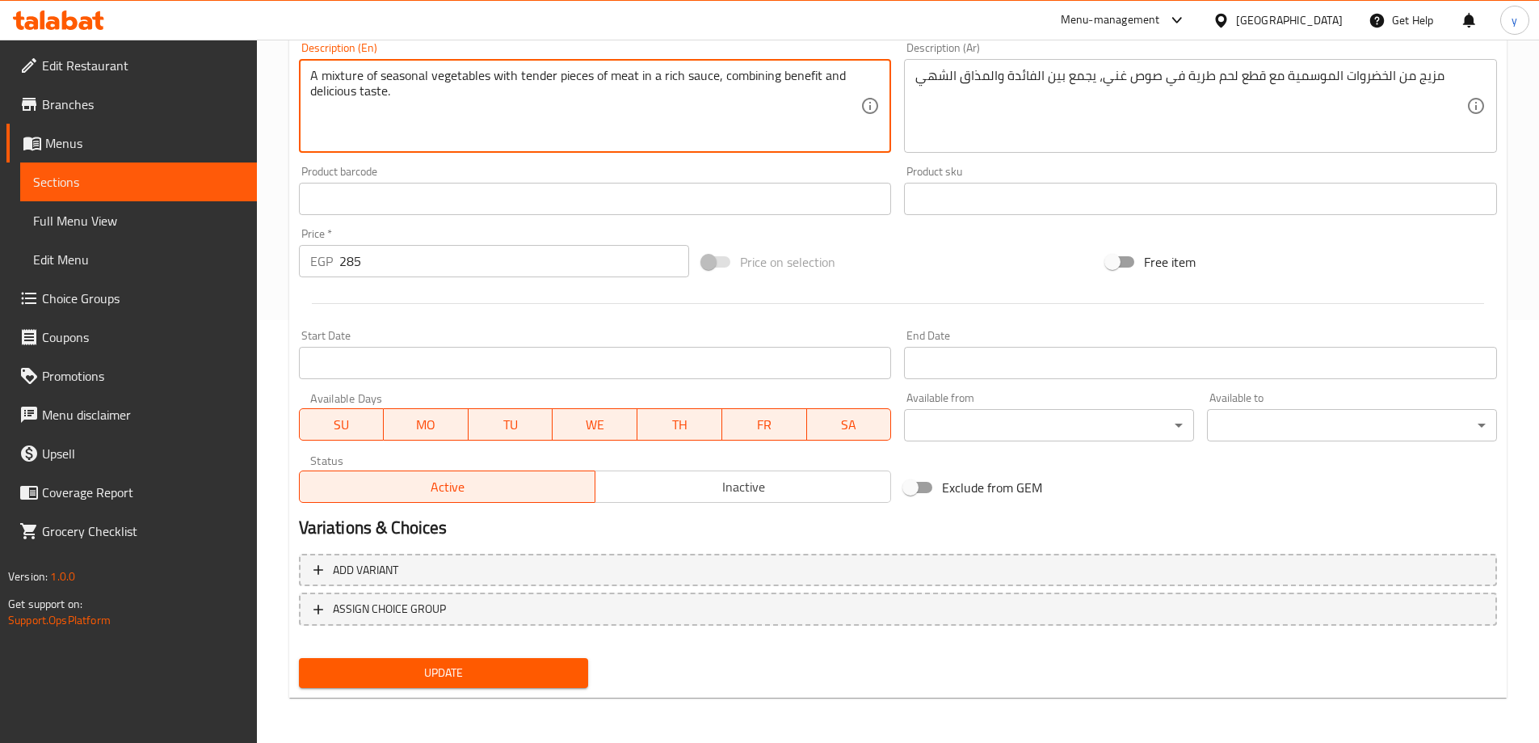
type textarea "A mixture of seasonal vegetables with tender pieces of meat in a rich sauce, co…"
click at [483, 671] on span "Update" at bounding box center [444, 673] width 264 height 20
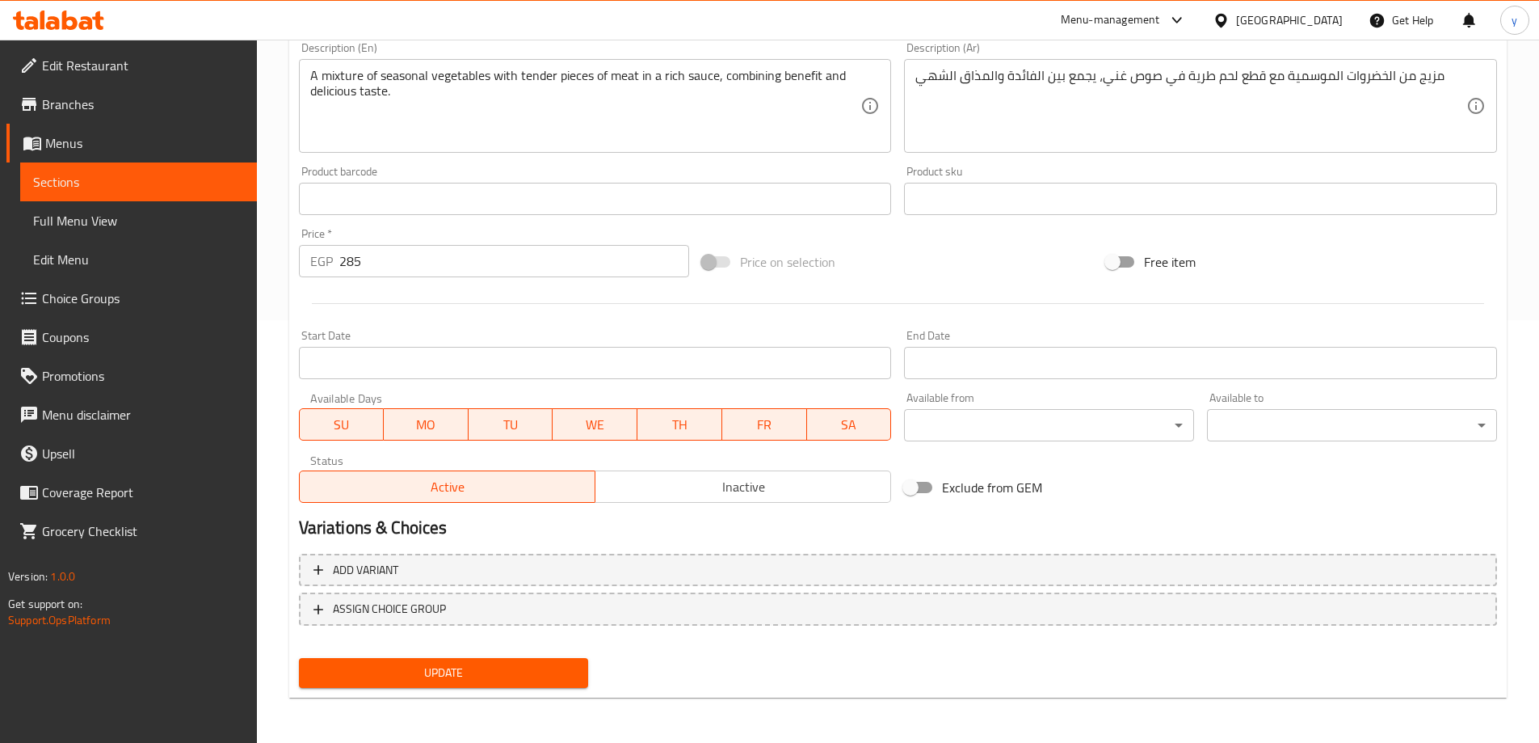
click at [425, 658] on button "Update" at bounding box center [444, 673] width 290 height 30
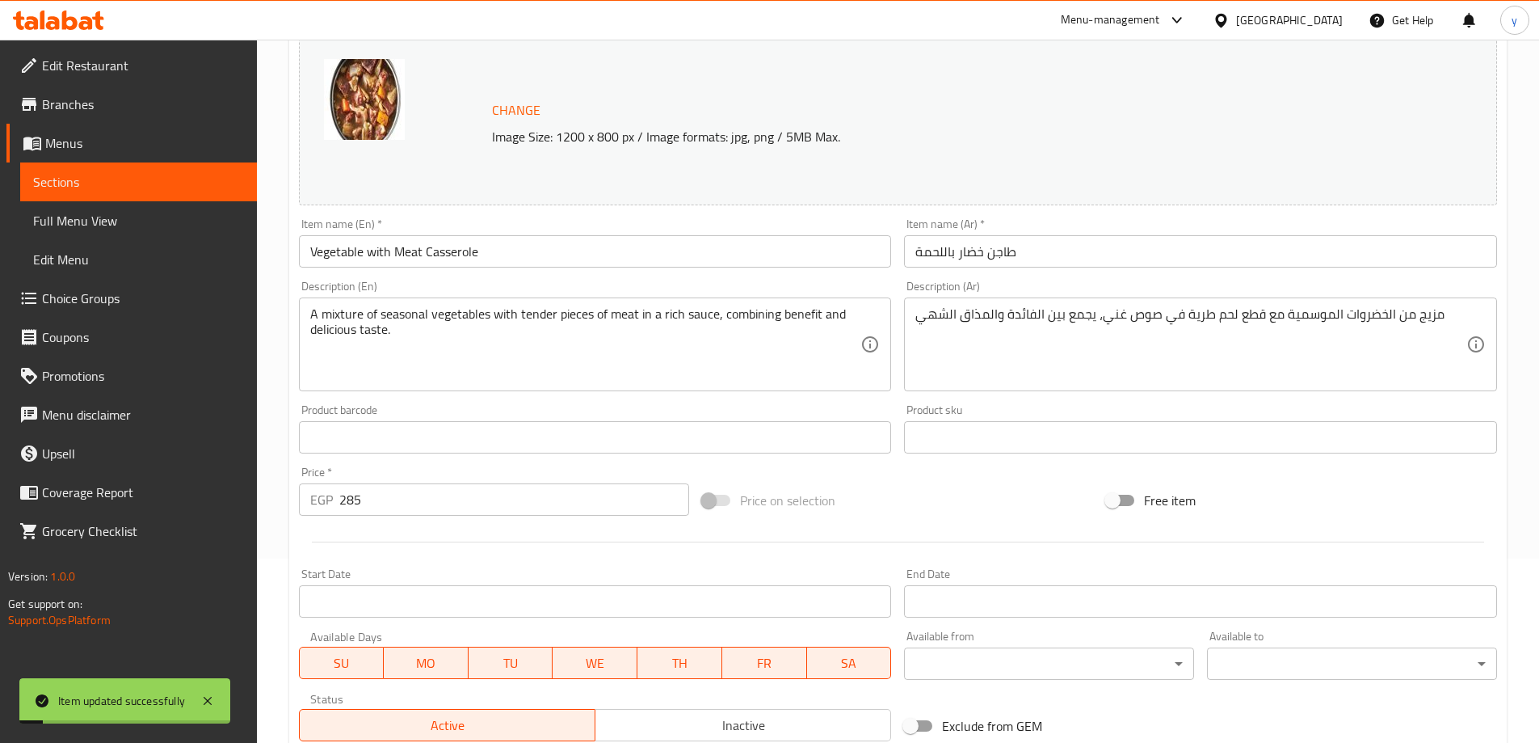
scroll to position [0, 0]
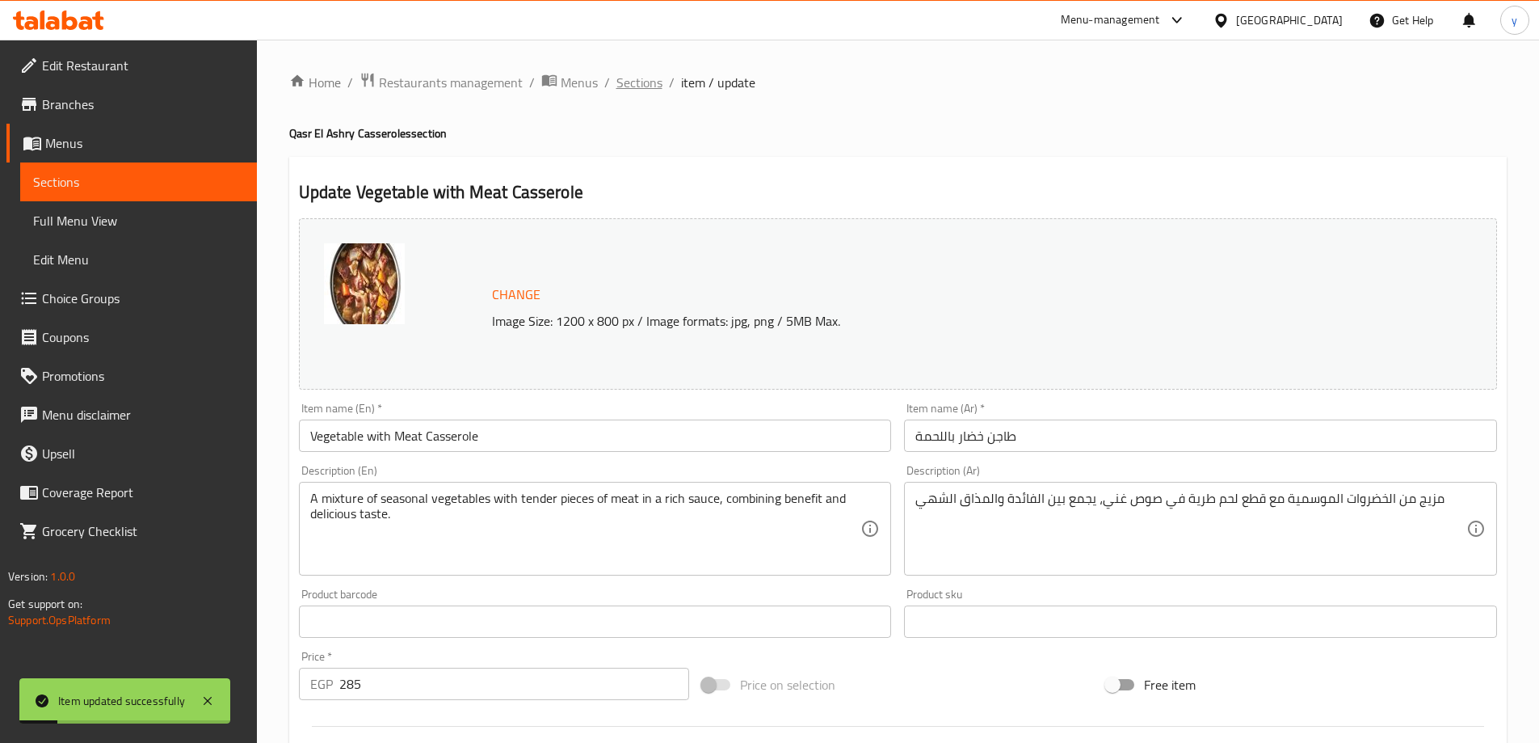
click at [641, 82] on span "Sections" at bounding box center [640, 82] width 46 height 19
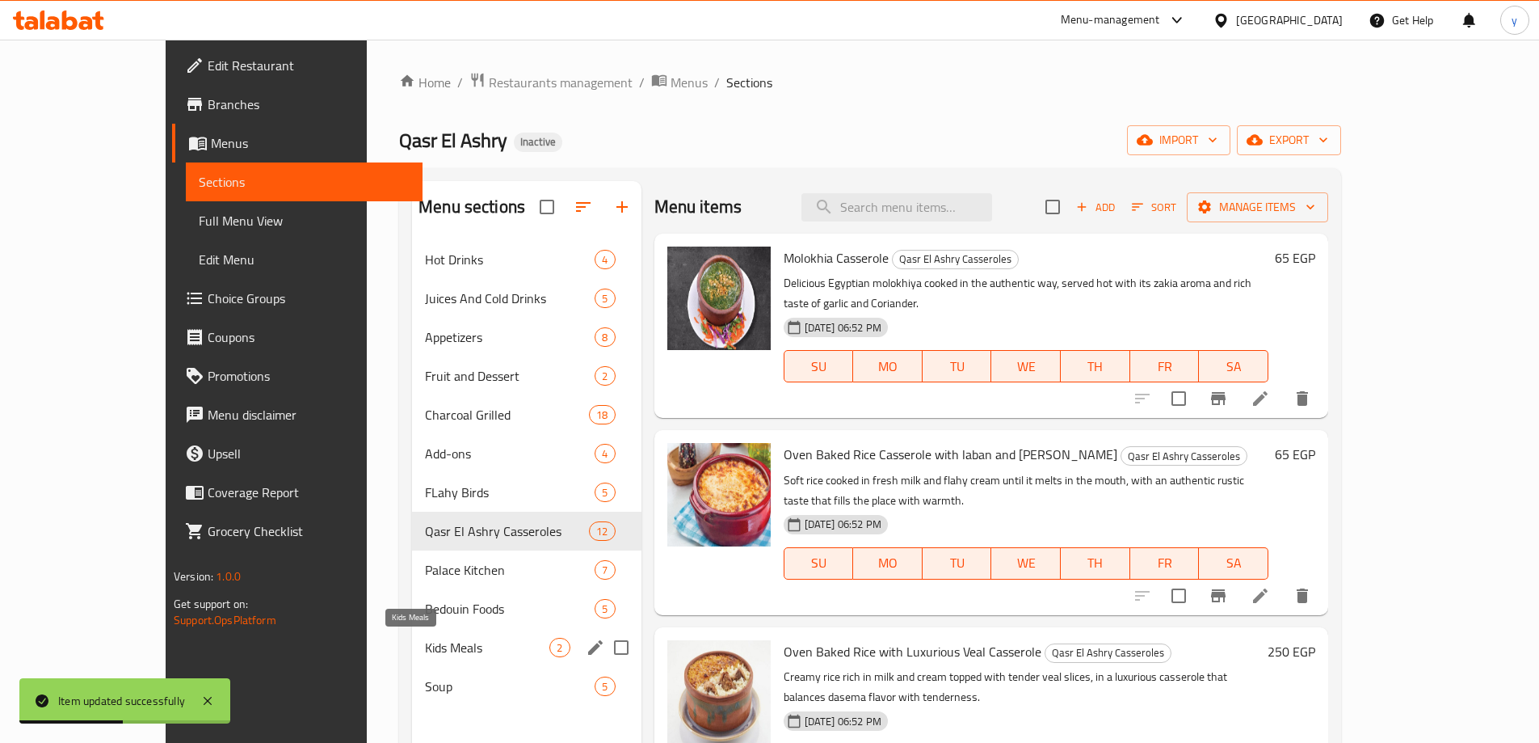
click at [412, 658] on div "Kids Meals 2" at bounding box center [526, 647] width 229 height 39
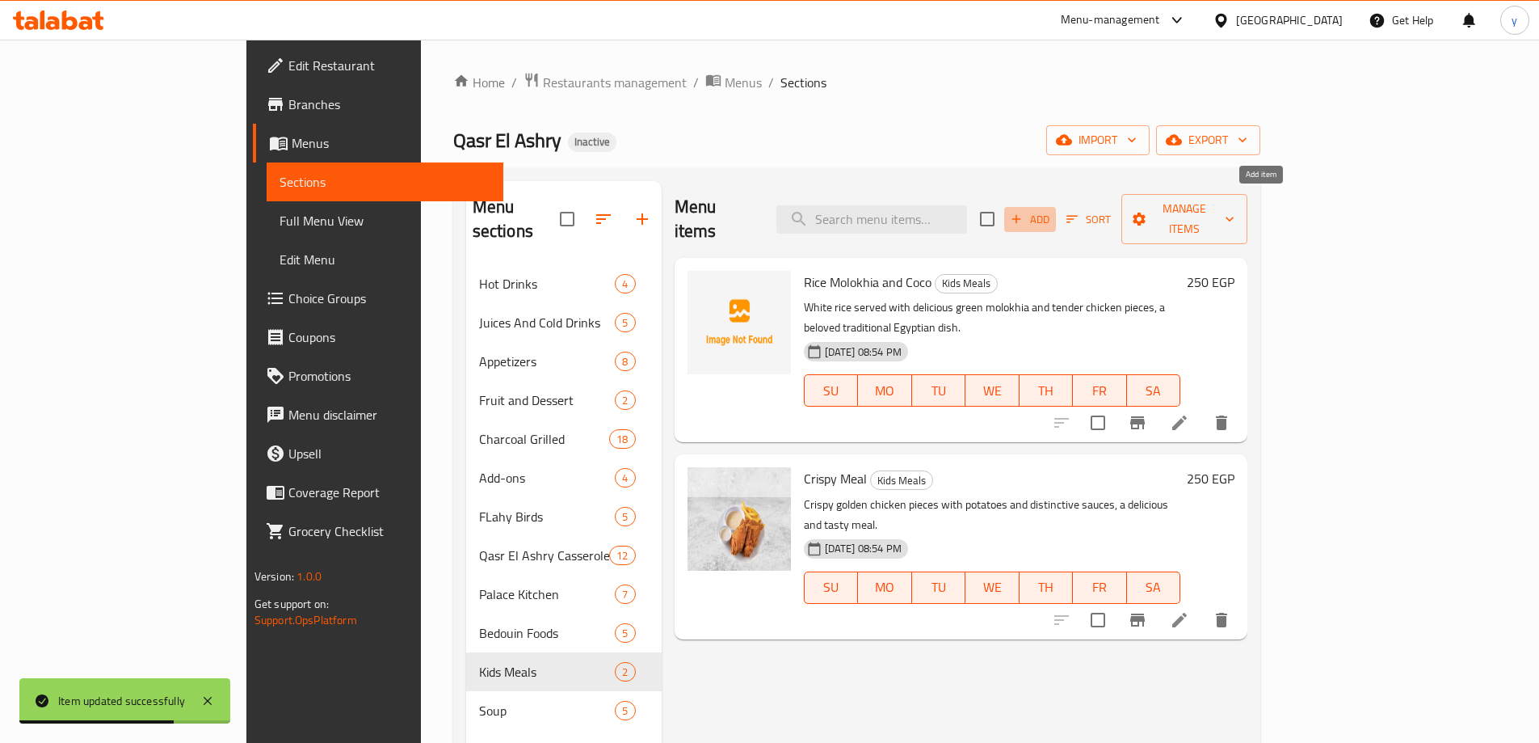
click at [1052, 210] on span "Add" at bounding box center [1030, 219] width 44 height 19
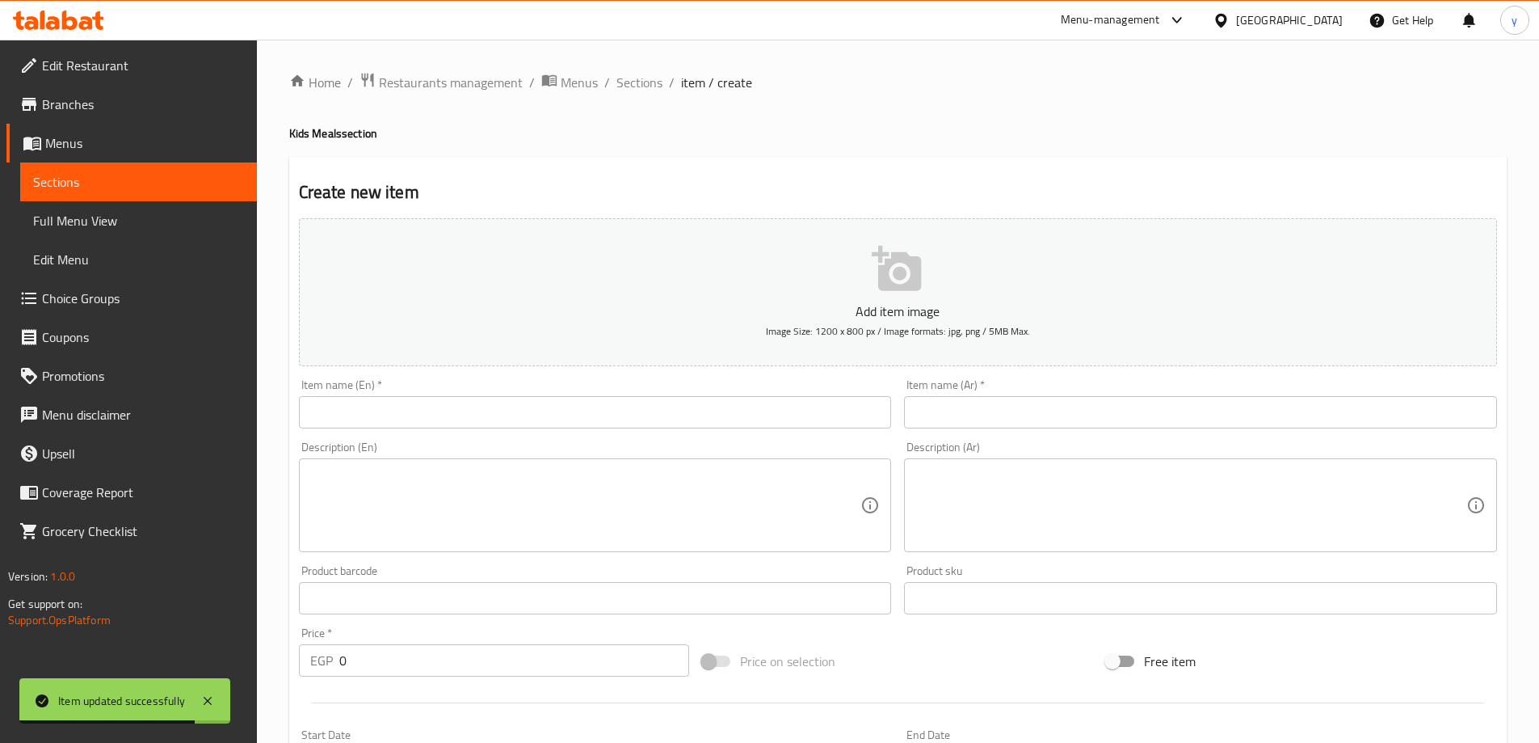
click at [1036, 422] on input "text" at bounding box center [1200, 412] width 593 height 32
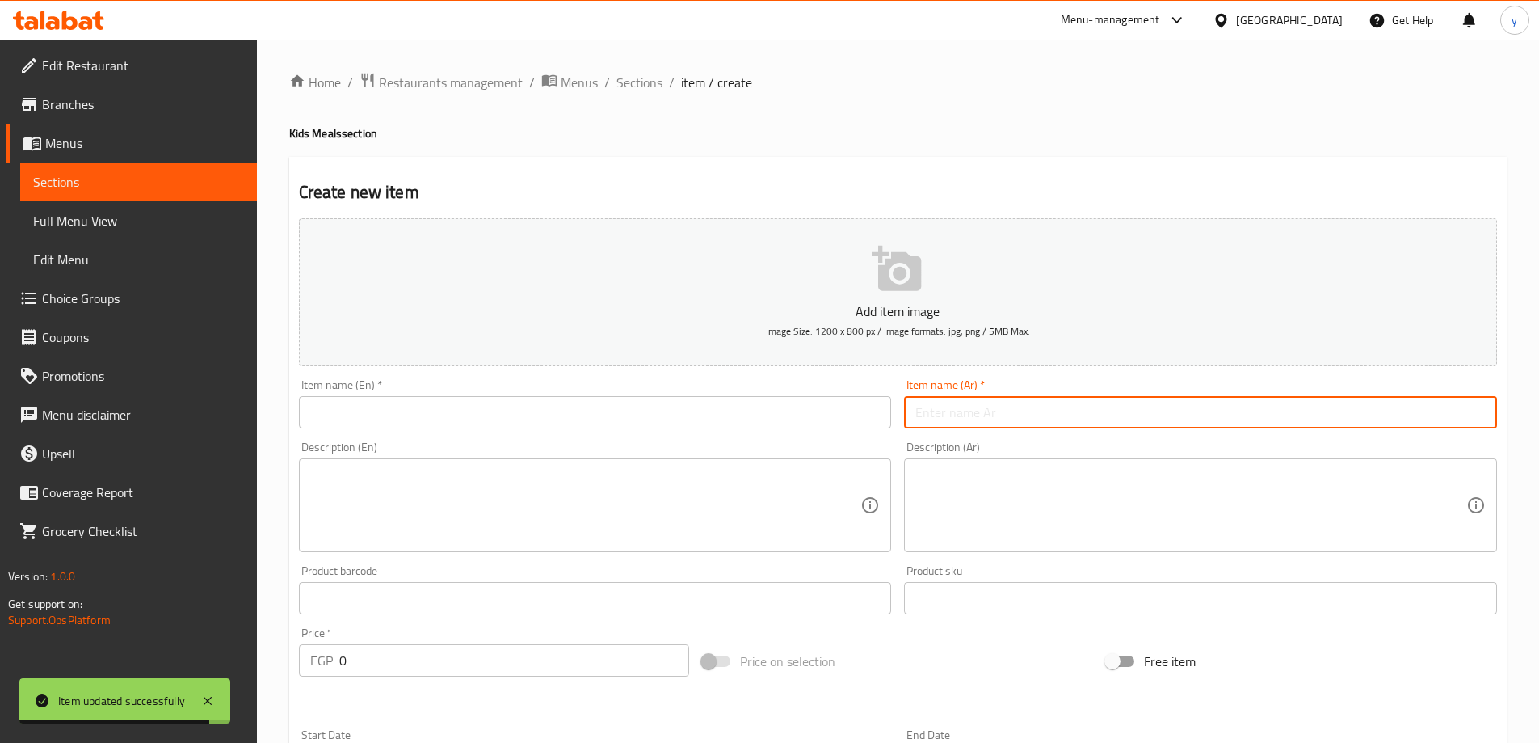
paste input "وجبة بانية"
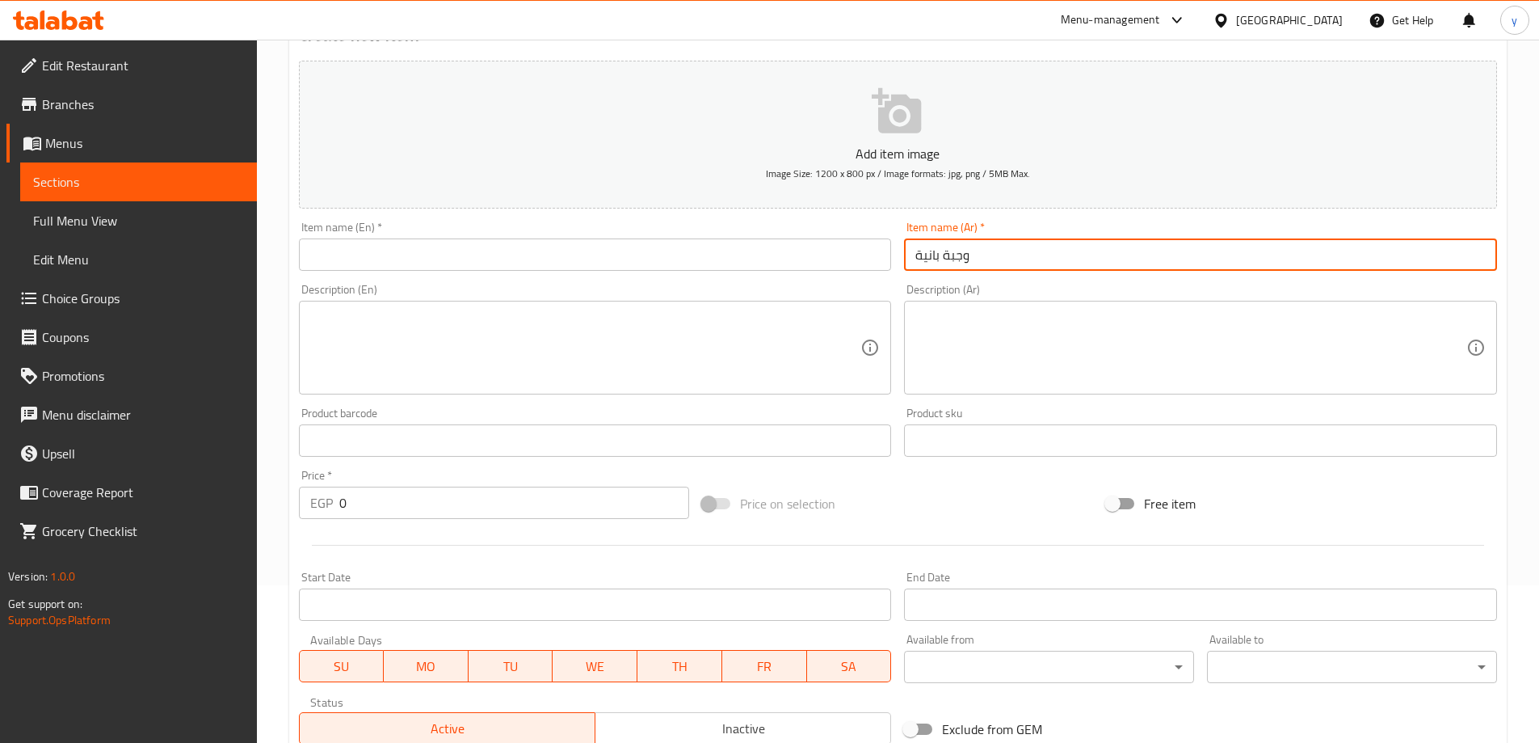
scroll to position [162, 0]
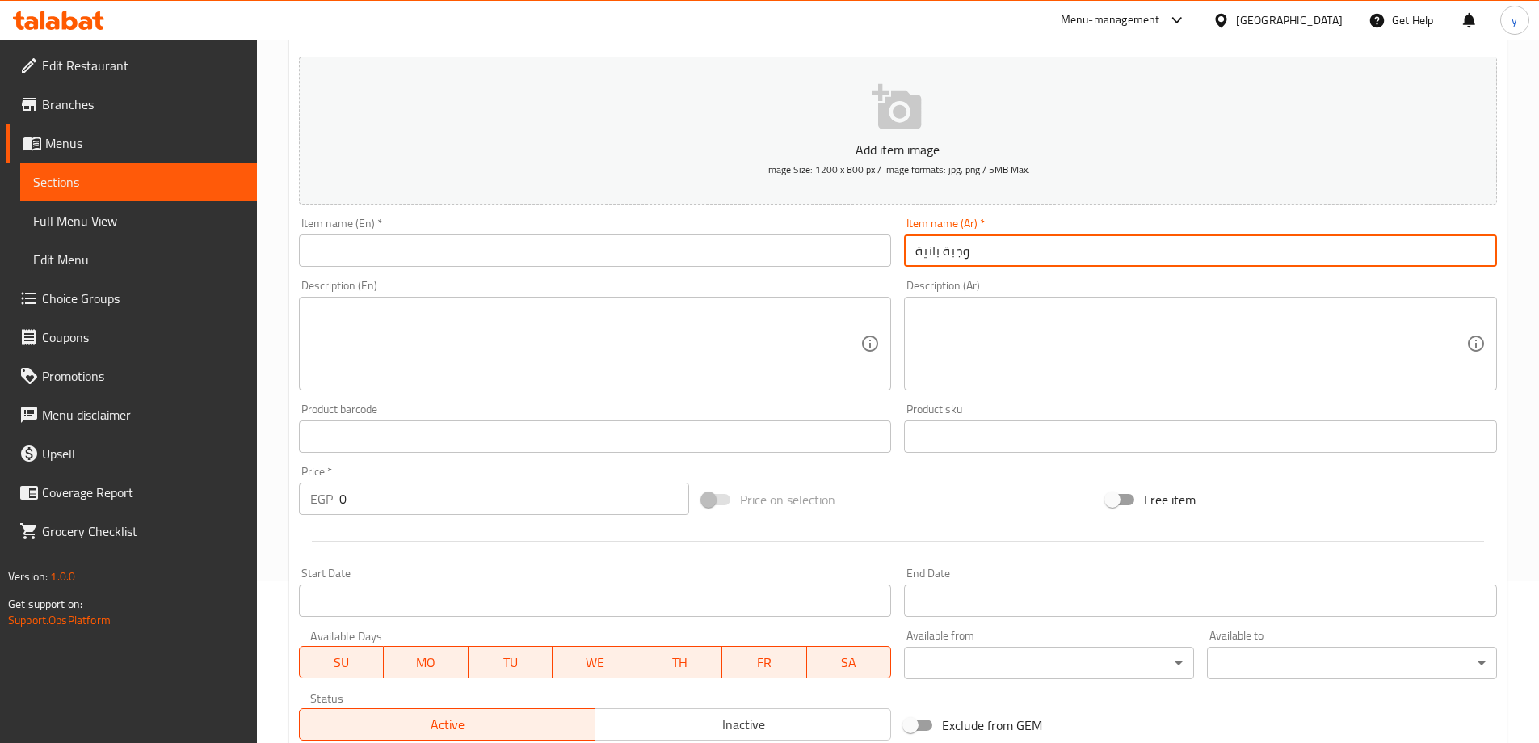
type input "وجبة بانية"
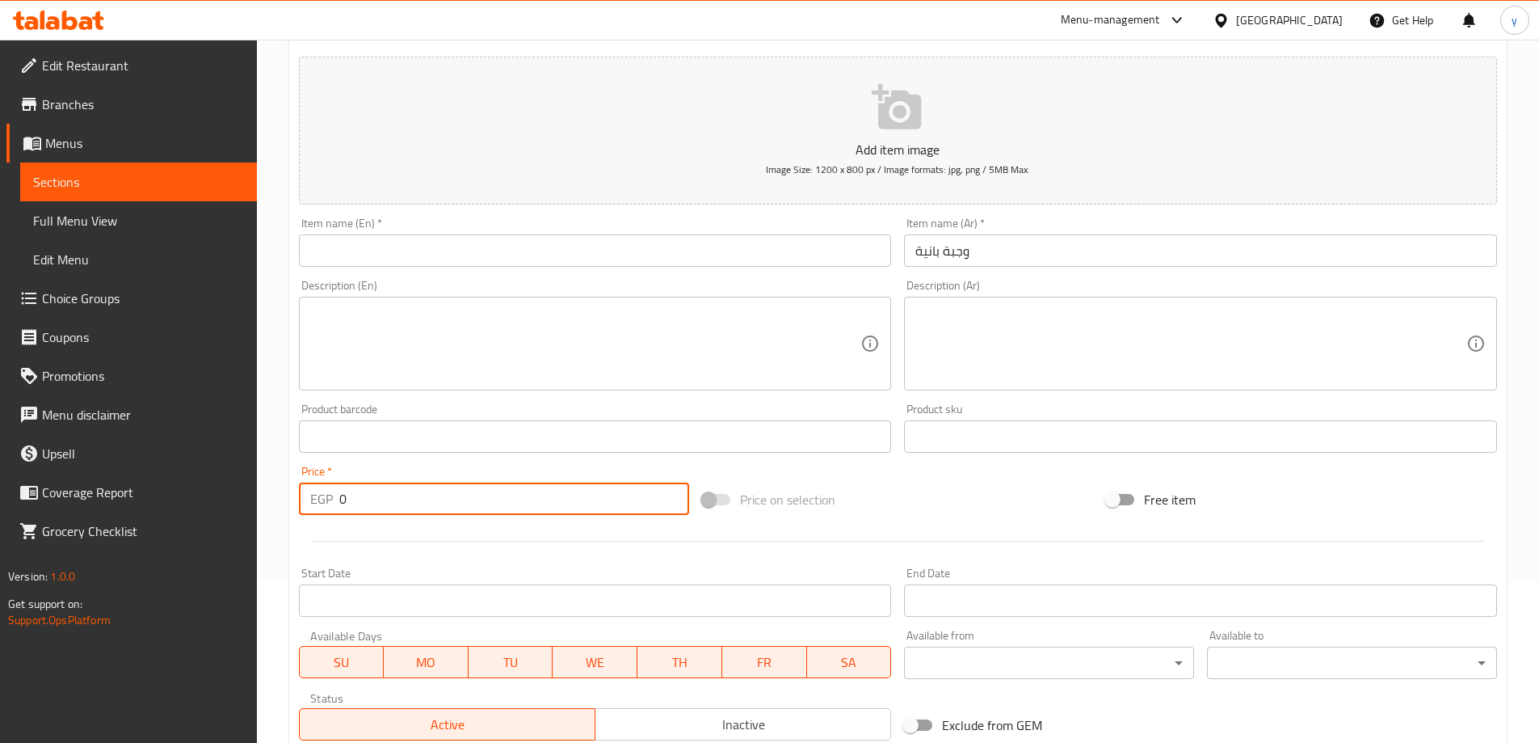
drag, startPoint x: 324, startPoint y: 493, endPoint x: 297, endPoint y: 490, distance: 26.9
click at [297, 490] on div "Price   * EGP 0 Price *" at bounding box center [495, 490] width 404 height 62
type input "5"
type input "250"
click at [440, 250] on input "text" at bounding box center [595, 250] width 593 height 32
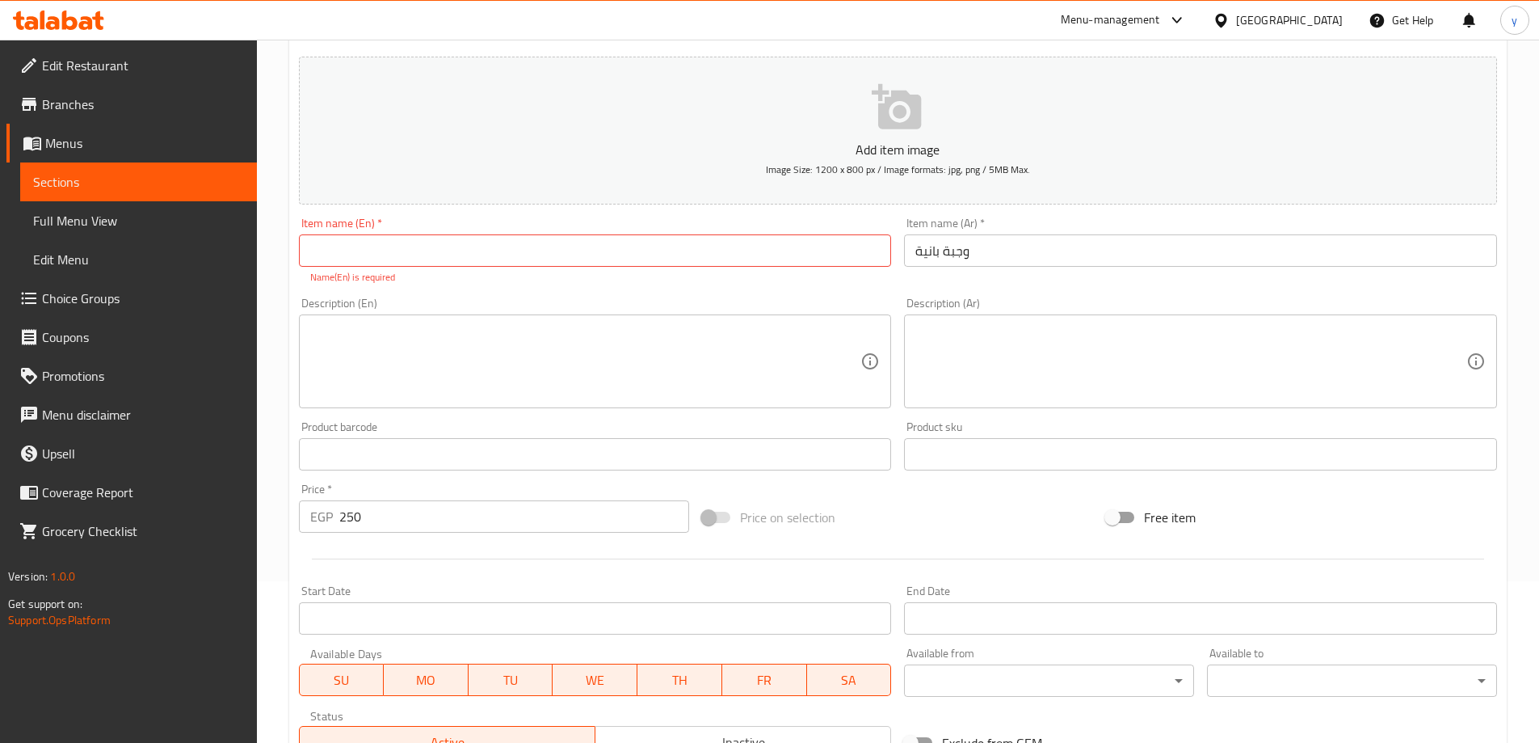
click at [415, 255] on input "text" at bounding box center [595, 250] width 593 height 32
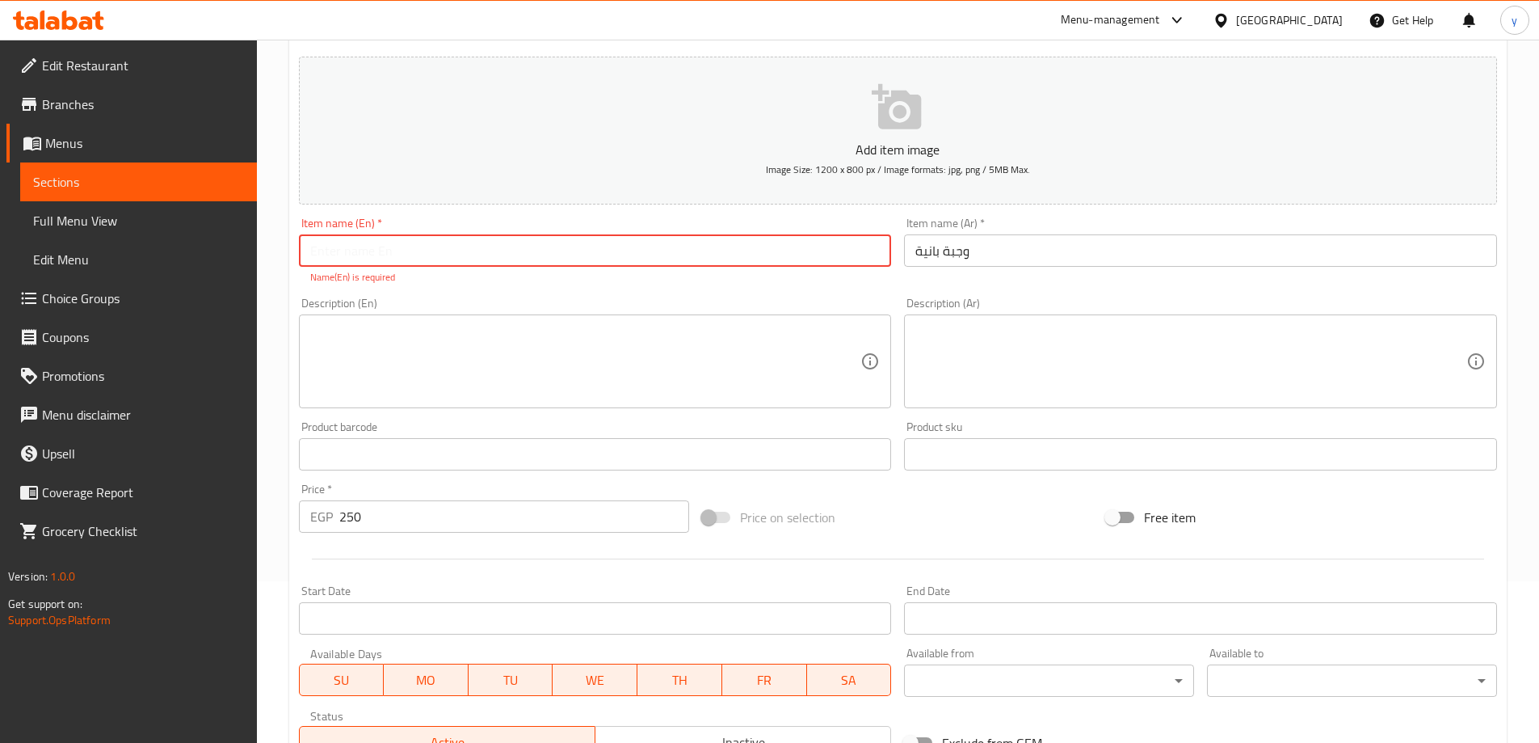
paste input "pane meal"
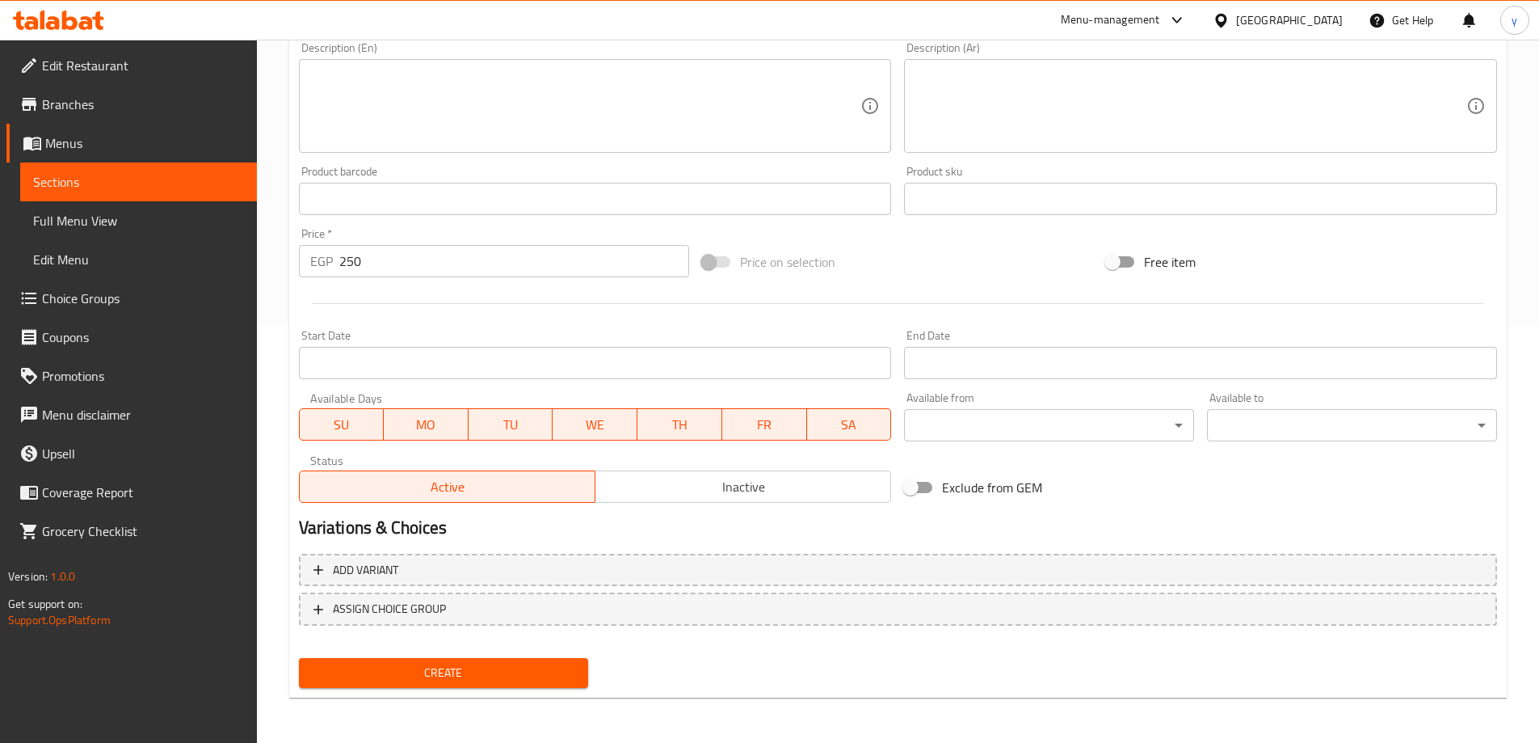
type input "pane meal"
click at [486, 675] on span "Create" at bounding box center [444, 673] width 264 height 20
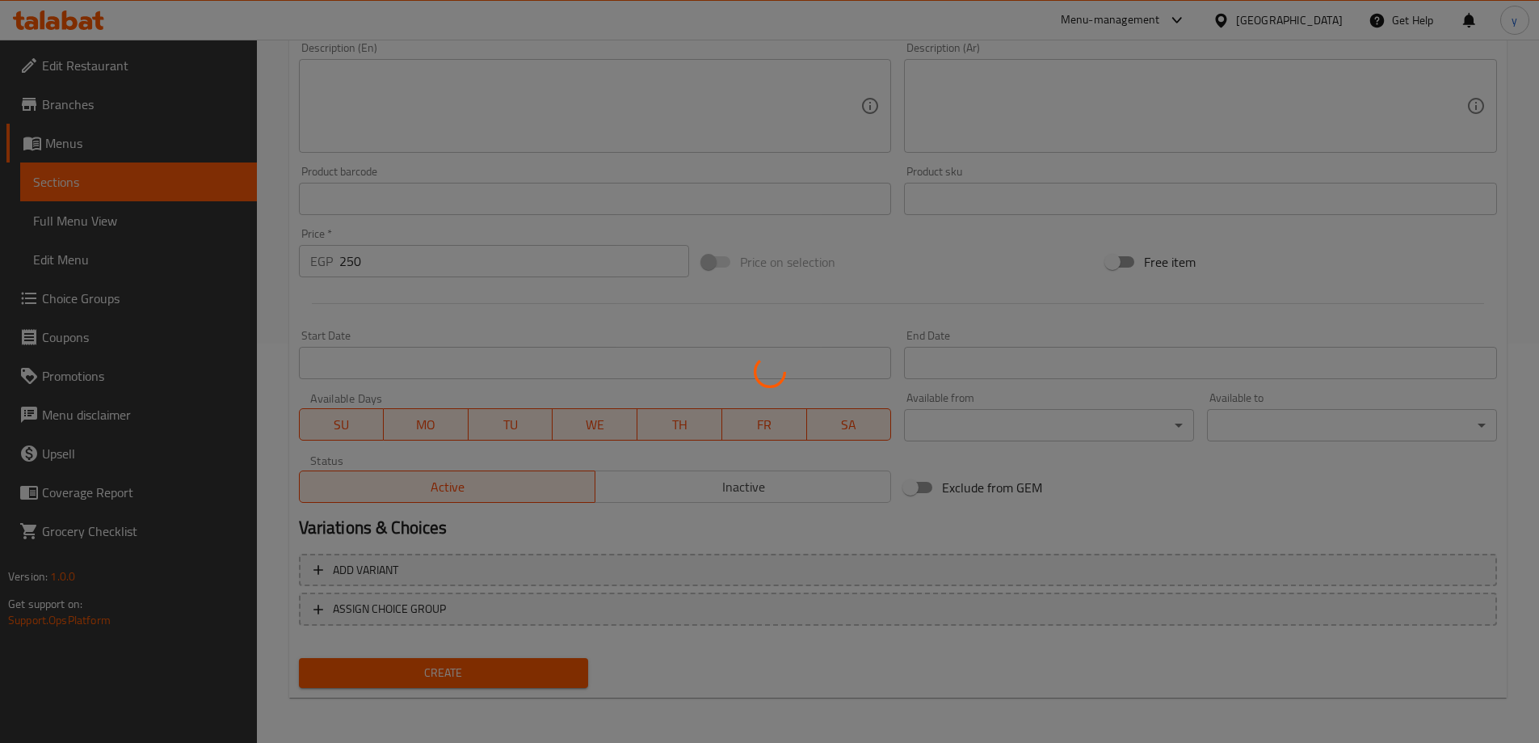
type input "0"
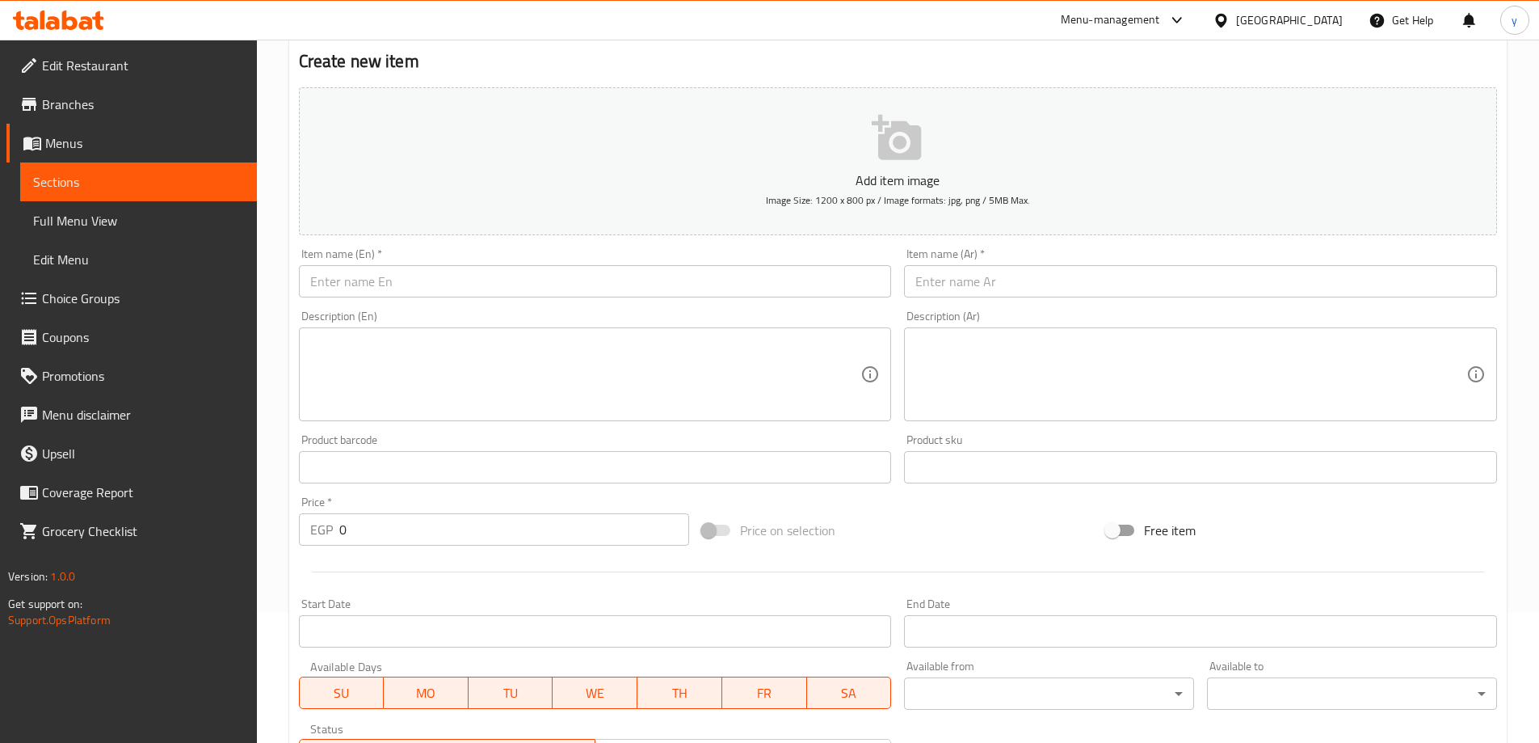
scroll to position [0, 0]
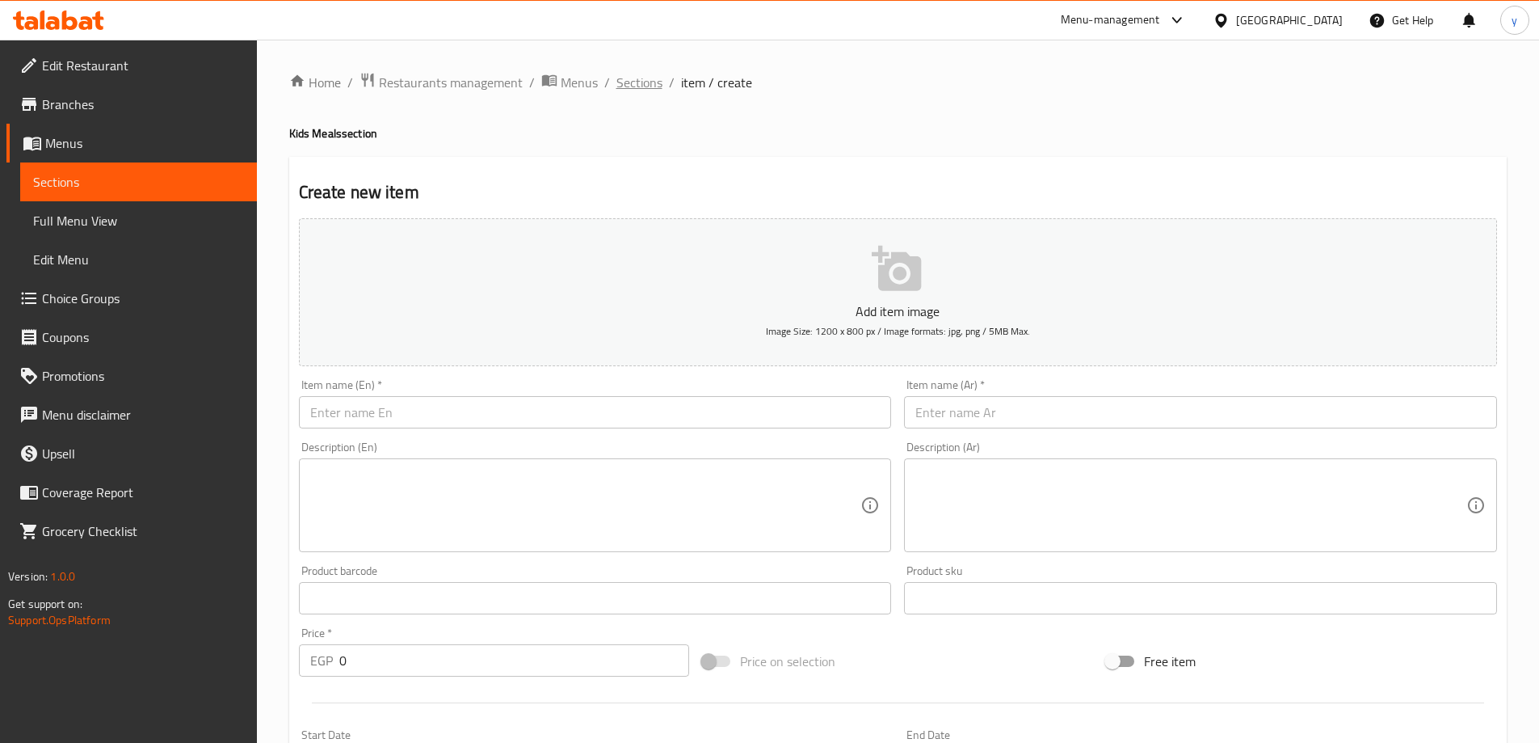
click at [626, 77] on span "Sections" at bounding box center [640, 82] width 46 height 19
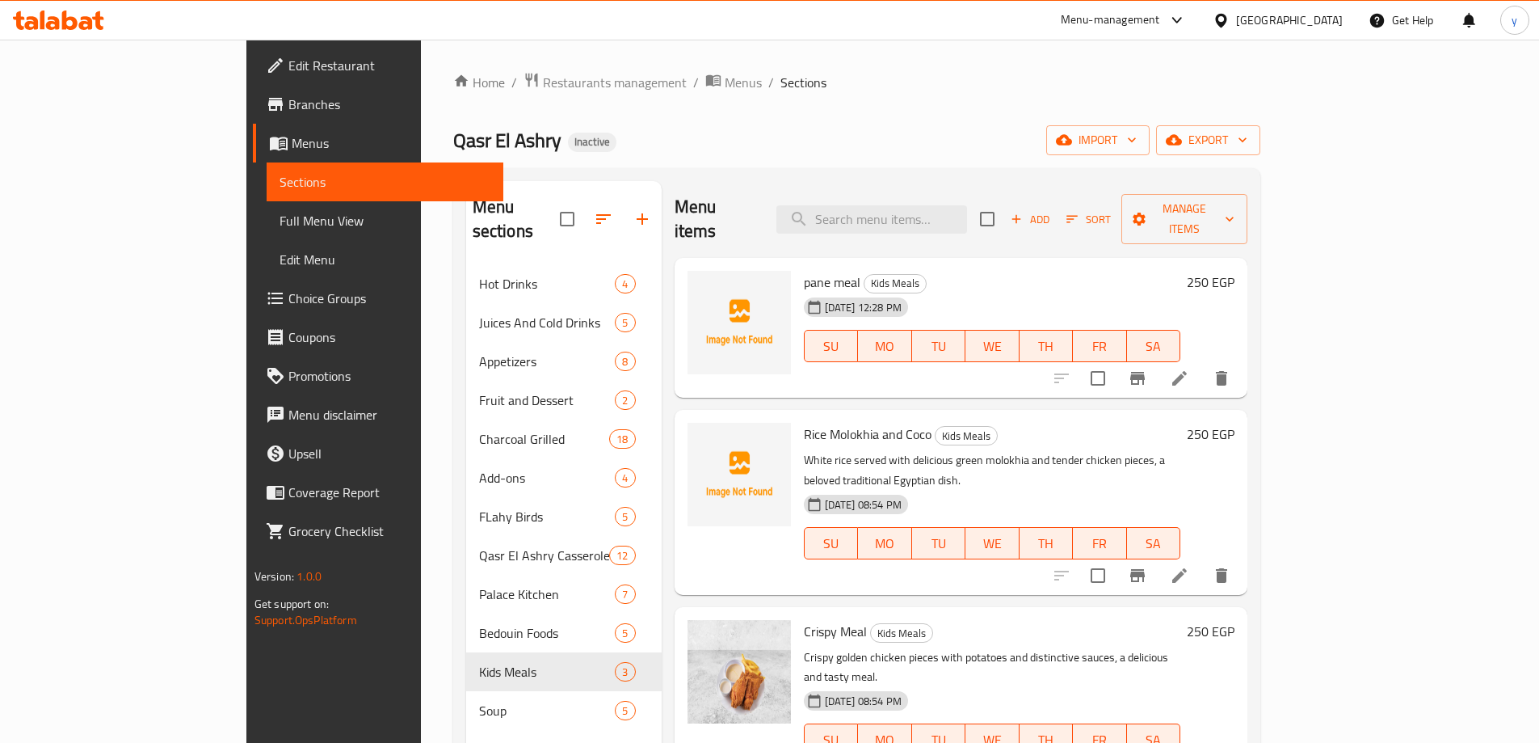
click at [288, 96] on span "Branches" at bounding box center [389, 104] width 202 height 19
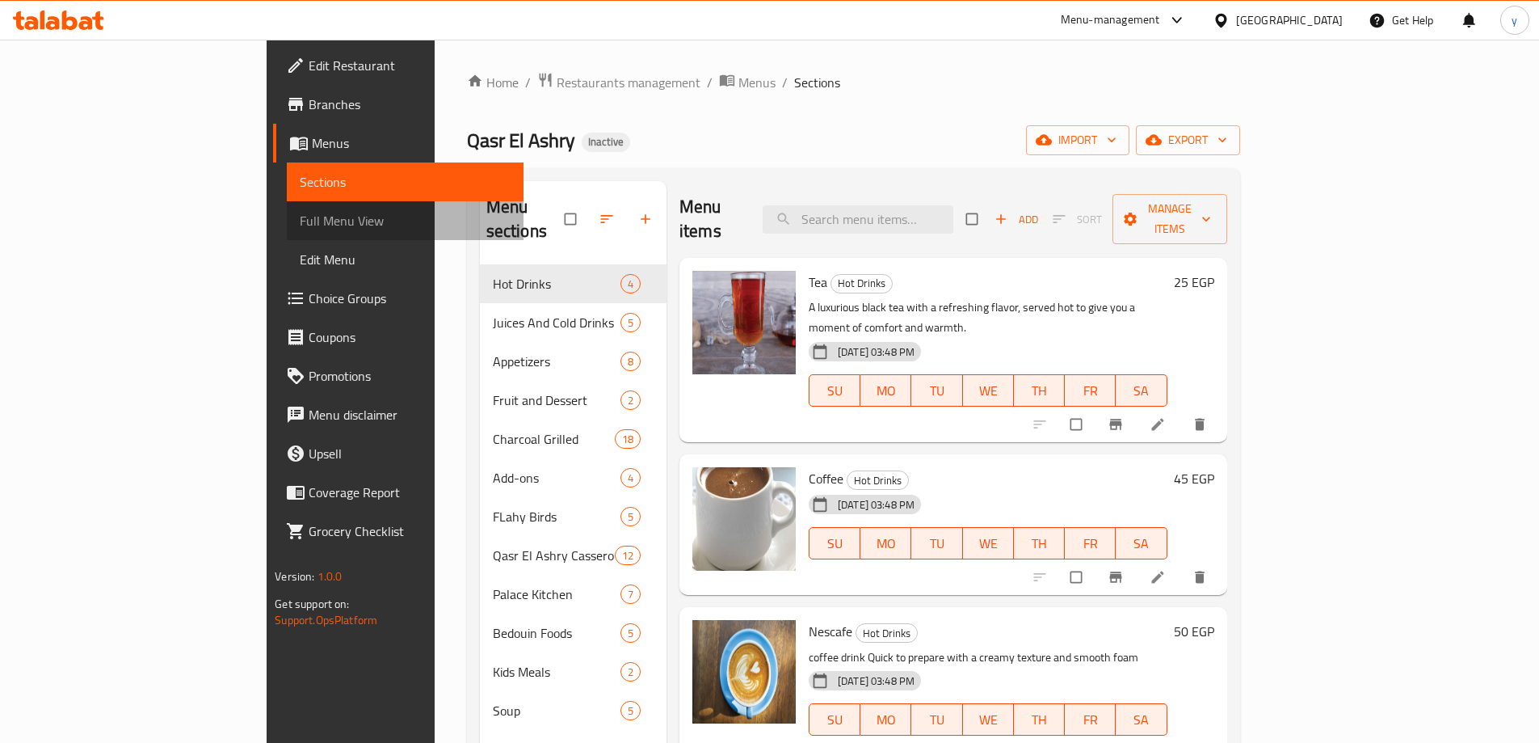
click at [300, 226] on span "Full Menu View" at bounding box center [405, 220] width 211 height 19
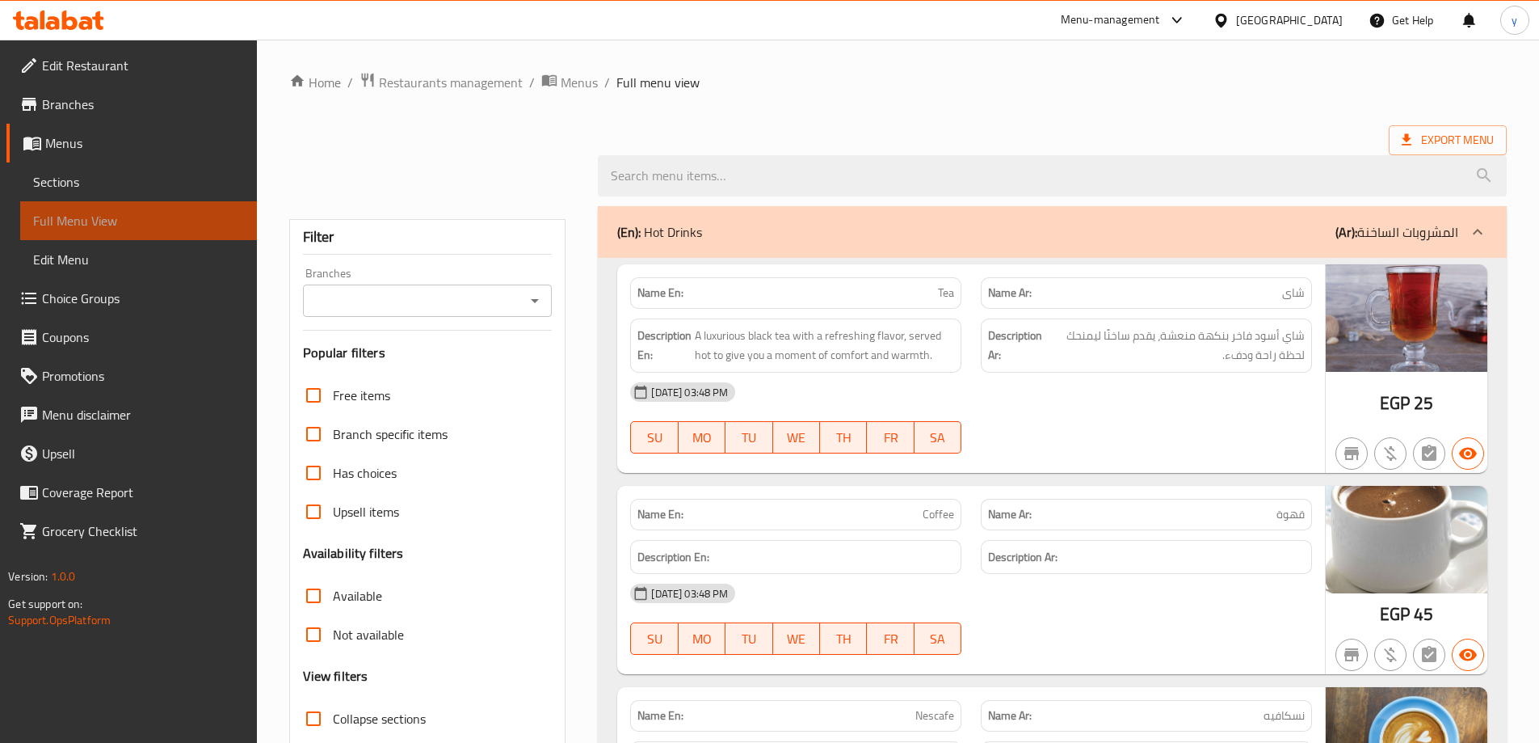
click at [185, 226] on span "Full Menu View" at bounding box center [138, 220] width 211 height 19
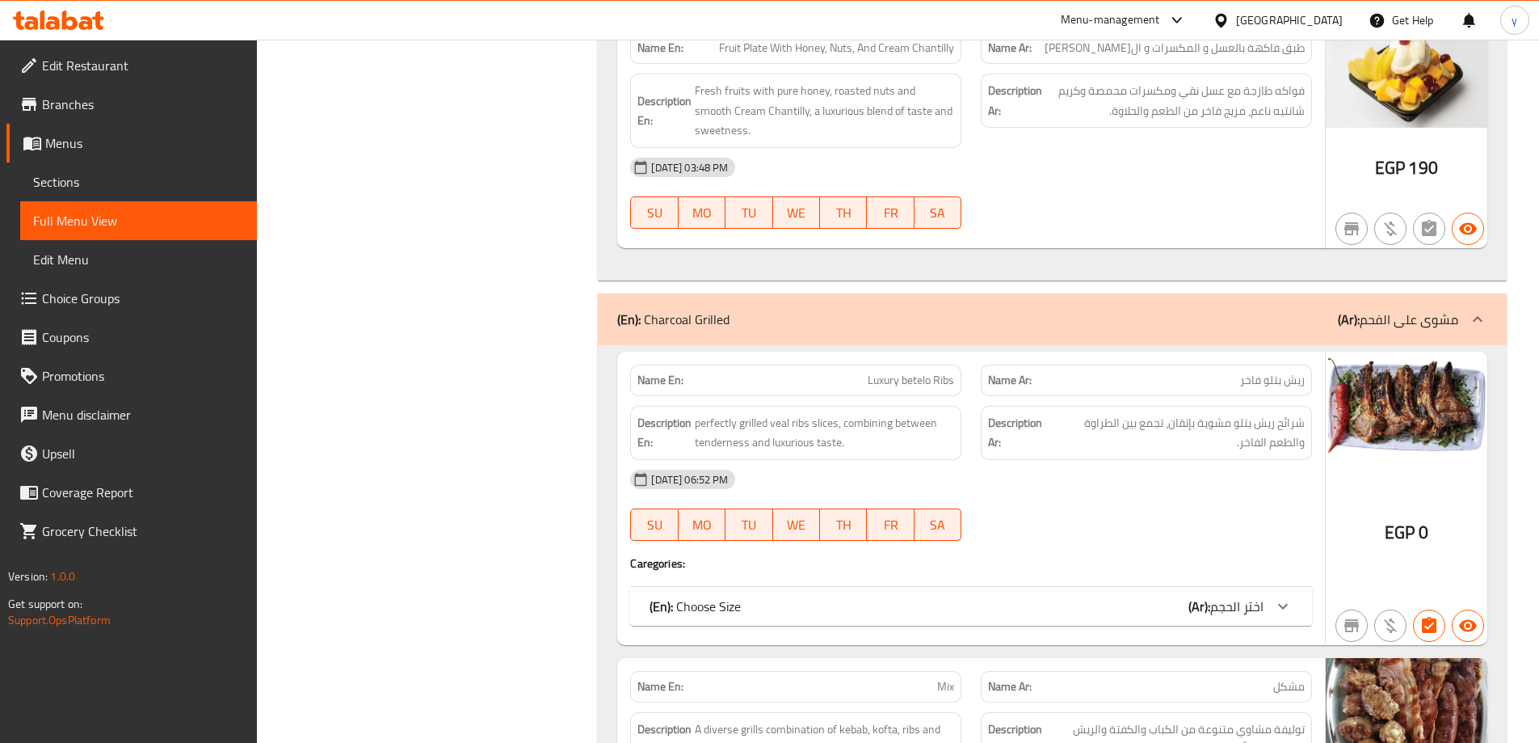
scroll to position [4772, 0]
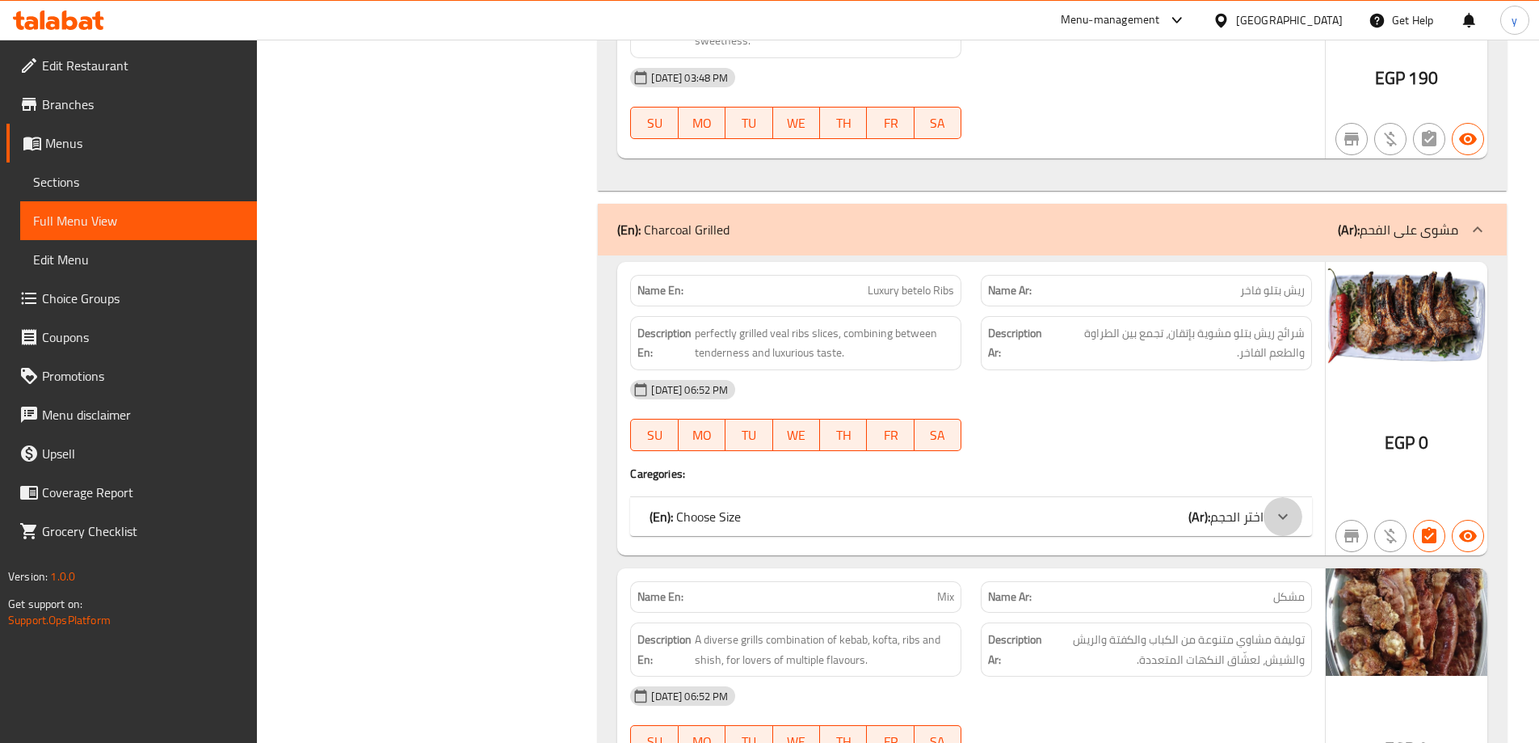
click at [1285, 507] on icon at bounding box center [1282, 516] width 19 height 19
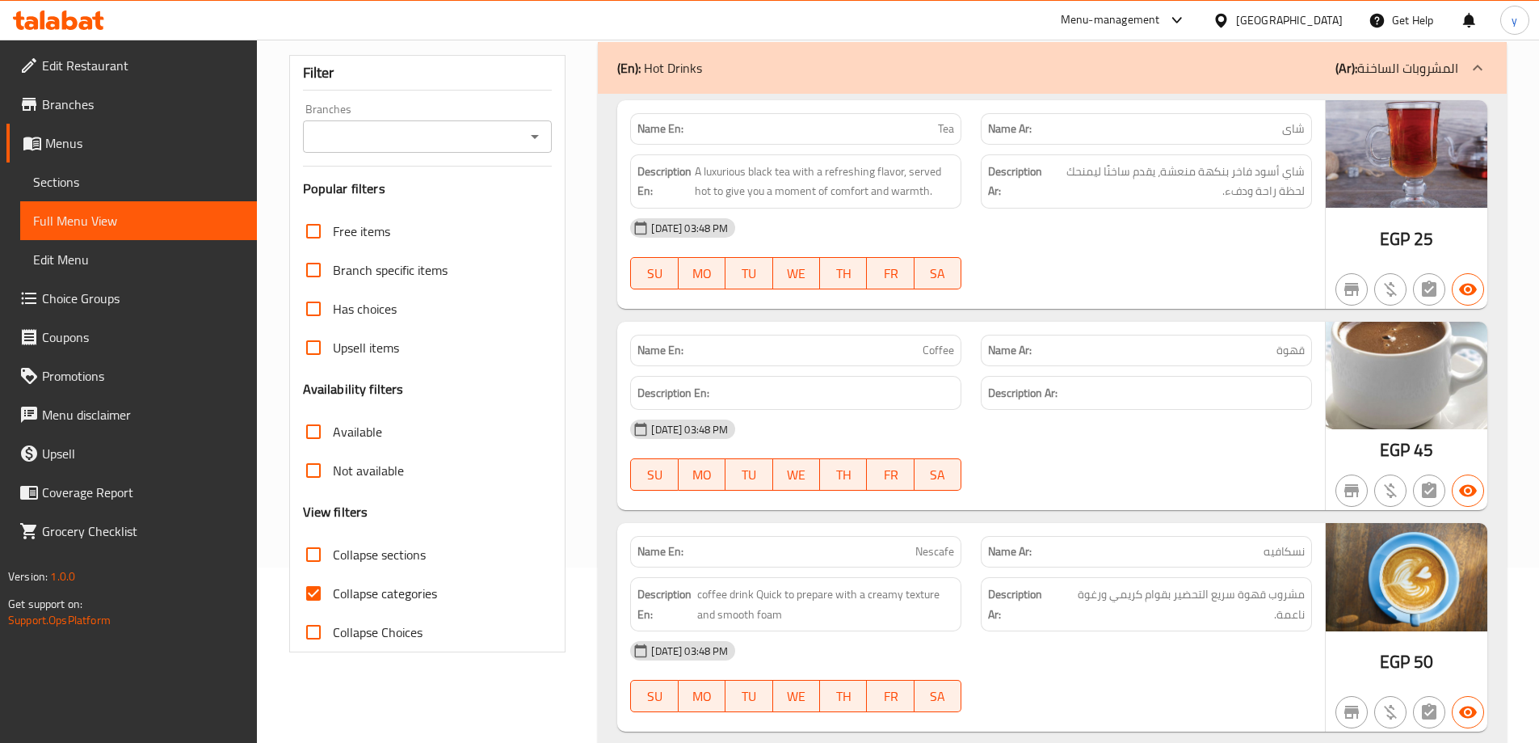
scroll to position [404, 0]
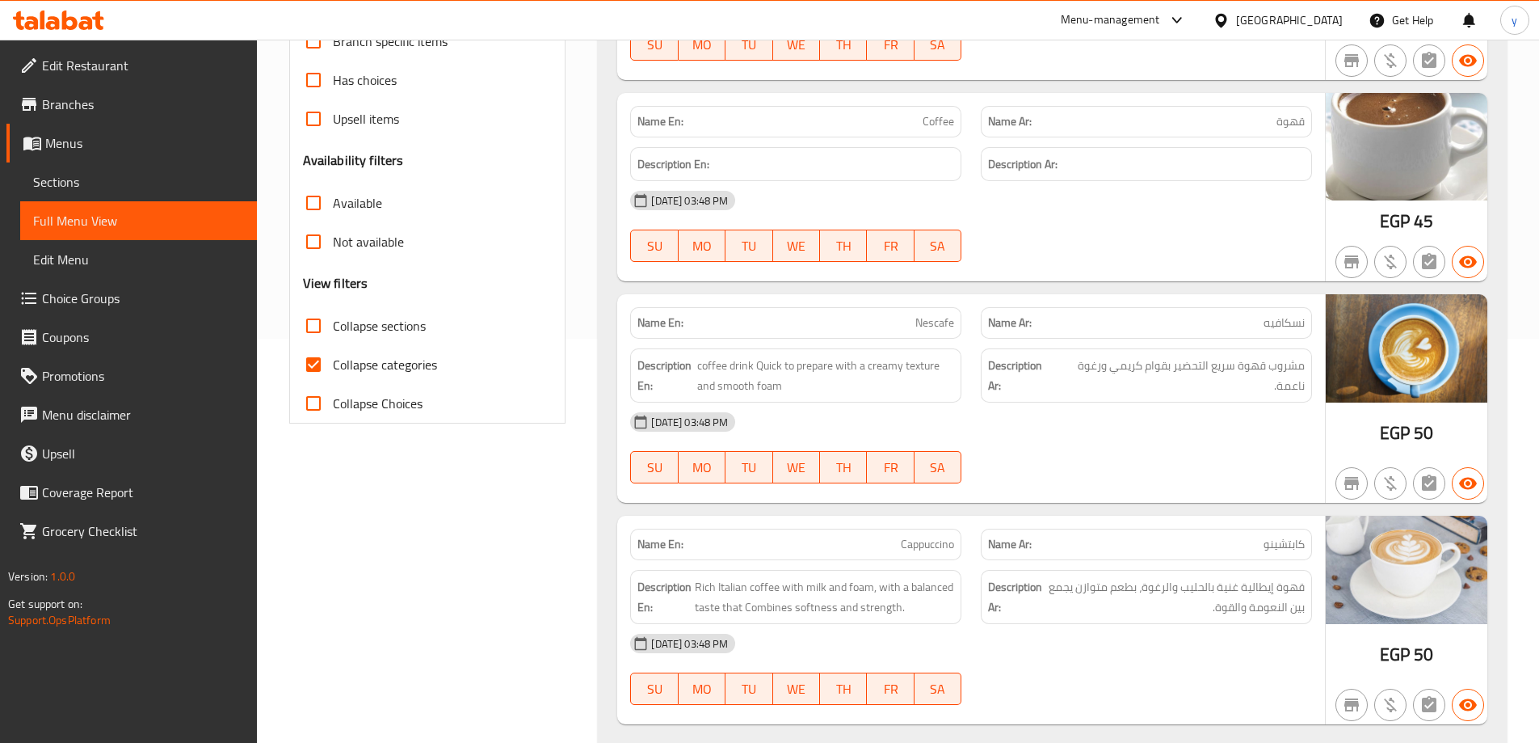
click at [317, 368] on input "Collapse categories" at bounding box center [313, 364] width 39 height 39
checkbox input "false"
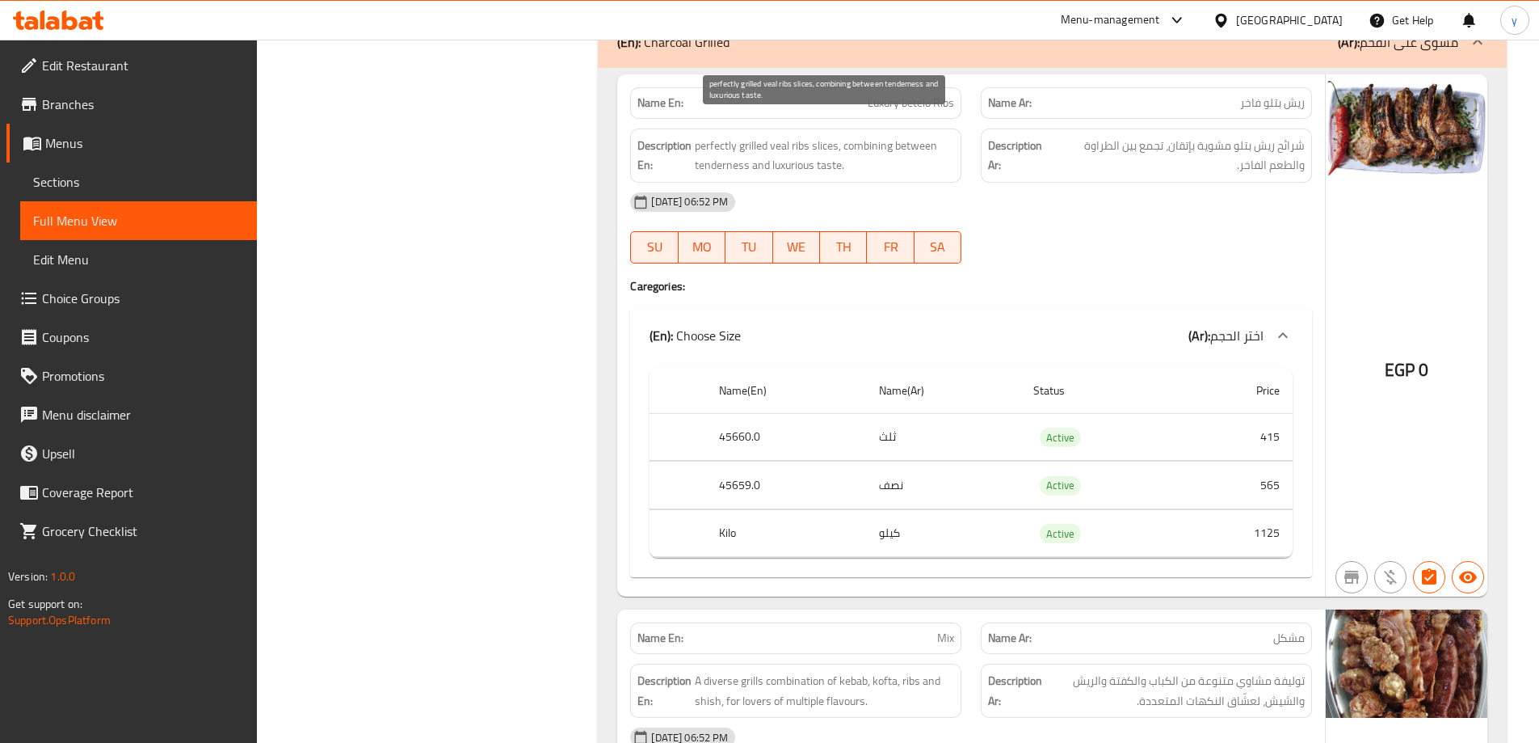
scroll to position [5216, 0]
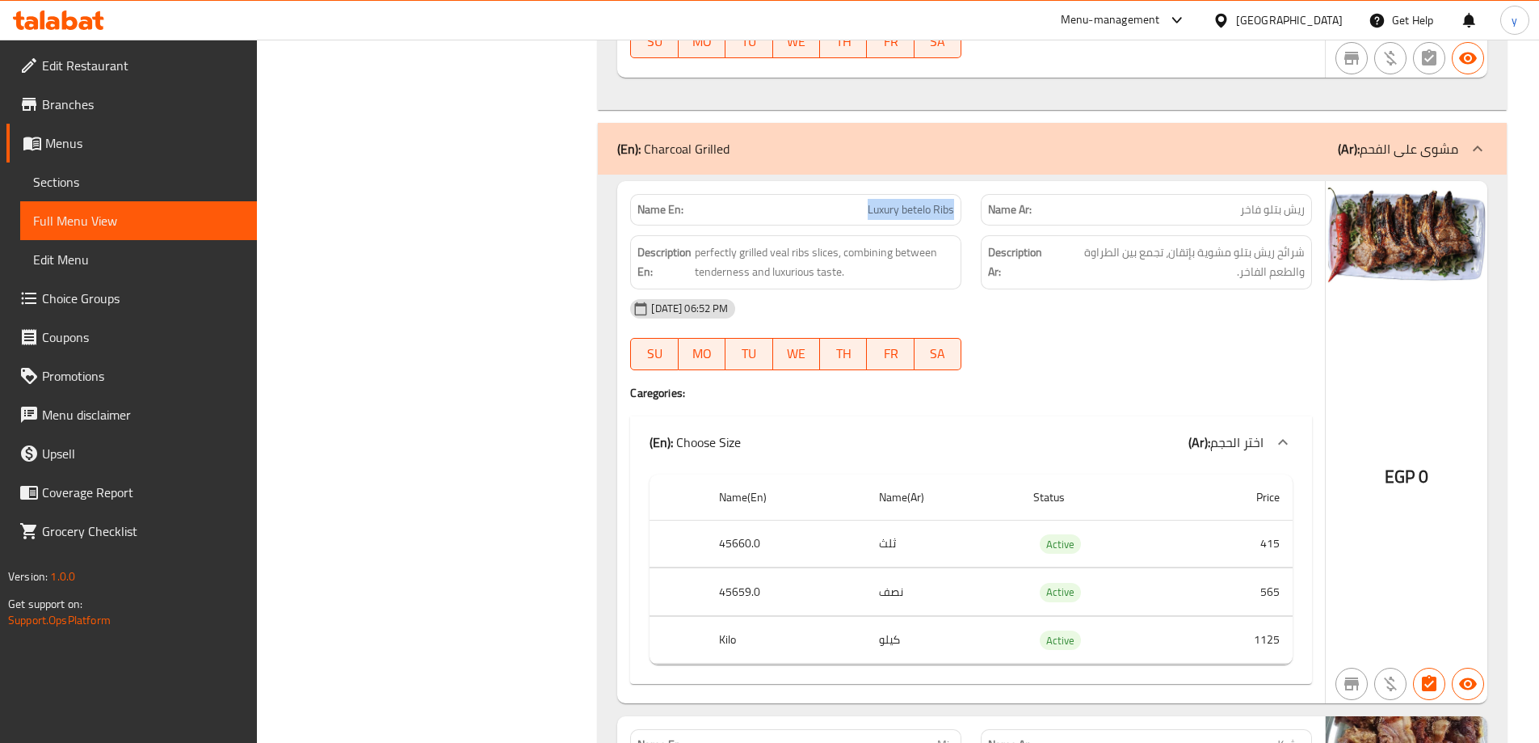
drag, startPoint x: 866, startPoint y: 185, endPoint x: 955, endPoint y: 196, distance: 89.5
click at [955, 196] on div "Name En: Luxury betelo Ribs" at bounding box center [795, 210] width 331 height 32
copy span "Luxury betelo Ribs"
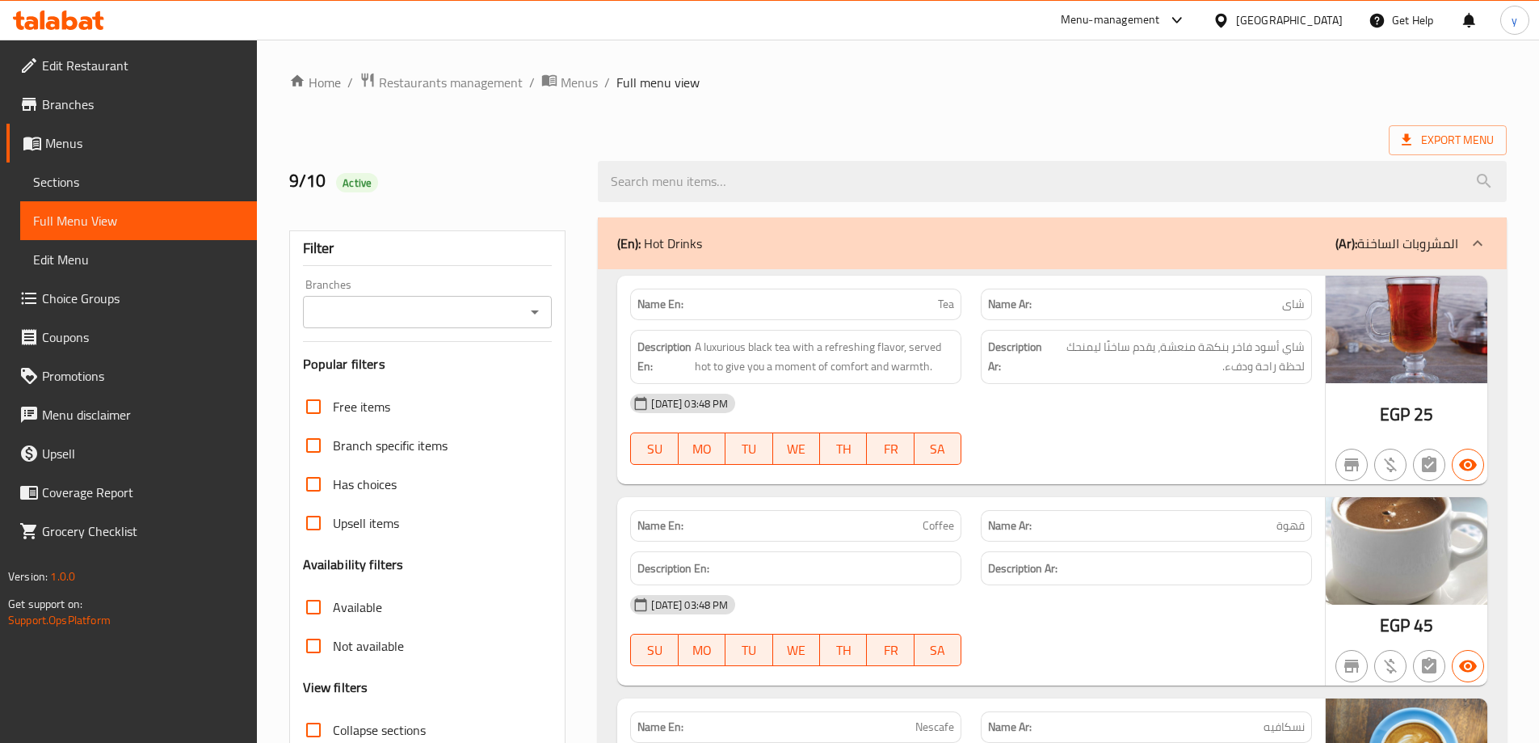
checkbox input "false"
click at [1438, 136] on span "Export Menu" at bounding box center [1448, 140] width 92 height 20
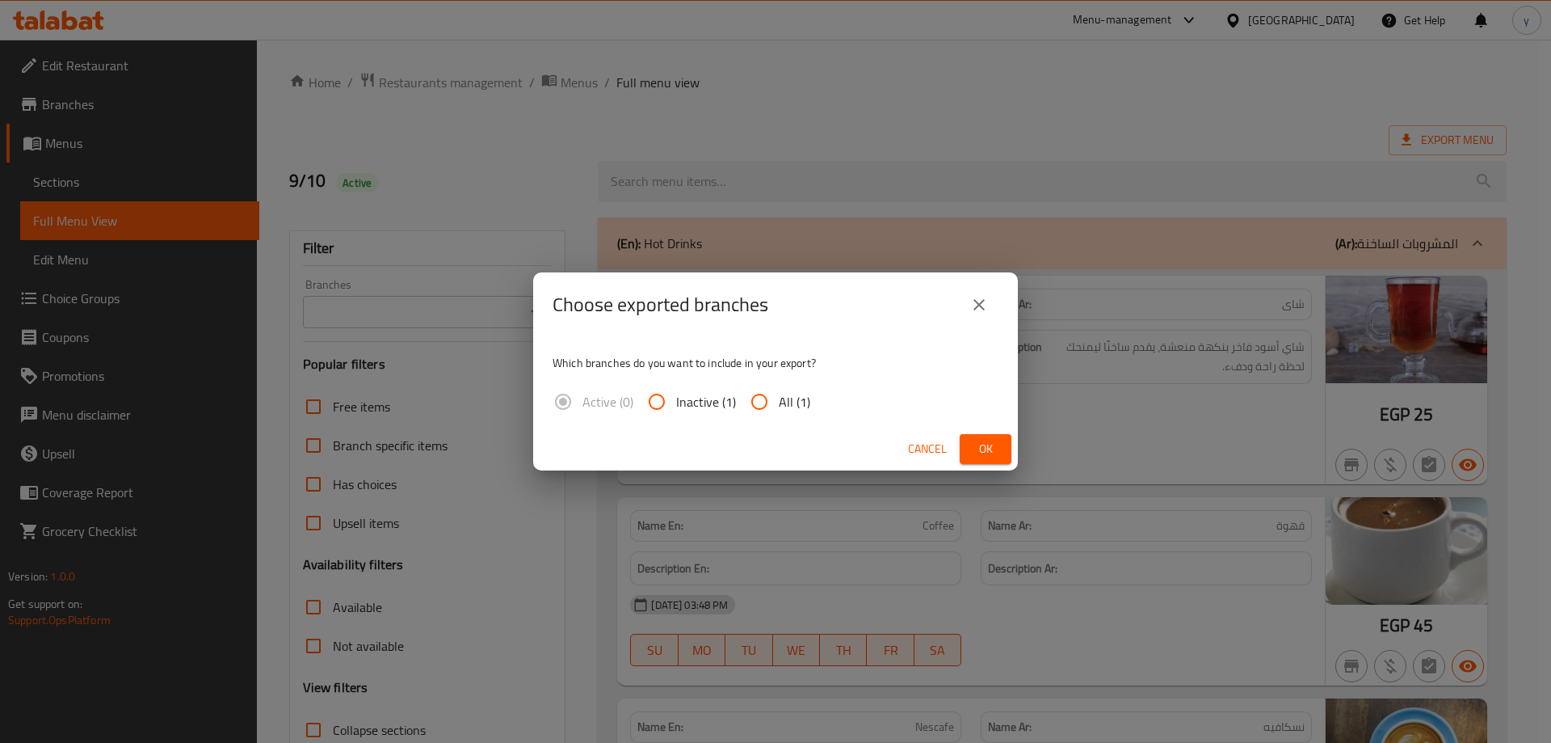
click at [757, 398] on input "All (1)" at bounding box center [759, 401] width 39 height 39
radio input "true"
click at [978, 444] on span "Ok" at bounding box center [986, 449] width 26 height 20
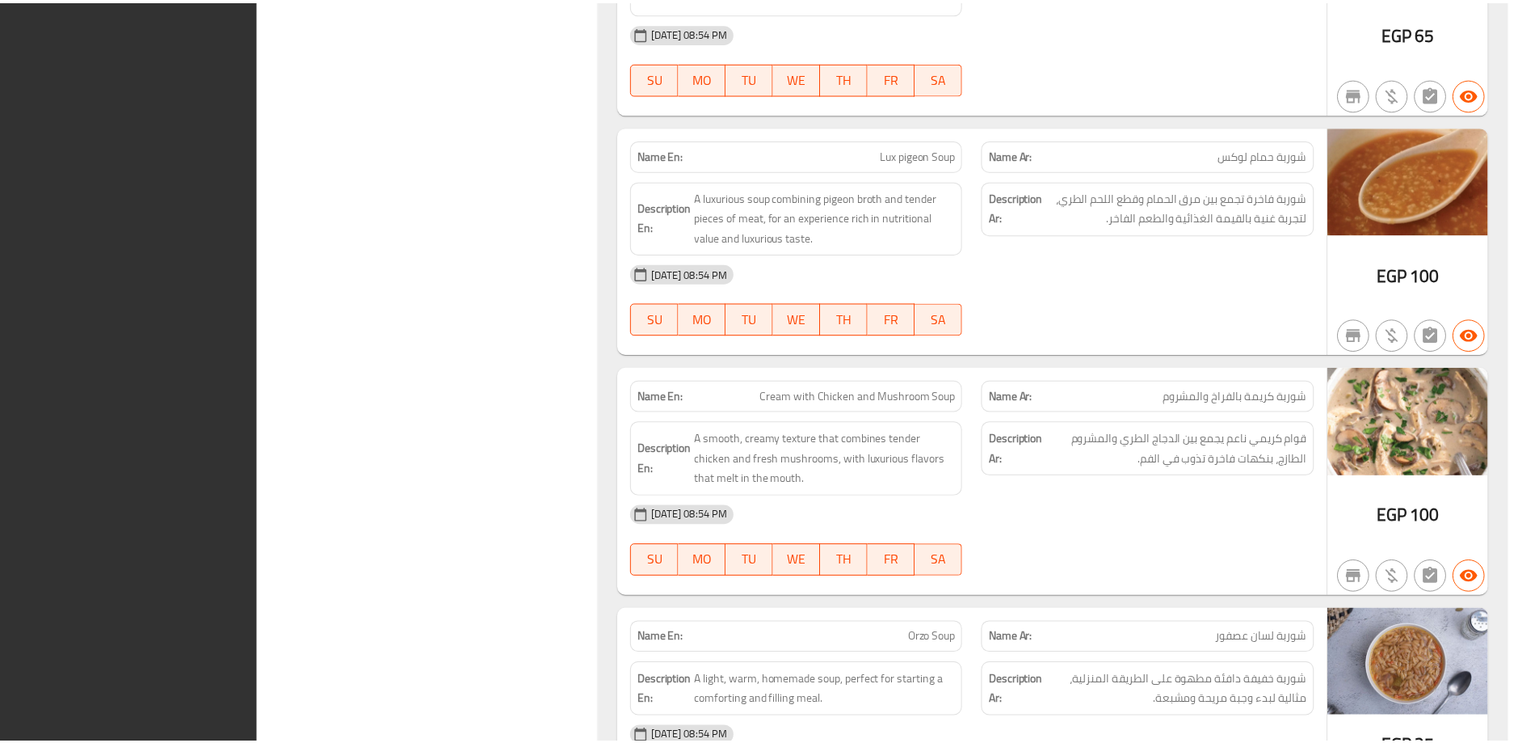
scroll to position [24489, 0]
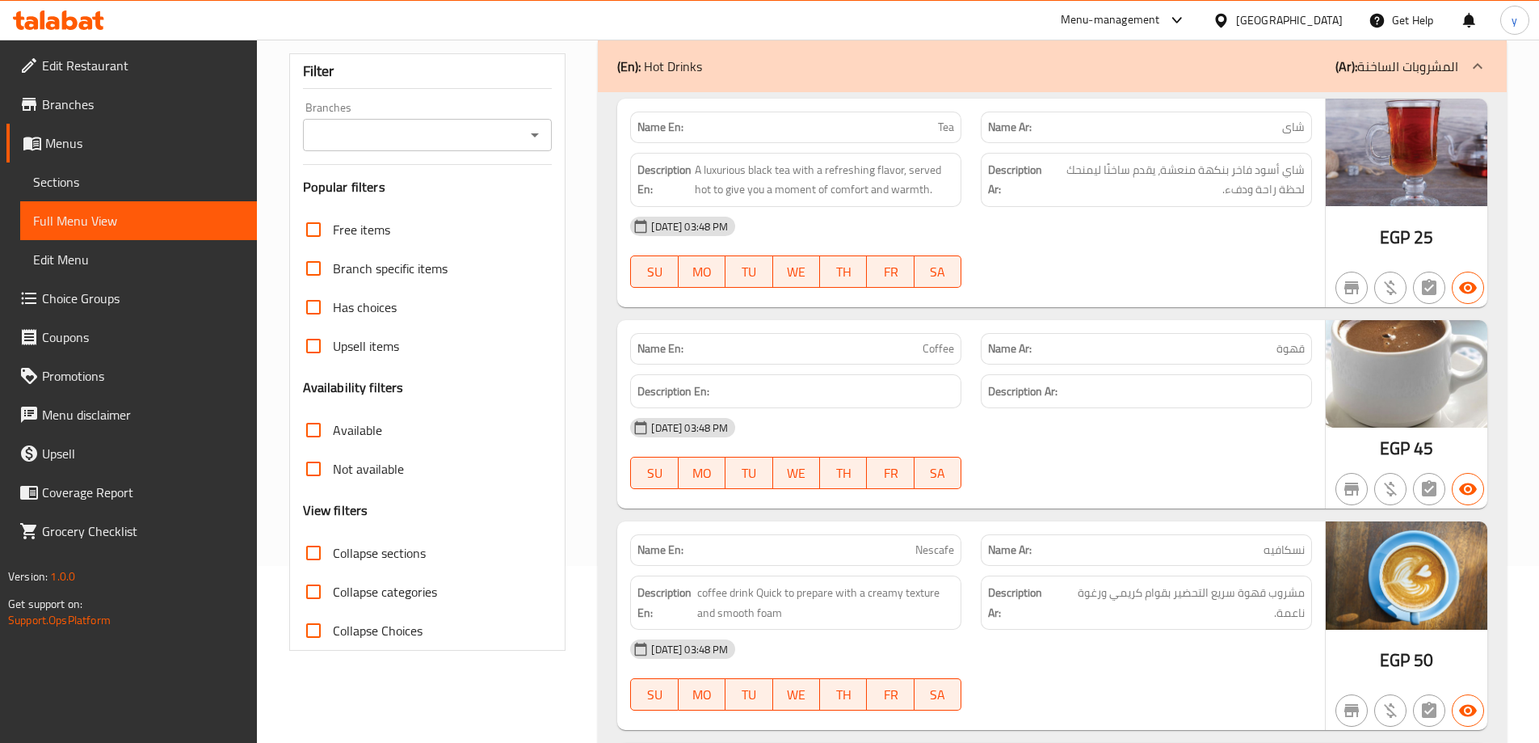
scroll to position [0, 0]
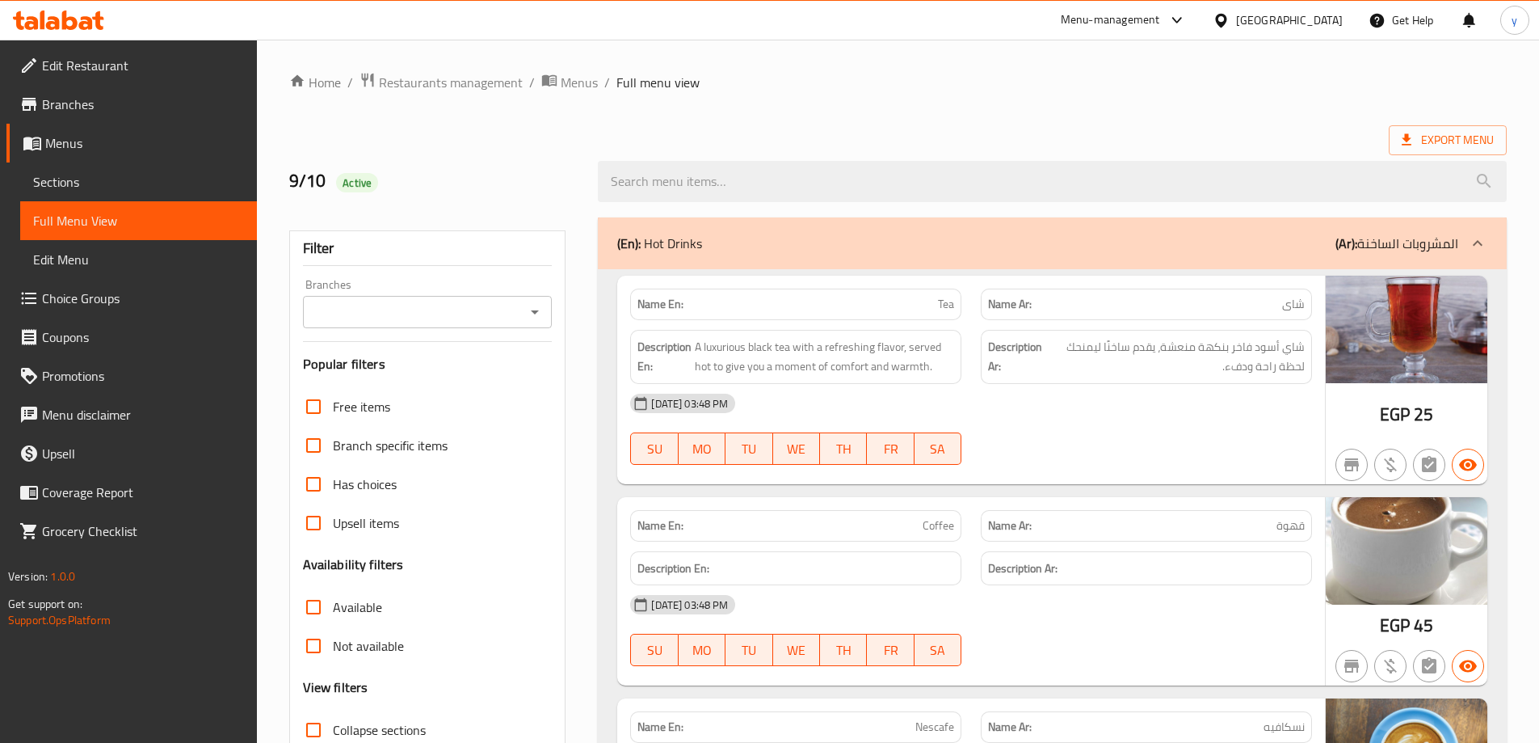
click at [64, 27] on icon at bounding box center [69, 20] width 15 height 19
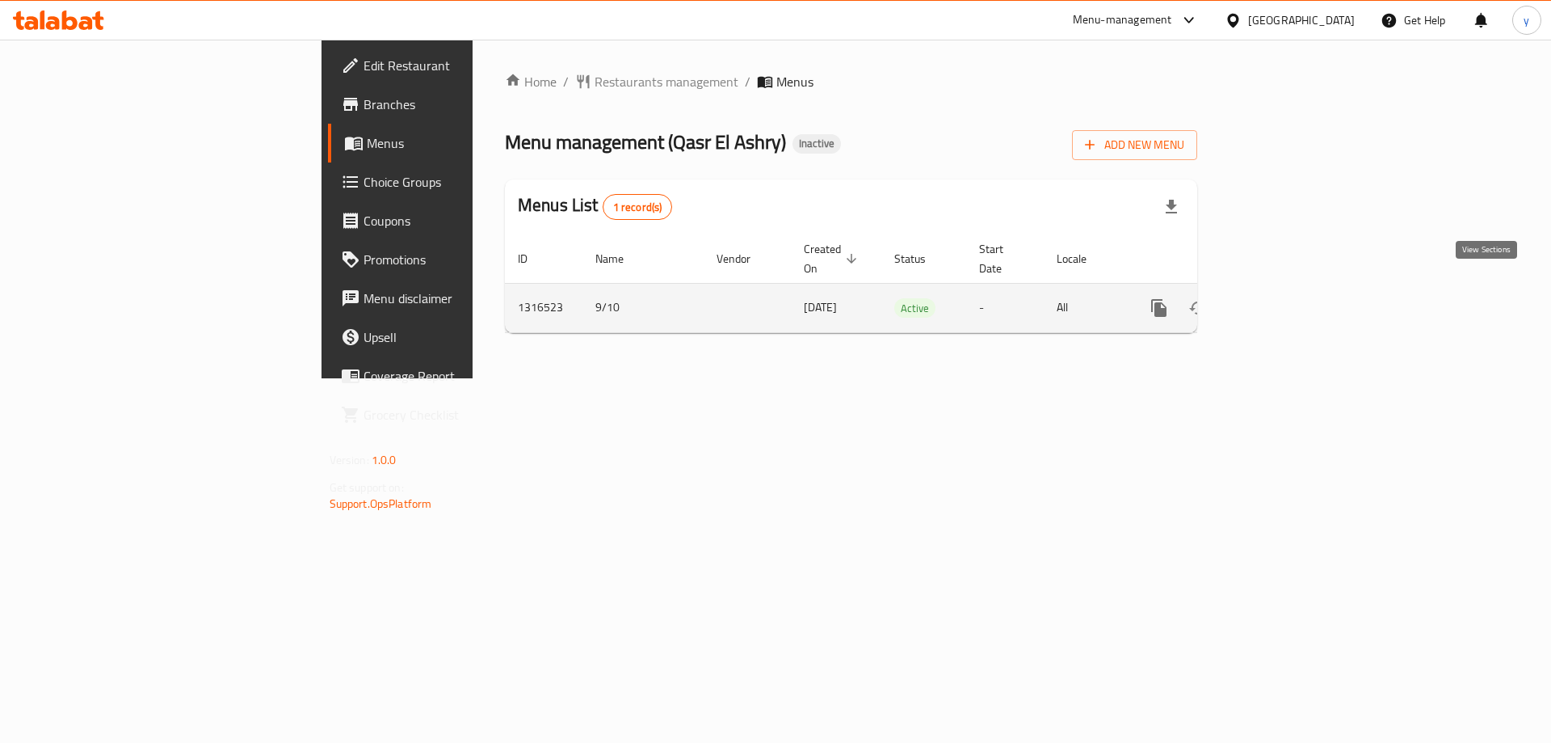
click at [1286, 298] on icon "enhanced table" at bounding box center [1275, 307] width 19 height 19
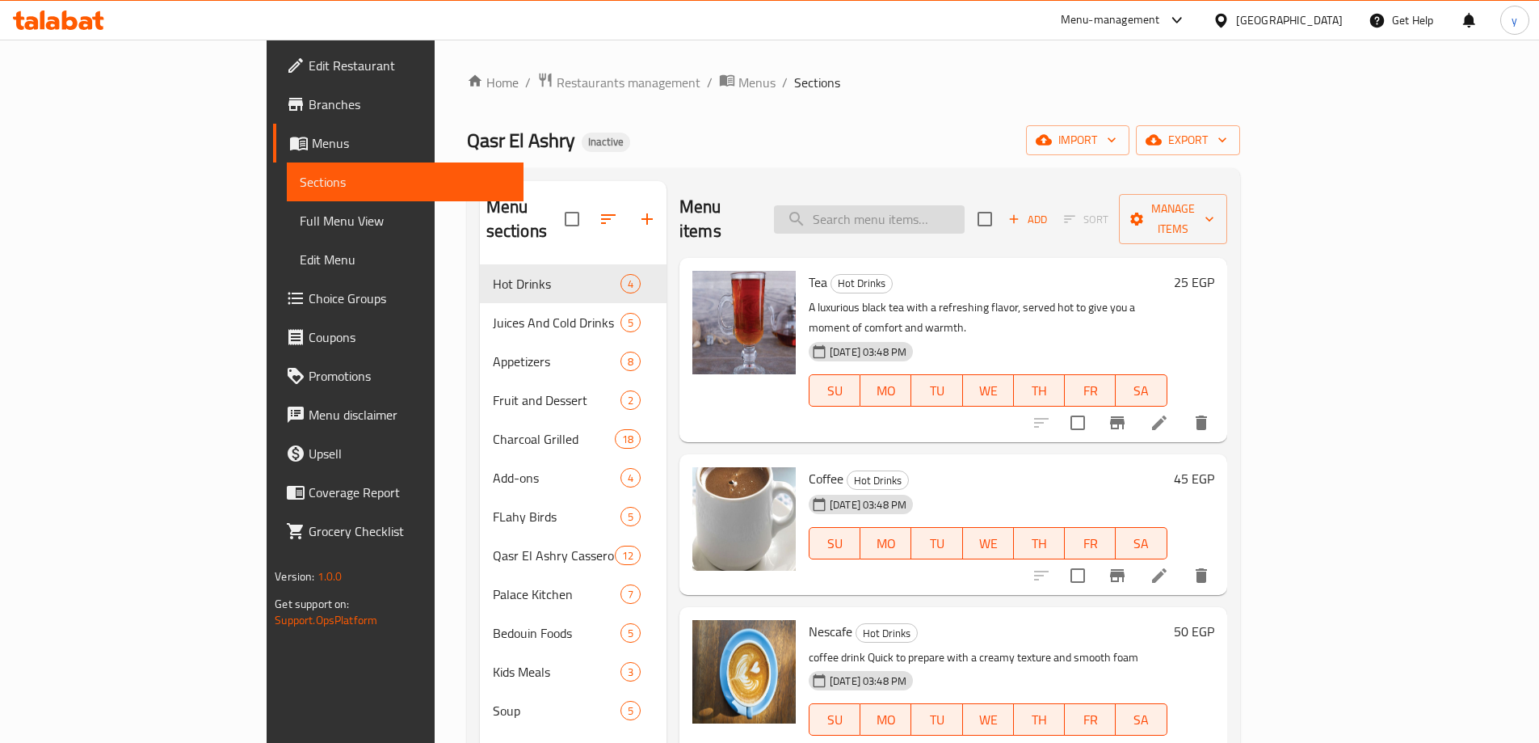
click at [922, 210] on input "search" at bounding box center [869, 219] width 191 height 28
paste input "charcoal grilled"
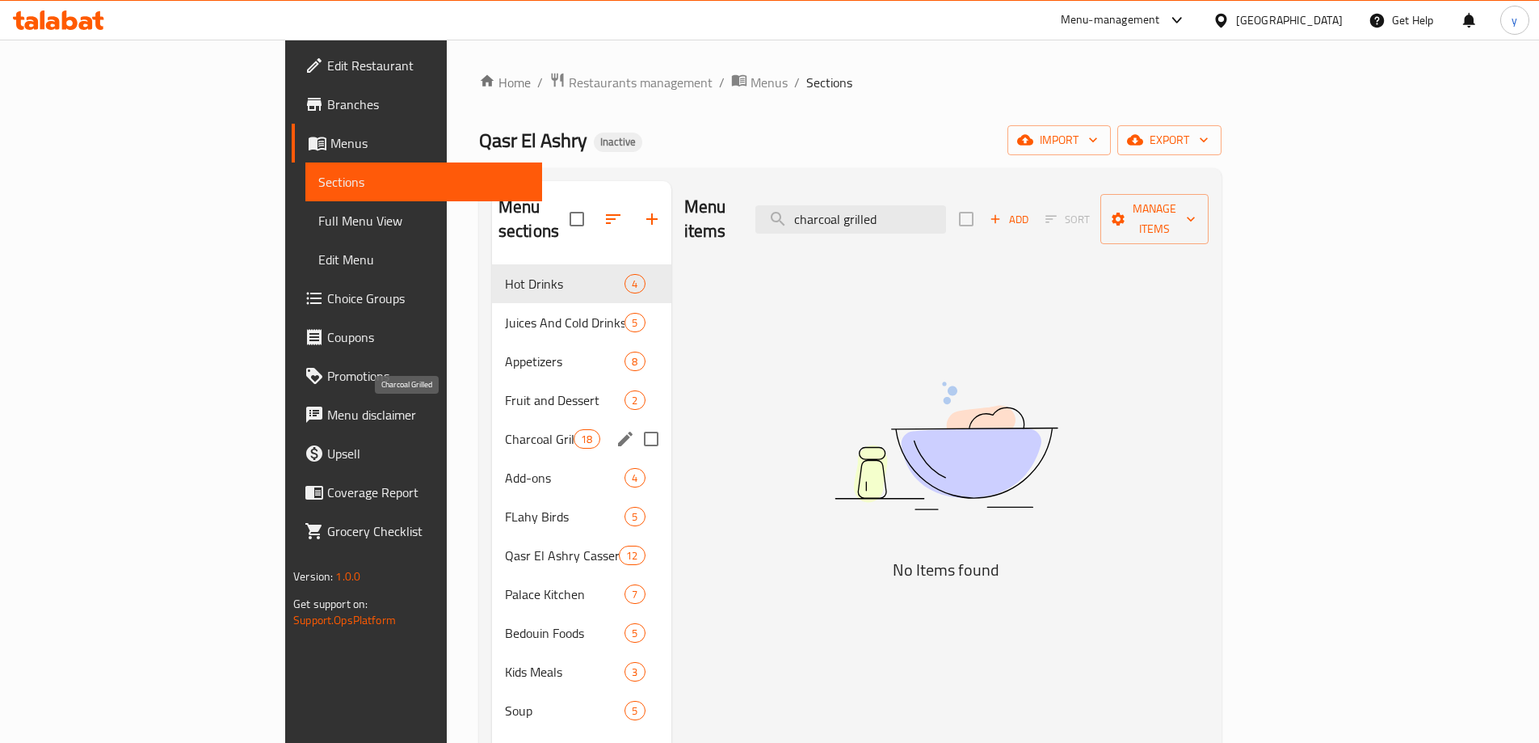
click at [505, 429] on span "Charcoal Grilled" at bounding box center [539, 438] width 69 height 19
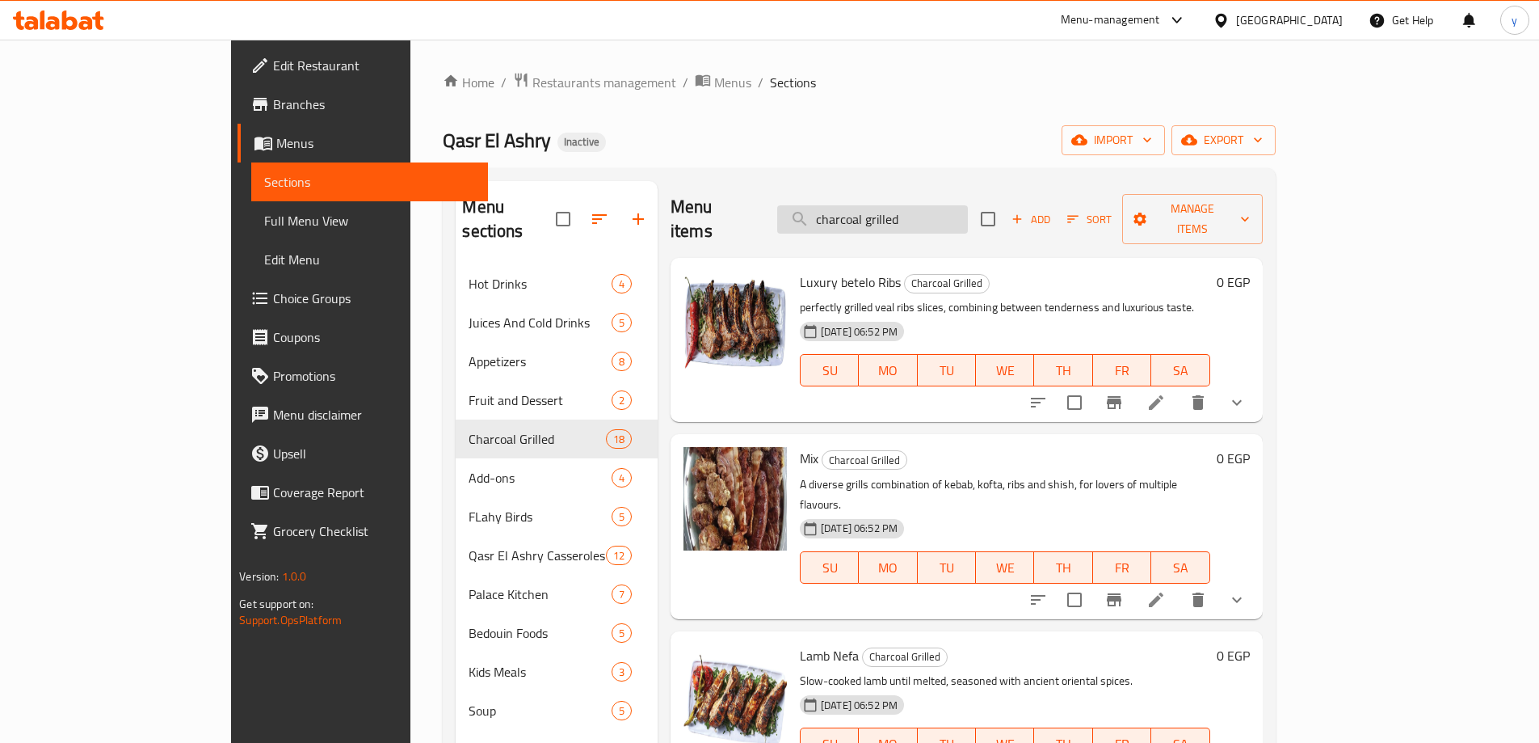
click at [968, 207] on input "charcoal grilled" at bounding box center [872, 219] width 191 height 28
paste input "Vegetable with Meat Casserole"
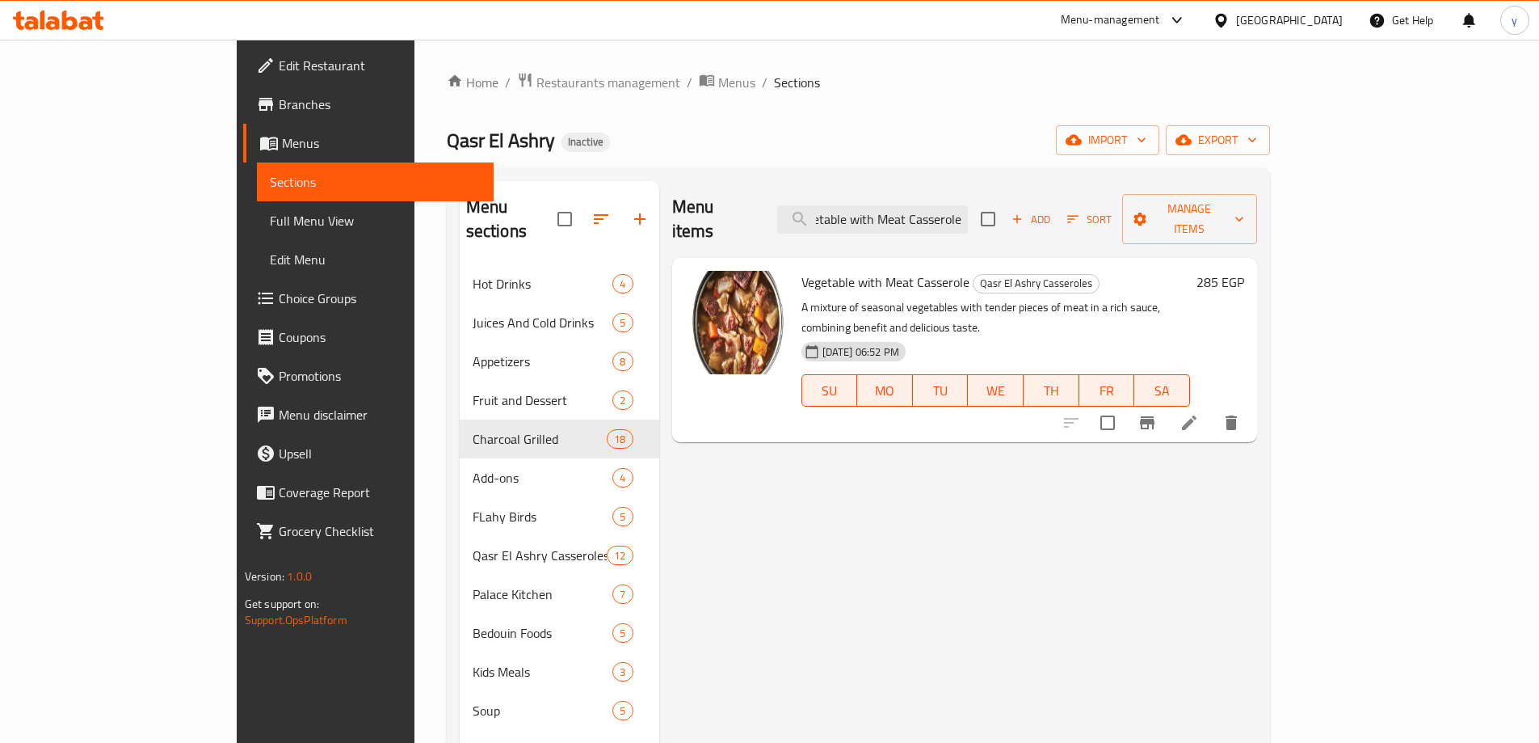
type input "Vegetable with Meat Casserole"
click at [1199, 413] on icon at bounding box center [1189, 422] width 19 height 19
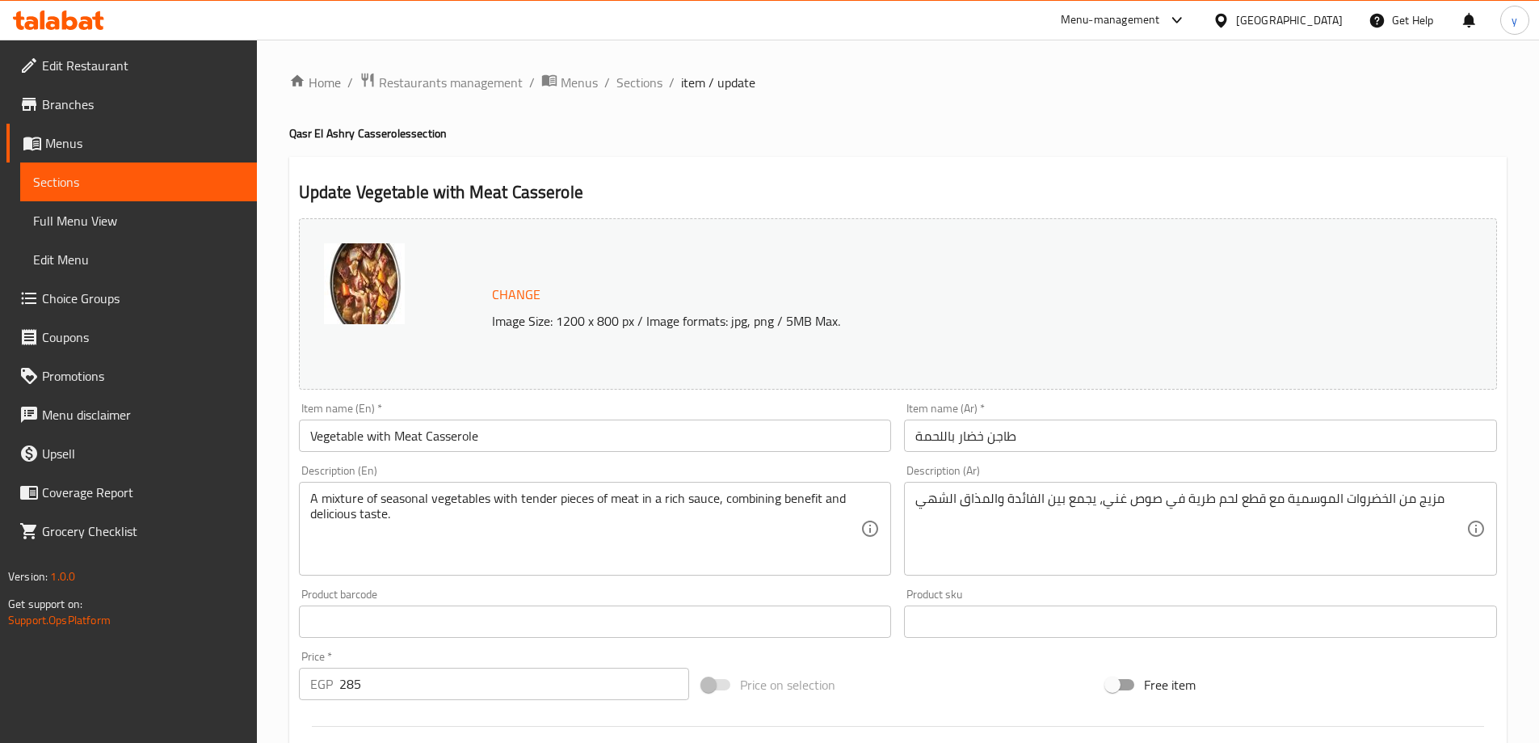
drag, startPoint x: 646, startPoint y: 86, endPoint x: 756, endPoint y: 114, distance: 113.5
click at [646, 86] on span "Sections" at bounding box center [640, 82] width 46 height 19
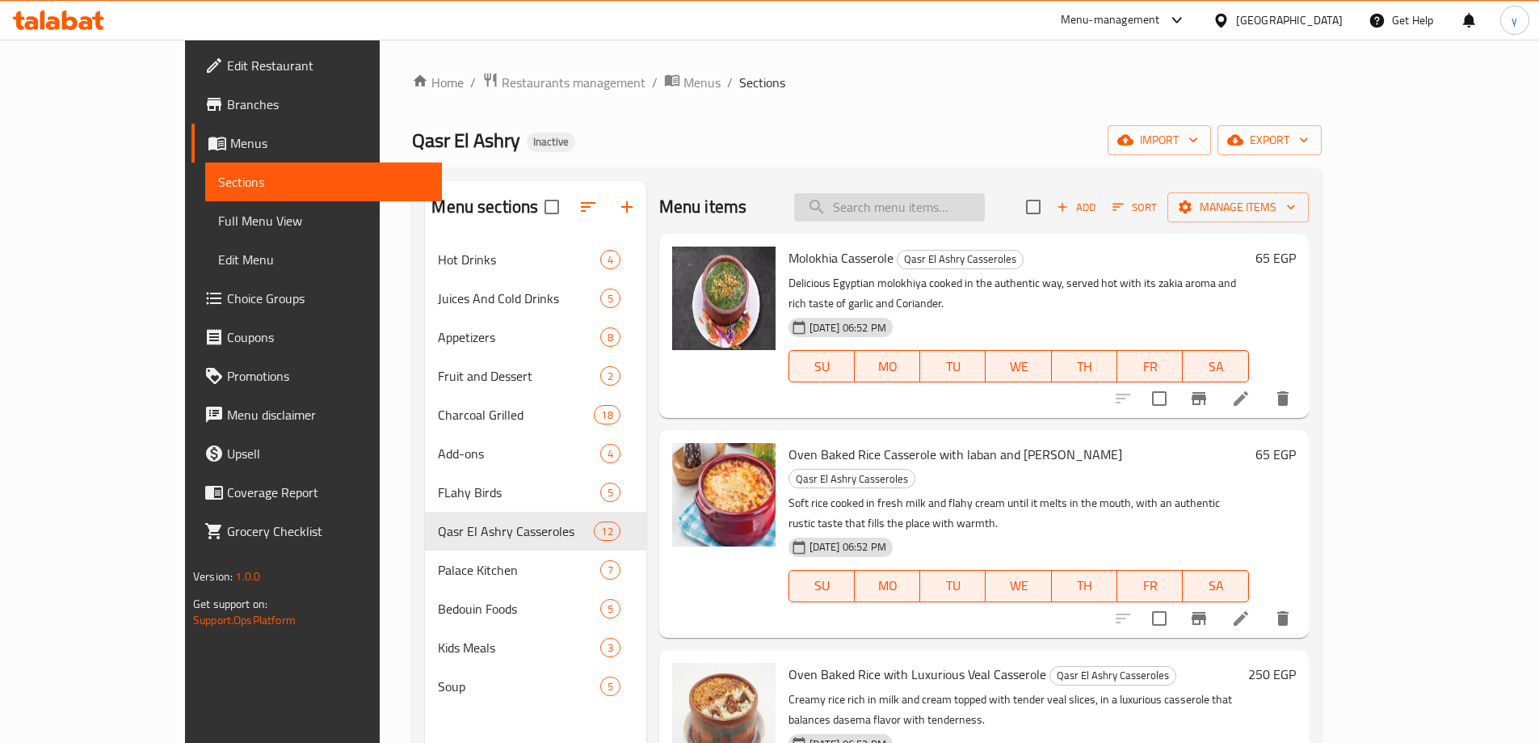
click at [899, 219] on input "search" at bounding box center [889, 207] width 191 height 28
paste input "pane meal"
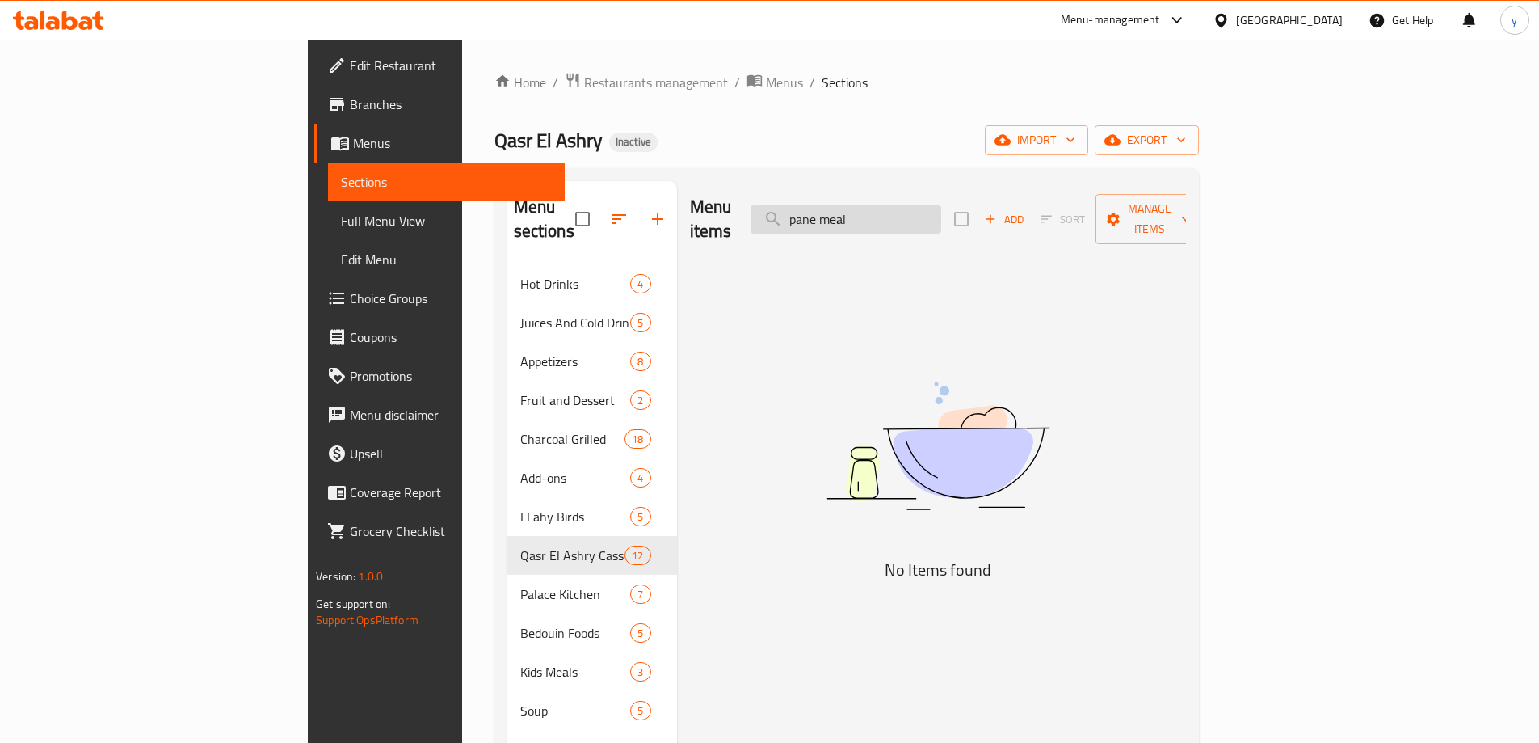
click at [908, 213] on input "pane meal" at bounding box center [846, 219] width 191 height 28
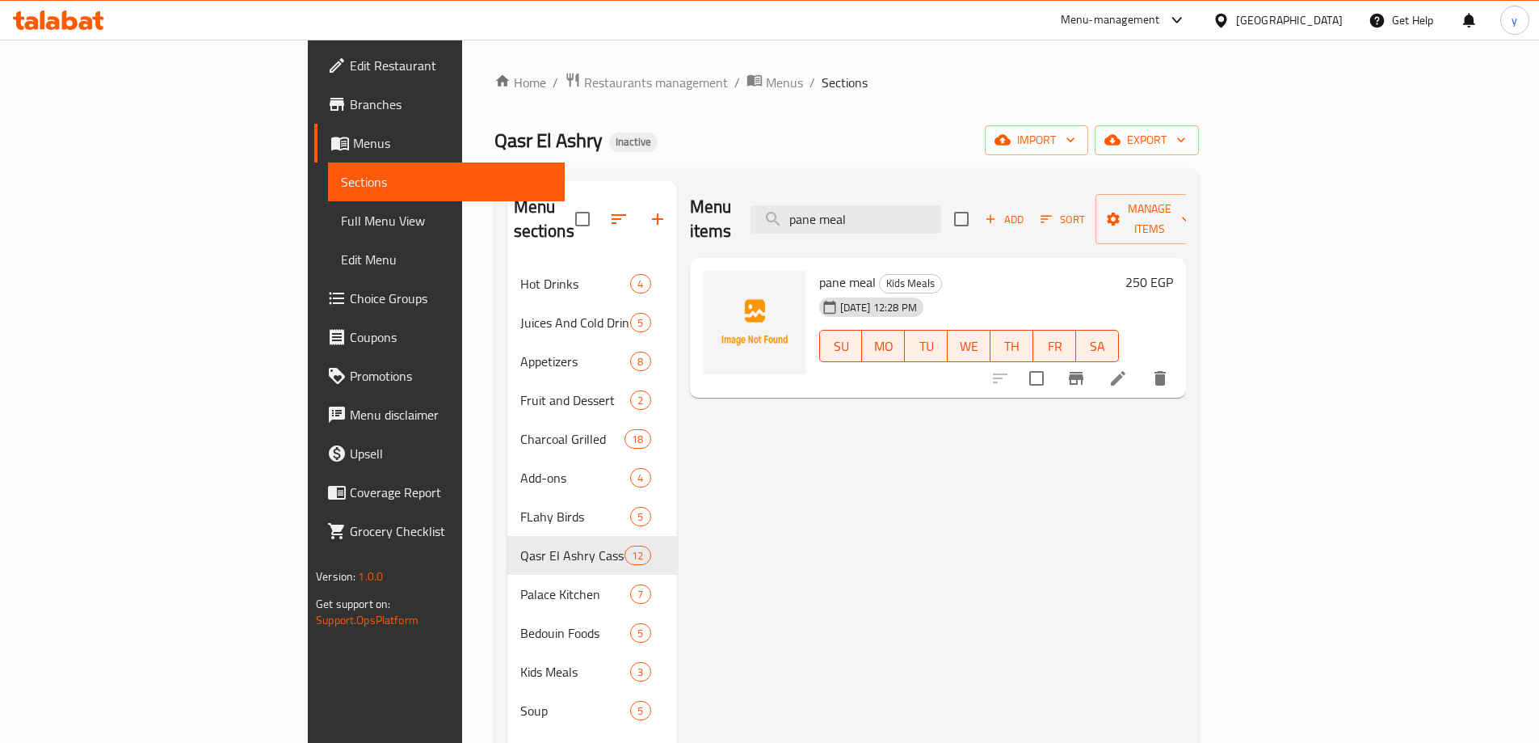
type input "pane meal"
click at [1126, 371] on icon at bounding box center [1118, 378] width 15 height 15
